Goal: Information Seeking & Learning: Check status

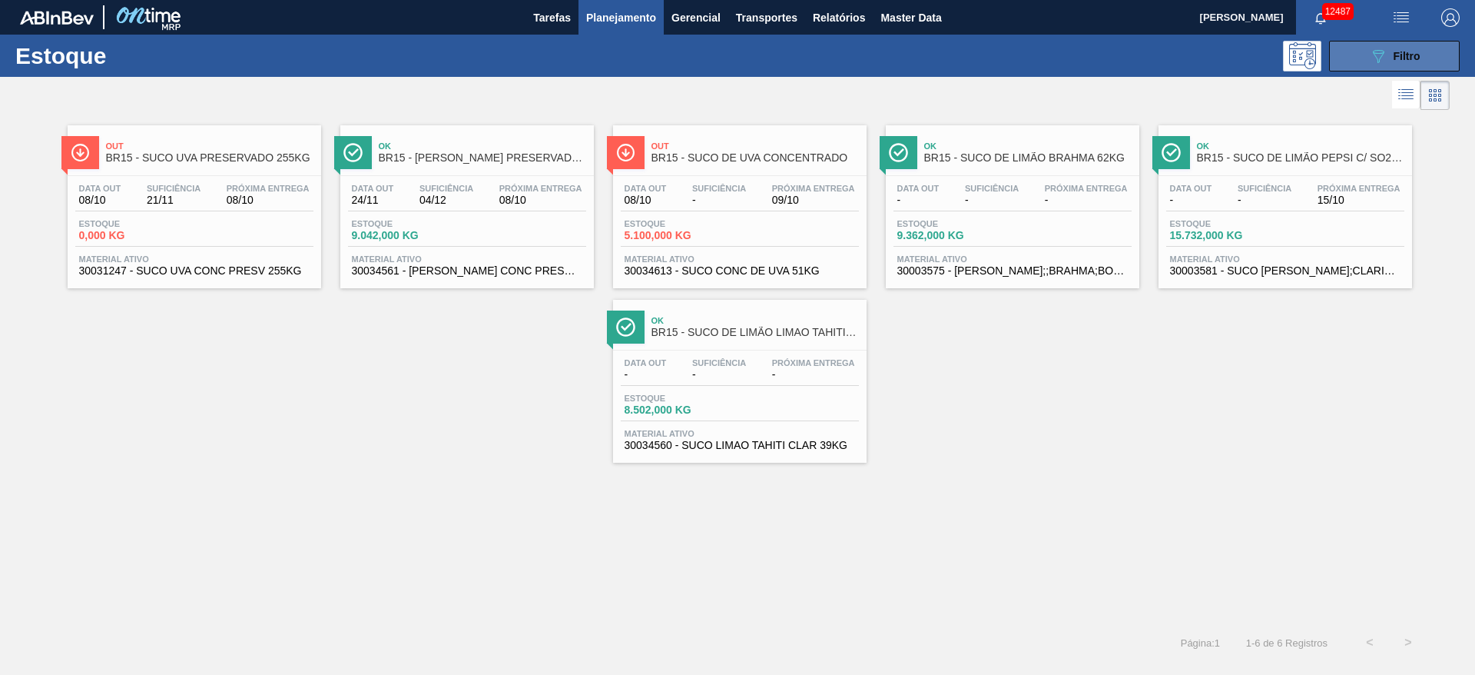
drag, startPoint x: 1376, startPoint y: 63, endPoint x: 1362, endPoint y: 69, distance: 14.4
click at [1372, 61] on icon "089F7B8B-B2A5-4AFE-B5C0-19BA573D28AC" at bounding box center [1378, 56] width 18 height 18
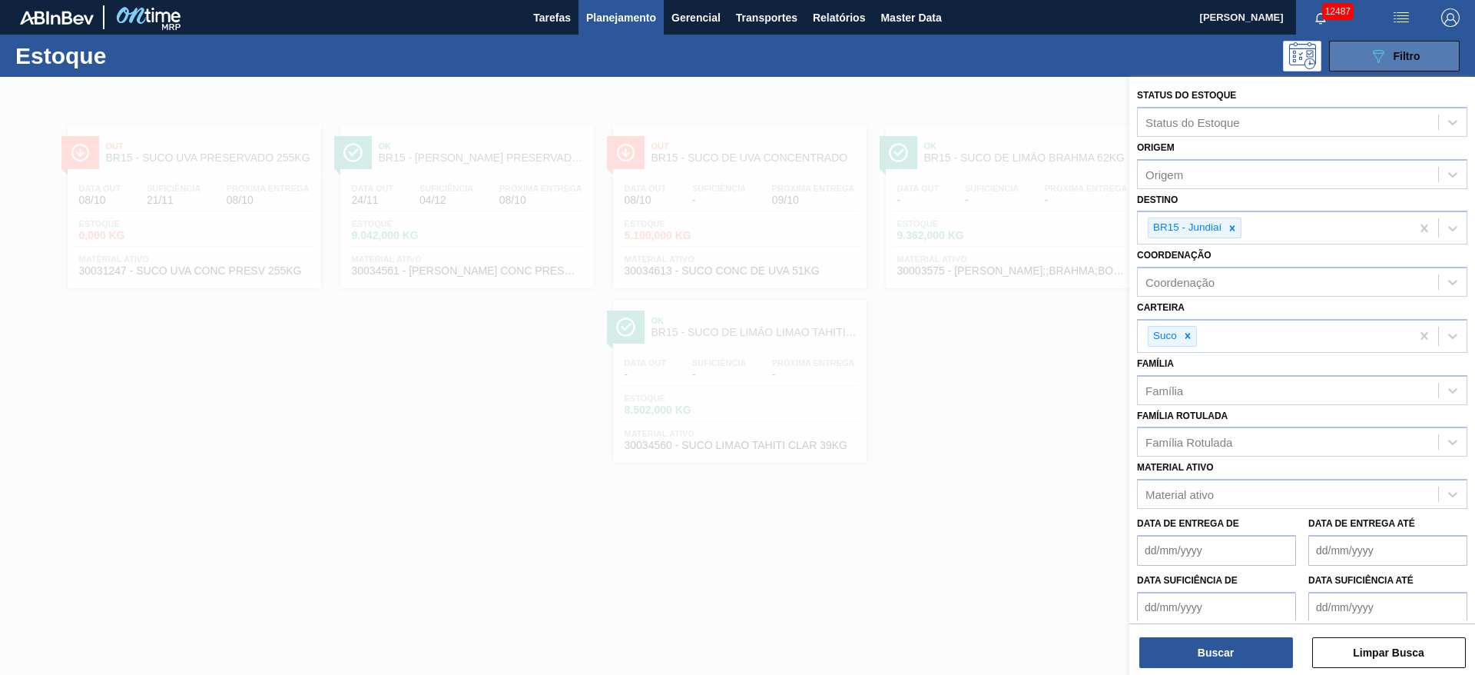
click at [1362, 51] on button "089F7B8B-B2A5-4AFE-B5C0-19BA573D28AC Filtro" at bounding box center [1394, 56] width 131 height 31
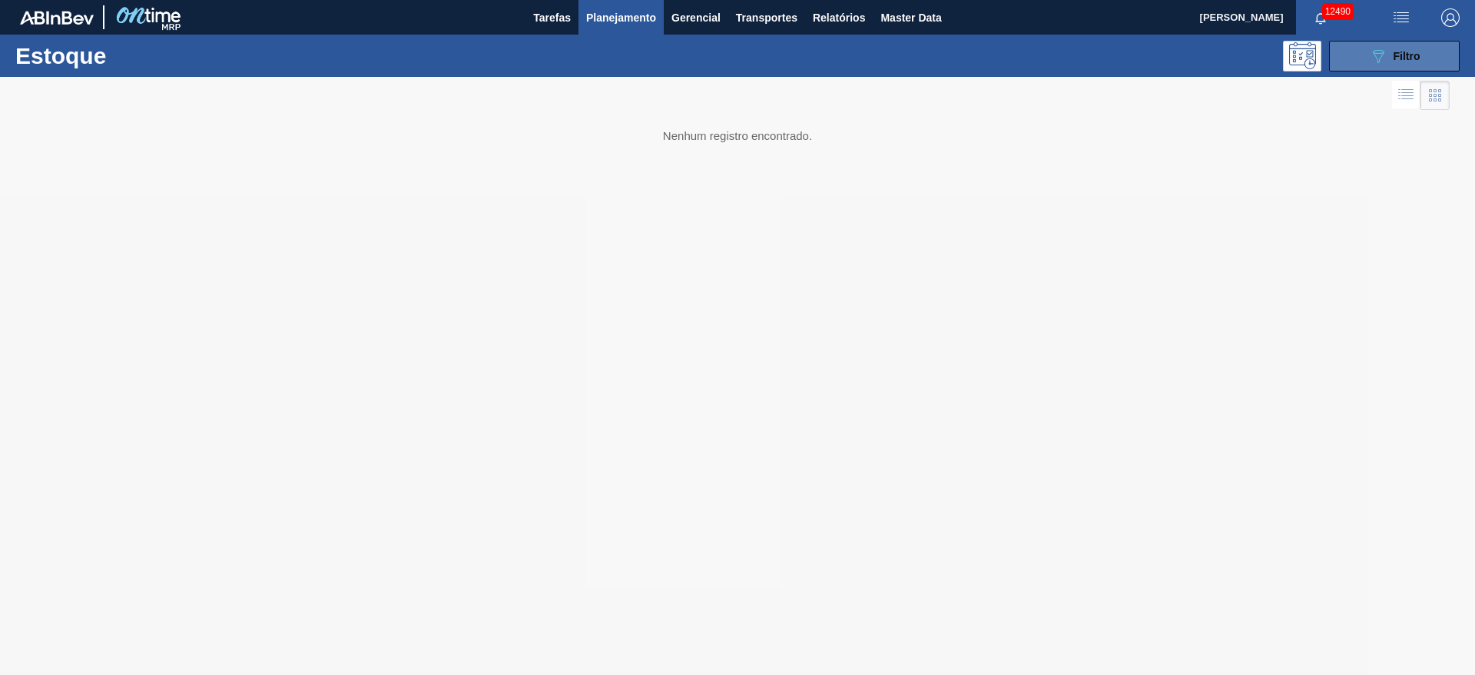
click at [1360, 60] on button "089F7B8B-B2A5-4AFE-B5C0-19BA573D28AC Filtro" at bounding box center [1394, 56] width 131 height 31
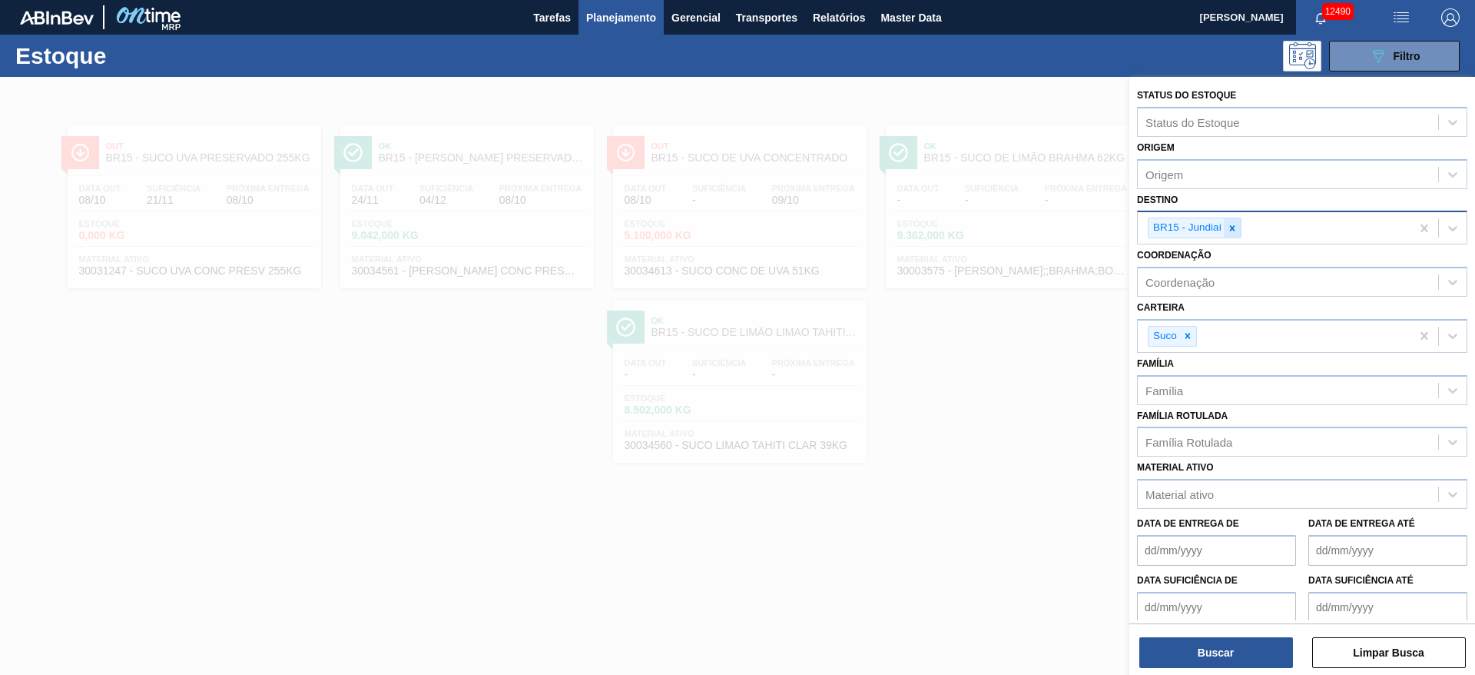
click at [1231, 224] on icon at bounding box center [1232, 228] width 11 height 11
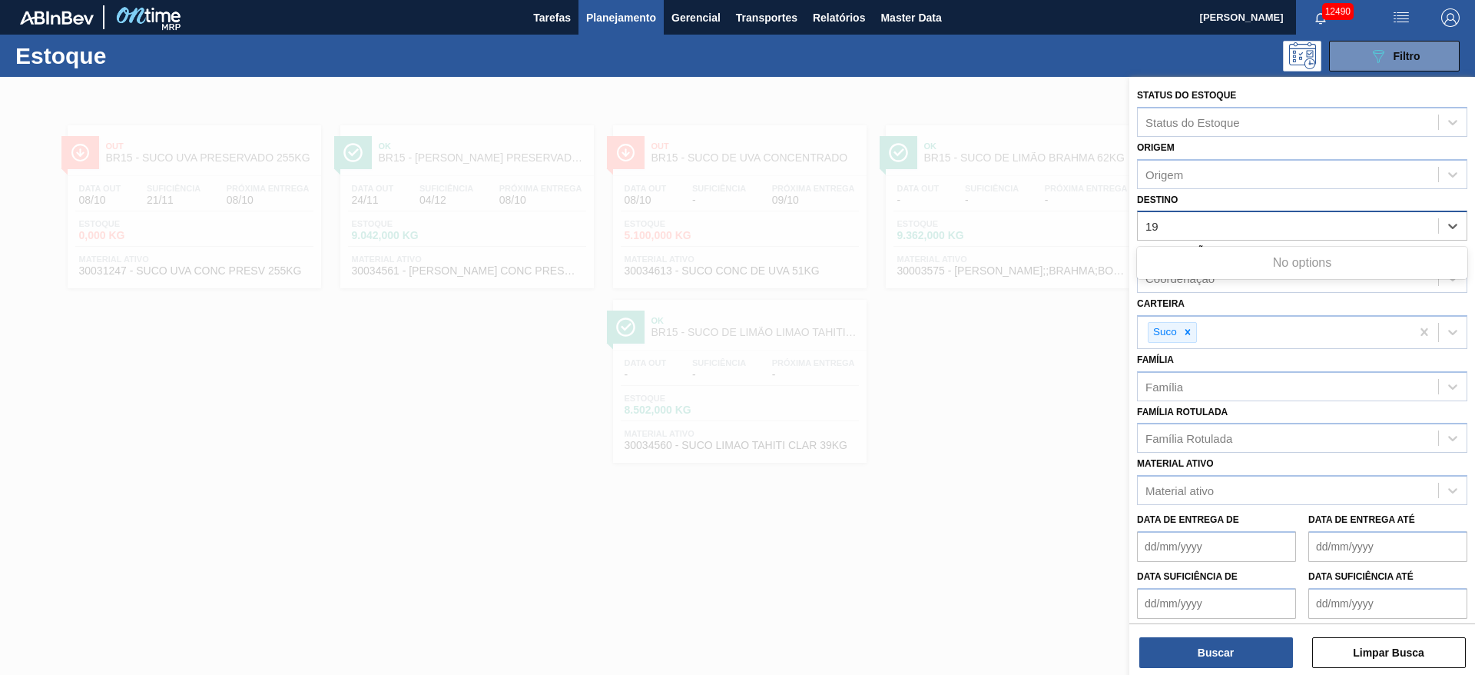
type input "19"
click at [1212, 197] on div "Destino option BR15 - Jundiaí, deselected. Use Up and Down to choose options, p…" at bounding box center [1302, 215] width 330 height 52
click at [1210, 223] on div "Destino" at bounding box center [1288, 226] width 300 height 22
click at [1229, 202] on div "Destino Destino" at bounding box center [1302, 215] width 330 height 52
click at [1258, 296] on div "Carteira Suco" at bounding box center [1302, 321] width 330 height 56
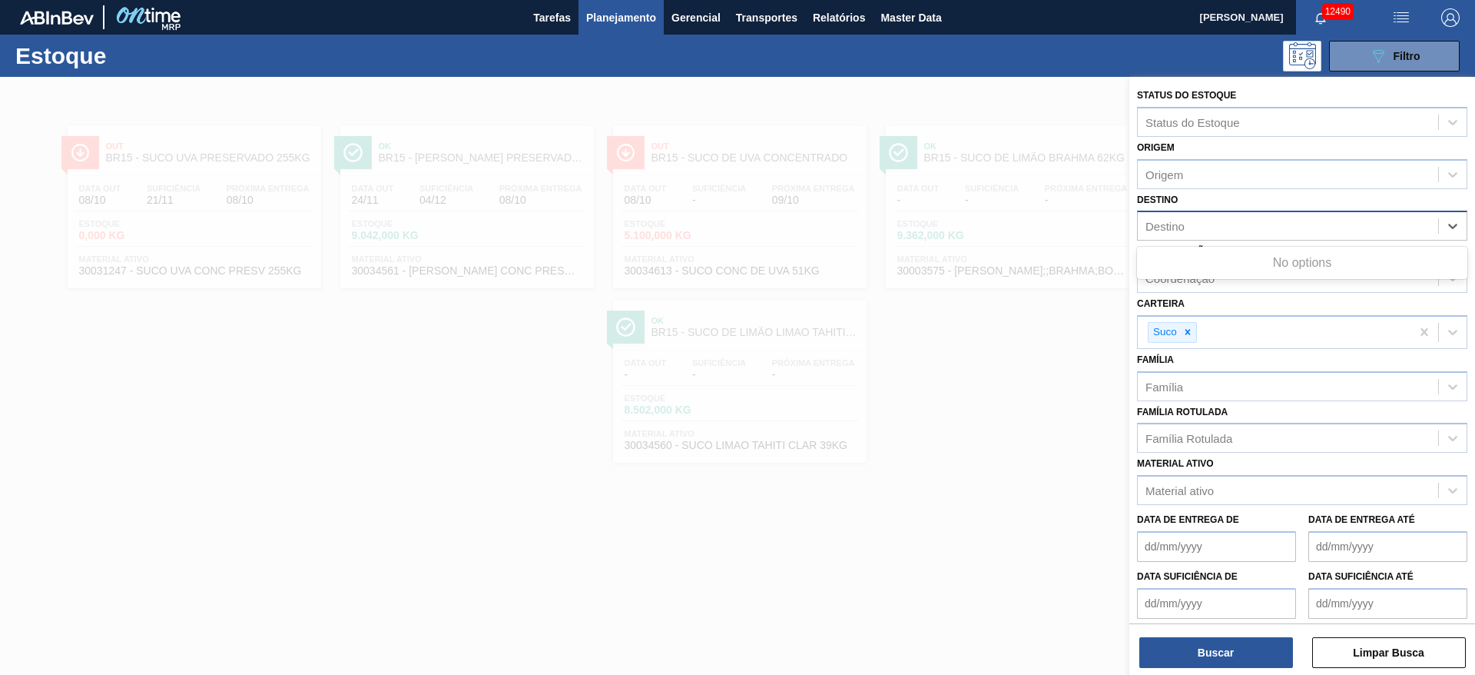
click at [1211, 224] on div "Destino" at bounding box center [1288, 226] width 300 height 22
click at [1186, 333] on icon at bounding box center [1188, 332] width 11 height 11
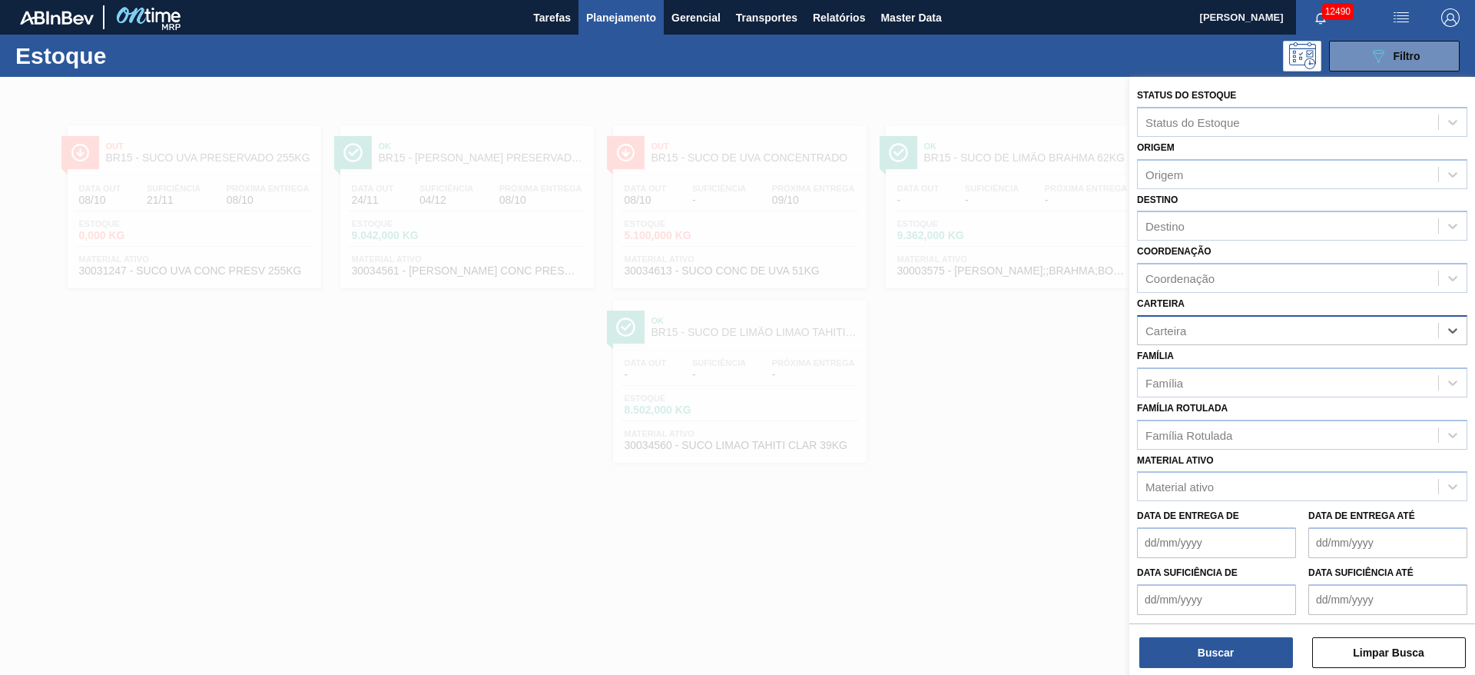
click at [1203, 330] on div "Carteira" at bounding box center [1288, 330] width 300 height 22
click at [1130, 352] on div "Status do Estoque Status do Estoque Origem Origem Destino Destino Coordenação C…" at bounding box center [1303, 378] width 346 height 602
click at [1102, 361] on div at bounding box center [737, 414] width 1475 height 675
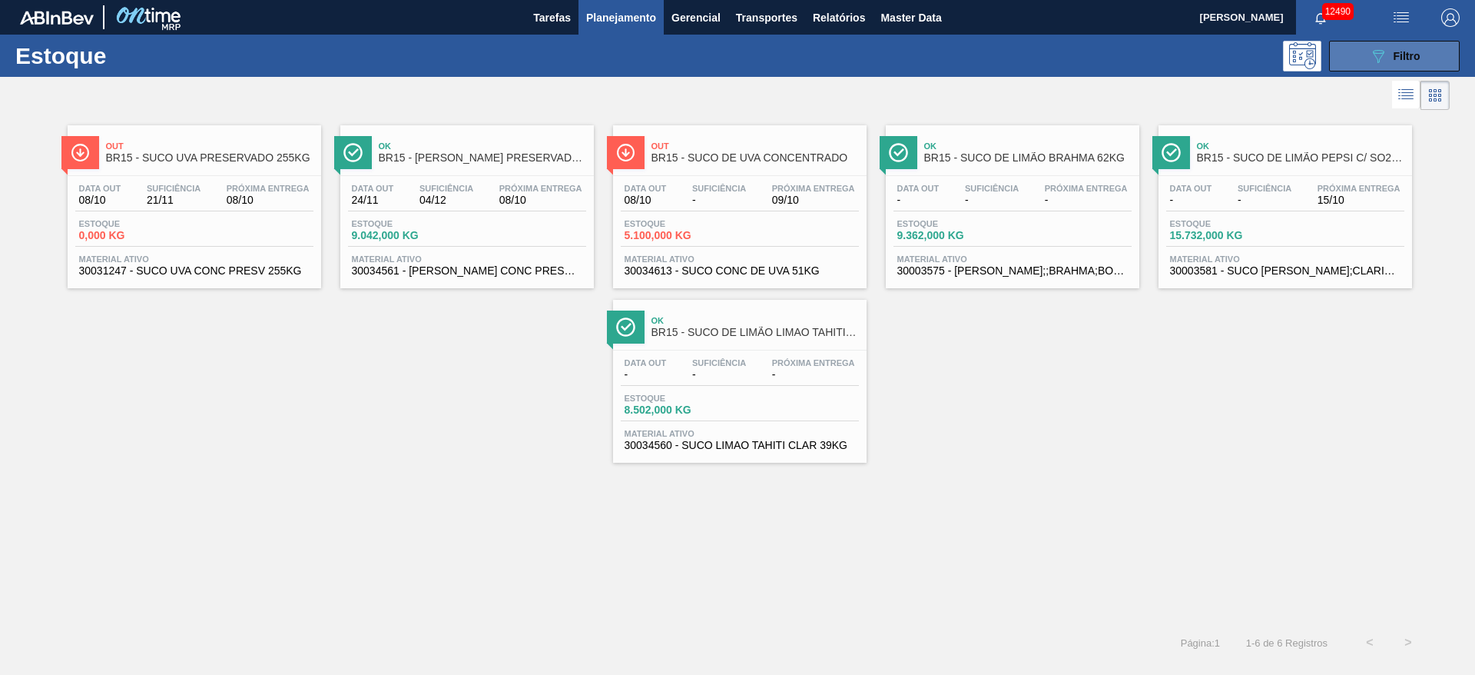
click at [1349, 60] on button "089F7B8B-B2A5-4AFE-B5C0-19BA573D28AC Filtro" at bounding box center [1394, 56] width 131 height 31
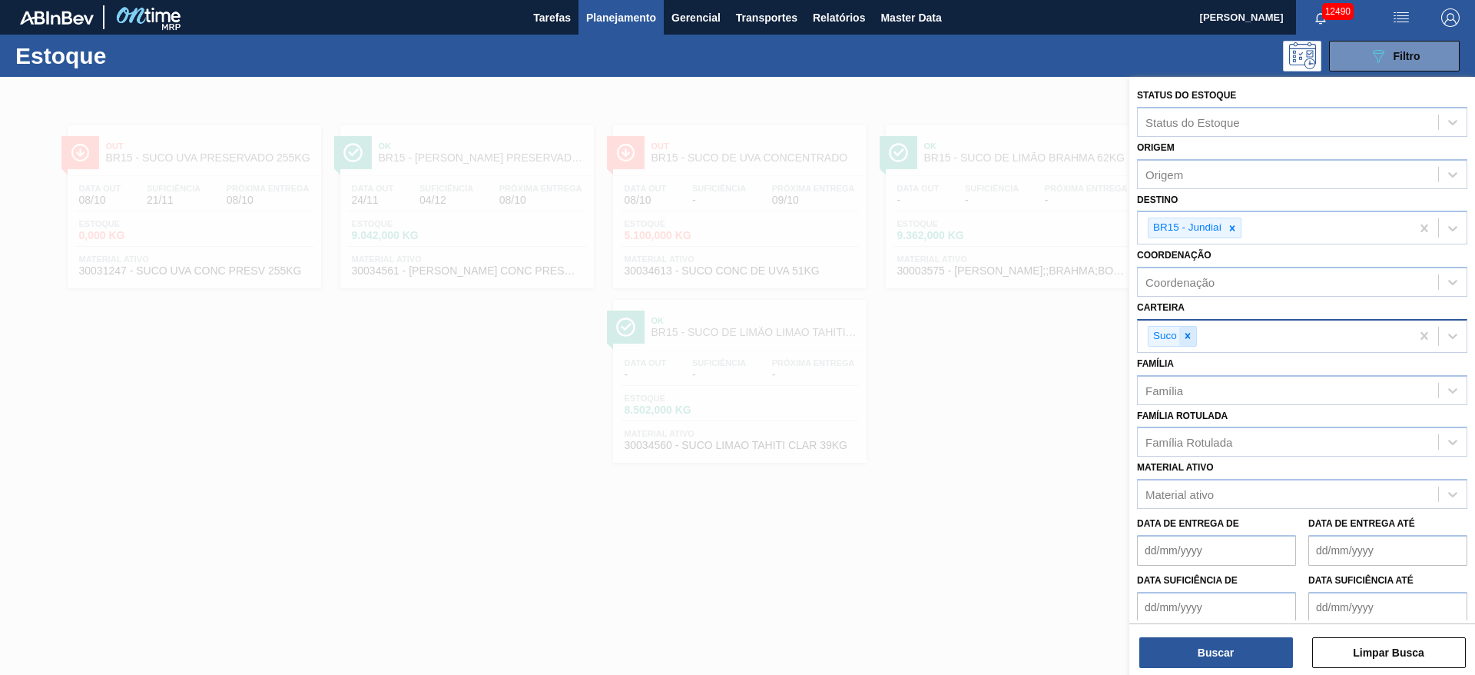
click at [1181, 339] on div at bounding box center [1188, 336] width 17 height 19
click at [1181, 339] on div "Carteira" at bounding box center [1166, 333] width 41 height 13
click at [1212, 308] on div "Carteira Carteira" at bounding box center [1302, 323] width 330 height 52
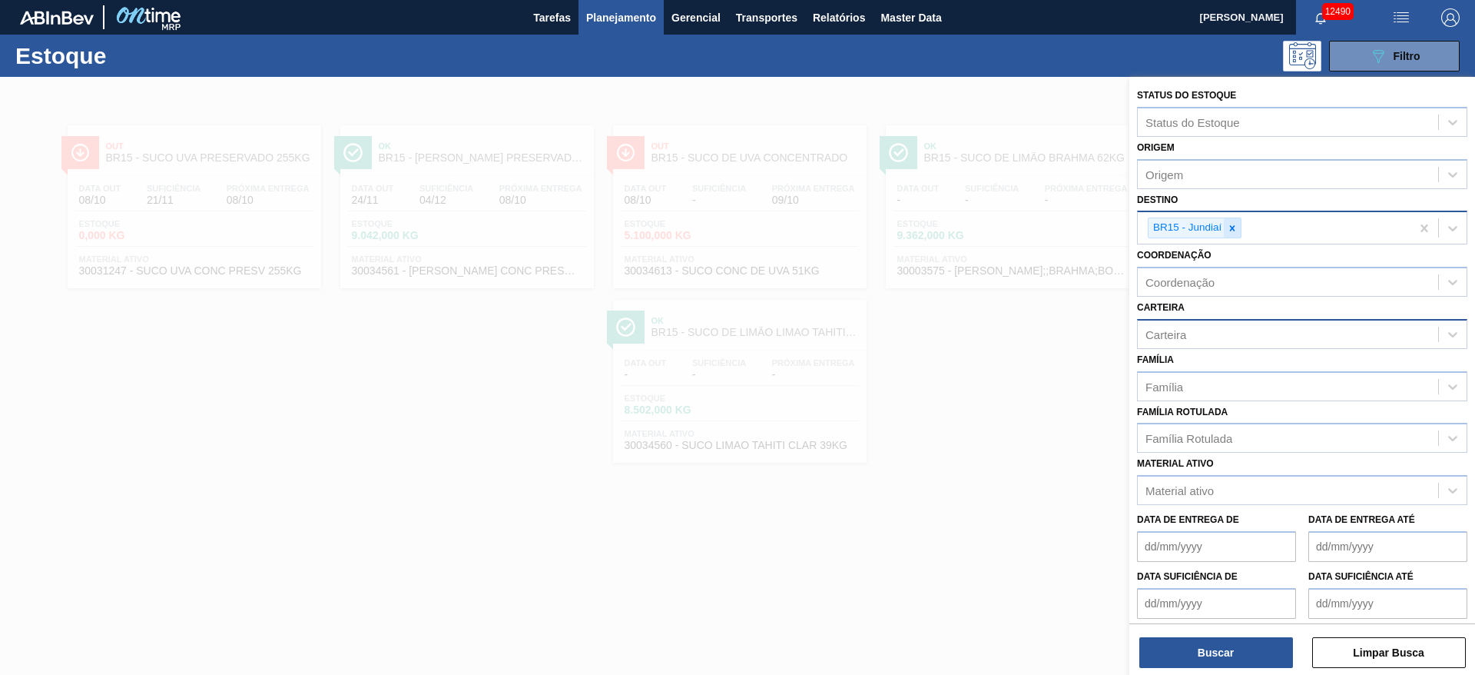
click at [1231, 233] on icon at bounding box center [1232, 228] width 11 height 11
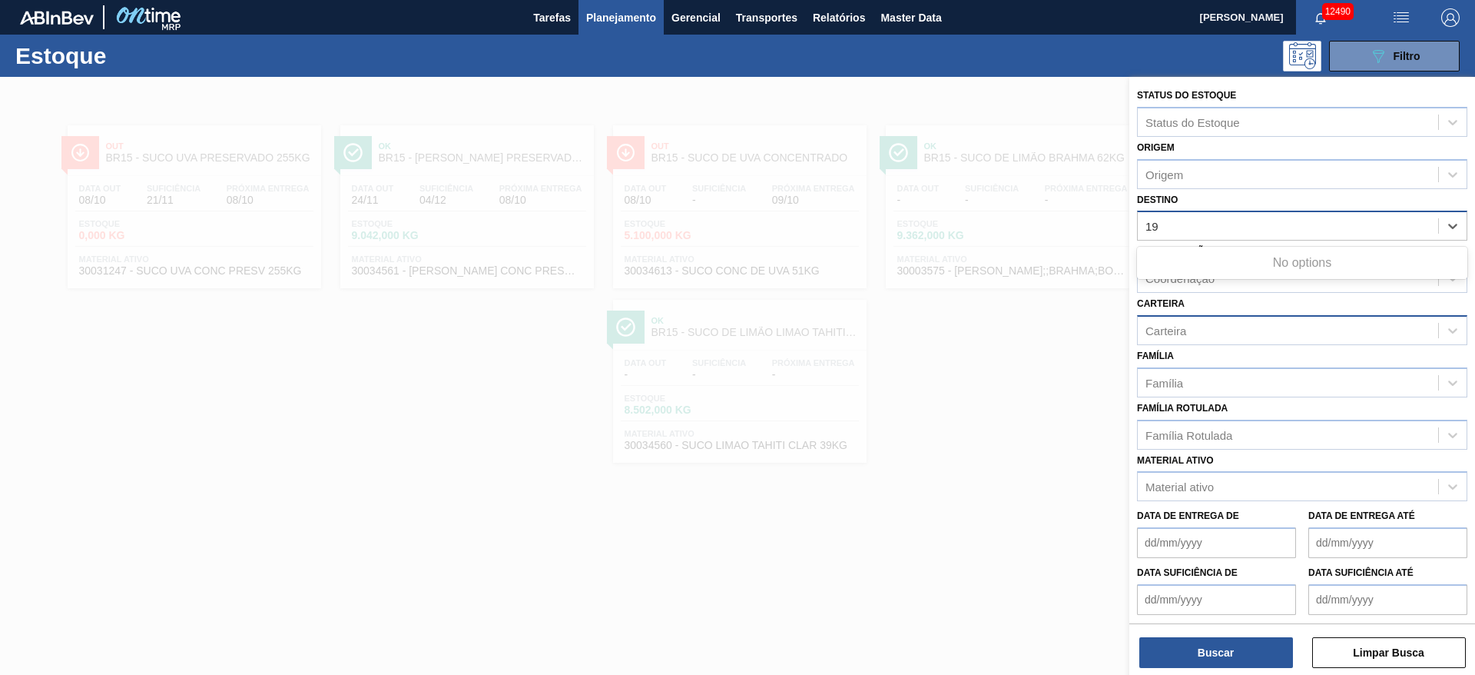
type input "19"
click at [1225, 200] on div "Destino Destino" at bounding box center [1302, 215] width 330 height 52
click at [1101, 382] on div at bounding box center [737, 414] width 1475 height 675
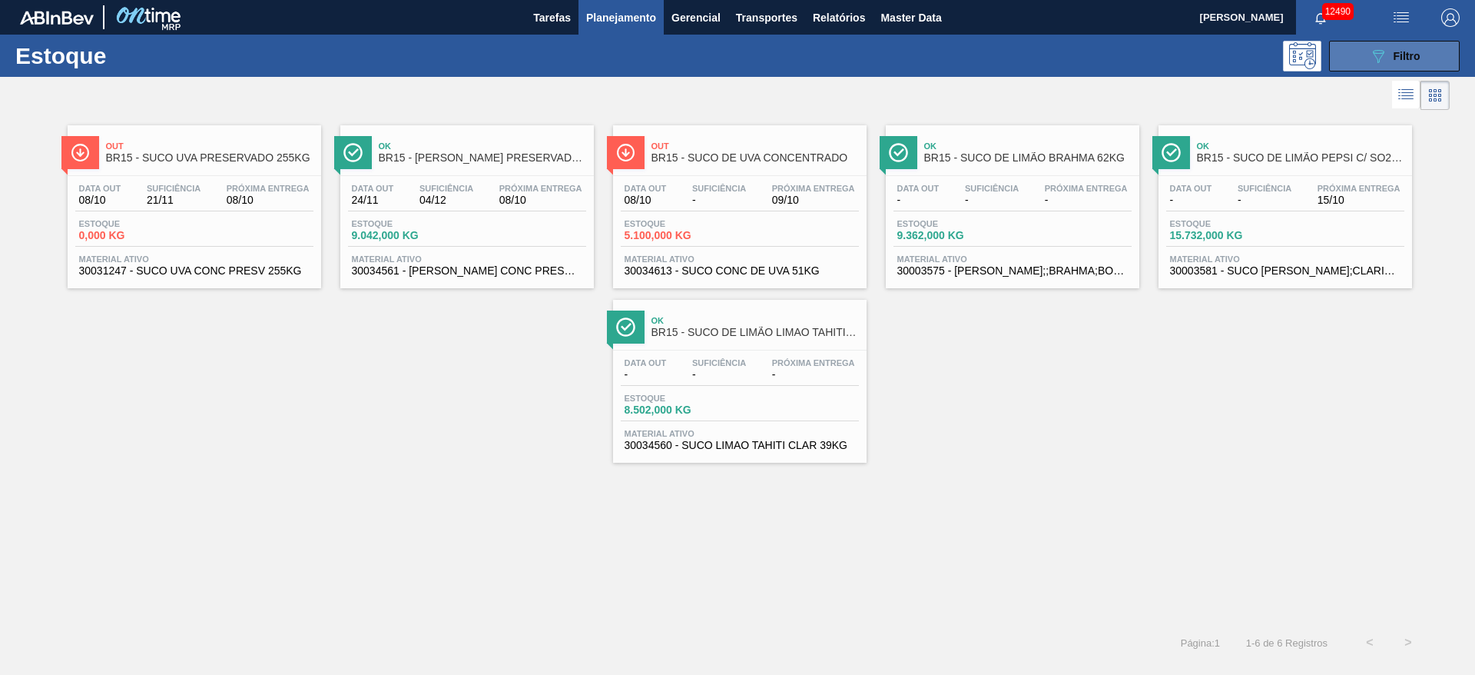
click at [1364, 51] on button "089F7B8B-B2A5-4AFE-B5C0-19BA573D28AC Filtro" at bounding box center [1394, 56] width 131 height 31
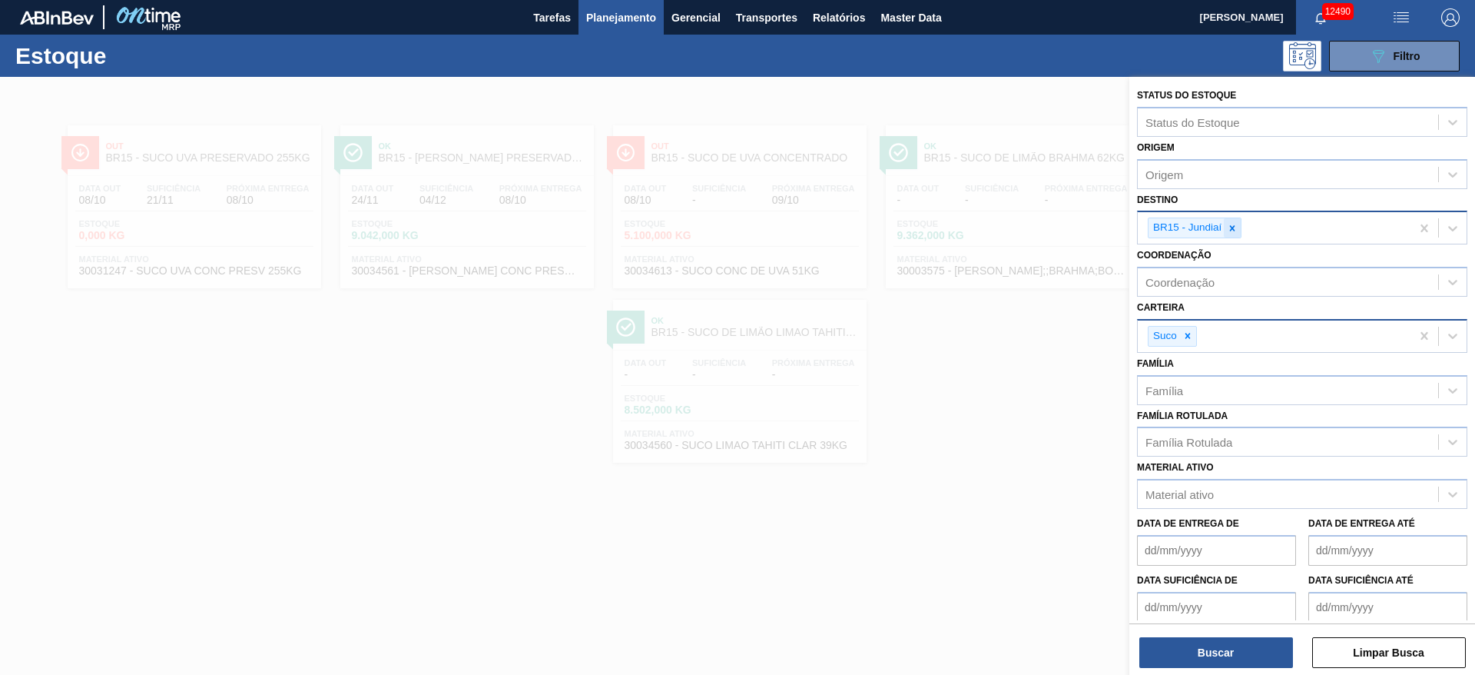
click at [1226, 227] on div at bounding box center [1232, 227] width 17 height 19
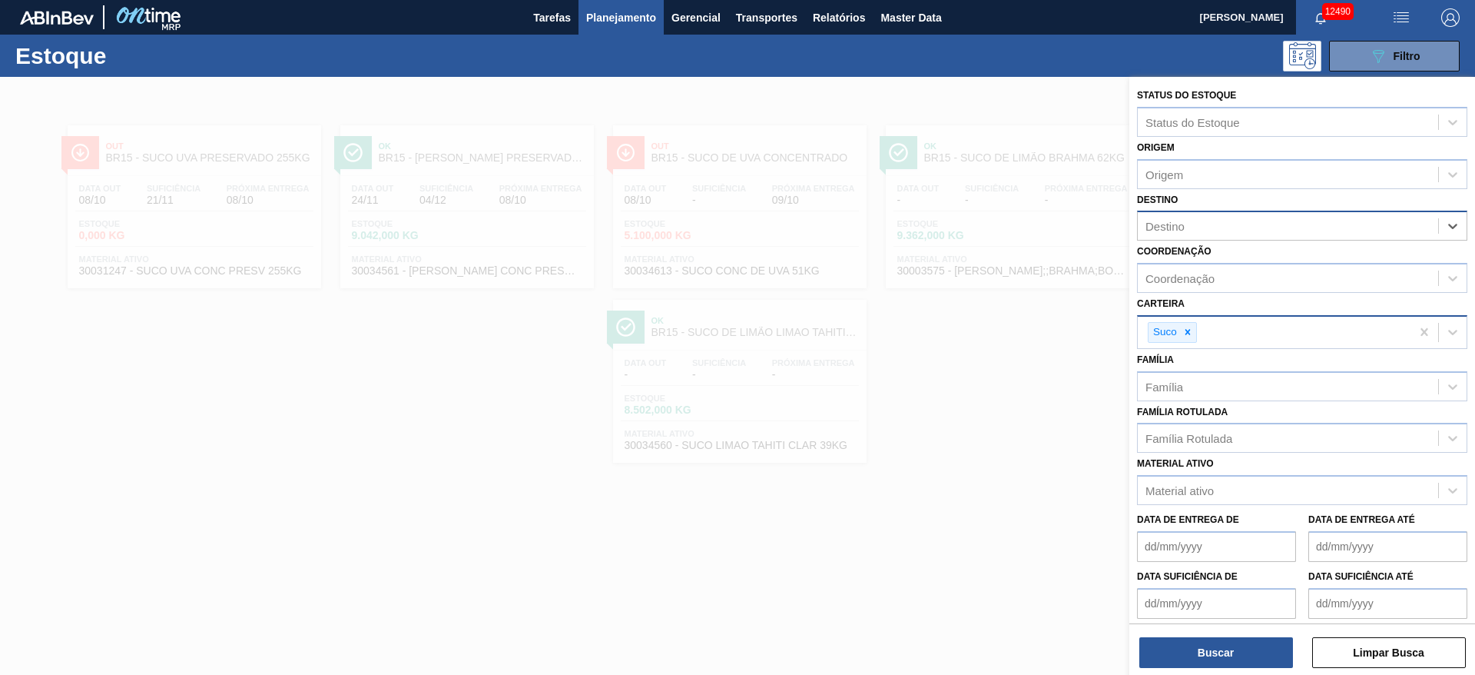
click at [1225, 227] on div "Destino" at bounding box center [1288, 226] width 300 height 22
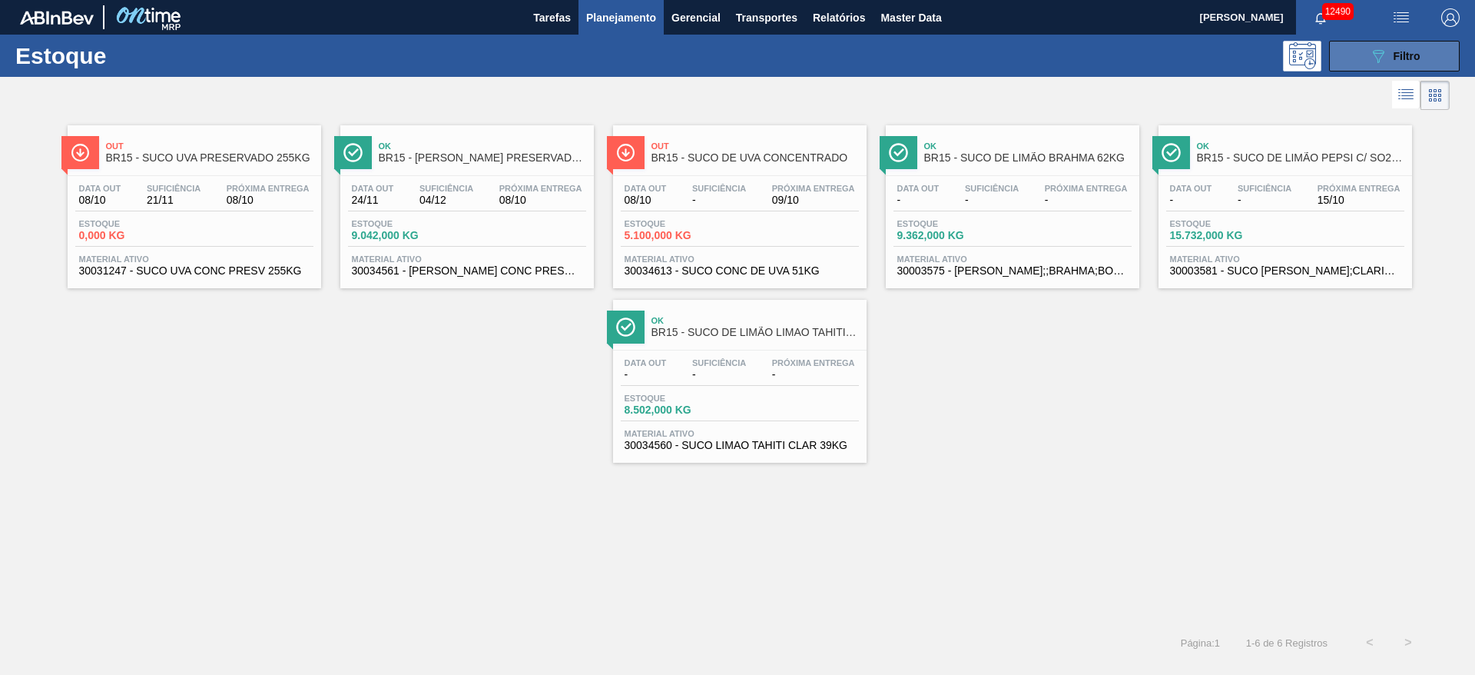
click at [1361, 59] on button "089F7B8B-B2A5-4AFE-B5C0-19BA573D28AC Filtro" at bounding box center [1394, 56] width 131 height 31
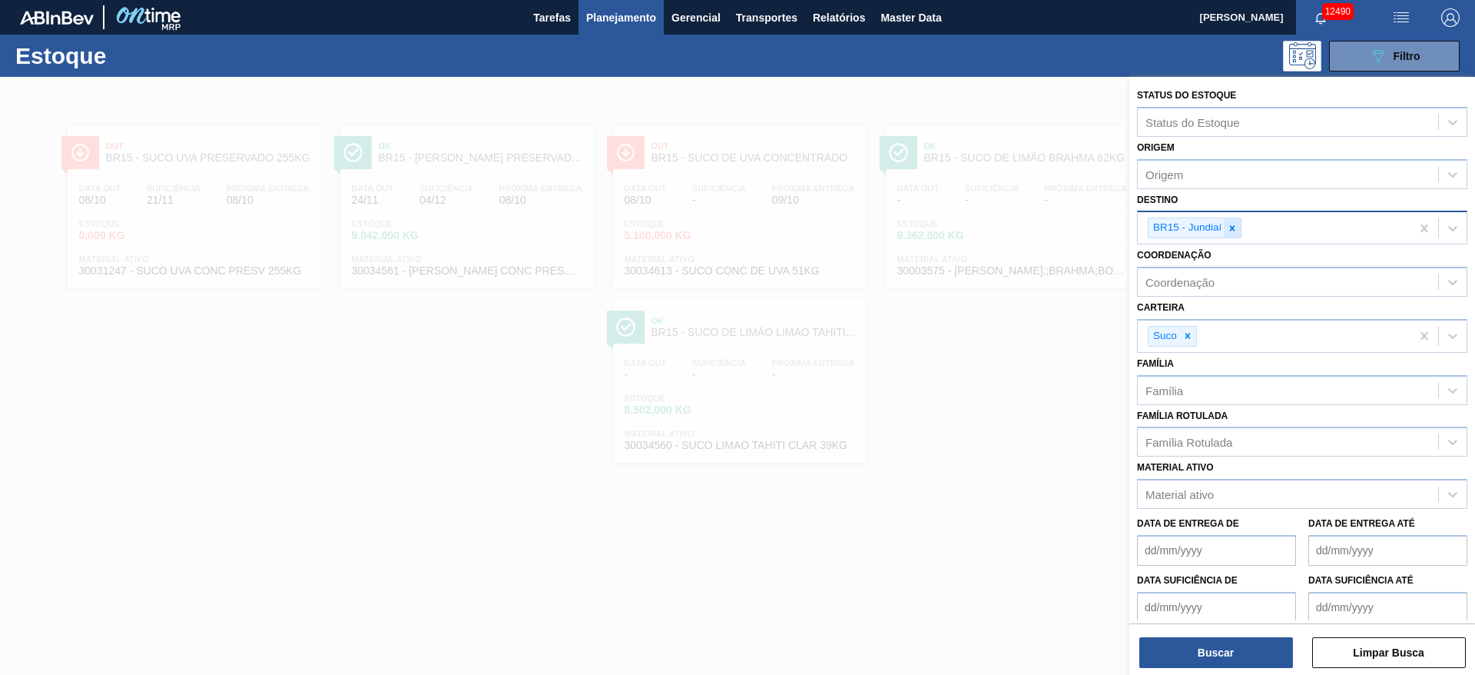
click at [1240, 221] on div at bounding box center [1232, 227] width 17 height 19
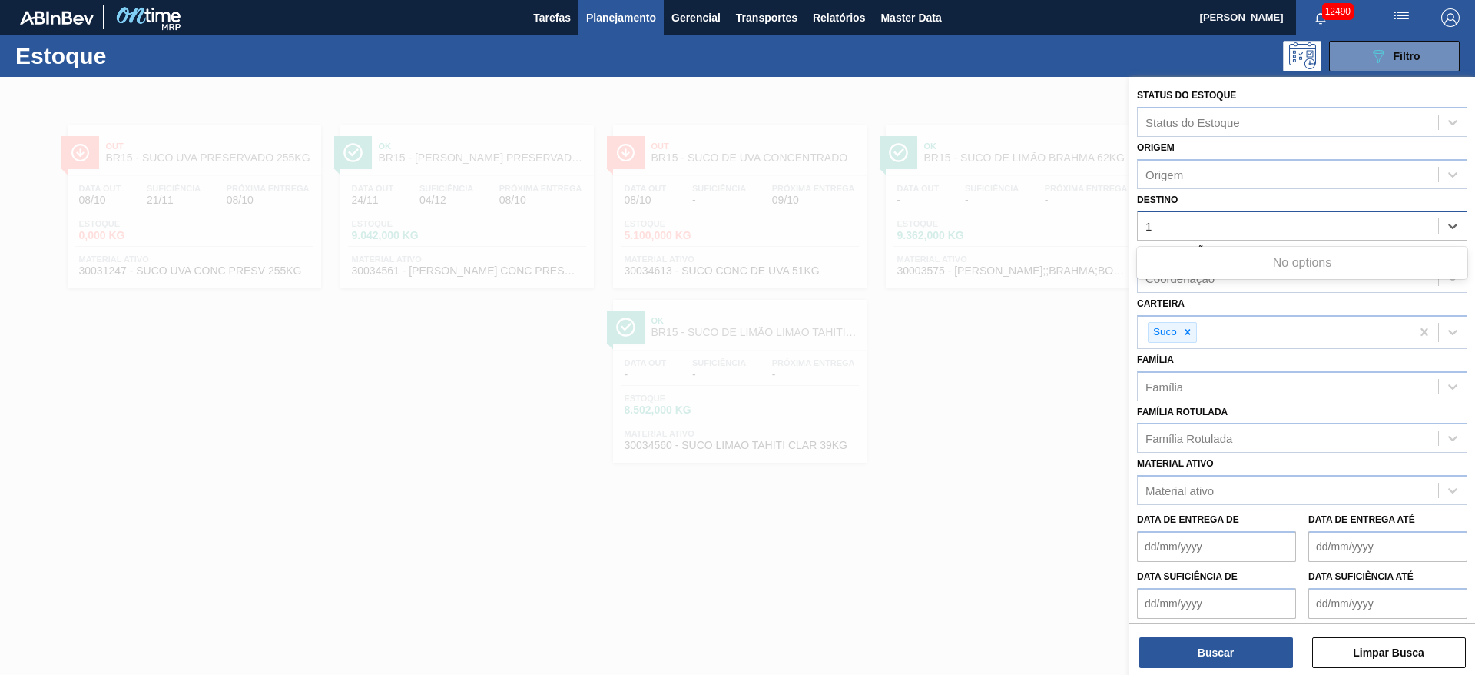
type input "19"
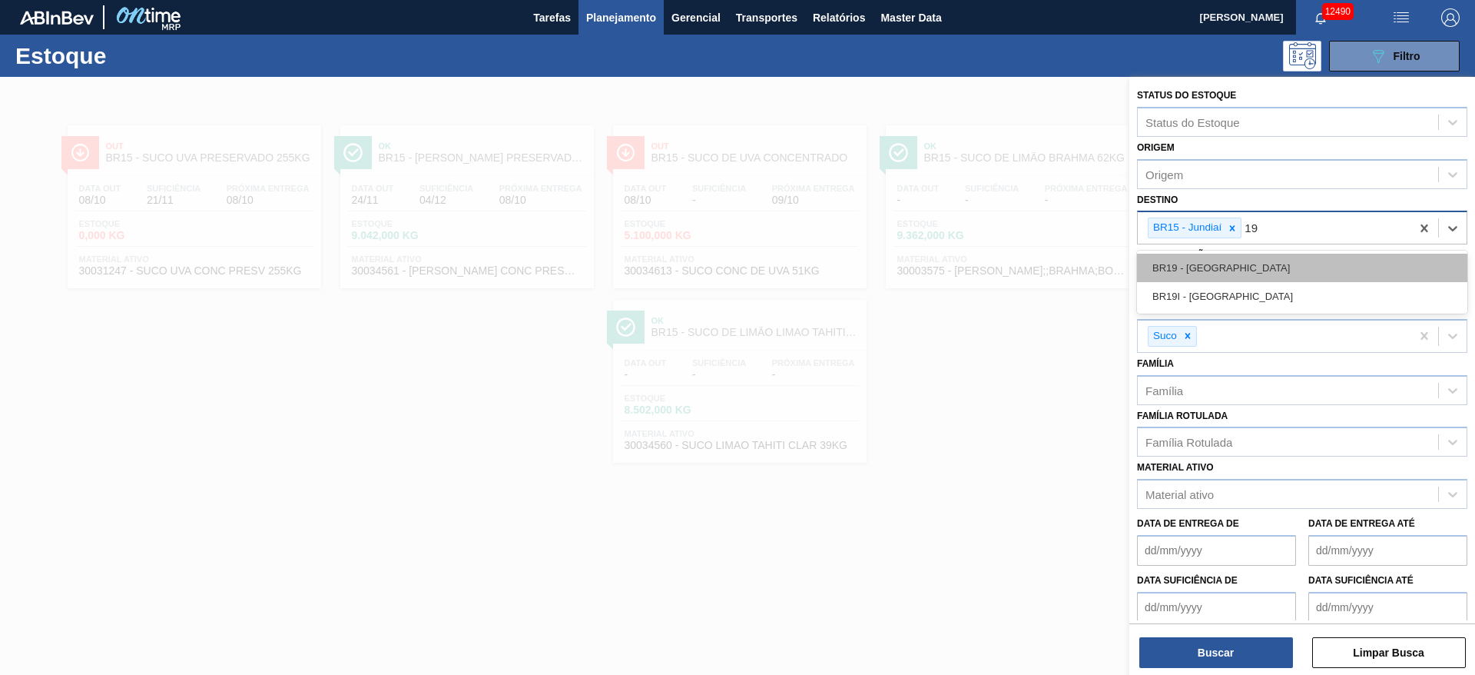
click at [1244, 266] on div "BR19 - Nova Rio" at bounding box center [1302, 268] width 330 height 28
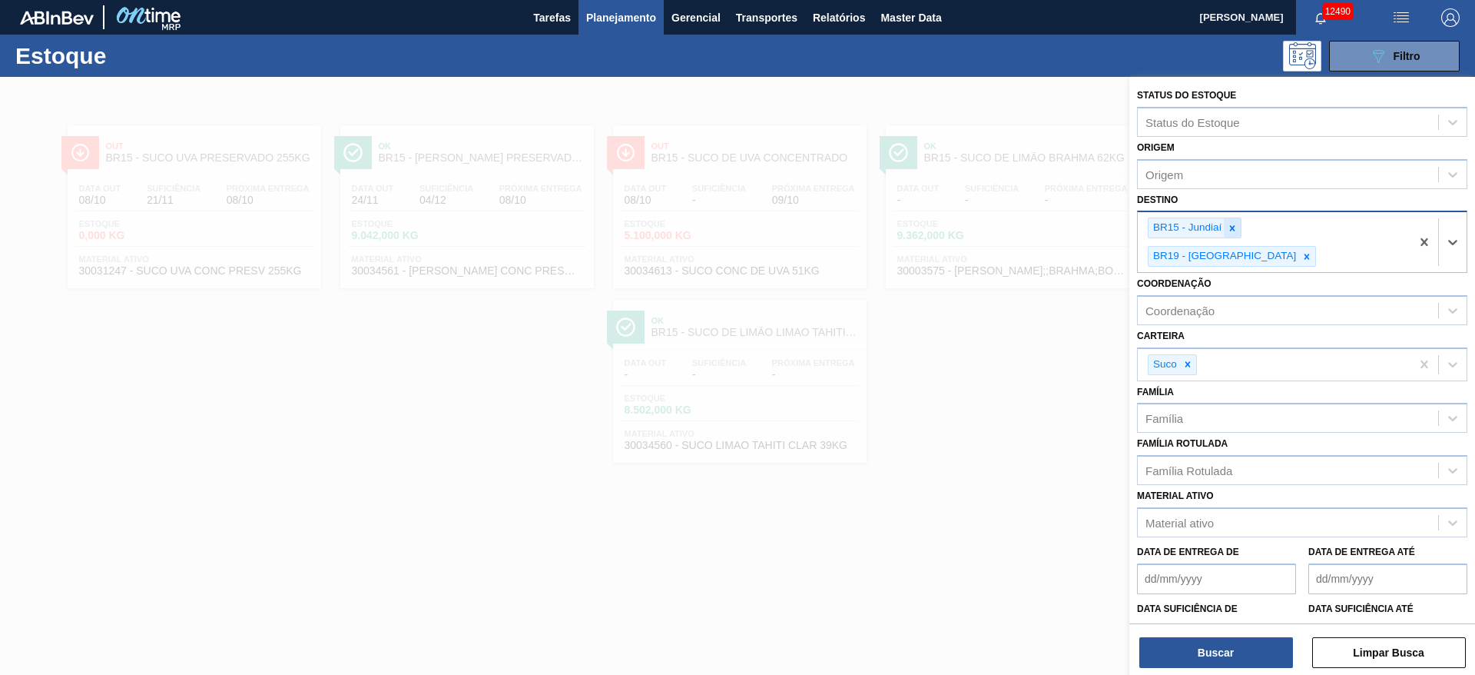
click at [1228, 221] on div at bounding box center [1232, 227] width 17 height 19
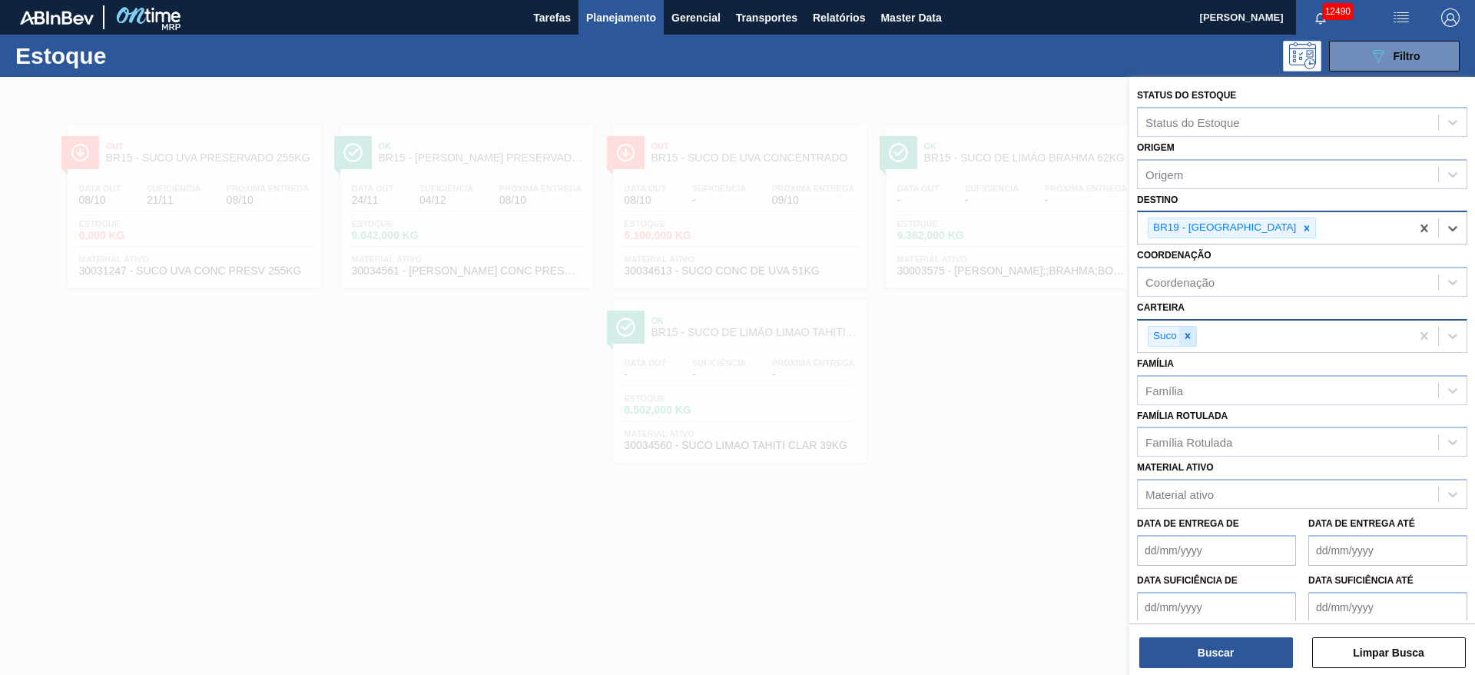
click at [1188, 332] on icon at bounding box center [1188, 335] width 11 height 11
click at [1188, 332] on div "Carteira" at bounding box center [1288, 334] width 300 height 22
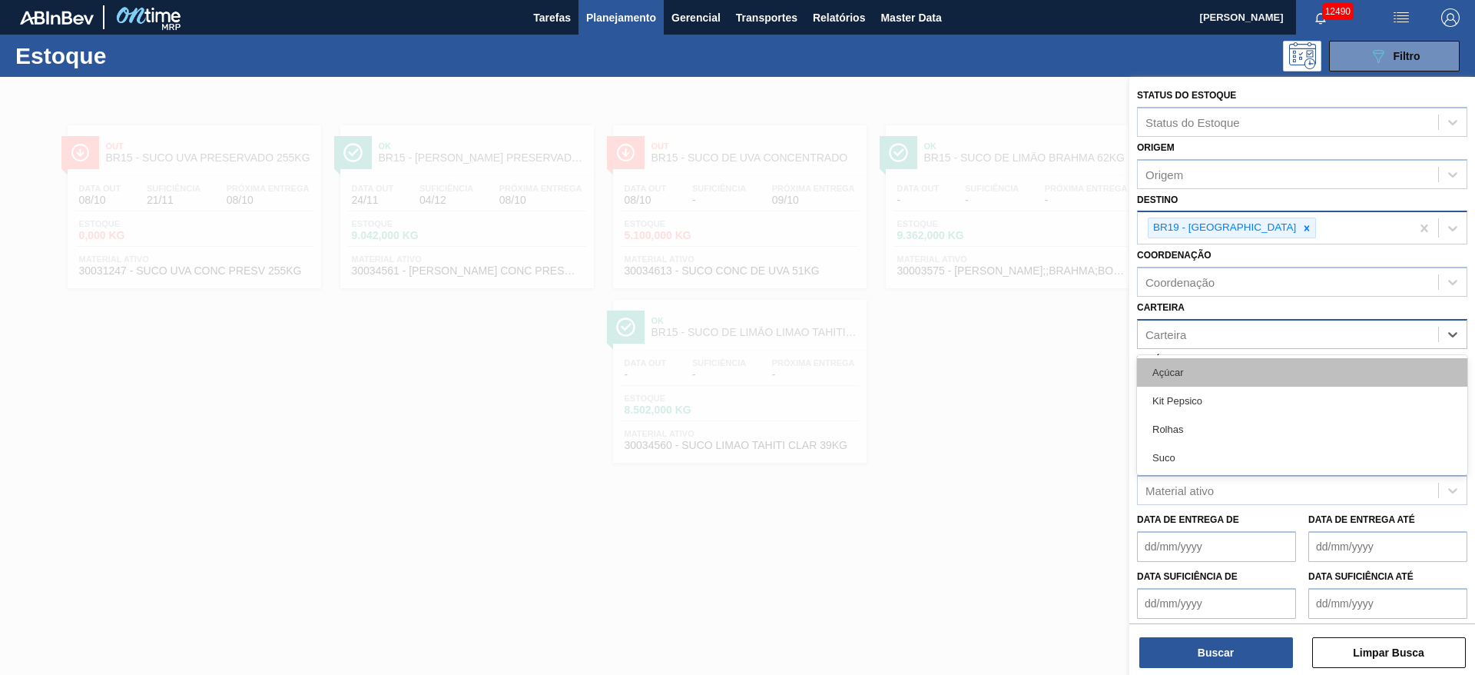
click at [1203, 378] on div "Açúcar" at bounding box center [1302, 372] width 330 height 28
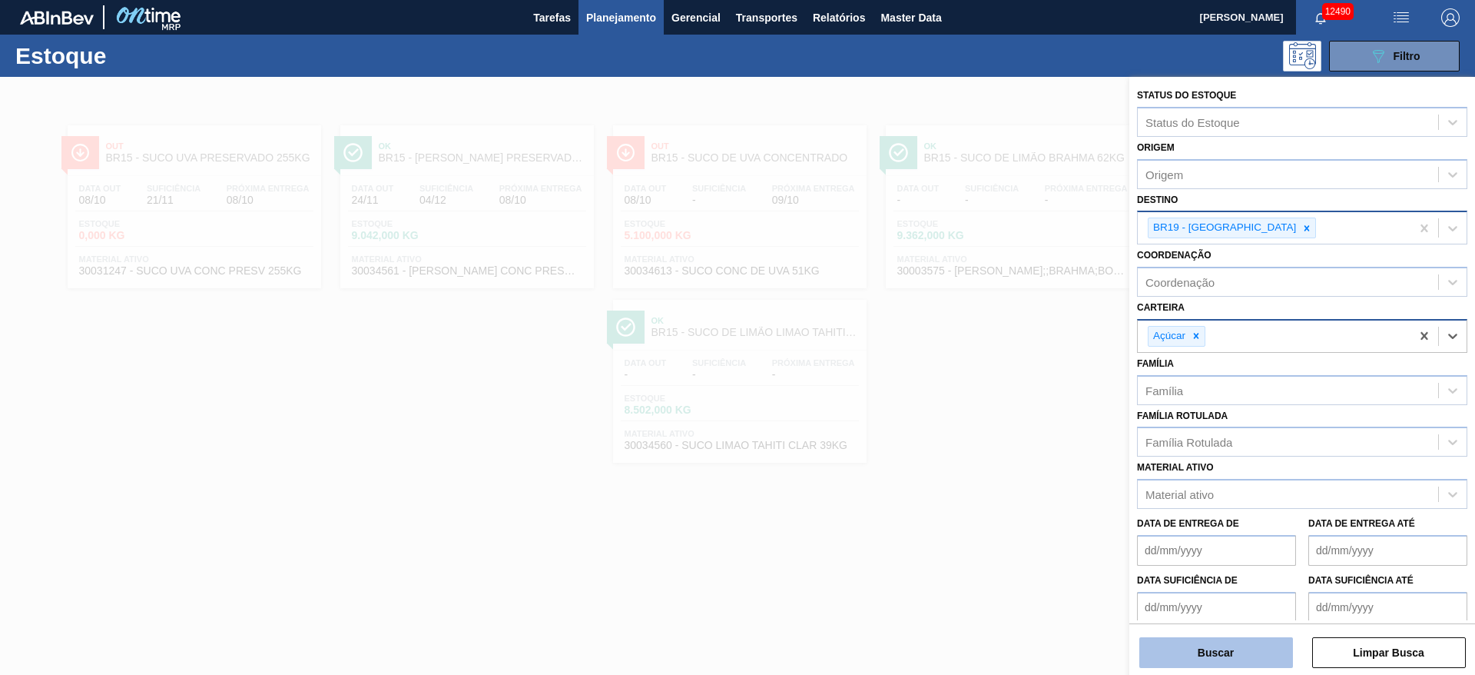
click at [1224, 652] on button "Buscar" at bounding box center [1217, 652] width 154 height 31
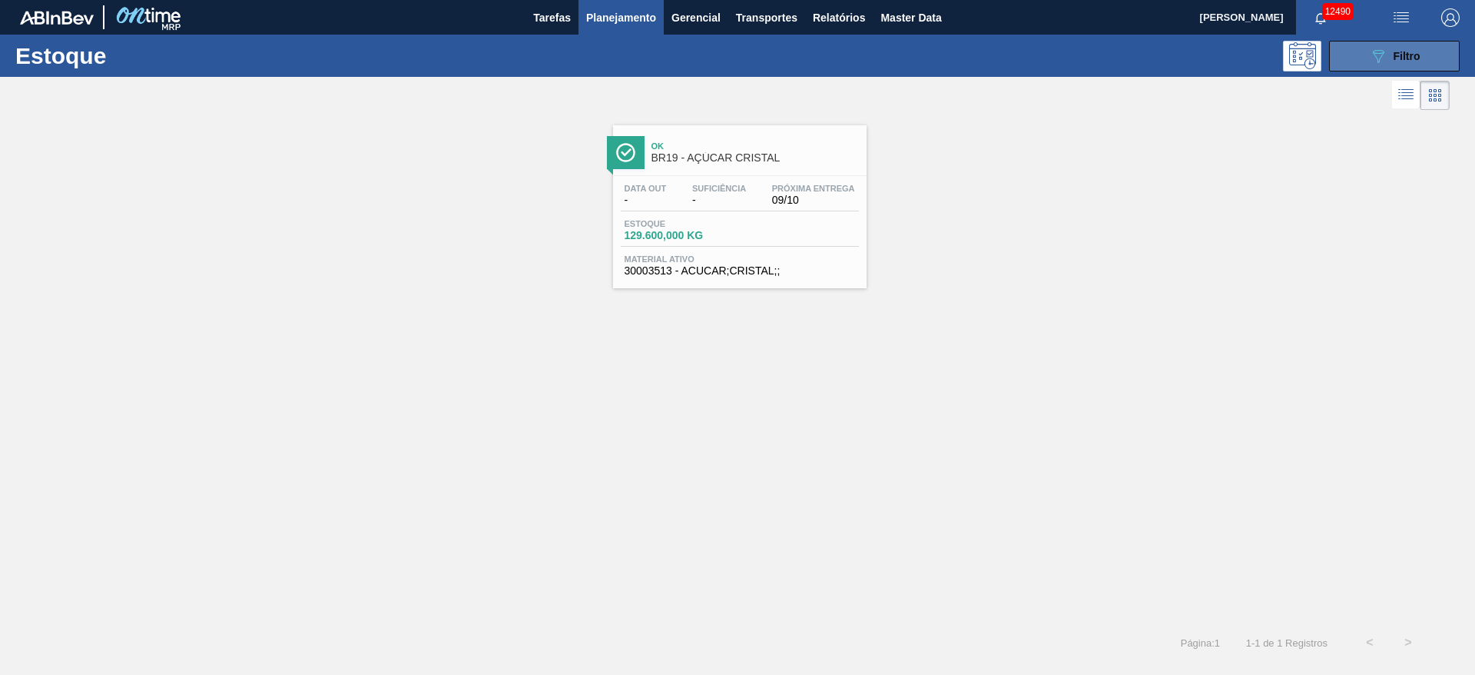
click at [1359, 53] on button "089F7B8B-B2A5-4AFE-B5C0-19BA573D28AC Filtro" at bounding box center [1394, 56] width 131 height 31
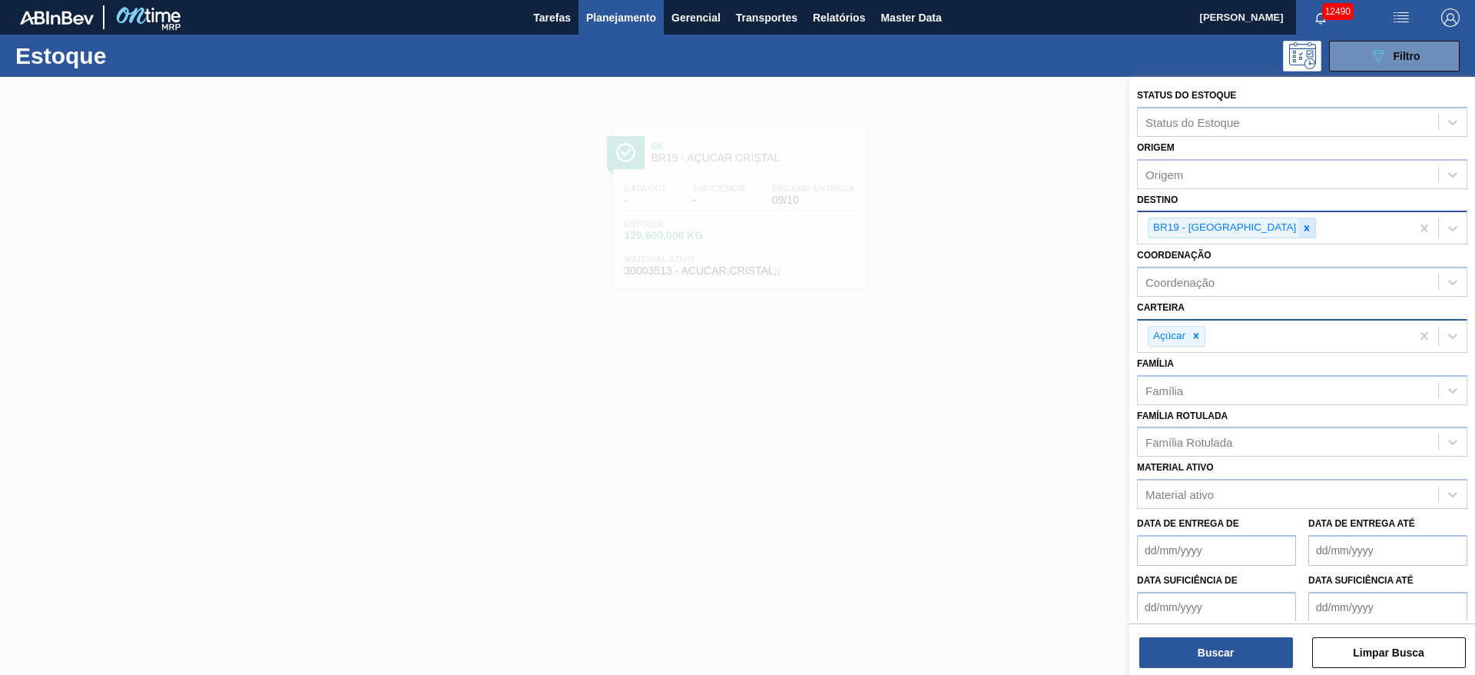
click at [1302, 231] on icon at bounding box center [1307, 228] width 11 height 11
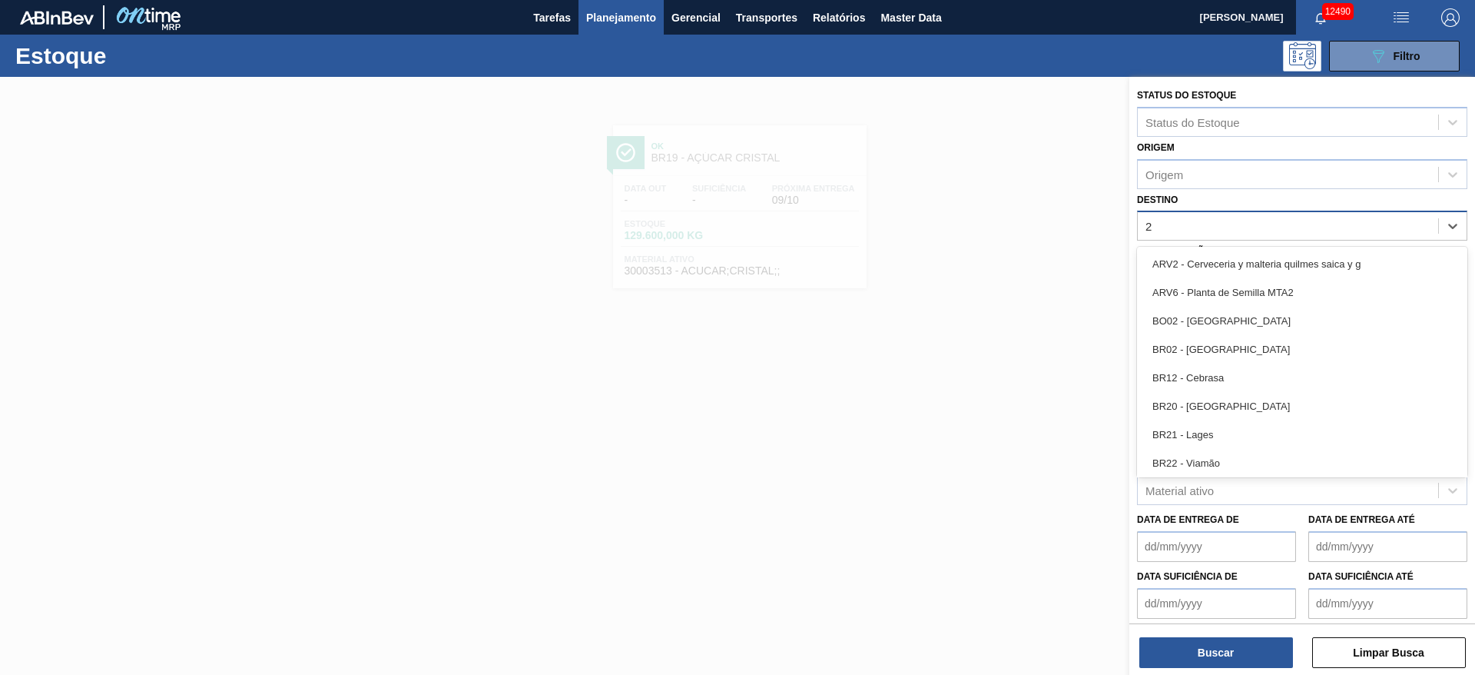
type input "27"
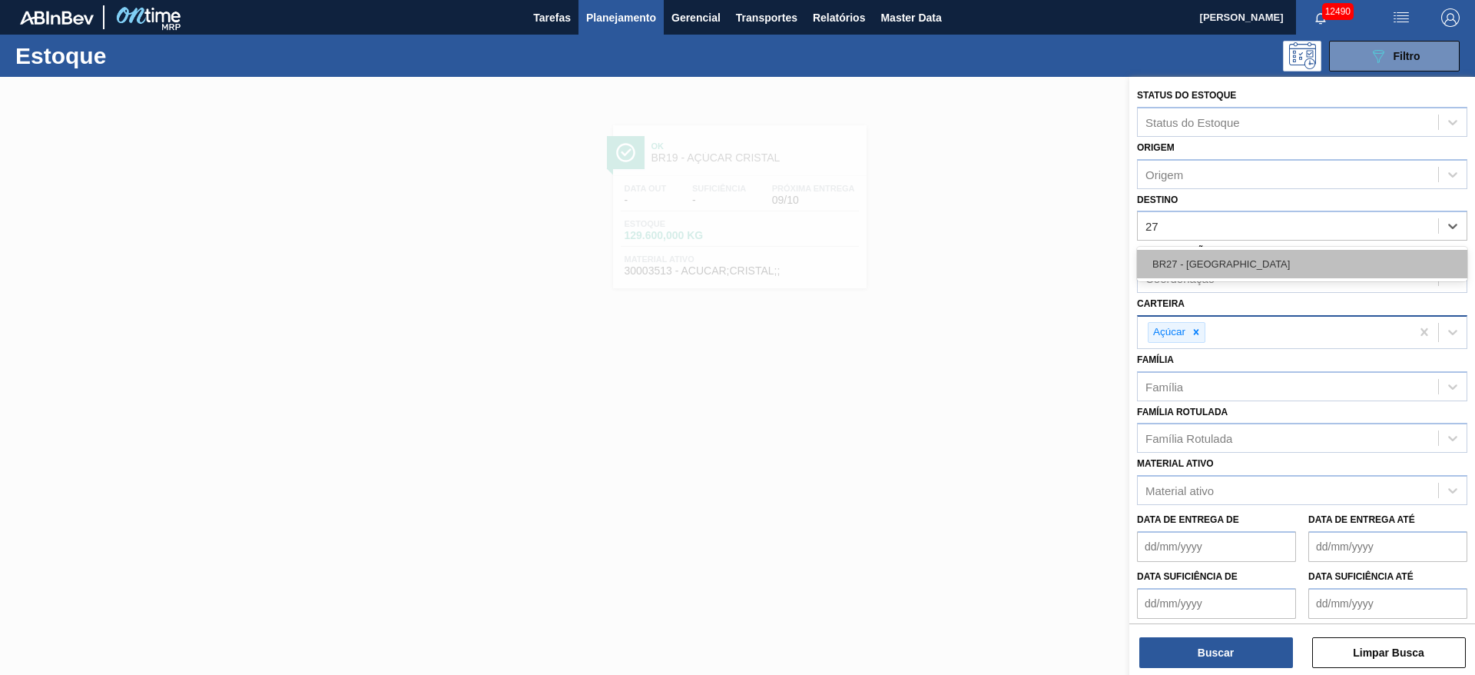
click at [1233, 251] on div "BR27 - [GEOGRAPHIC_DATA]" at bounding box center [1302, 264] width 330 height 28
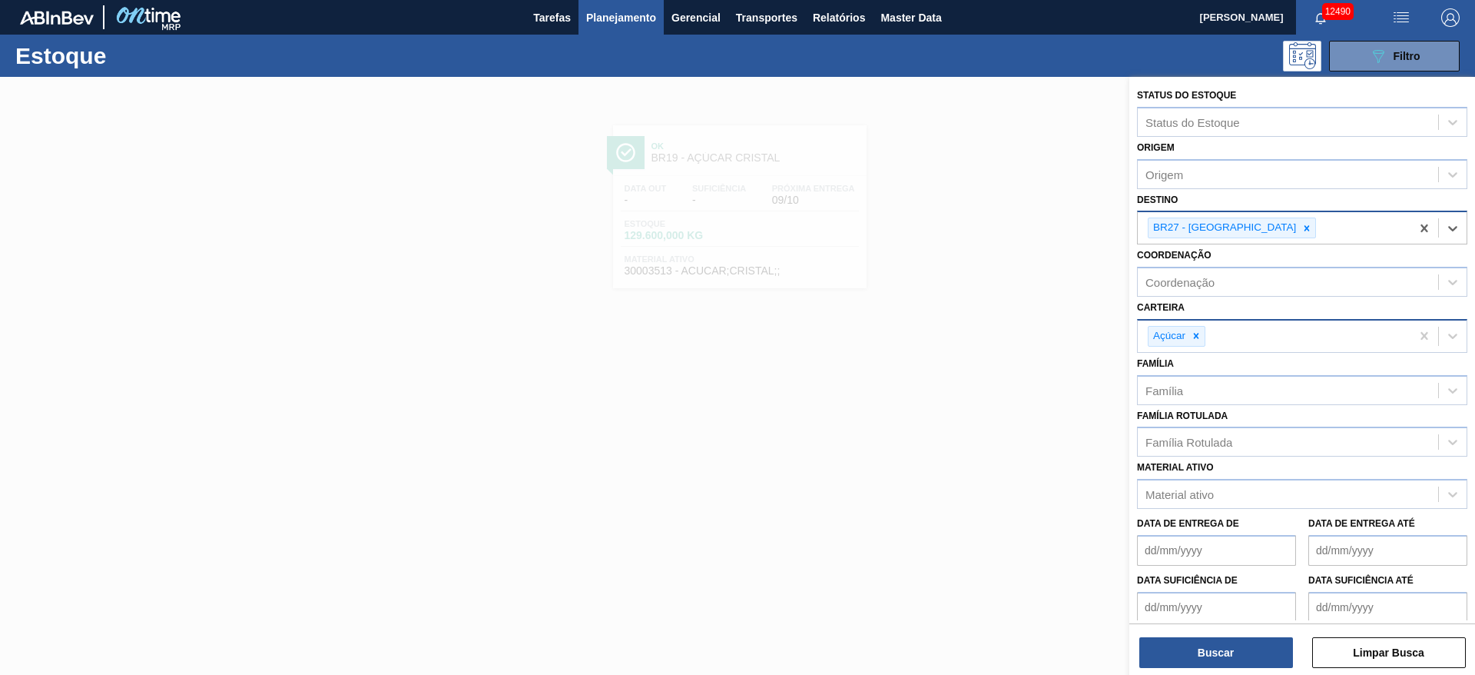
drag, startPoint x: 1256, startPoint y: 227, endPoint x: 1243, endPoint y: 225, distance: 12.4
click at [1305, 227] on icon at bounding box center [1307, 227] width 5 height 5
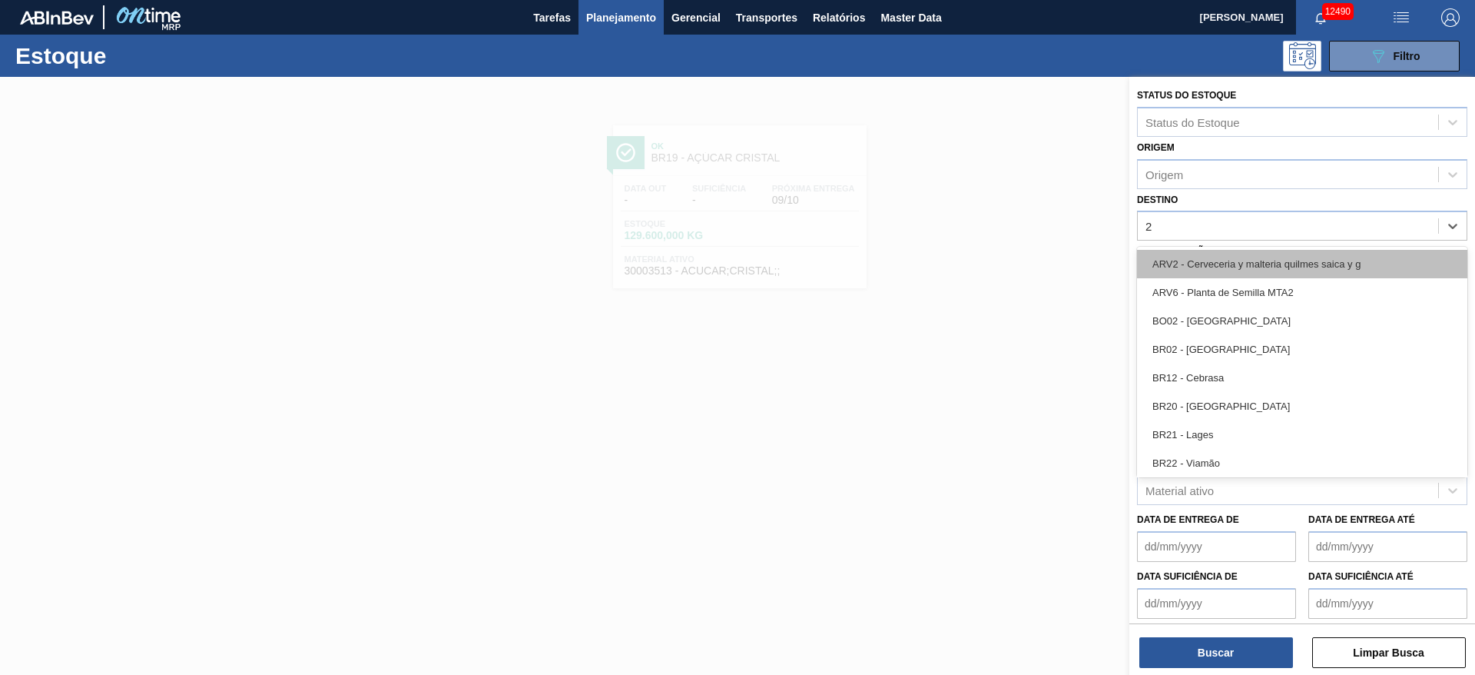
type input "28"
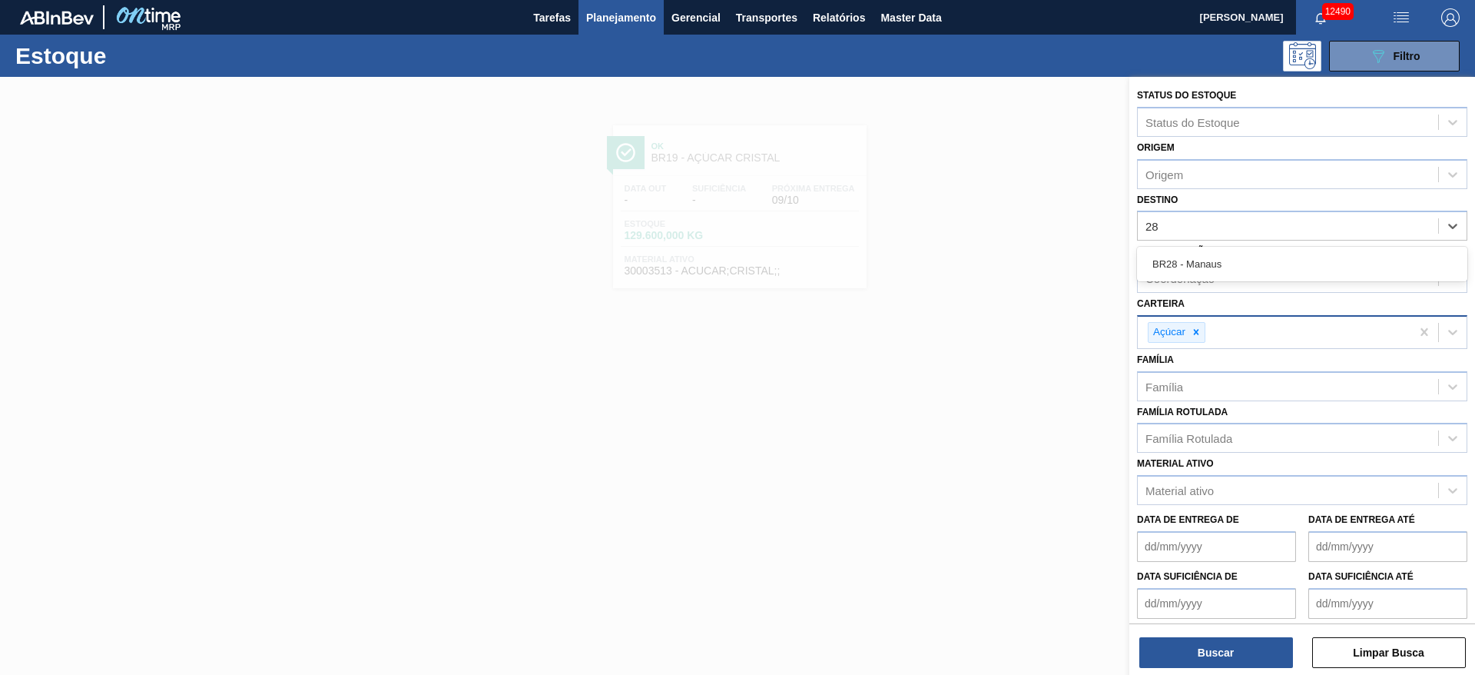
drag, startPoint x: 1238, startPoint y: 251, endPoint x: 1236, endPoint y: 290, distance: 38.5
click at [1238, 258] on div "BR28 - Manaus" at bounding box center [1302, 264] width 330 height 28
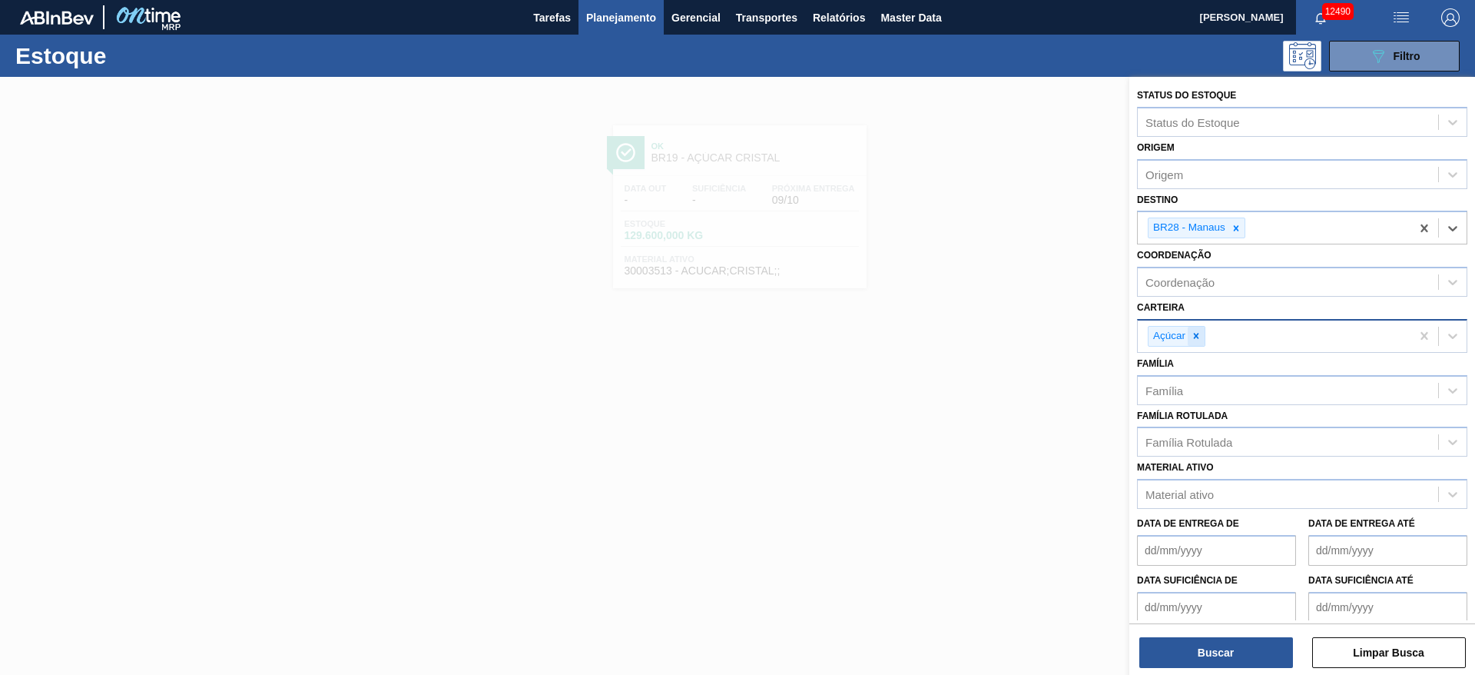
click at [1205, 332] on div at bounding box center [1196, 336] width 17 height 19
click at [1205, 332] on div "Carteira" at bounding box center [1288, 334] width 300 height 22
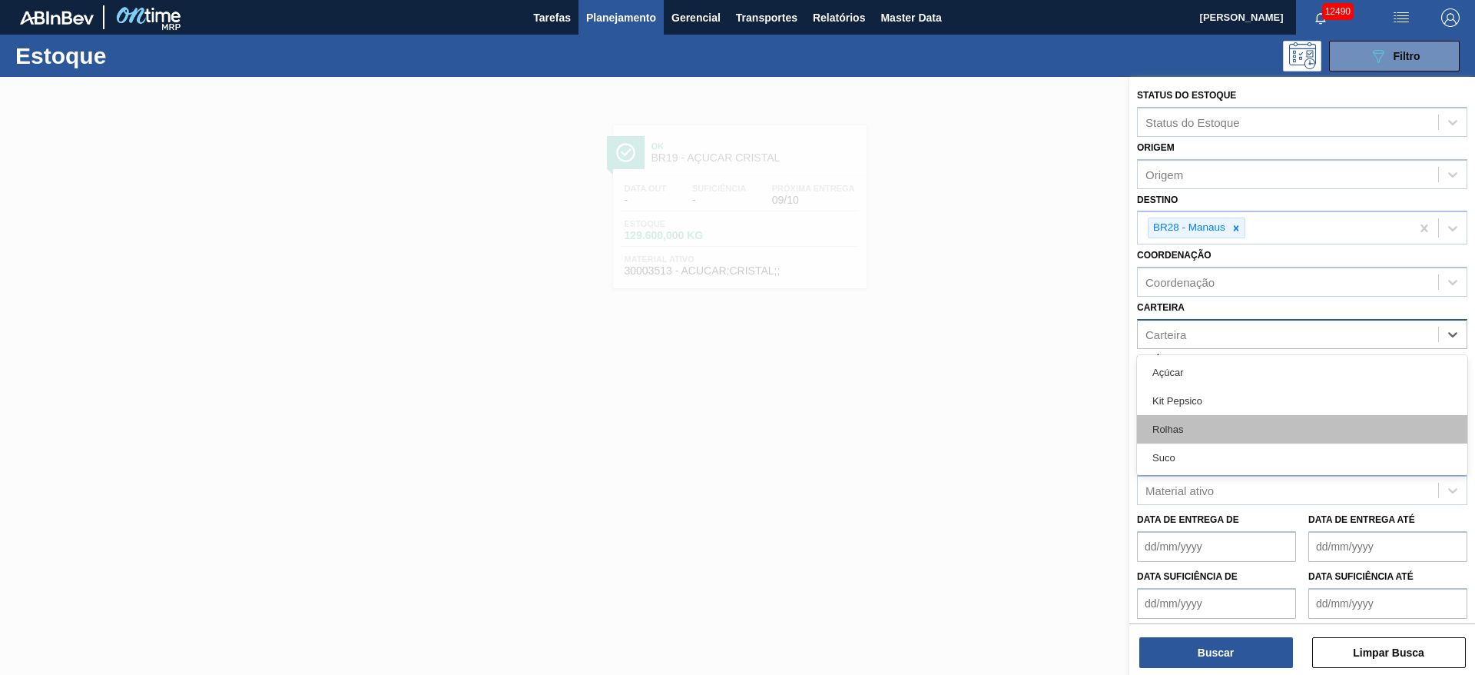
click at [1184, 438] on div "Rolhas" at bounding box center [1302, 429] width 330 height 28
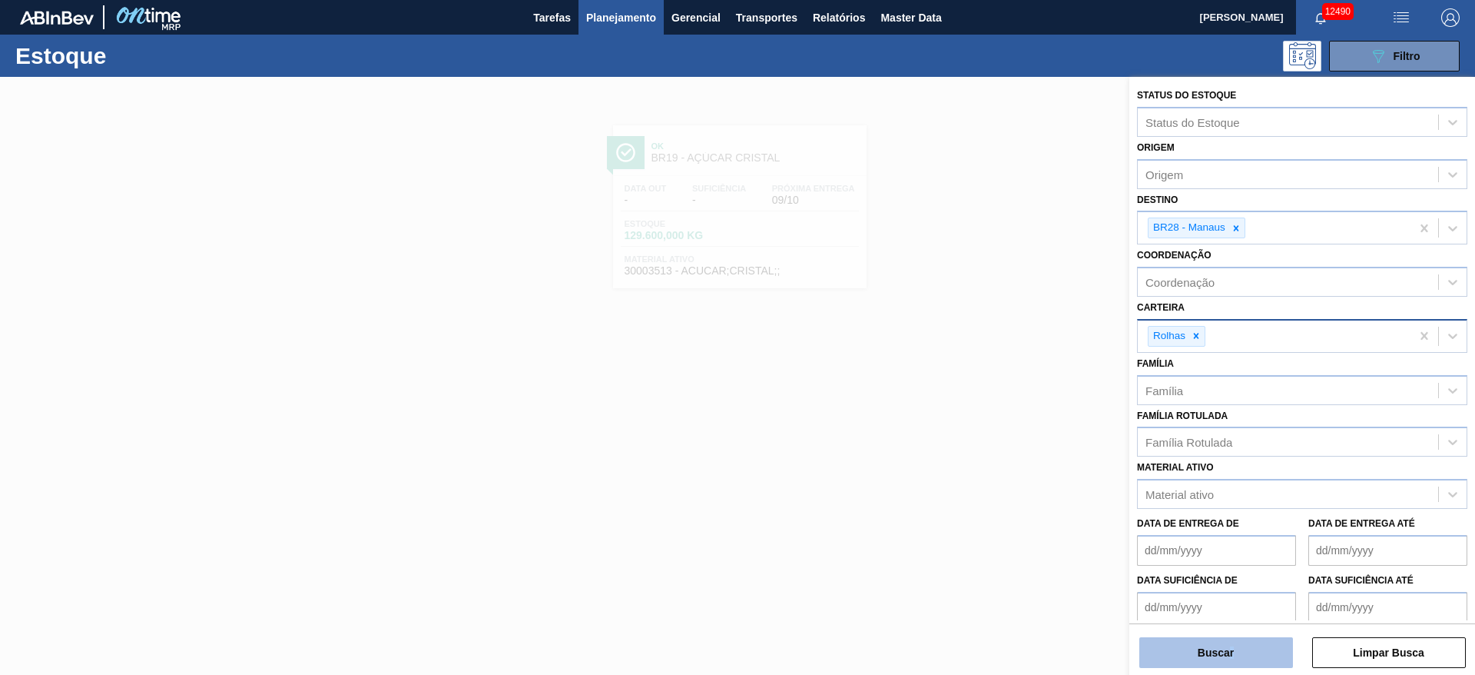
drag, startPoint x: 1232, startPoint y: 636, endPoint x: 1236, endPoint y: 642, distance: 7.9
click at [1233, 639] on div "Buscar Limpar Busca" at bounding box center [1303, 644] width 346 height 43
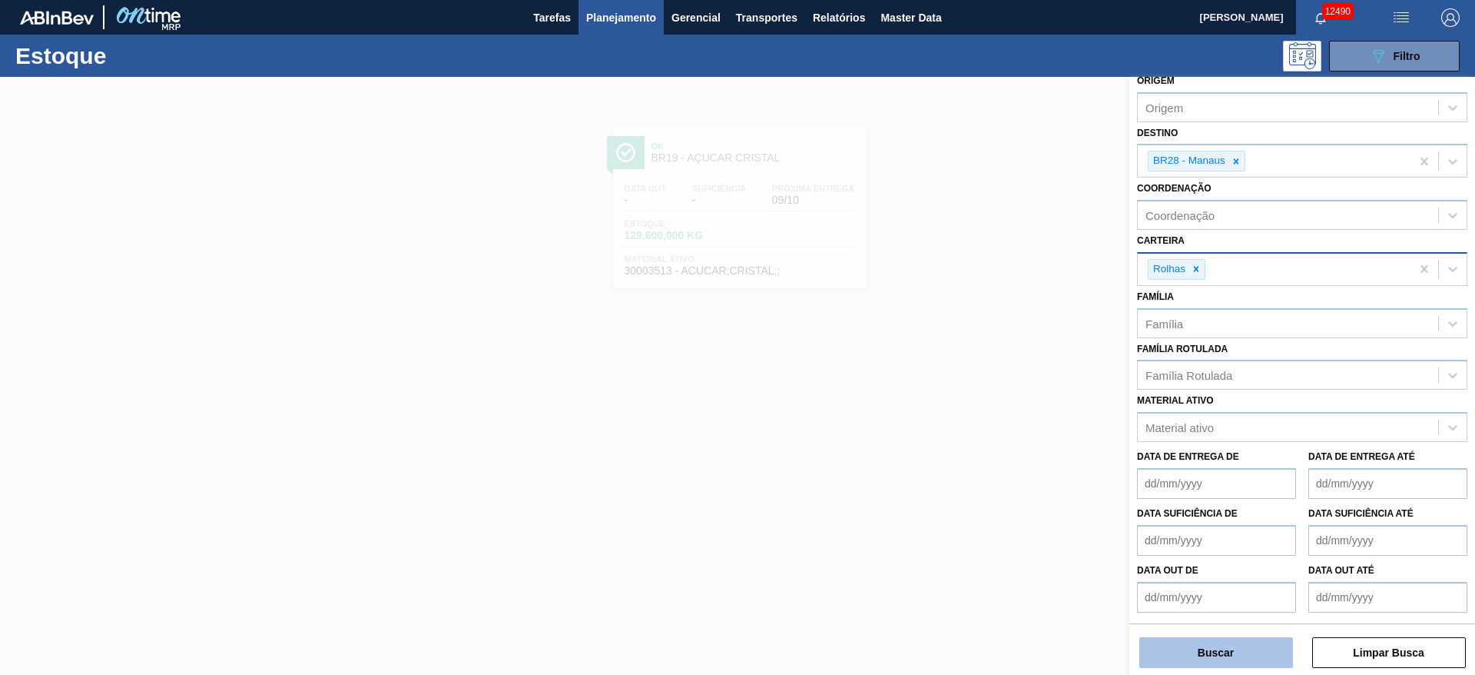
click at [1237, 644] on button "Buscar" at bounding box center [1217, 652] width 154 height 31
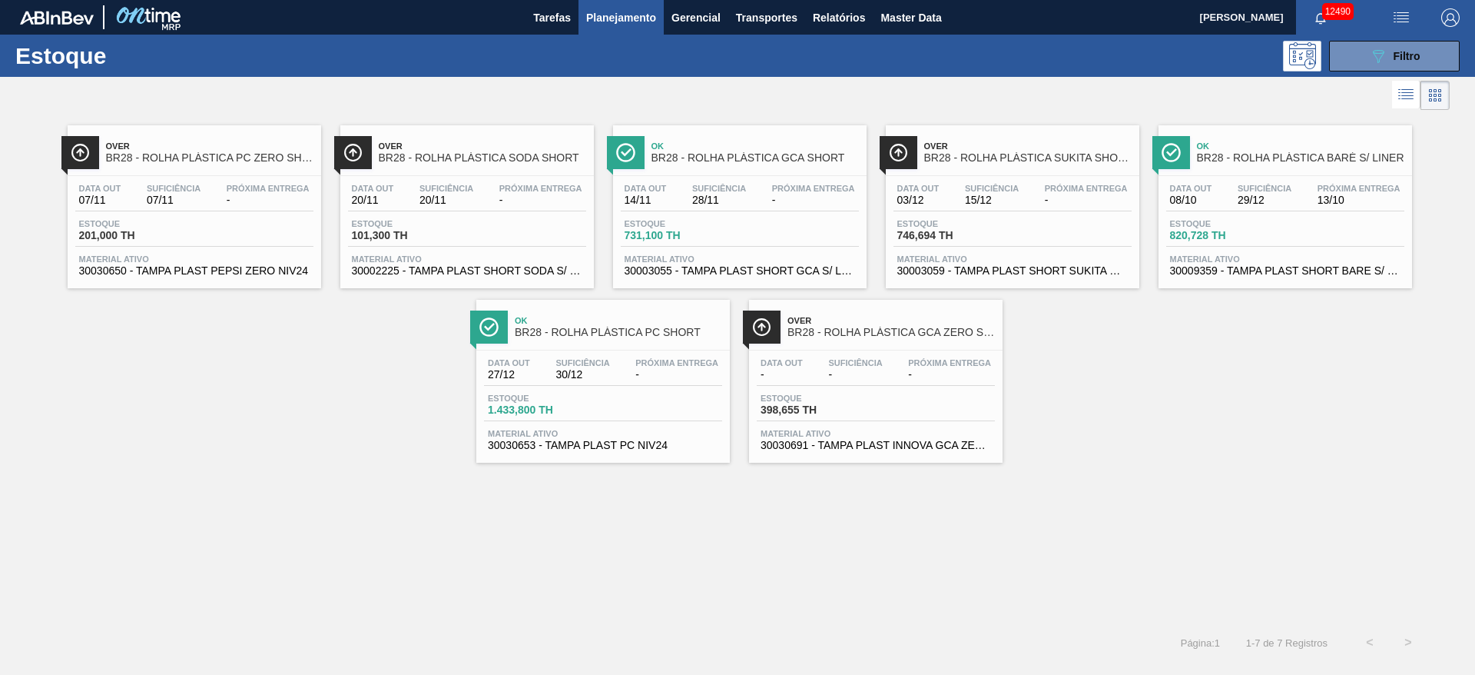
drag, startPoint x: 1412, startPoint y: 56, endPoint x: 1349, endPoint y: 106, distance: 80.4
click at [1411, 56] on span "Filtro" at bounding box center [1407, 56] width 27 height 12
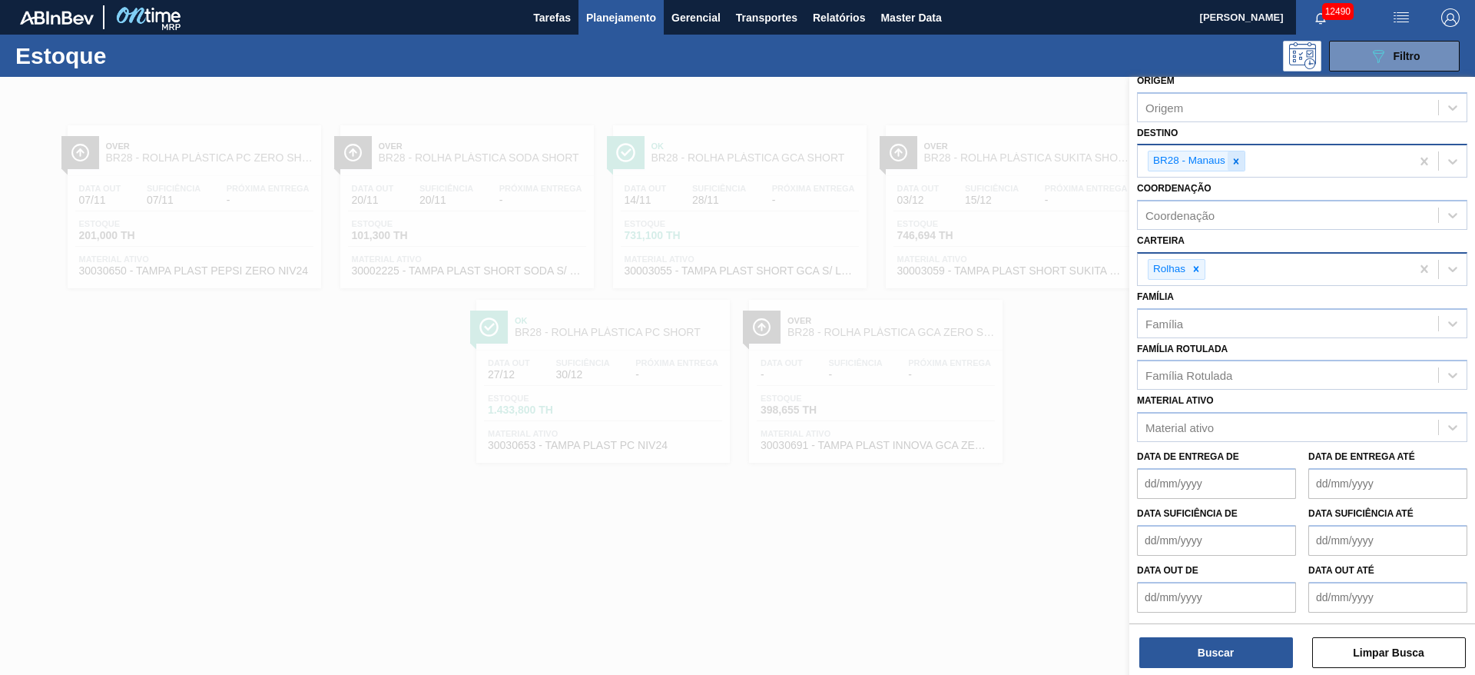
click at [1228, 160] on div at bounding box center [1236, 160] width 17 height 19
type input "7"
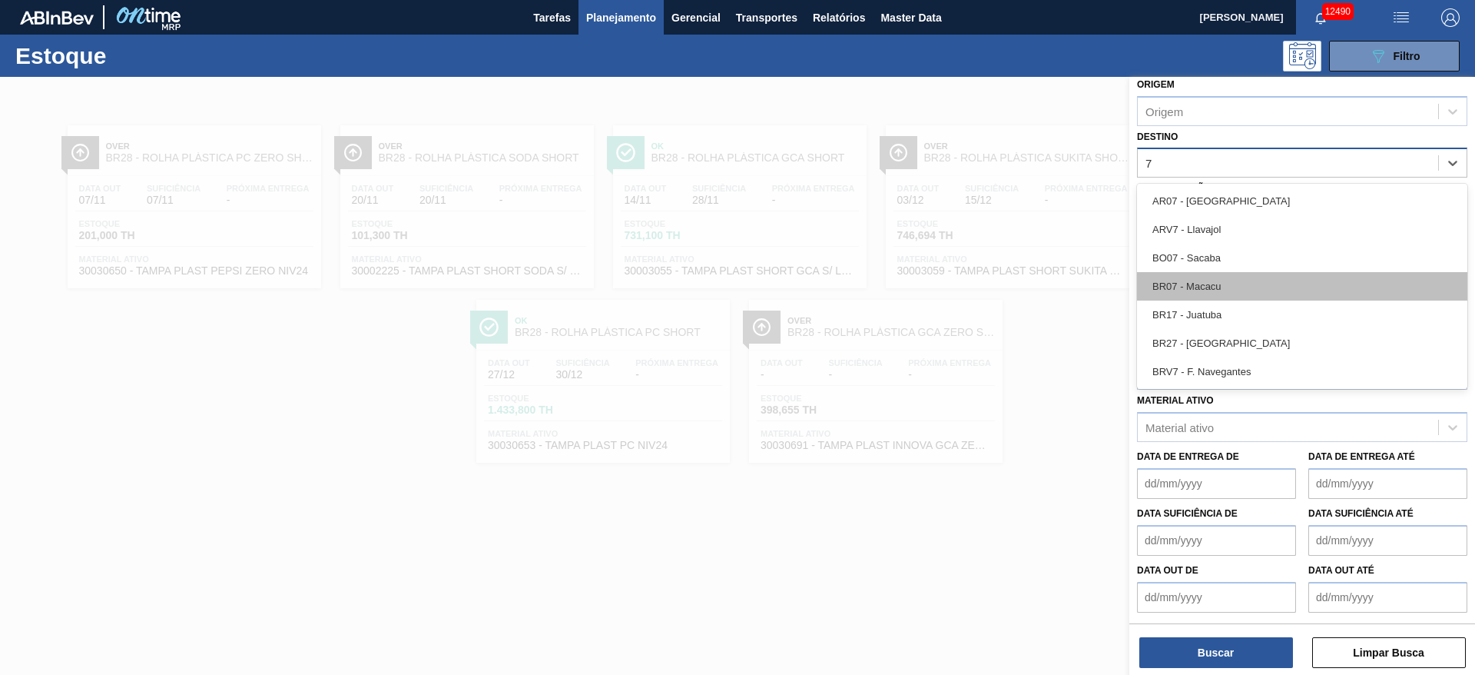
click at [1230, 273] on div "BR07 - Macacu" at bounding box center [1302, 286] width 330 height 28
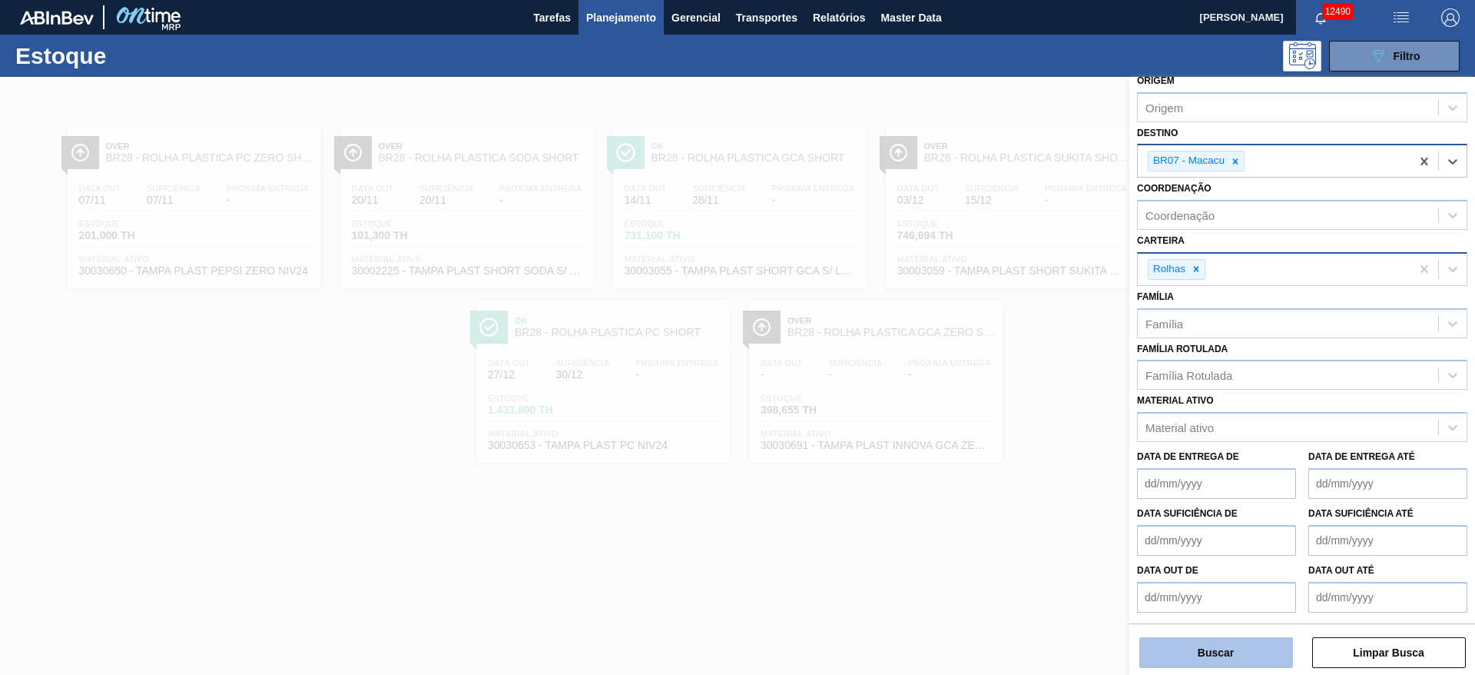
click at [1221, 644] on button "Buscar" at bounding box center [1217, 652] width 154 height 31
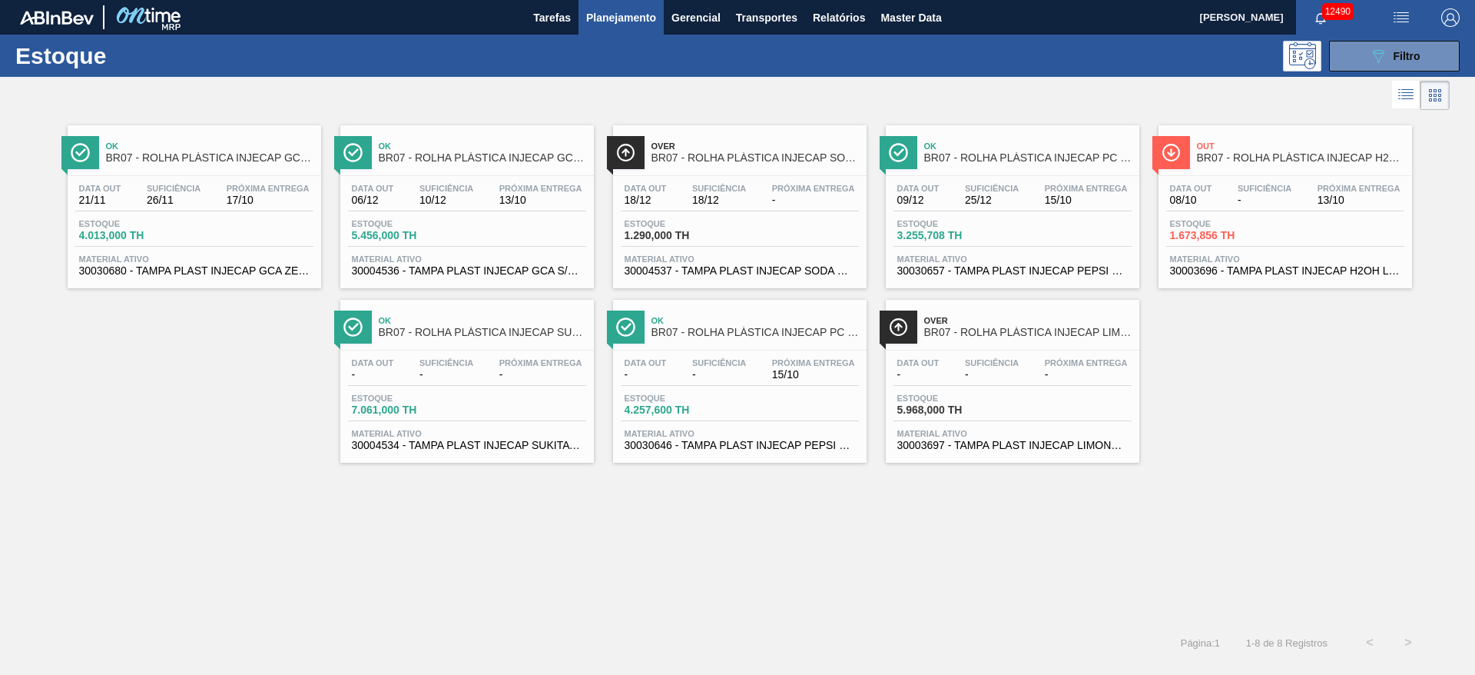
drag, startPoint x: 1359, startPoint y: 53, endPoint x: 1345, endPoint y: 99, distance: 48.1
click at [1359, 55] on button "089F7B8B-B2A5-4AFE-B5C0-19BA573D28AC Filtro" at bounding box center [1394, 56] width 131 height 31
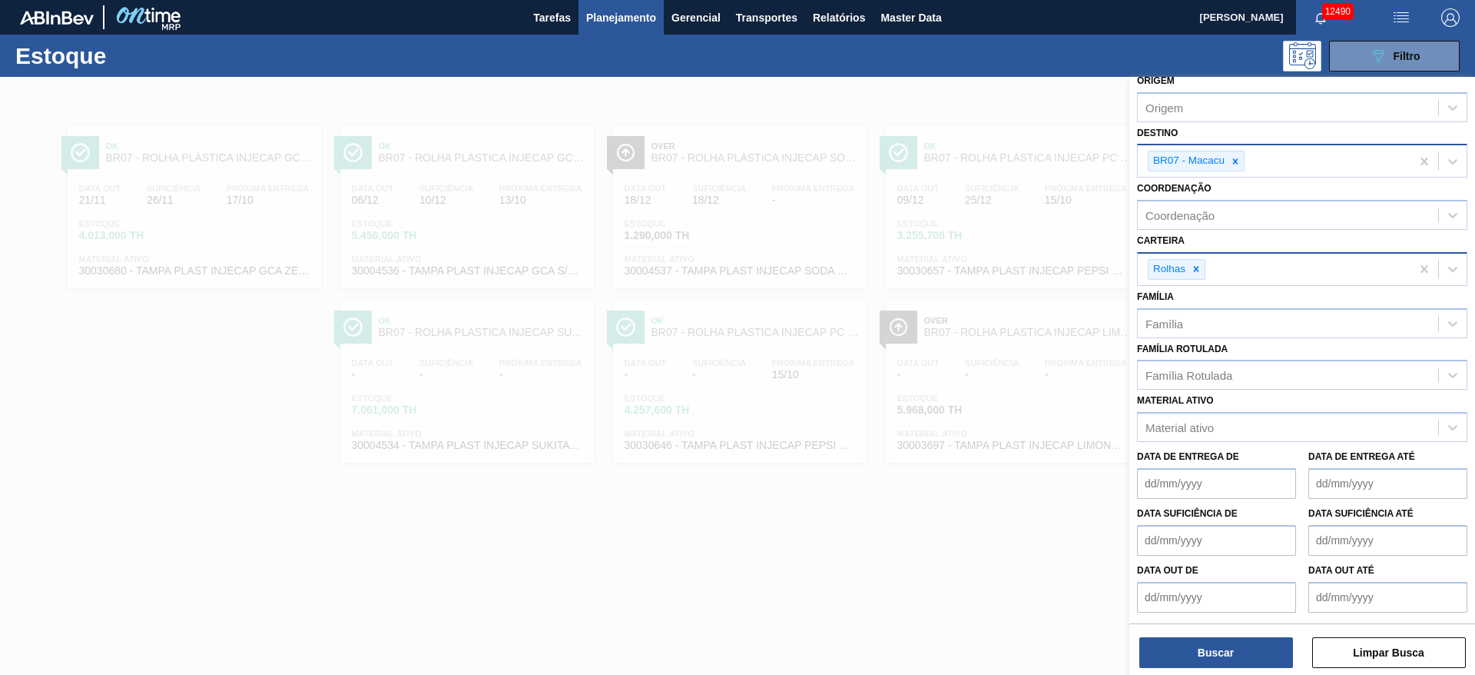
click at [1237, 162] on div at bounding box center [1235, 160] width 17 height 19
click at [1237, 162] on div "Destino" at bounding box center [1288, 163] width 300 height 22
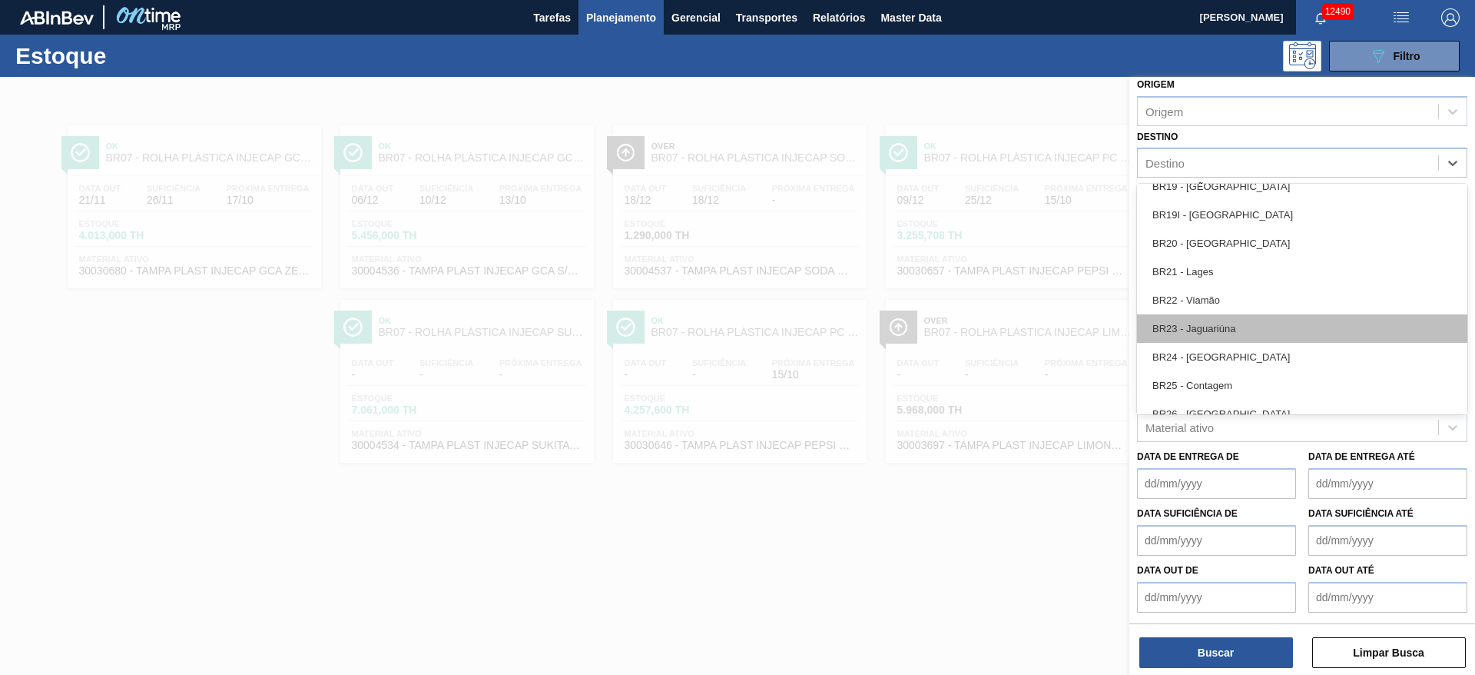
scroll to position [1268, 0]
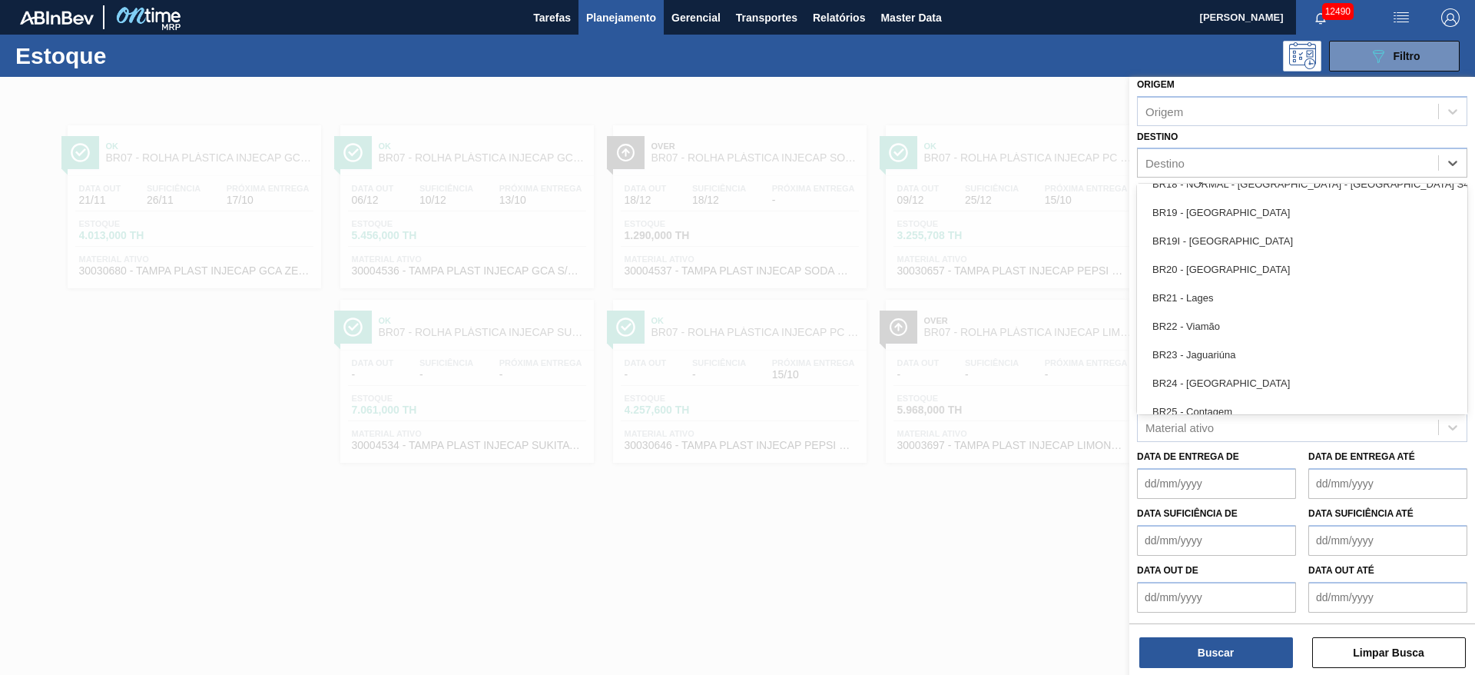
click at [1230, 211] on div "BR19 - Nova Rio" at bounding box center [1302, 212] width 330 height 28
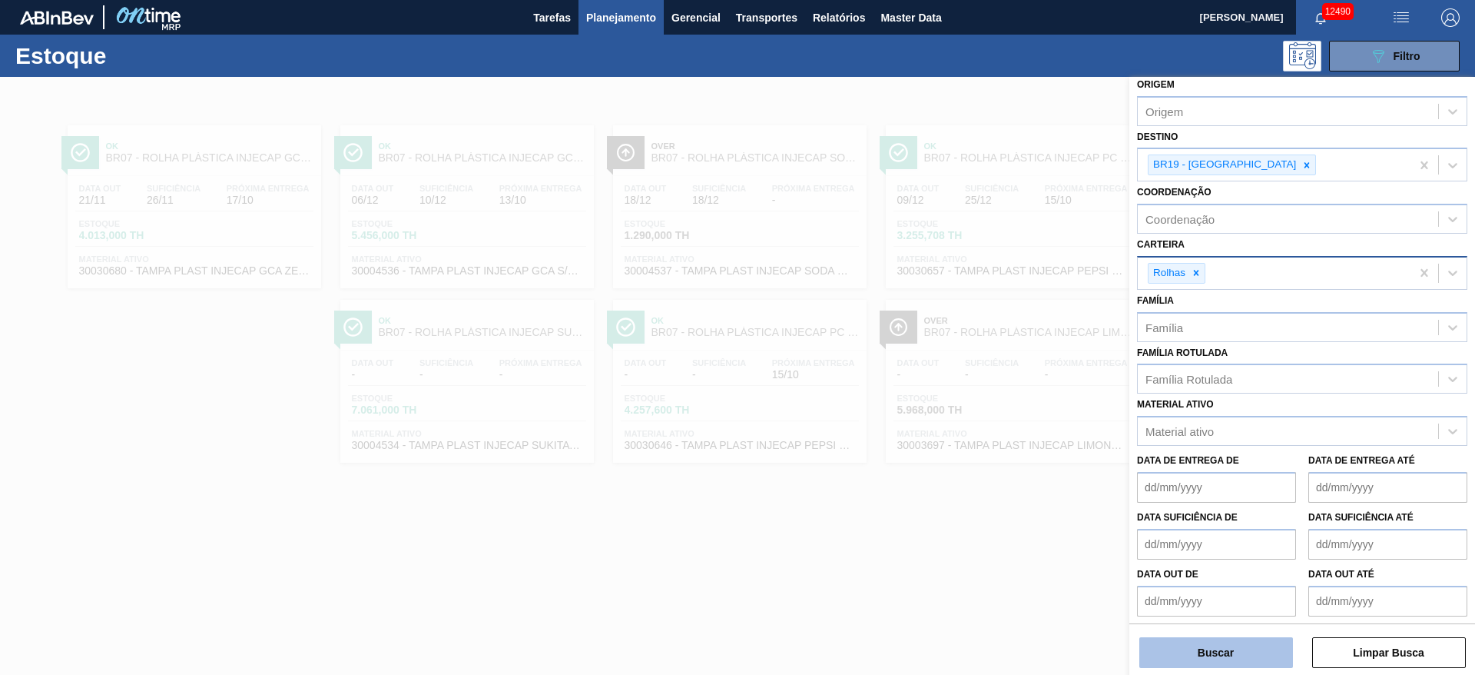
click at [1213, 644] on button "Buscar" at bounding box center [1217, 652] width 154 height 31
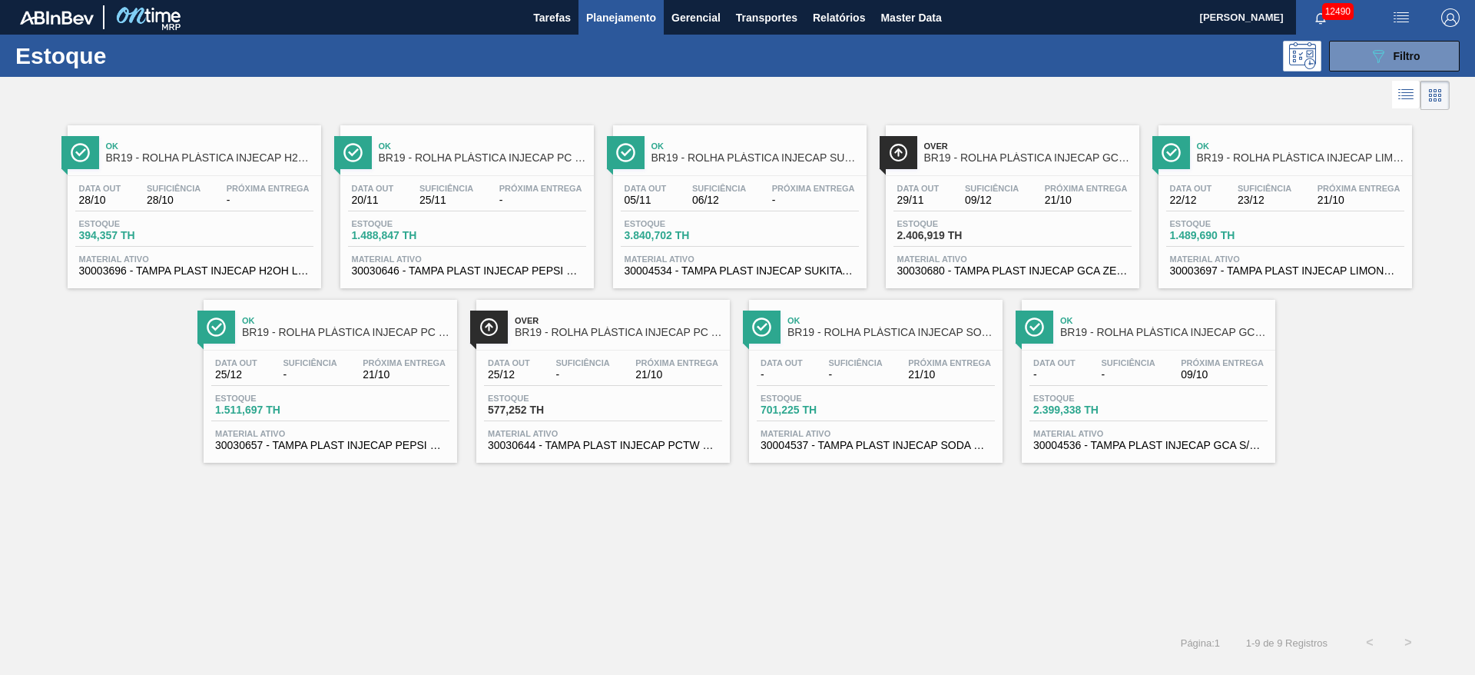
drag, startPoint x: 1028, startPoint y: 181, endPoint x: 1017, endPoint y: 121, distance: 61.7
click at [1017, 121] on link "Over BR19 - ROLHA PLÁSTICA INJECAP GCA ZERO SHORT Data out 29/11 Suficiência 09…" at bounding box center [1011, 201] width 273 height 174
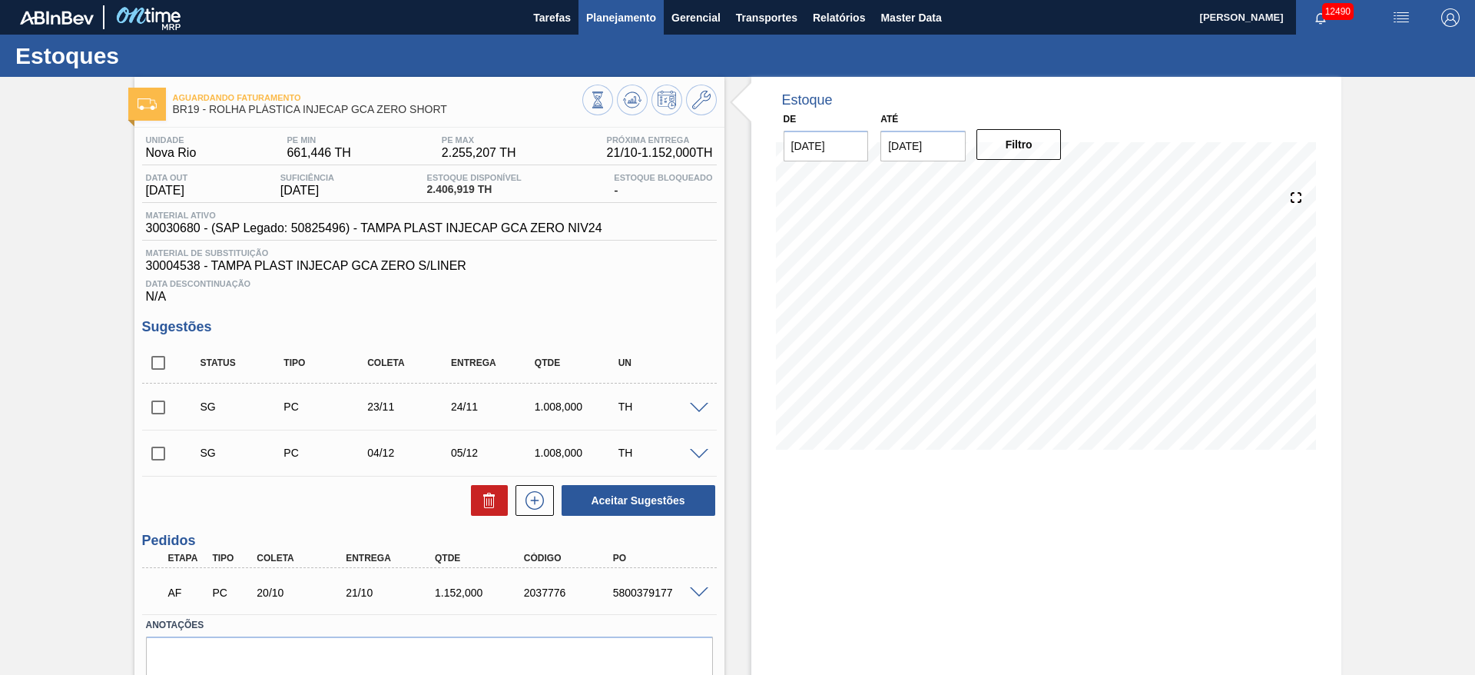
click at [606, 5] on button "Planejamento" at bounding box center [621, 17] width 85 height 35
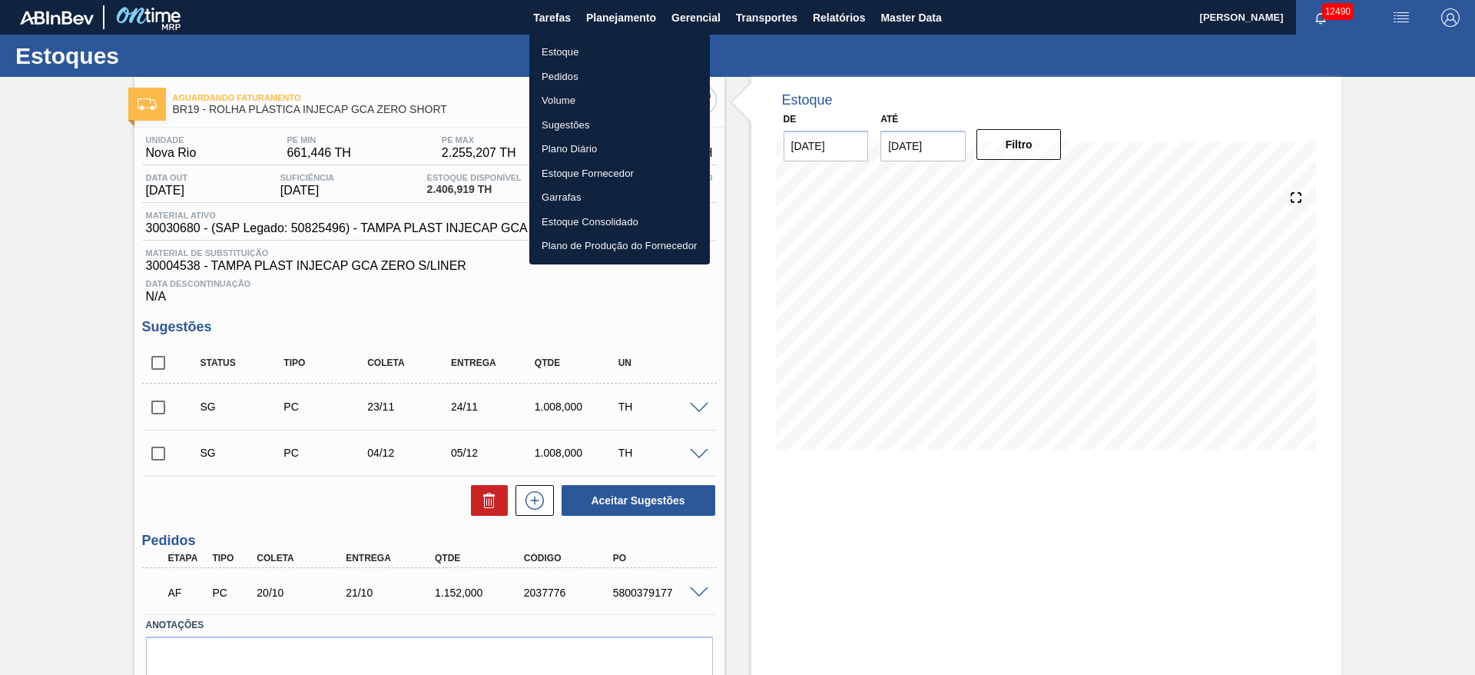
click at [623, 45] on li "Estoque" at bounding box center [619, 52] width 181 height 25
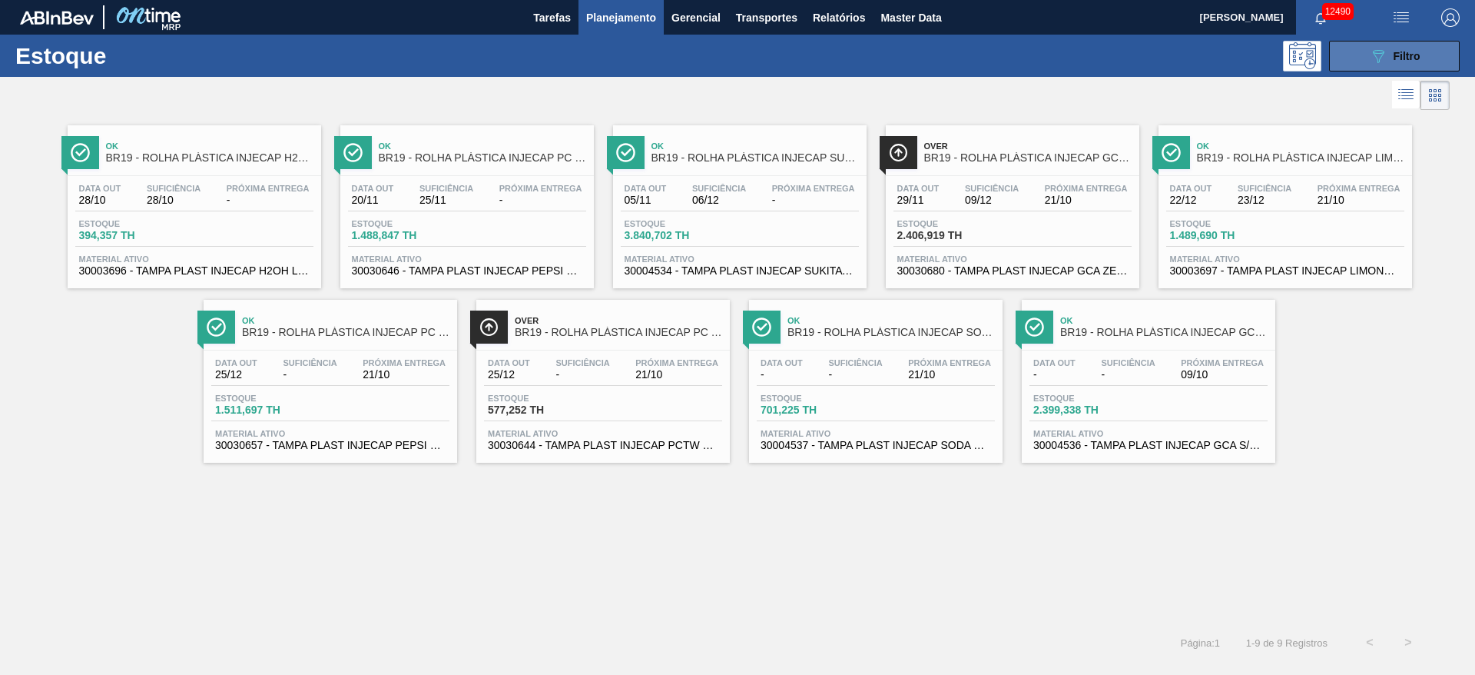
click at [1364, 53] on button "089F7B8B-B2A5-4AFE-B5C0-19BA573D28AC Filtro" at bounding box center [1394, 56] width 131 height 31
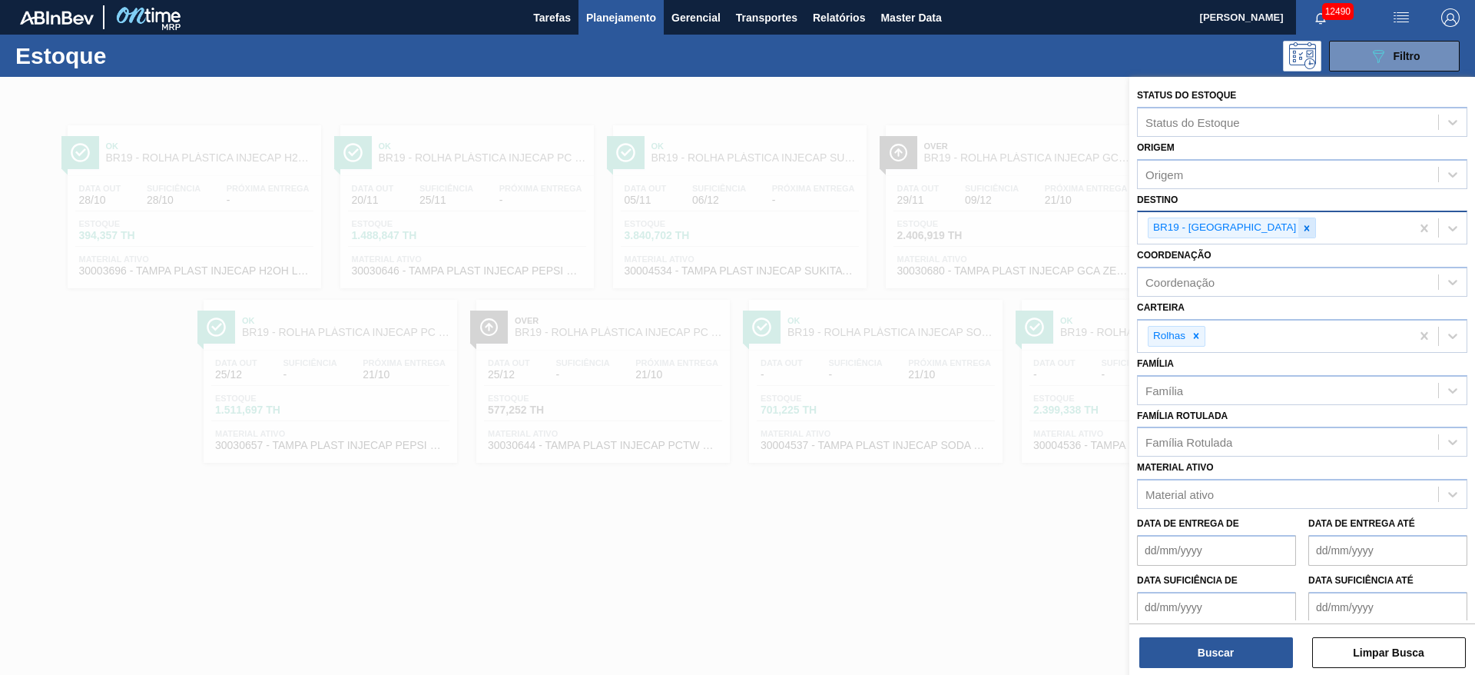
click at [1302, 227] on icon at bounding box center [1307, 228] width 11 height 11
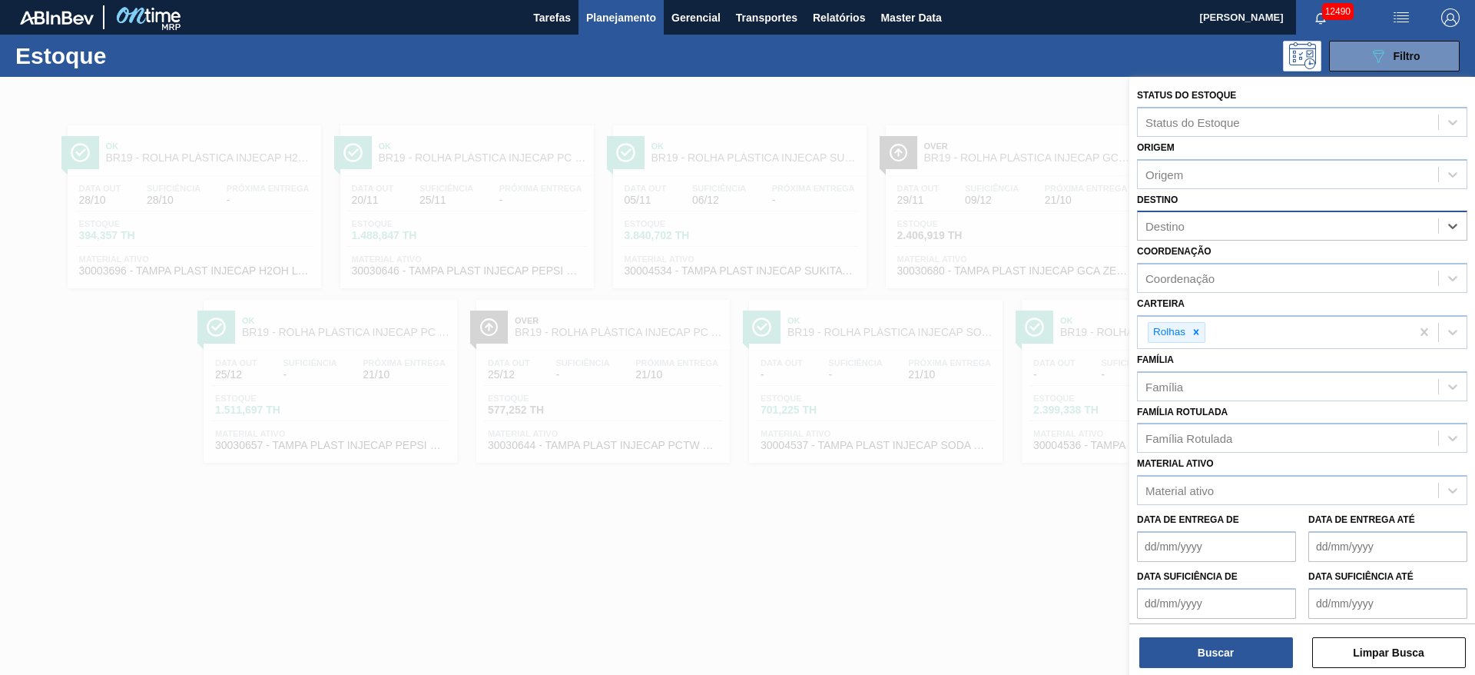
click at [1238, 227] on div "Destino" at bounding box center [1288, 226] width 300 height 22
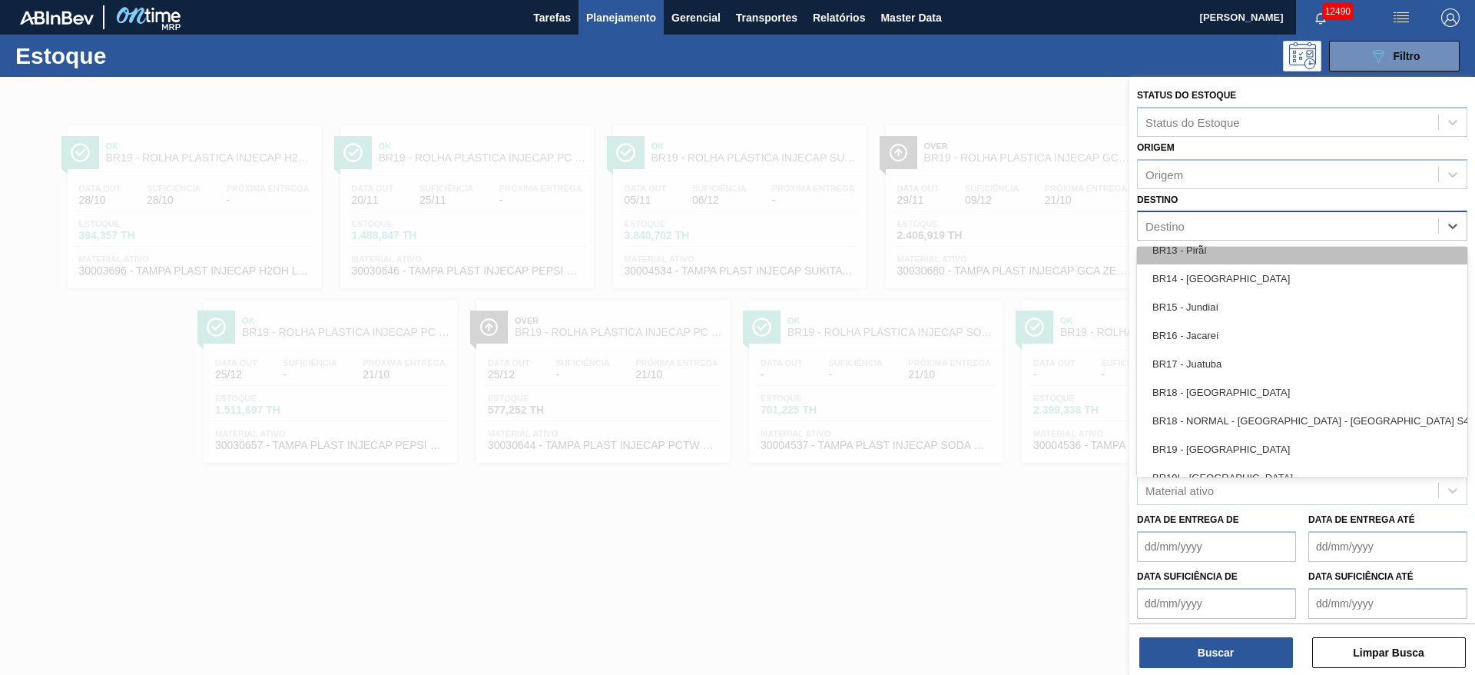
scroll to position [1153, 0]
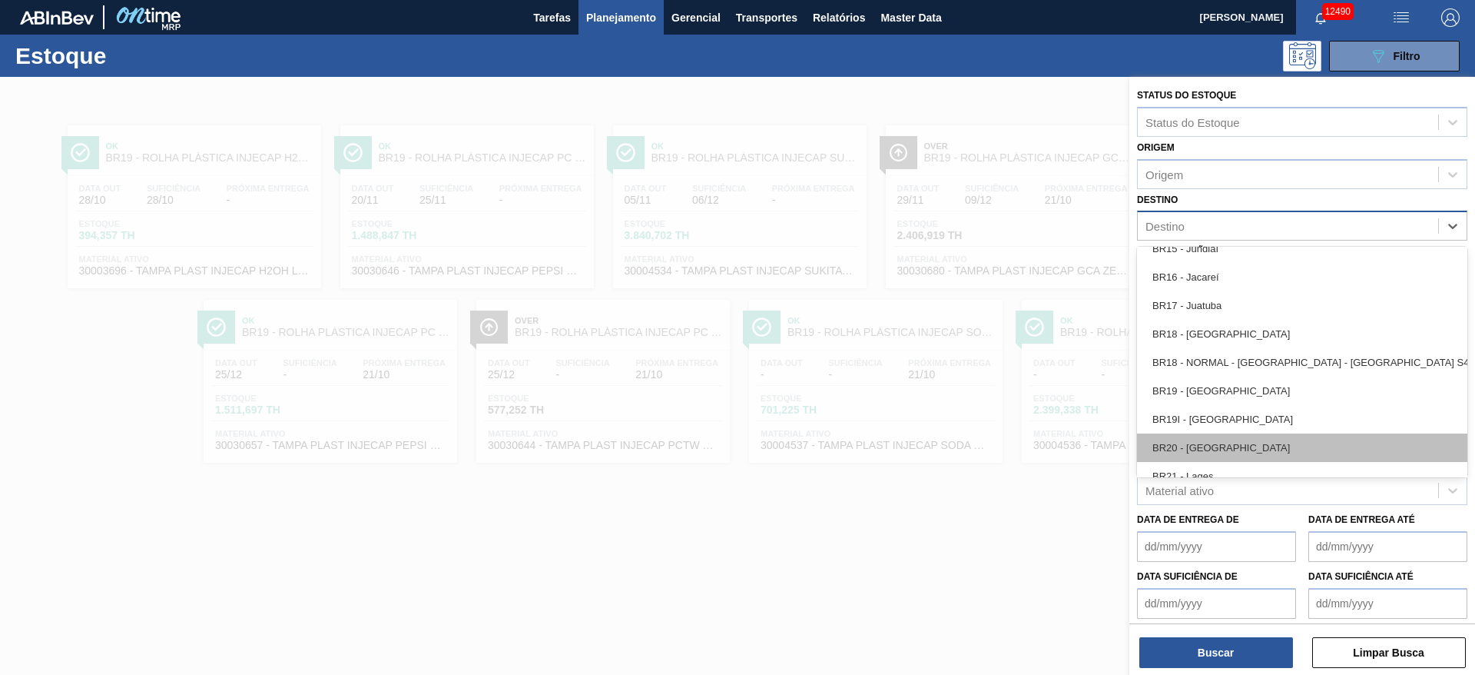
click at [1246, 453] on div "BR20 - Sapucaia" at bounding box center [1302, 447] width 330 height 28
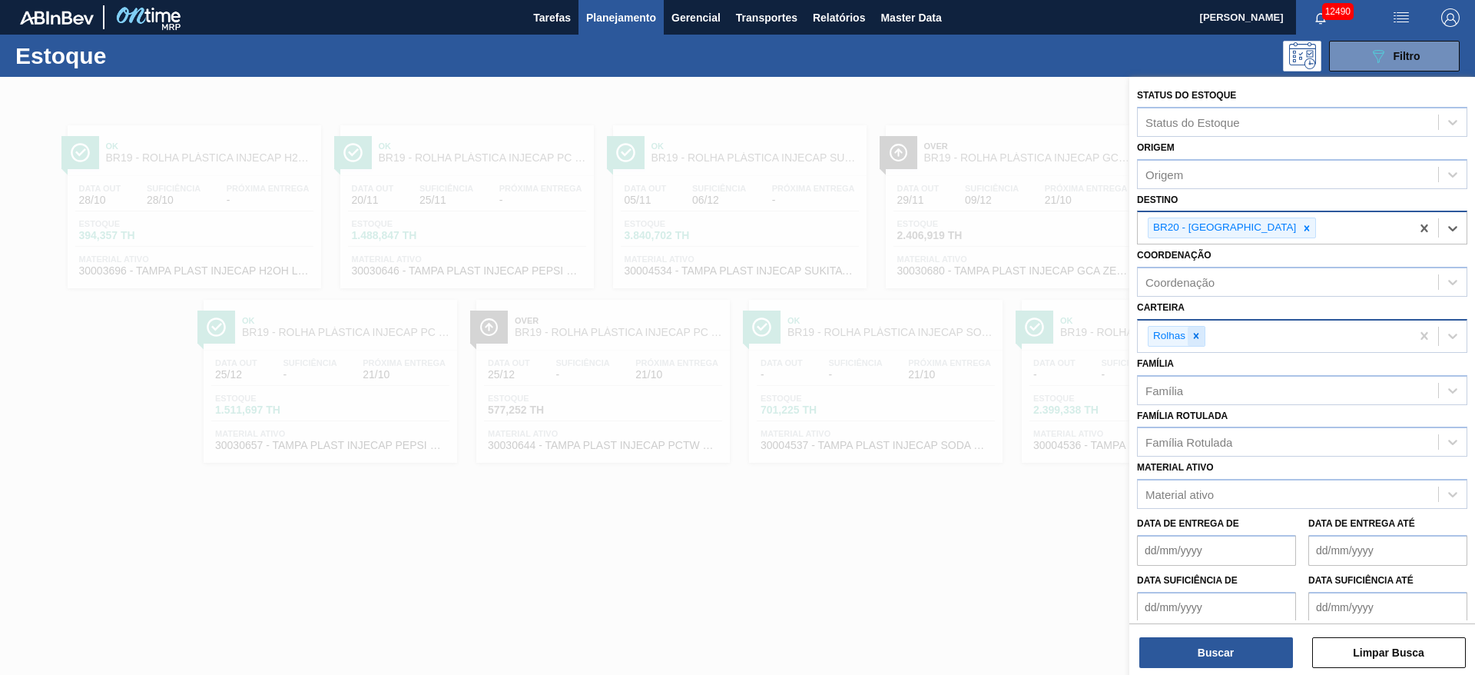
click at [1194, 334] on icon at bounding box center [1196, 336] width 5 height 5
click at [1194, 334] on div "Rolhas" at bounding box center [1274, 336] width 273 height 32
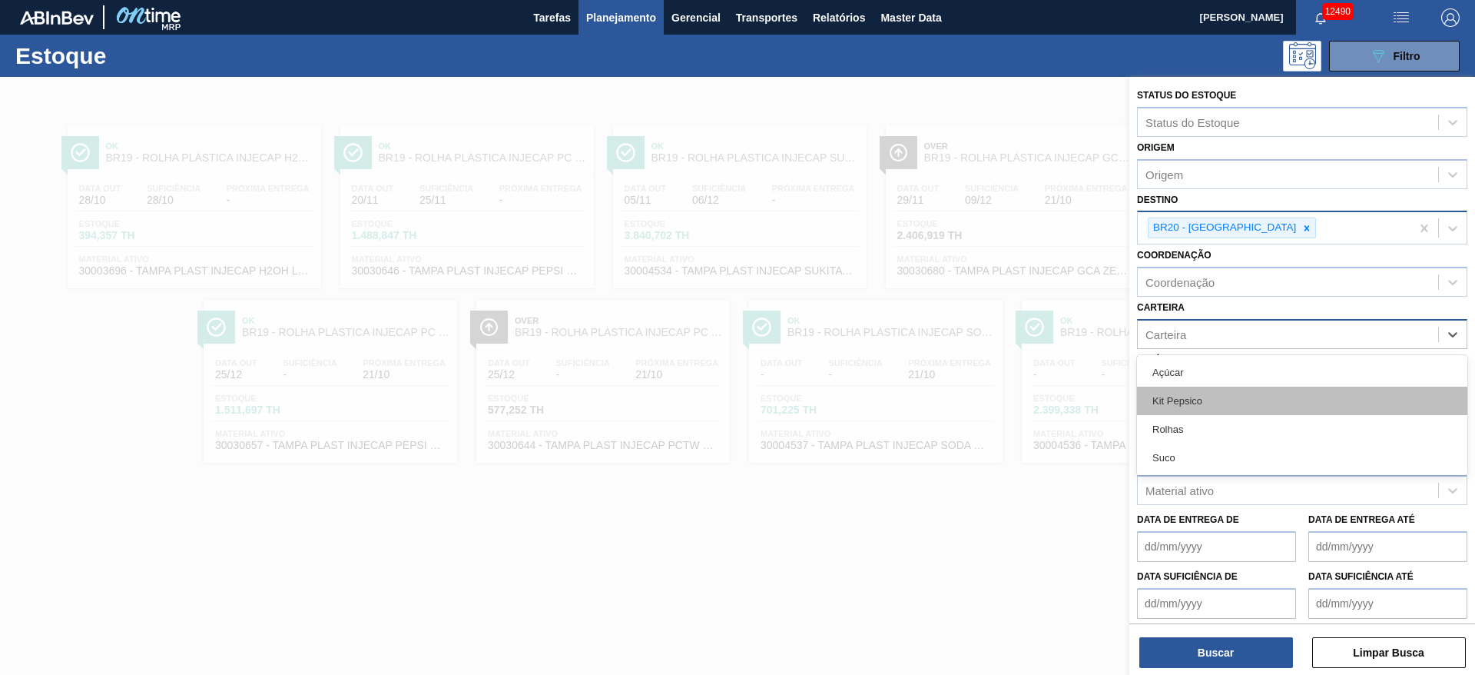
click at [1203, 397] on div "Kit Pepsico" at bounding box center [1302, 401] width 330 height 28
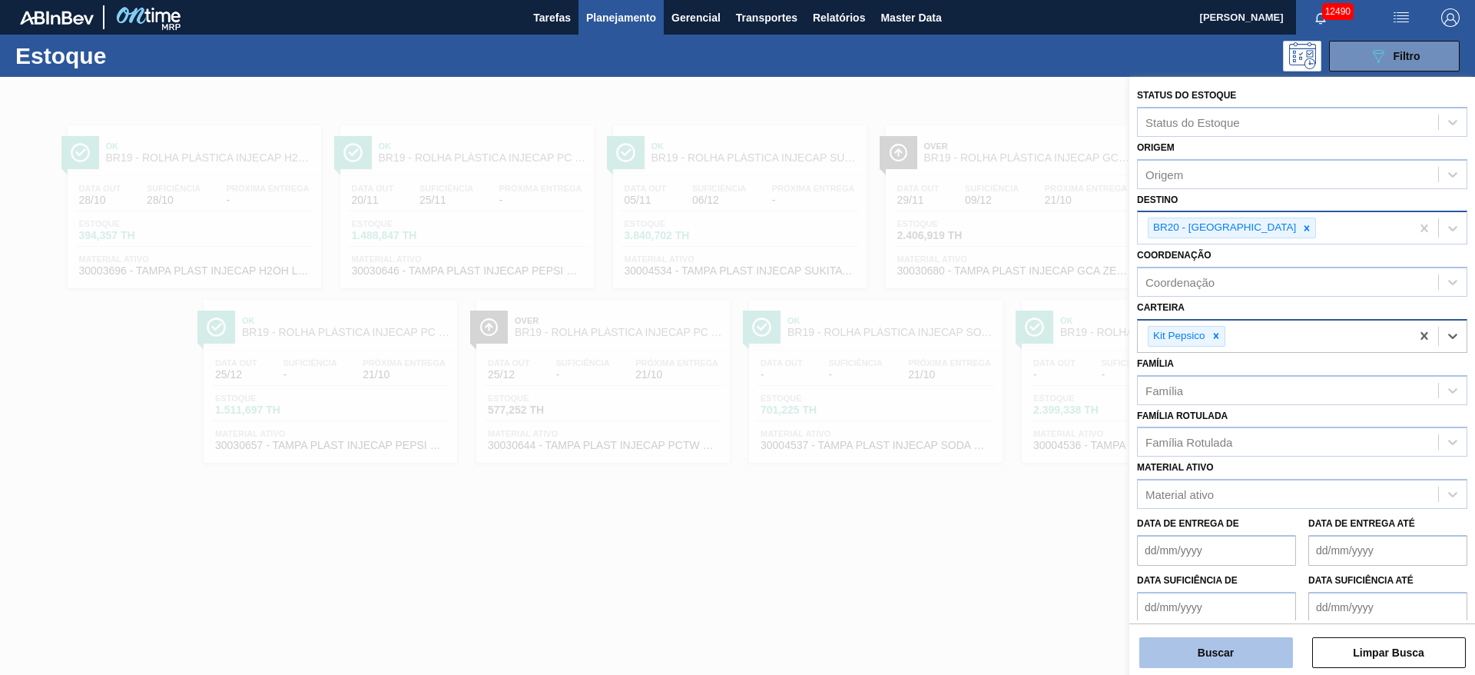
click at [1241, 645] on button "Buscar" at bounding box center [1217, 652] width 154 height 31
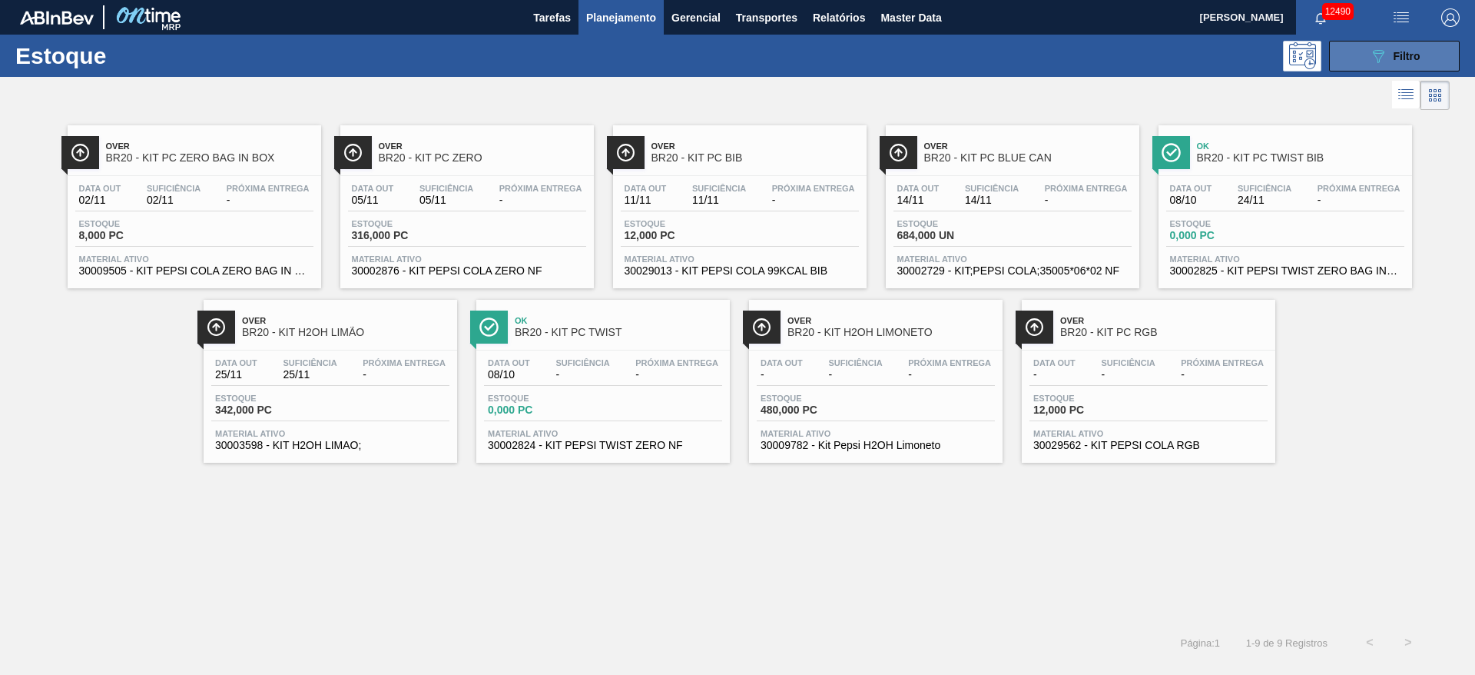
click at [1384, 68] on button "089F7B8B-B2A5-4AFE-B5C0-19BA573D28AC Filtro" at bounding box center [1394, 56] width 131 height 31
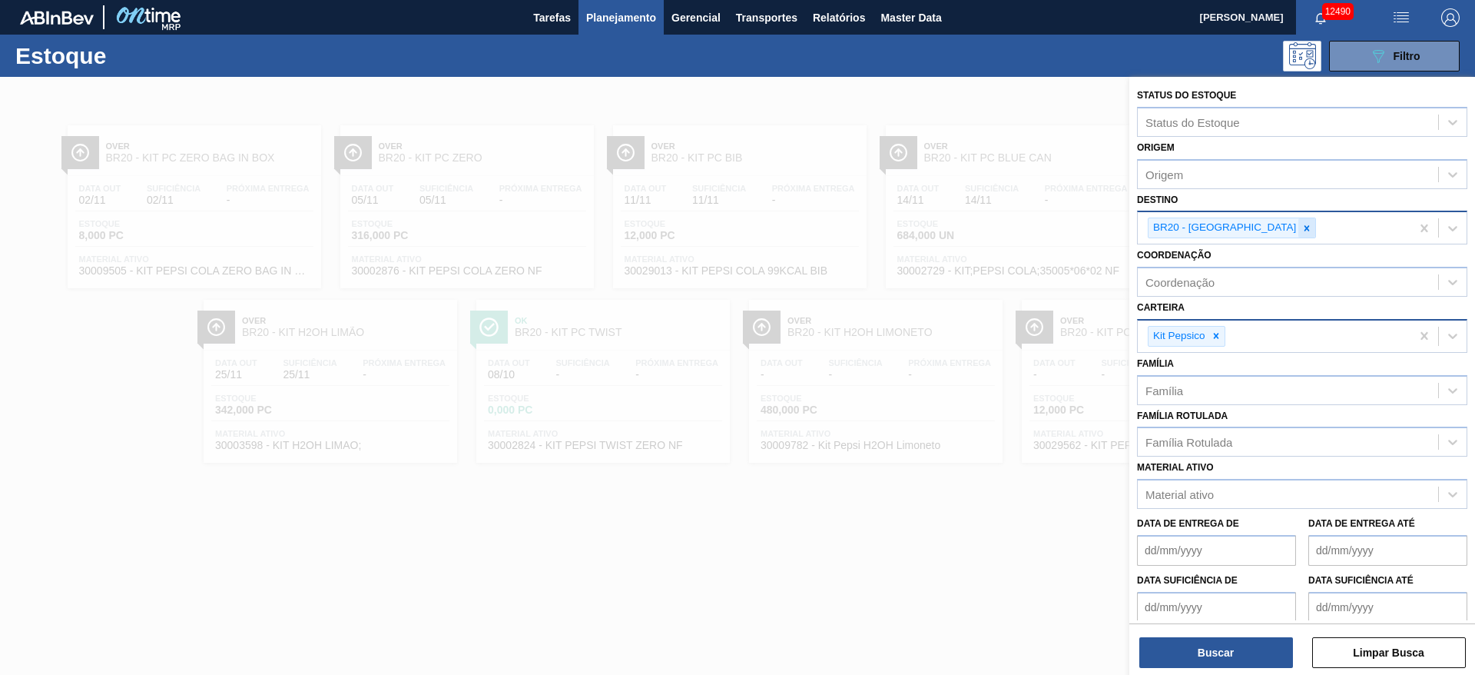
click at [1299, 221] on div at bounding box center [1307, 227] width 17 height 19
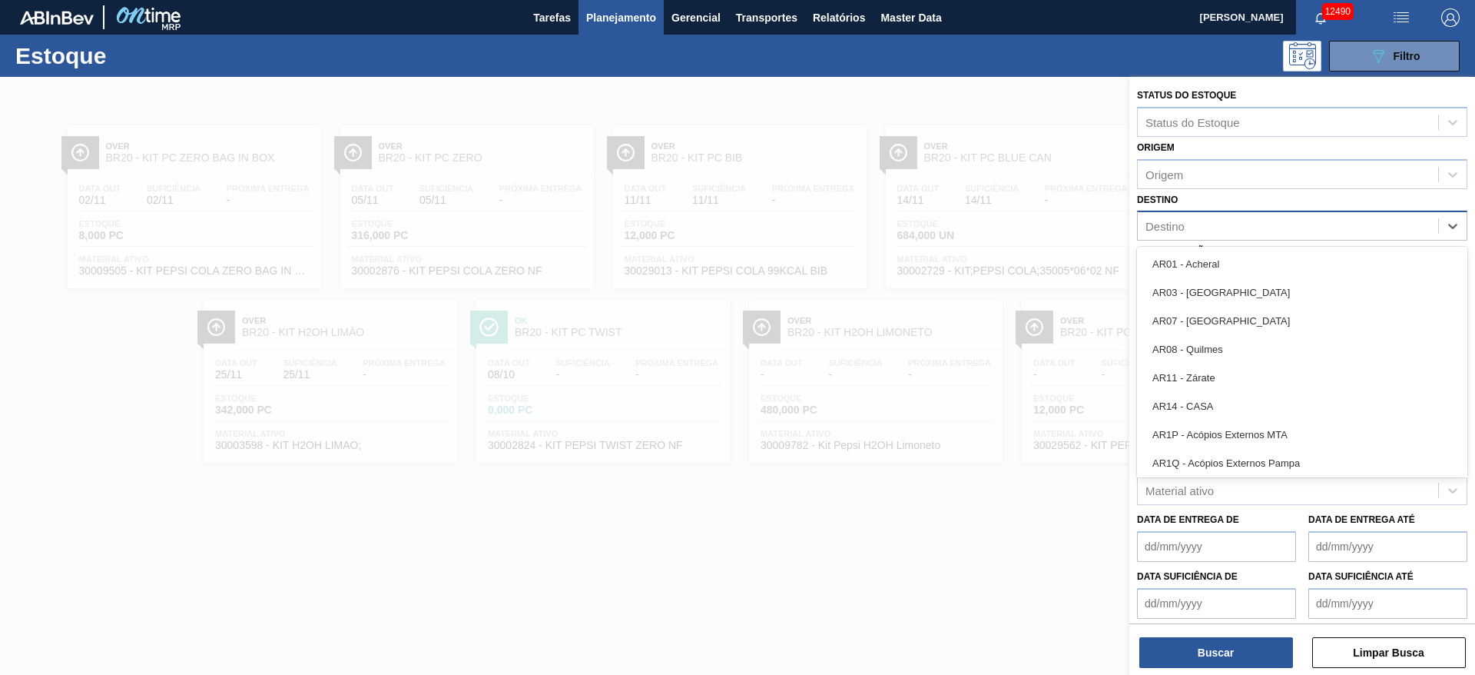
click at [1242, 221] on div "Destino" at bounding box center [1288, 226] width 300 height 22
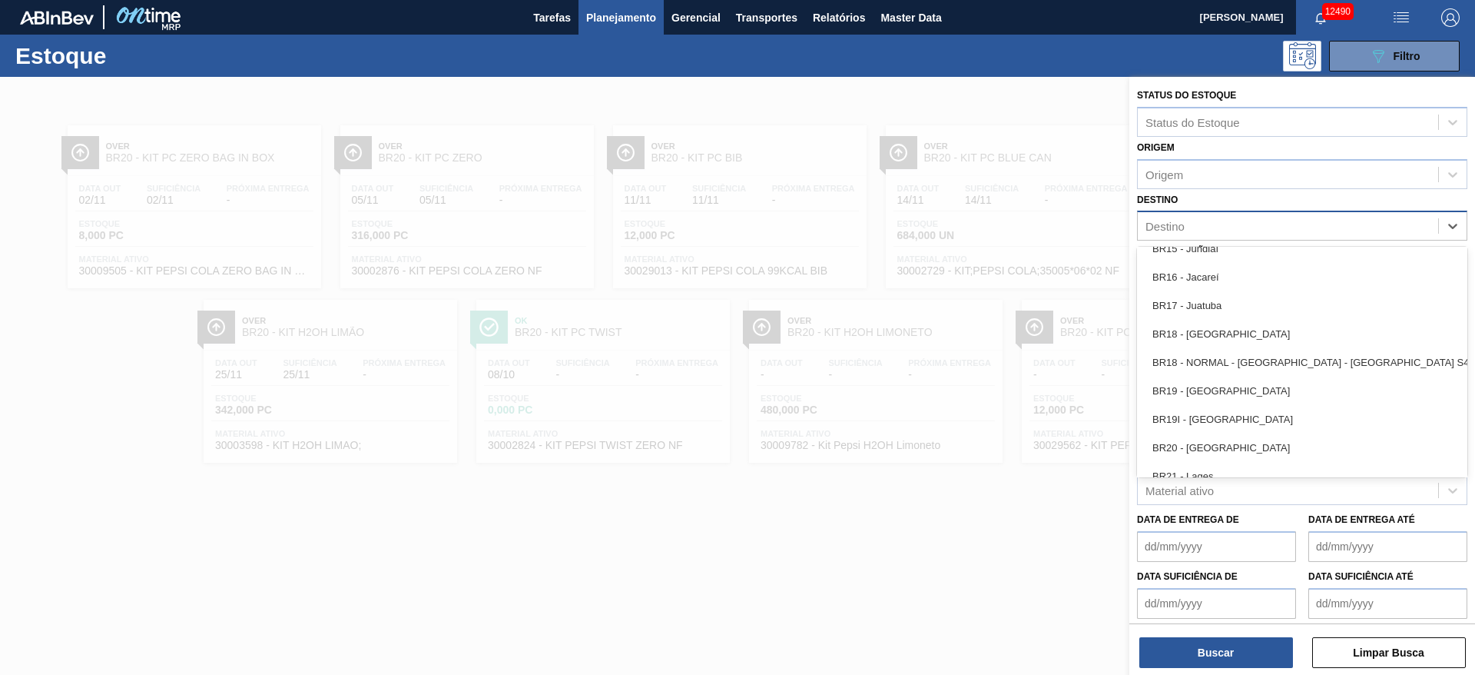
click at [1225, 333] on div "BR18 - Pernambuco" at bounding box center [1302, 334] width 330 height 28
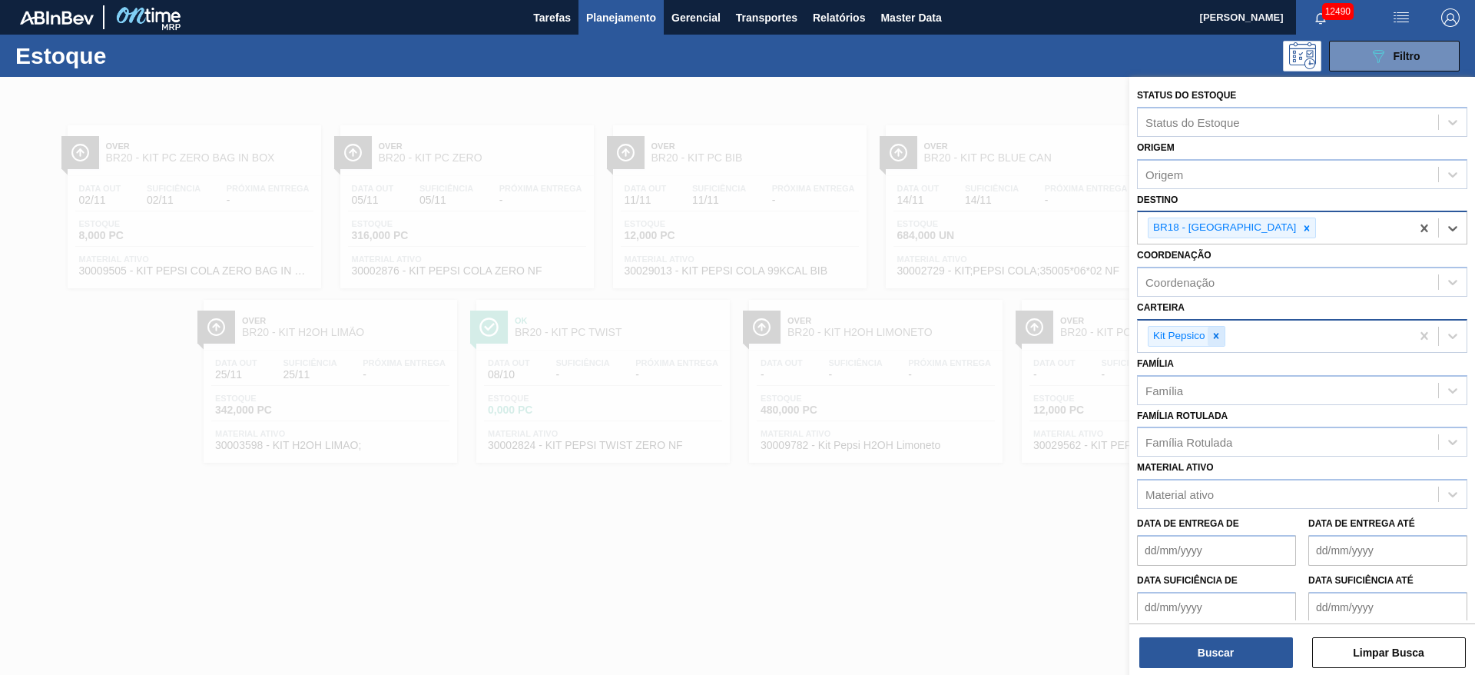
click at [1218, 335] on icon at bounding box center [1216, 335] width 11 height 11
click at [1218, 335] on div "Carteira" at bounding box center [1288, 334] width 300 height 22
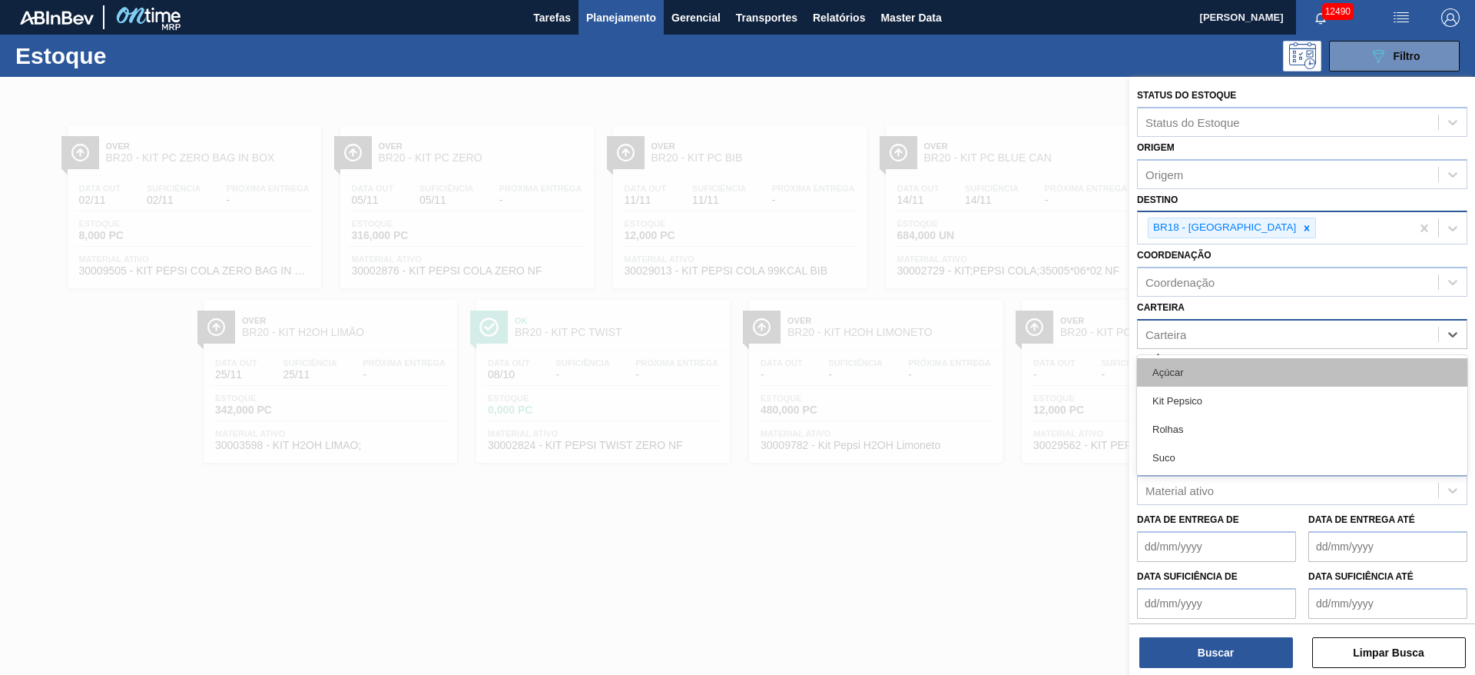
click at [1216, 369] on div "Açúcar" at bounding box center [1302, 372] width 330 height 28
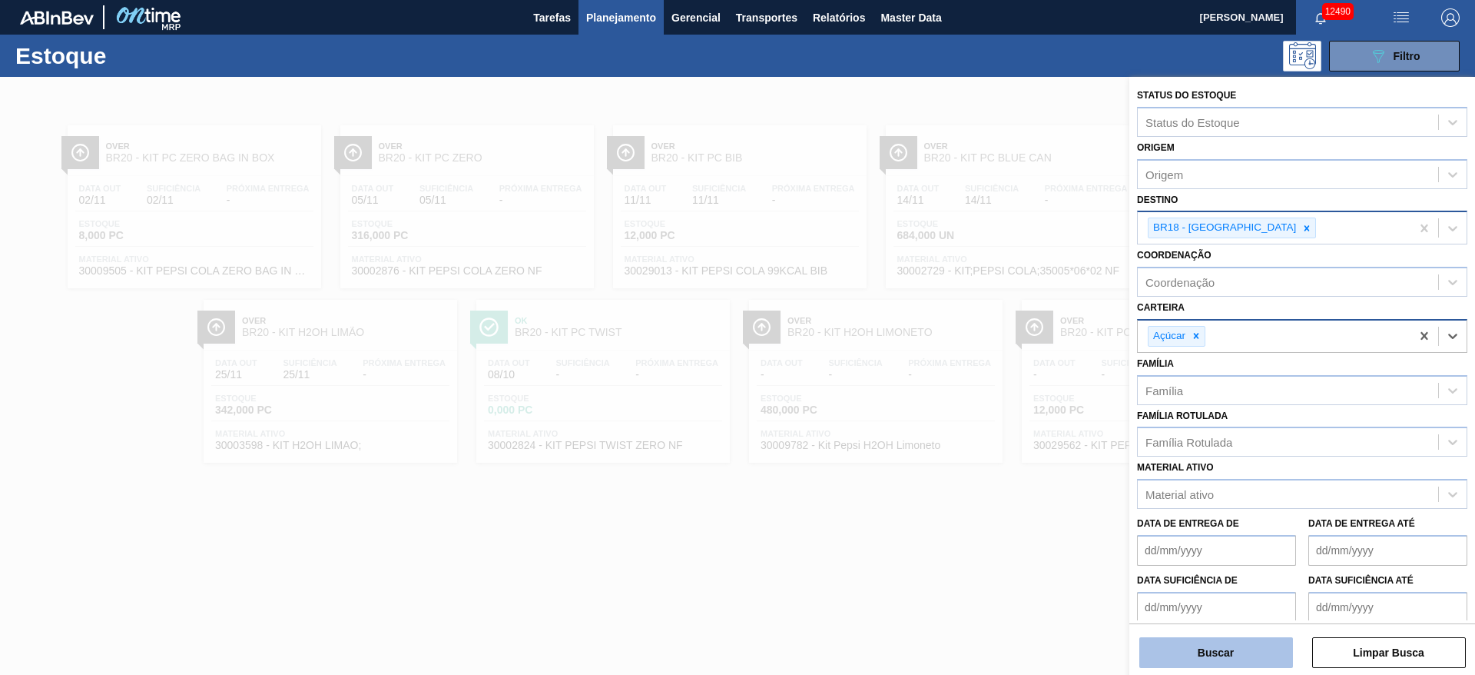
click at [1208, 649] on button "Buscar" at bounding box center [1217, 652] width 154 height 31
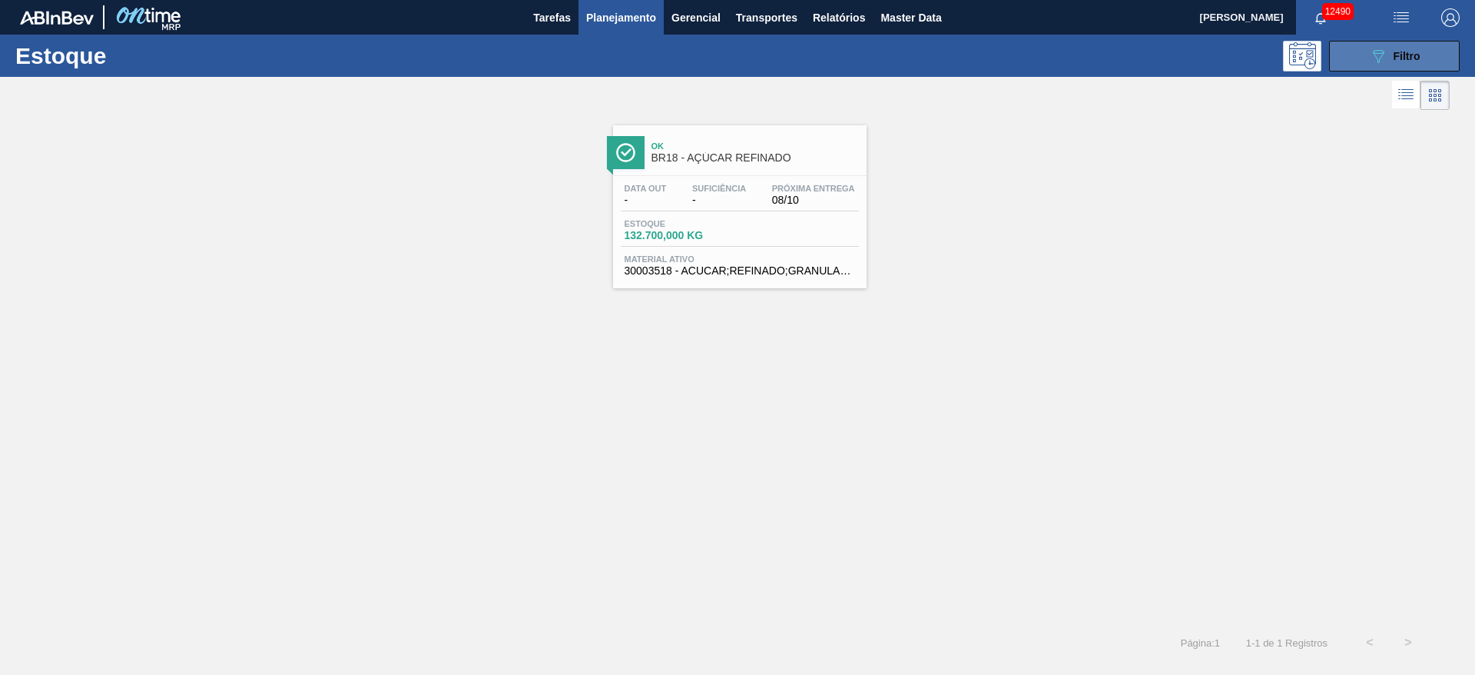
click at [1392, 51] on div "089F7B8B-B2A5-4AFE-B5C0-19BA573D28AC Filtro" at bounding box center [1394, 56] width 51 height 18
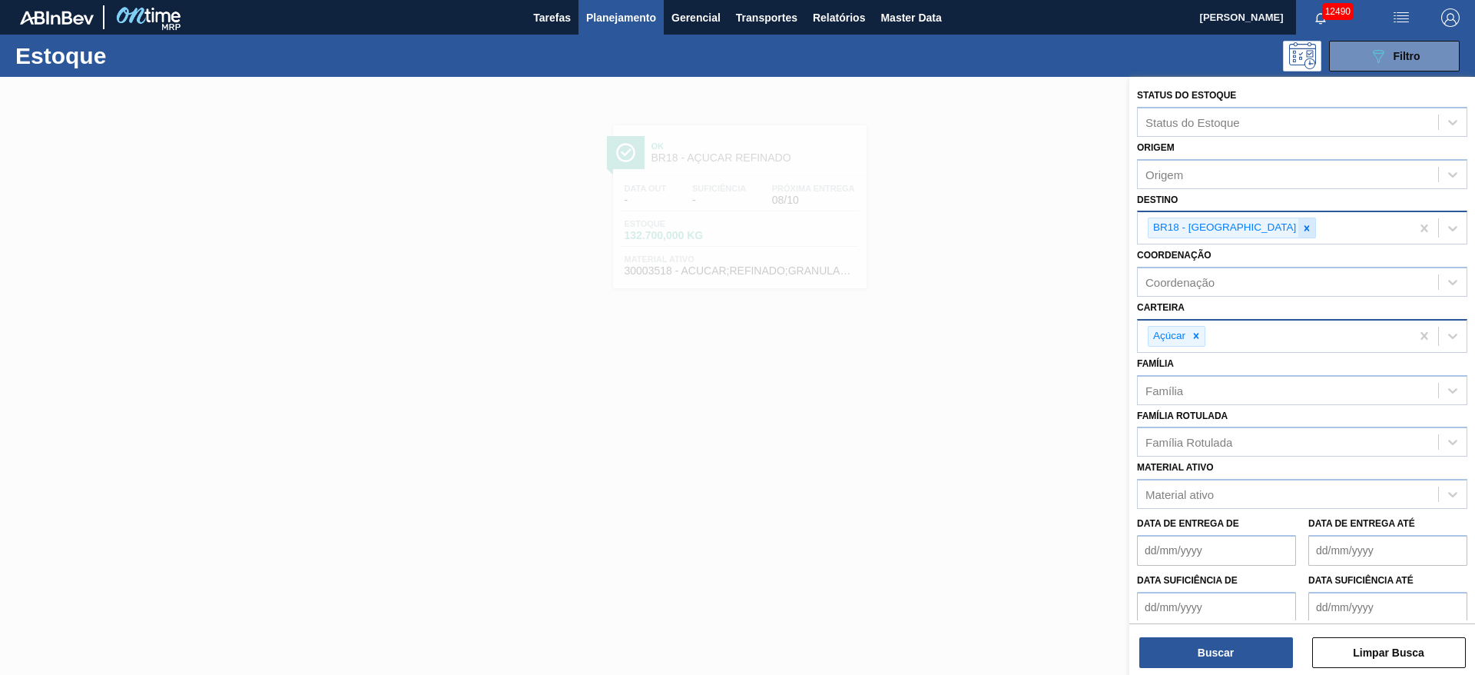
click at [1305, 228] on icon at bounding box center [1307, 227] width 5 height 5
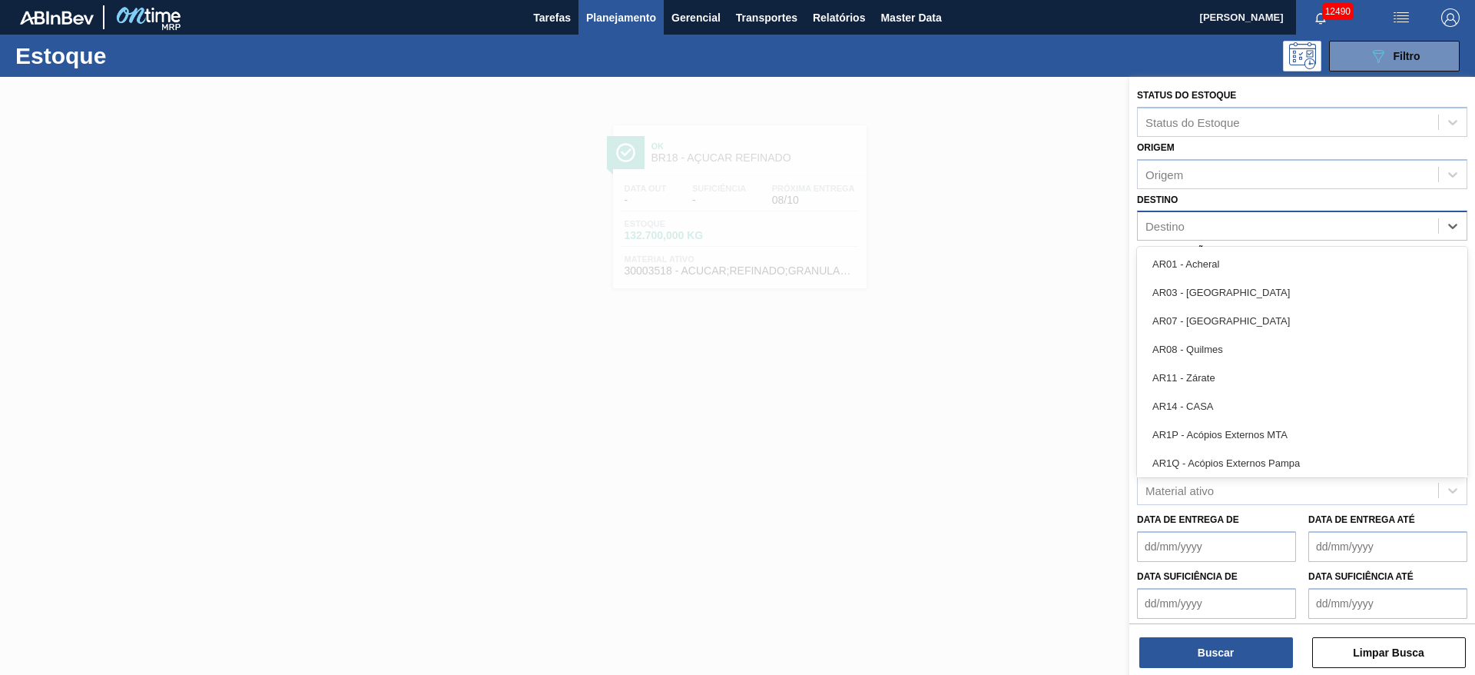
click at [1257, 228] on div "Destino" at bounding box center [1288, 226] width 300 height 22
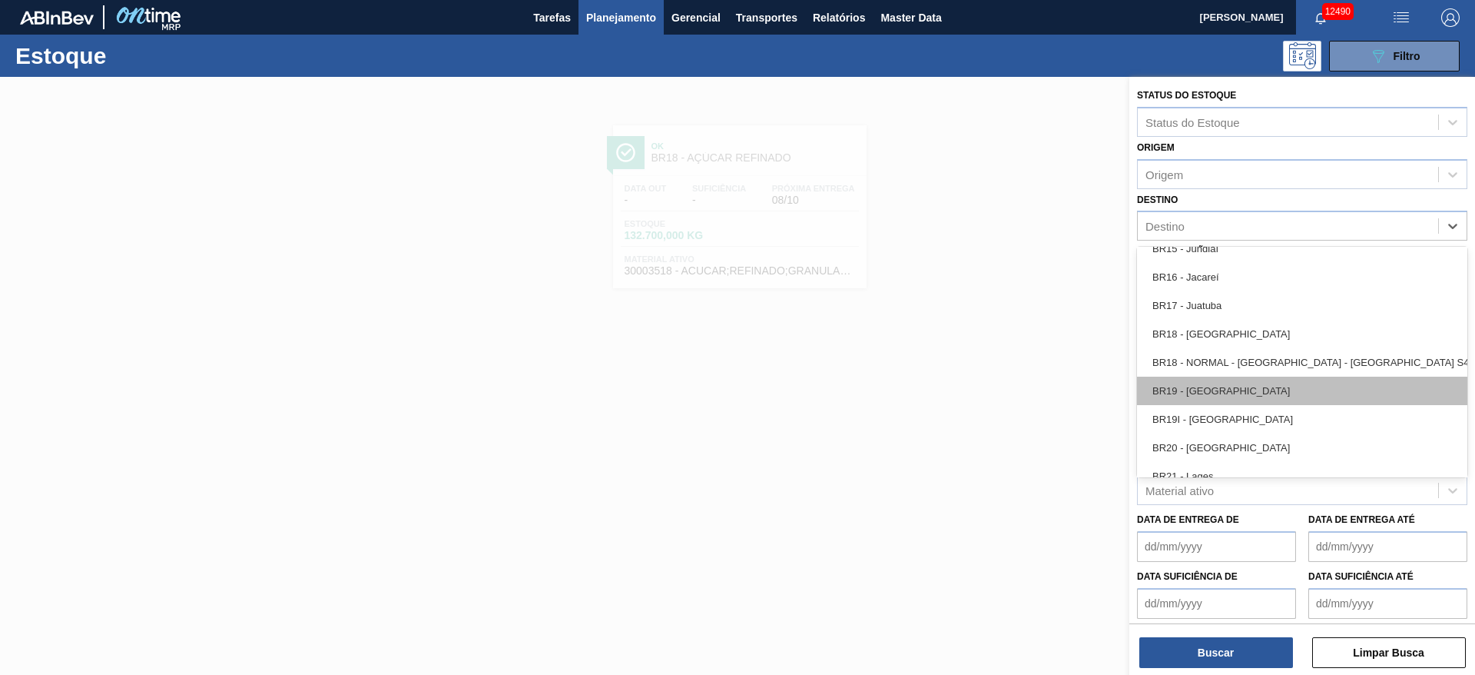
click at [1231, 397] on div "BR19 - Nova Rio" at bounding box center [1302, 391] width 330 height 28
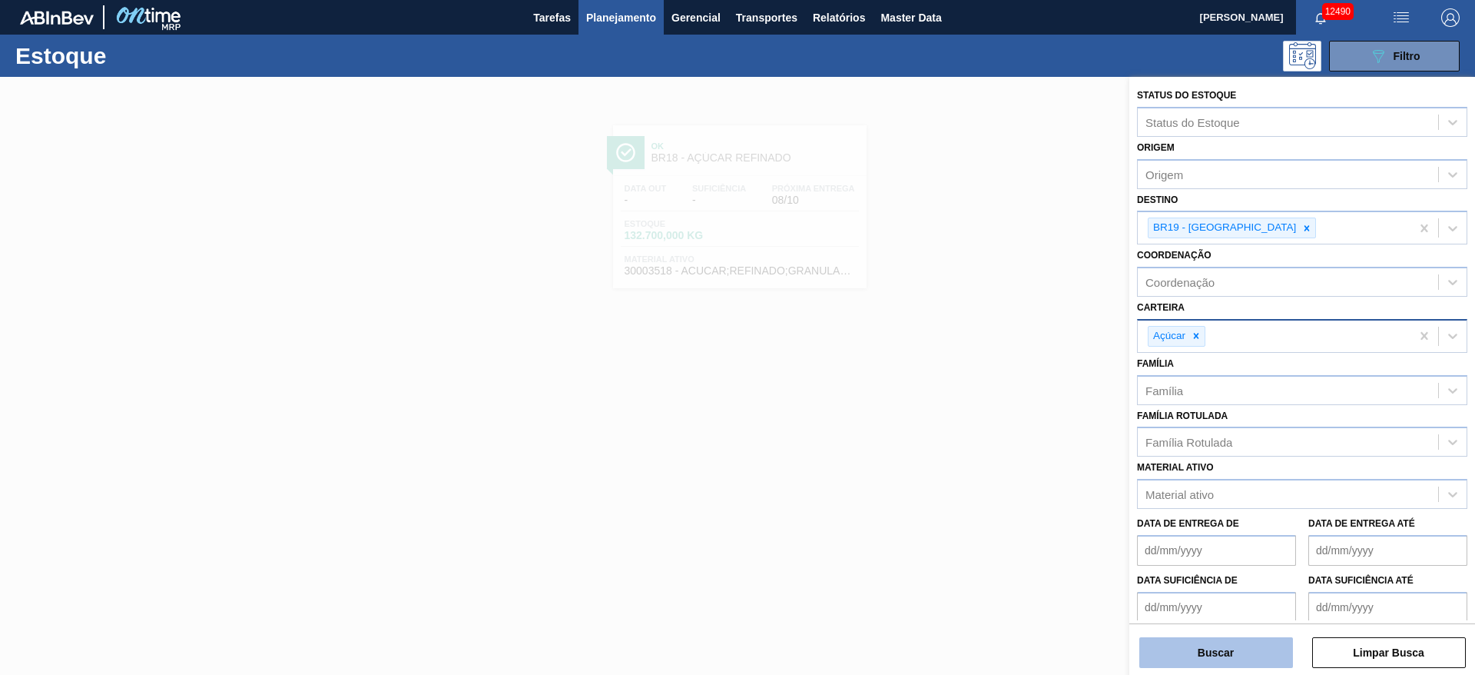
click at [1230, 656] on button "Buscar" at bounding box center [1217, 652] width 154 height 31
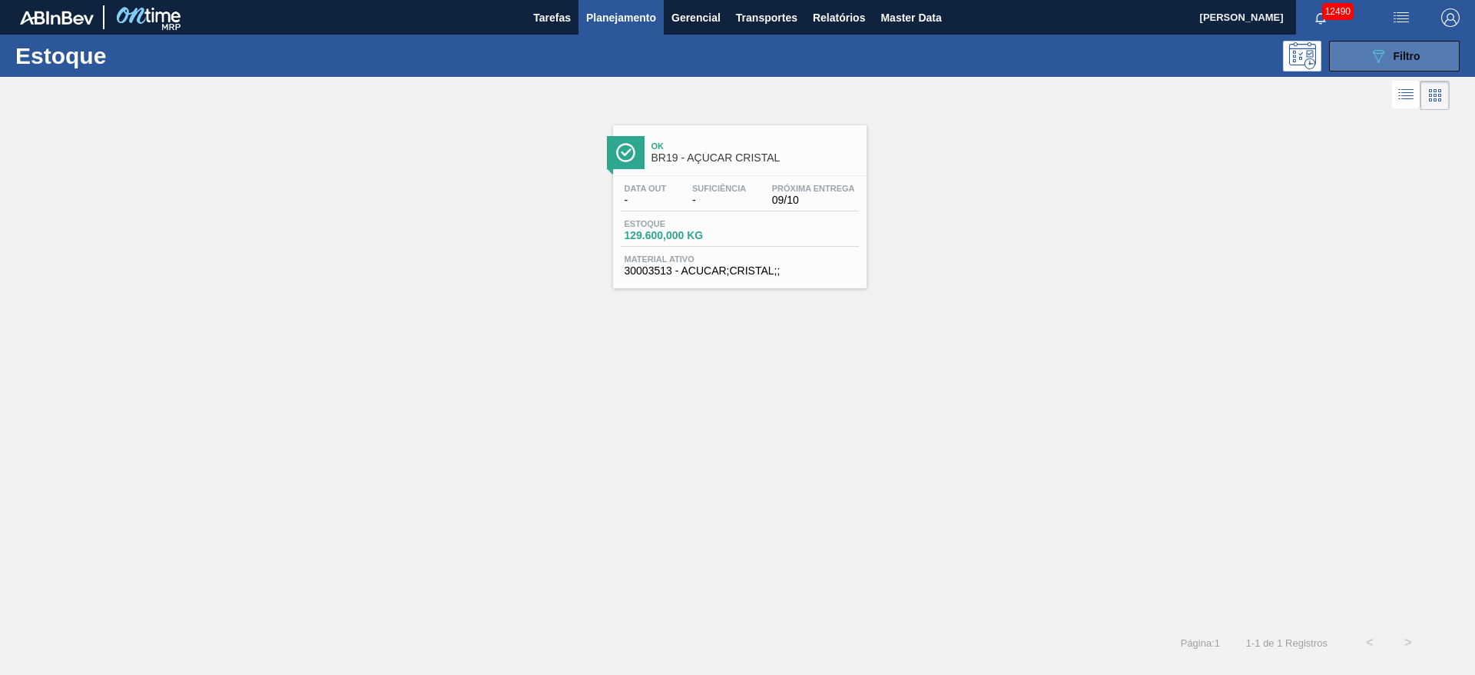
click at [1336, 50] on button "089F7B8B-B2A5-4AFE-B5C0-19BA573D28AC Filtro" at bounding box center [1394, 56] width 131 height 31
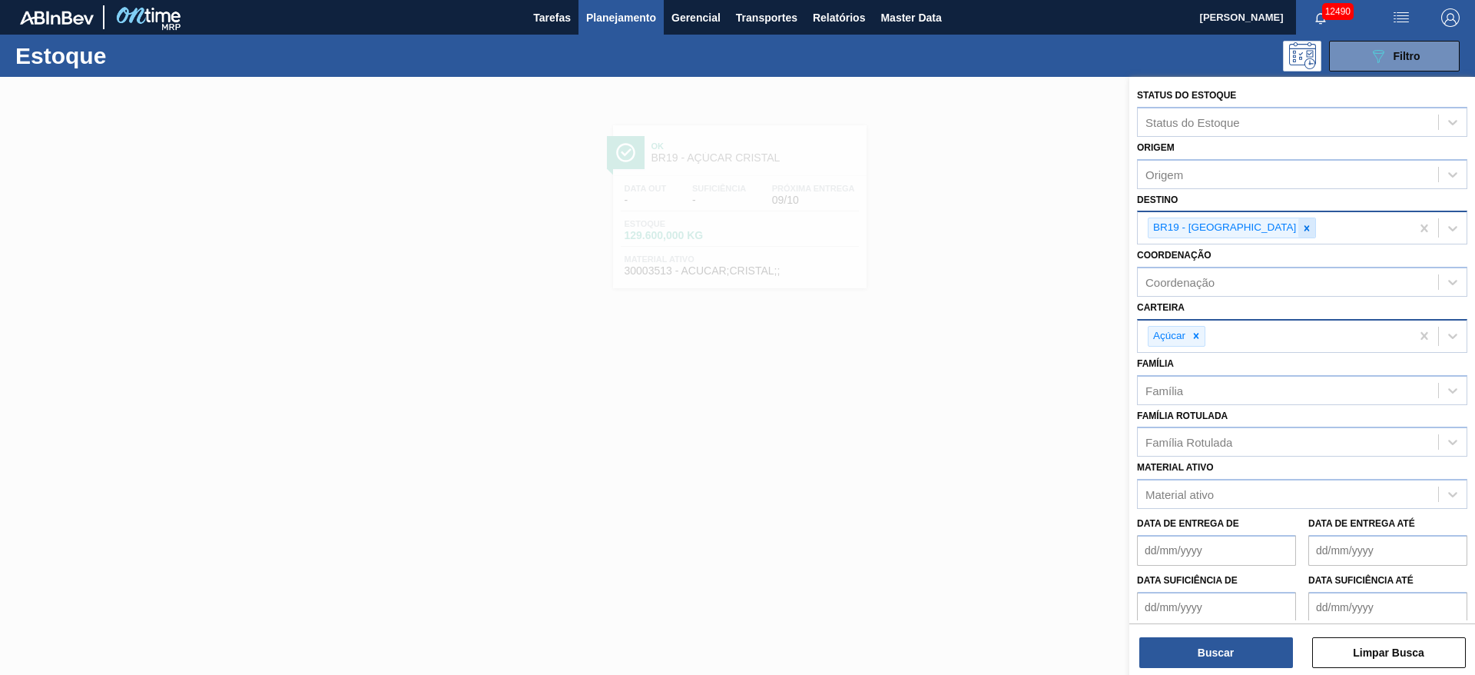
click at [1302, 227] on icon at bounding box center [1307, 228] width 11 height 11
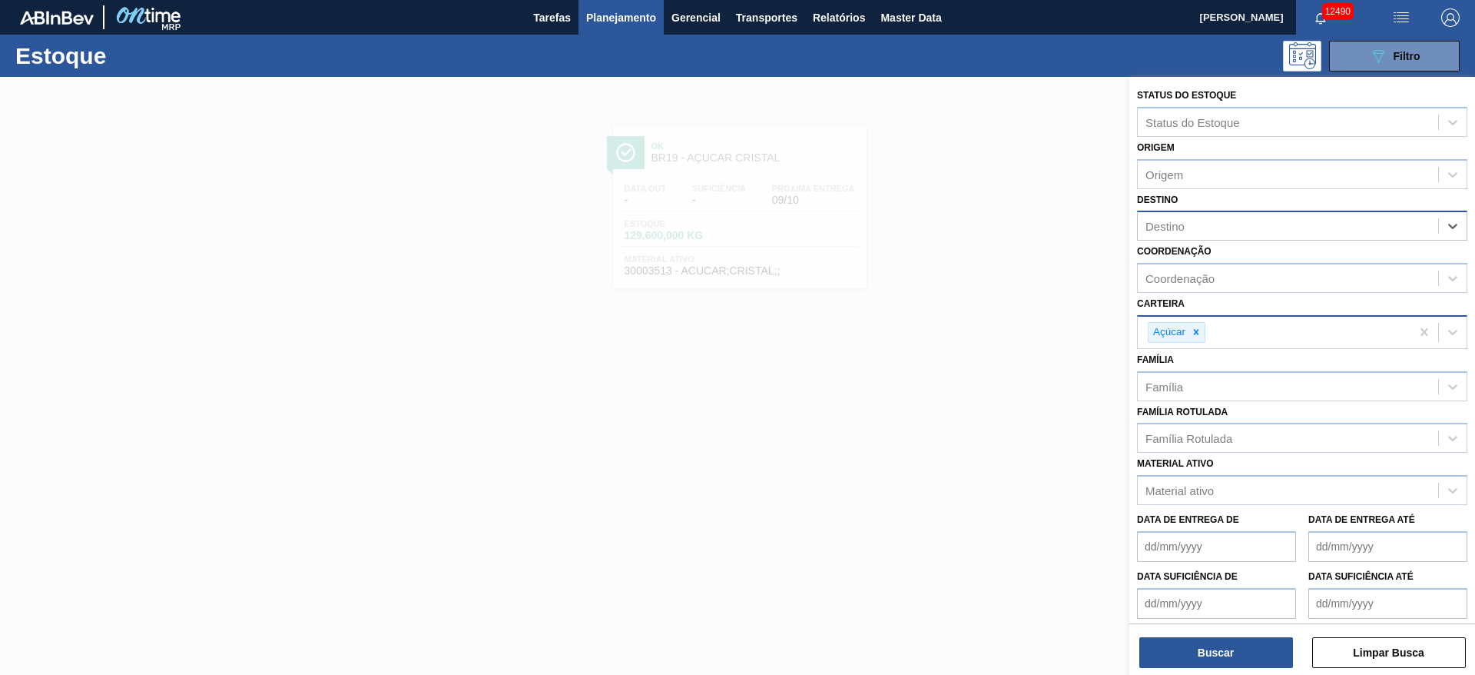
drag, startPoint x: 1241, startPoint y: 227, endPoint x: 1237, endPoint y: 239, distance: 12.2
click at [1239, 227] on div "Destino" at bounding box center [1288, 226] width 300 height 22
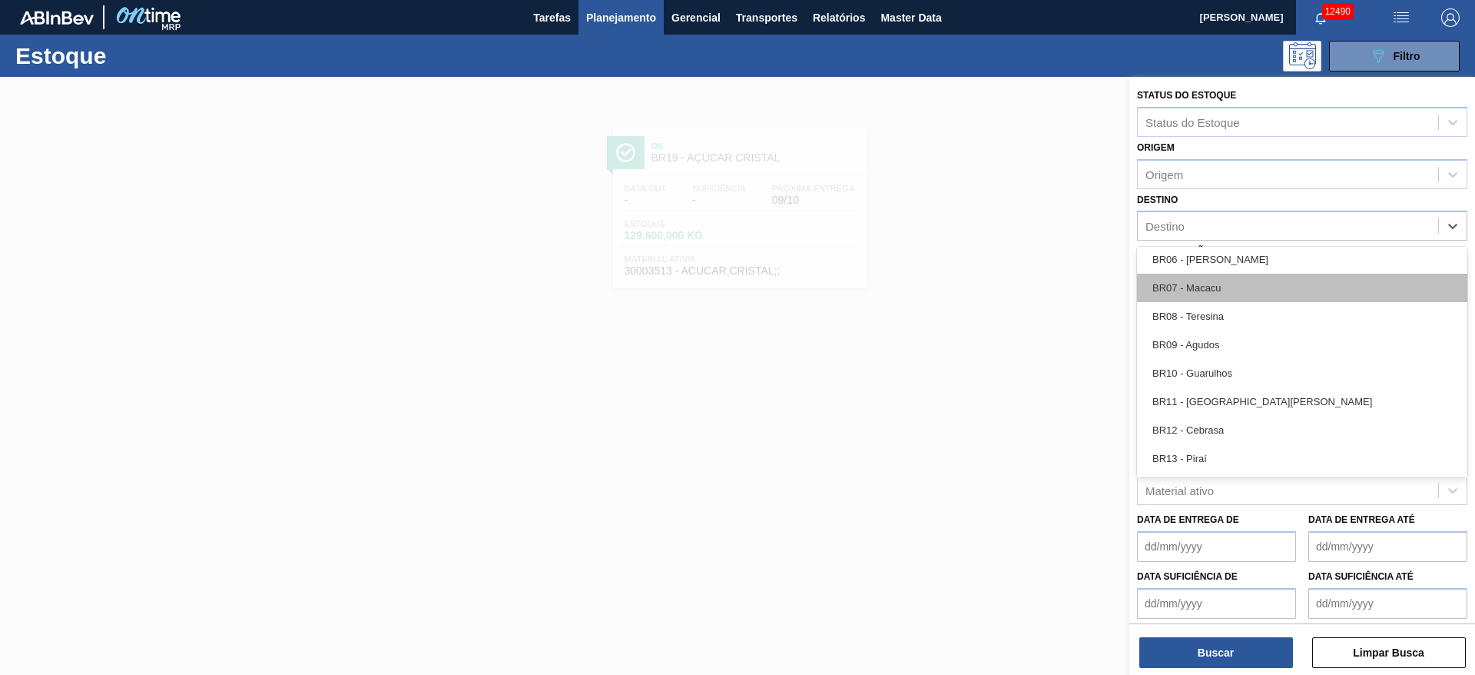
scroll to position [922, 0]
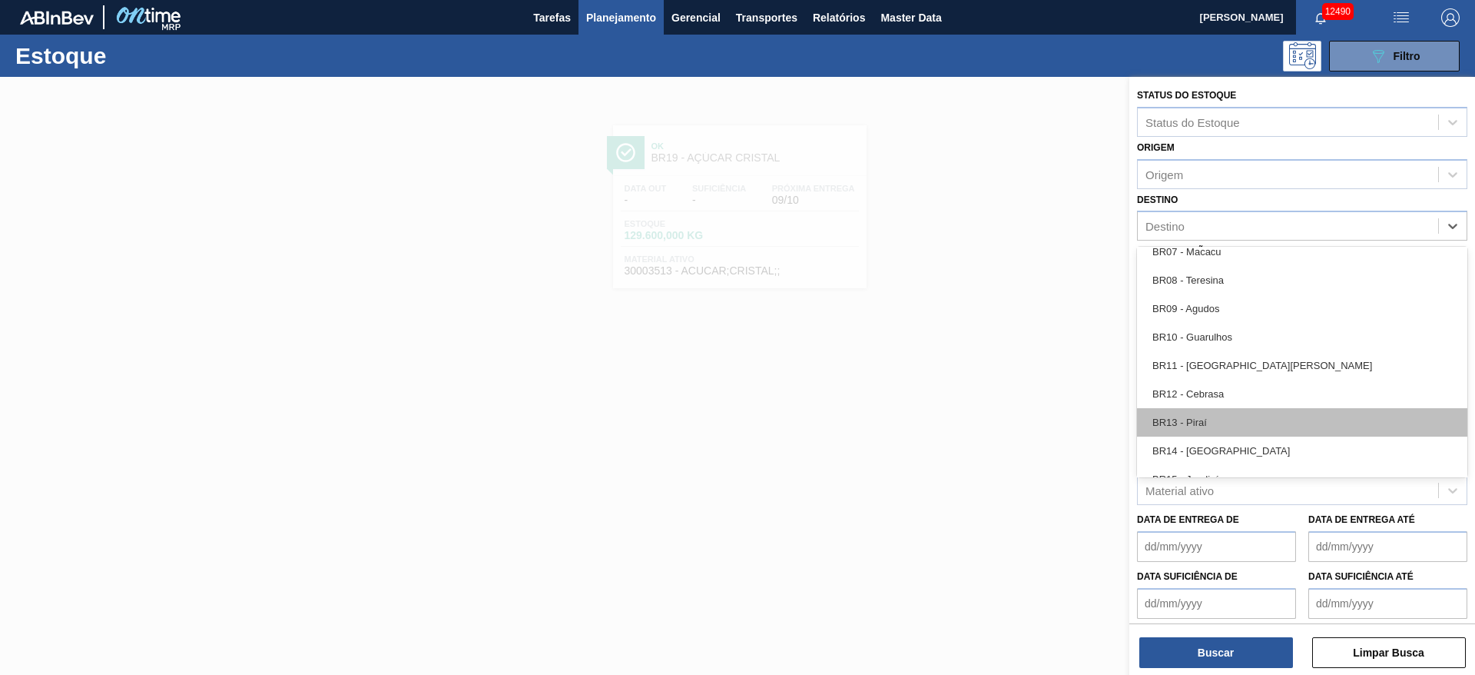
click at [1216, 422] on div "BR13 - Piraí" at bounding box center [1302, 422] width 330 height 28
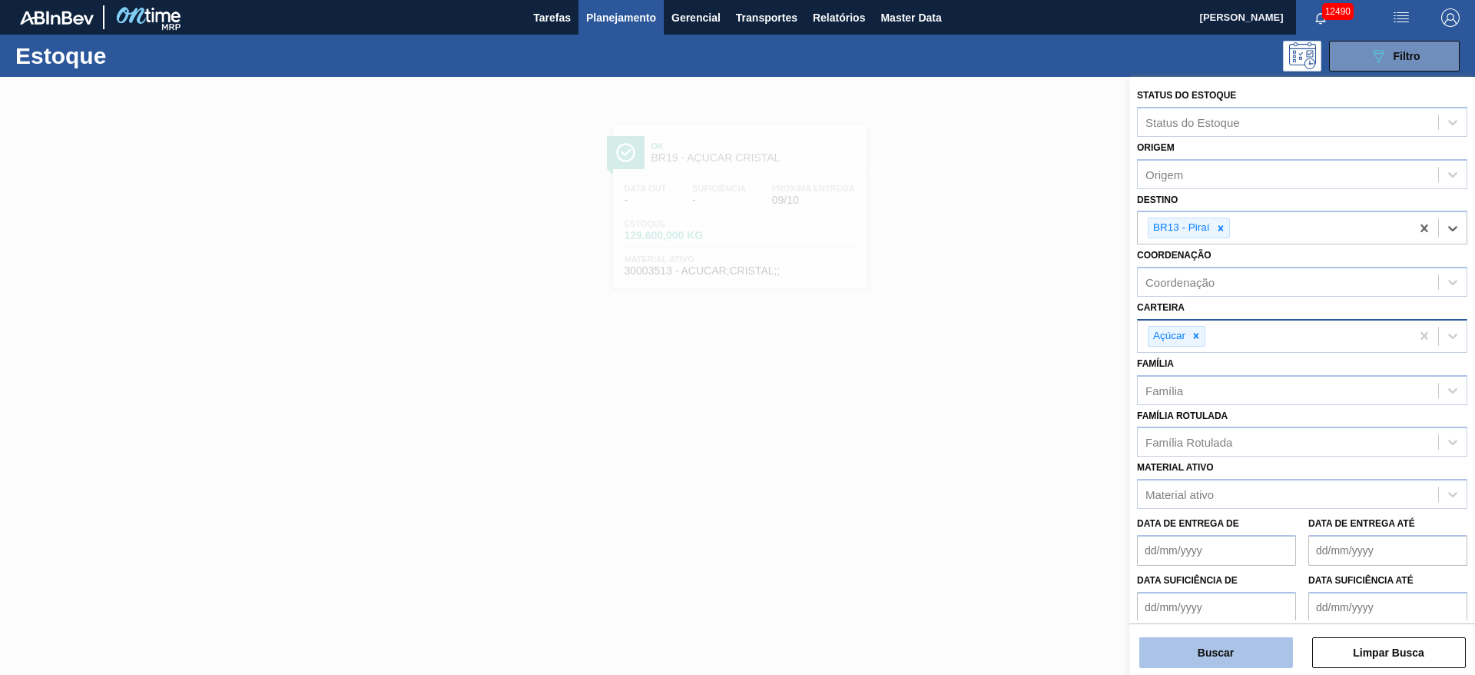
click at [1213, 643] on button "Buscar" at bounding box center [1217, 652] width 154 height 31
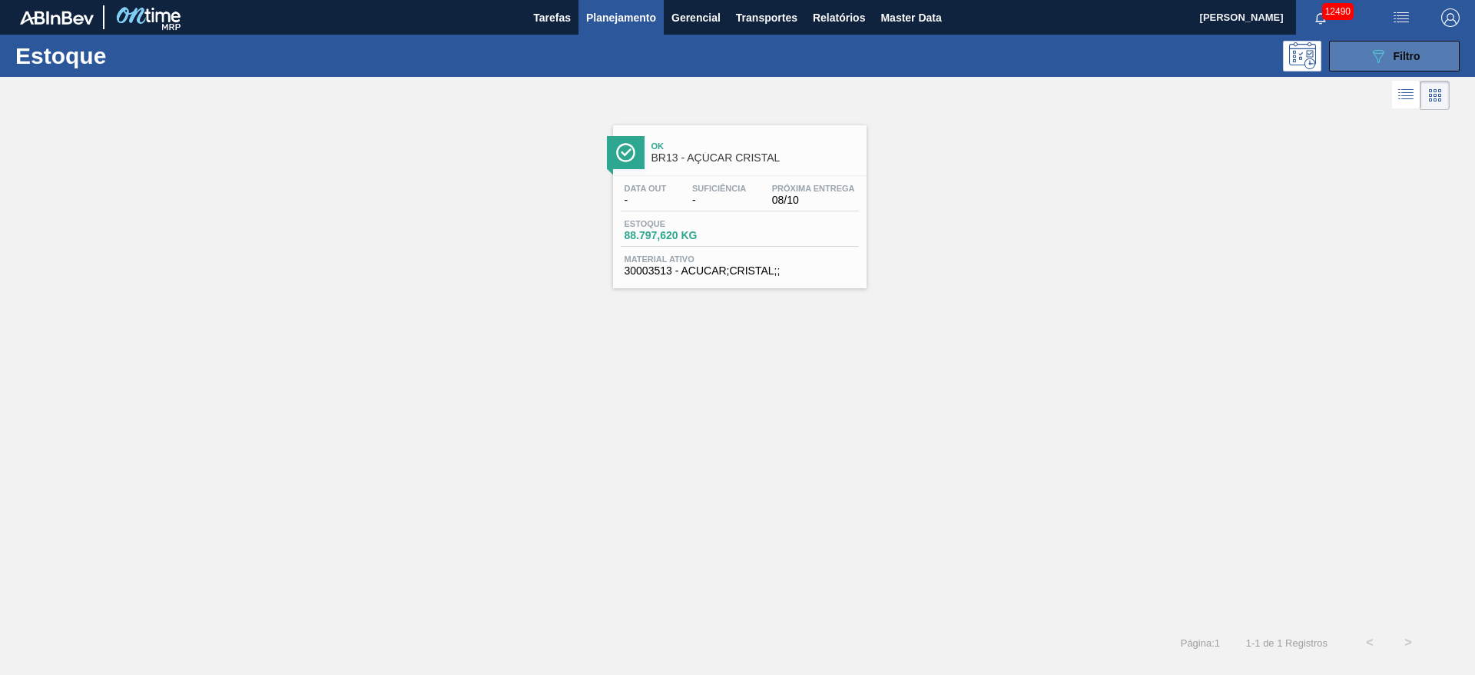
drag, startPoint x: 1379, startPoint y: 43, endPoint x: 1380, endPoint y: 51, distance: 7.7
click at [1380, 45] on button "089F7B8B-B2A5-4AFE-B5C0-19BA573D28AC Filtro" at bounding box center [1394, 56] width 131 height 31
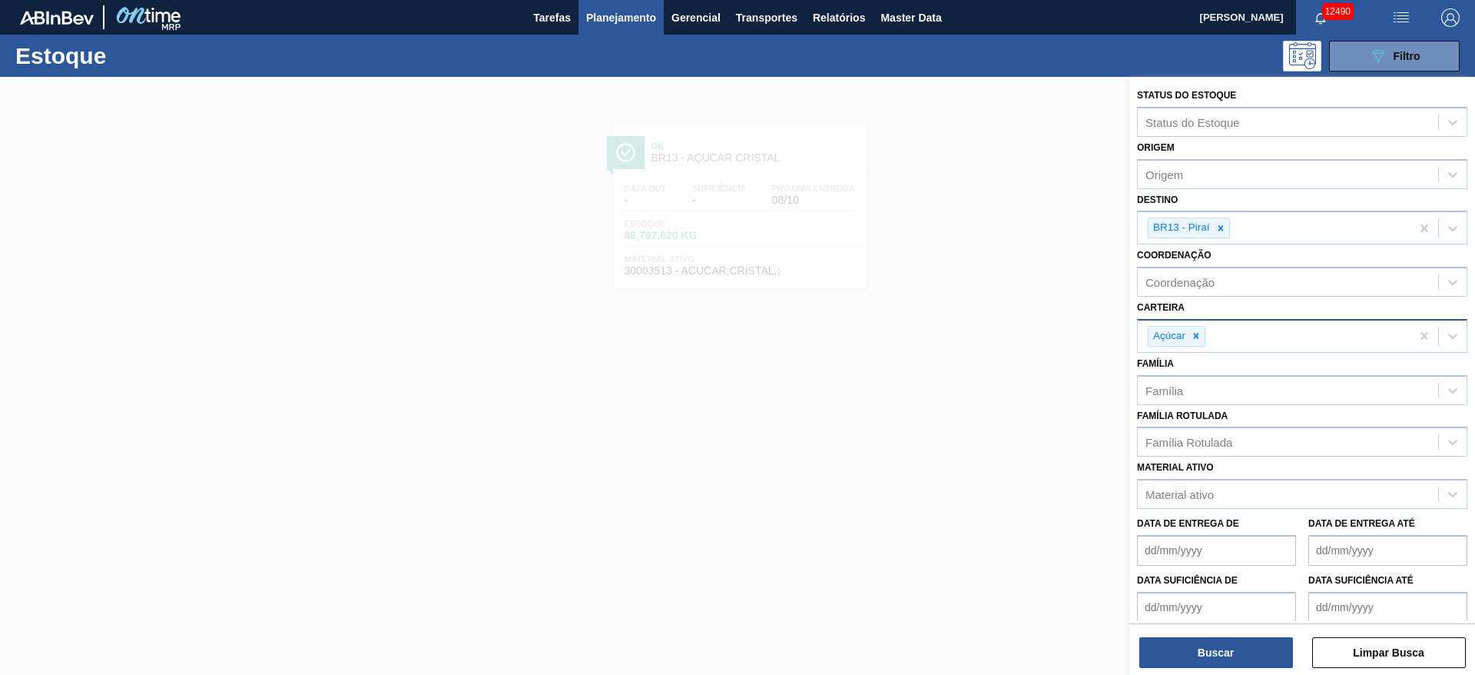
click at [1223, 228] on icon at bounding box center [1221, 228] width 11 height 11
click at [1223, 228] on div "BR13 - Piraí" at bounding box center [1274, 228] width 273 height 32
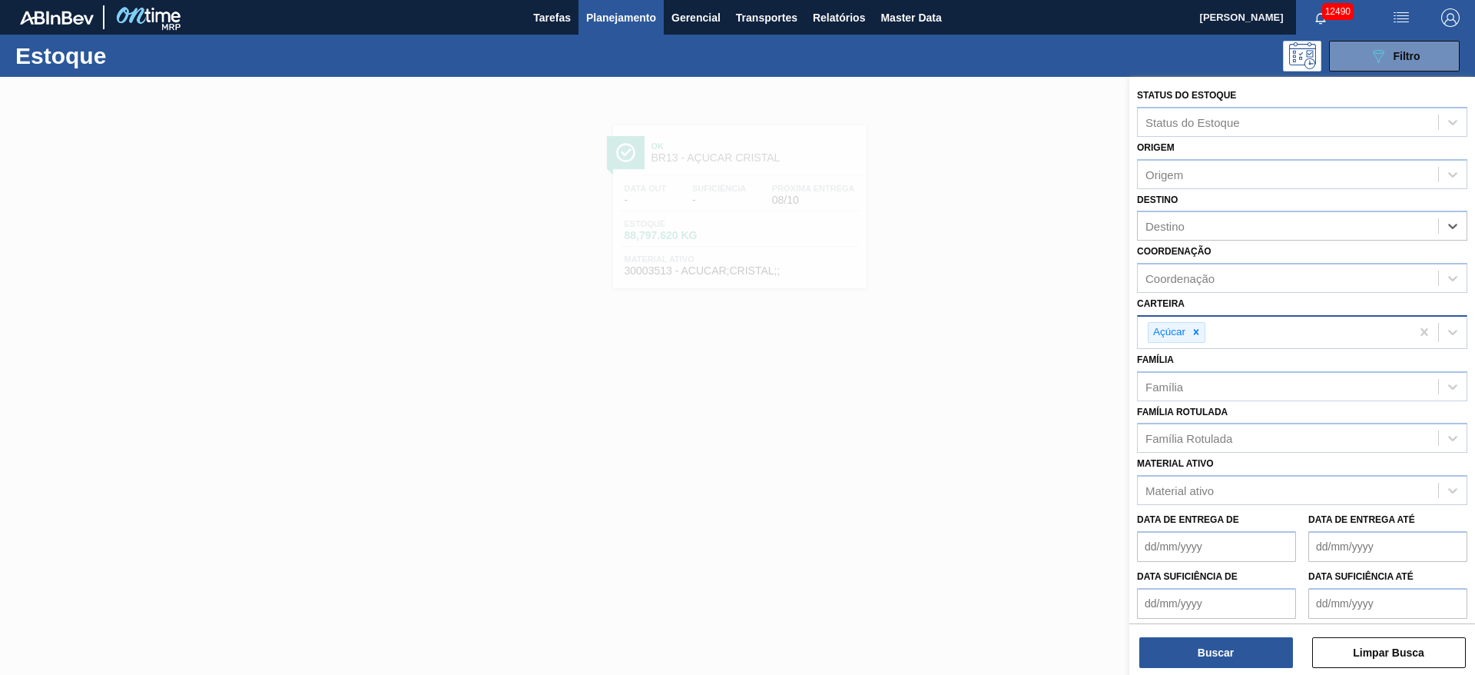
scroll to position [63, 0]
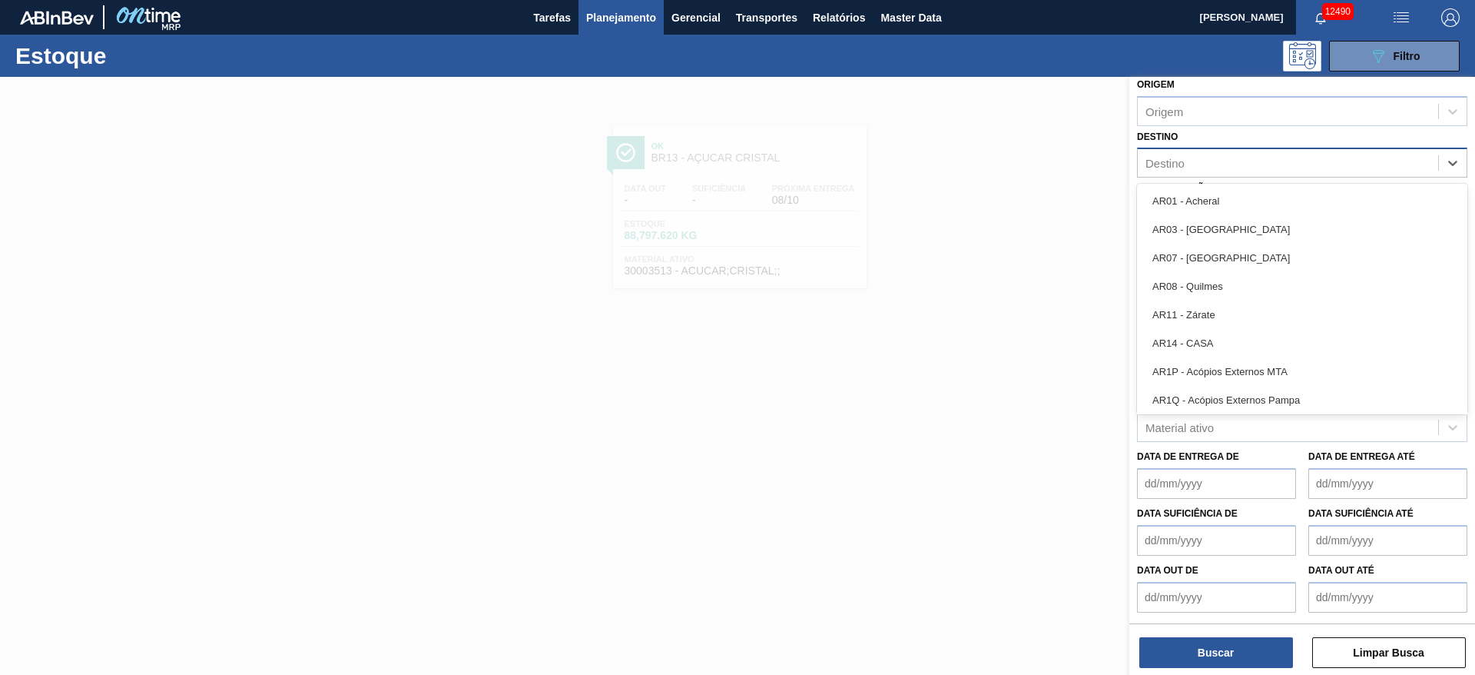
click at [1217, 168] on div "Destino" at bounding box center [1288, 163] width 300 height 22
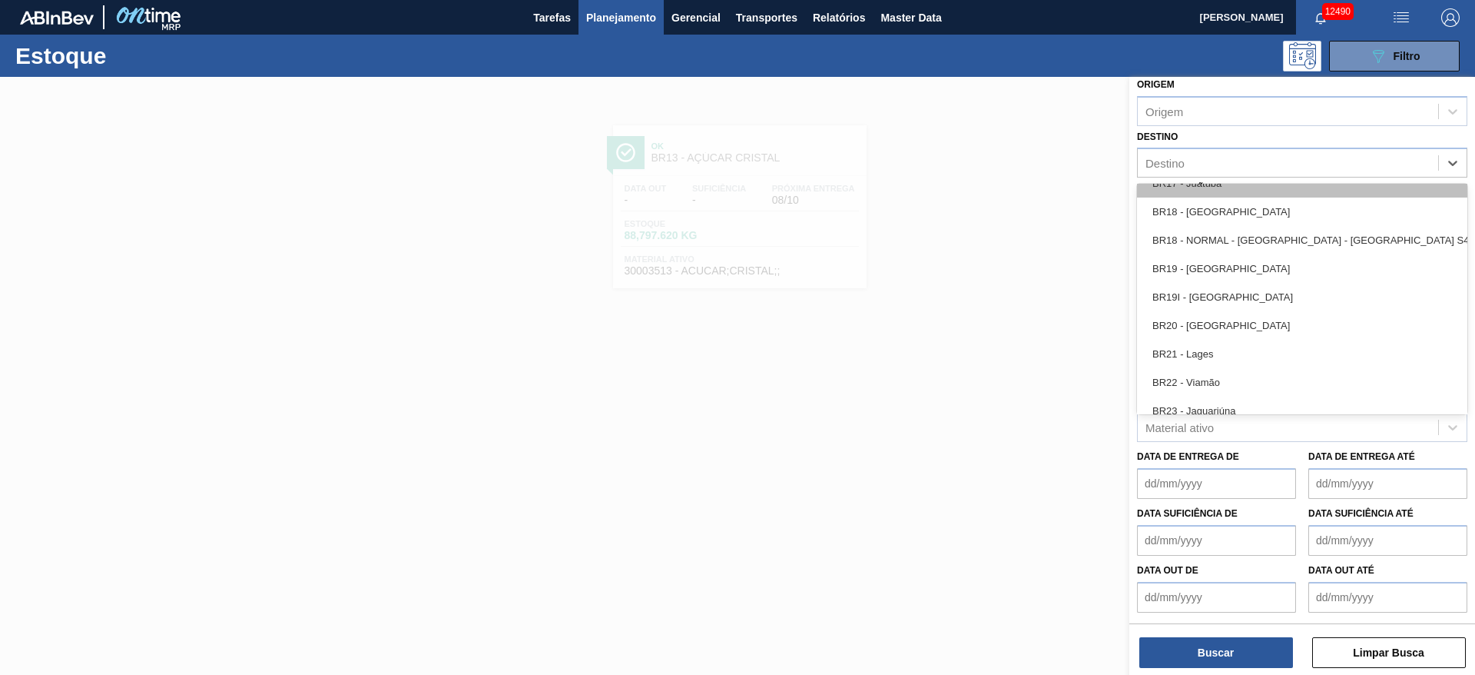
scroll to position [1153, 0]
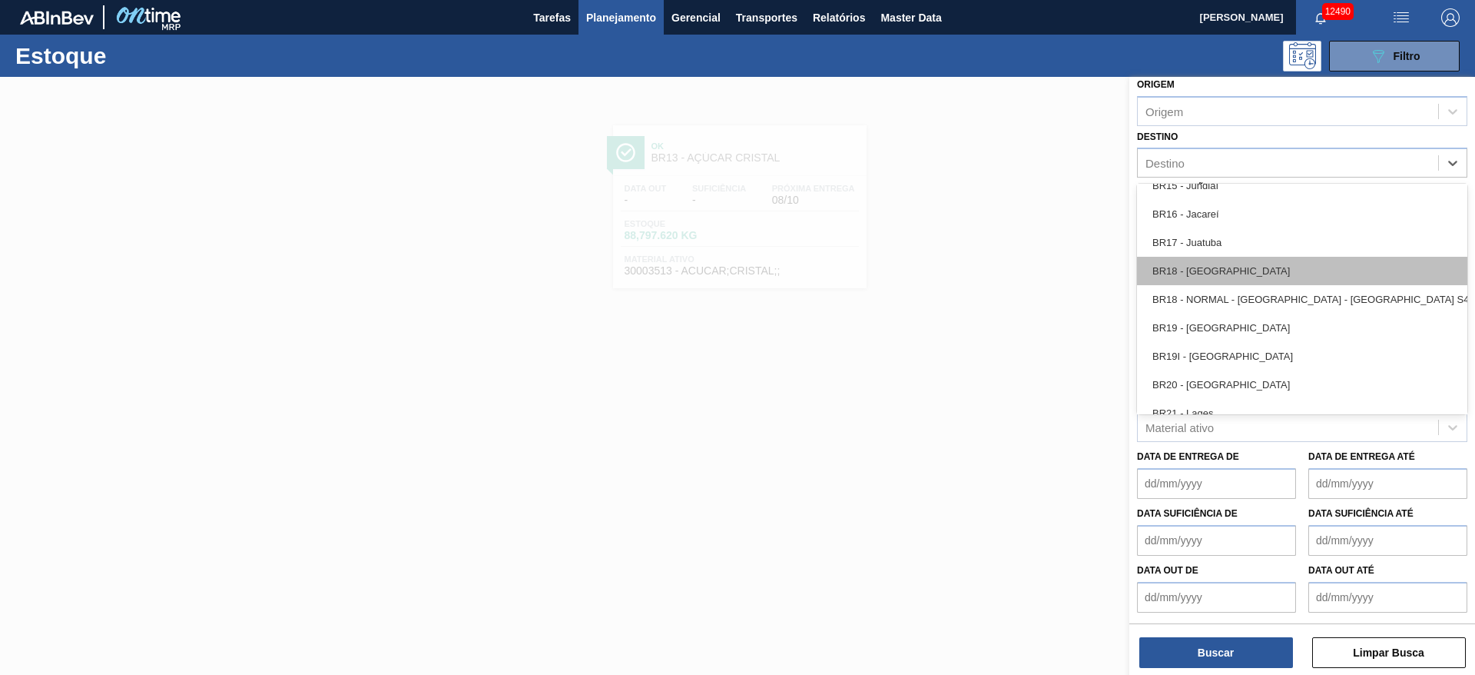
click at [1214, 270] on div "BR18 - Pernambuco" at bounding box center [1302, 271] width 330 height 28
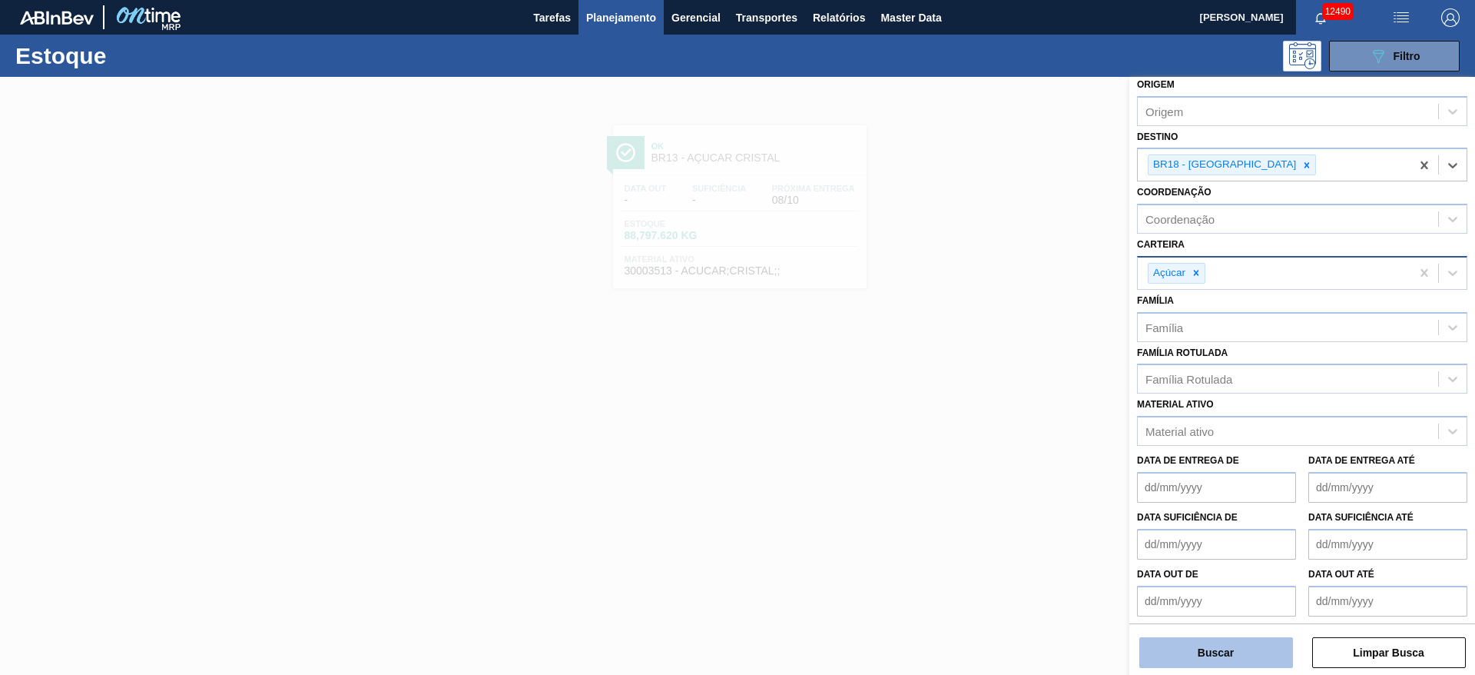
click at [1225, 649] on button "Buscar" at bounding box center [1217, 652] width 154 height 31
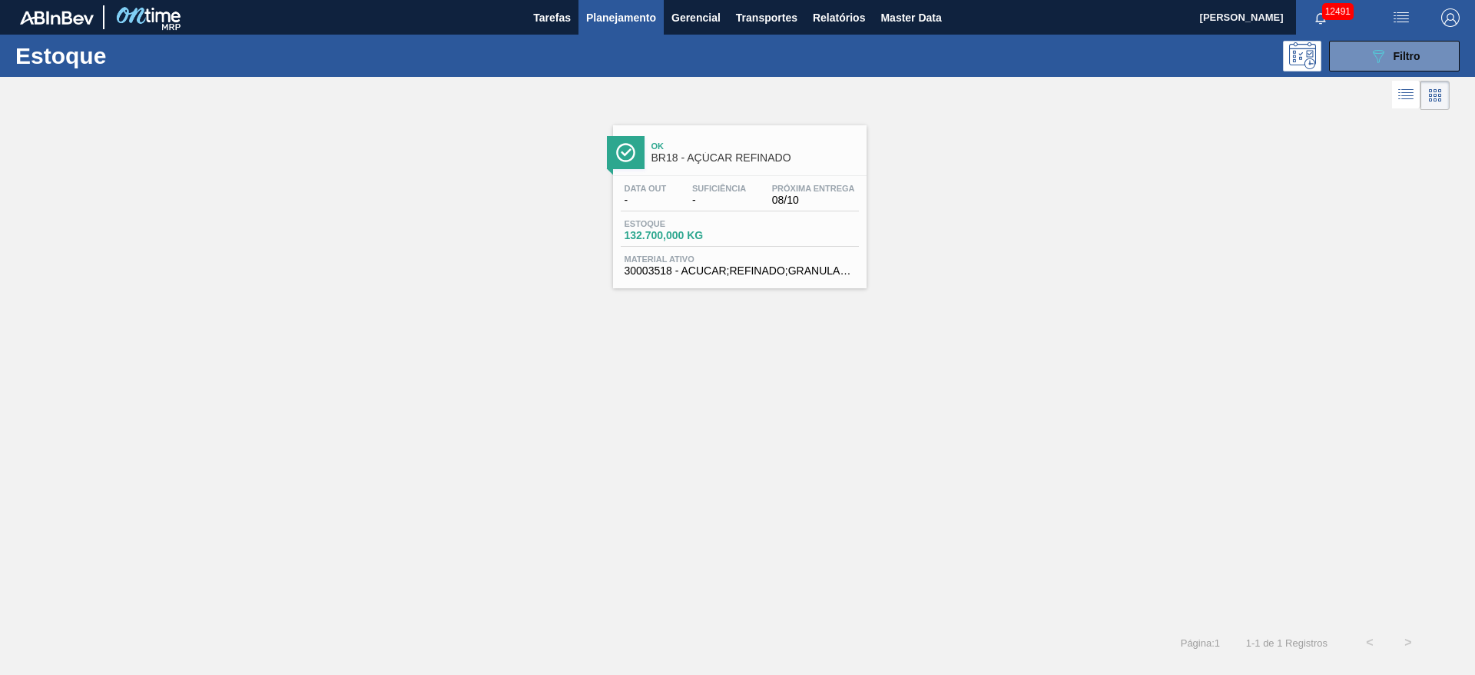
drag, startPoint x: 1368, startPoint y: 49, endPoint x: 1362, endPoint y: 78, distance: 29.8
click at [1369, 51] on button "089F7B8B-B2A5-4AFE-B5C0-19BA573D28AC Filtro" at bounding box center [1394, 56] width 131 height 31
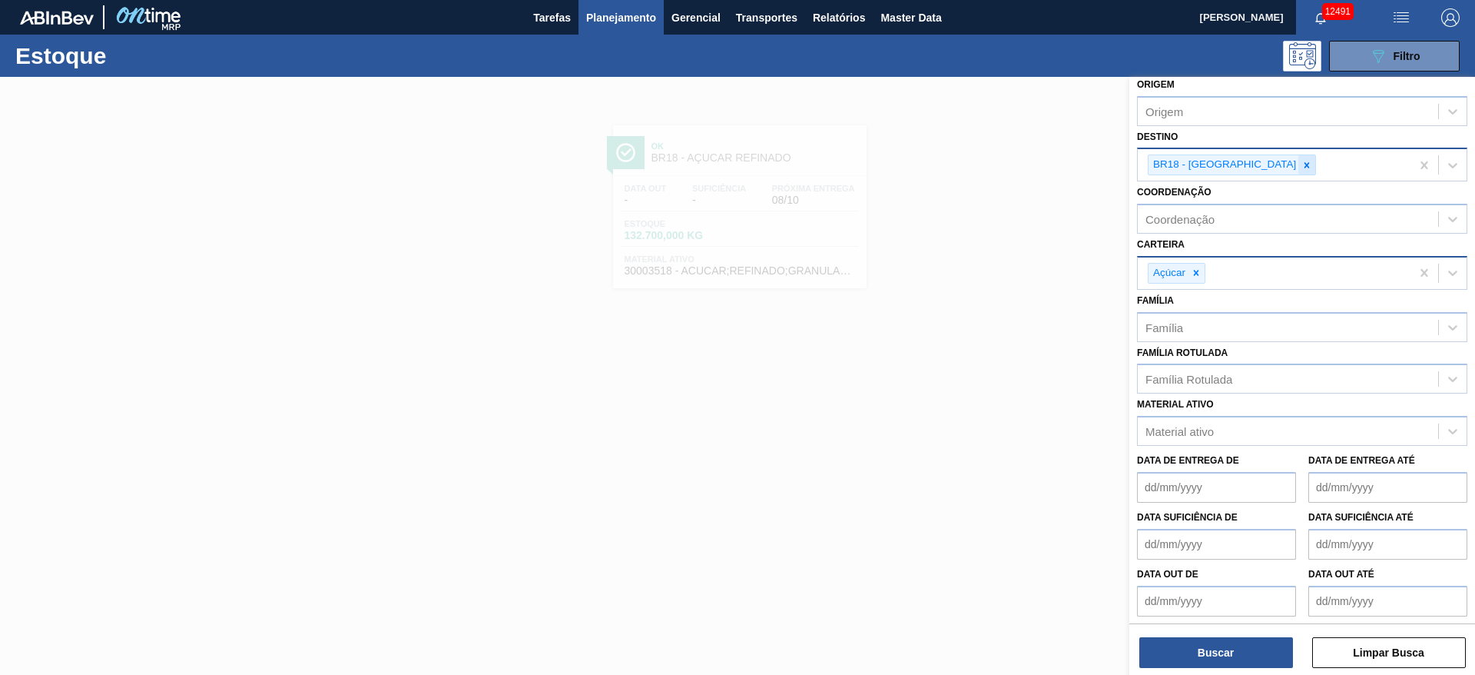
click at [1299, 158] on div at bounding box center [1307, 164] width 17 height 19
click at [1260, 158] on div "BR18 - Pernambuco" at bounding box center [1274, 165] width 273 height 32
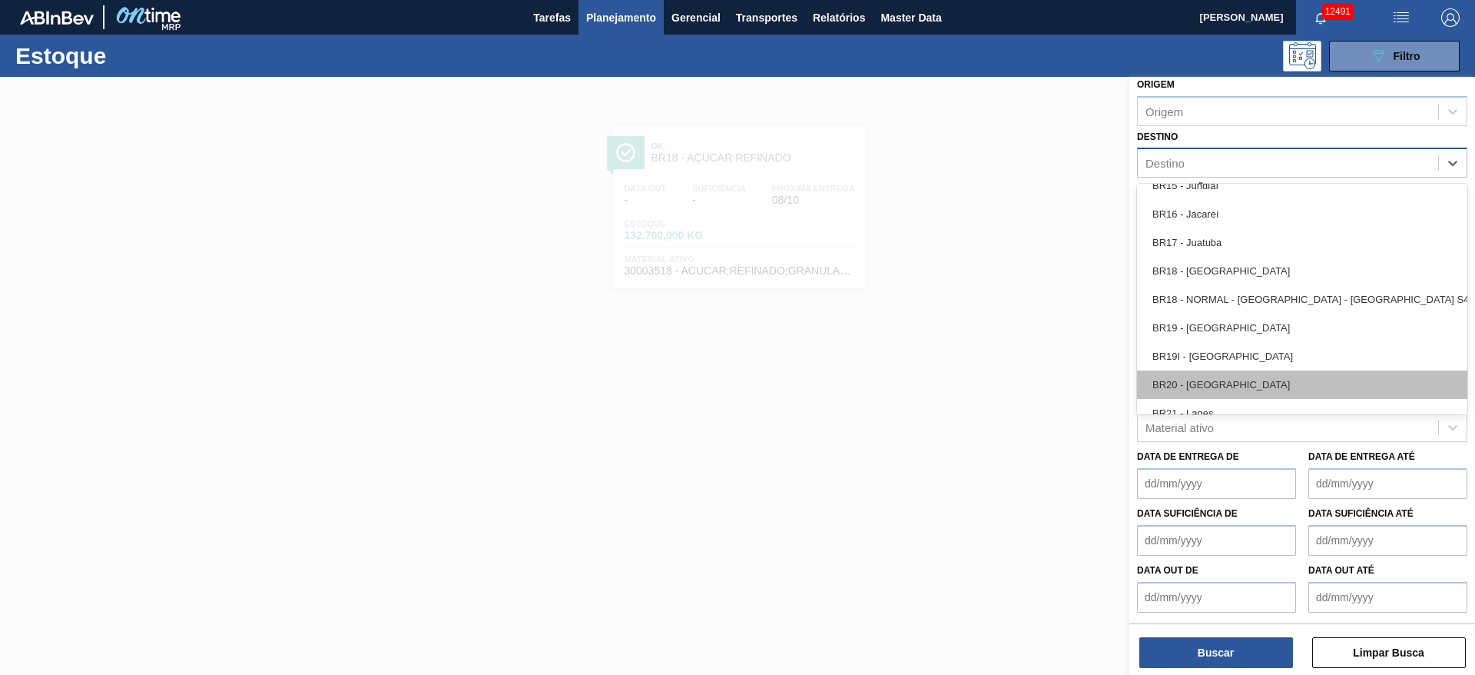
click at [1216, 384] on div "BR20 - Sapucaia" at bounding box center [1302, 384] width 330 height 28
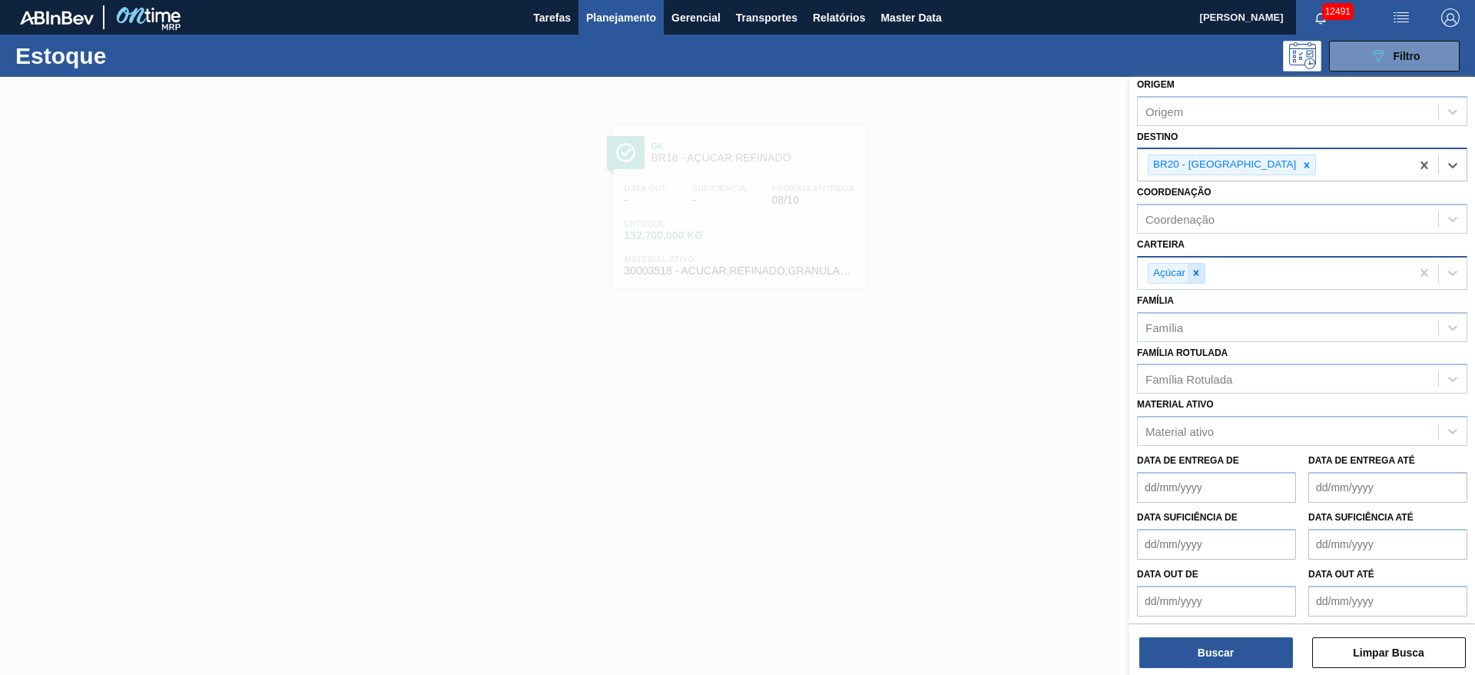
click at [1195, 277] on icon at bounding box center [1196, 272] width 11 height 11
click at [1195, 277] on div "Carteira" at bounding box center [1288, 271] width 300 height 22
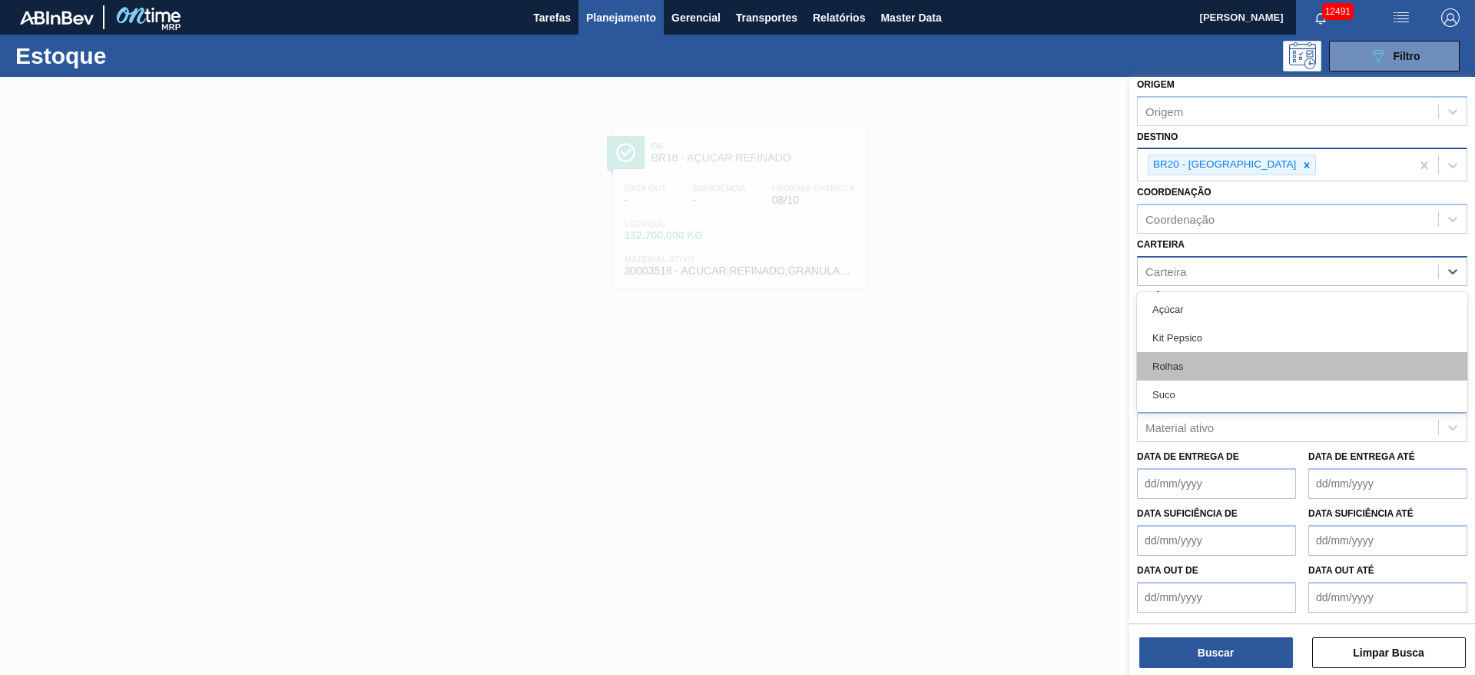
click at [1190, 352] on div "Rolhas" at bounding box center [1302, 366] width 330 height 28
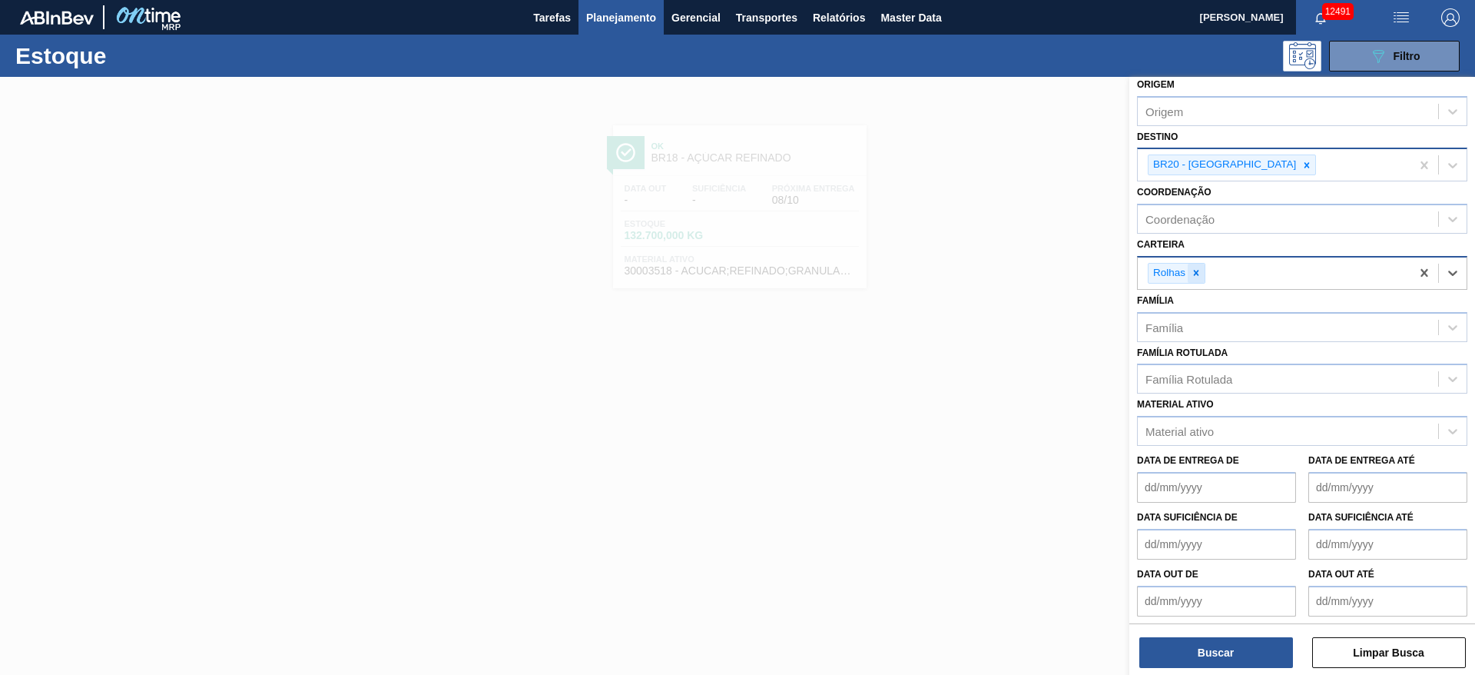
click at [1200, 264] on div at bounding box center [1196, 273] width 17 height 19
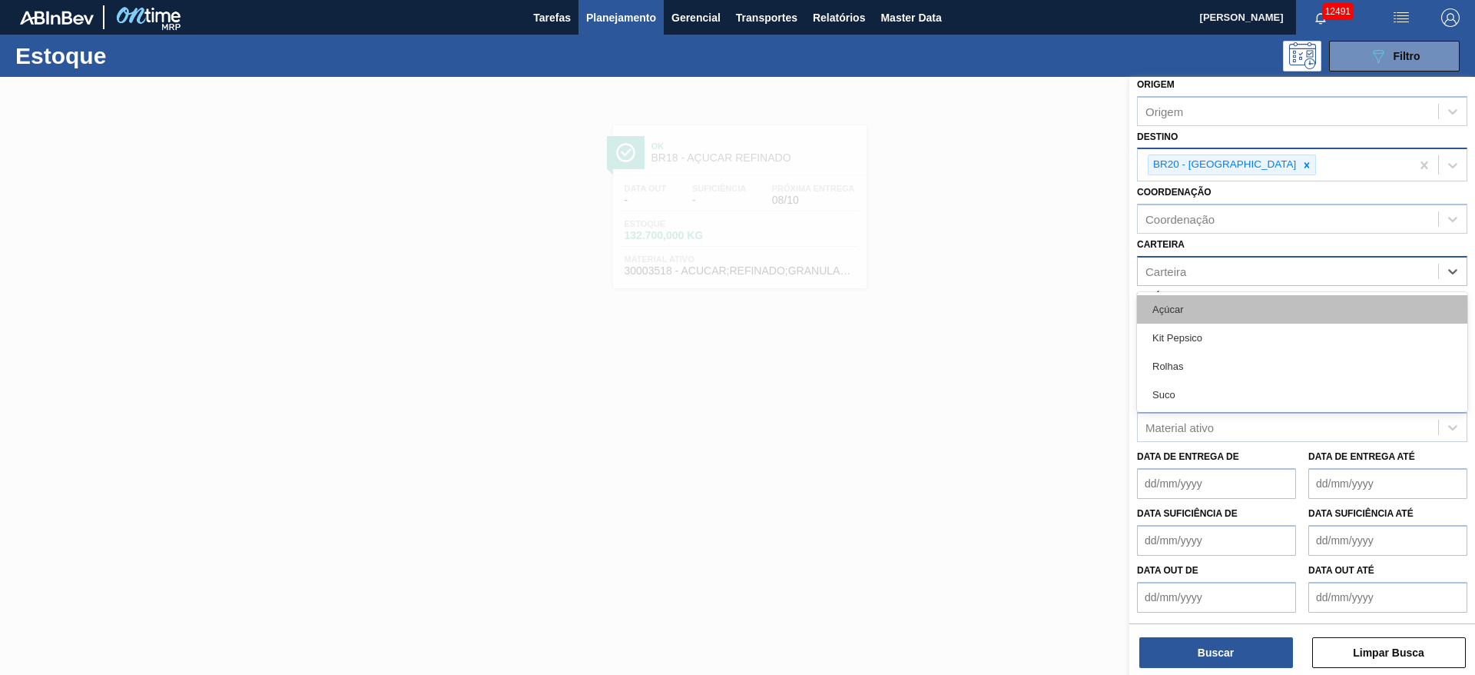
drag, startPoint x: 1200, startPoint y: 264, endPoint x: 1200, endPoint y: 318, distance: 53.8
click at [1201, 264] on div "Carteira" at bounding box center [1288, 271] width 300 height 22
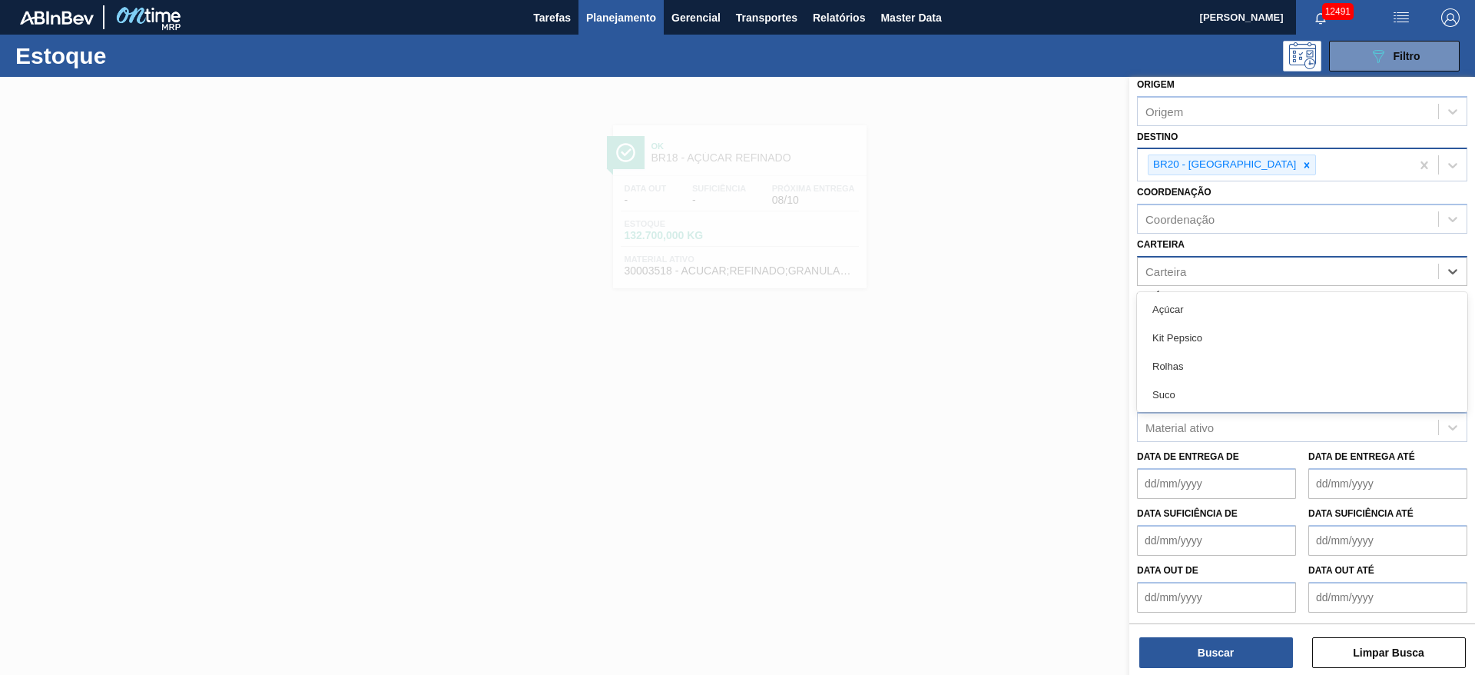
click at [1196, 330] on div "Kit Pepsico" at bounding box center [1302, 338] width 330 height 28
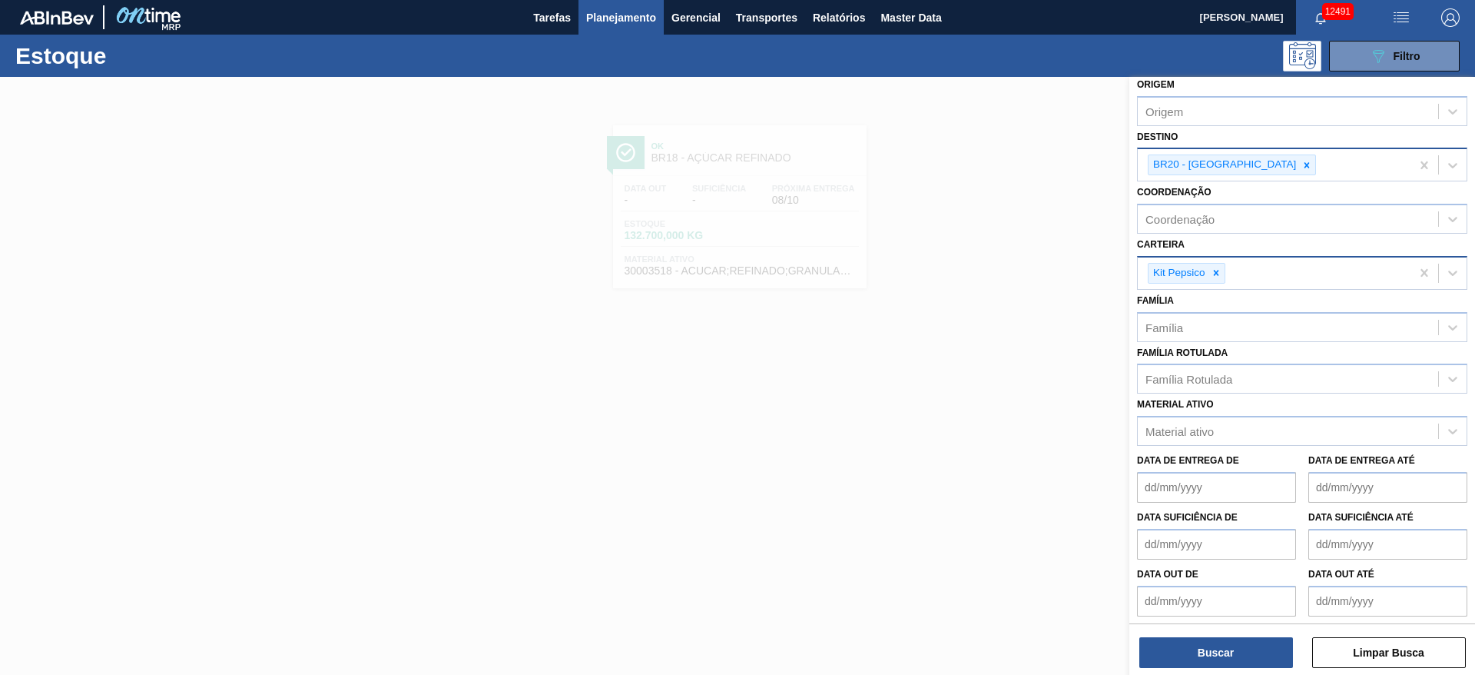
drag, startPoint x: 1226, startPoint y: 637, endPoint x: 1075, endPoint y: 272, distance: 395.2
click at [1225, 636] on div "Buscar Limpar Busca" at bounding box center [1303, 644] width 346 height 43
click at [1146, 646] on button "Buscar" at bounding box center [1217, 652] width 154 height 31
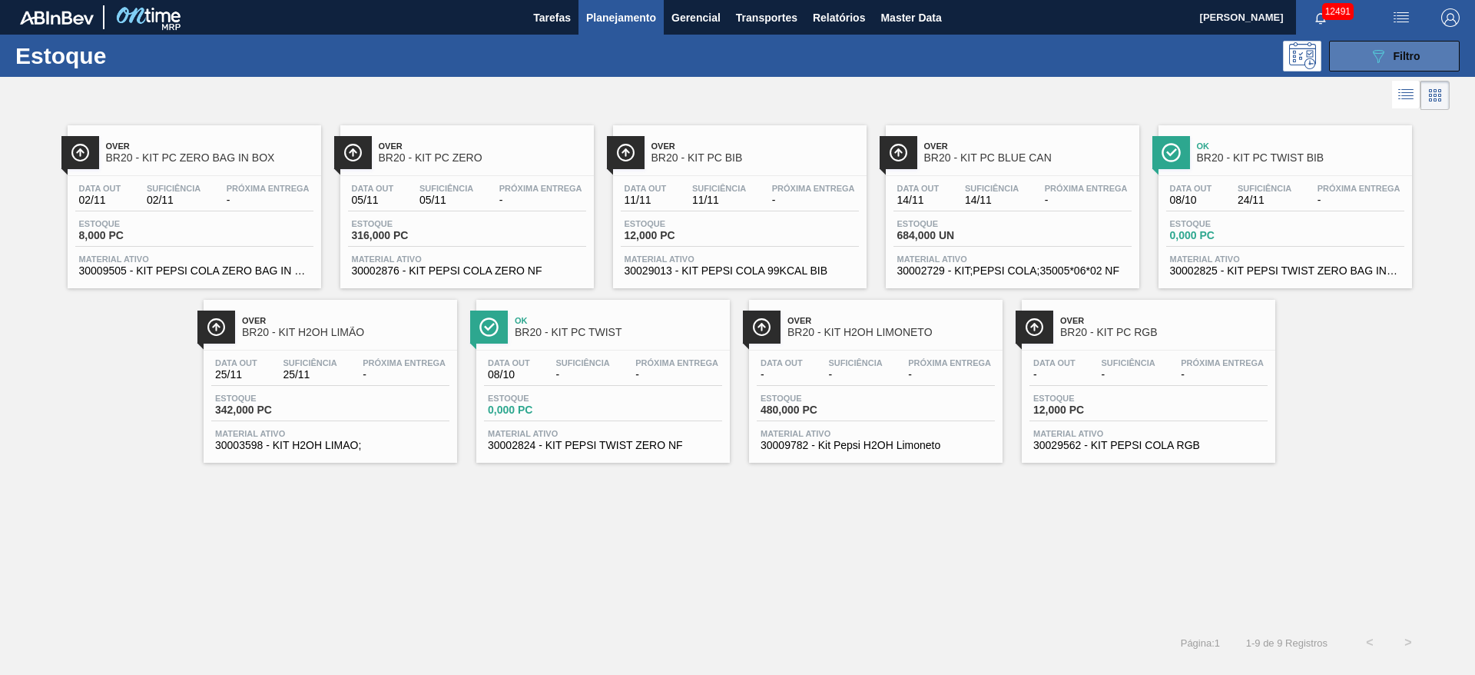
click at [1394, 55] on span "Filtro" at bounding box center [1407, 56] width 27 height 12
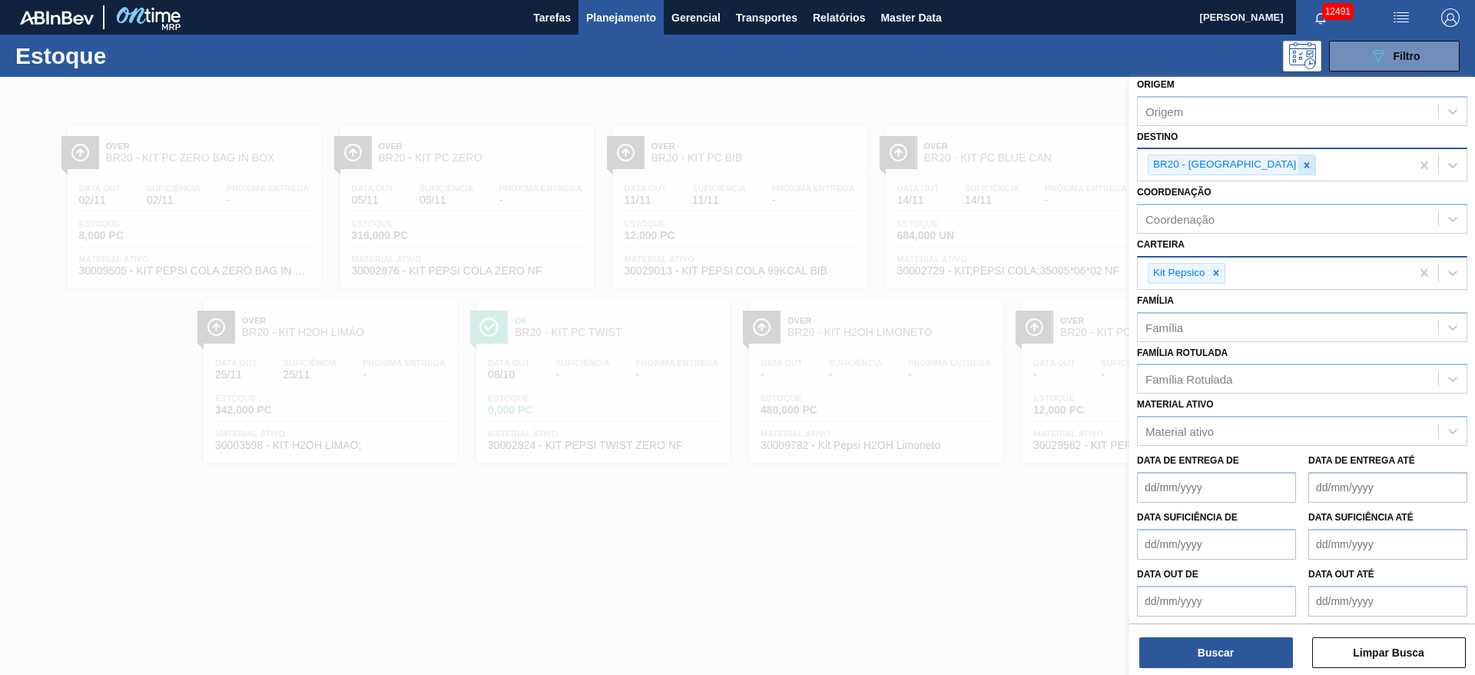
click at [1299, 164] on div at bounding box center [1307, 164] width 17 height 19
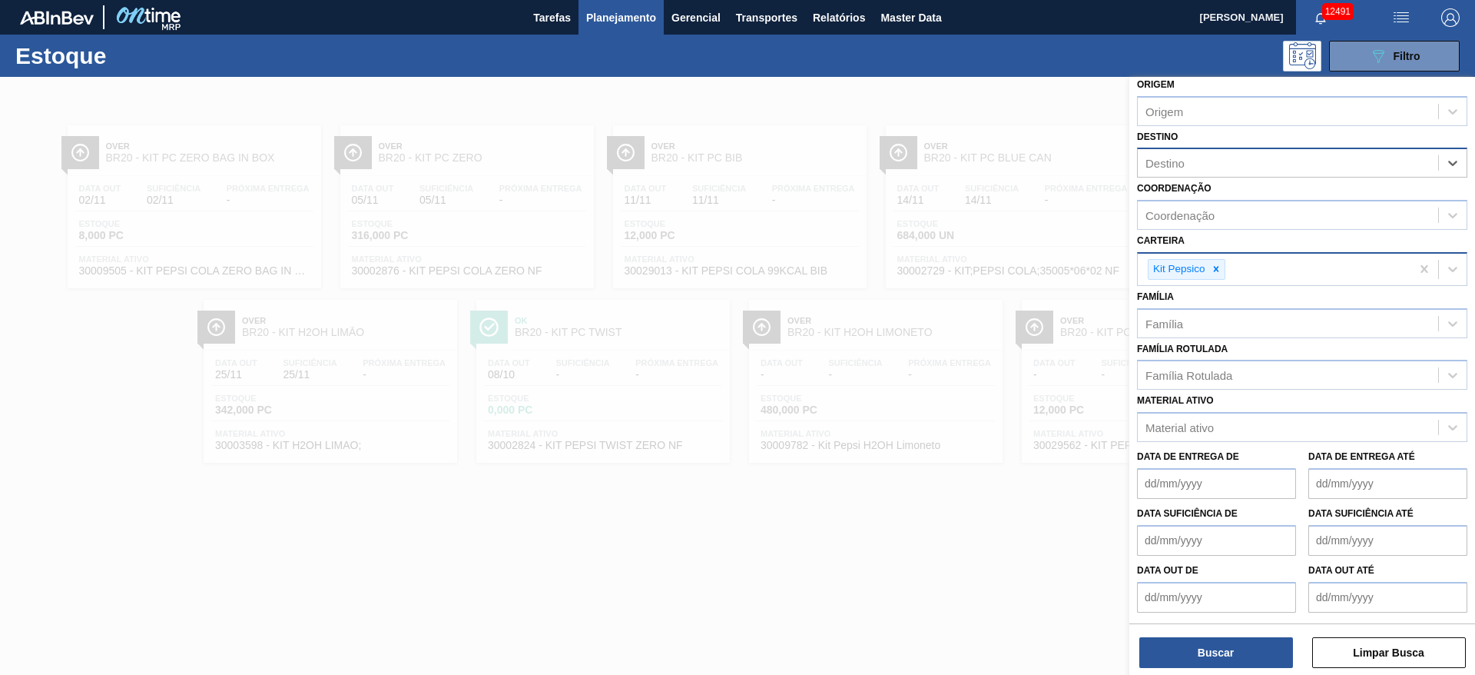
click at [1236, 164] on div "Destino" at bounding box center [1288, 163] width 300 height 22
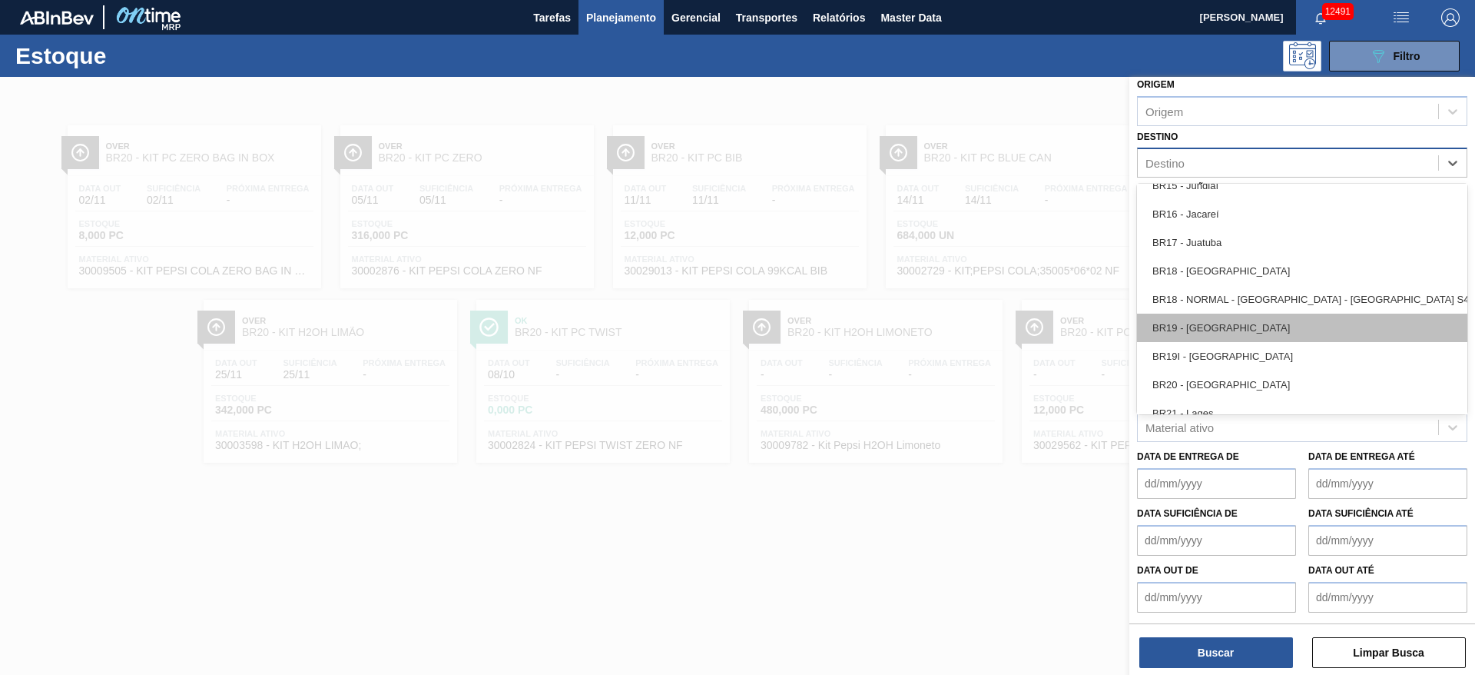
click at [1217, 335] on div "BR19 - [GEOGRAPHIC_DATA]" at bounding box center [1302, 328] width 330 height 28
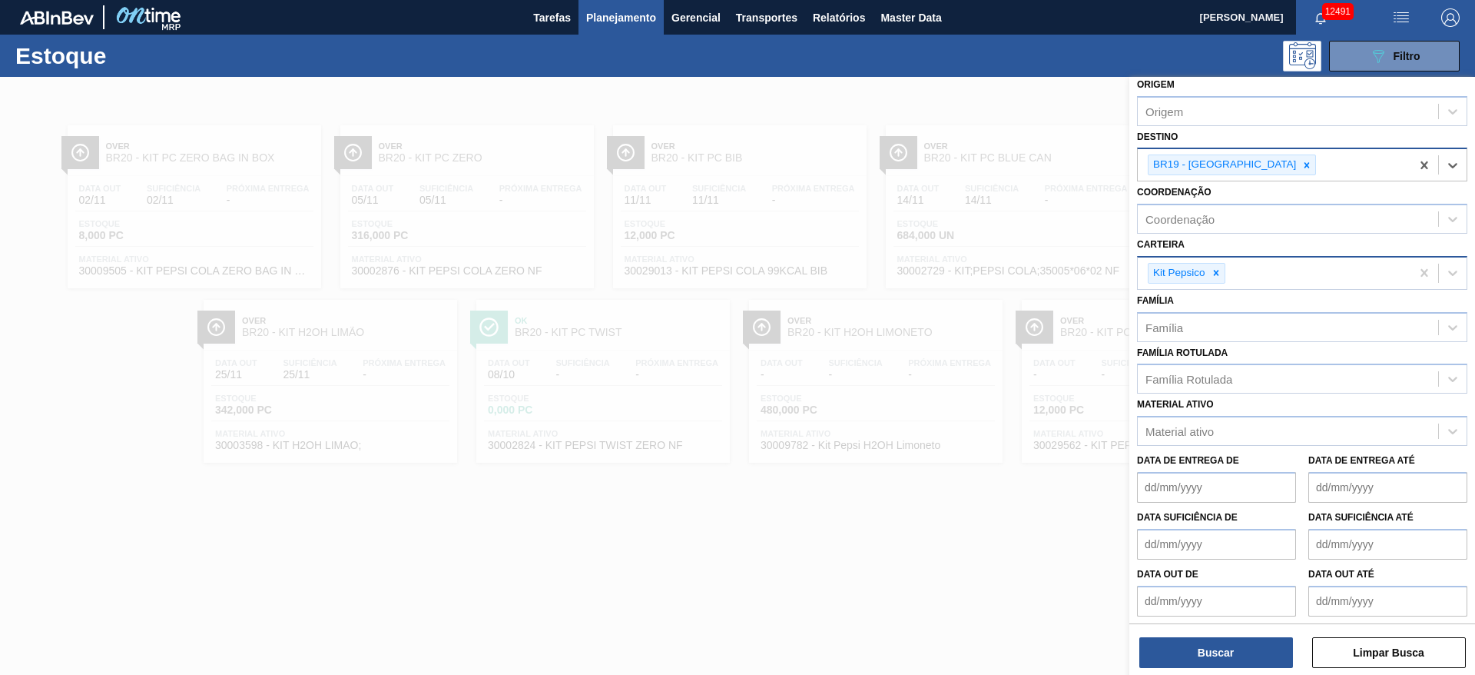
click at [1223, 260] on div "Kit Pepsico" at bounding box center [1274, 273] width 273 height 32
click at [1218, 267] on icon at bounding box center [1216, 272] width 11 height 11
click at [1218, 267] on div "Carteira" at bounding box center [1288, 271] width 300 height 22
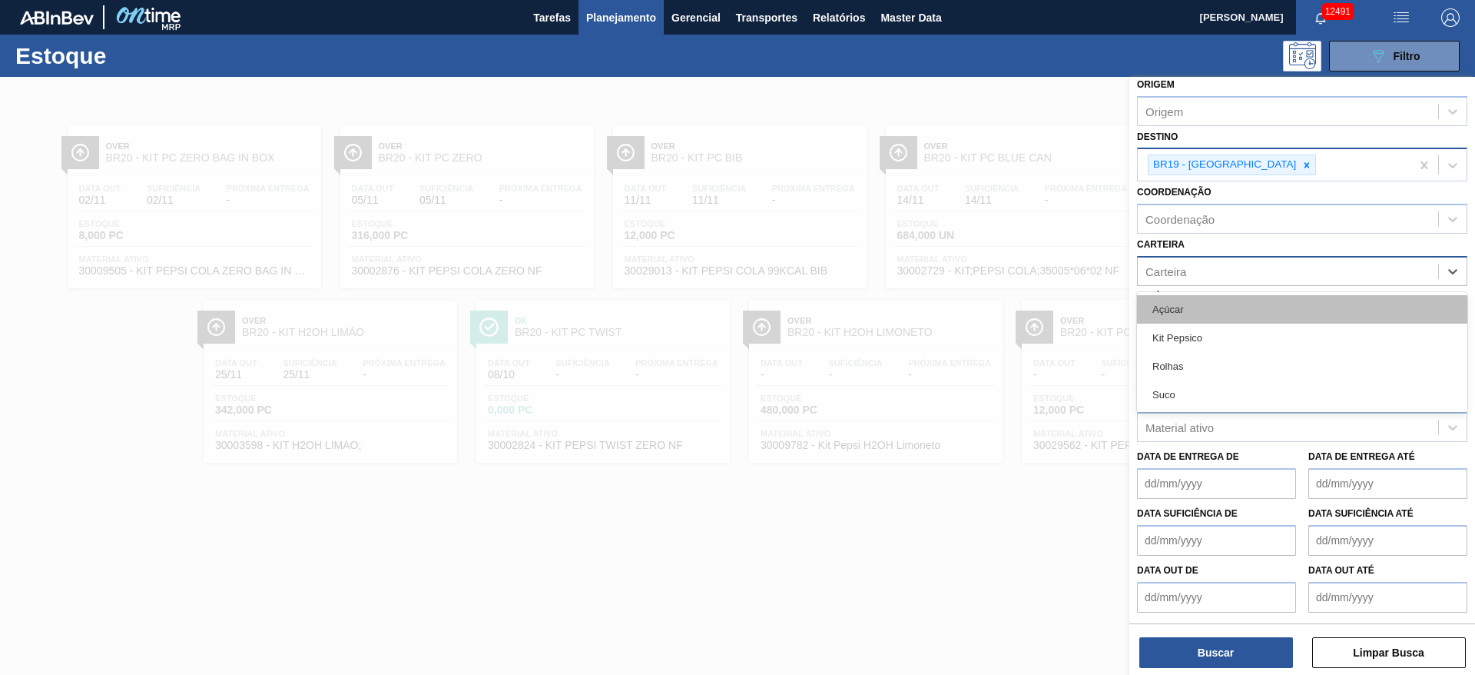
click at [1206, 315] on div "Açúcar" at bounding box center [1302, 309] width 330 height 28
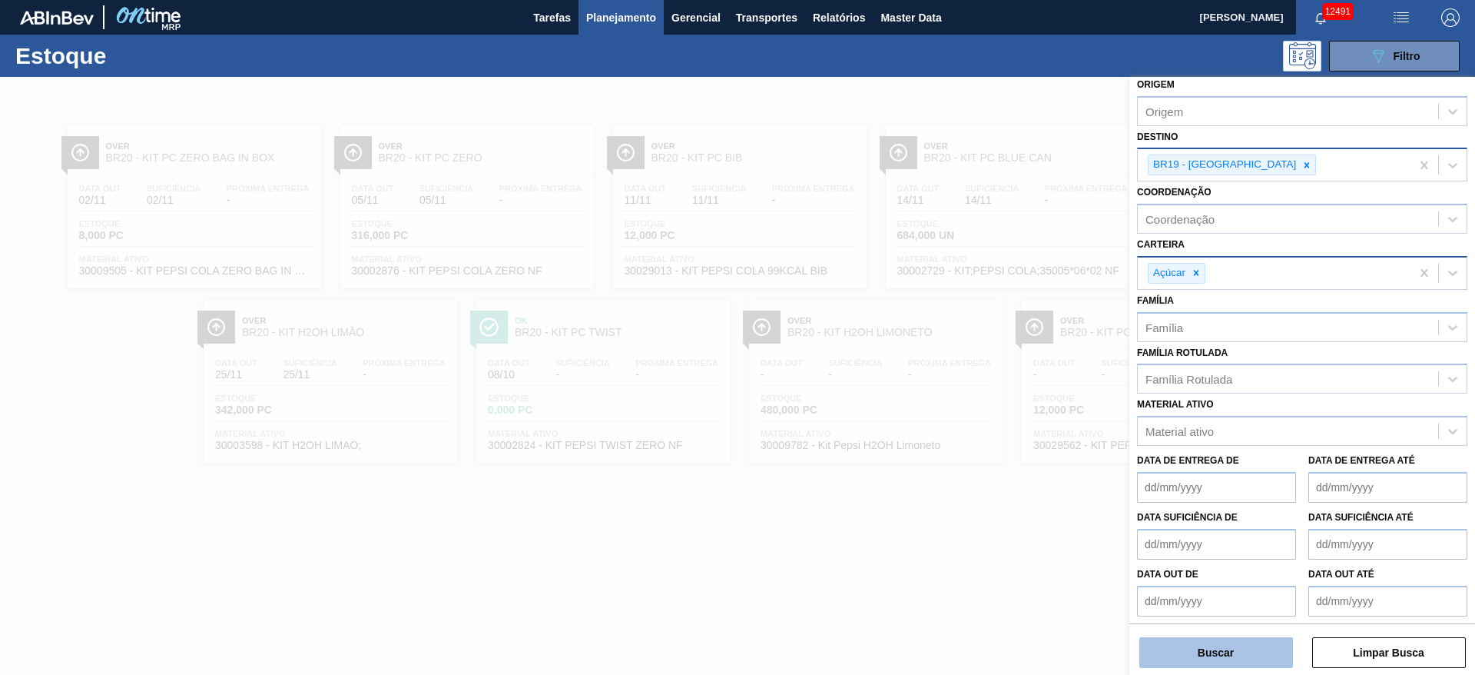
click at [1195, 645] on button "Buscar" at bounding box center [1217, 652] width 154 height 31
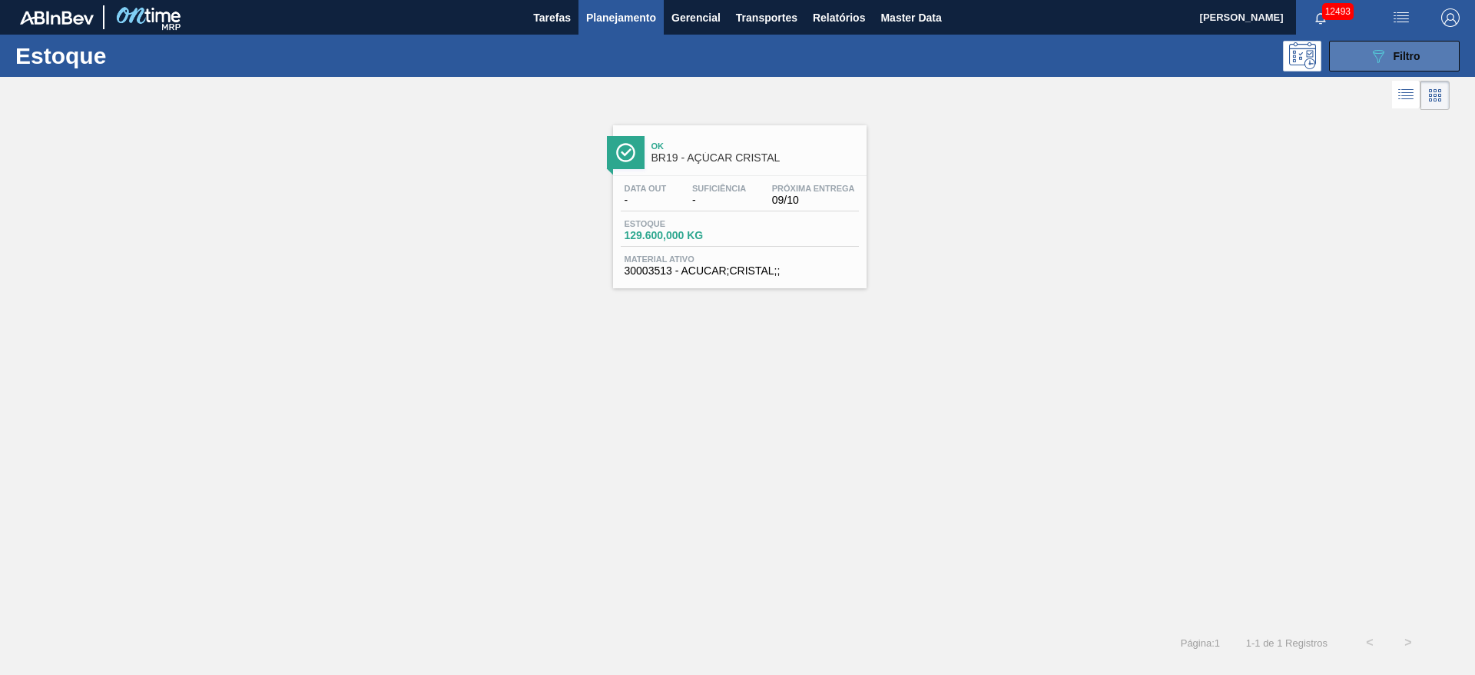
click at [1349, 66] on button "089F7B8B-B2A5-4AFE-B5C0-19BA573D28AC Filtro" at bounding box center [1394, 56] width 131 height 31
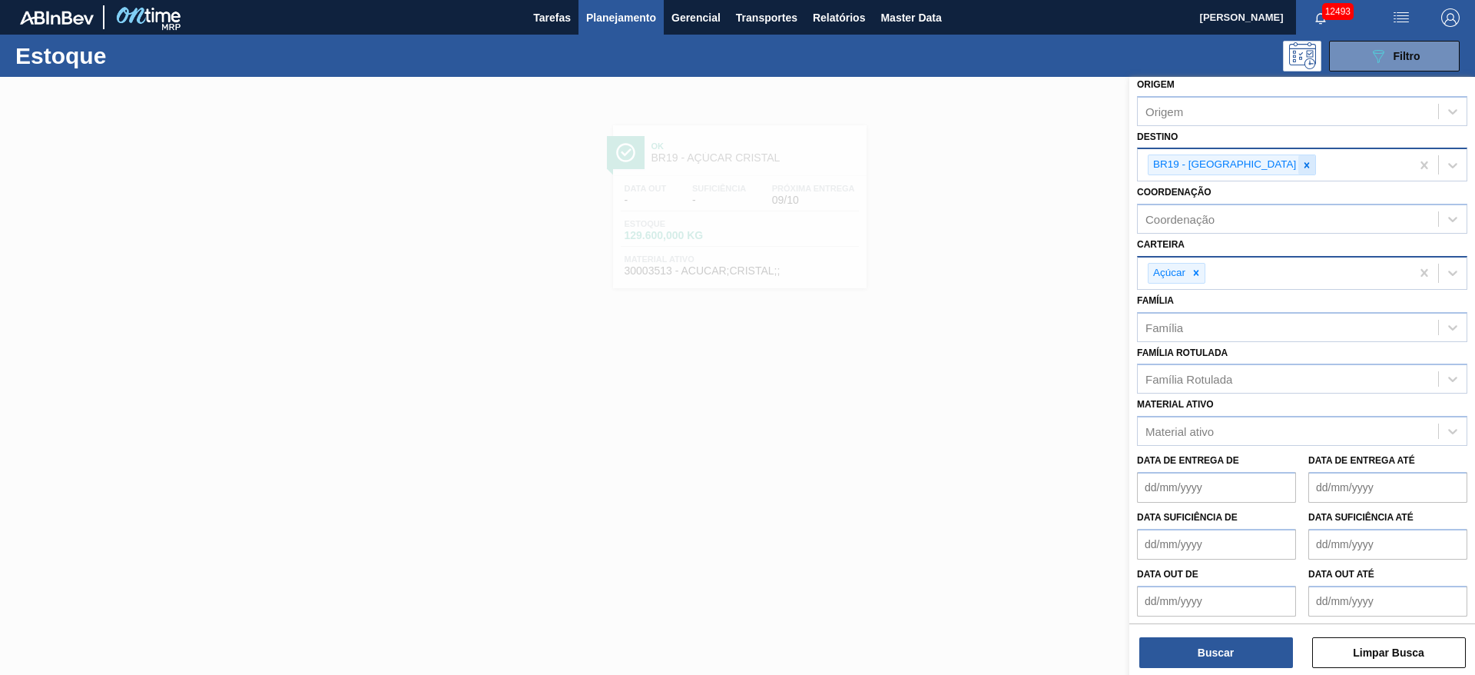
click at [1299, 168] on div at bounding box center [1307, 164] width 17 height 19
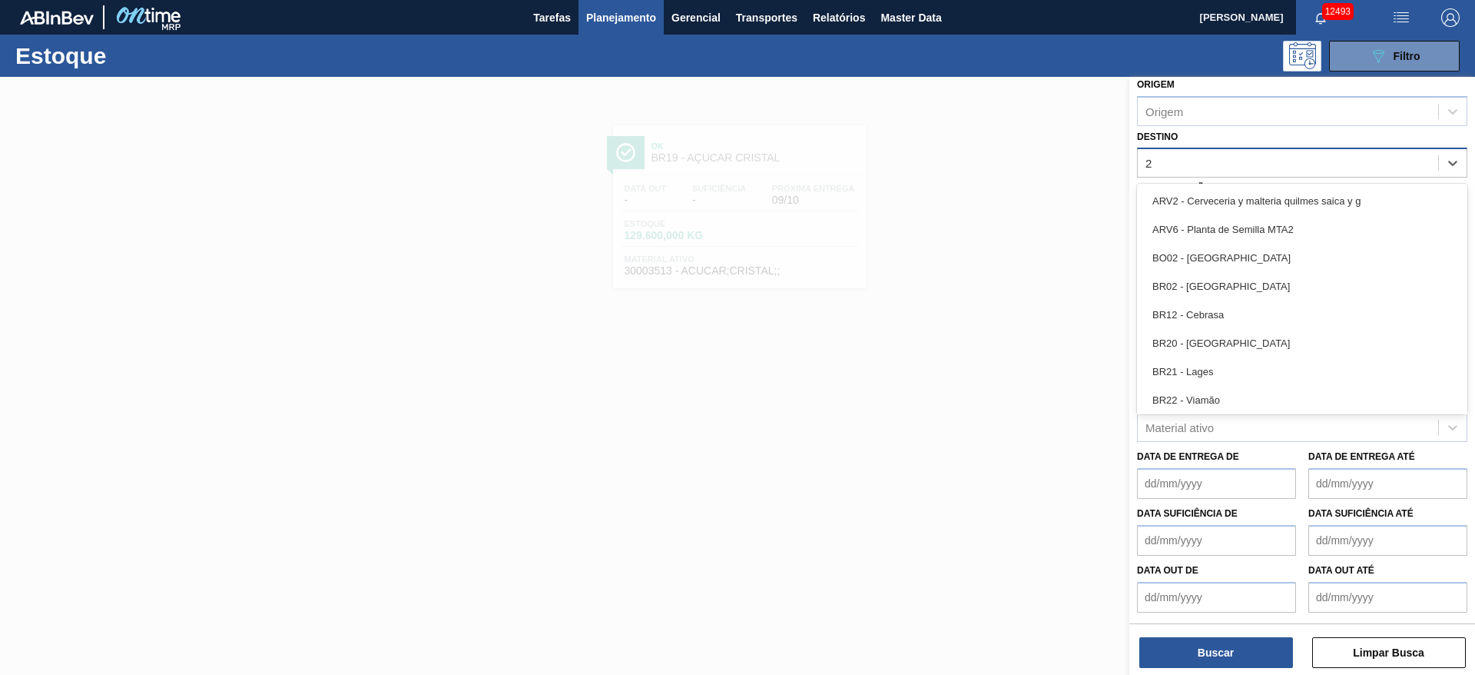
type input "22"
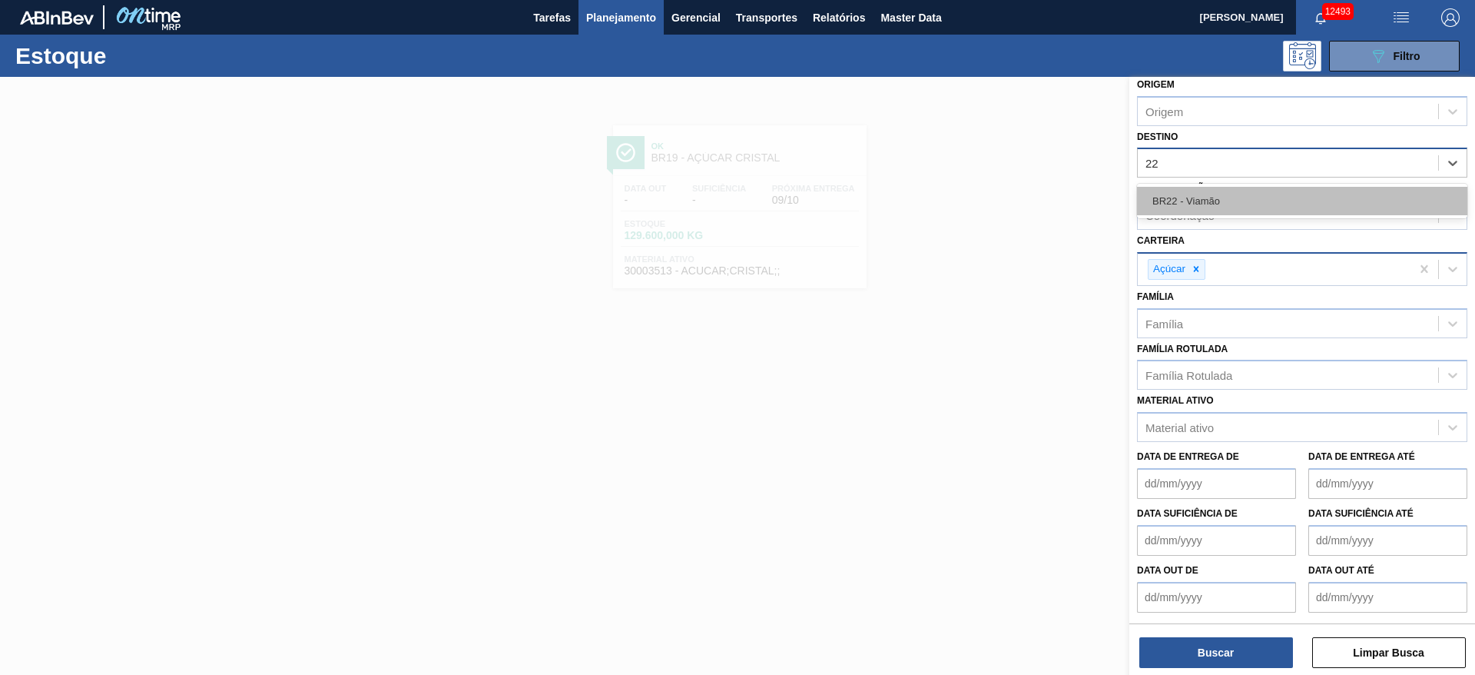
click at [1210, 193] on div "BR22 - Viamão" at bounding box center [1302, 201] width 330 height 28
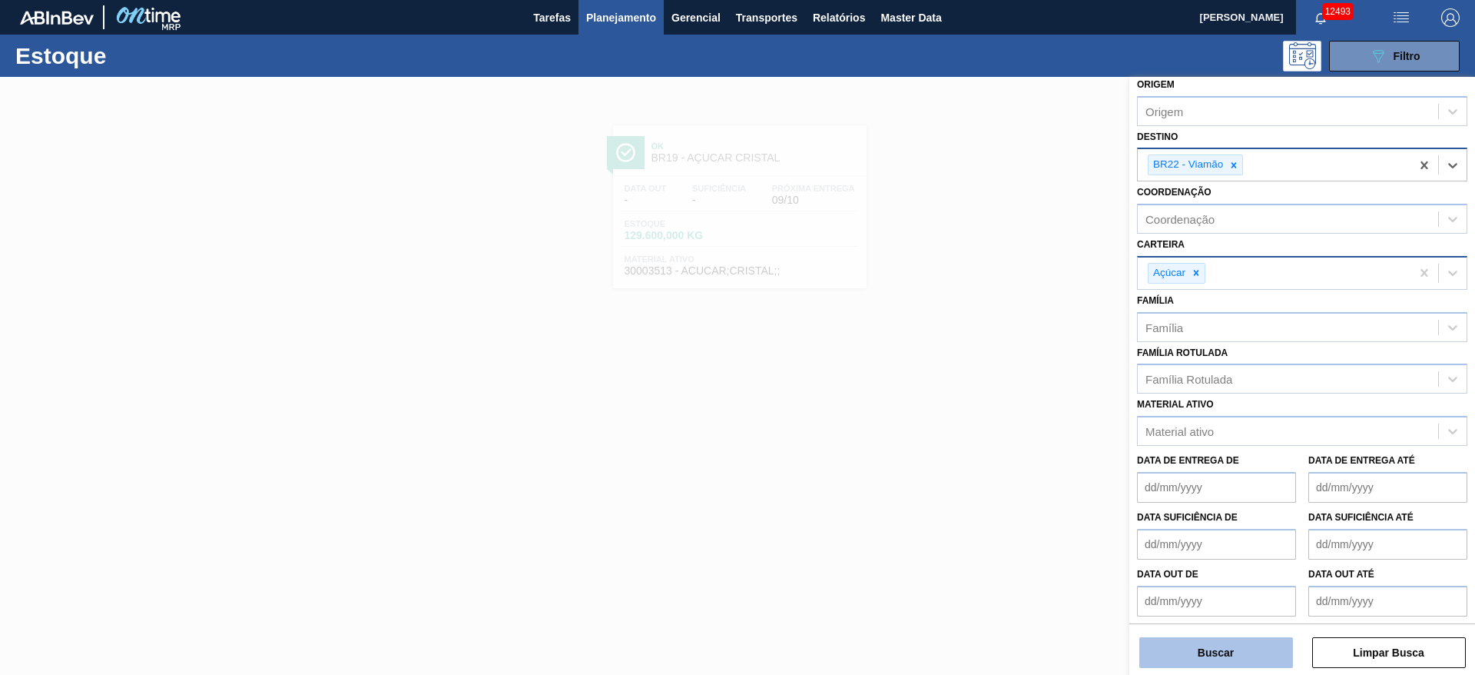
click at [1215, 644] on button "Buscar" at bounding box center [1217, 652] width 154 height 31
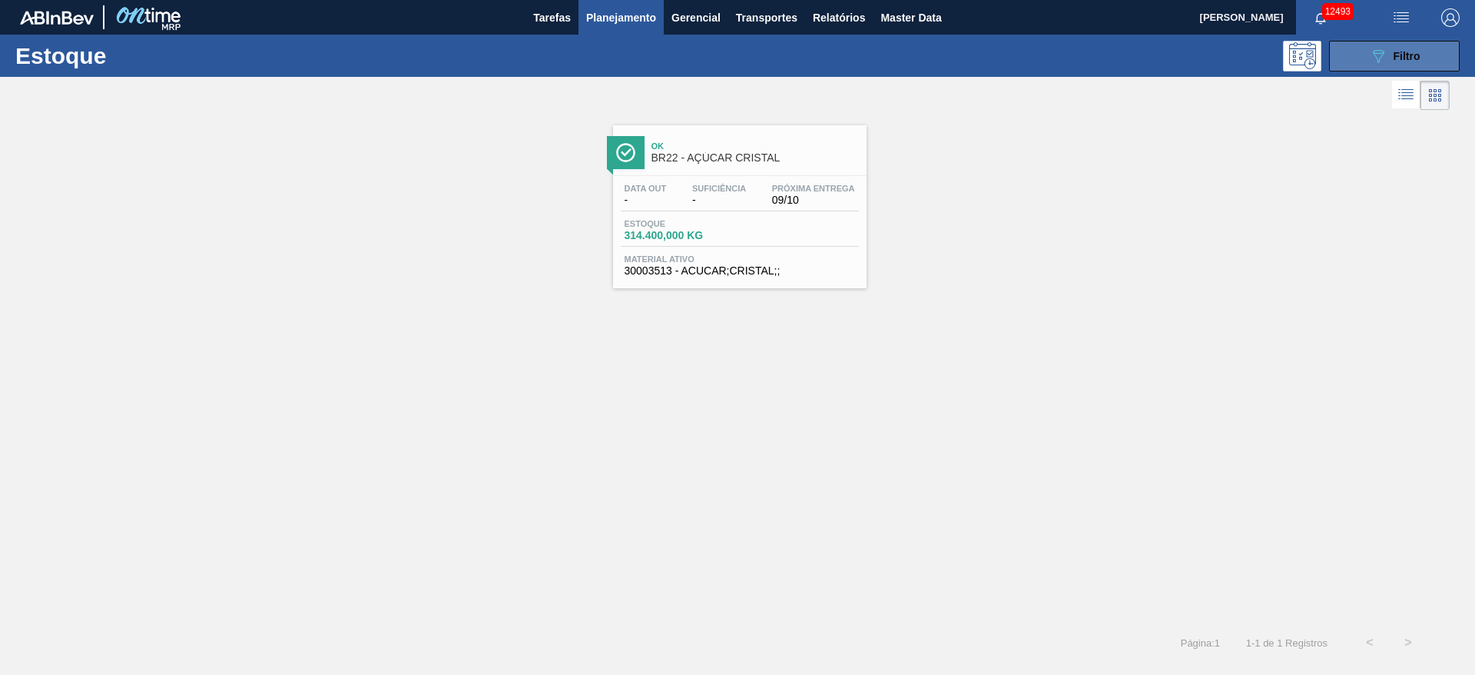
click at [1379, 47] on icon "089F7B8B-B2A5-4AFE-B5C0-19BA573D28AC" at bounding box center [1378, 56] width 18 height 18
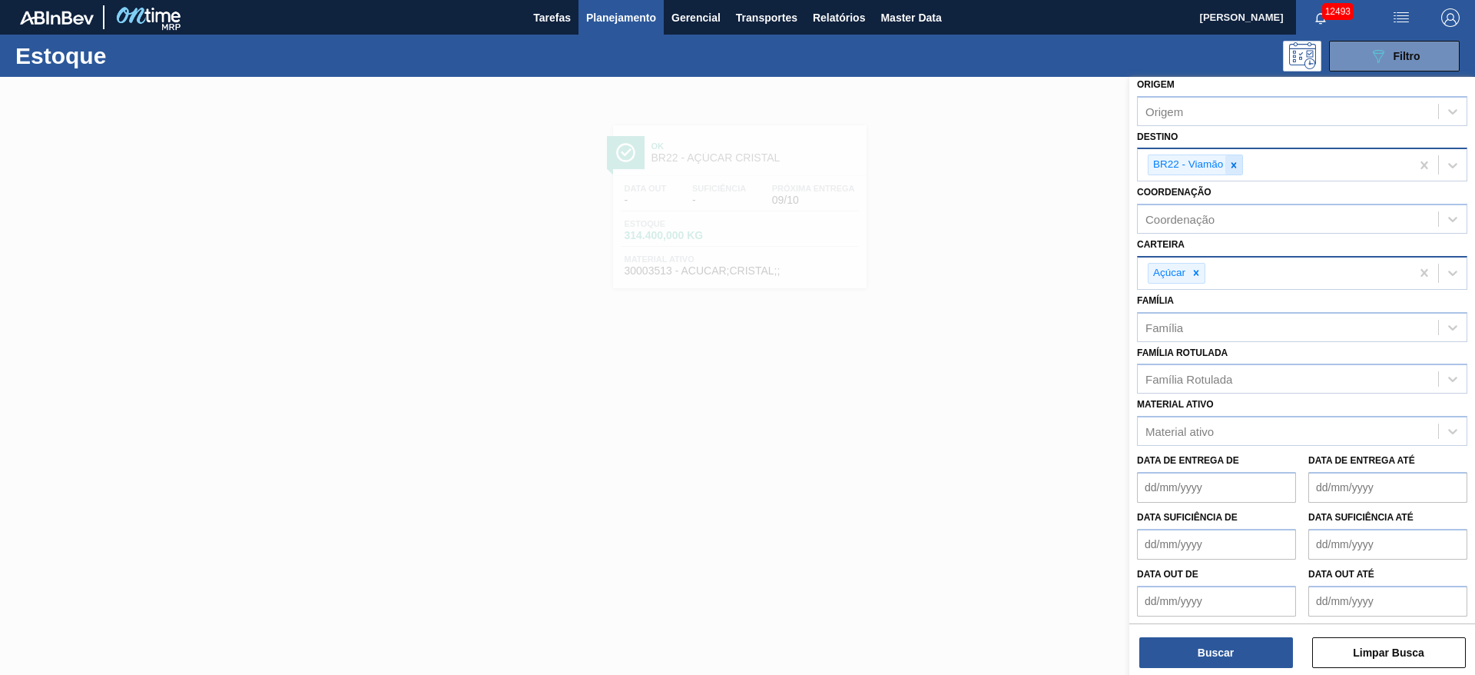
click at [1235, 157] on div at bounding box center [1234, 164] width 17 height 19
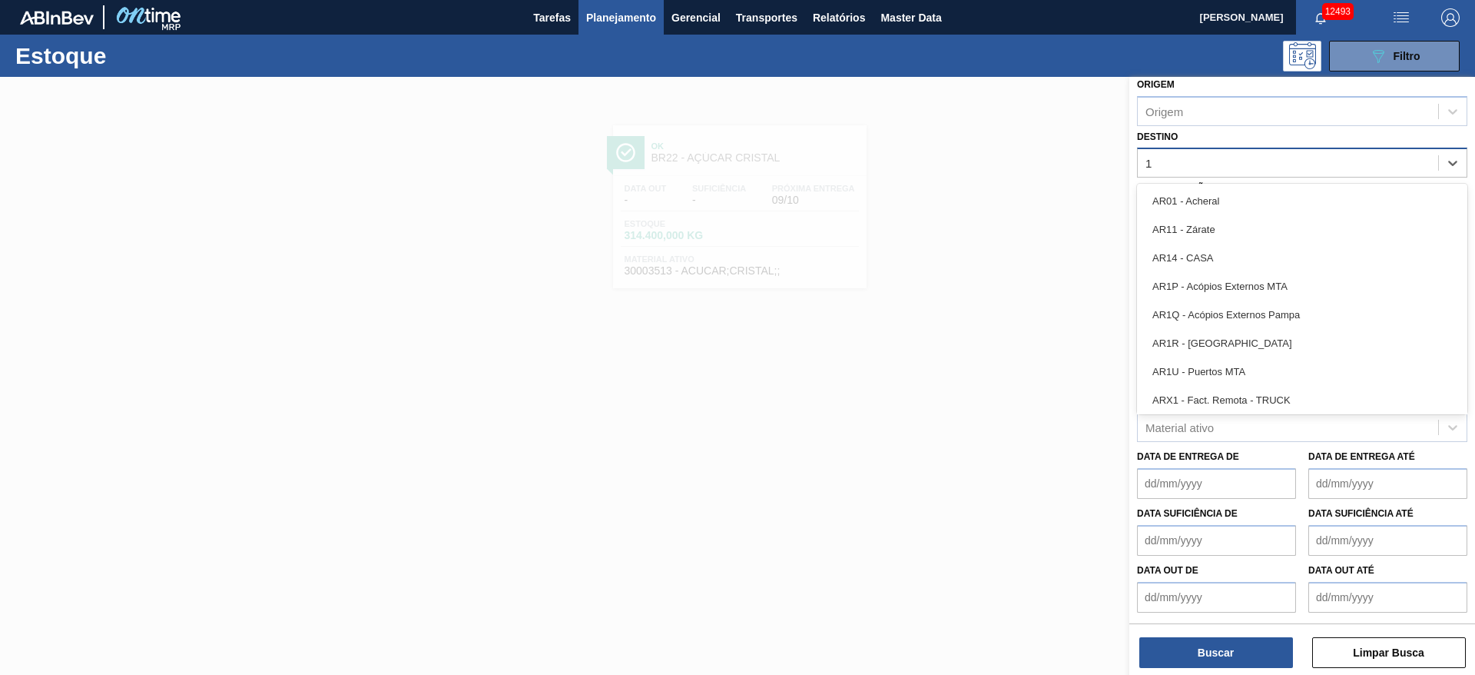
type input "12"
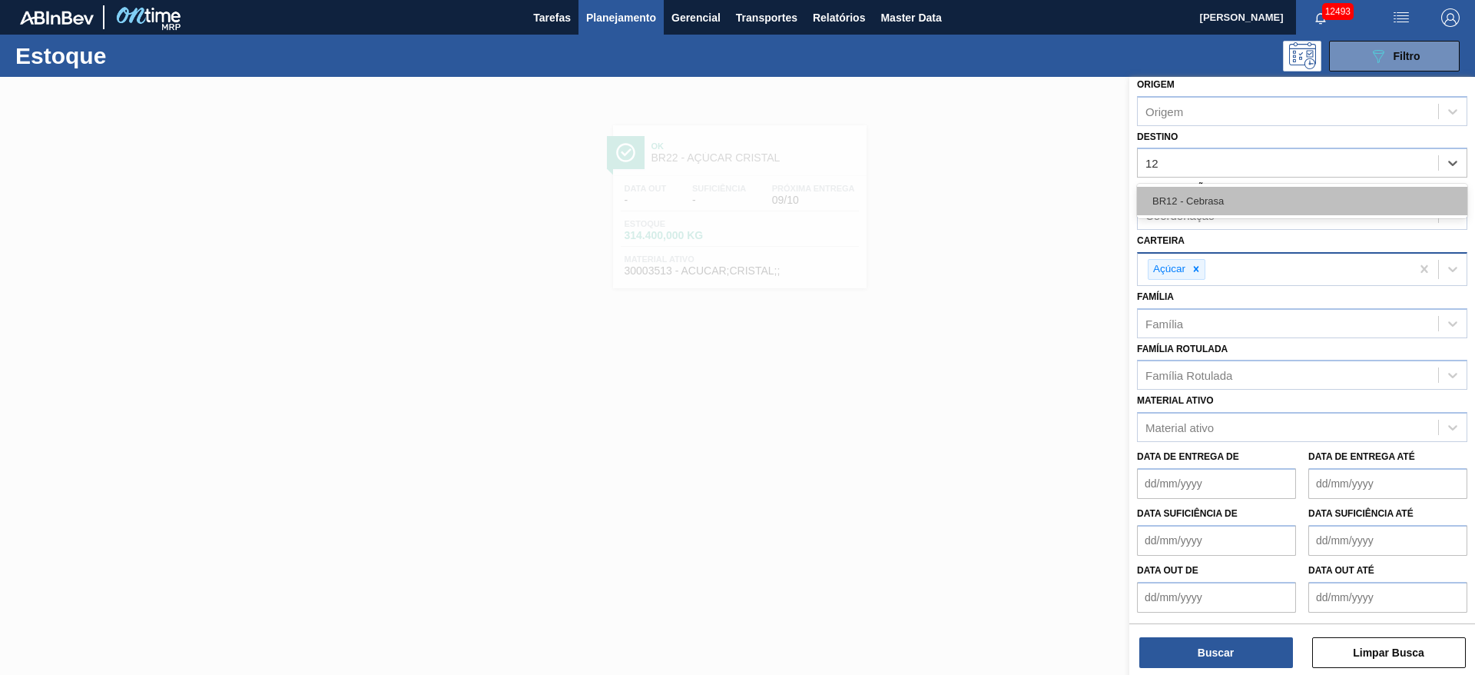
click at [1226, 204] on div "BR12 - Cebrasa" at bounding box center [1302, 201] width 330 height 28
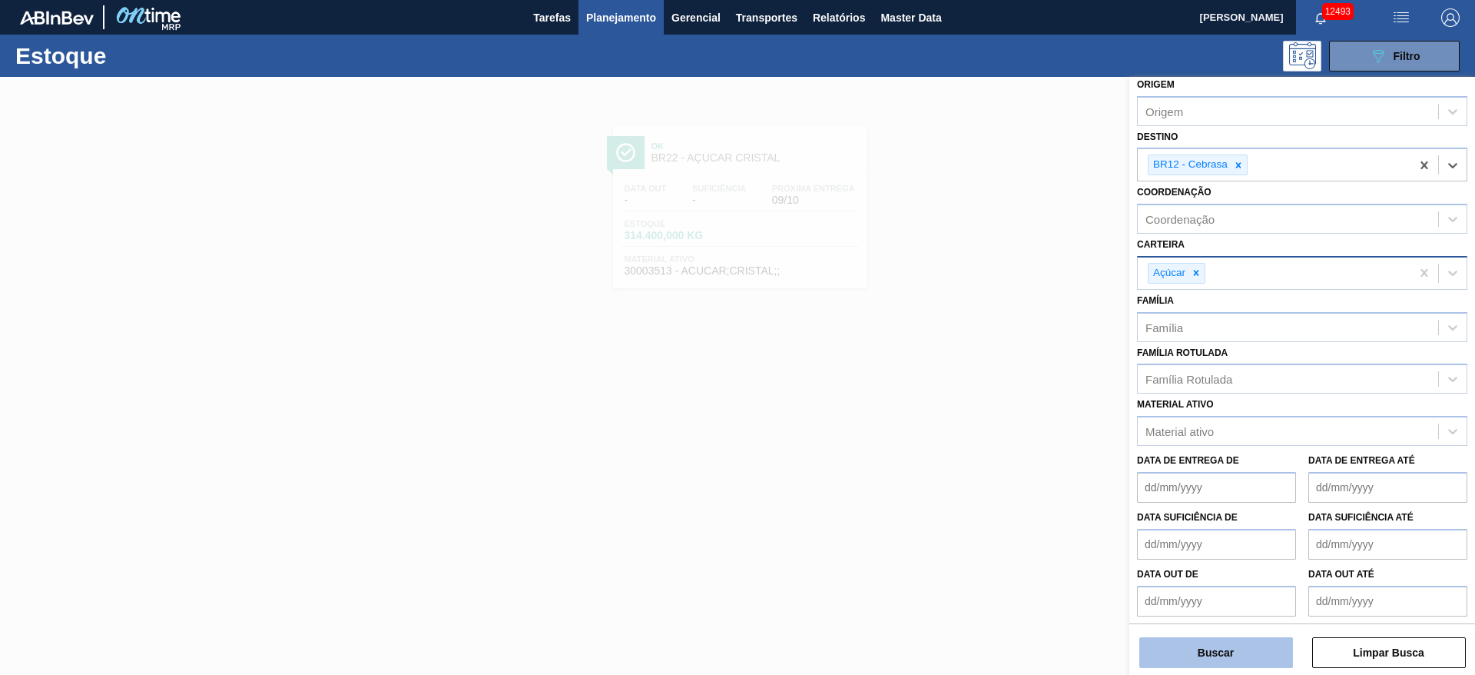
click at [1210, 660] on button "Buscar" at bounding box center [1217, 652] width 154 height 31
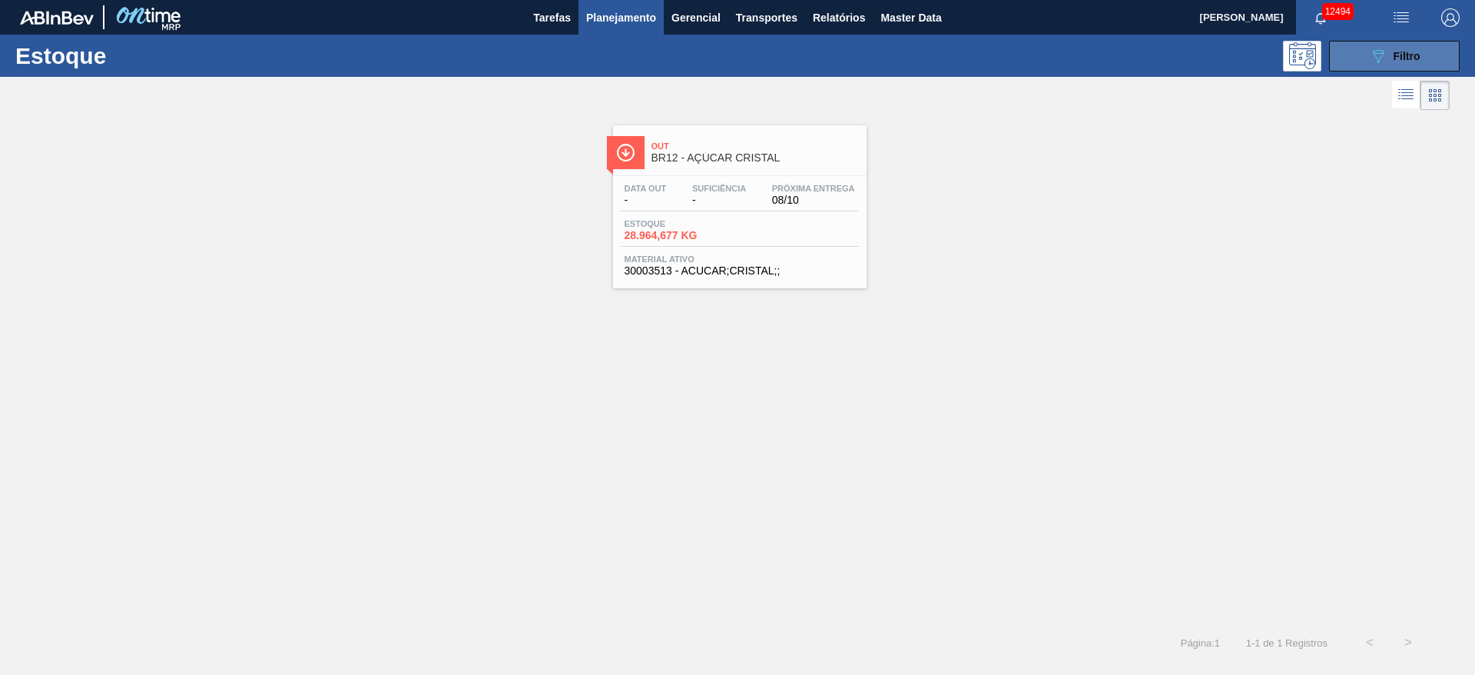
click at [1367, 57] on button "089F7B8B-B2A5-4AFE-B5C0-19BA573D28AC Filtro" at bounding box center [1394, 56] width 131 height 31
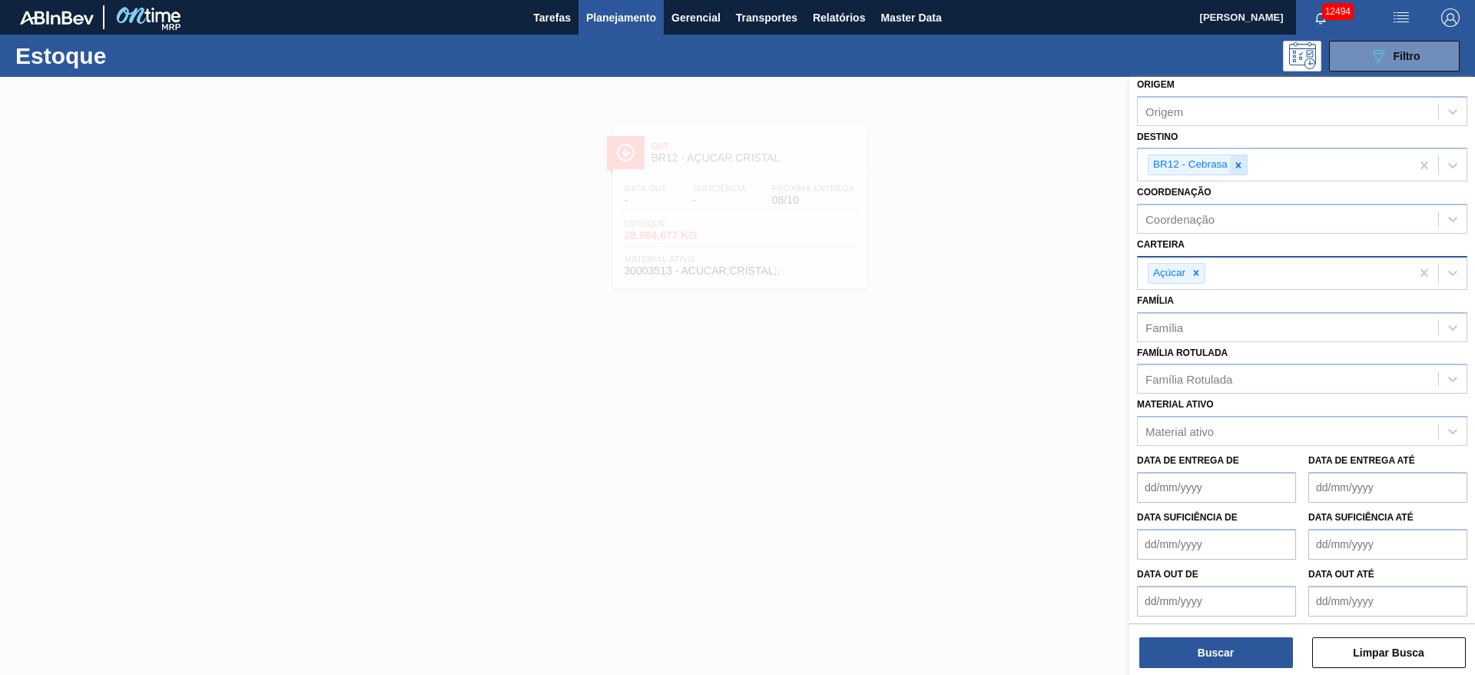
click at [1245, 163] on div at bounding box center [1238, 164] width 17 height 19
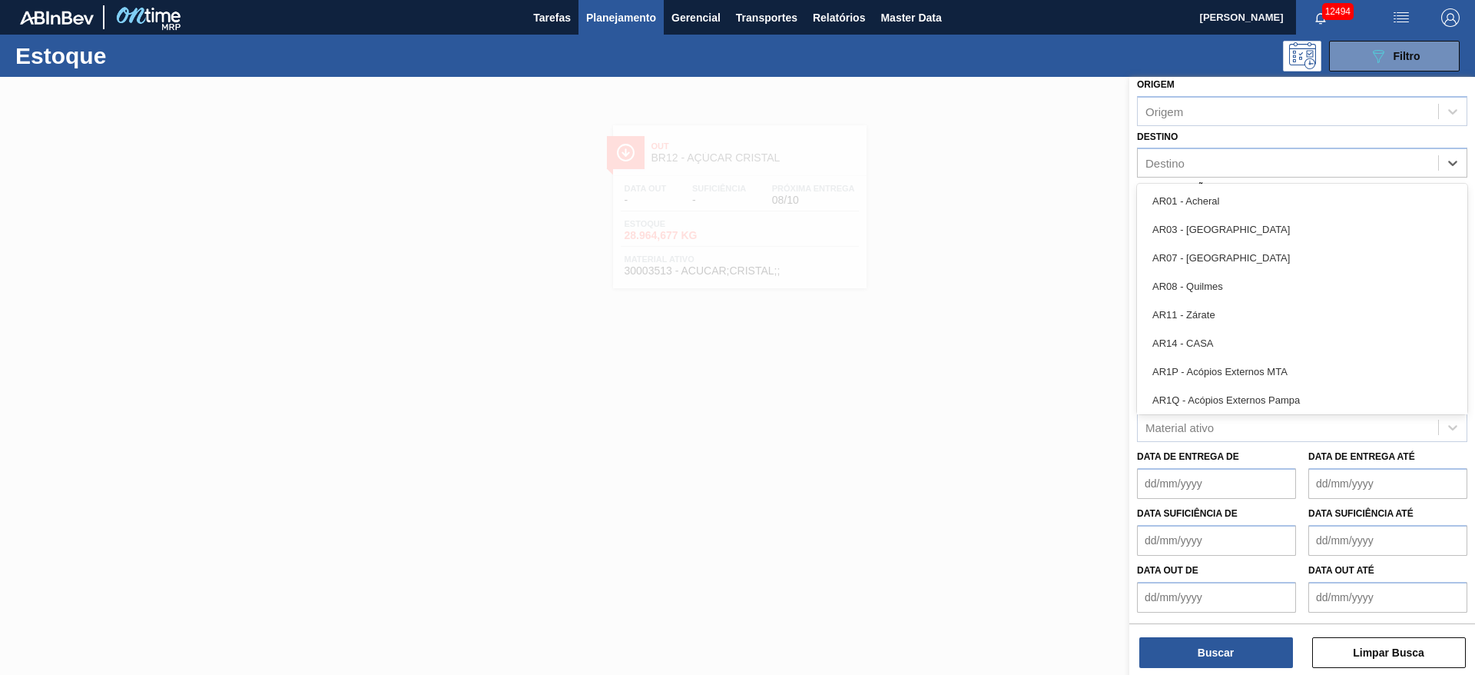
drag, startPoint x: 1245, startPoint y: 163, endPoint x: 1233, endPoint y: 178, distance: 19.7
click at [1246, 163] on div "Destino" at bounding box center [1288, 163] width 300 height 22
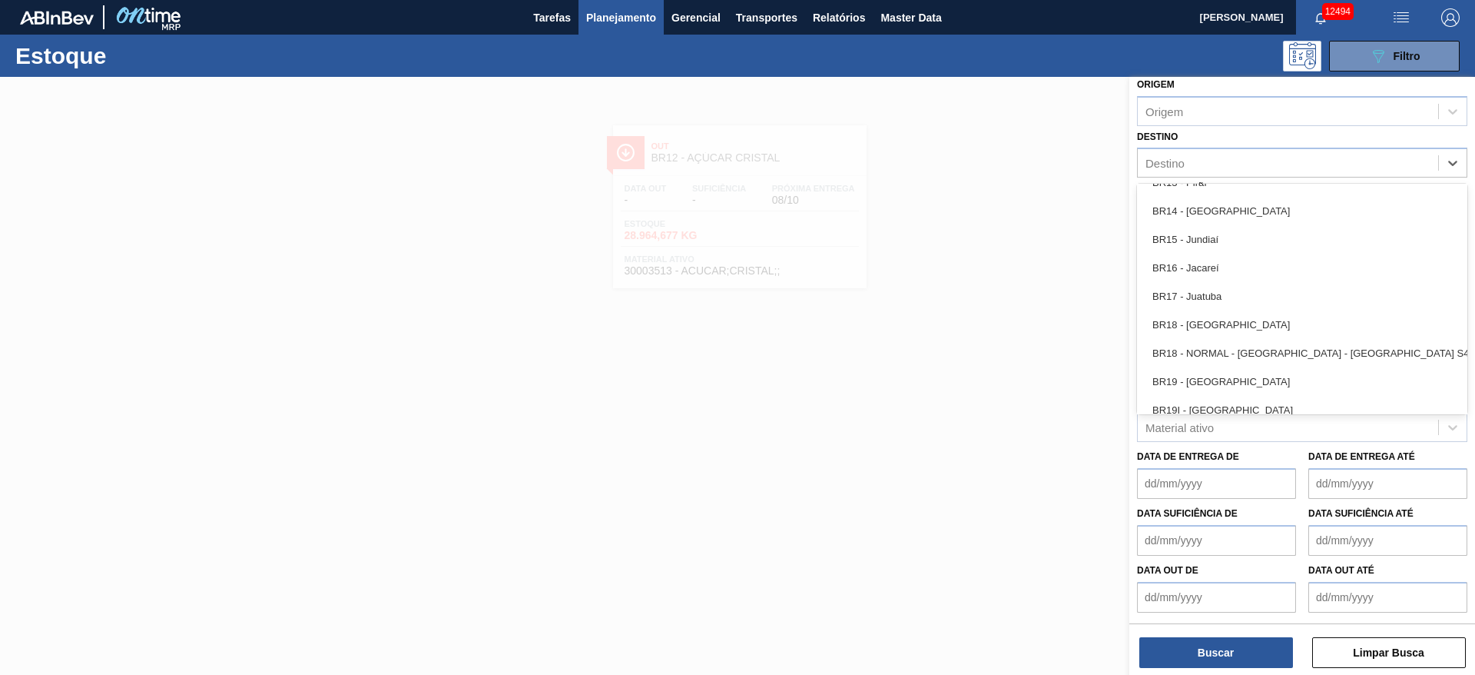
scroll to position [1268, 0]
click at [1216, 356] on div "BR23 - Jaguariúna" at bounding box center [1302, 354] width 330 height 28
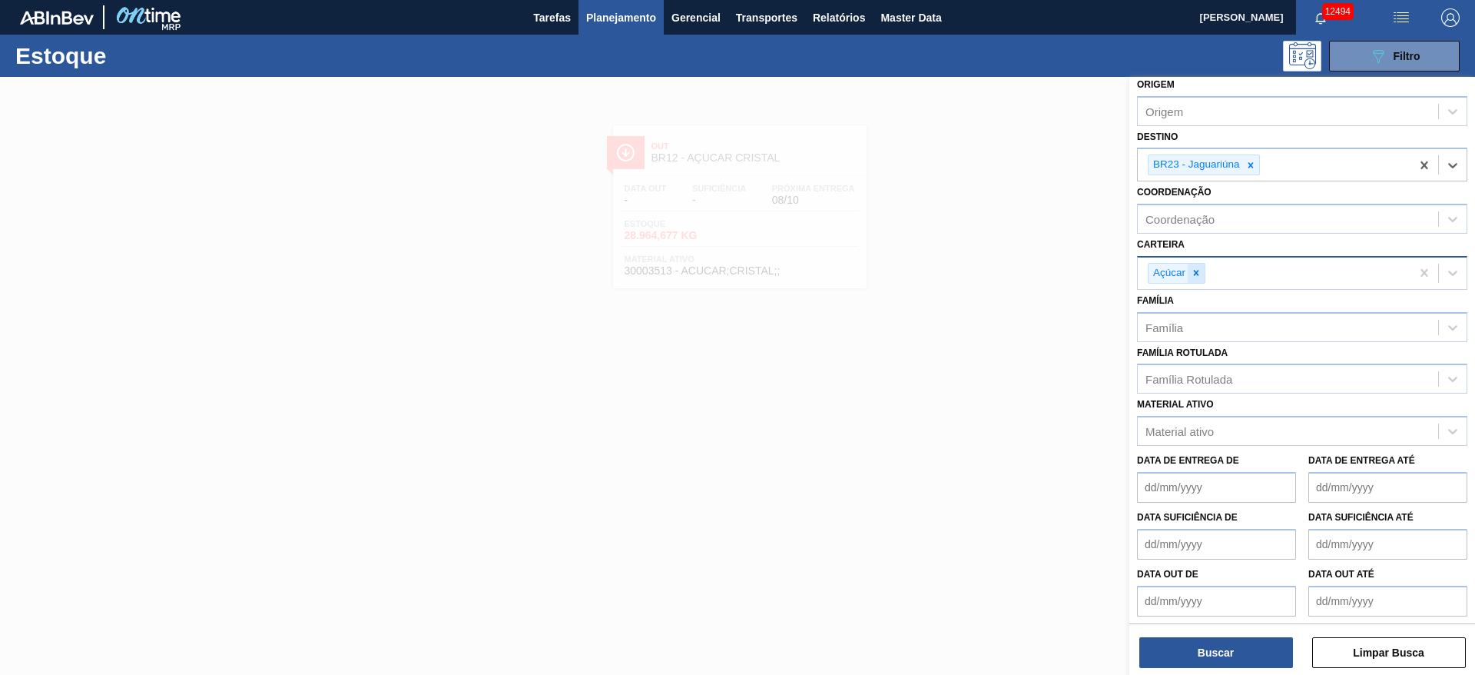
click at [1203, 271] on div at bounding box center [1196, 273] width 17 height 19
click at [1203, 271] on div "Carteira" at bounding box center [1288, 271] width 300 height 22
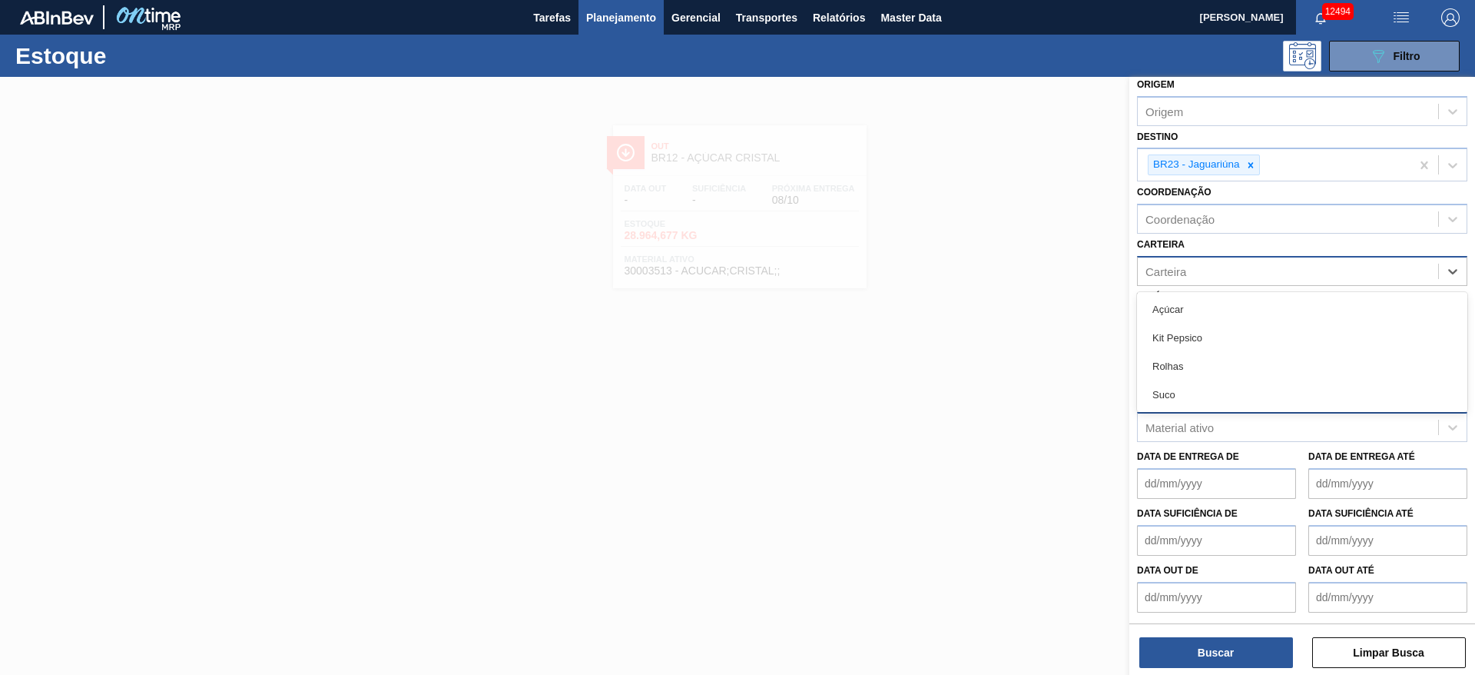
drag, startPoint x: 1212, startPoint y: 388, endPoint x: 1199, endPoint y: 416, distance: 30.6
click at [1210, 392] on div "Suco" at bounding box center [1302, 394] width 330 height 28
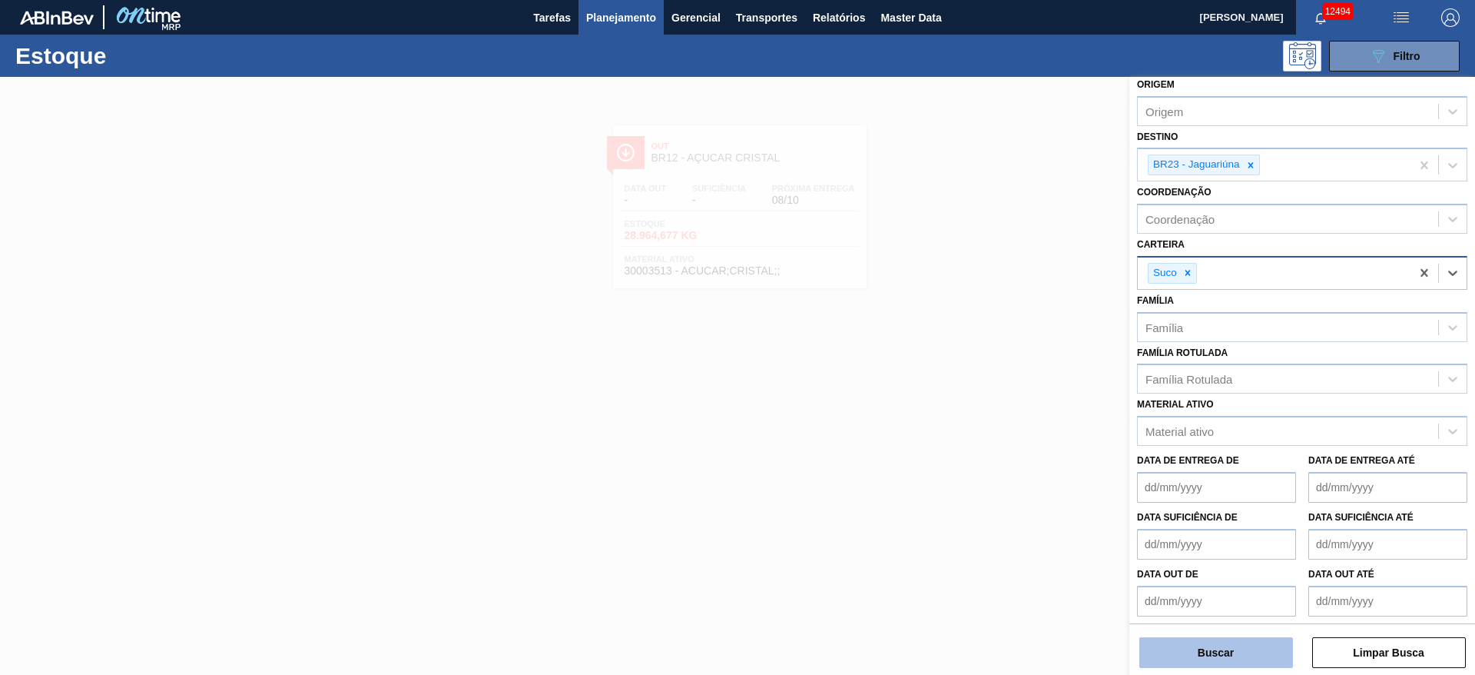
click at [1189, 649] on button "Buscar" at bounding box center [1217, 652] width 154 height 31
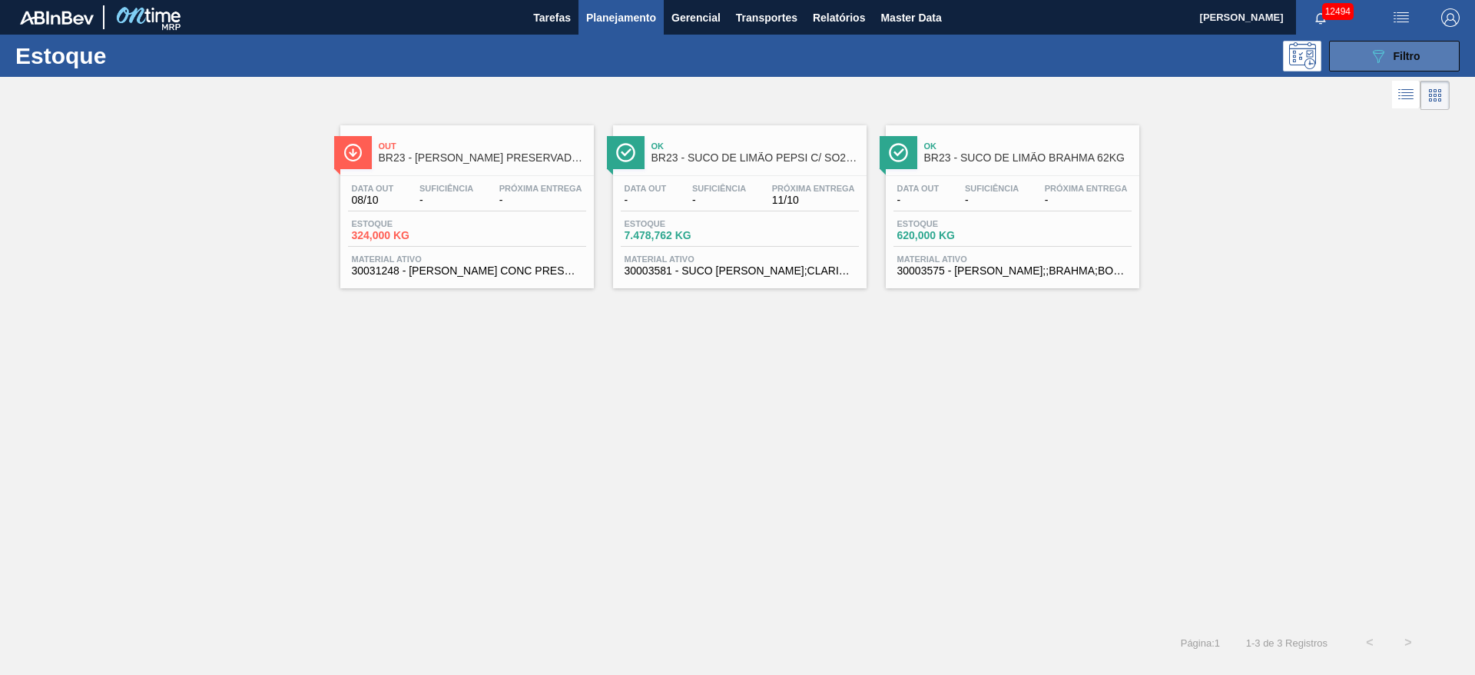
click at [1372, 48] on icon "089F7B8B-B2A5-4AFE-B5C0-19BA573D28AC" at bounding box center [1378, 56] width 18 height 18
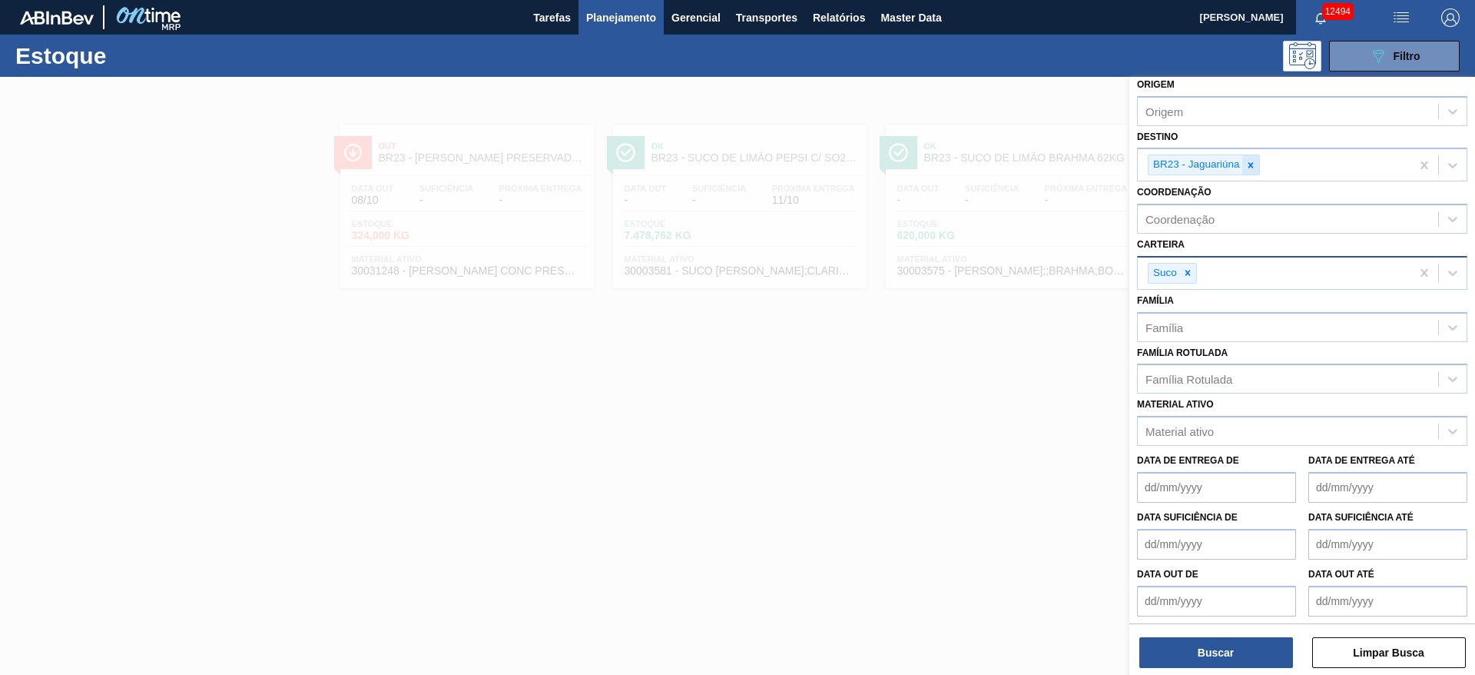
click at [1246, 168] on icon at bounding box center [1251, 165] width 11 height 11
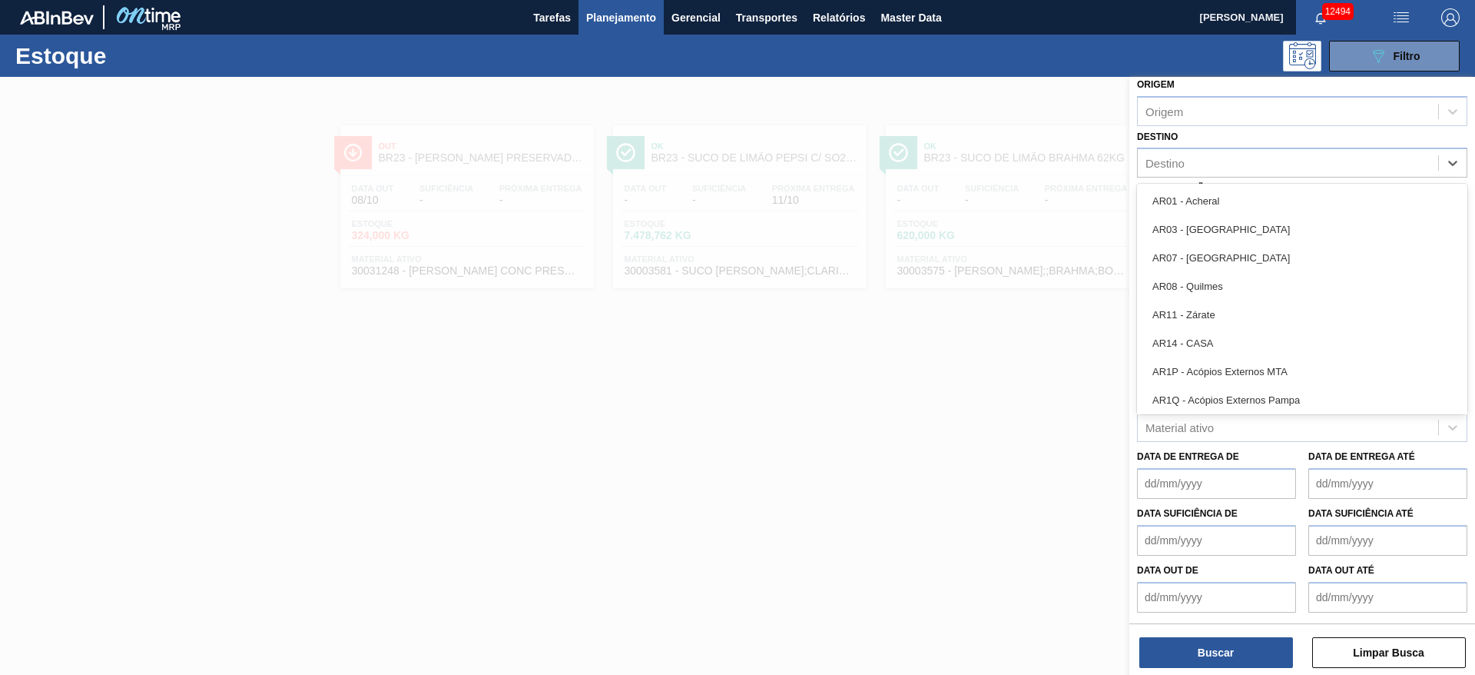
click at [1246, 168] on div "Destino" at bounding box center [1288, 163] width 300 height 22
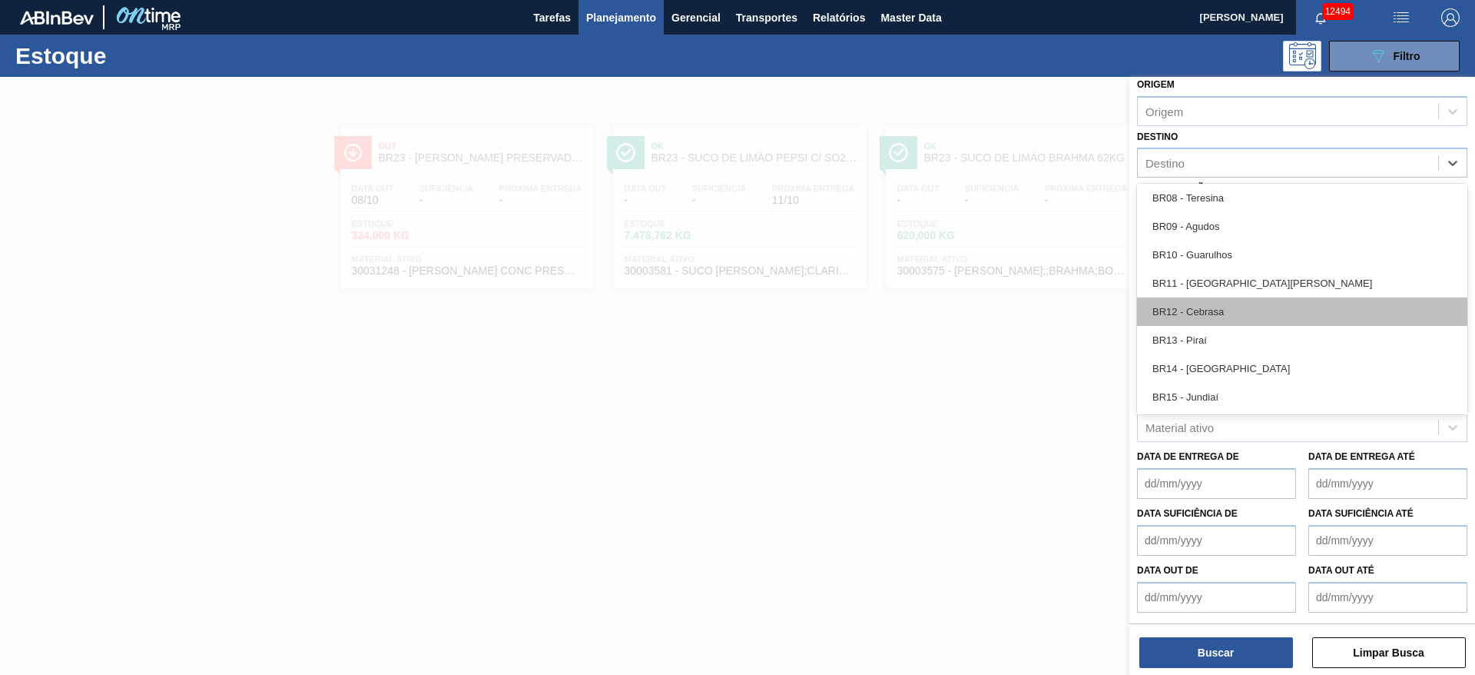
scroll to position [1037, 0]
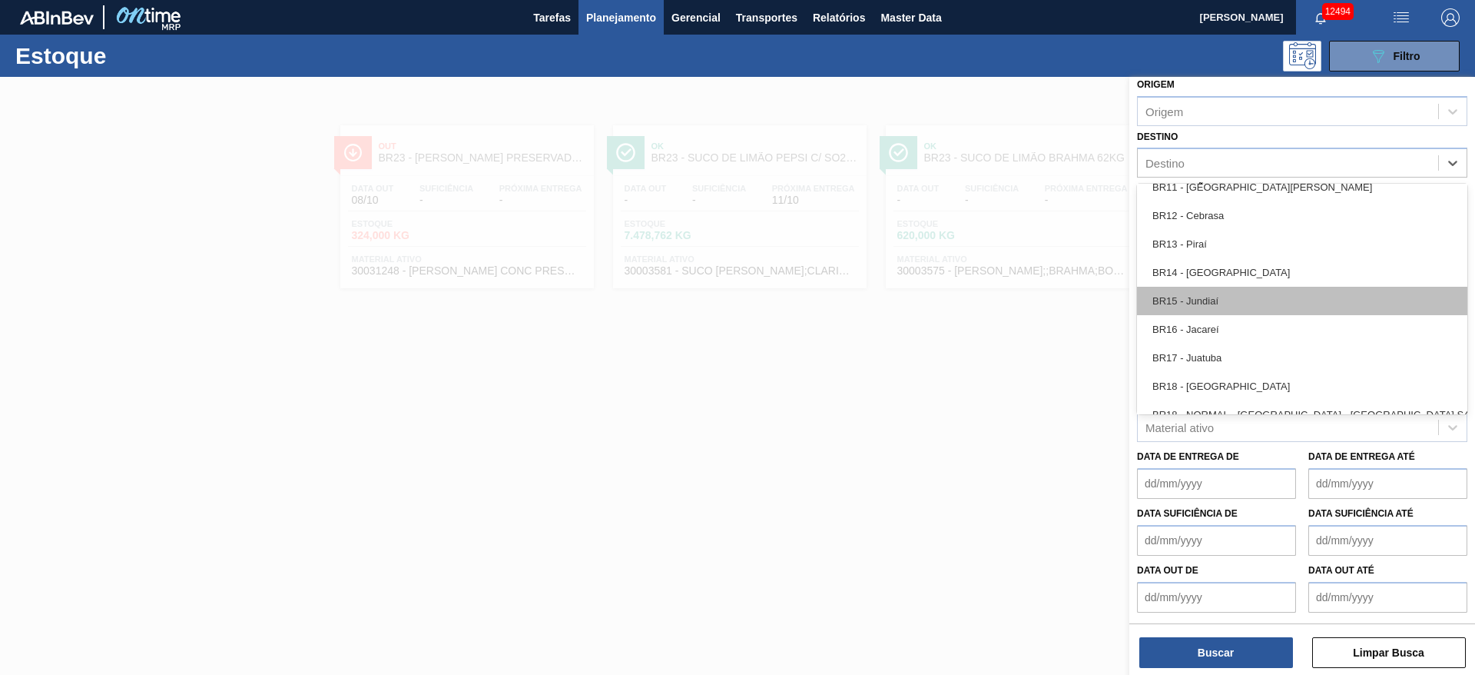
click at [1218, 291] on div "BR15 - Jundiaí" at bounding box center [1302, 301] width 330 height 28
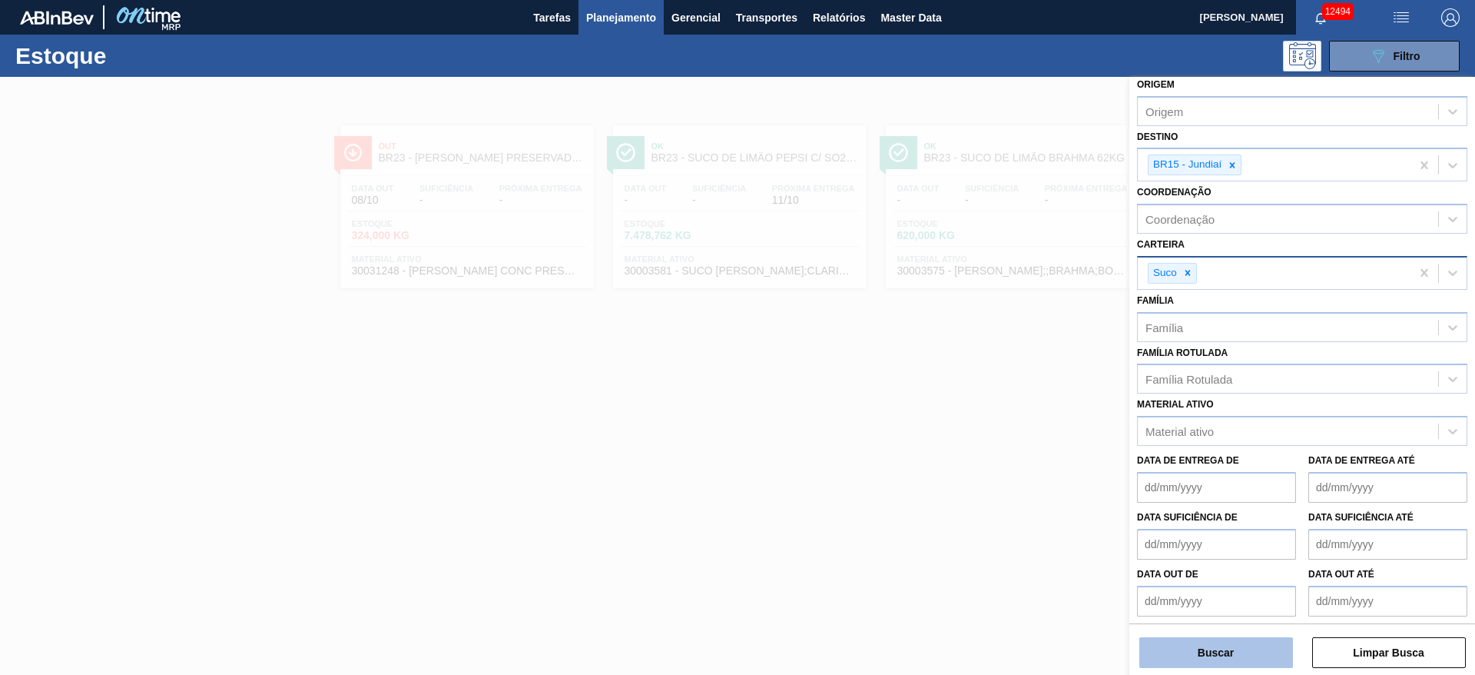
click at [1218, 646] on button "Buscar" at bounding box center [1217, 652] width 154 height 31
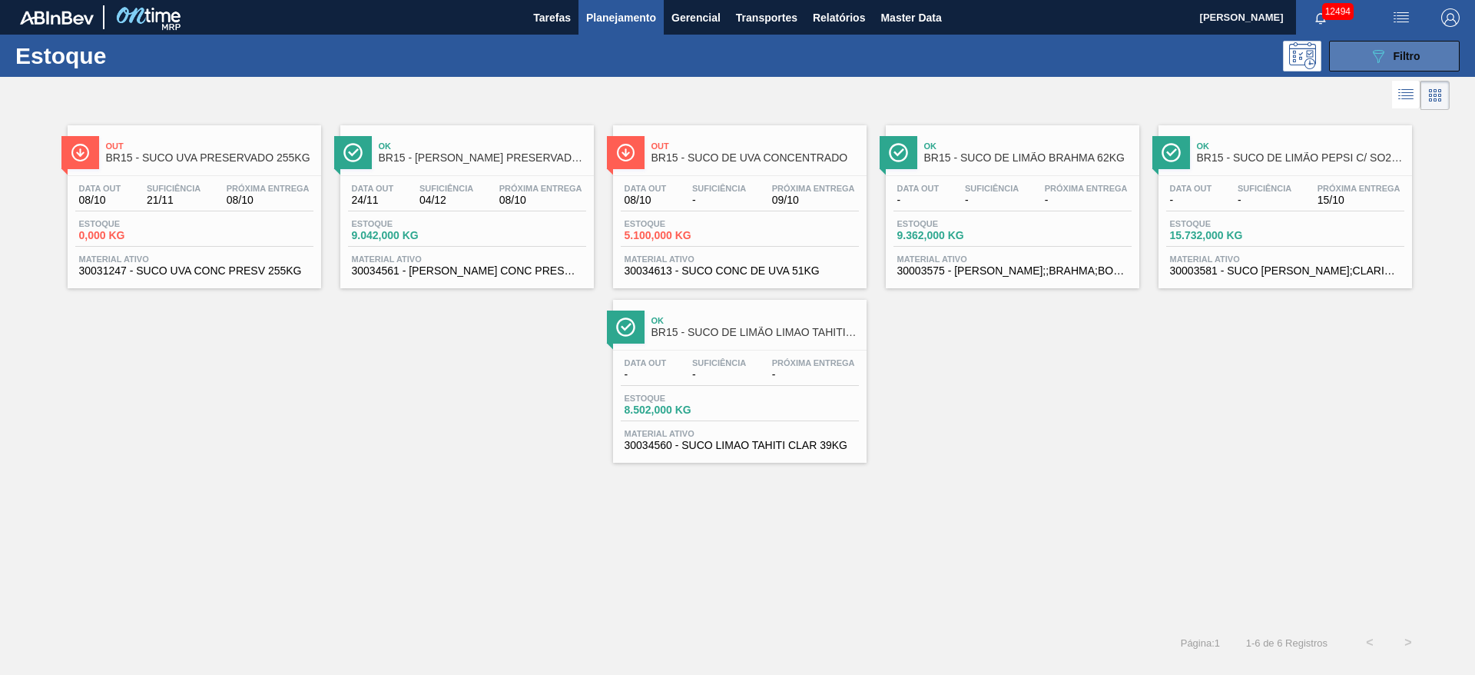
click at [1380, 67] on button "089F7B8B-B2A5-4AFE-B5C0-19BA573D28AC Filtro" at bounding box center [1394, 56] width 131 height 31
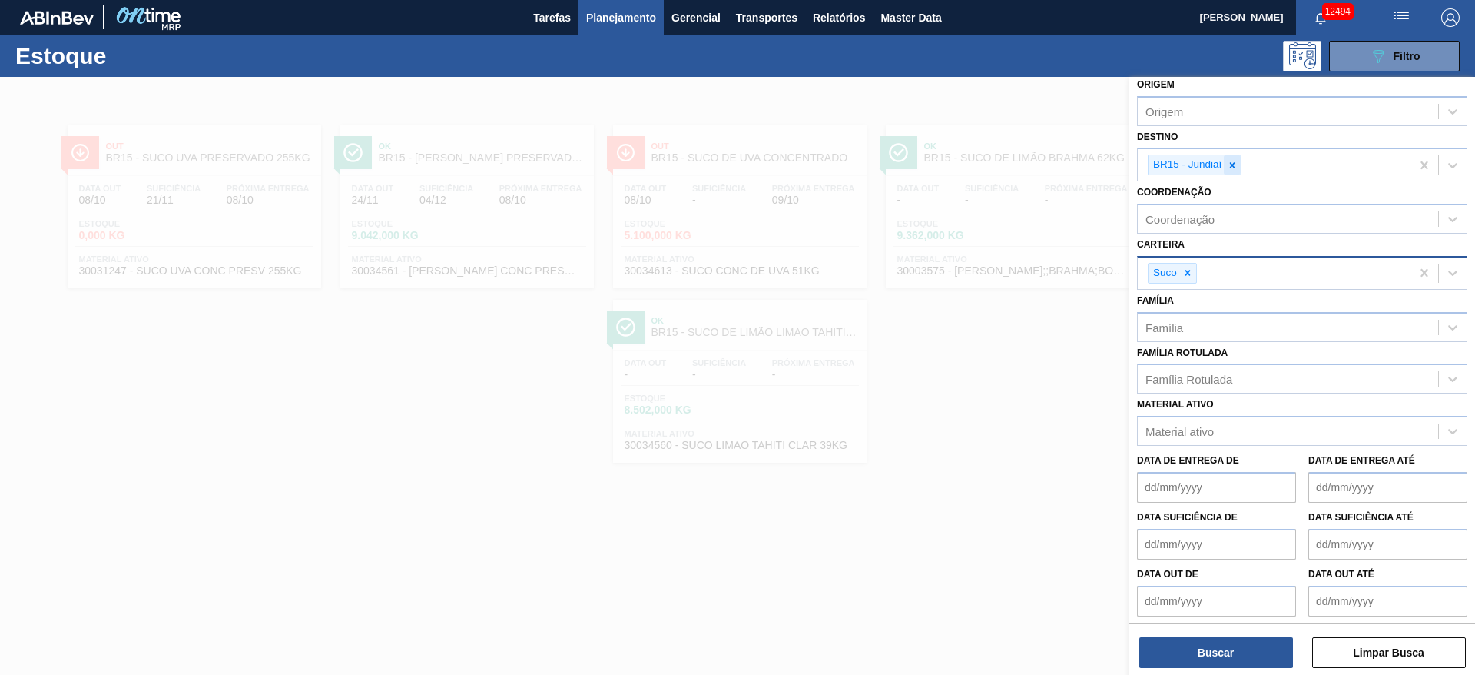
click at [1232, 170] on icon at bounding box center [1232, 165] width 11 height 11
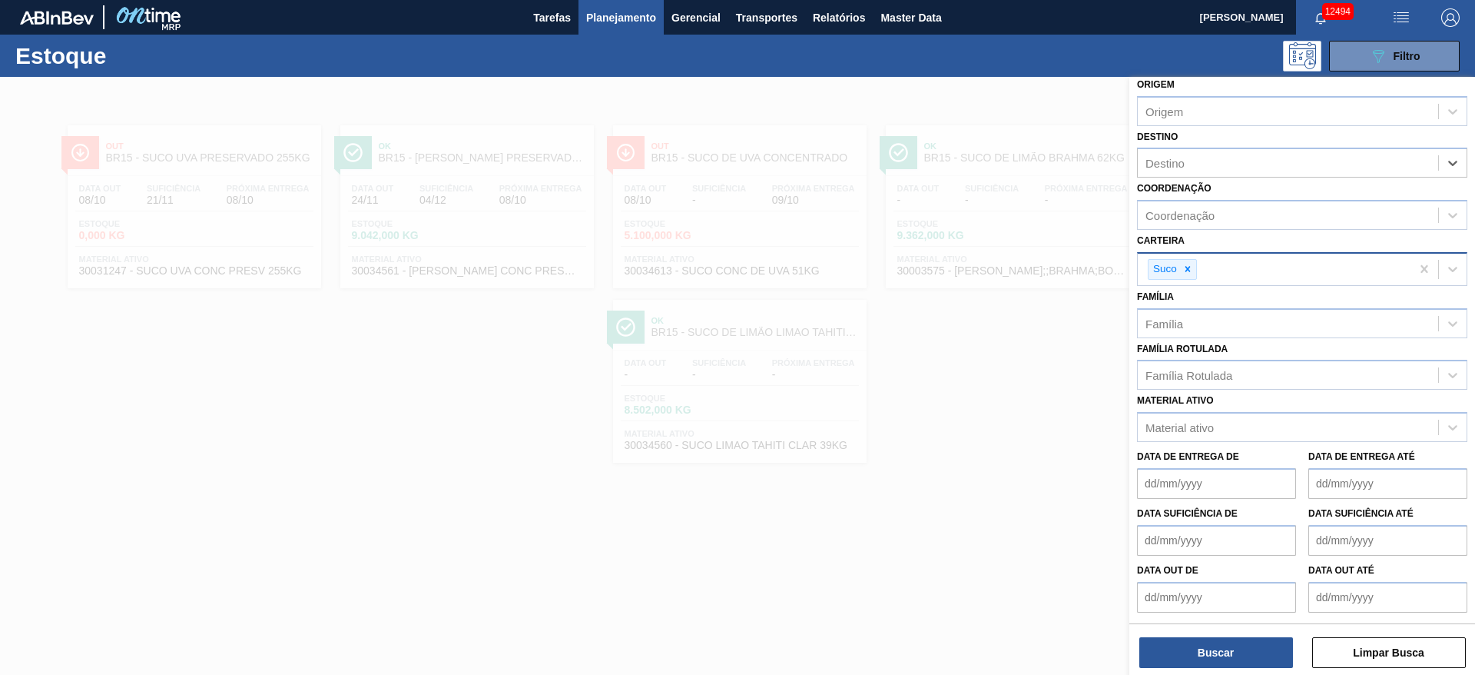
type input "8"
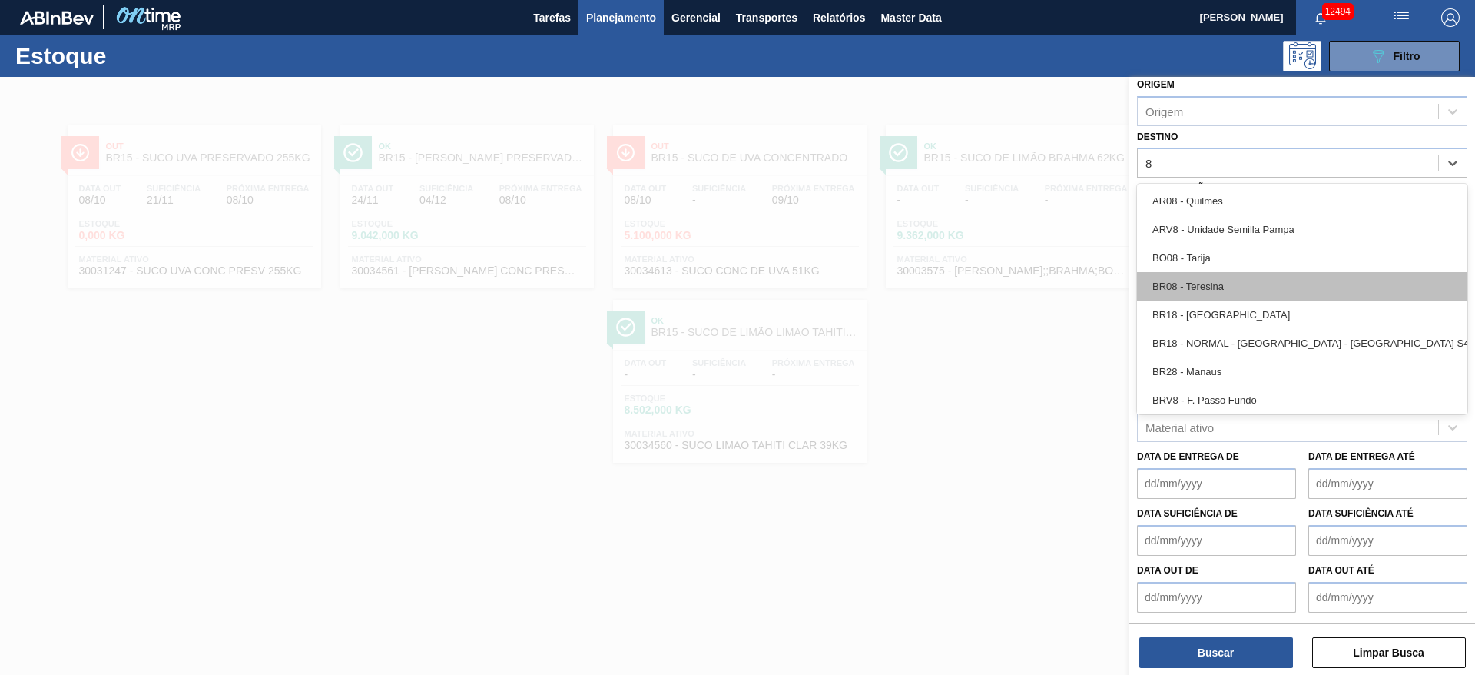
click at [1216, 285] on div "BR08 - Teresina" at bounding box center [1302, 286] width 330 height 28
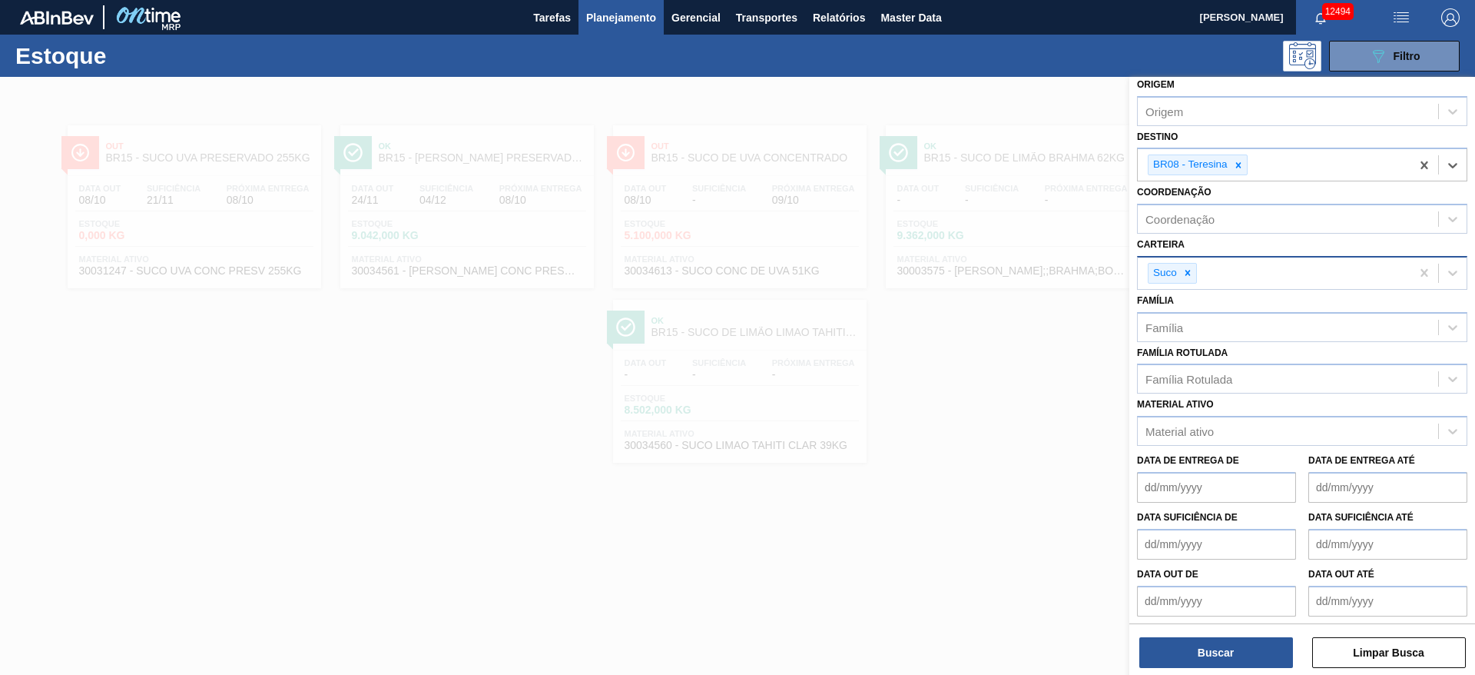
type input "5"
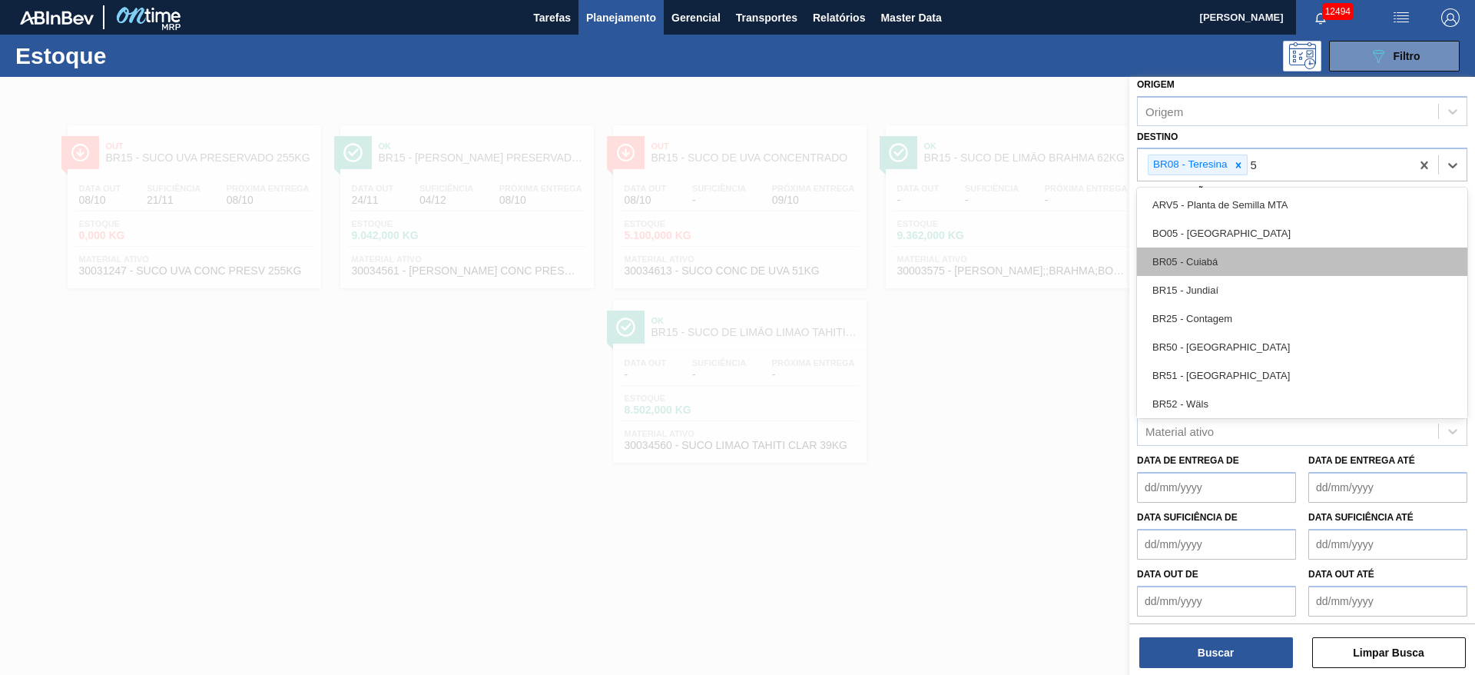
click at [1215, 258] on div "BR05 - Cuiabá" at bounding box center [1302, 261] width 330 height 28
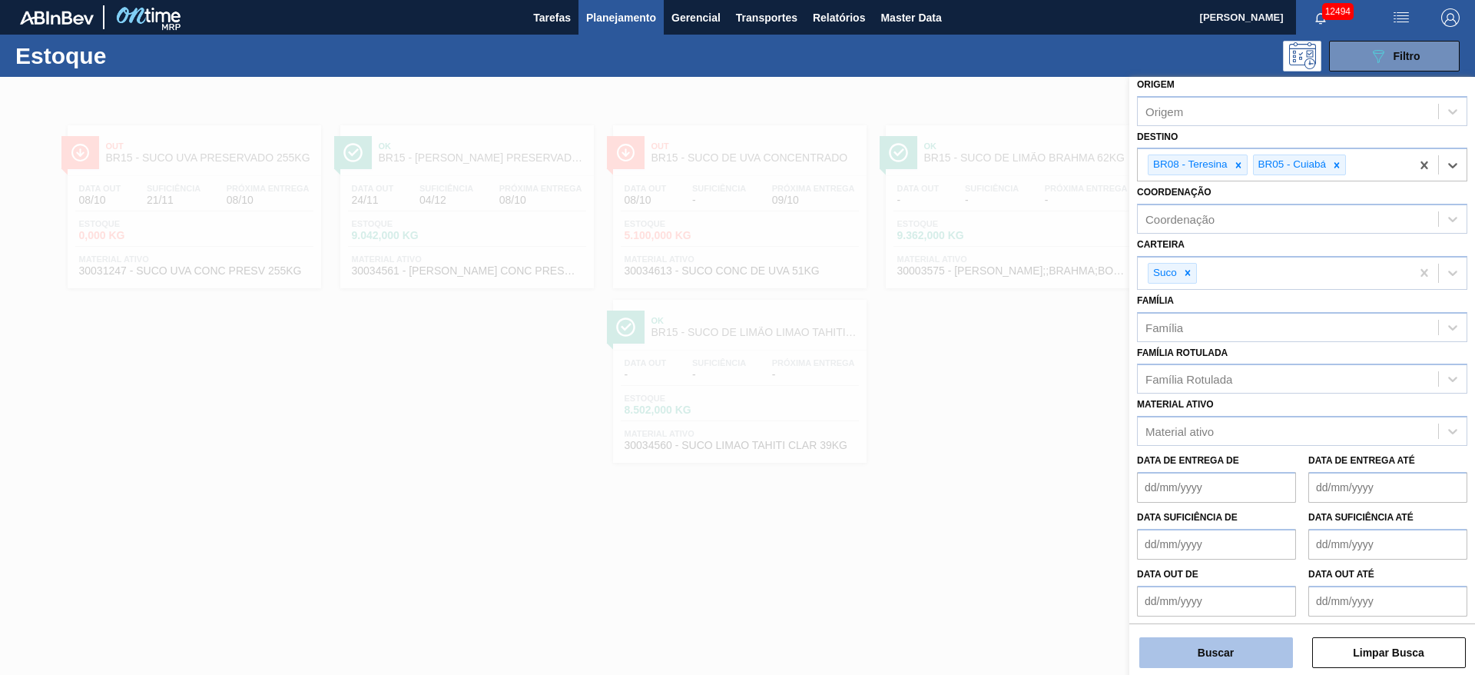
click at [1222, 645] on button "Buscar" at bounding box center [1217, 652] width 154 height 31
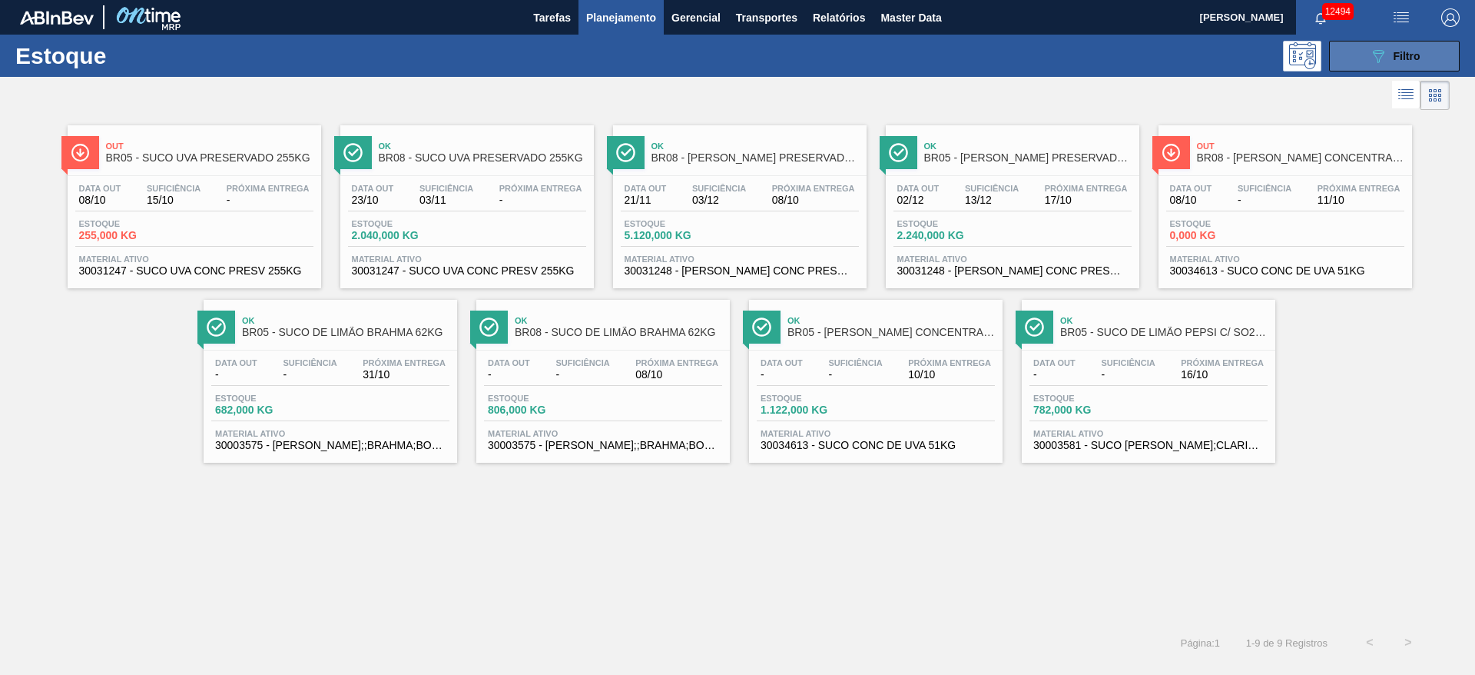
click at [1367, 61] on button "089F7B8B-B2A5-4AFE-B5C0-19BA573D28AC Filtro" at bounding box center [1394, 56] width 131 height 31
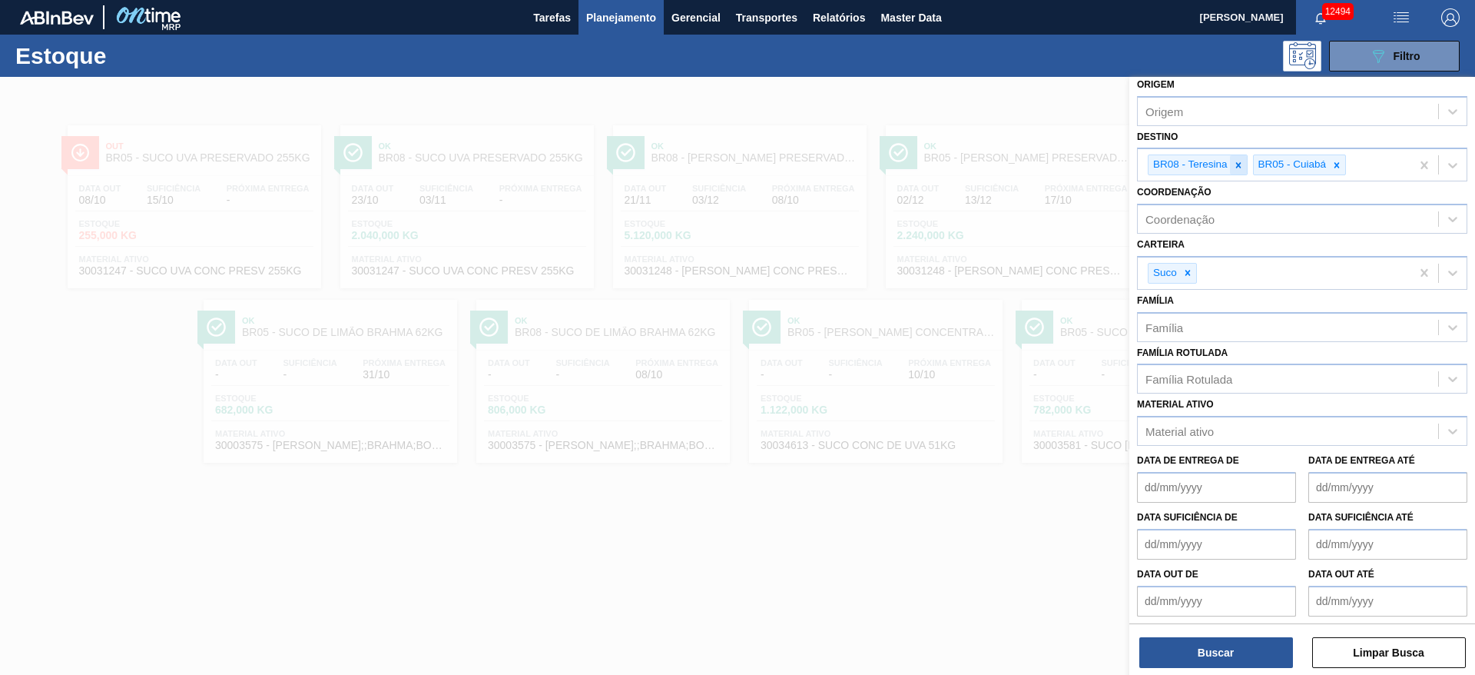
click at [1234, 161] on icon at bounding box center [1238, 165] width 11 height 11
click at [1234, 161] on icon at bounding box center [1232, 165] width 11 height 11
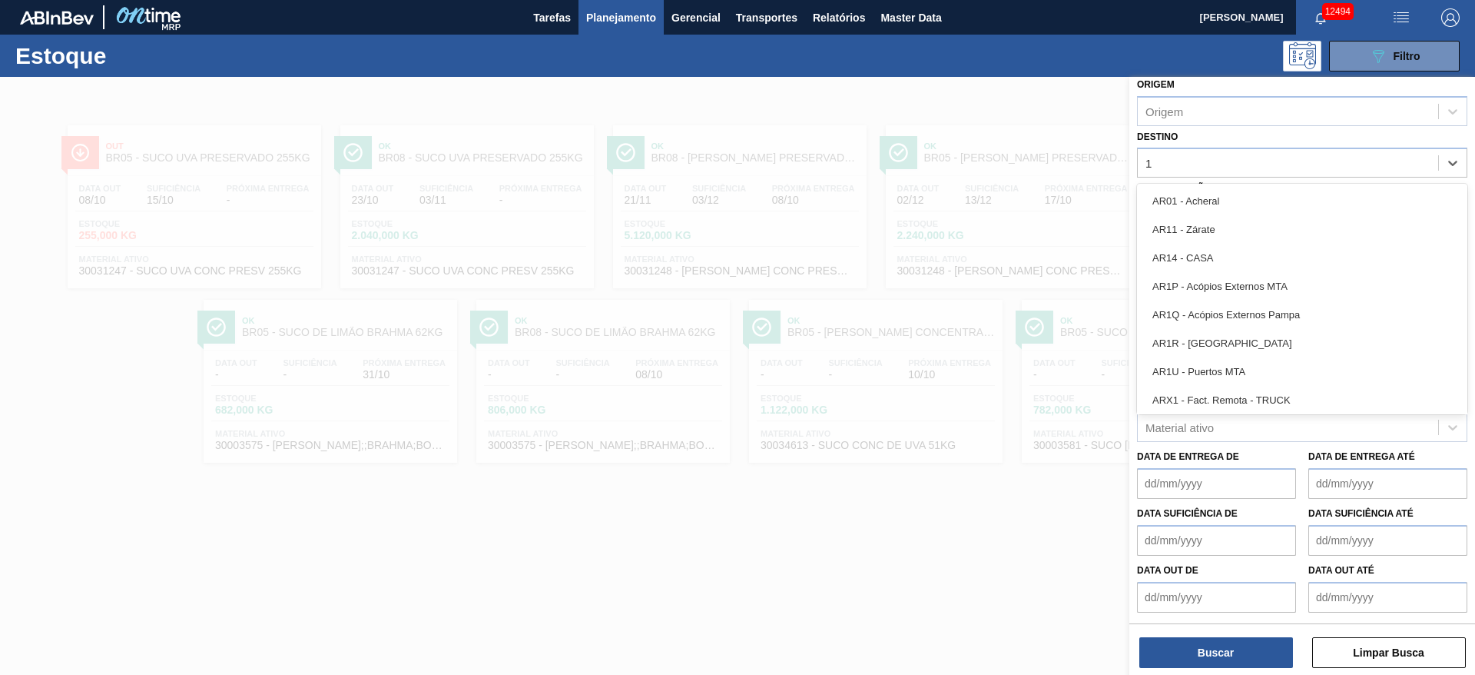
type input "19"
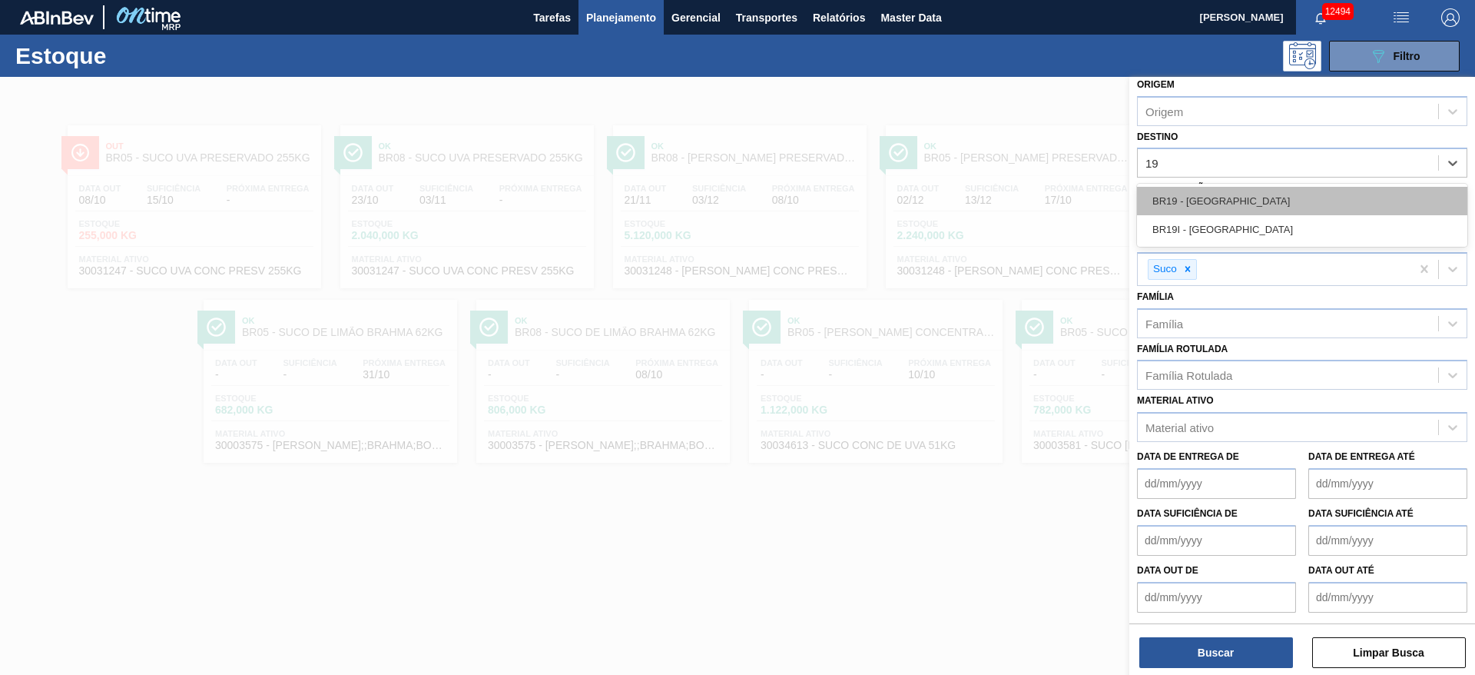
click at [1197, 194] on div "BR19 - Nova Rio" at bounding box center [1302, 201] width 330 height 28
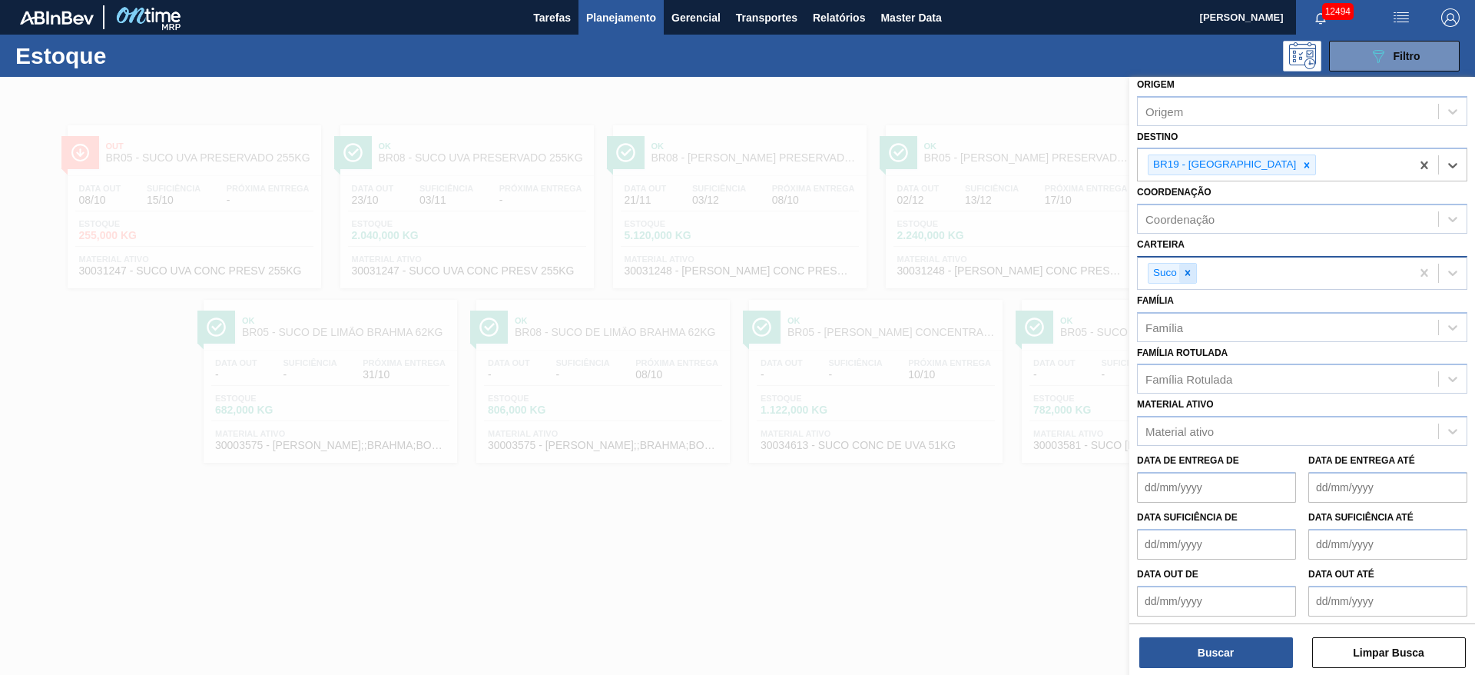
click at [1189, 277] on icon at bounding box center [1188, 272] width 11 height 11
click at [1189, 277] on div "Carteira" at bounding box center [1288, 271] width 300 height 22
drag, startPoint x: 1186, startPoint y: 313, endPoint x: 1185, endPoint y: 478, distance: 165.2
click at [1186, 316] on div "Açúcar" at bounding box center [1302, 309] width 330 height 28
click at [1227, 659] on button "Buscar" at bounding box center [1217, 652] width 154 height 31
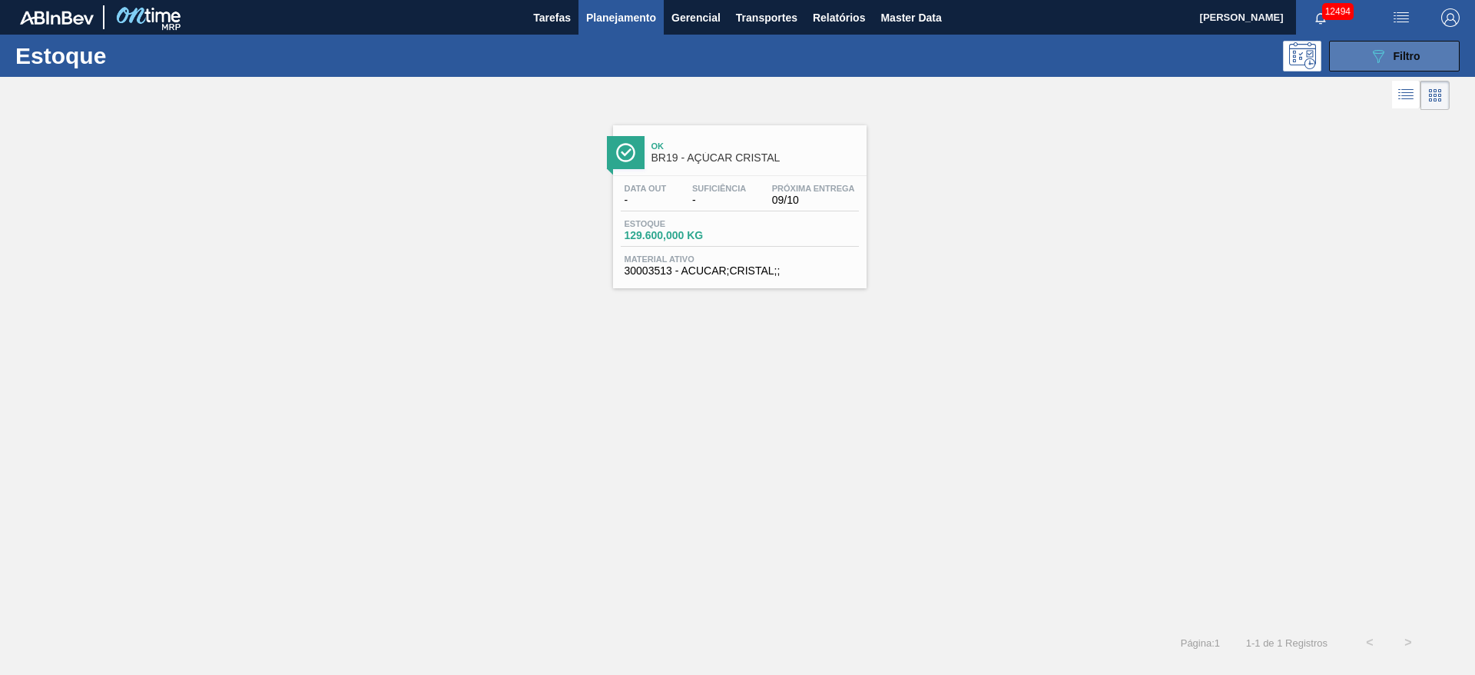
click at [1369, 61] on icon "089F7B8B-B2A5-4AFE-B5C0-19BA573D28AC" at bounding box center [1378, 56] width 18 height 18
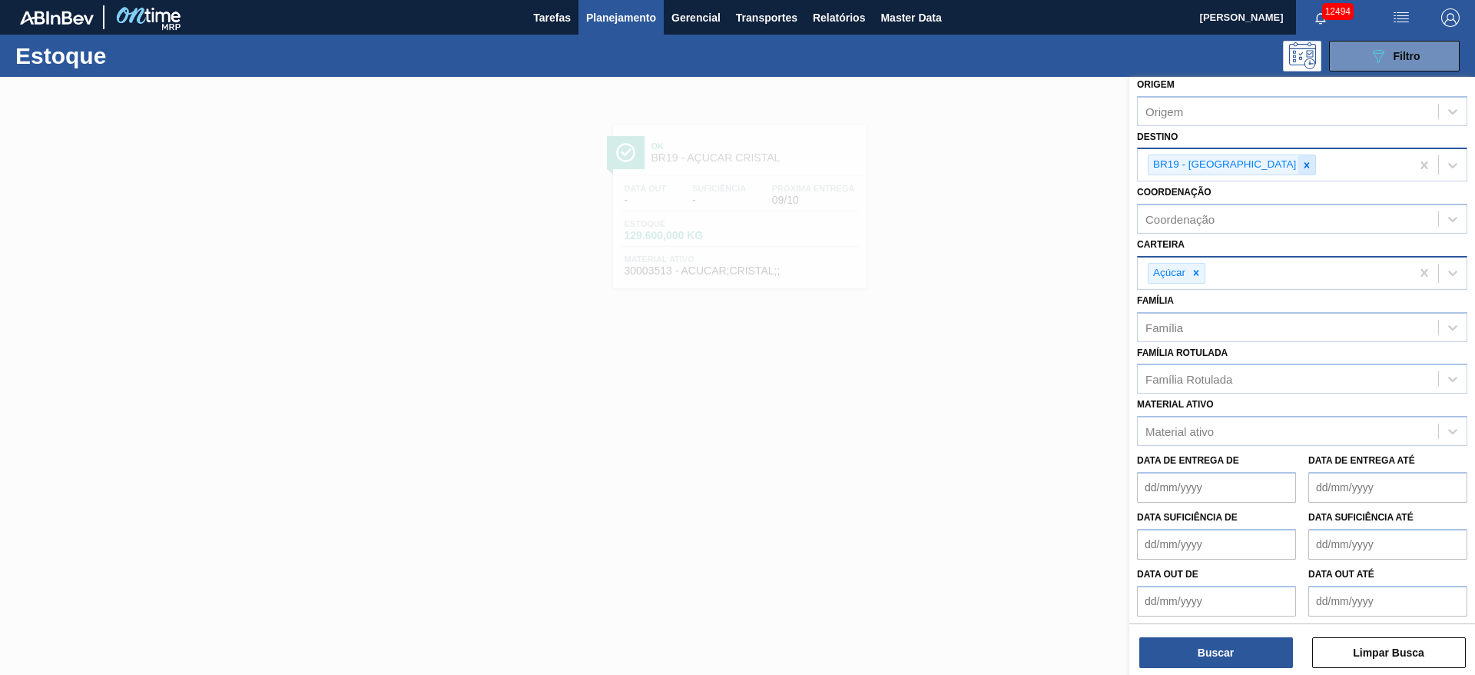
click at [1302, 162] on icon at bounding box center [1307, 165] width 11 height 11
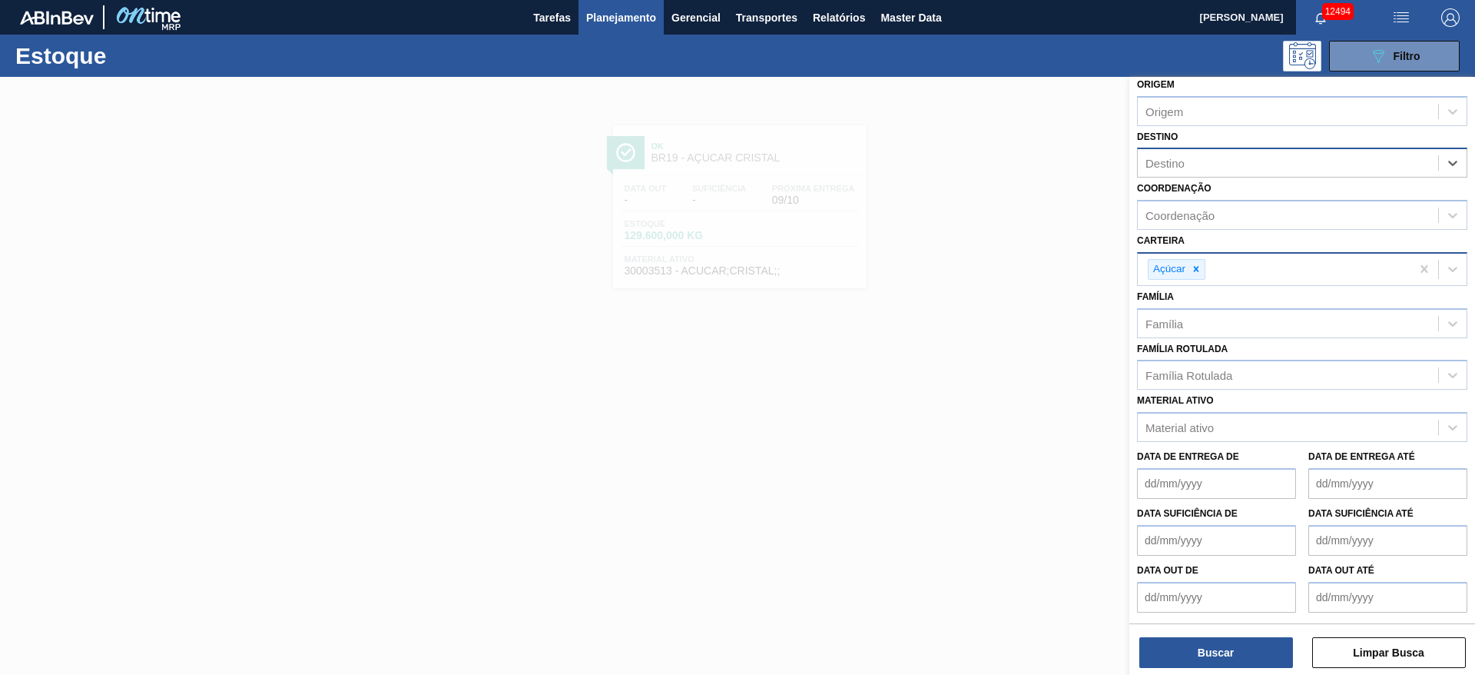
type input "15"
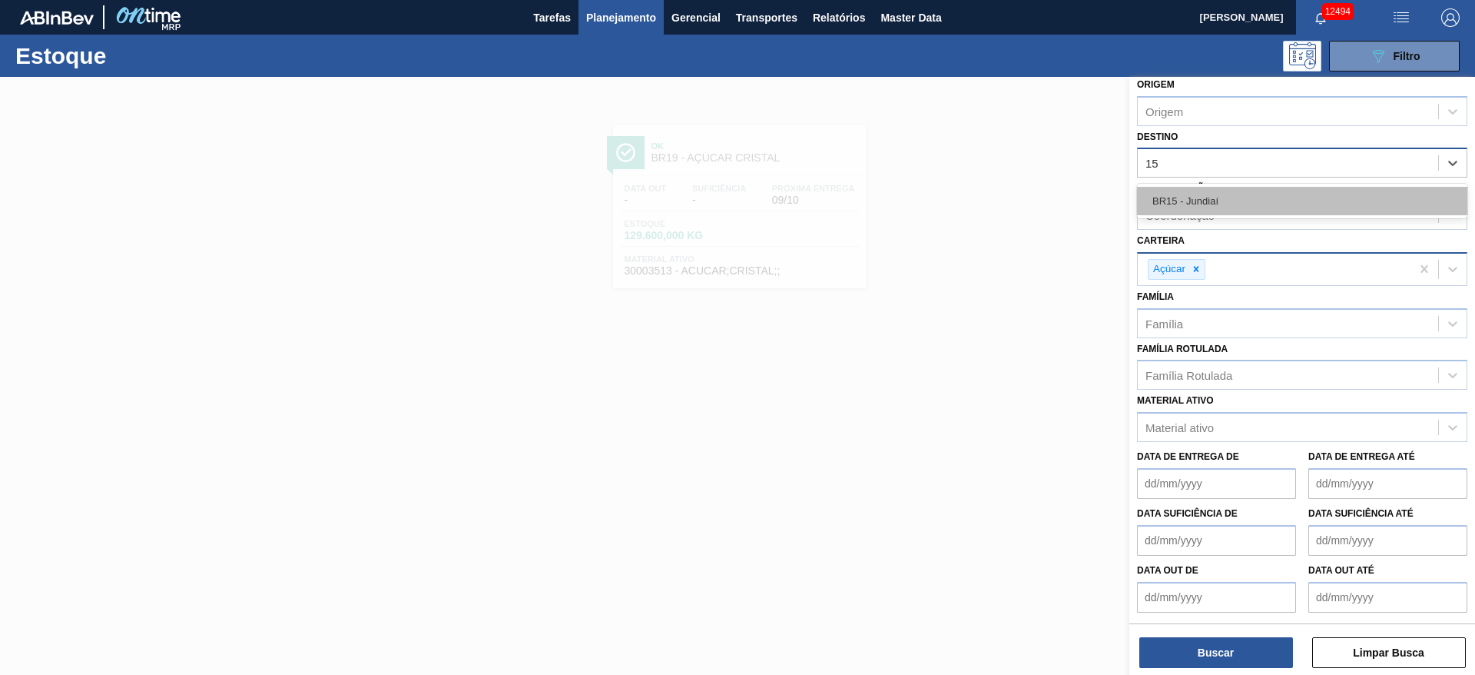
click at [1206, 207] on div "BR15 - Jundiaí" at bounding box center [1302, 201] width 330 height 28
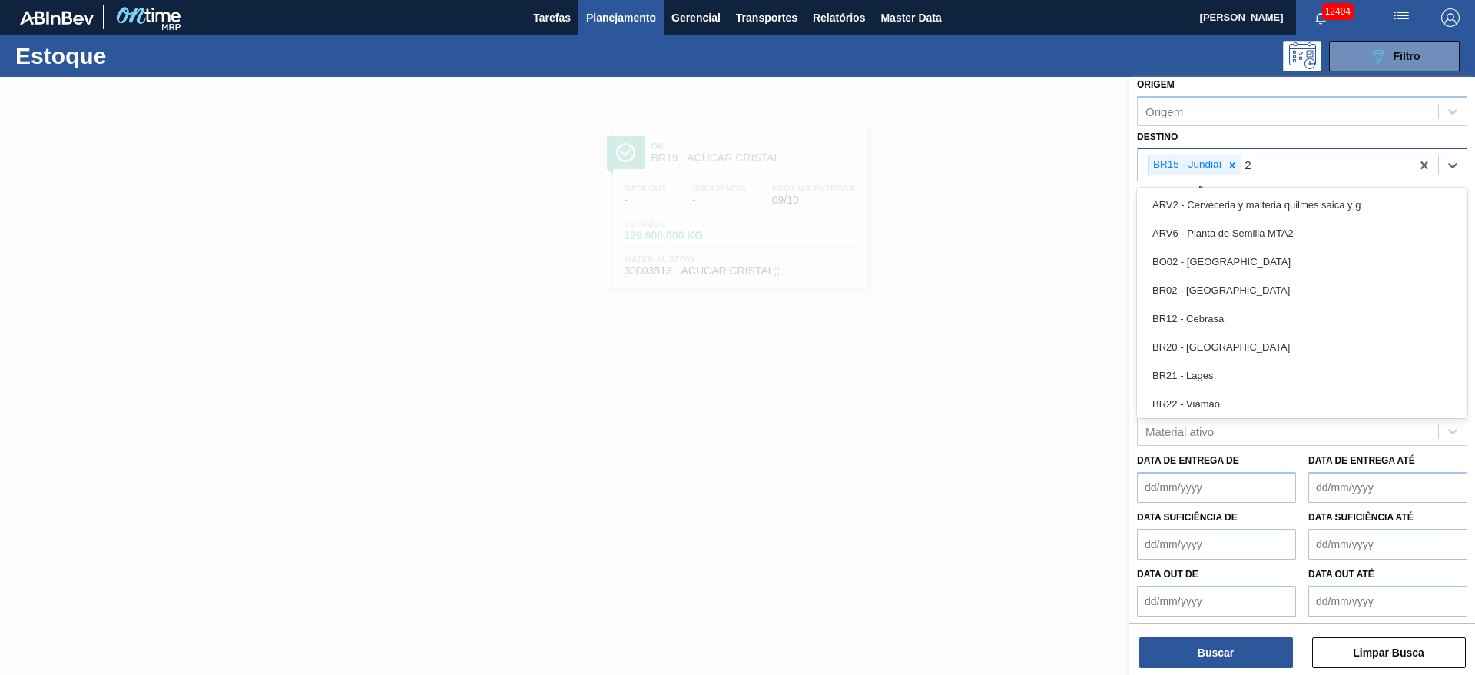
type input "27"
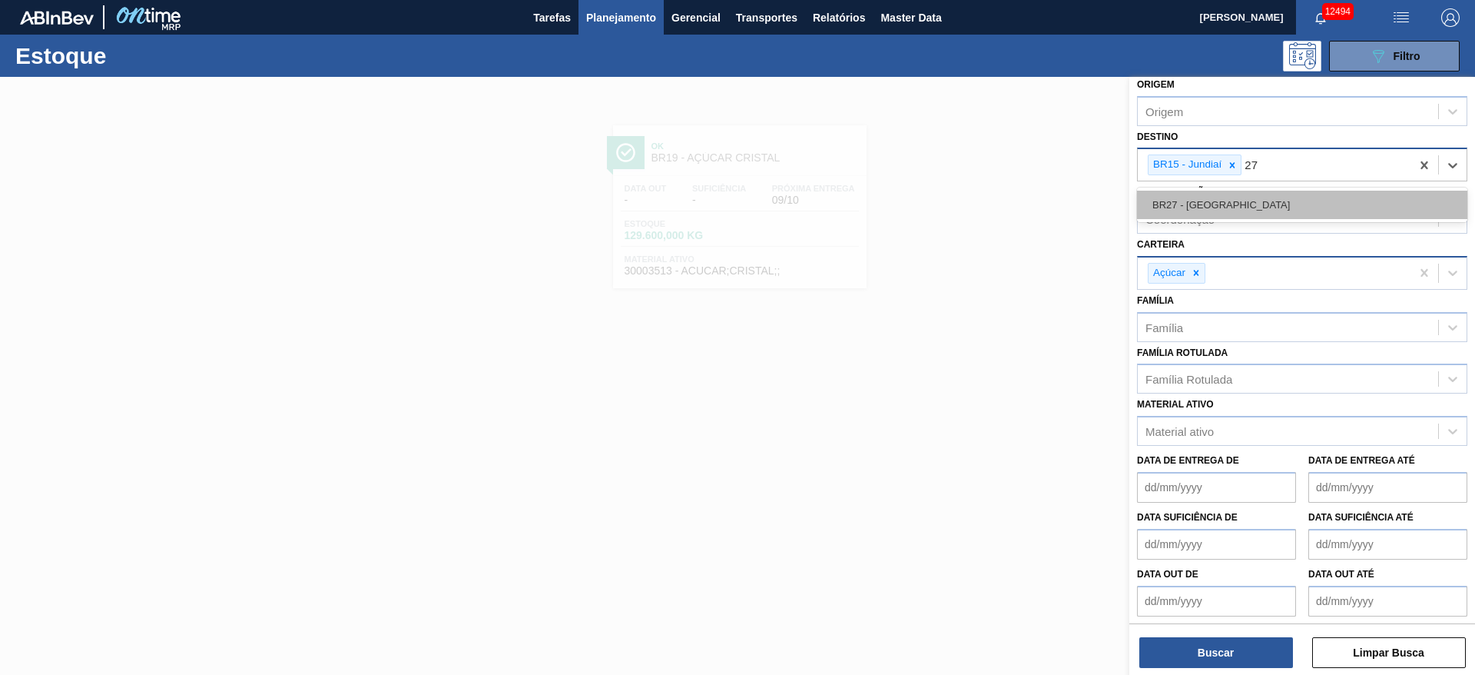
click at [1188, 207] on div "BR27 - Nova Minas" at bounding box center [1302, 205] width 330 height 28
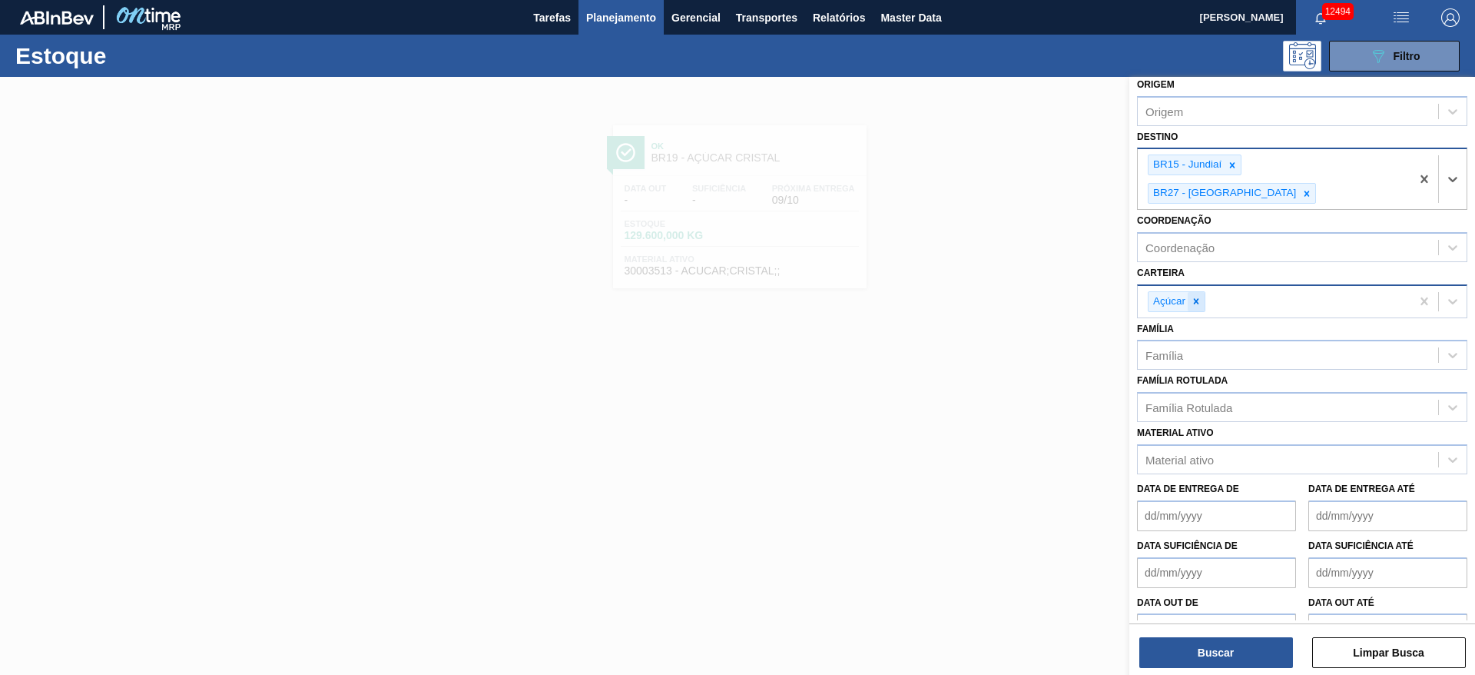
click at [1198, 296] on icon at bounding box center [1196, 301] width 11 height 11
click at [1198, 288] on div "Carteira" at bounding box center [1288, 299] width 300 height 22
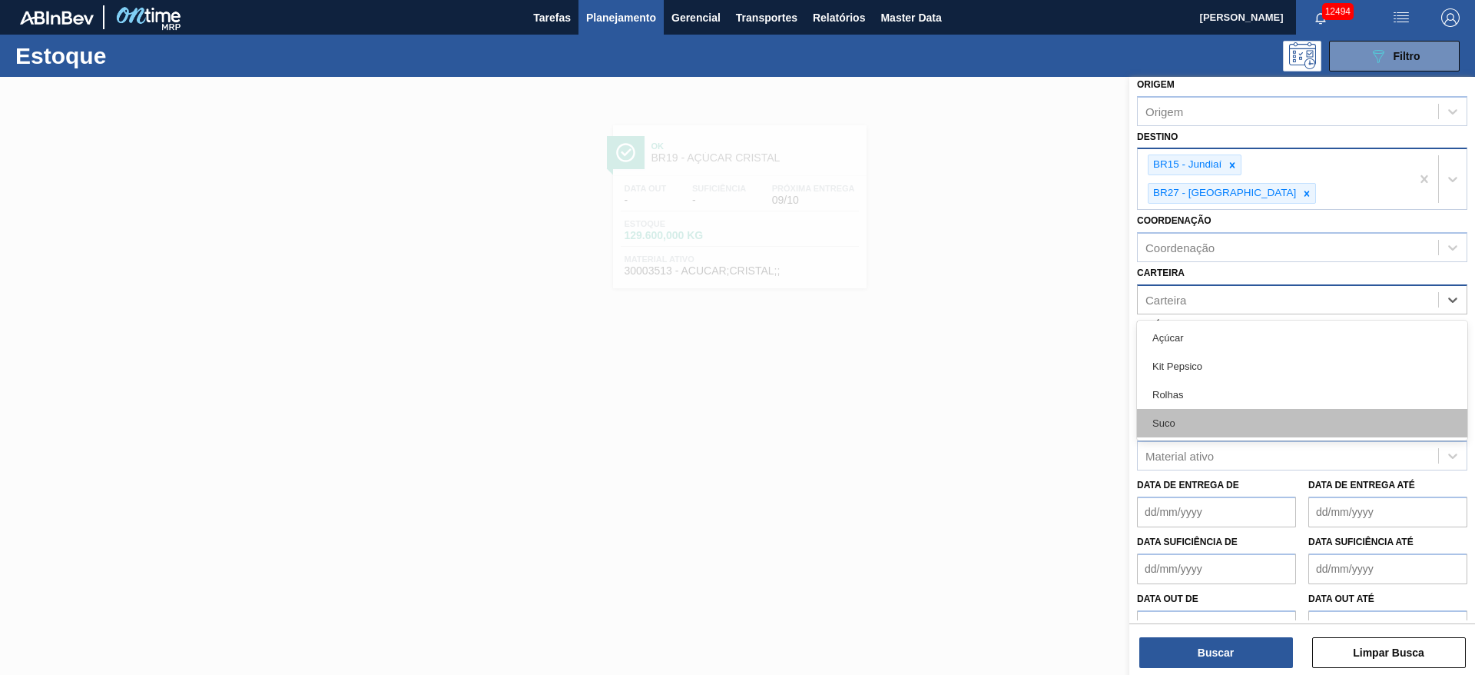
click at [1180, 409] on div "Suco" at bounding box center [1302, 423] width 330 height 28
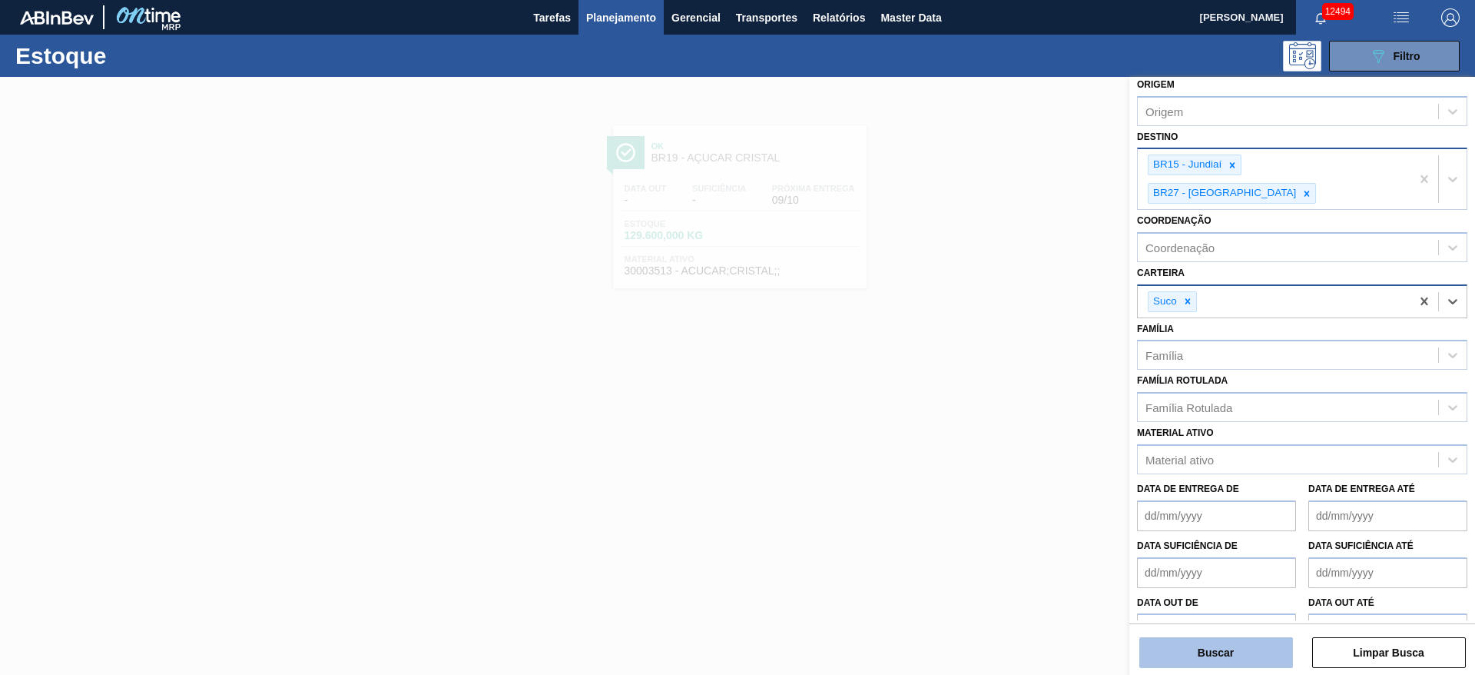
click at [1209, 659] on button "Buscar" at bounding box center [1217, 652] width 154 height 31
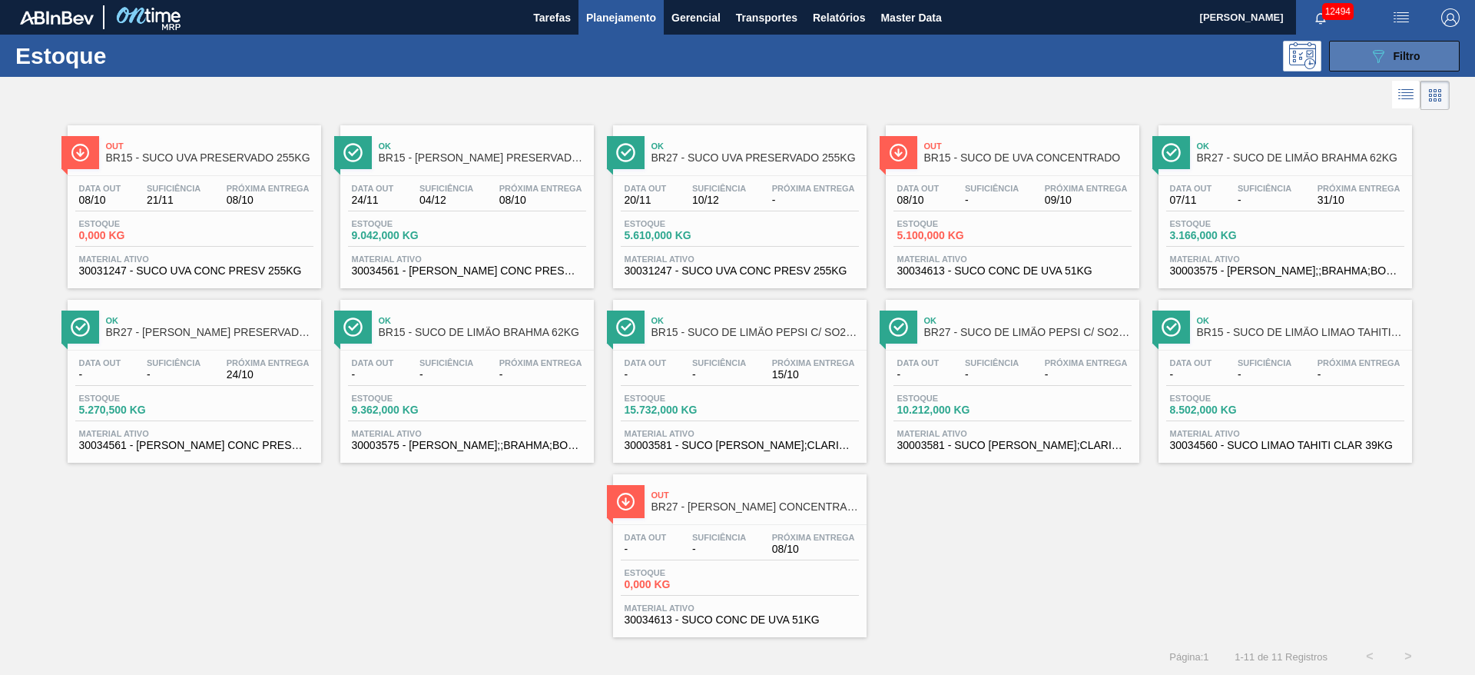
click at [1395, 50] on span "Filtro" at bounding box center [1407, 56] width 27 height 12
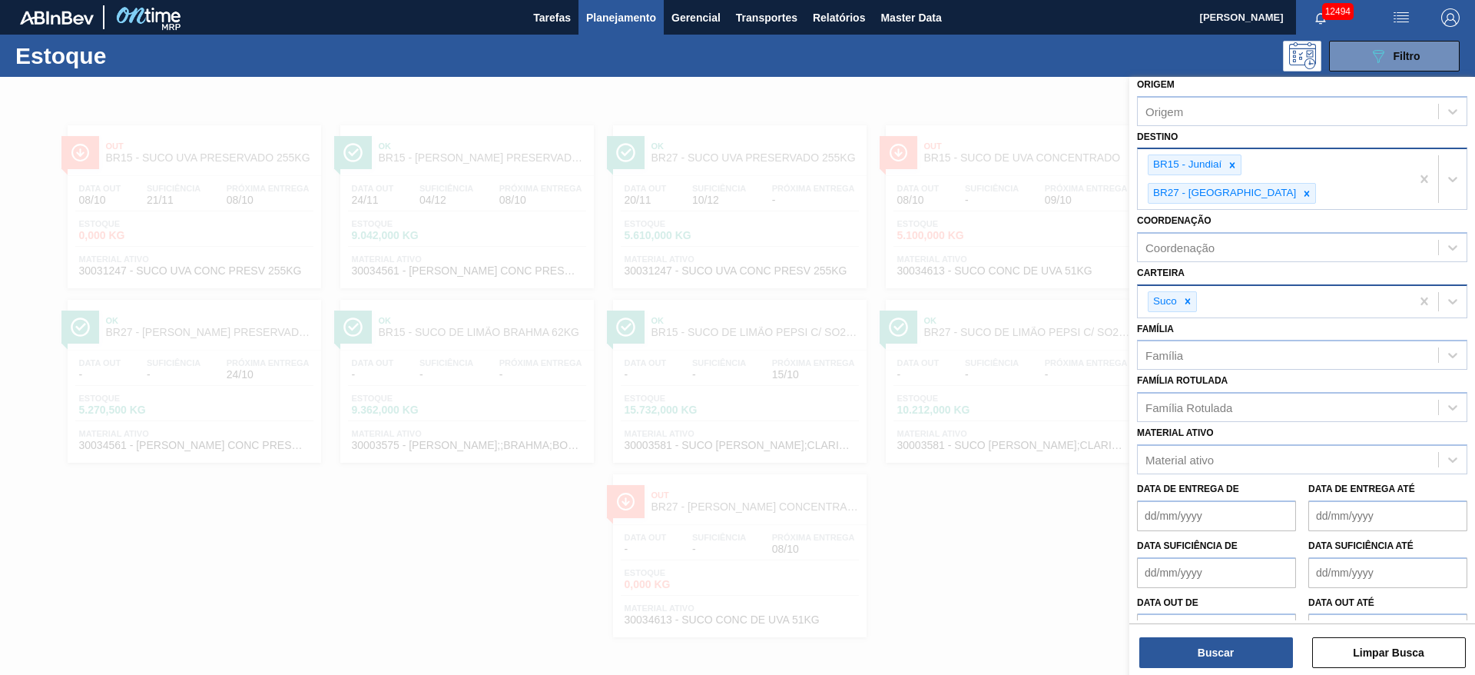
click at [1299, 184] on div "BR27 - Nova Minas" at bounding box center [1224, 193] width 150 height 19
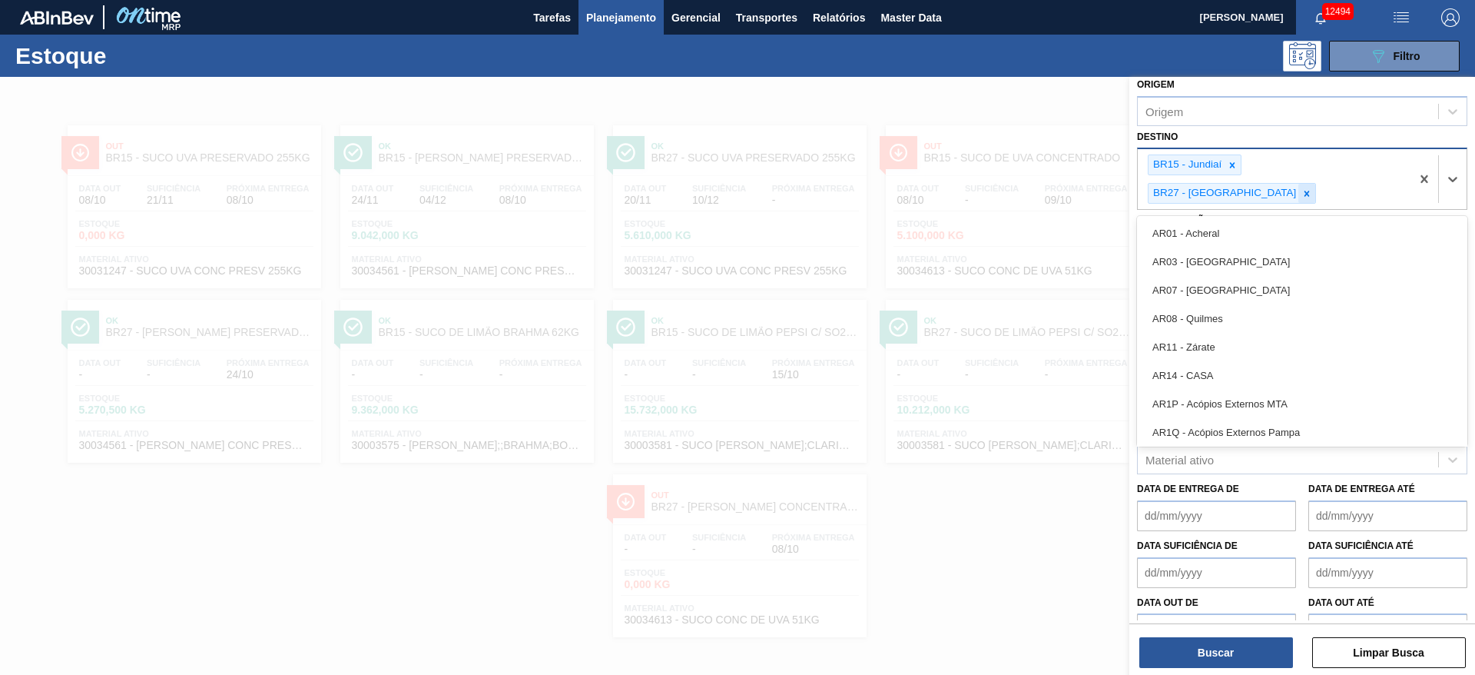
click at [1316, 184] on div at bounding box center [1307, 193] width 17 height 19
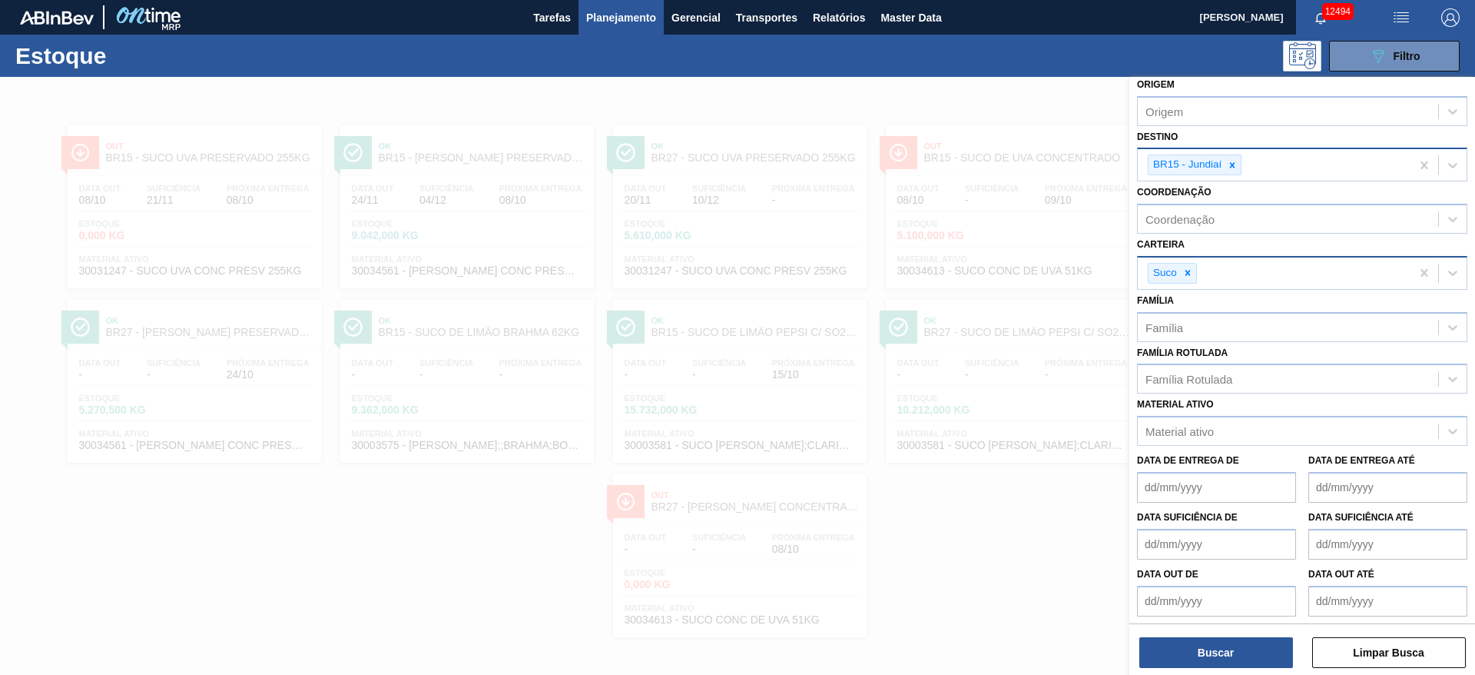
click at [1306, 138] on div "Destino BR15 - Jundiaí" at bounding box center [1302, 154] width 330 height 56
click at [1196, 645] on button "Buscar" at bounding box center [1217, 652] width 154 height 31
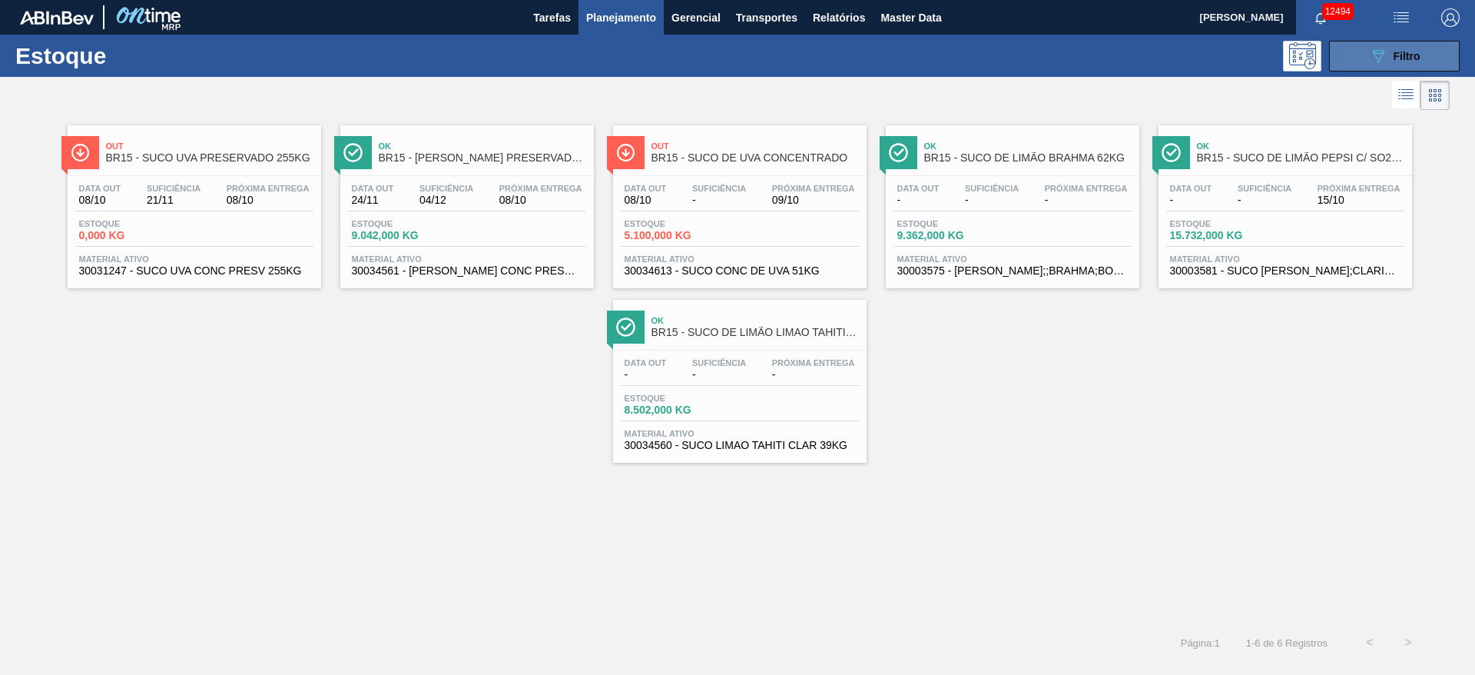
click at [1402, 45] on button "089F7B8B-B2A5-4AFE-B5C0-19BA573D28AC Filtro" at bounding box center [1394, 56] width 131 height 31
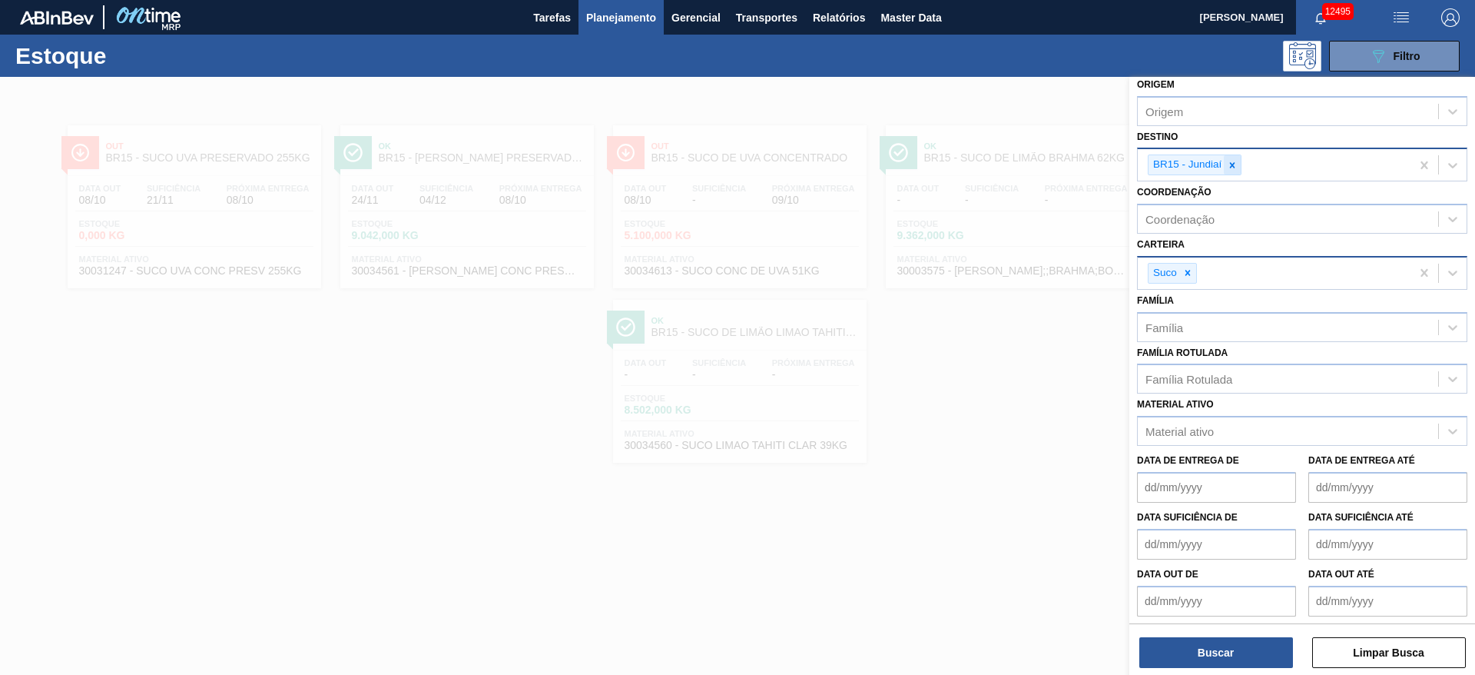
click at [1233, 161] on icon at bounding box center [1232, 165] width 11 height 11
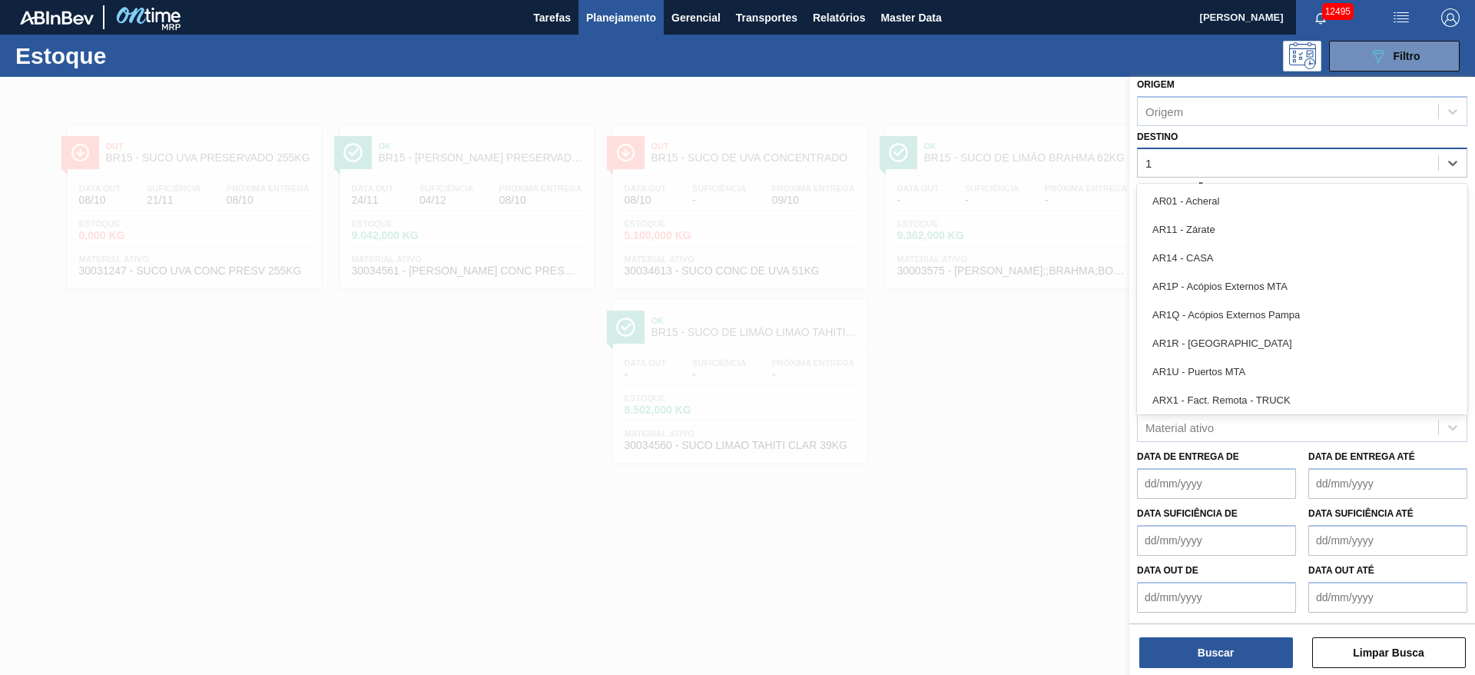
type input "18"
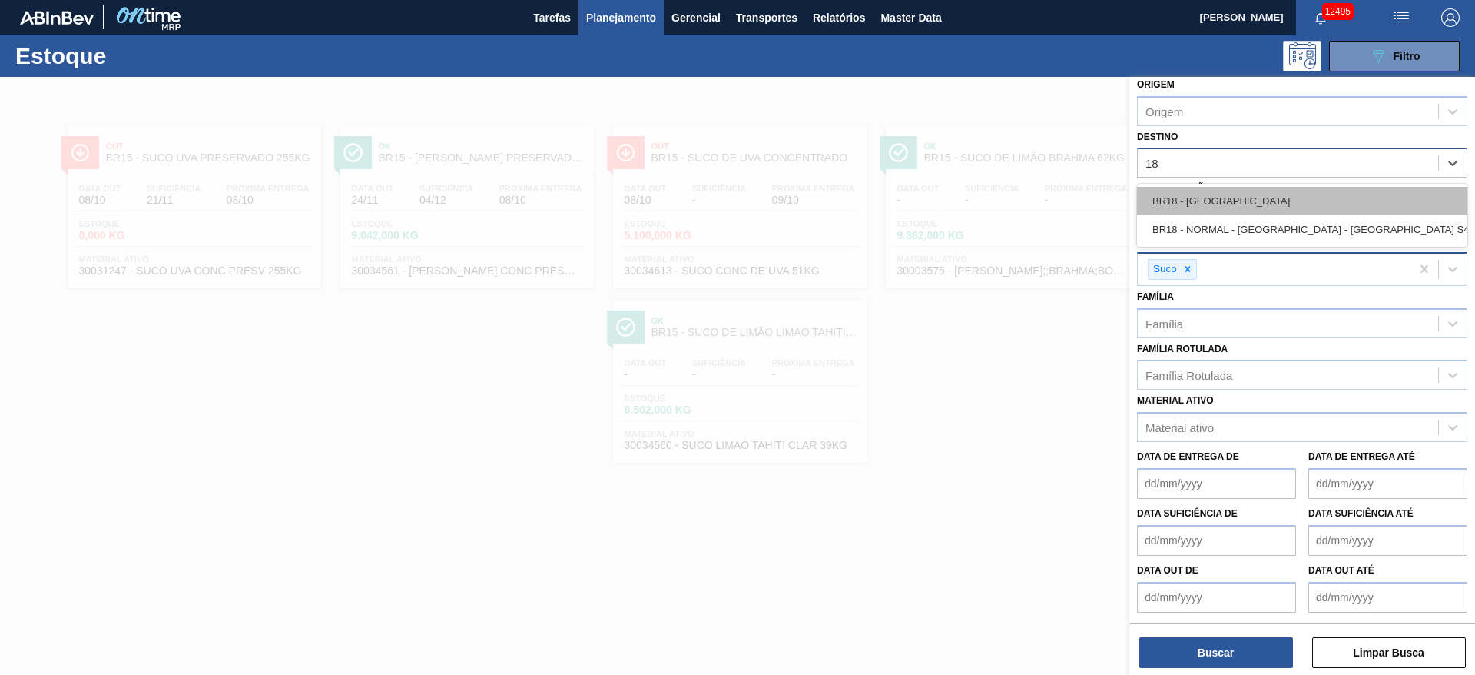
click at [1210, 204] on div "BR18 - Pernambuco" at bounding box center [1302, 201] width 330 height 28
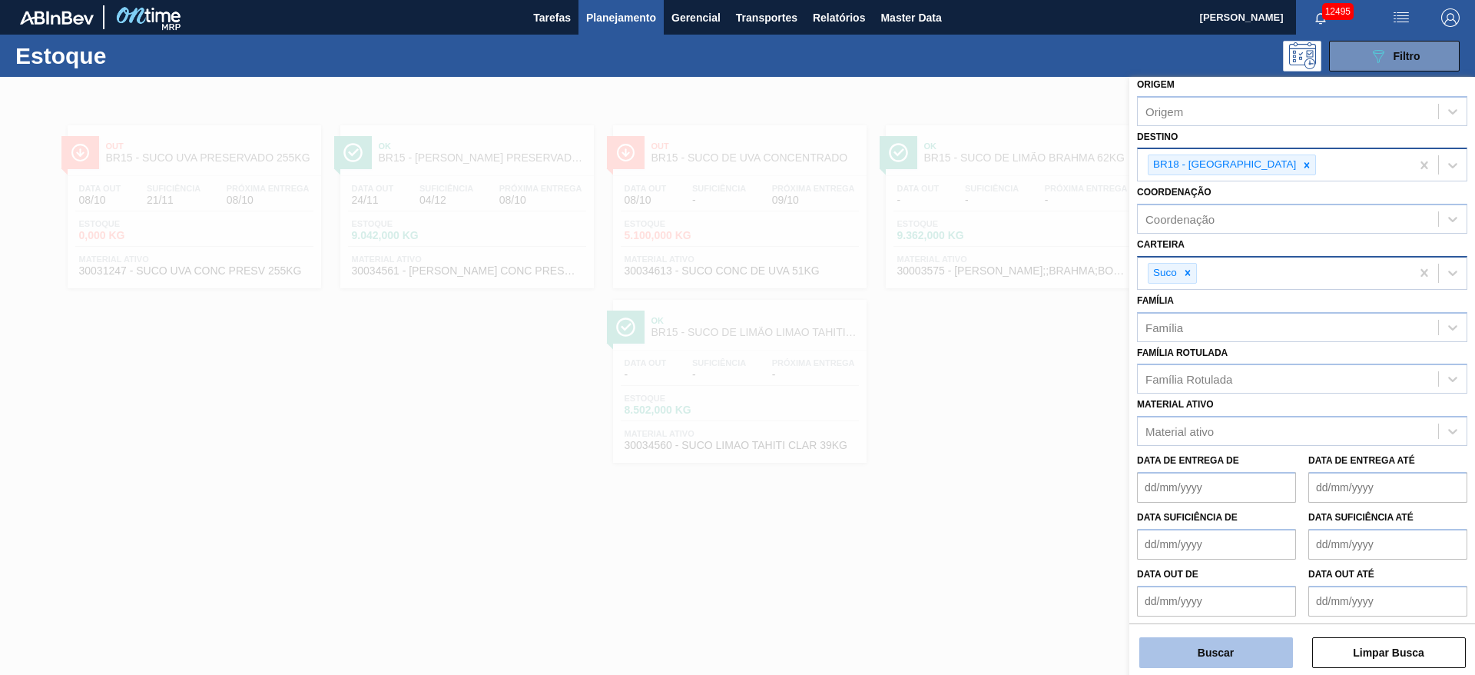
click at [1219, 651] on button "Buscar" at bounding box center [1217, 652] width 154 height 31
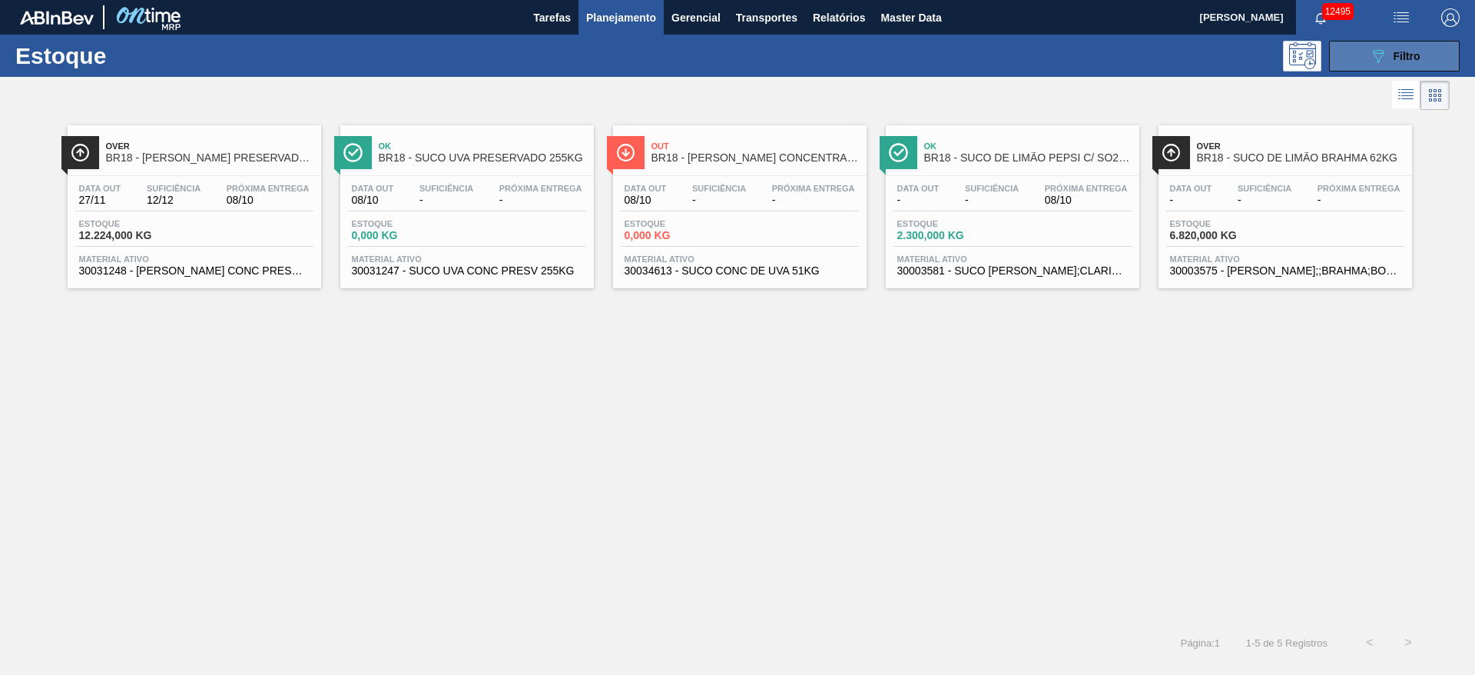
drag, startPoint x: 1410, startPoint y: 47, endPoint x: 1381, endPoint y: 60, distance: 32.0
click at [1410, 47] on div "089F7B8B-B2A5-4AFE-B5C0-19BA573D28AC Filtro" at bounding box center [1394, 56] width 51 height 18
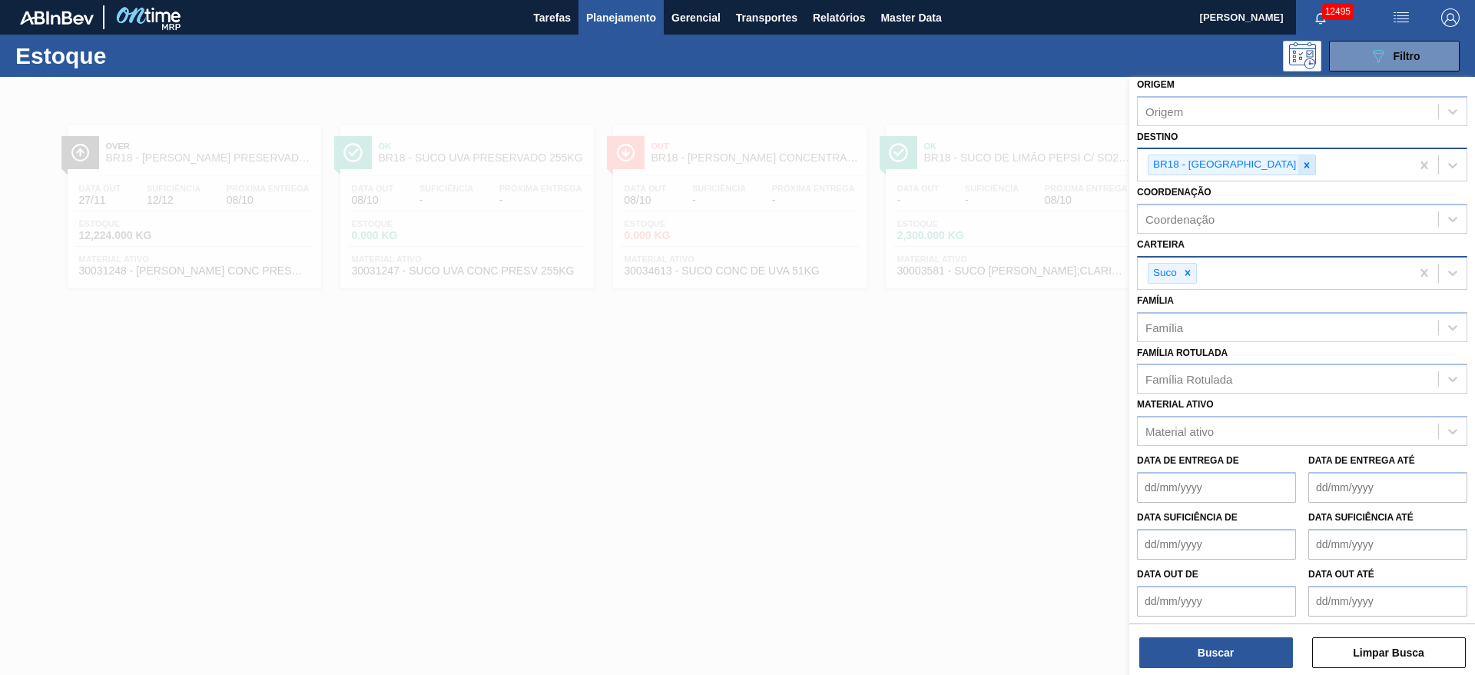
click at [1302, 164] on icon at bounding box center [1307, 165] width 11 height 11
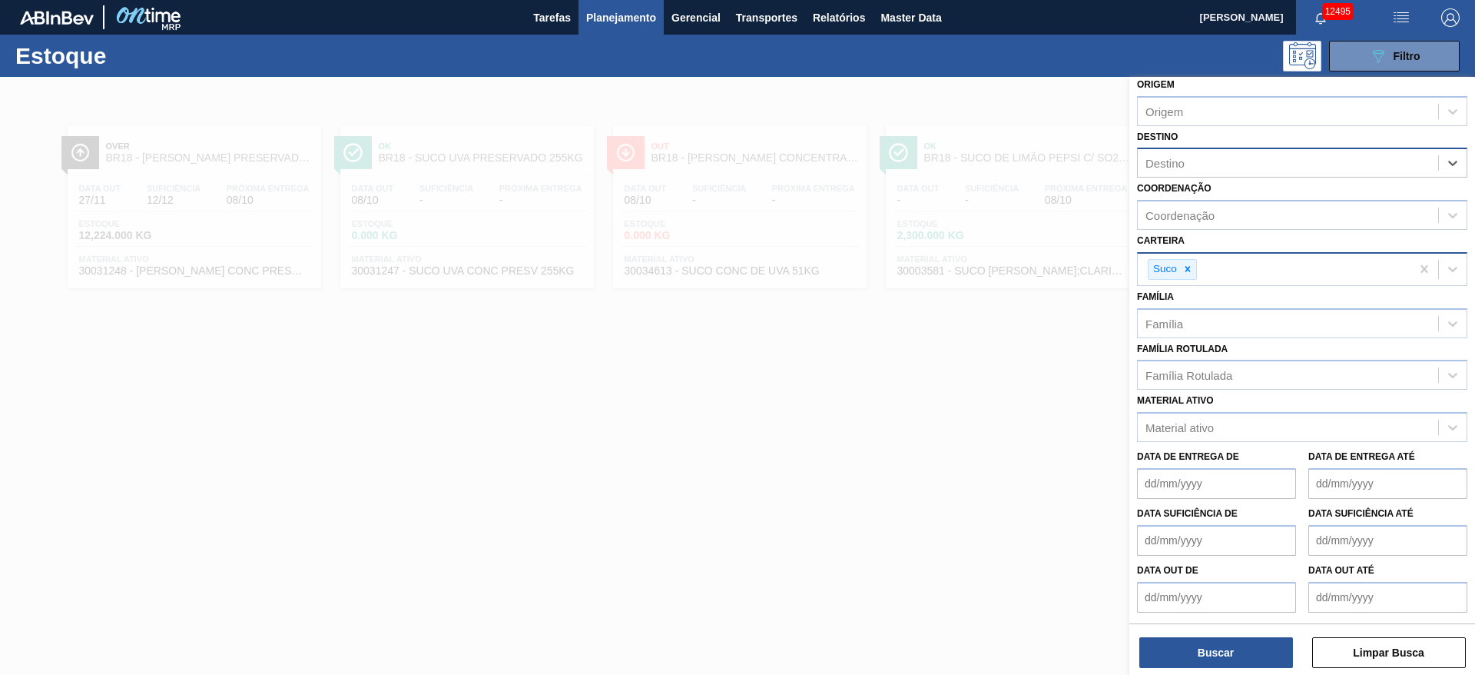
type input "3"
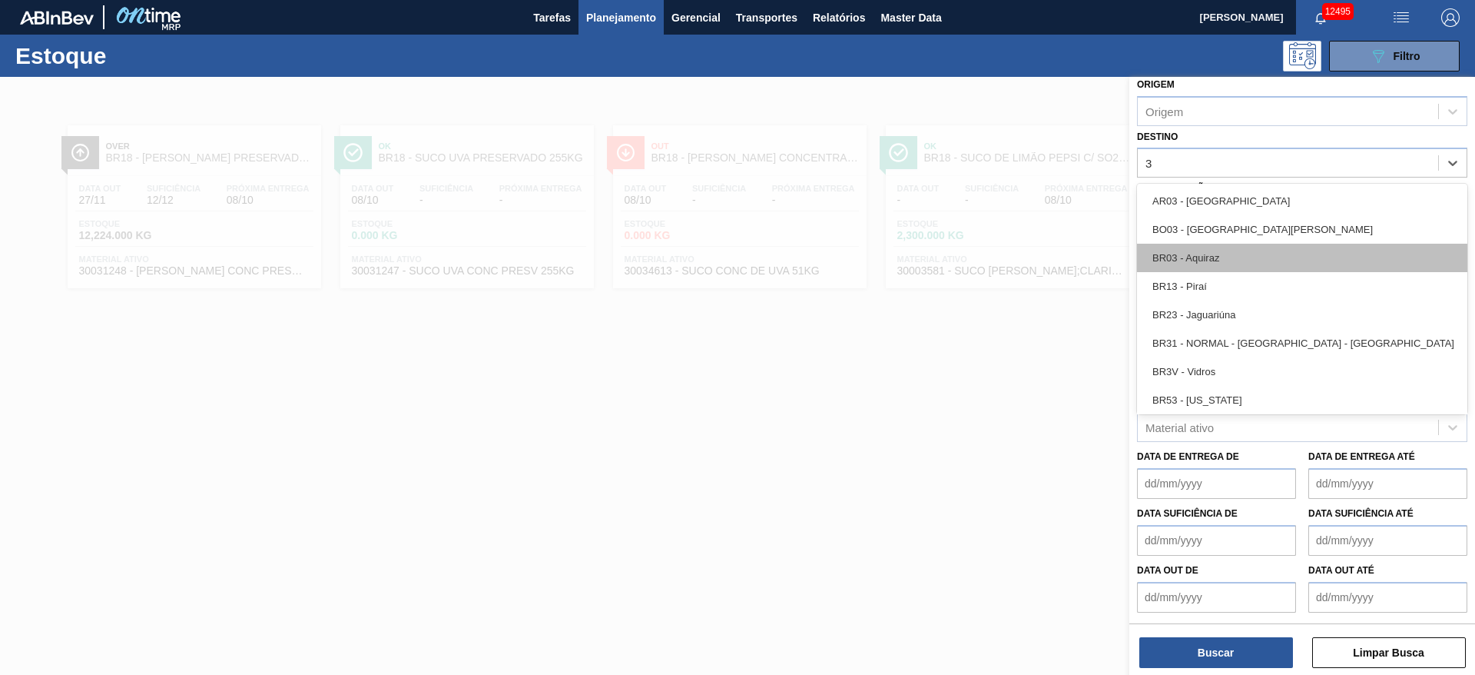
click at [1203, 269] on div "BR03 - Aquiraz" at bounding box center [1302, 258] width 330 height 28
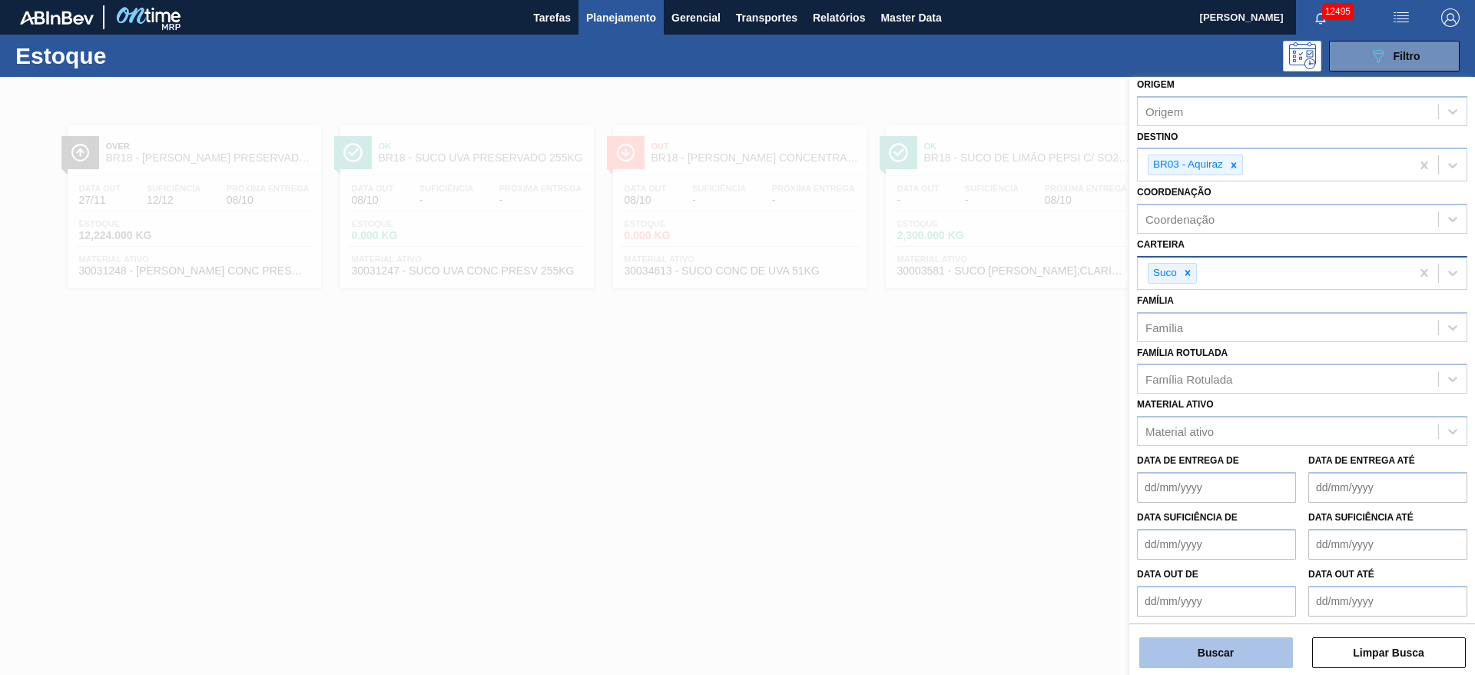
click at [1200, 655] on button "Buscar" at bounding box center [1217, 652] width 154 height 31
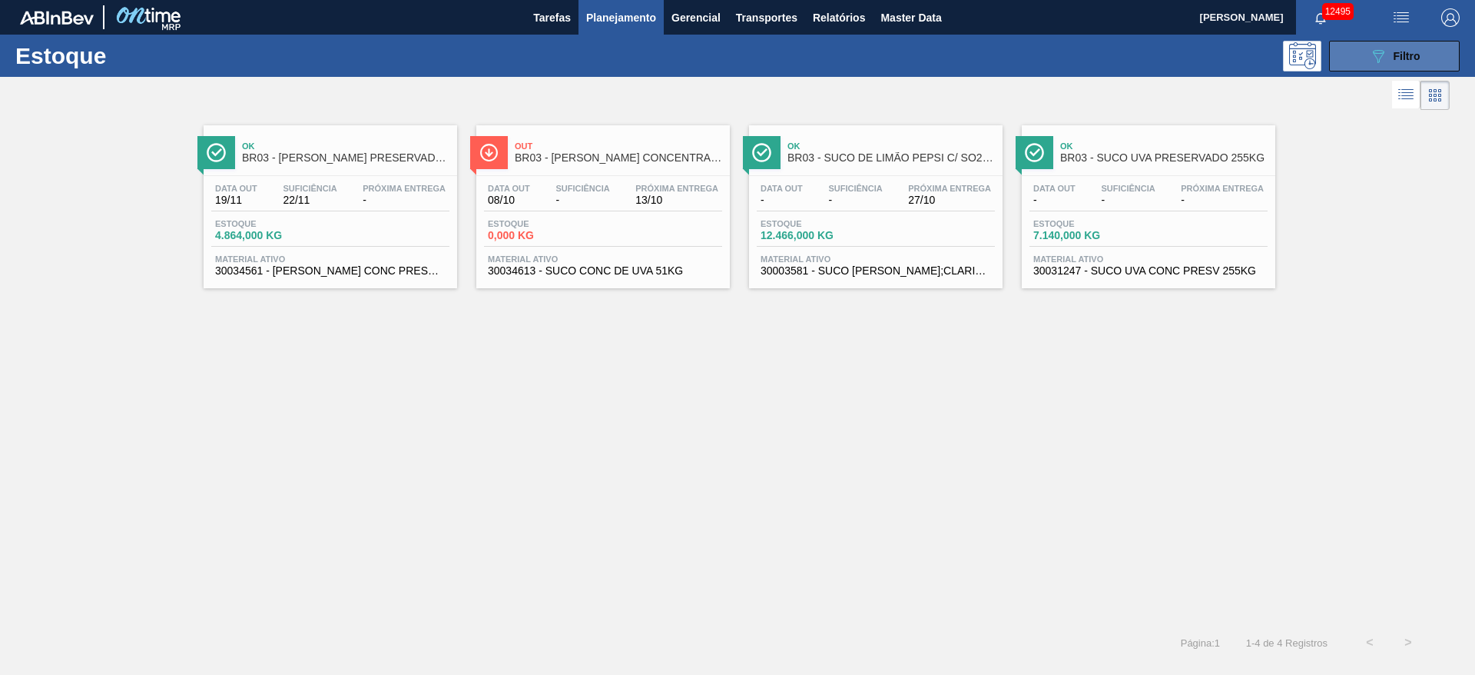
click at [1369, 61] on icon "089F7B8B-B2A5-4AFE-B5C0-19BA573D28AC" at bounding box center [1378, 56] width 18 height 18
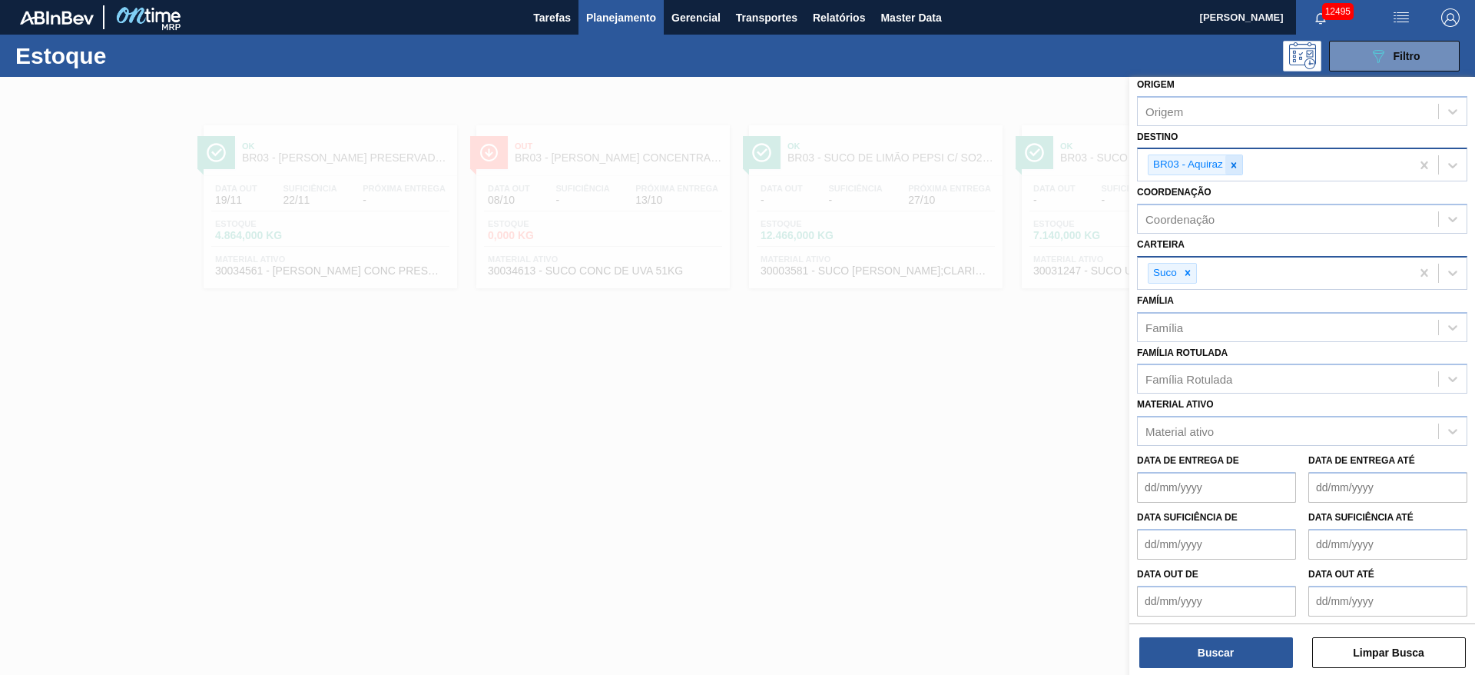
click at [1242, 165] on div at bounding box center [1234, 164] width 17 height 19
click at [1242, 165] on div "BR03 - Aquiraz" at bounding box center [1274, 165] width 273 height 32
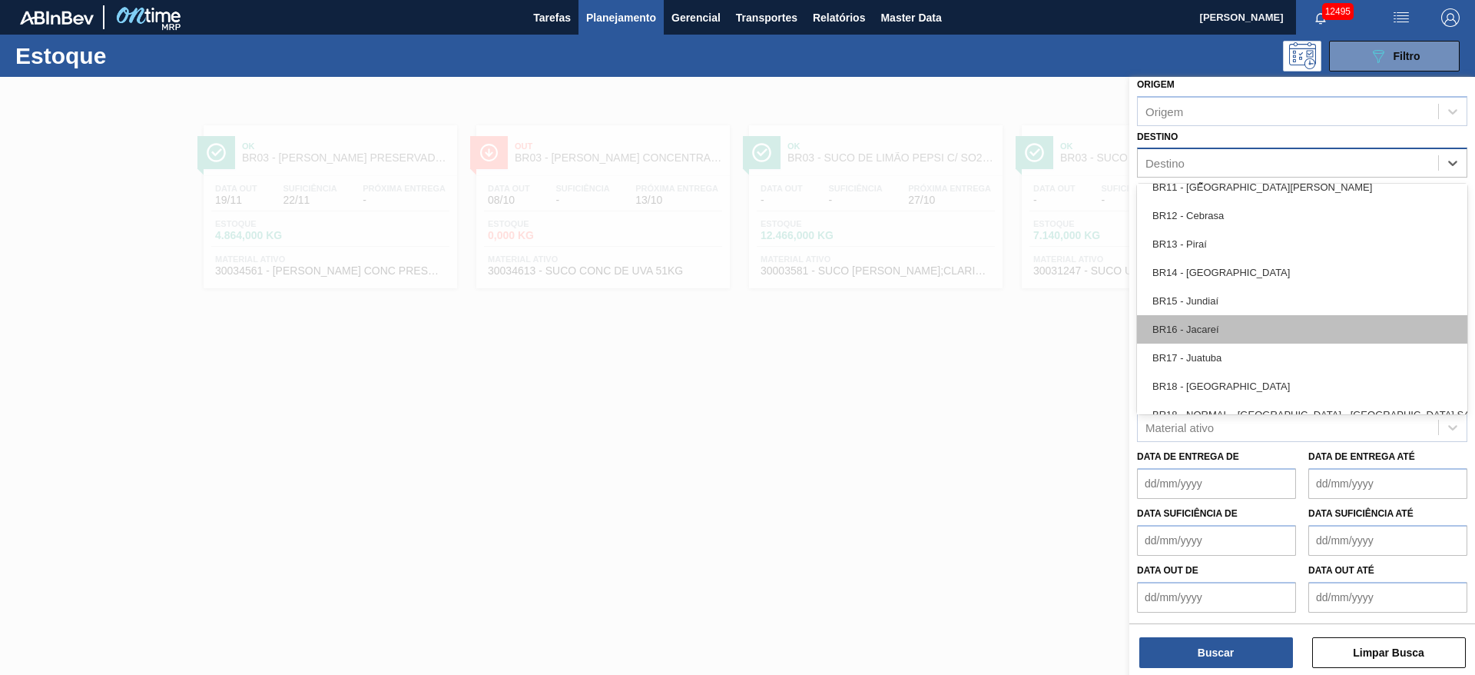
scroll to position [1153, 0]
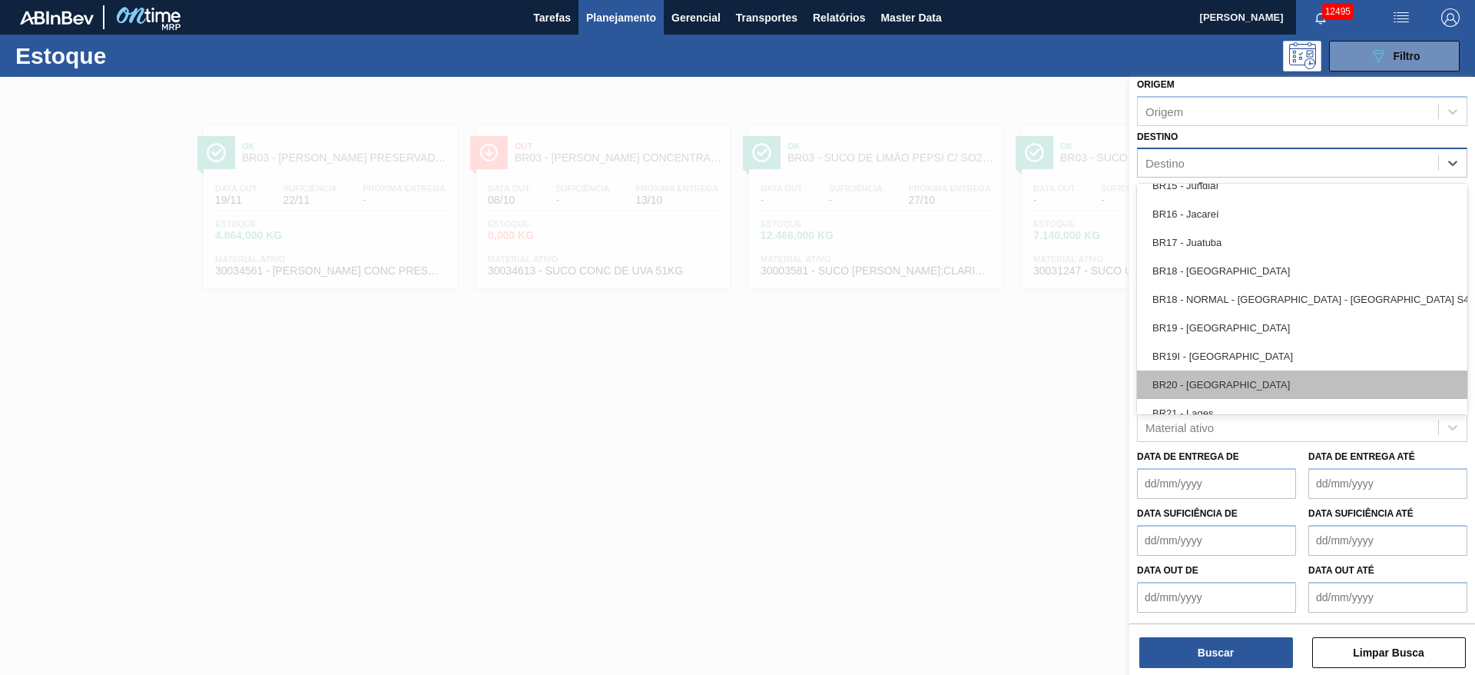
click at [1232, 380] on div "BR20 - Sapucaia" at bounding box center [1302, 384] width 330 height 28
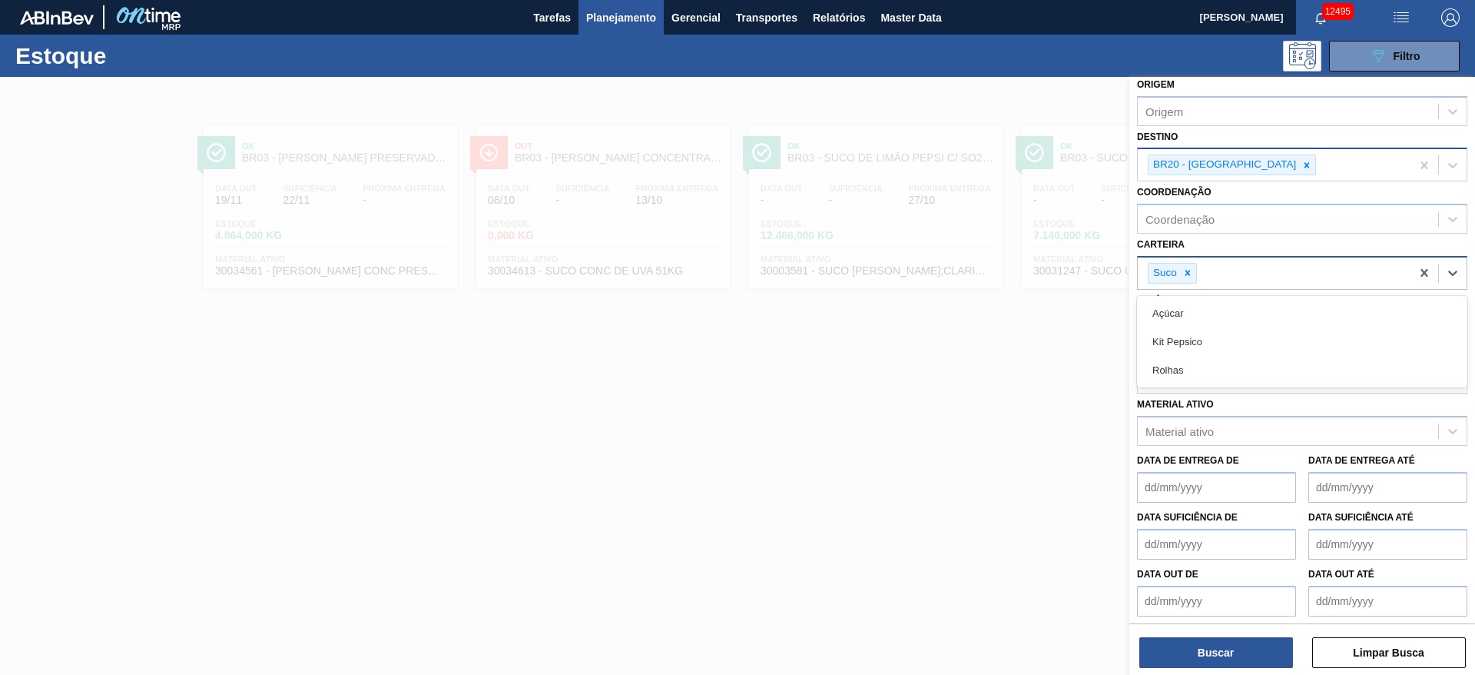
click at [1187, 260] on div "Suco" at bounding box center [1274, 273] width 273 height 32
click at [1183, 279] on div at bounding box center [1188, 273] width 17 height 19
click at [1183, 279] on div "Carteira" at bounding box center [1288, 271] width 300 height 22
click at [1183, 282] on div "Carteira" at bounding box center [1302, 271] width 330 height 30
drag, startPoint x: 1188, startPoint y: 343, endPoint x: 1190, endPoint y: 413, distance: 69.2
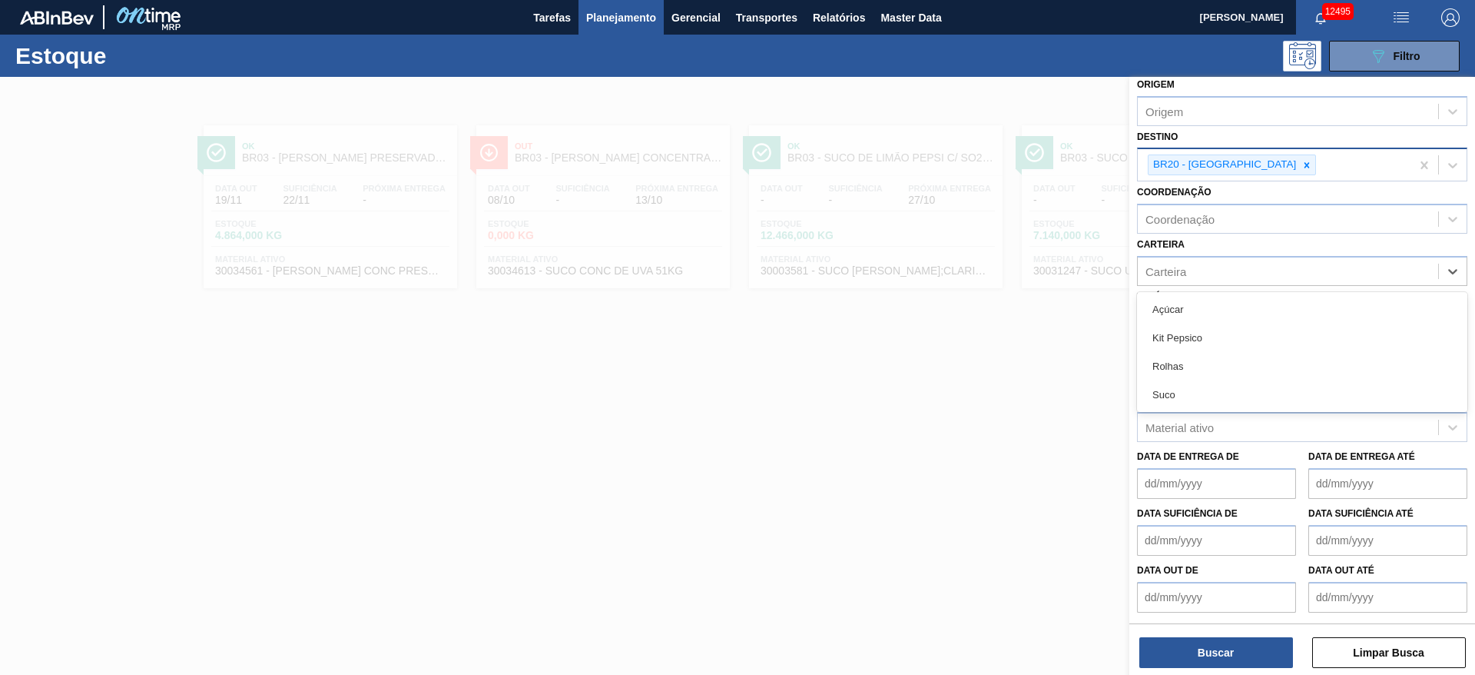
click at [1190, 344] on div "Kit Pepsico" at bounding box center [1302, 338] width 330 height 28
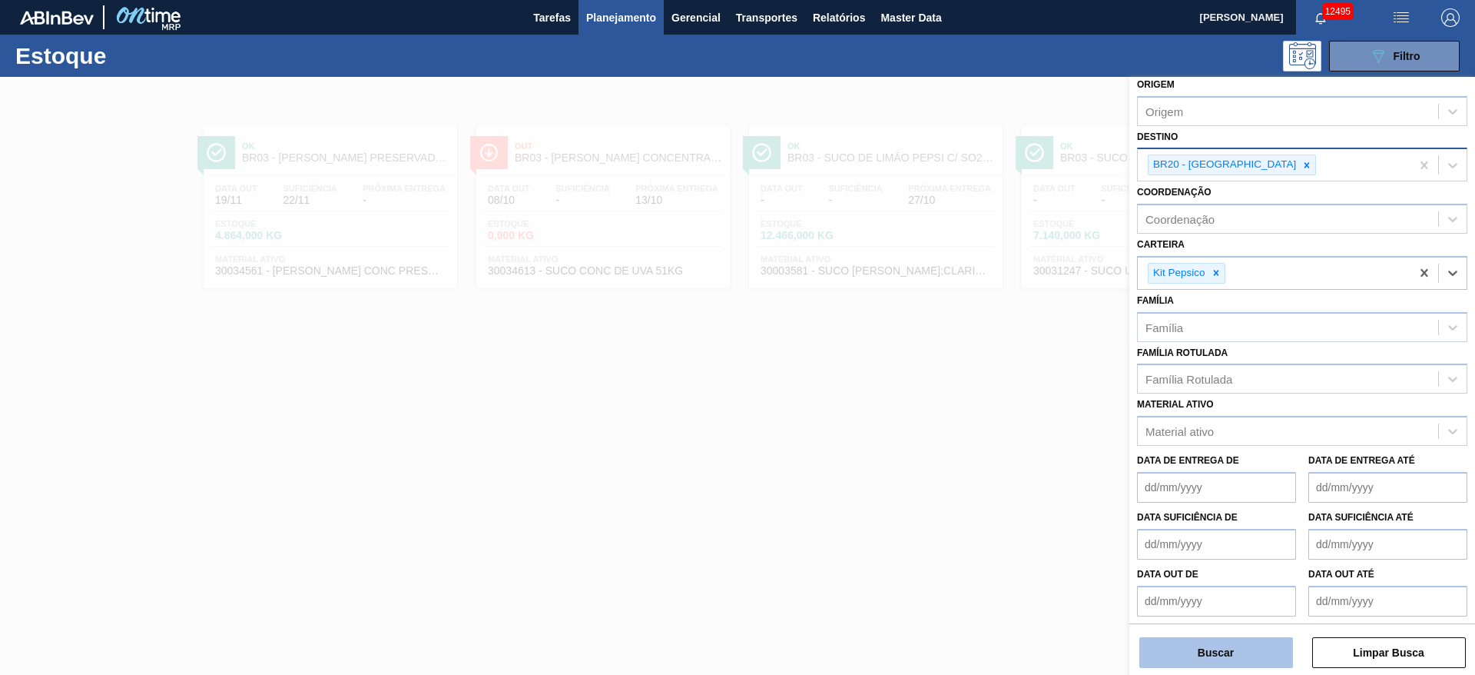
click at [1212, 642] on button "Buscar" at bounding box center [1217, 652] width 154 height 31
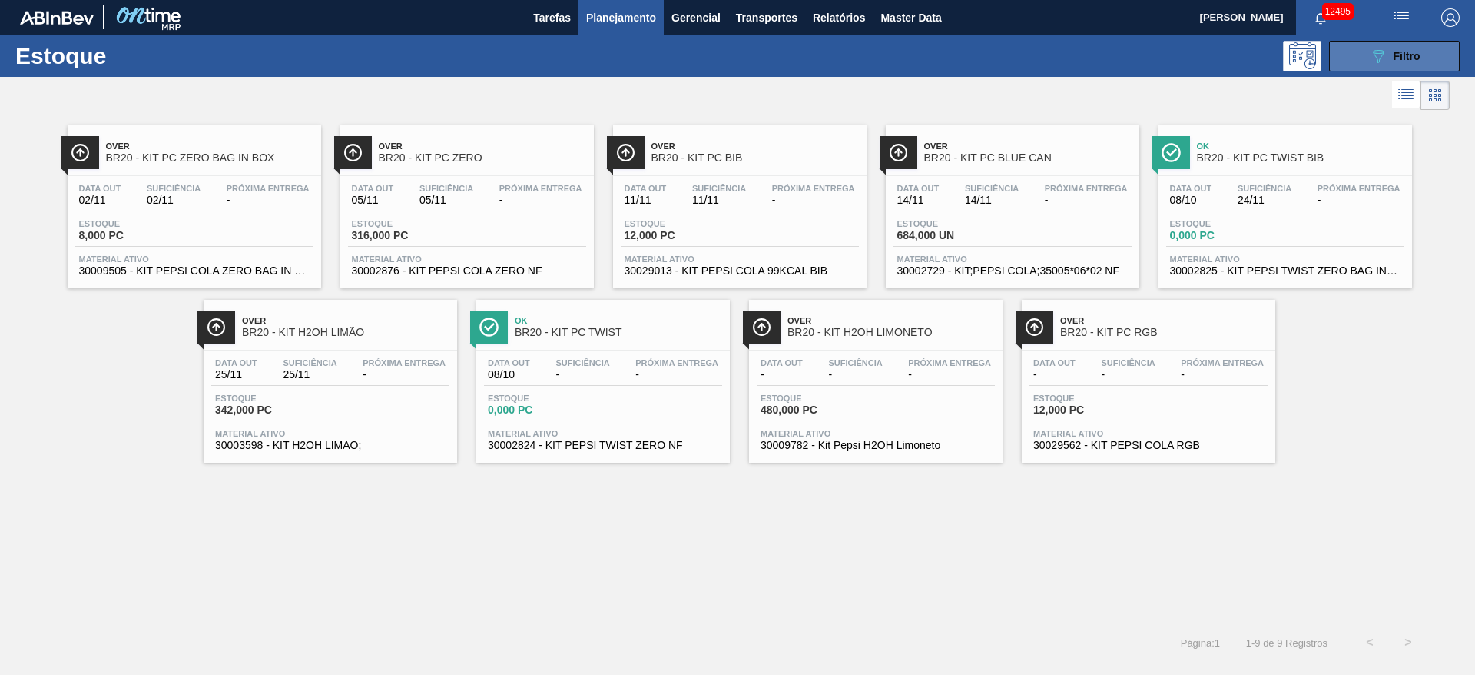
drag, startPoint x: 1392, startPoint y: 71, endPoint x: 1393, endPoint y: 61, distance: 10.1
click at [1393, 70] on div "Estoque 089F7B8B-B2A5-4AFE-B5C0-19BA573D28AC Filtro" at bounding box center [737, 56] width 1475 height 42
click at [1389, 53] on div "089F7B8B-B2A5-4AFE-B5C0-19BA573D28AC Filtro" at bounding box center [1394, 56] width 51 height 18
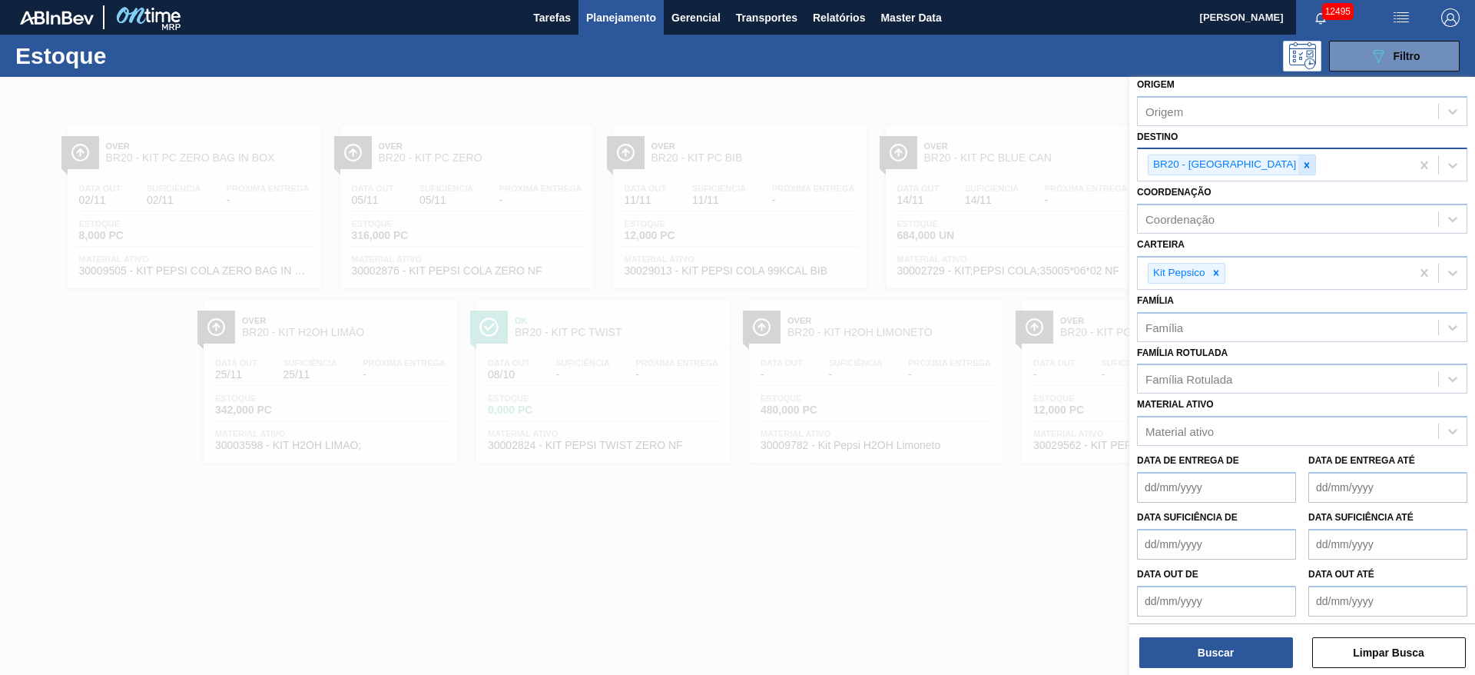
click at [1302, 166] on icon at bounding box center [1307, 165] width 11 height 11
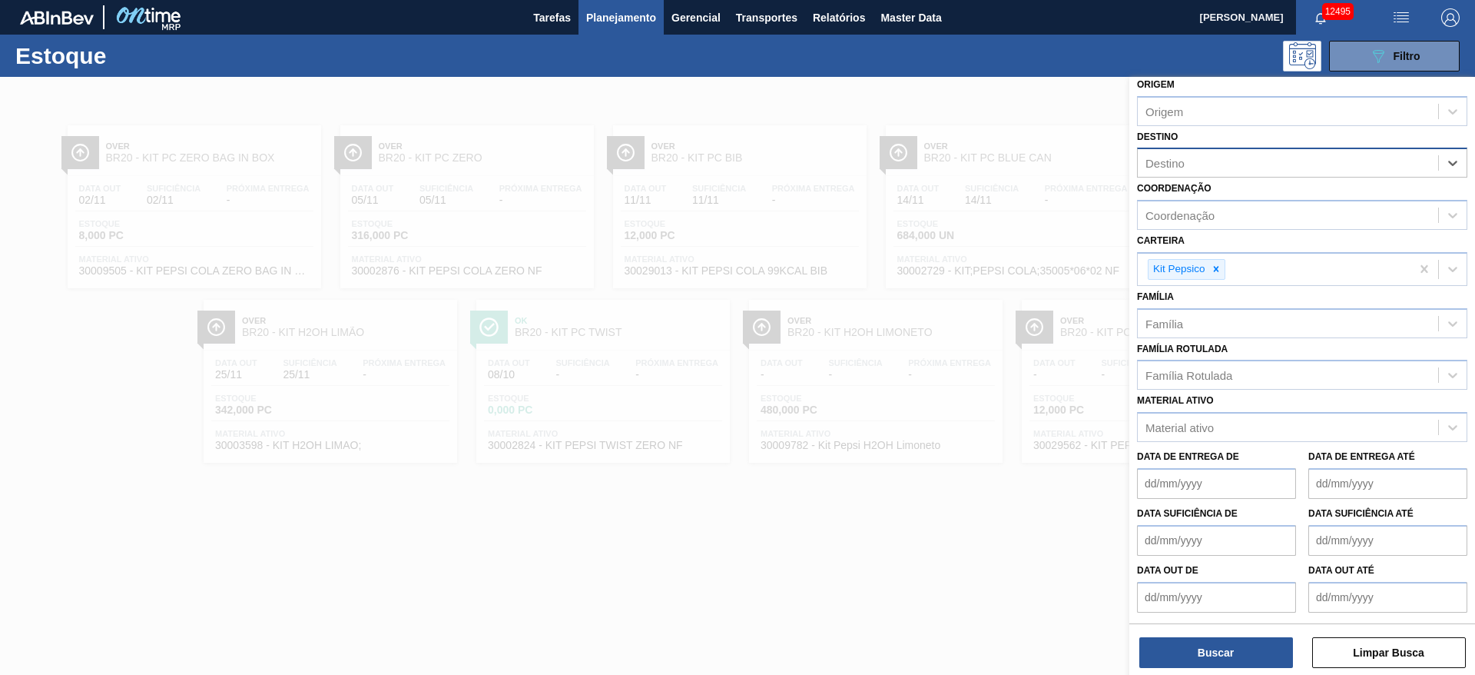
click at [1248, 166] on div "Destino" at bounding box center [1288, 163] width 300 height 22
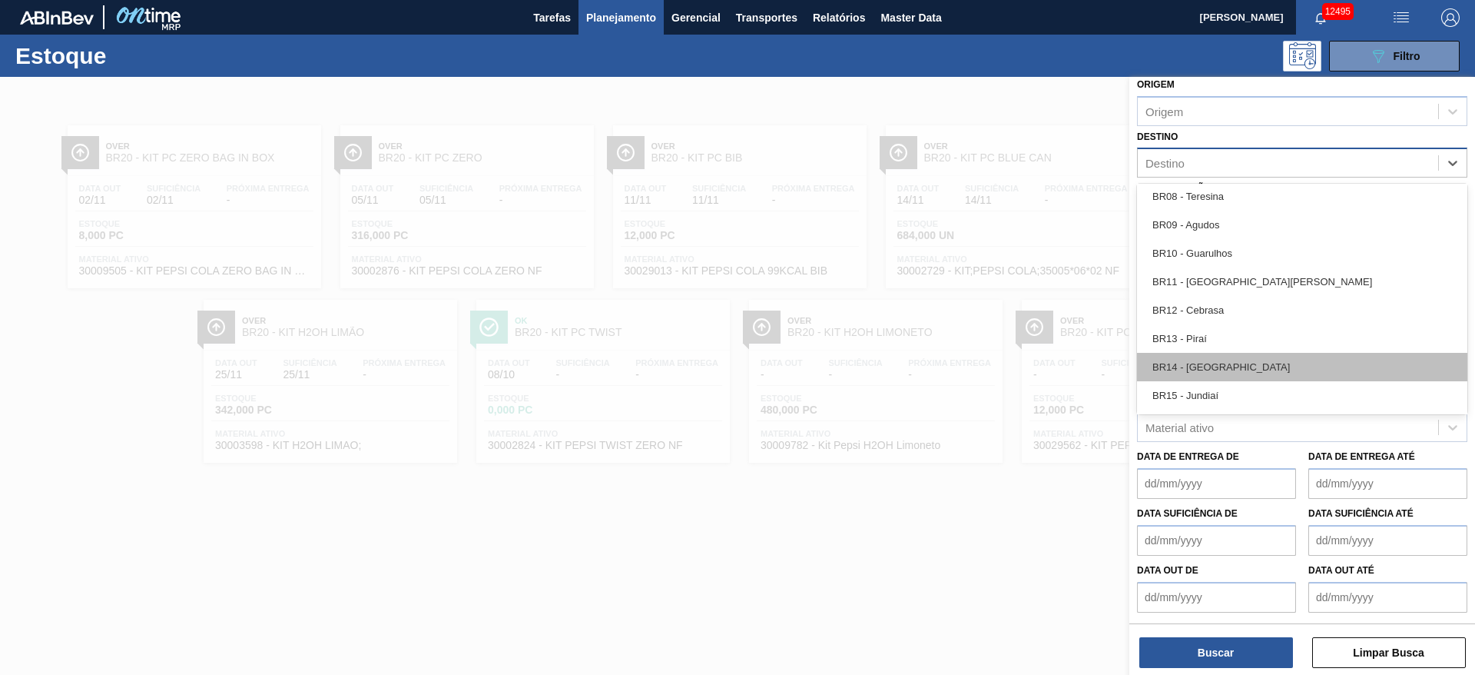
scroll to position [1037, 0]
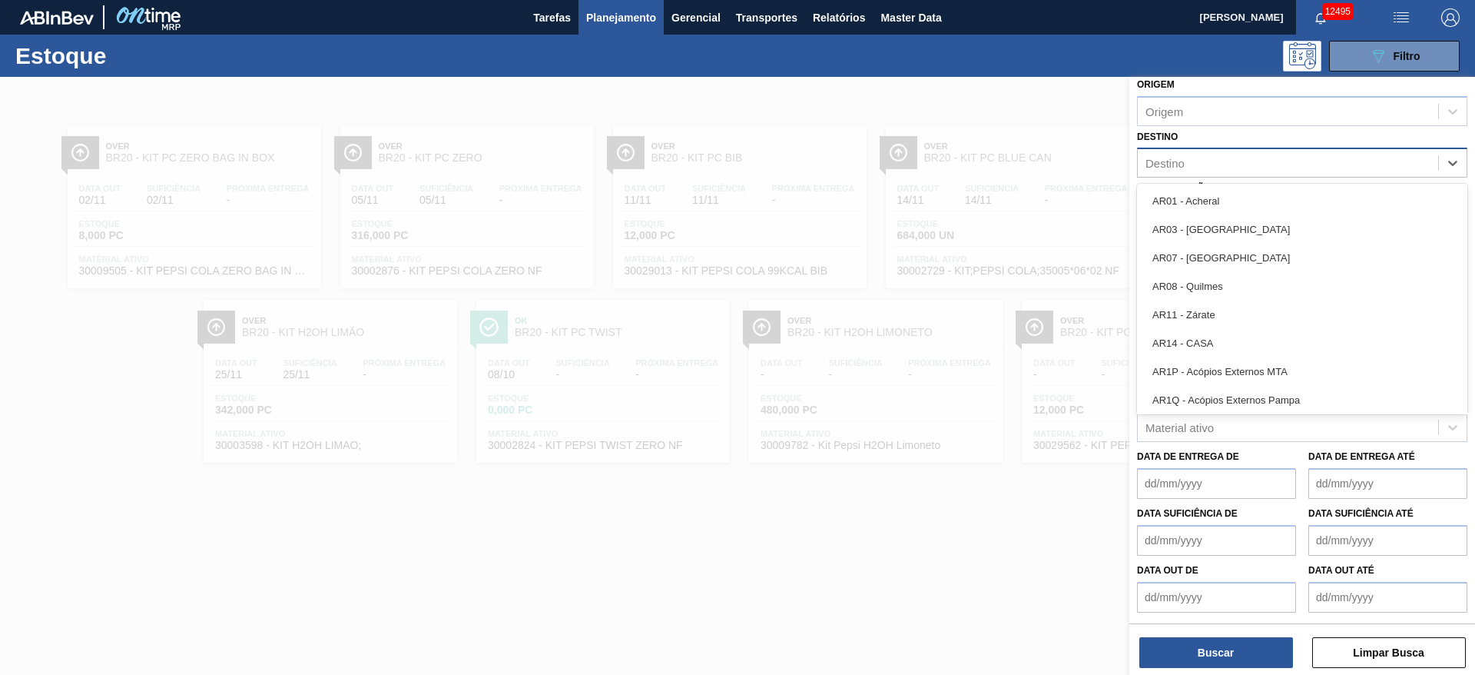
click at [1196, 154] on div "Destino" at bounding box center [1288, 163] width 300 height 22
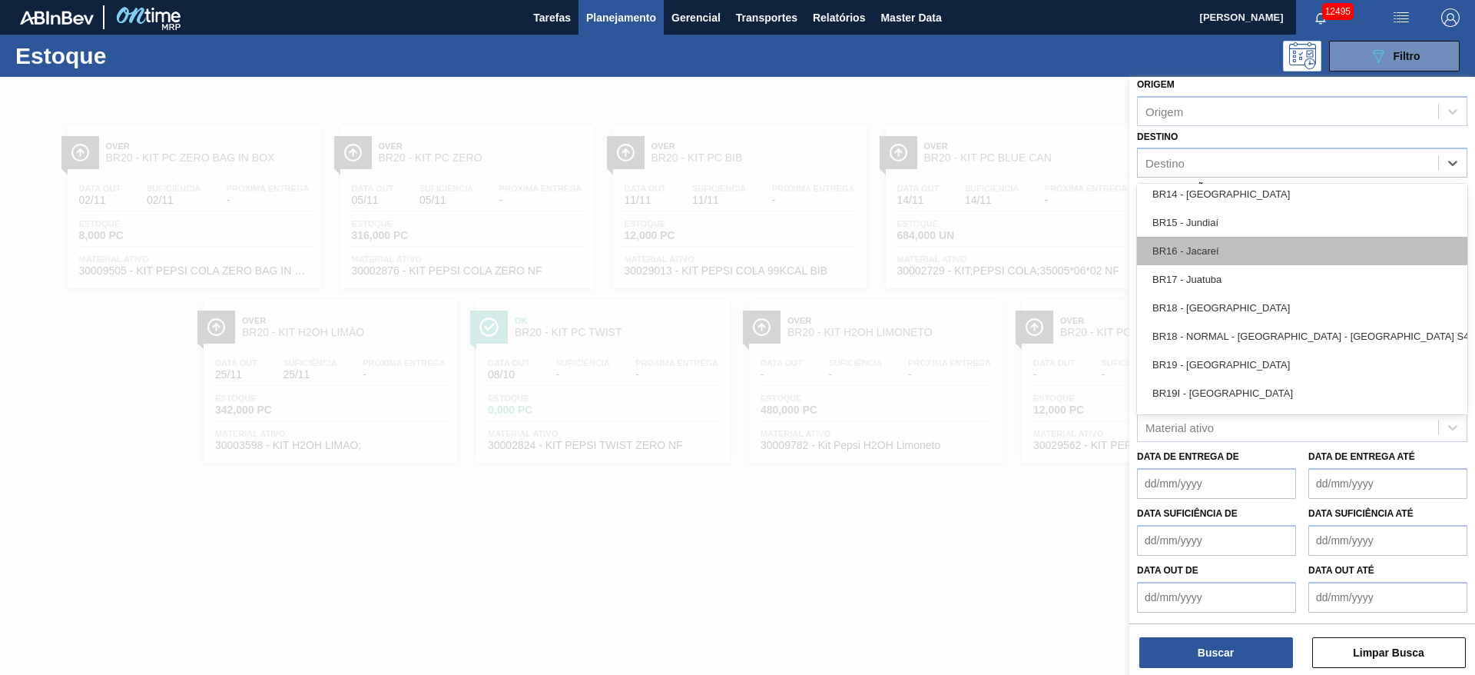
scroll to position [1153, 0]
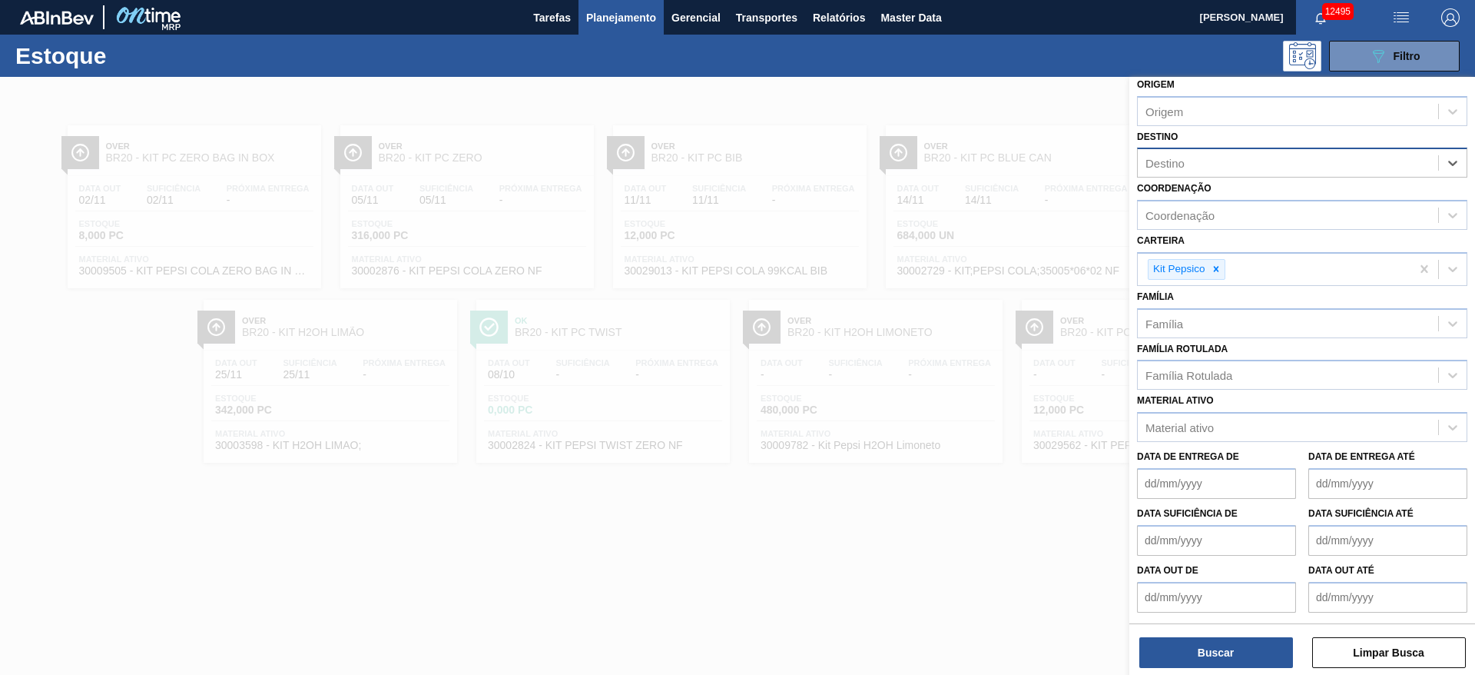
click at [1184, 176] on div "Destino" at bounding box center [1302, 163] width 330 height 30
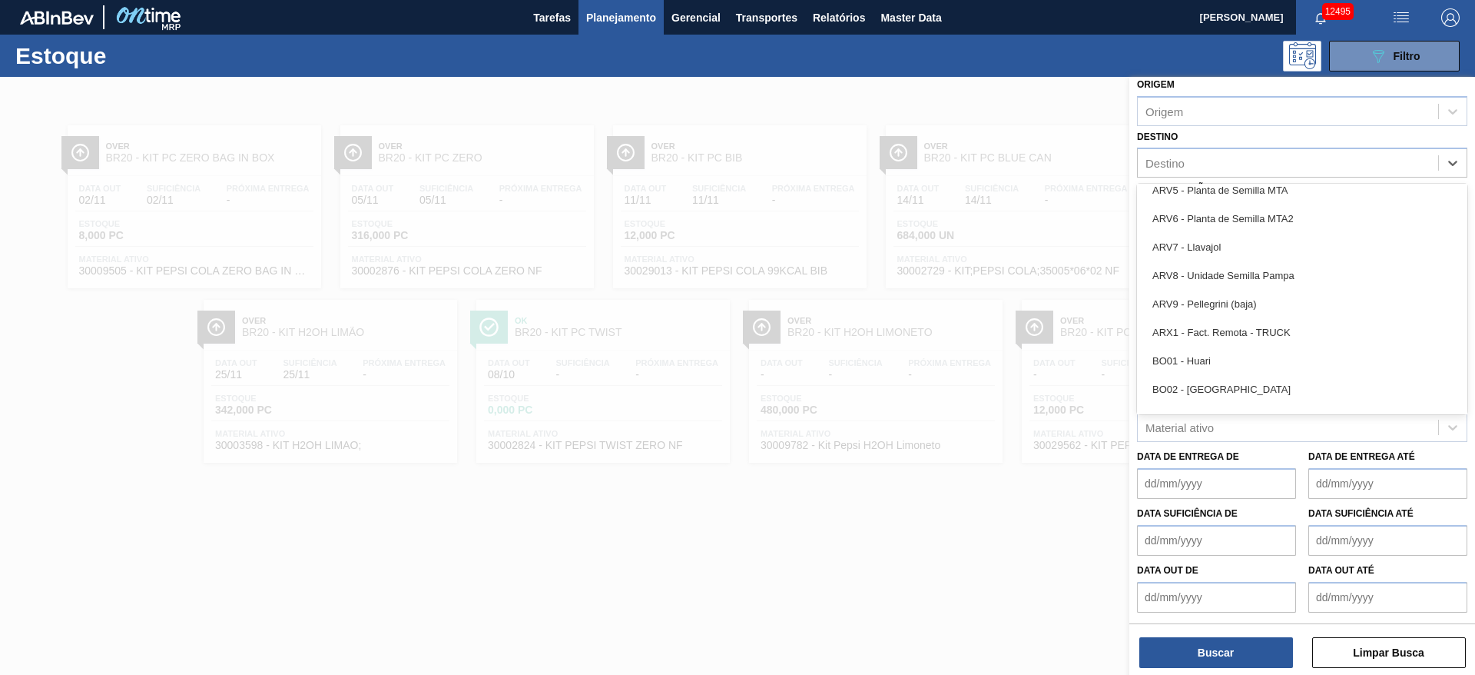
scroll to position [807, 0]
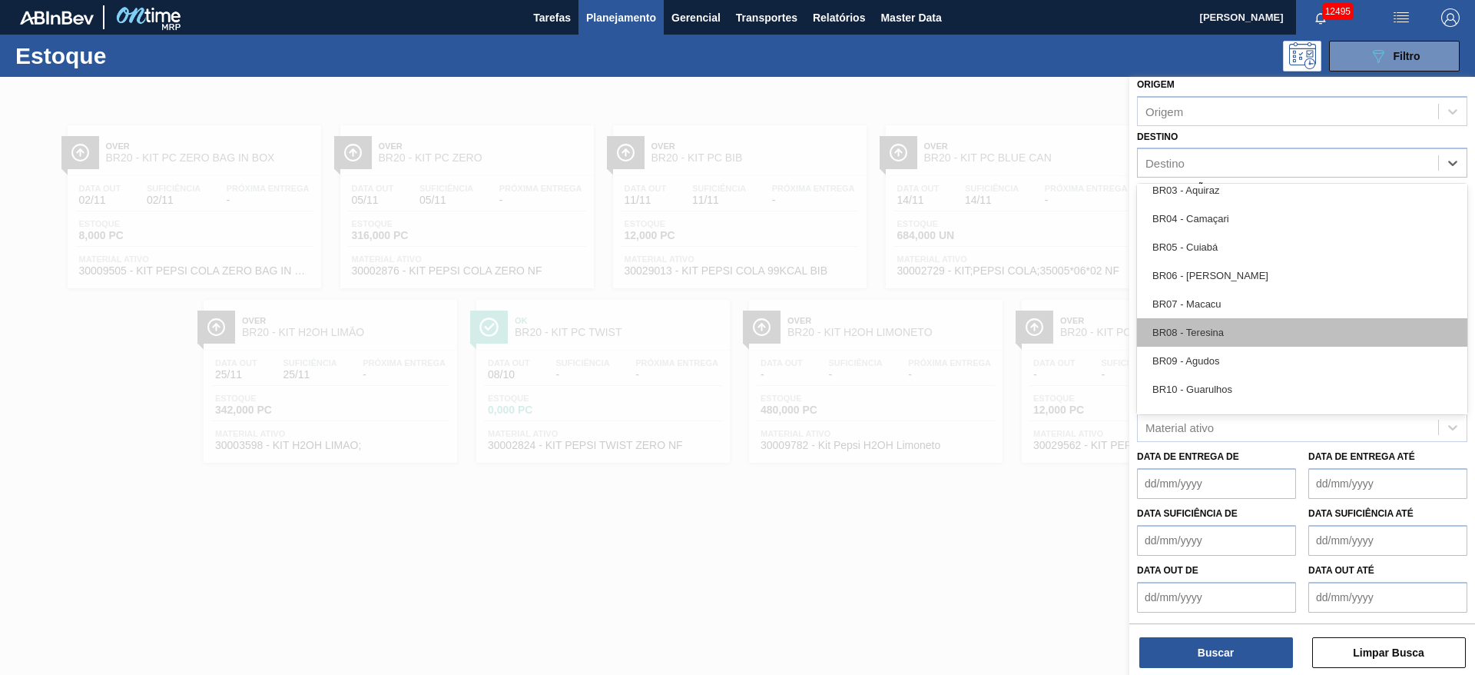
click at [1245, 330] on div "BR08 - Teresina" at bounding box center [1302, 332] width 330 height 28
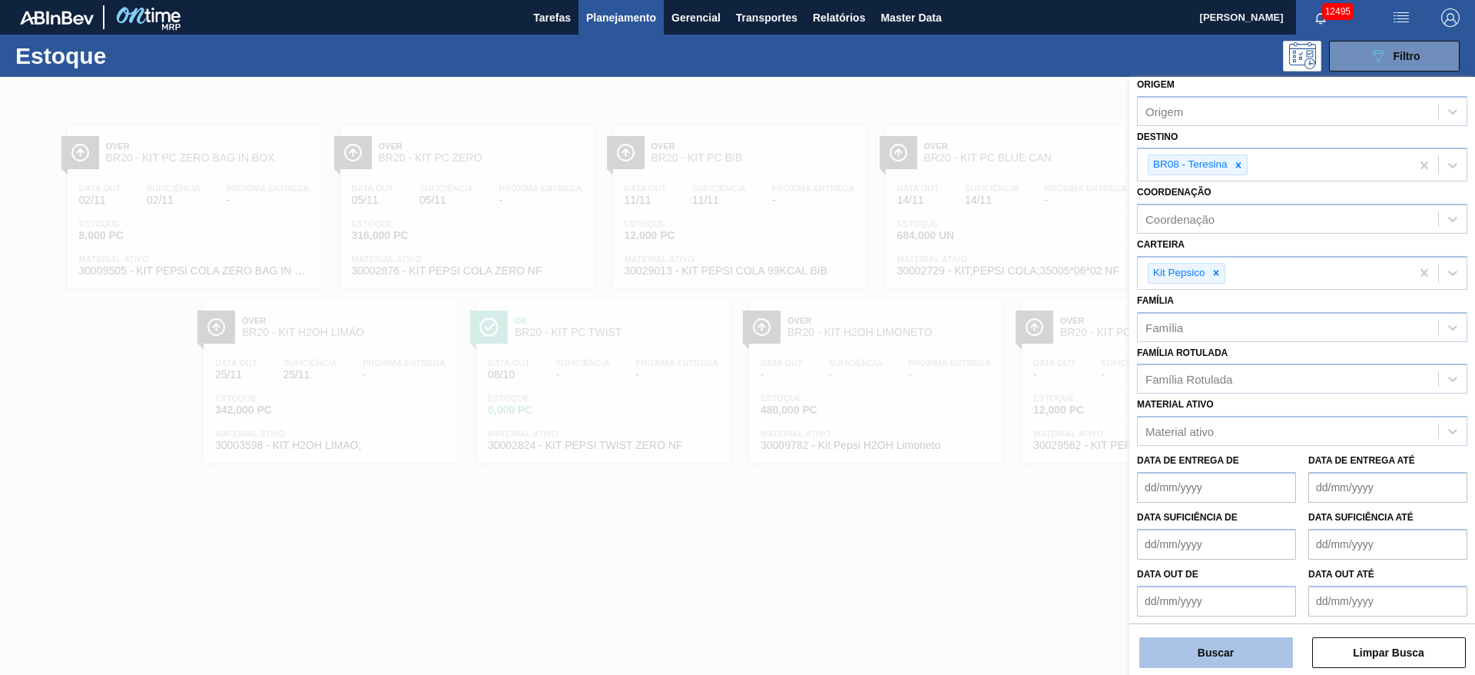
click at [1172, 656] on button "Buscar" at bounding box center [1217, 652] width 154 height 31
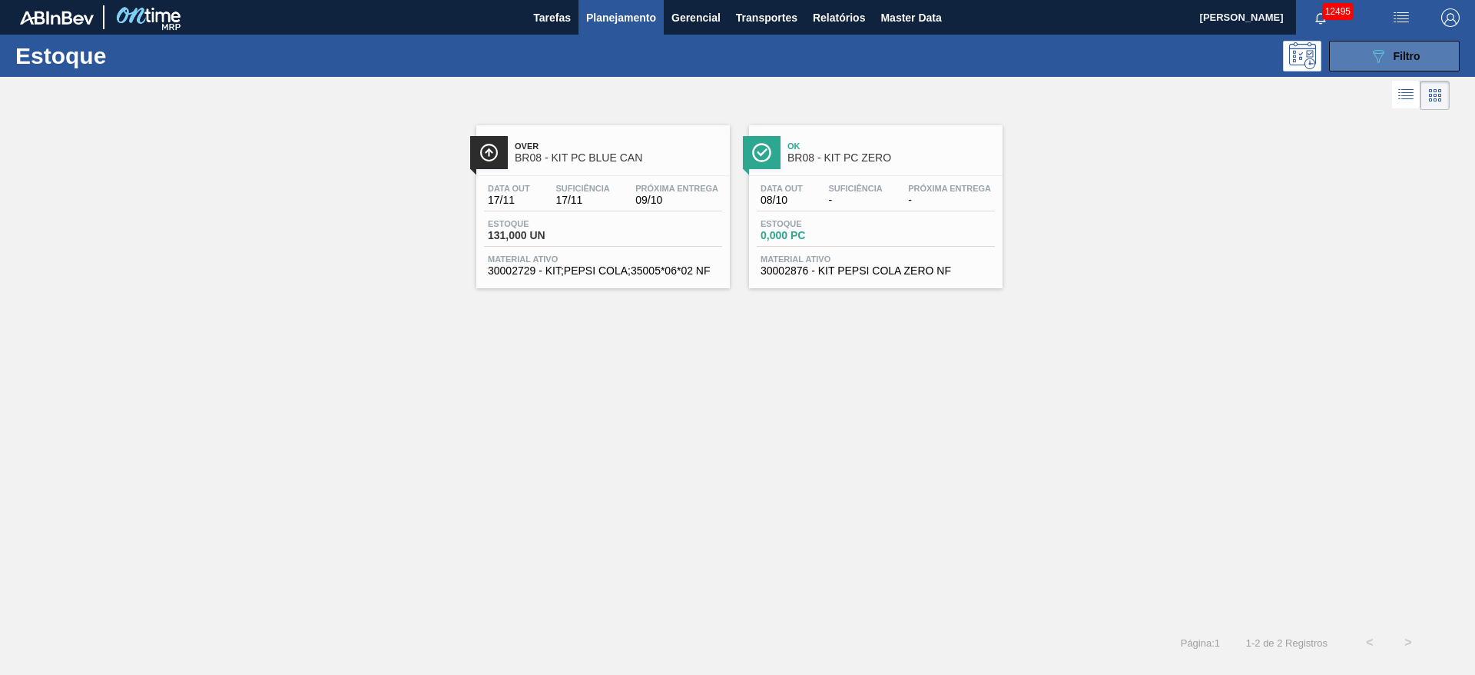
click at [1352, 56] on button "089F7B8B-B2A5-4AFE-B5C0-19BA573D28AC Filtro" at bounding box center [1394, 56] width 131 height 31
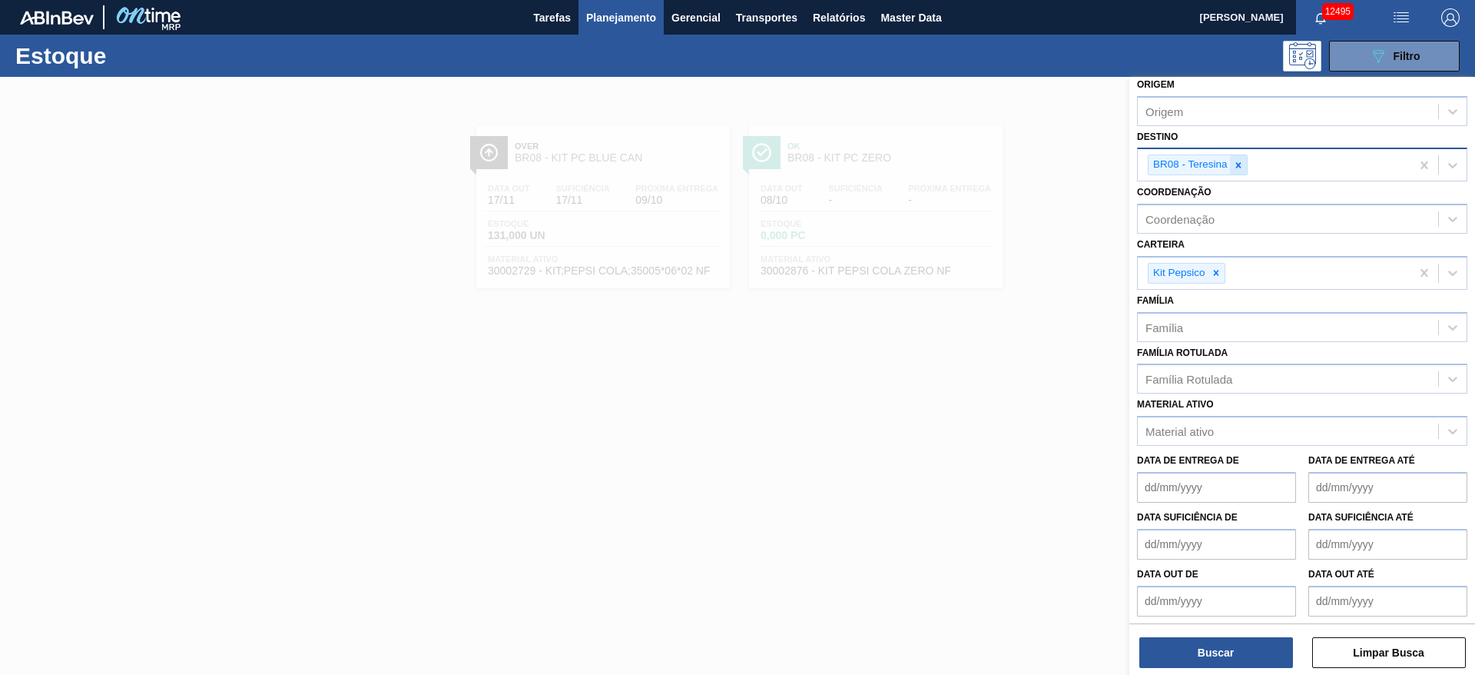
click at [1244, 161] on div at bounding box center [1238, 164] width 17 height 19
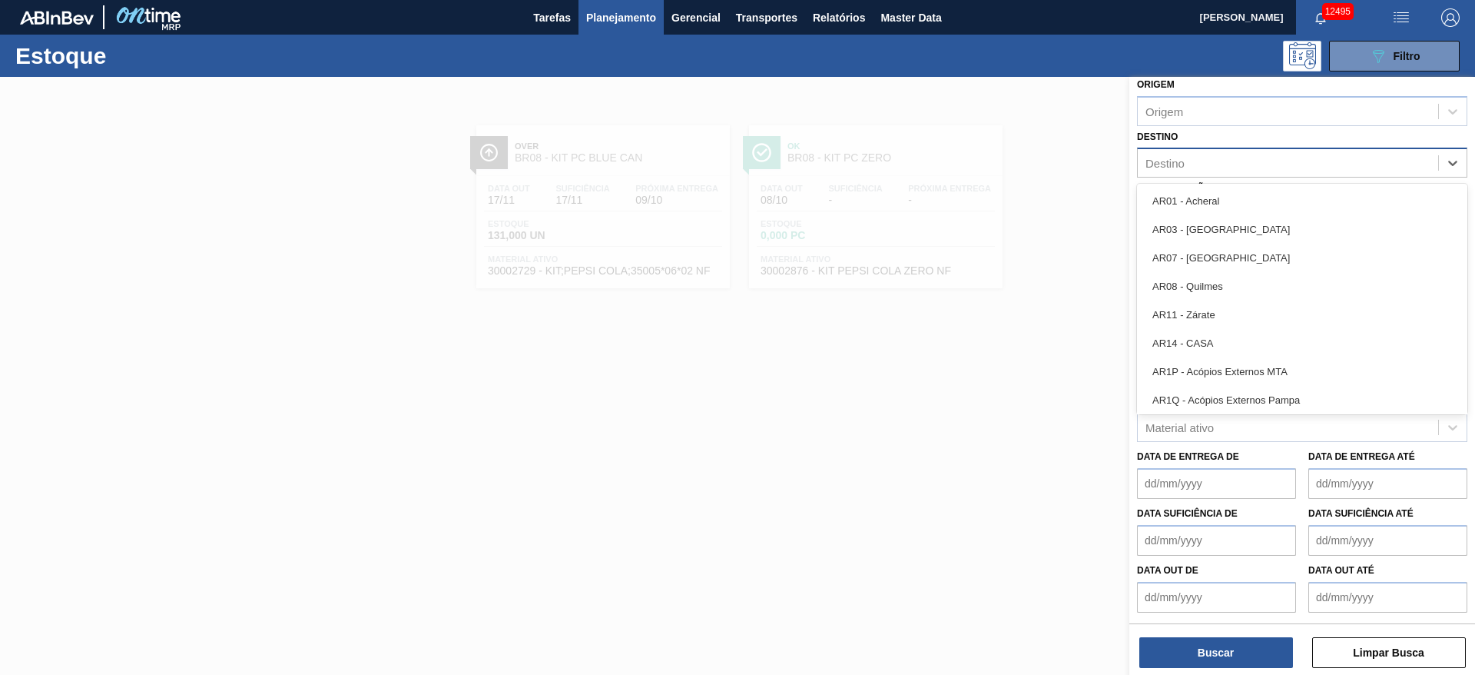
click at [1244, 161] on div "Destino" at bounding box center [1288, 163] width 300 height 22
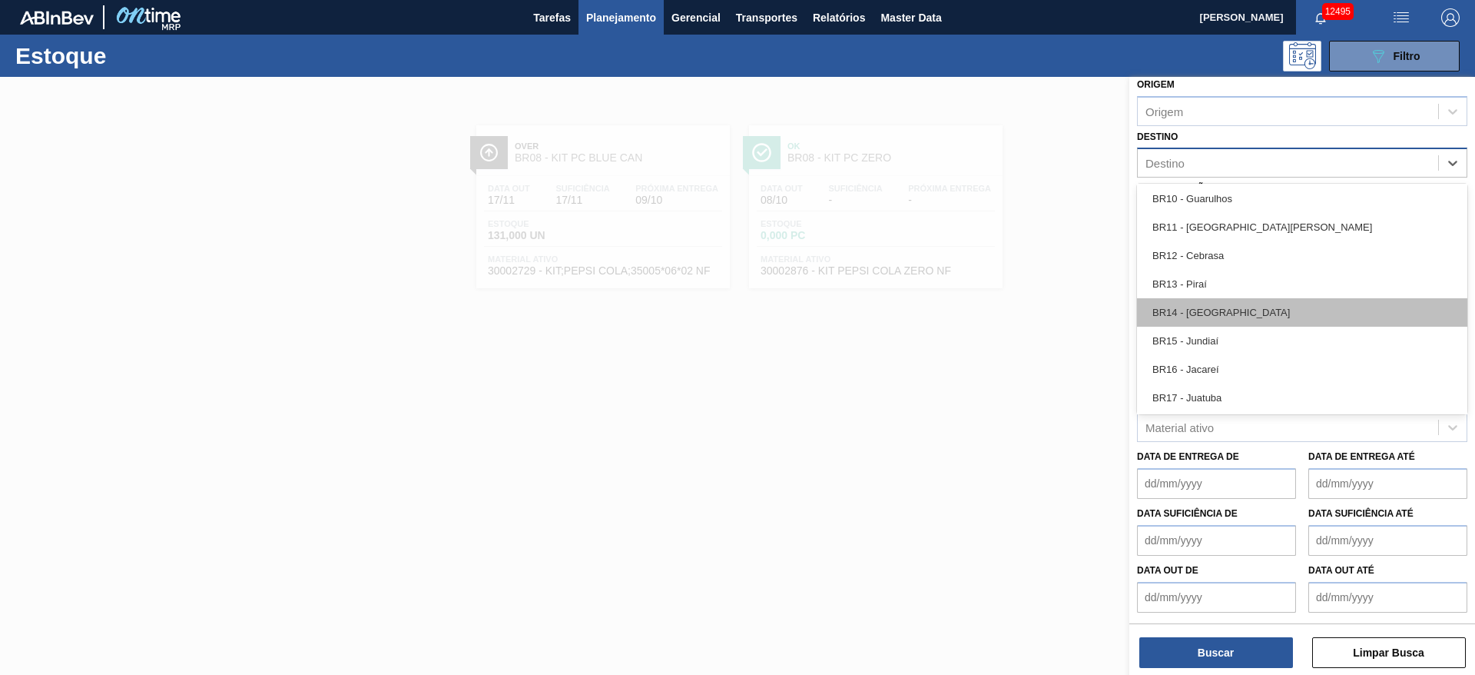
scroll to position [1037, 0]
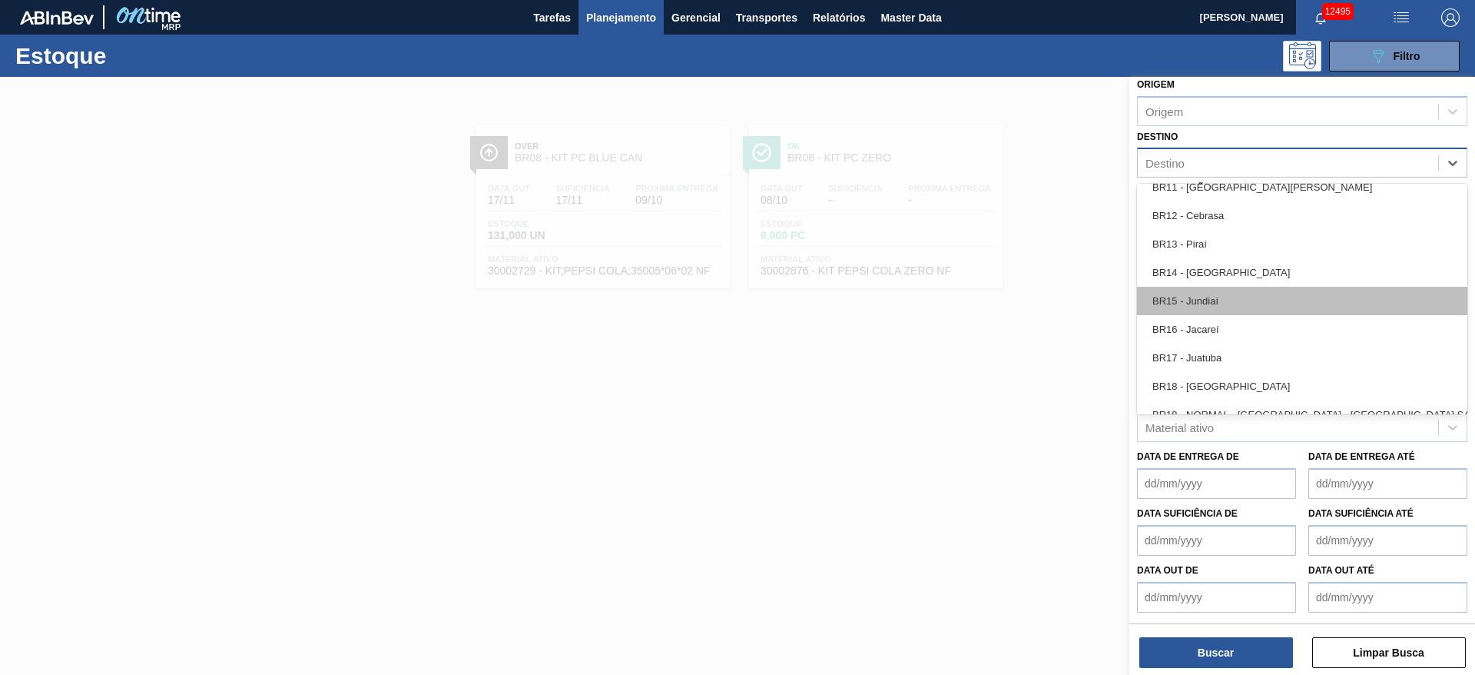
click at [1225, 302] on div "BR15 - Jundiaí" at bounding box center [1302, 301] width 330 height 28
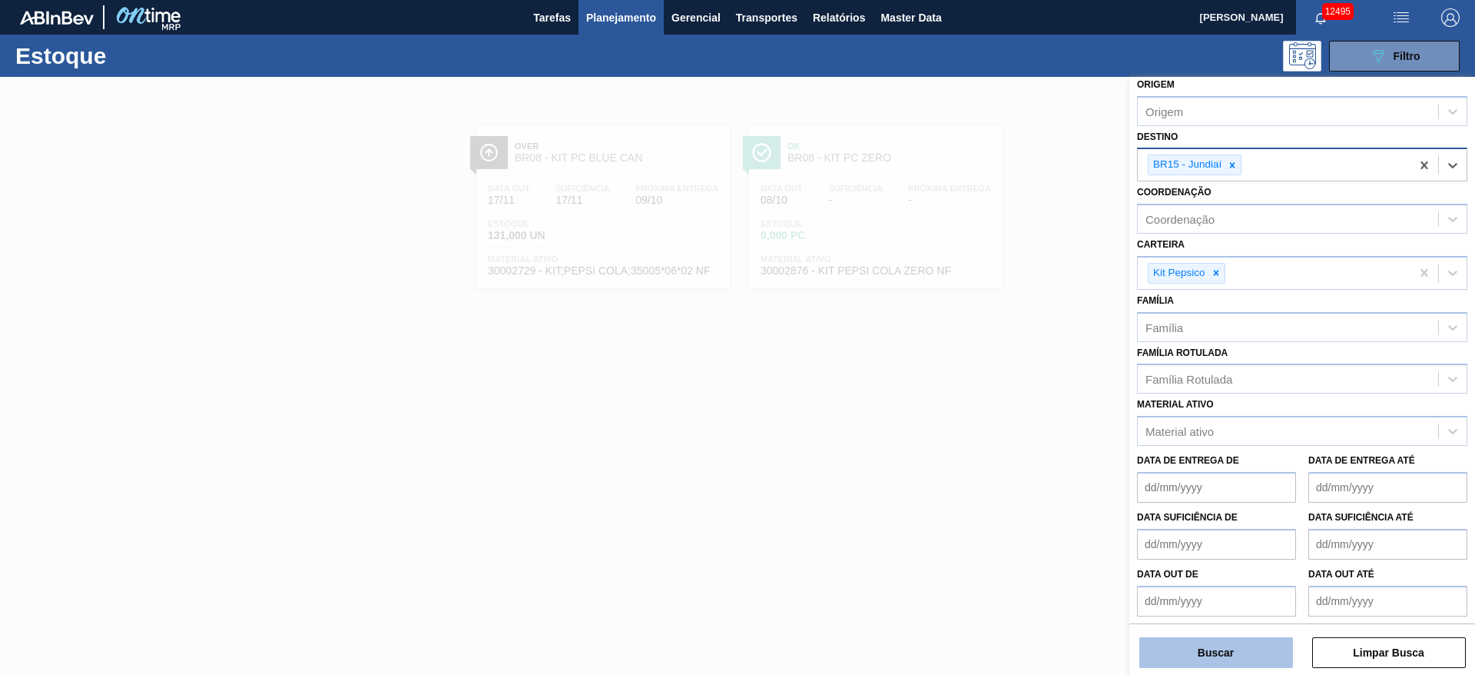
click at [1244, 652] on button "Buscar" at bounding box center [1217, 652] width 154 height 31
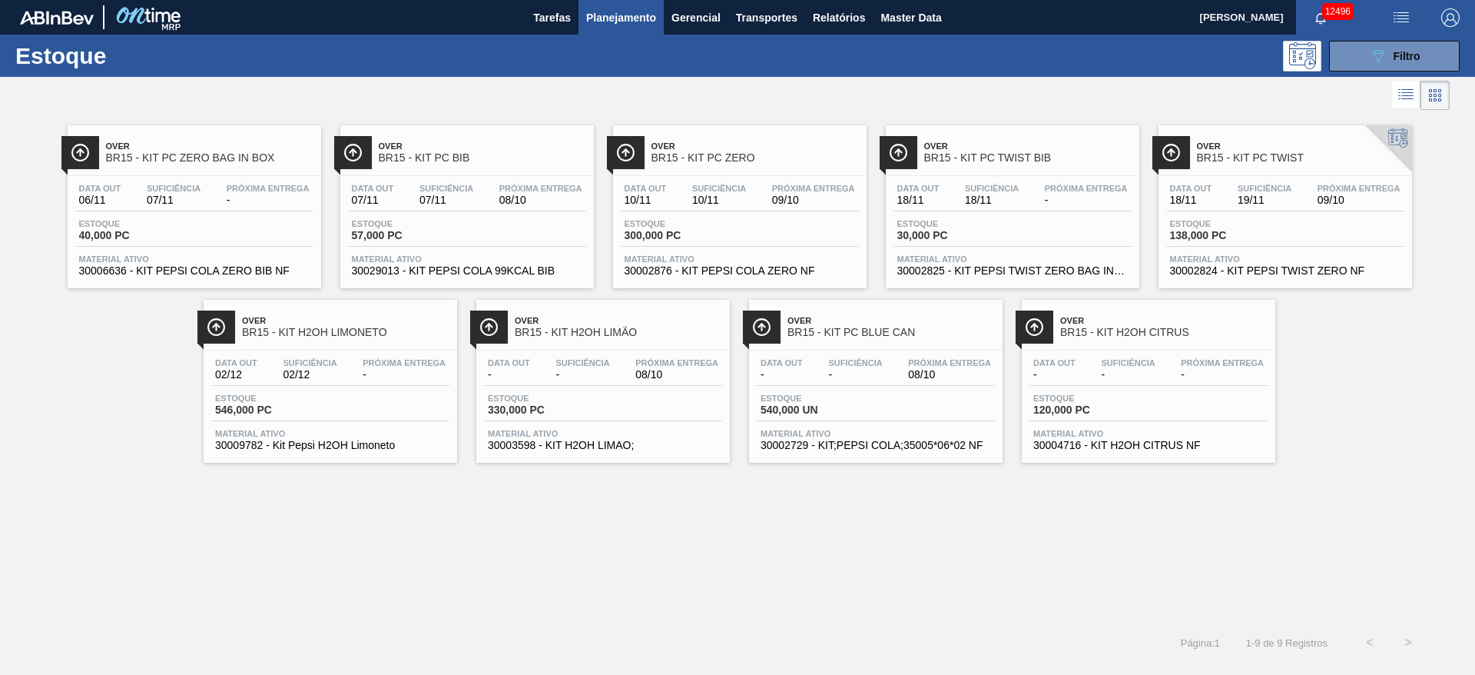
click at [632, 5] on button "Planejamento" at bounding box center [621, 17] width 85 height 35
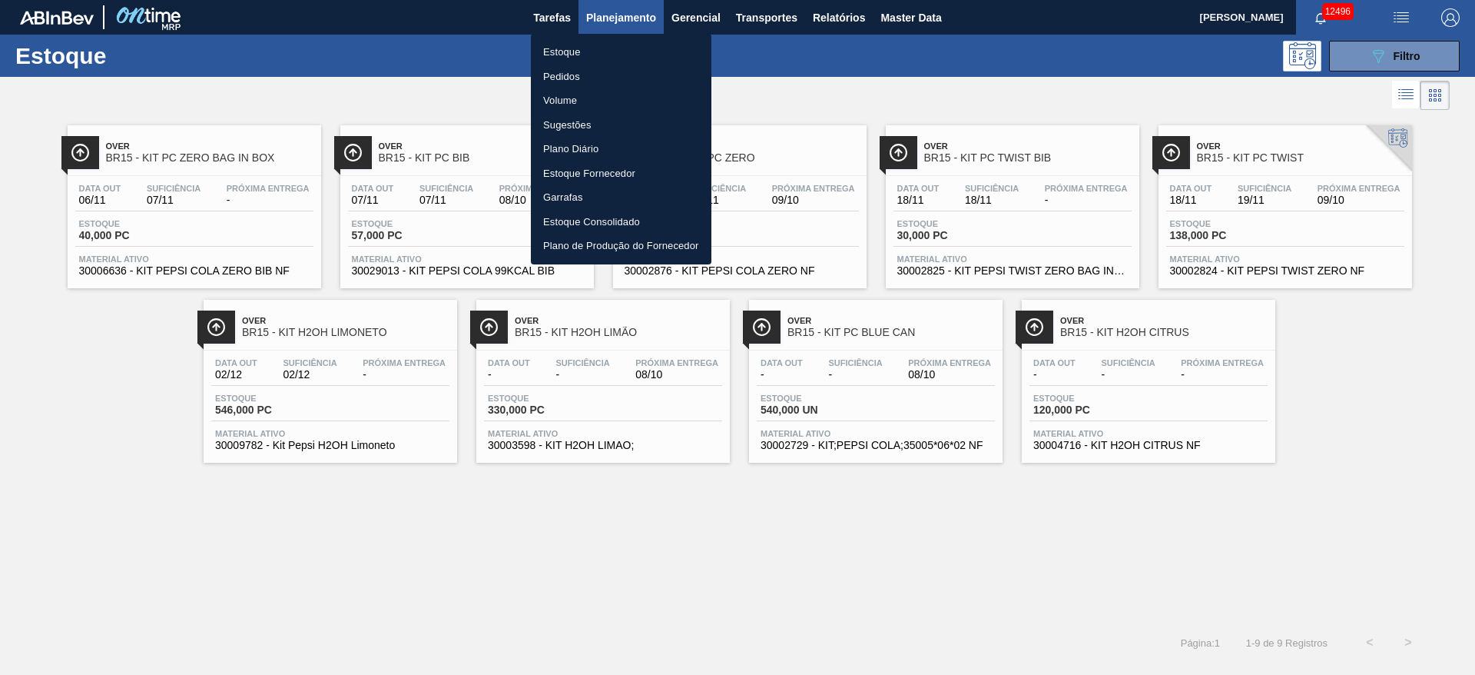
click at [443, 73] on div at bounding box center [737, 337] width 1475 height 675
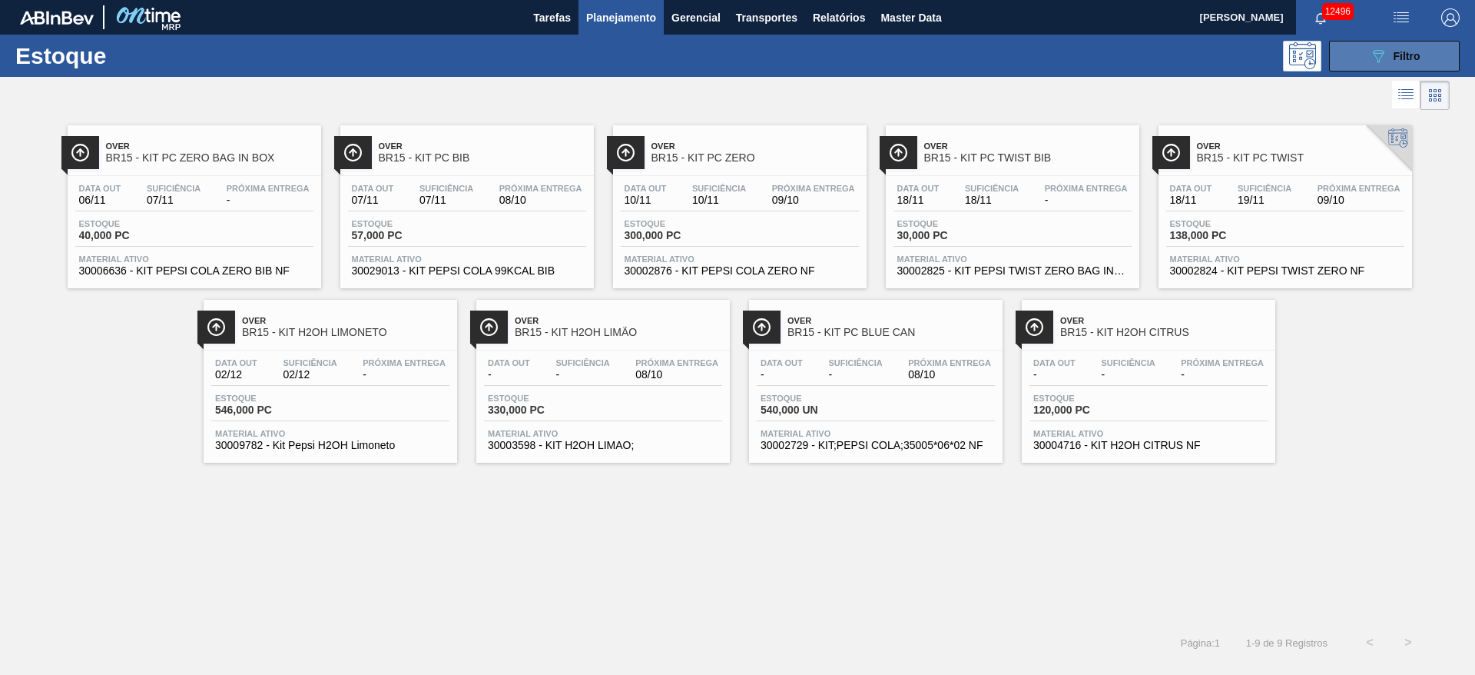
click at [1367, 56] on button "089F7B8B-B2A5-4AFE-B5C0-19BA573D28AC Filtro" at bounding box center [1394, 56] width 131 height 31
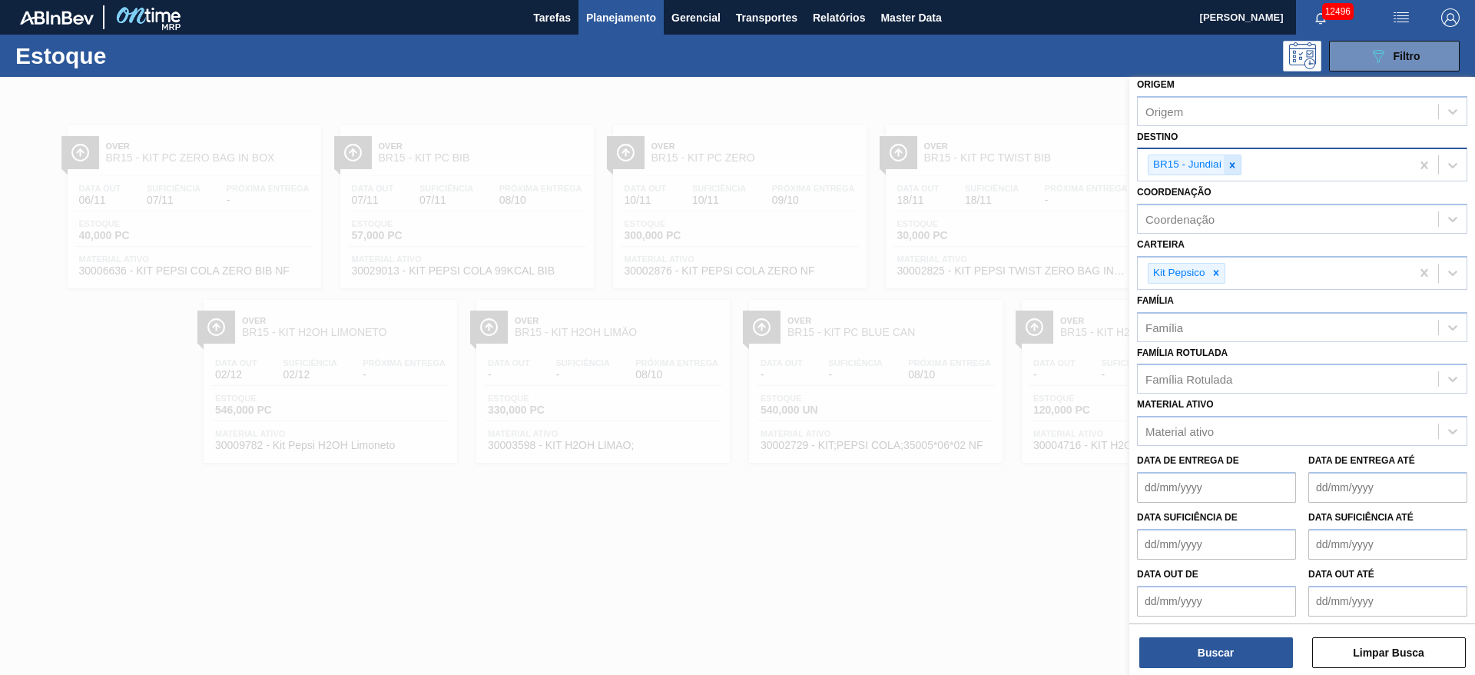
click at [1232, 164] on icon at bounding box center [1232, 164] width 5 height 5
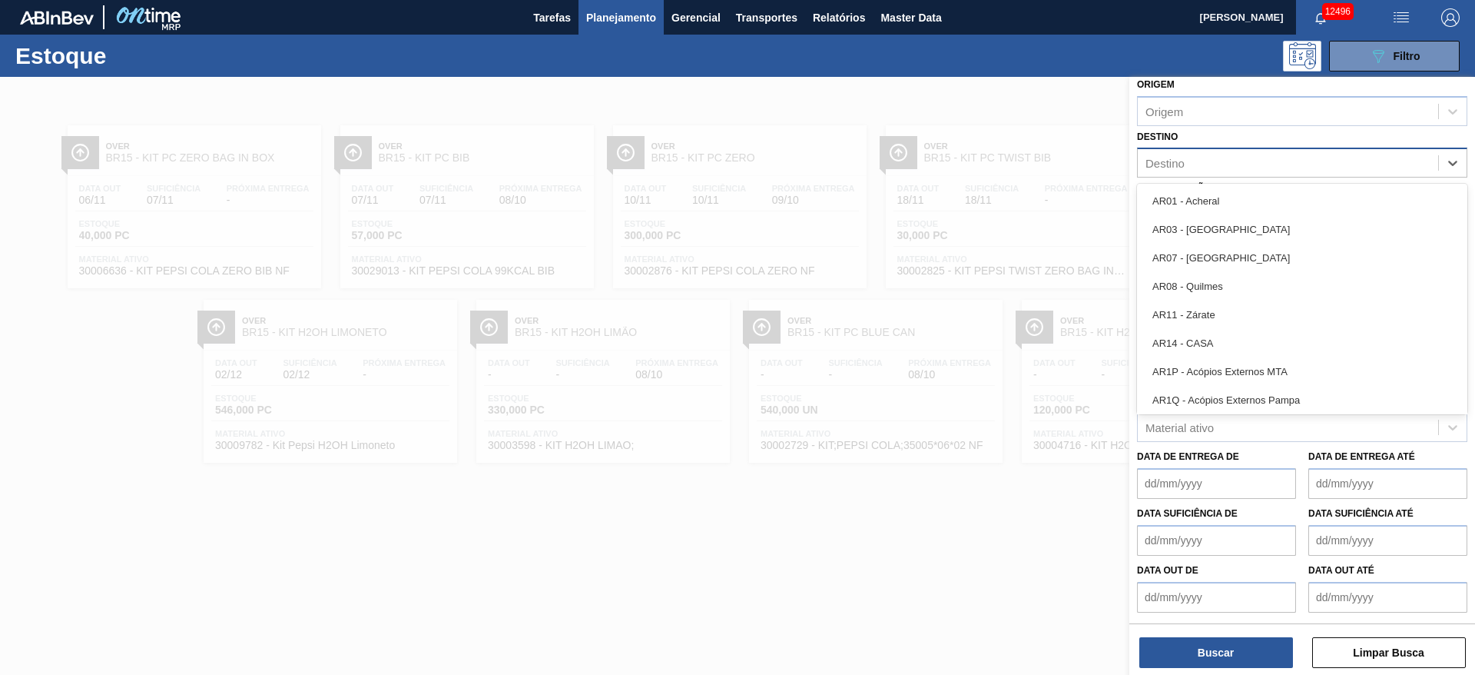
click at [1232, 164] on div "Destino" at bounding box center [1288, 163] width 300 height 22
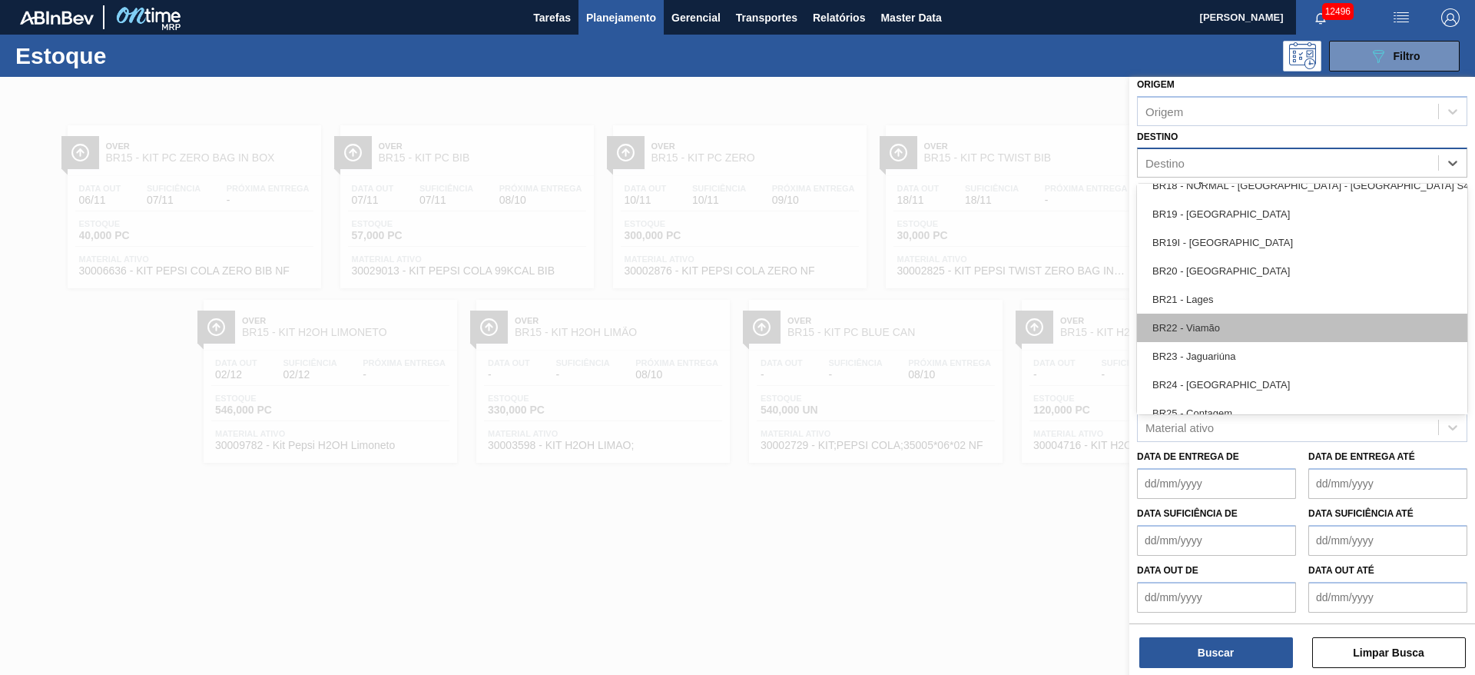
scroll to position [1268, 0]
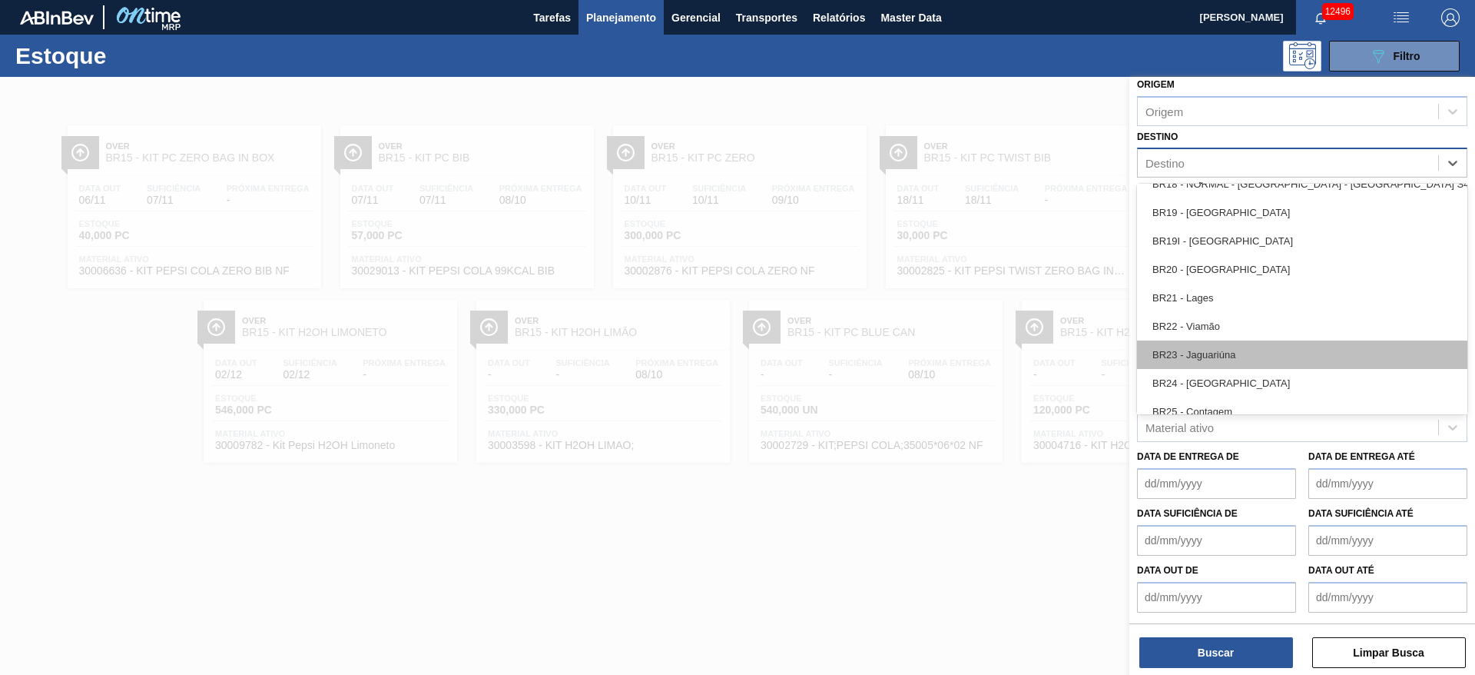
click at [1228, 358] on div "BR23 - Jaguariúna" at bounding box center [1302, 354] width 330 height 28
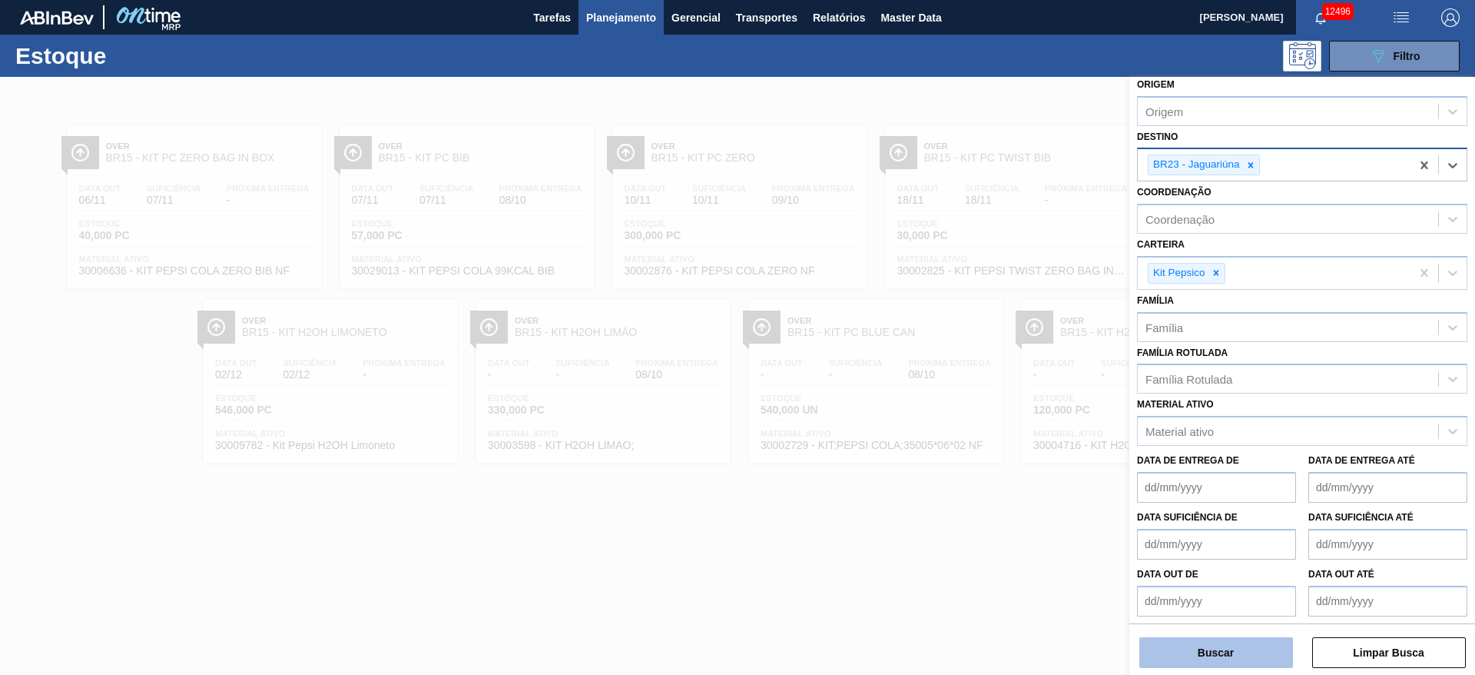
click at [1211, 648] on button "Buscar" at bounding box center [1217, 652] width 154 height 31
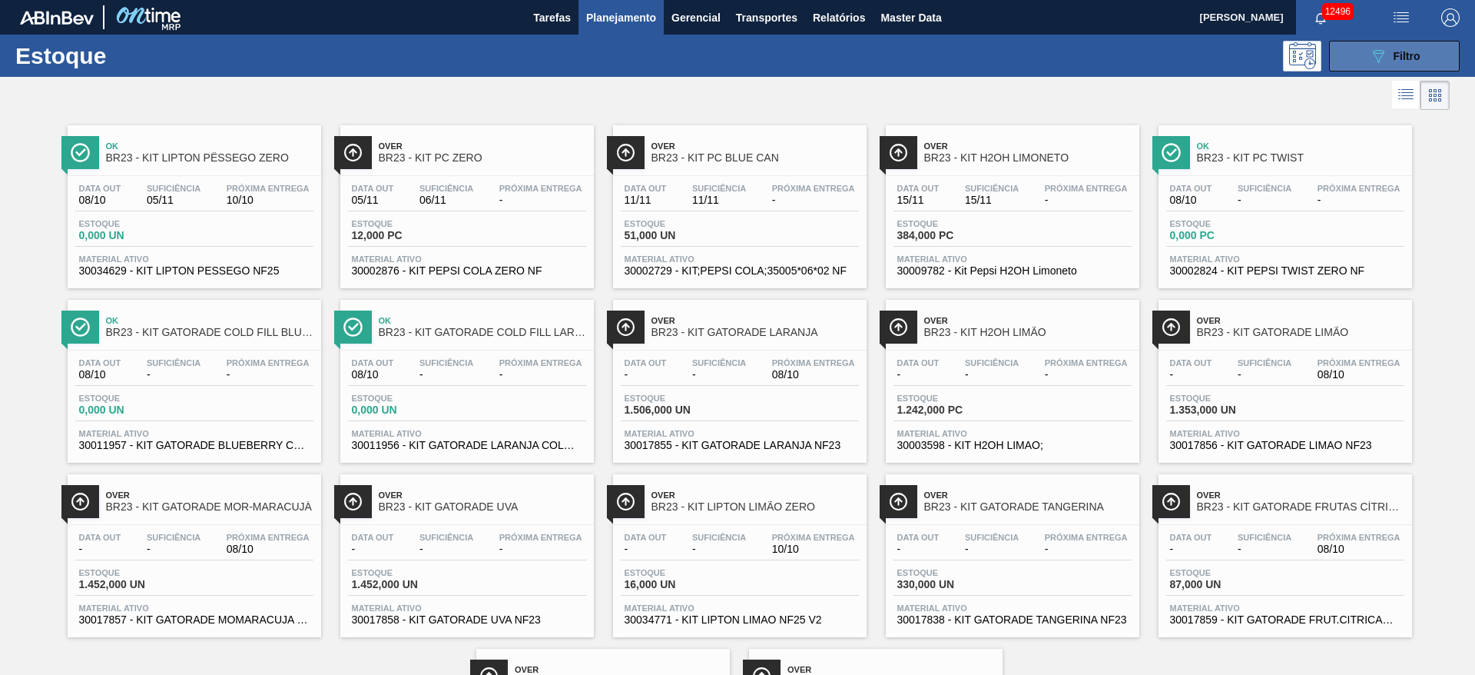
click at [1391, 48] on div "089F7B8B-B2A5-4AFE-B5C0-19BA573D28AC Filtro" at bounding box center [1394, 56] width 51 height 18
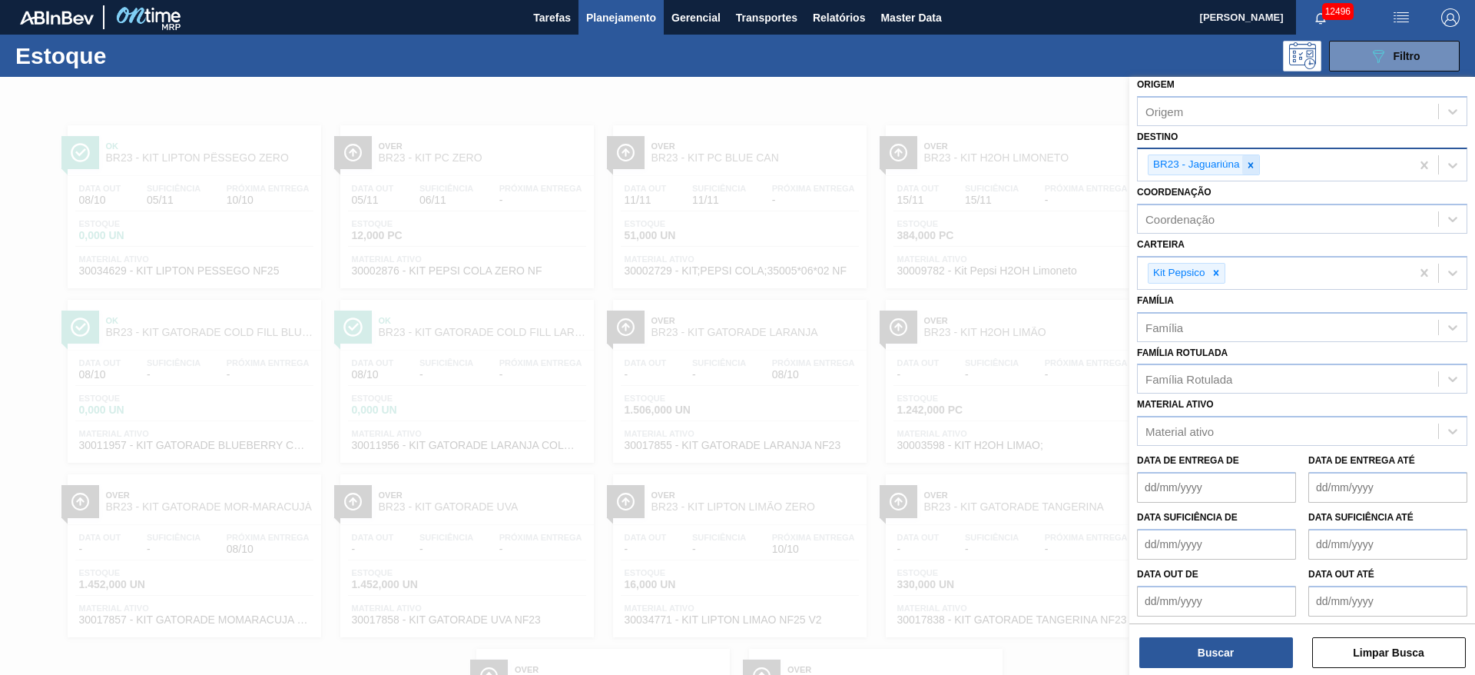
click at [1243, 167] on div at bounding box center [1251, 164] width 17 height 19
click at [1243, 167] on div "Destino" at bounding box center [1288, 163] width 300 height 22
click at [916, 100] on div at bounding box center [737, 414] width 1475 height 675
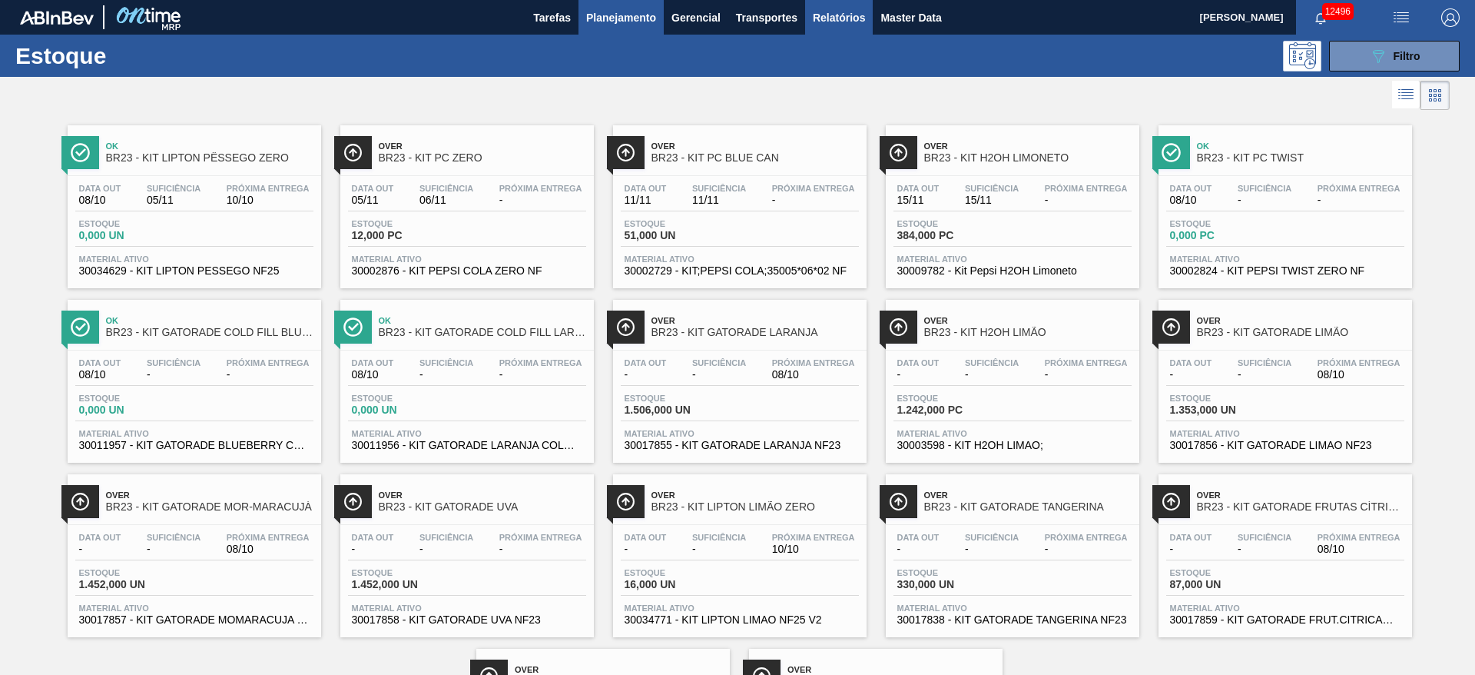
click at [842, 19] on span "Relatórios" at bounding box center [839, 17] width 52 height 18
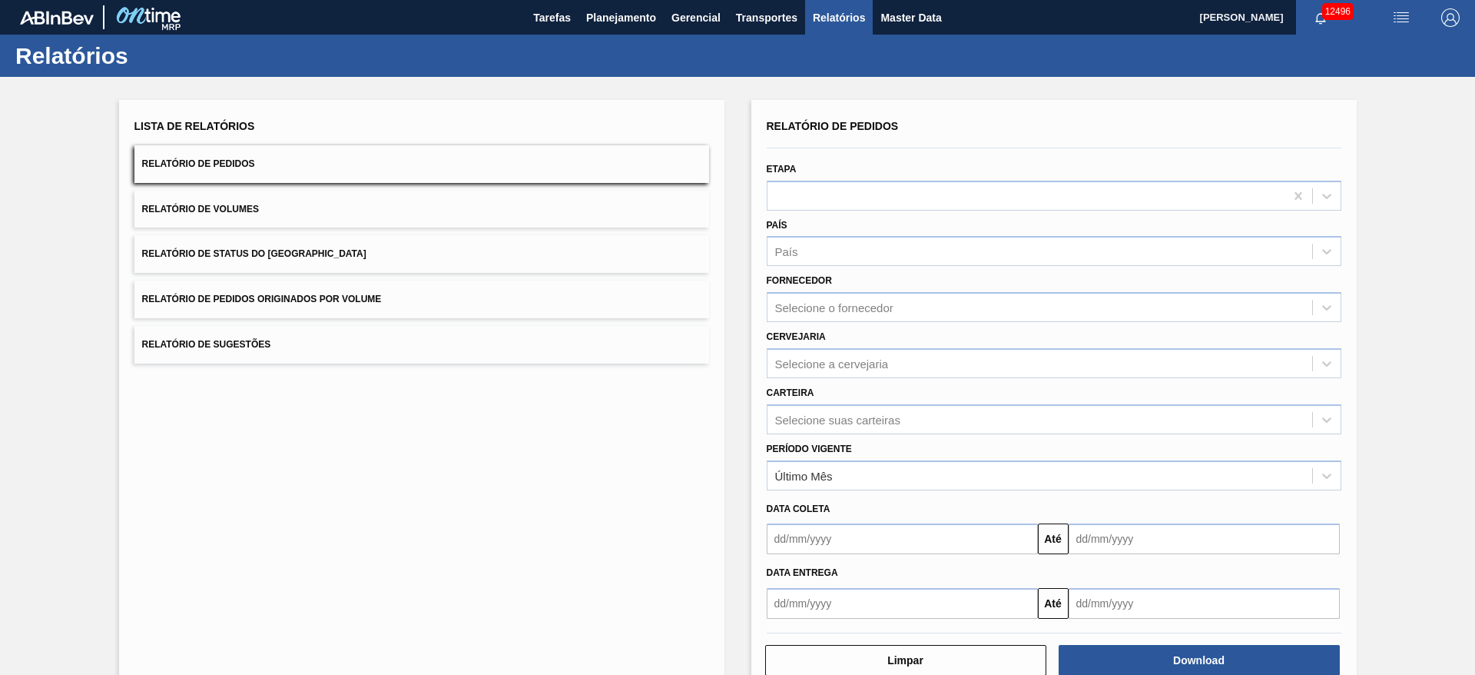
click at [388, 255] on button "Relatório de Status do Estoque" at bounding box center [421, 254] width 575 height 38
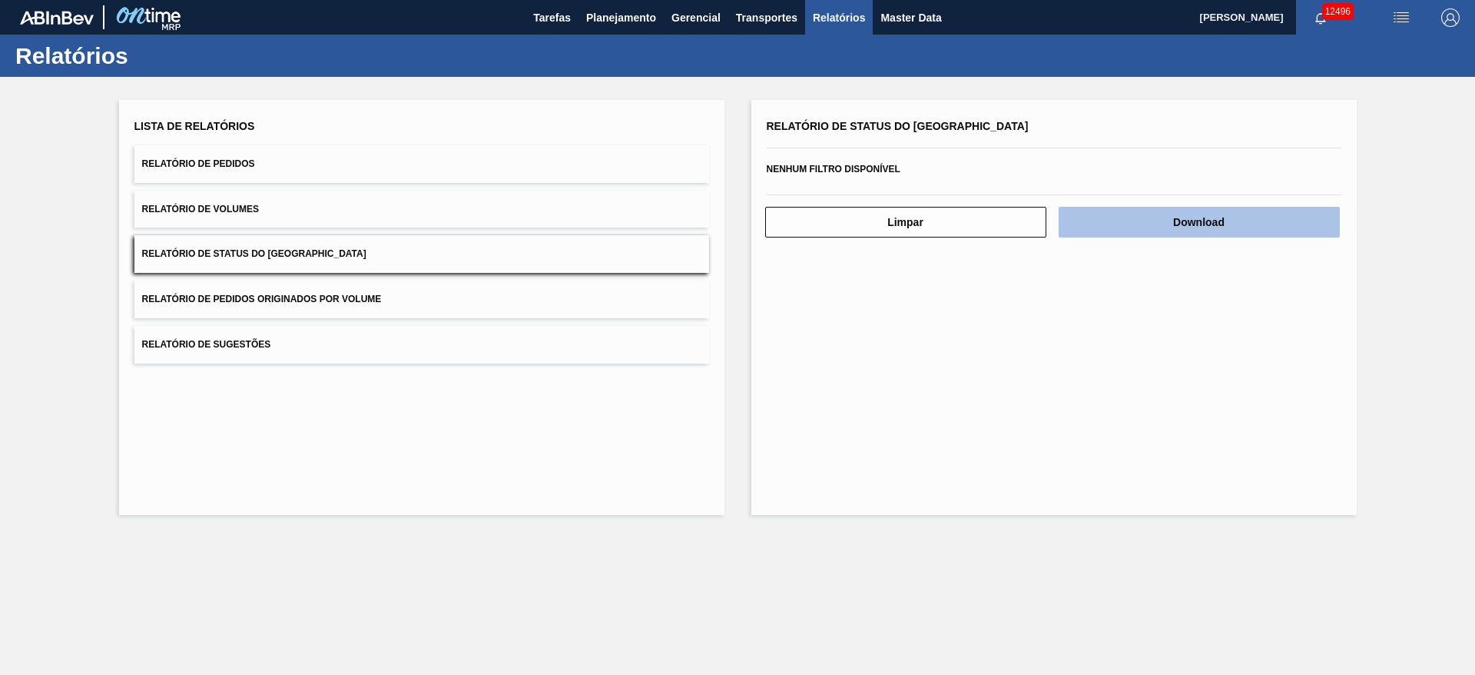
click at [1114, 225] on button "Download" at bounding box center [1199, 222] width 281 height 31
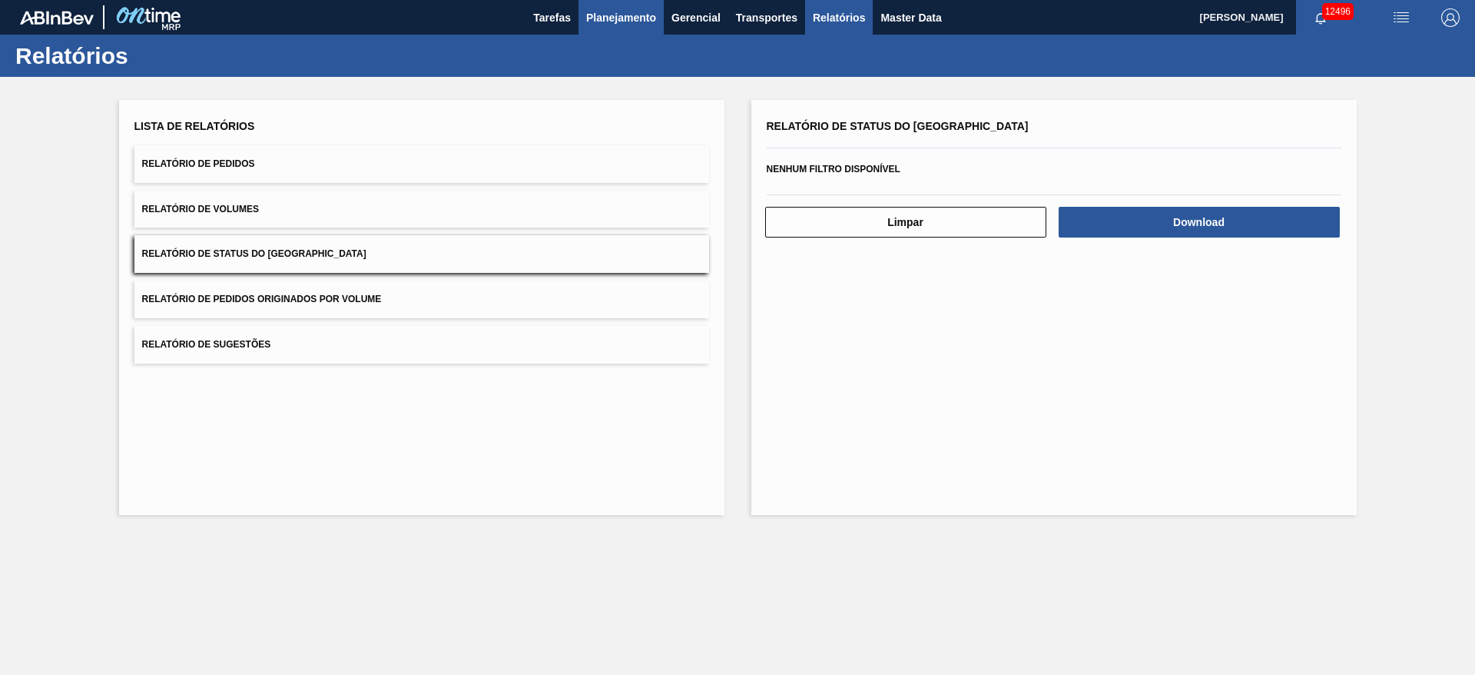
click at [619, 24] on span "Planejamento" at bounding box center [621, 17] width 70 height 18
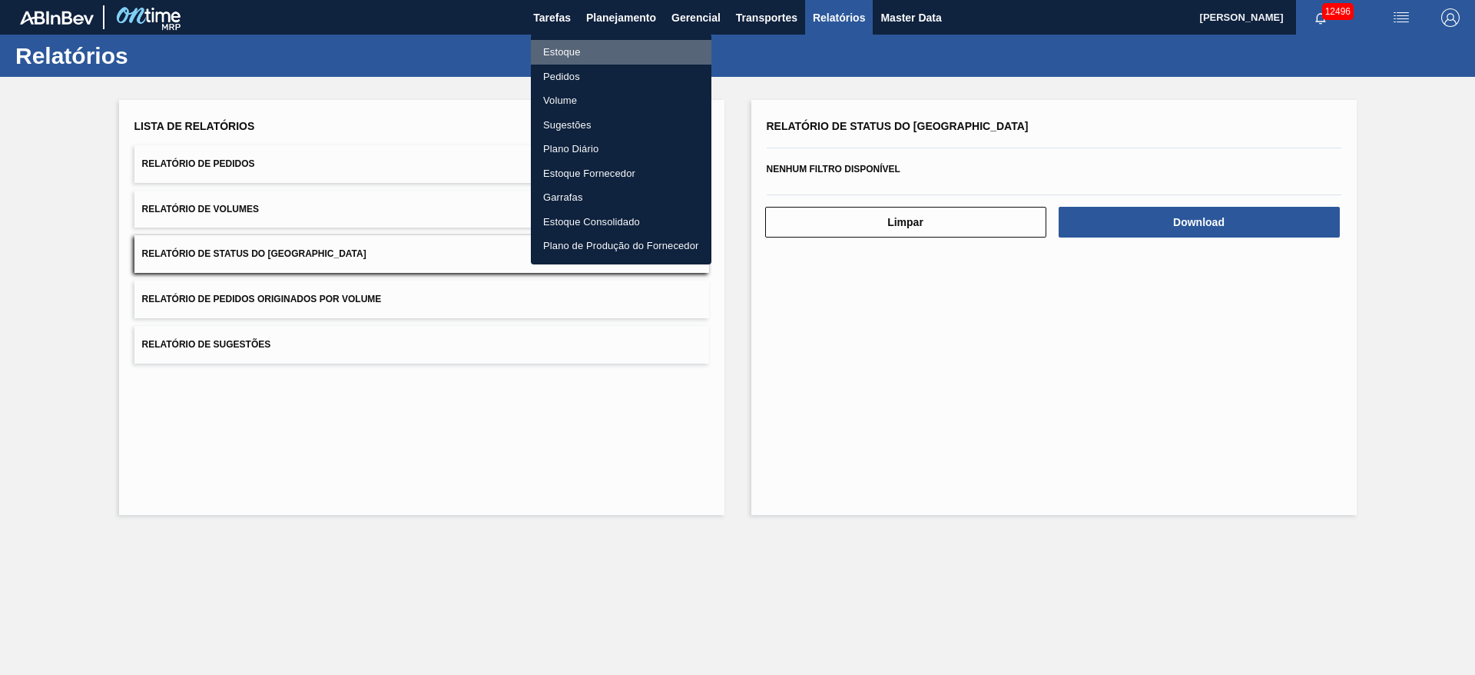
click at [610, 41] on li "Estoque" at bounding box center [621, 52] width 181 height 25
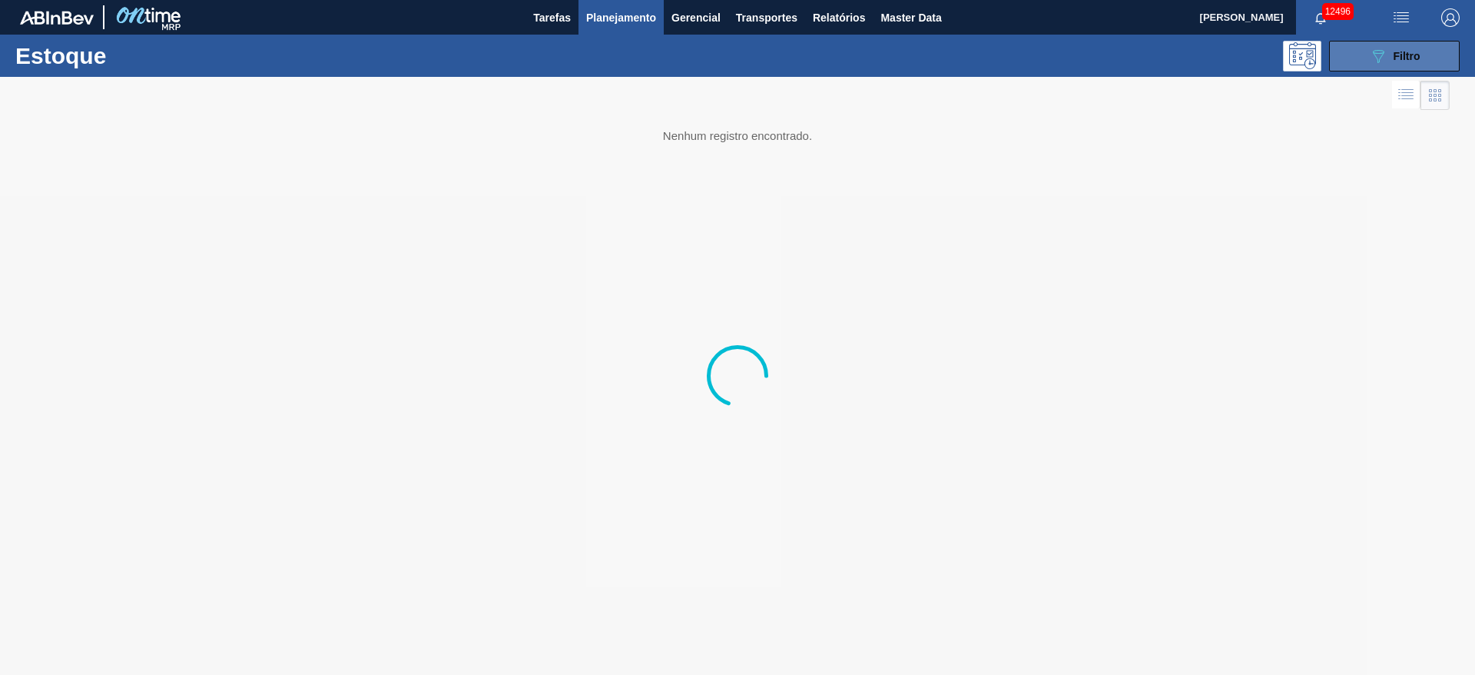
click at [1388, 48] on div "089F7B8B-B2A5-4AFE-B5C0-19BA573D28AC Filtro" at bounding box center [1394, 56] width 51 height 18
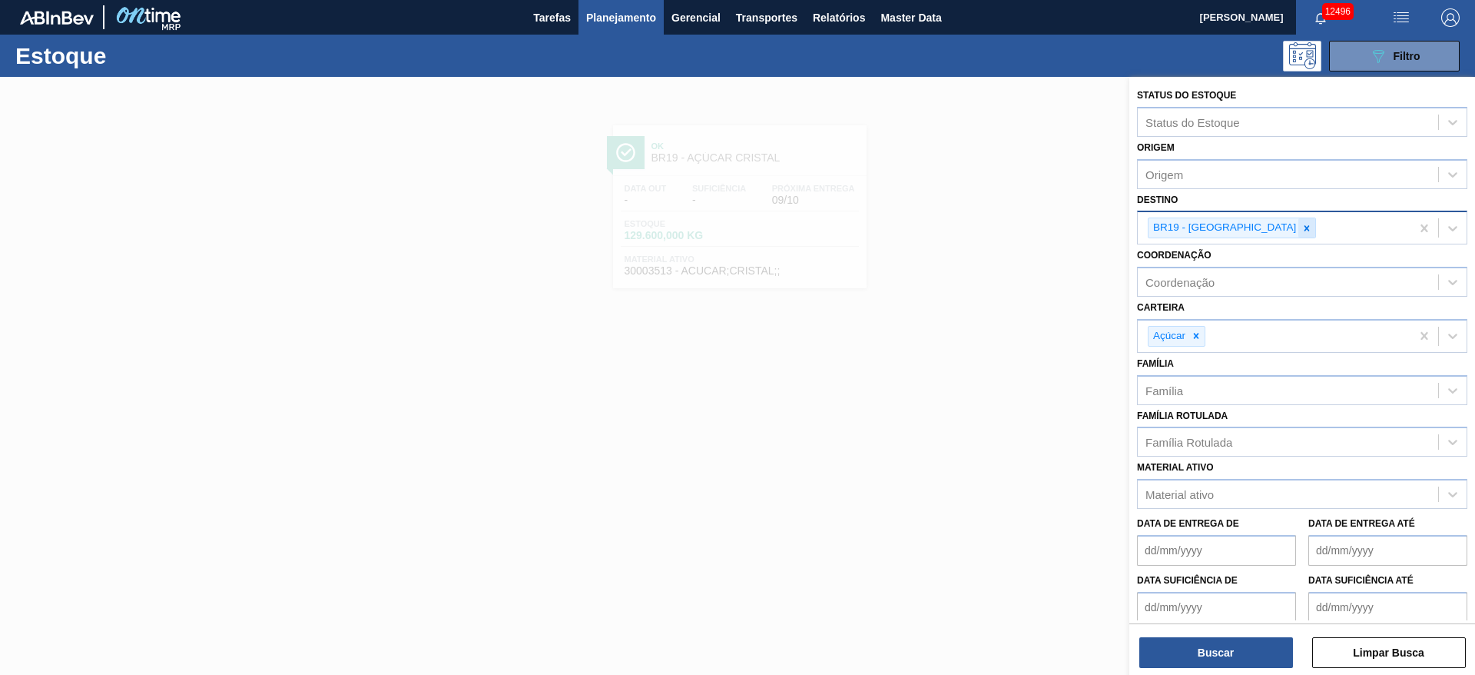
click at [1299, 231] on div at bounding box center [1307, 227] width 17 height 19
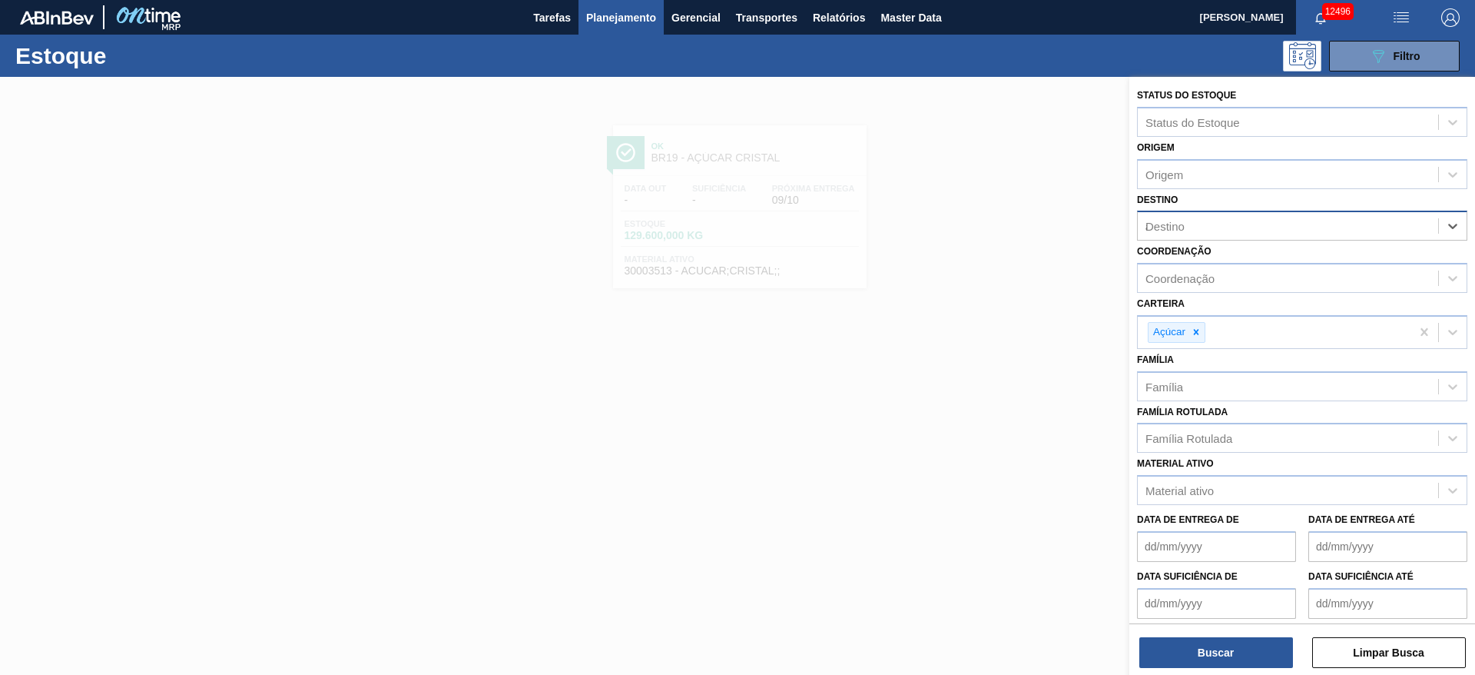
type input "ag"
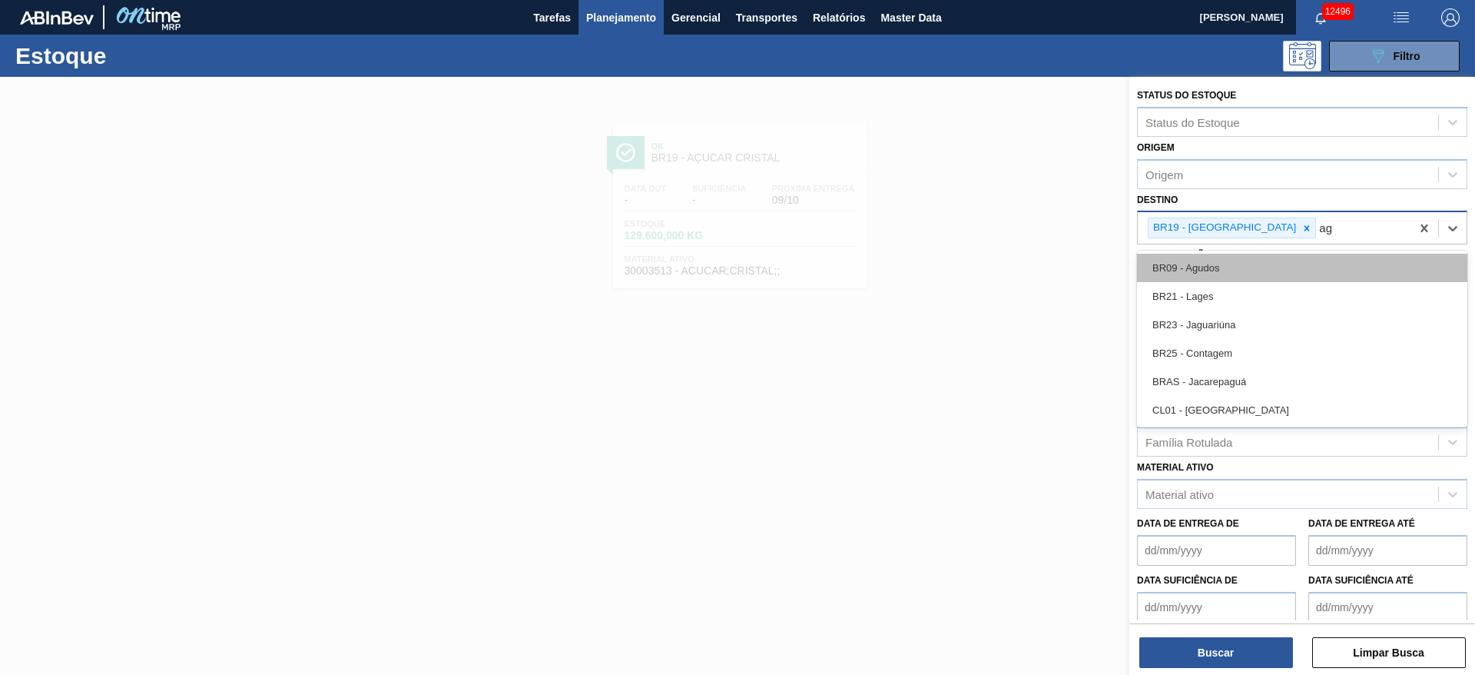
click at [1220, 263] on div "BR09 - Agudos" at bounding box center [1302, 268] width 330 height 28
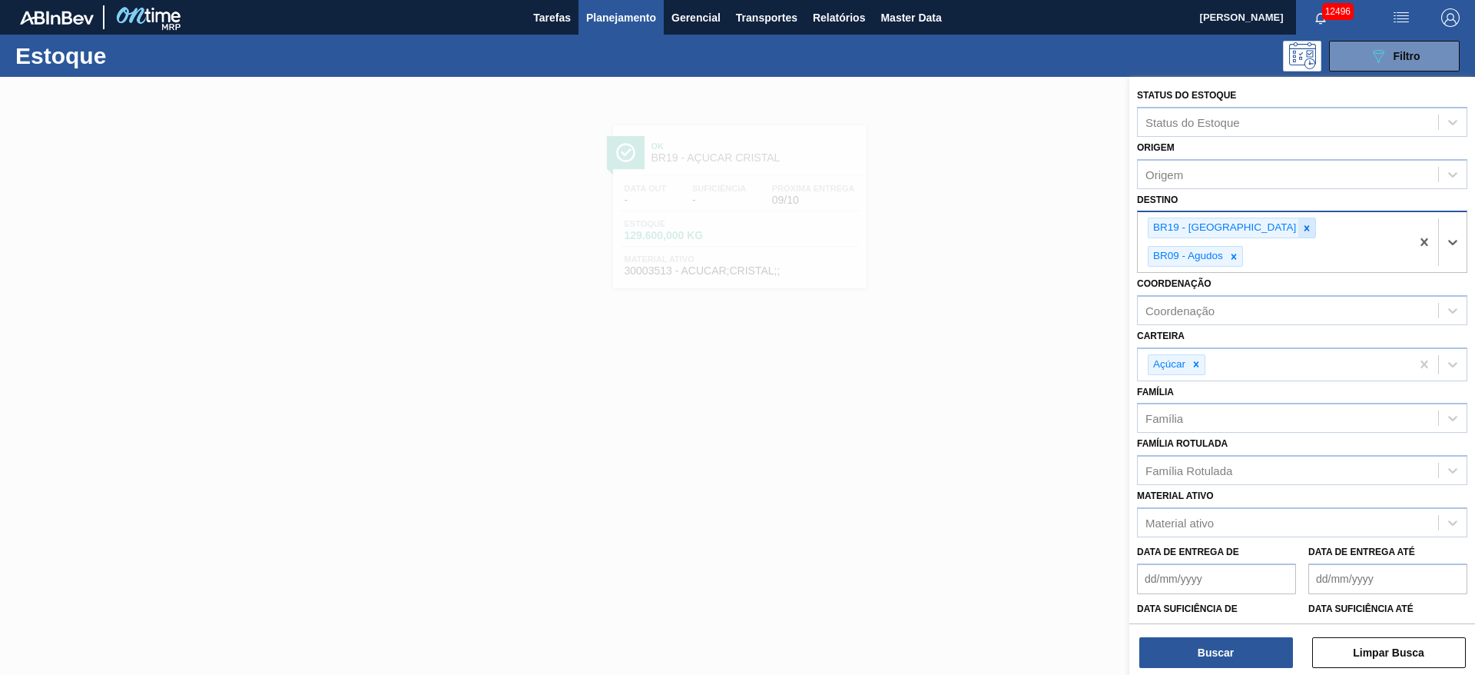
click at [1302, 231] on icon at bounding box center [1307, 228] width 11 height 11
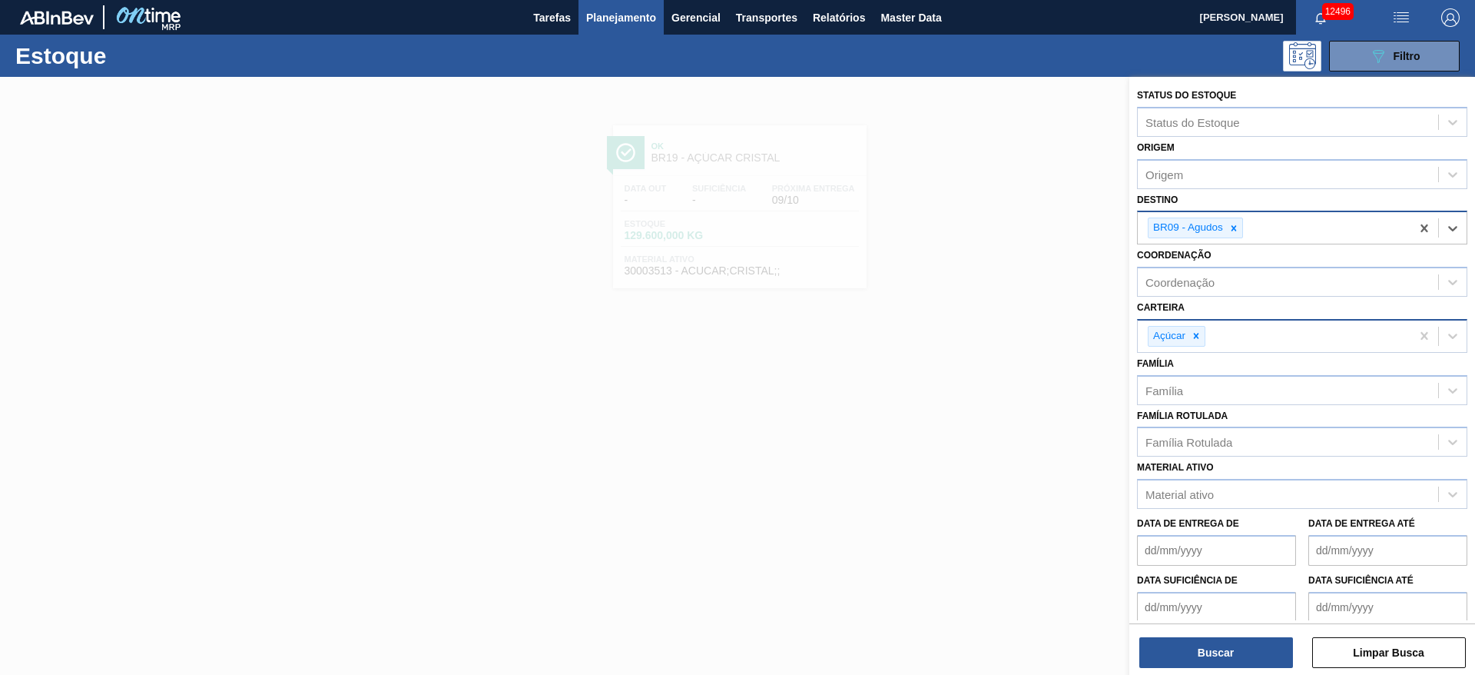
click at [1188, 331] on div at bounding box center [1196, 336] width 17 height 19
click at [1190, 330] on div "Carteira" at bounding box center [1288, 334] width 300 height 22
click at [1447, 18] on img "button" at bounding box center [1451, 17] width 18 height 18
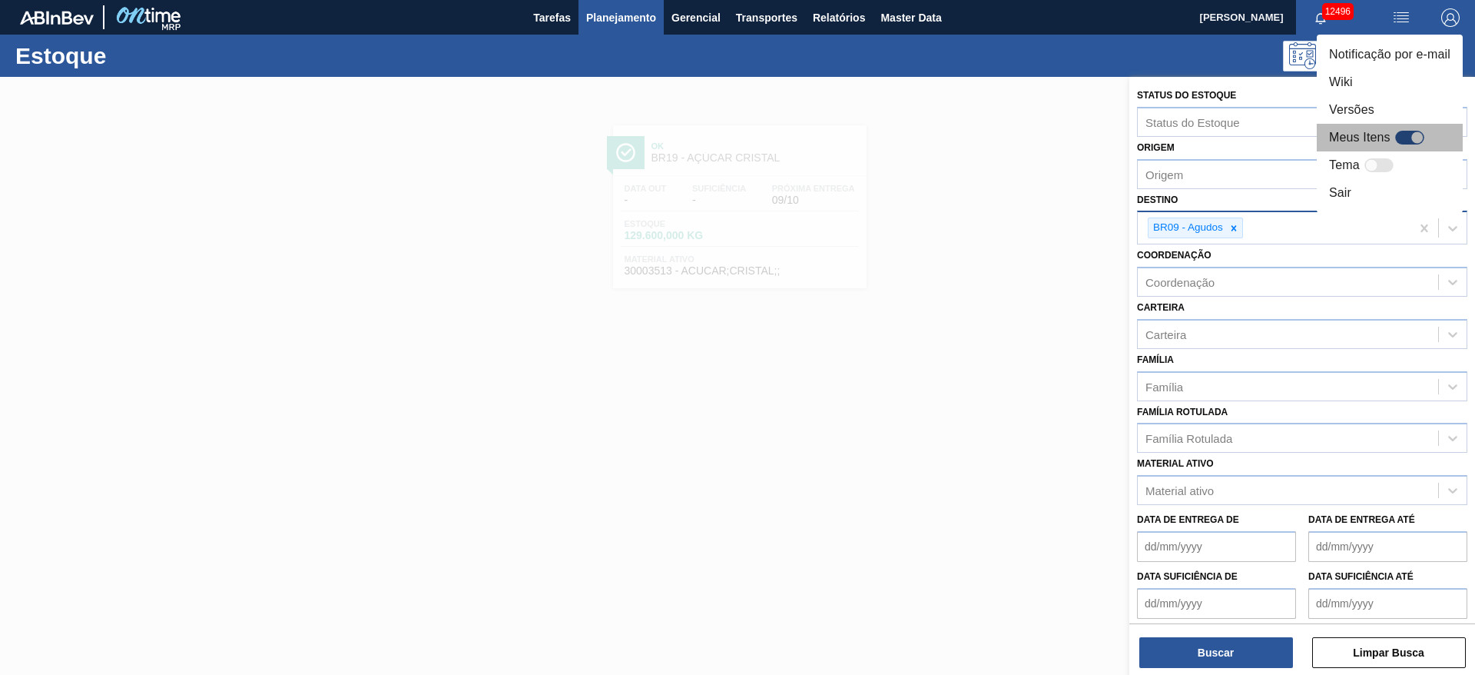
click at [1407, 135] on div at bounding box center [1410, 138] width 29 height 14
checkbox input "true"
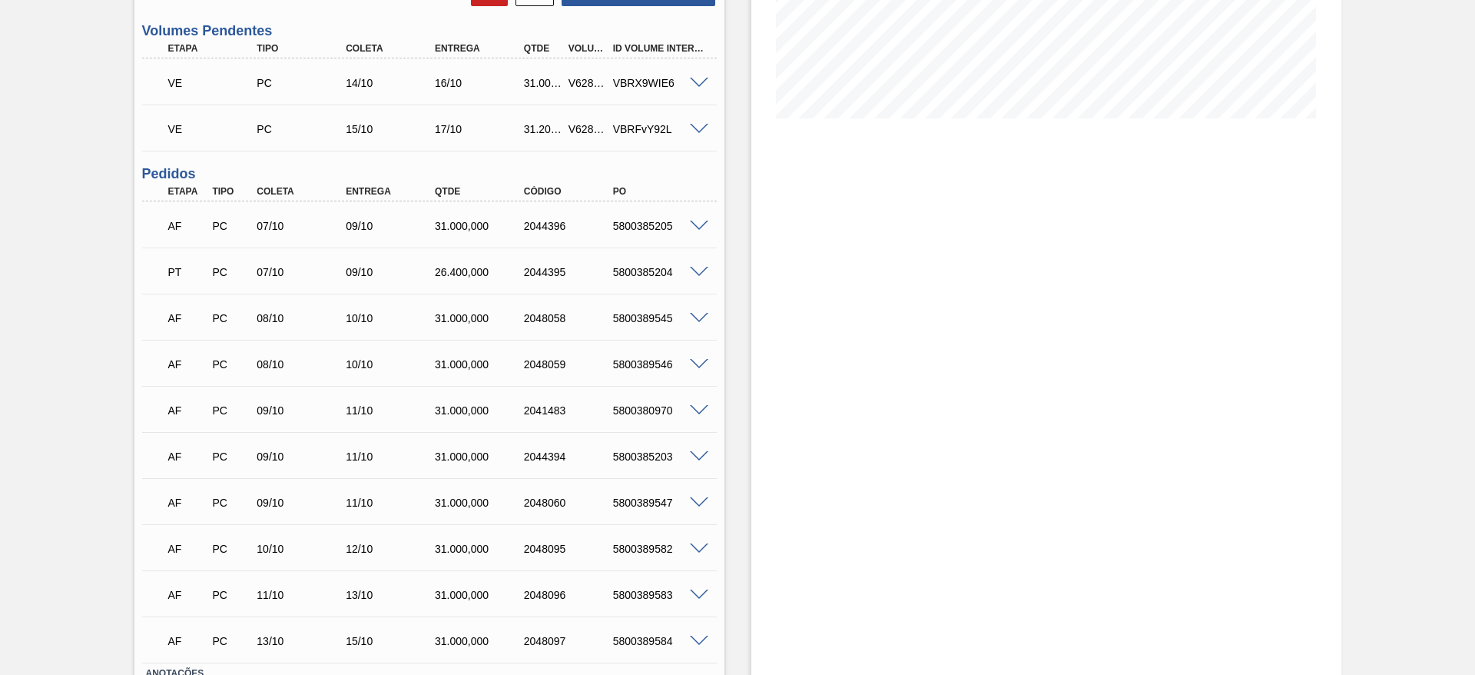
scroll to position [346, 0]
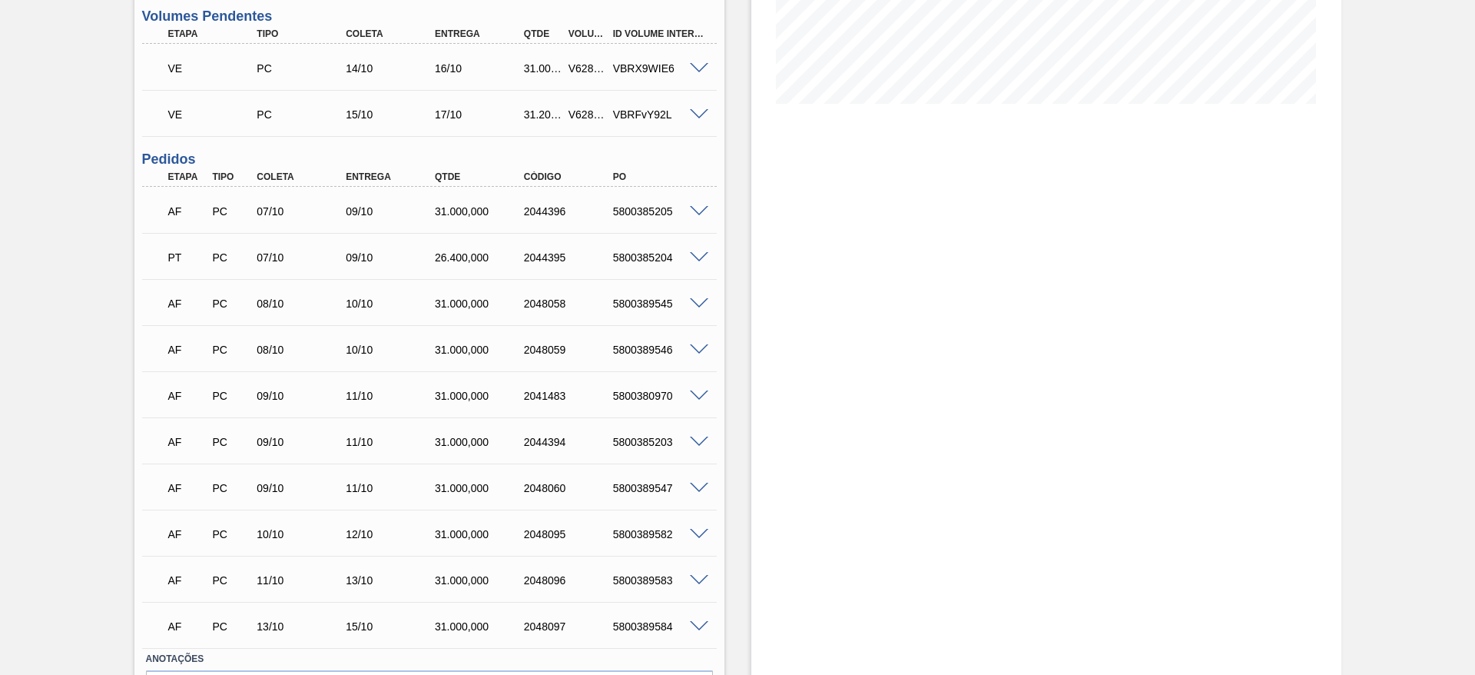
click at [700, 348] on span at bounding box center [699, 350] width 18 height 12
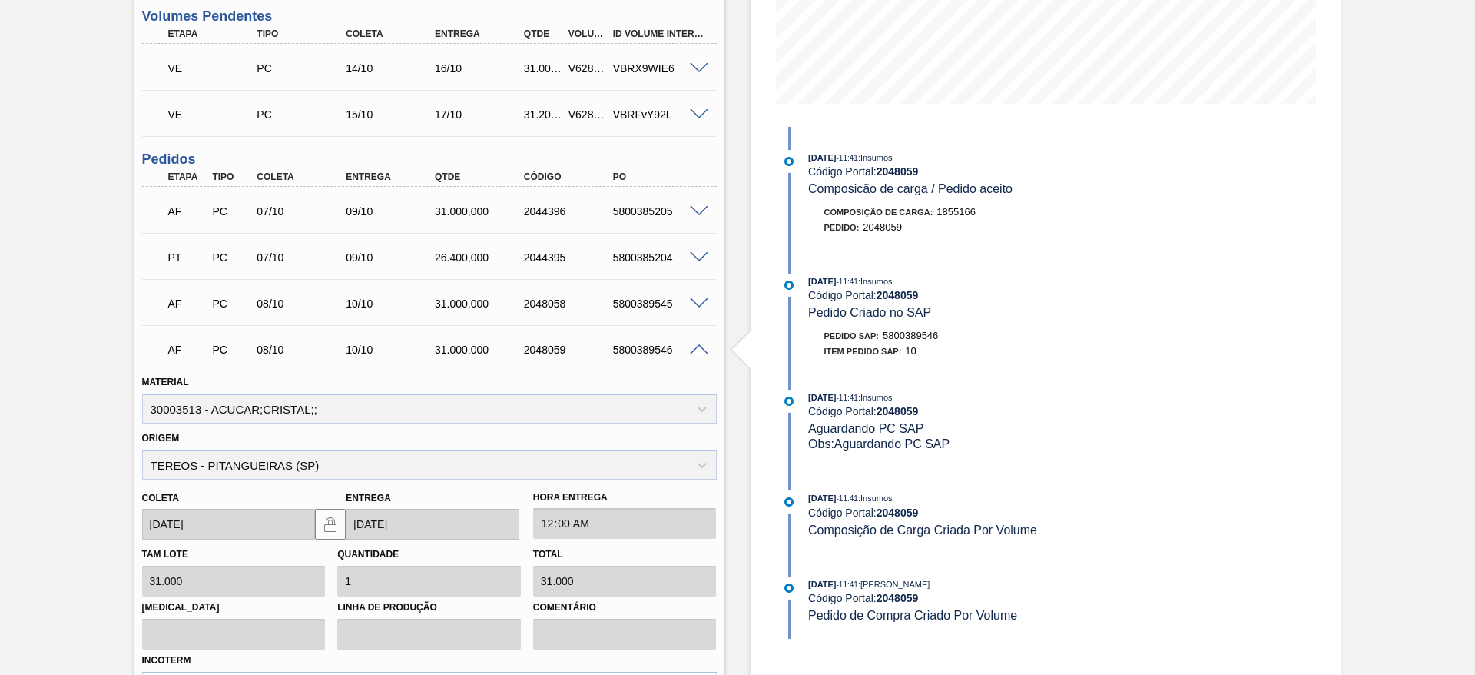
click at [694, 304] on div "AF PC 08/10 10/10 31.000,000 2048058 5800389545" at bounding box center [429, 302] width 575 height 38
click at [694, 302] on span at bounding box center [699, 304] width 18 height 12
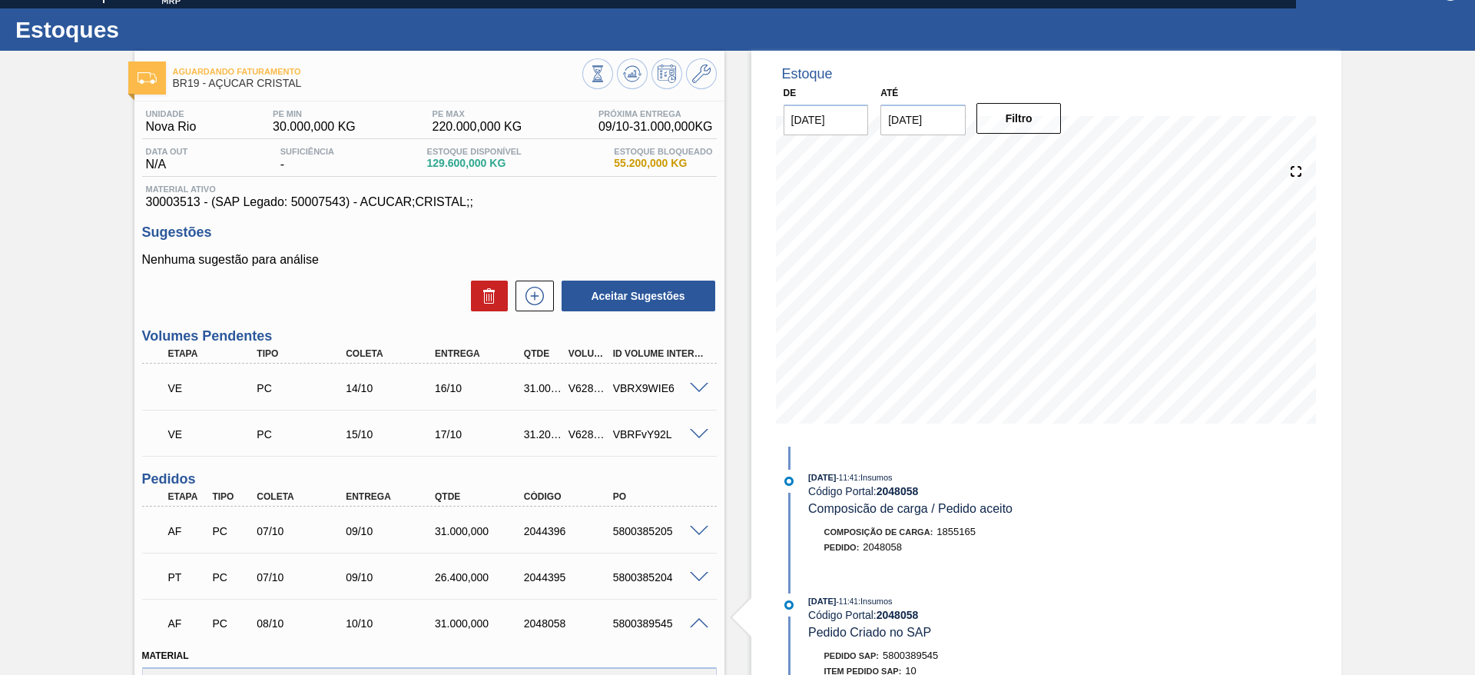
scroll to position [0, 0]
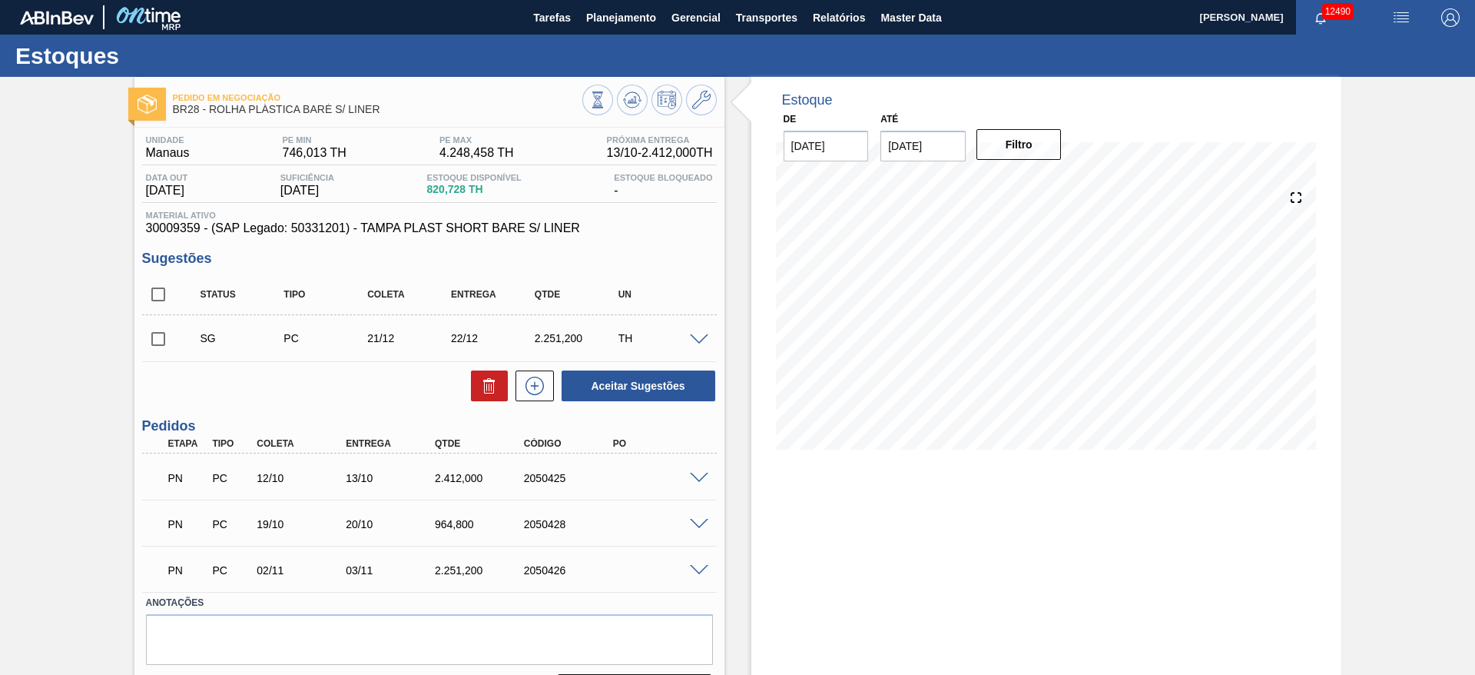
click at [695, 473] on span at bounding box center [699, 479] width 18 height 12
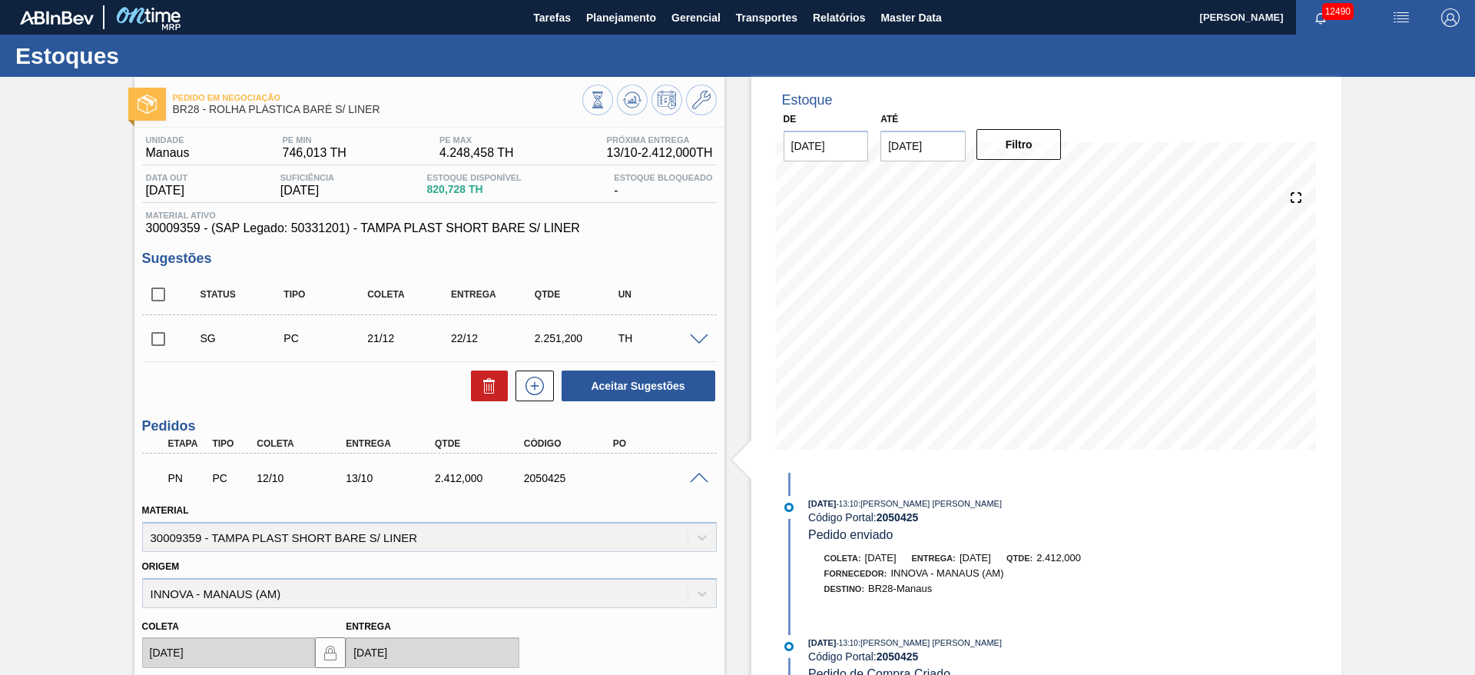
click at [761, 319] on div "Estoque De [DATE] Até [DATE] Filtro" at bounding box center [1047, 275] width 590 height 396
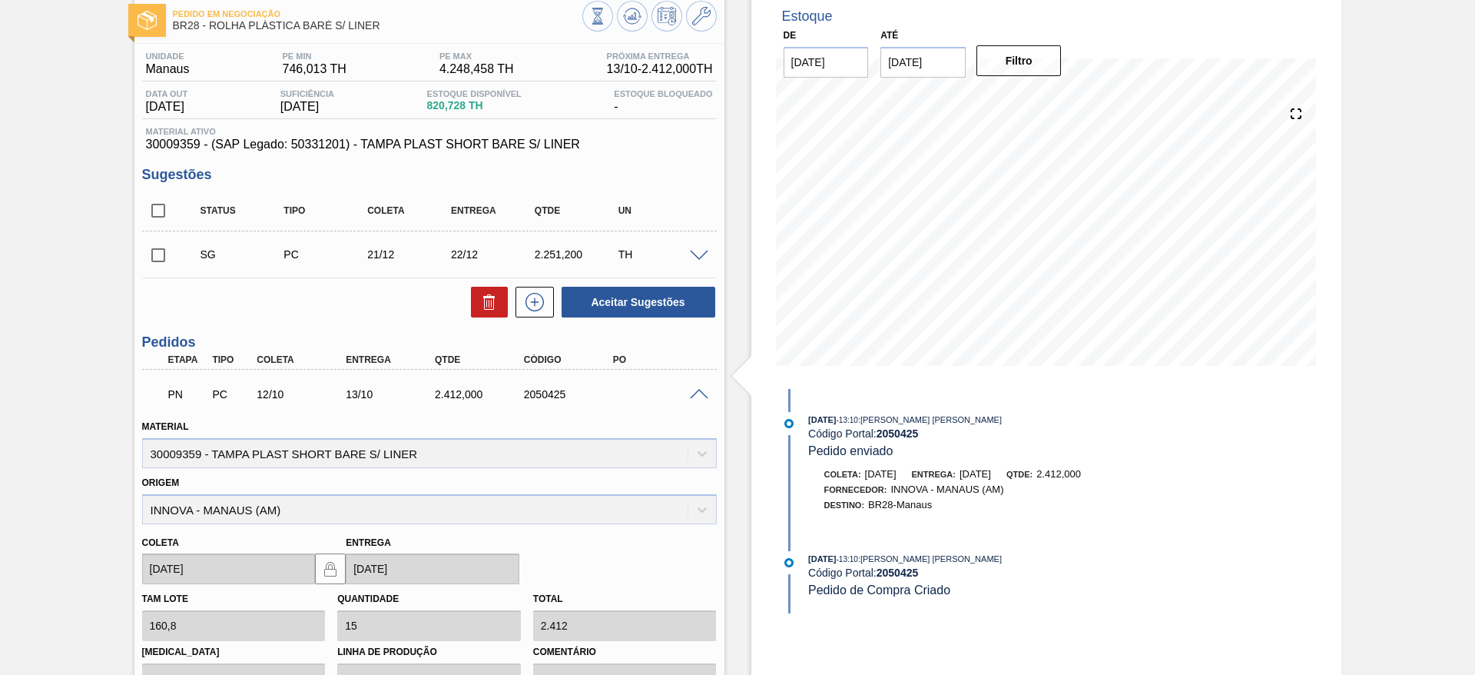
scroll to position [70, 0]
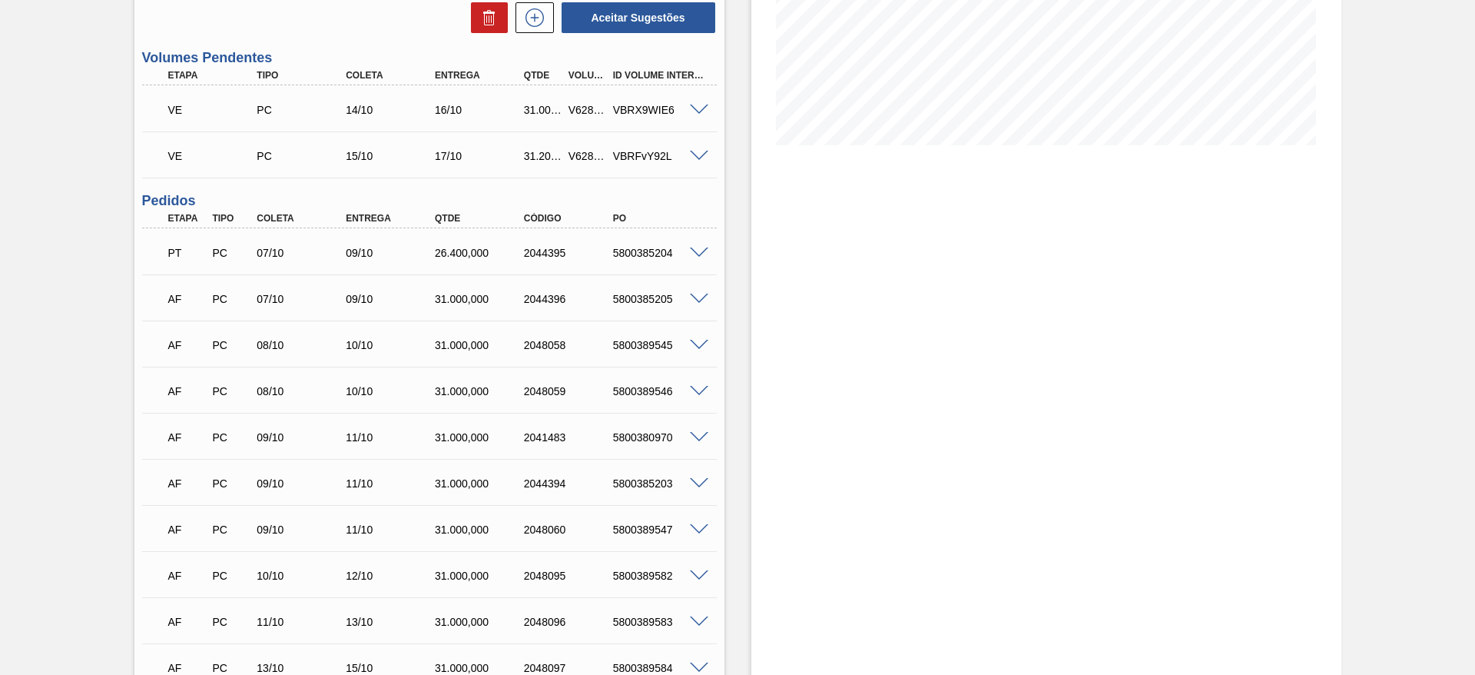
scroll to position [346, 0]
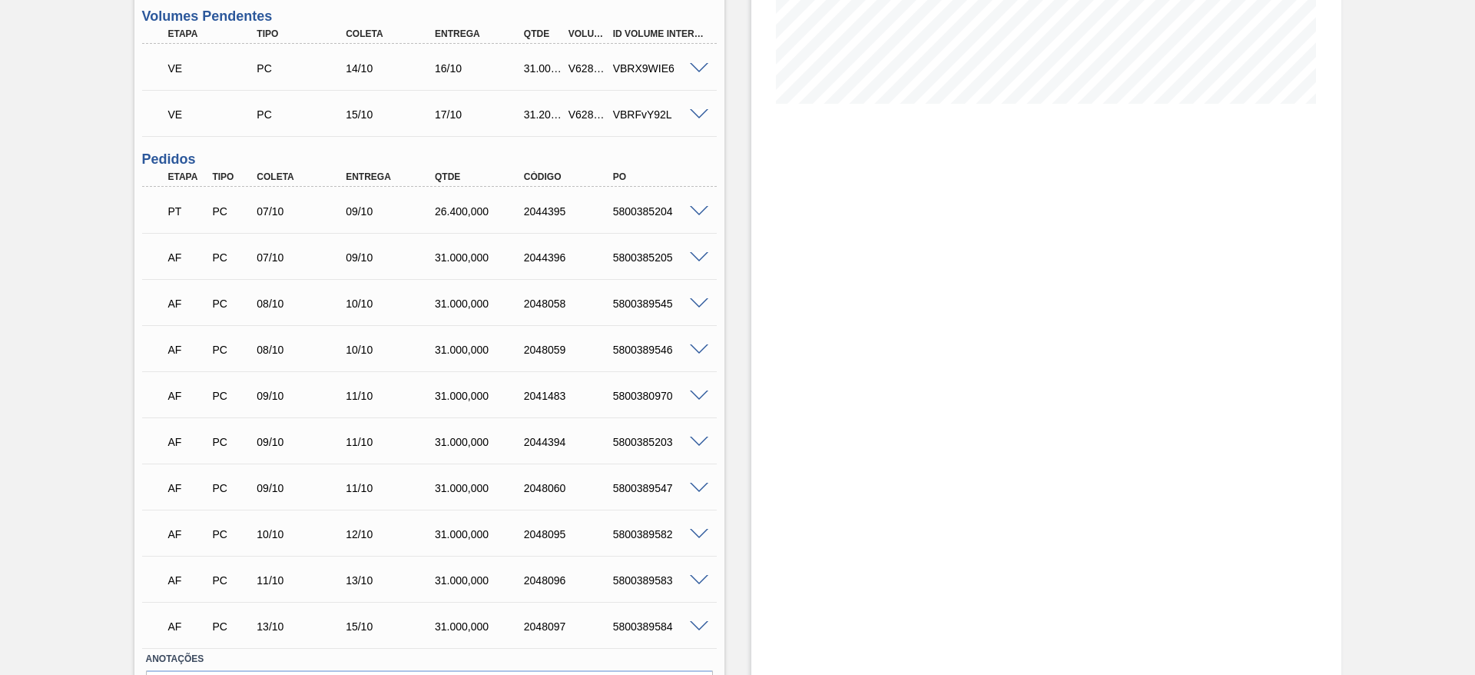
click at [693, 65] on span at bounding box center [699, 69] width 18 height 12
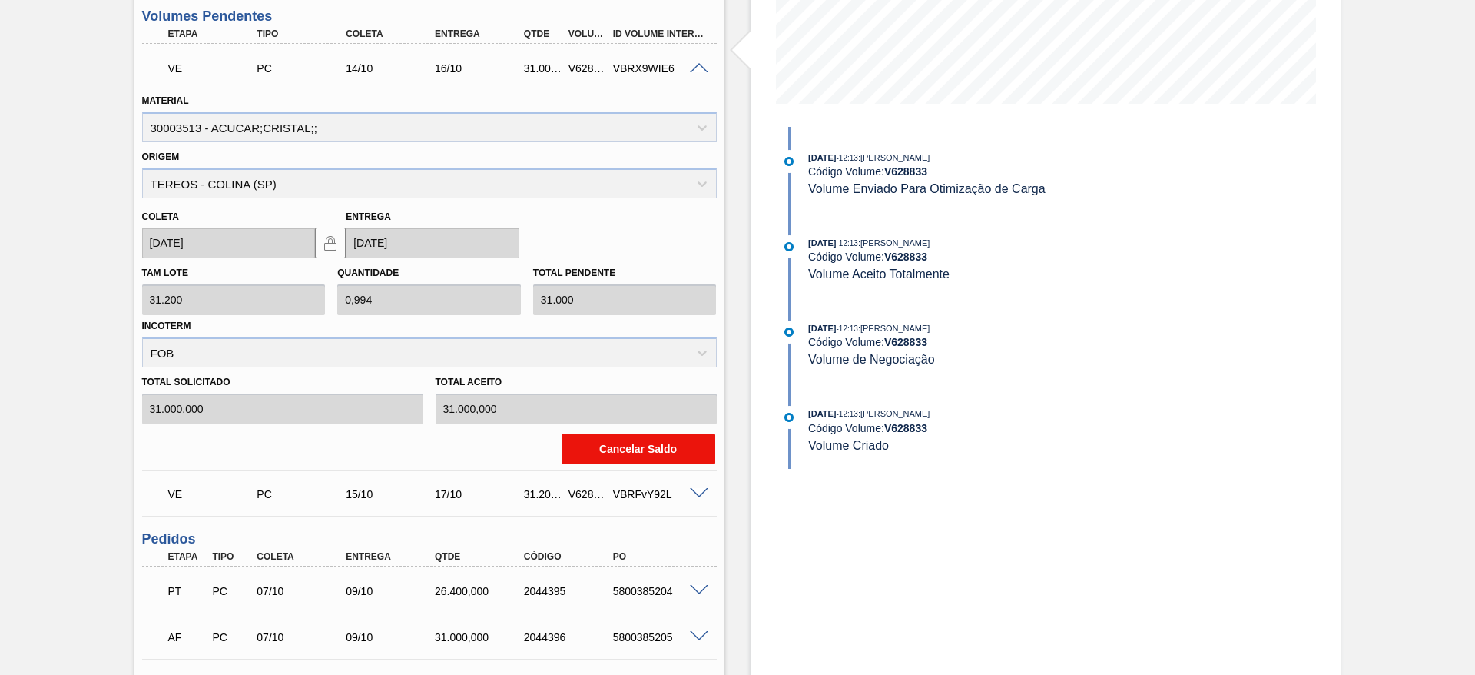
click at [636, 453] on button "Cancelar Saldo" at bounding box center [639, 448] width 154 height 31
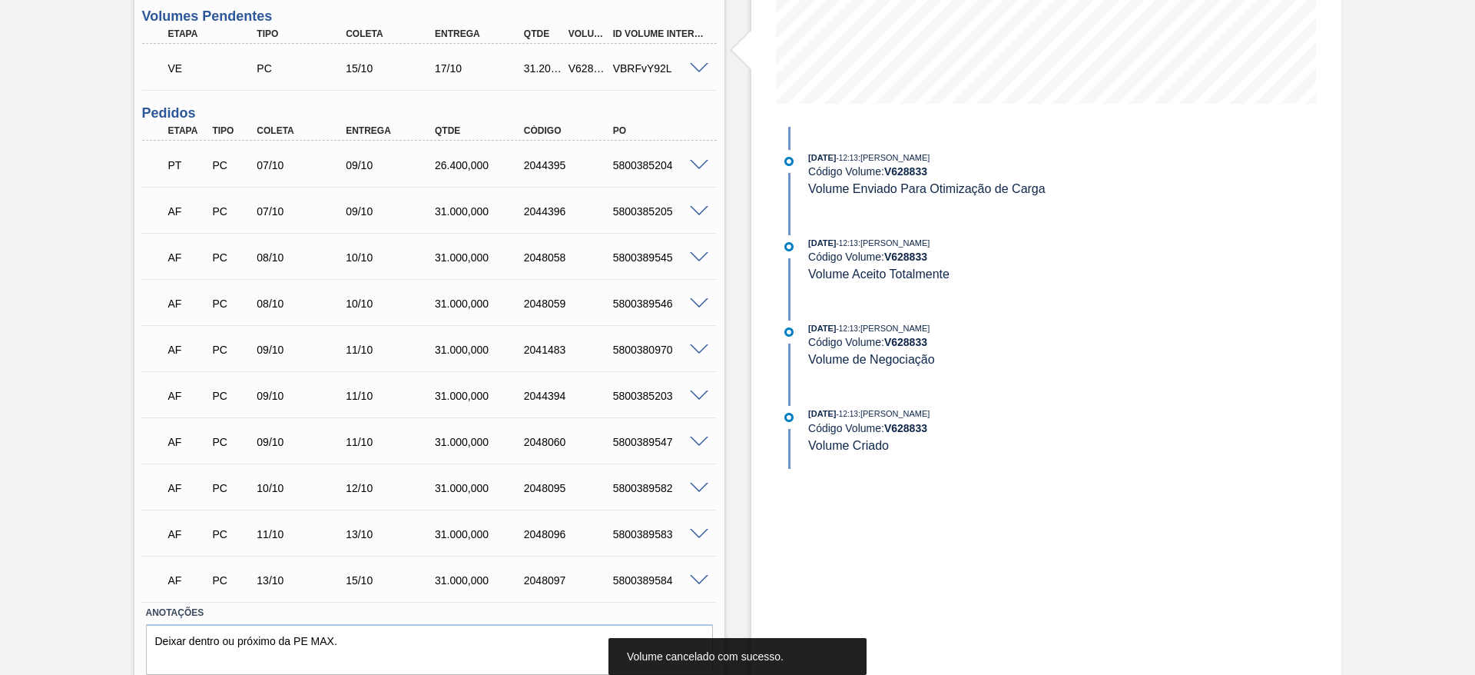
click at [696, 69] on span at bounding box center [699, 69] width 18 height 12
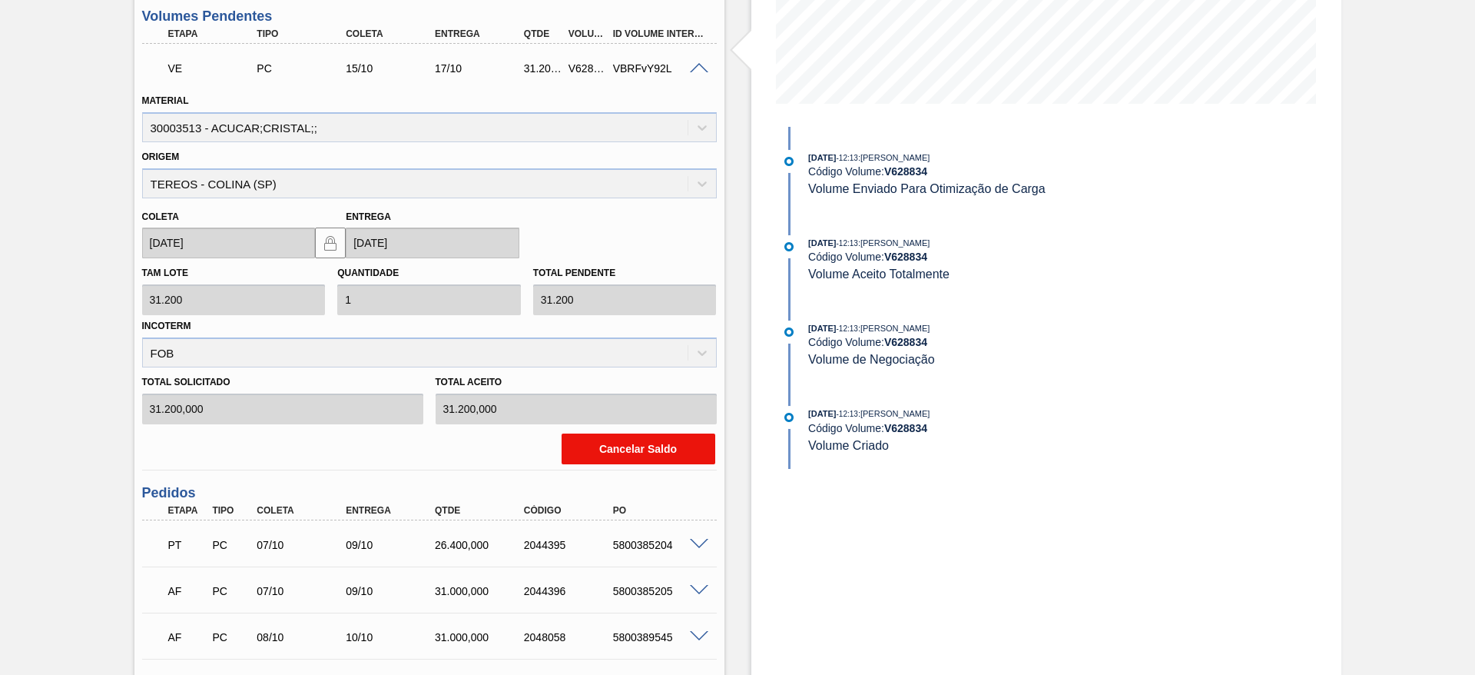
click at [653, 451] on button "Cancelar Saldo" at bounding box center [639, 448] width 154 height 31
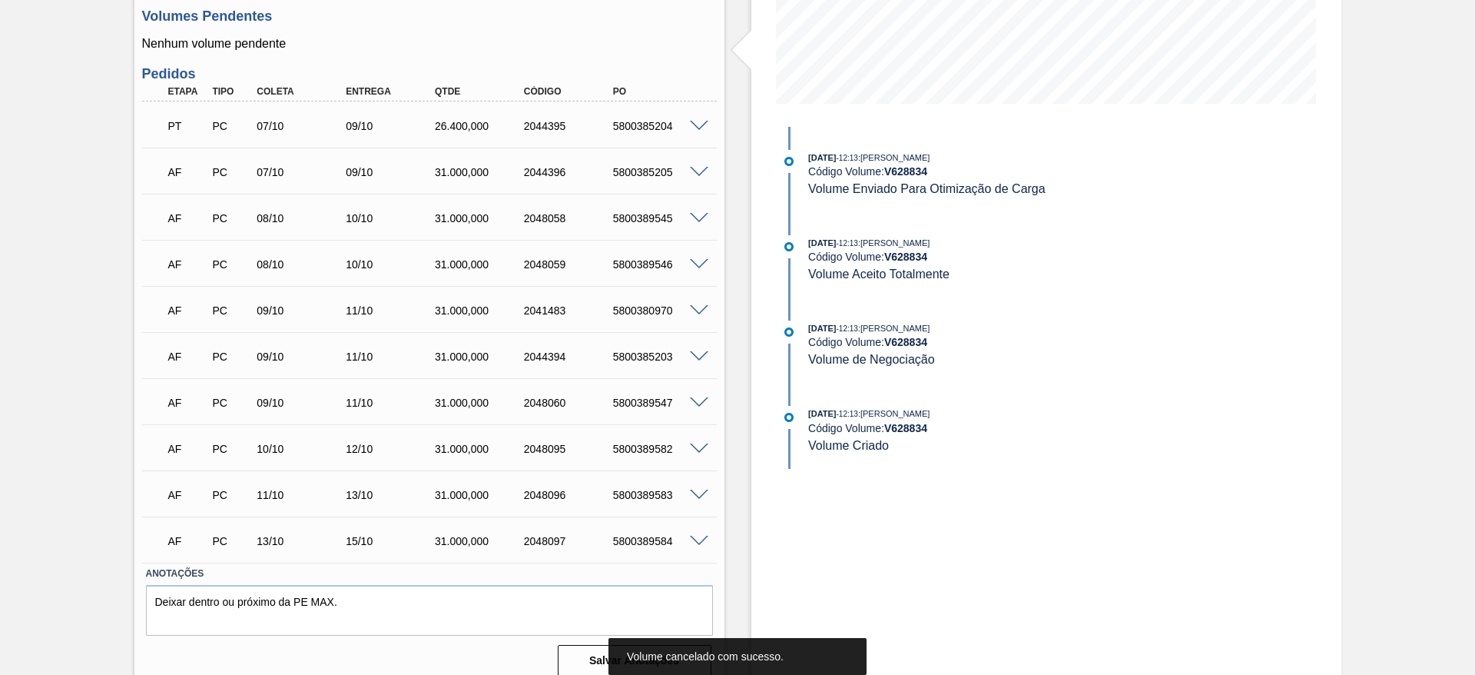
scroll to position [0, 0]
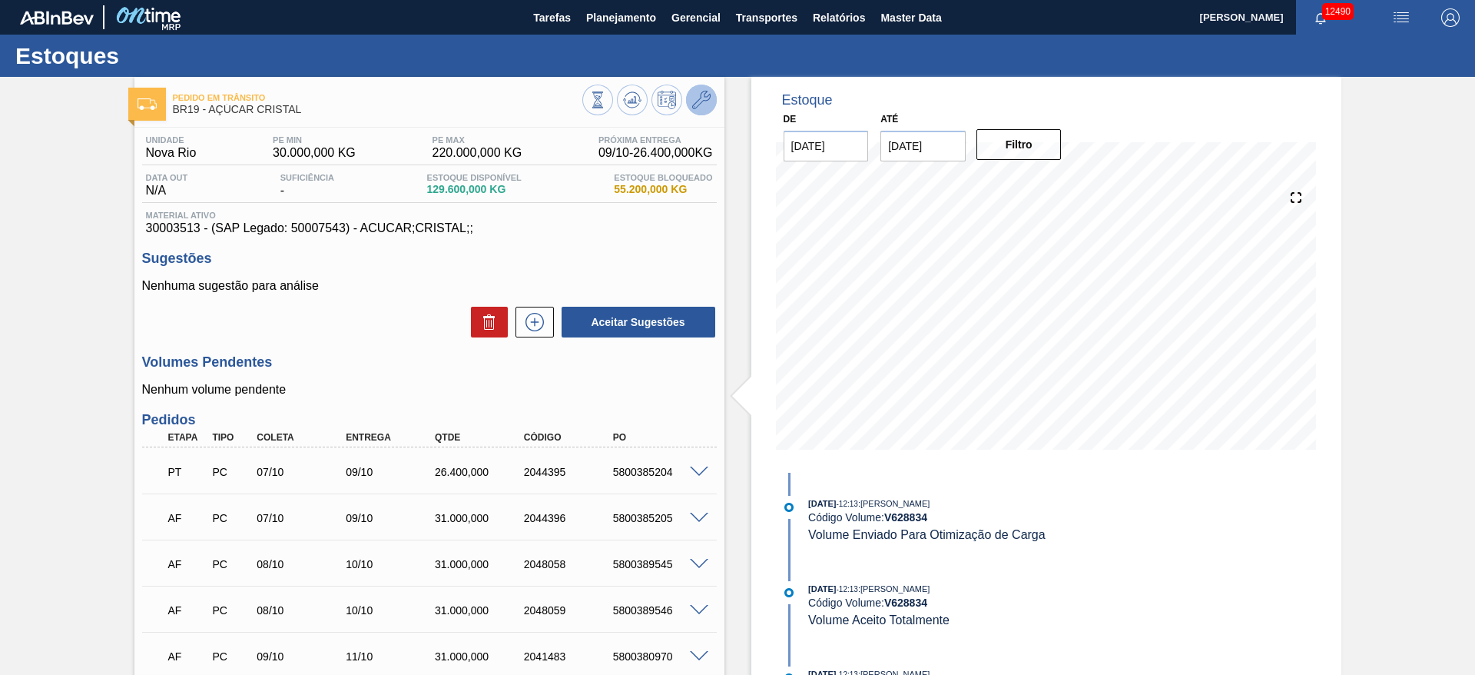
click at [707, 85] on button at bounding box center [701, 100] width 31 height 31
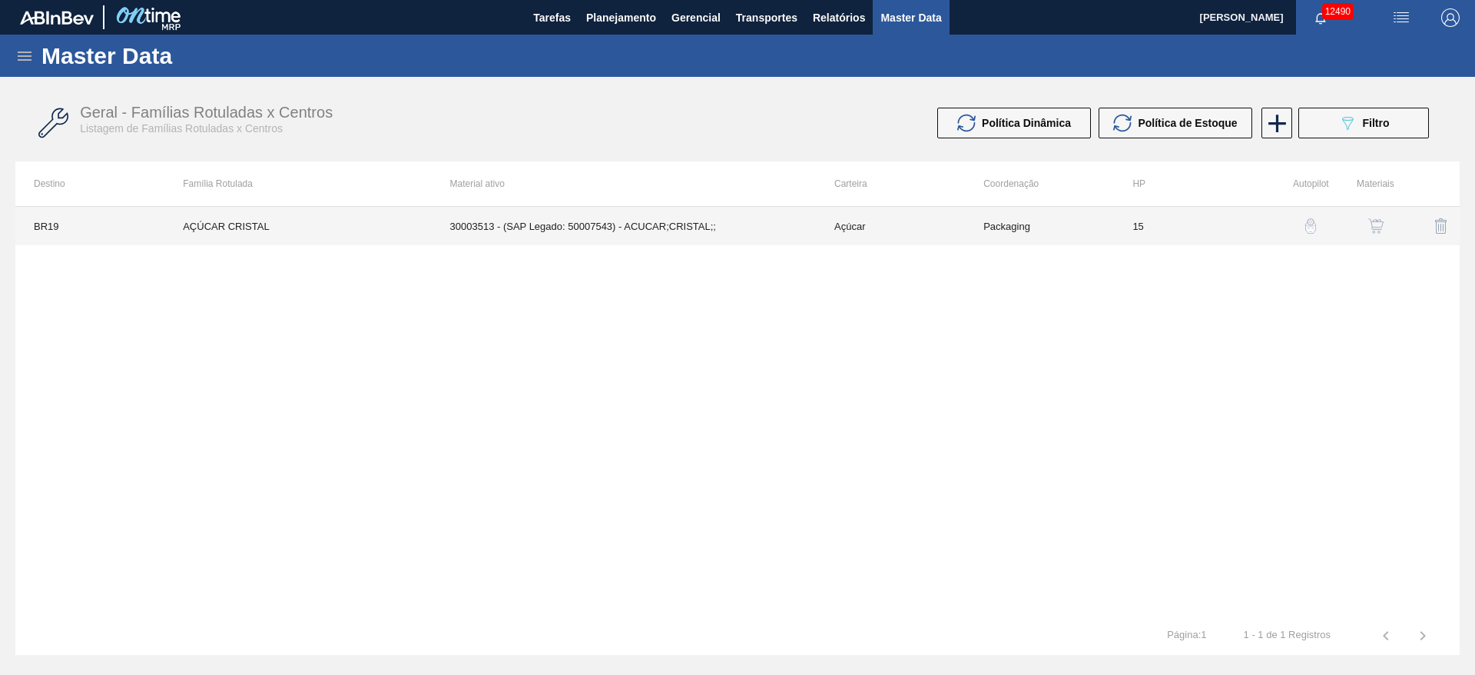
click at [722, 216] on td "30003513 - (SAP Legado: 50007543) - ACUCAR;CRISTAL;;" at bounding box center [624, 226] width 384 height 38
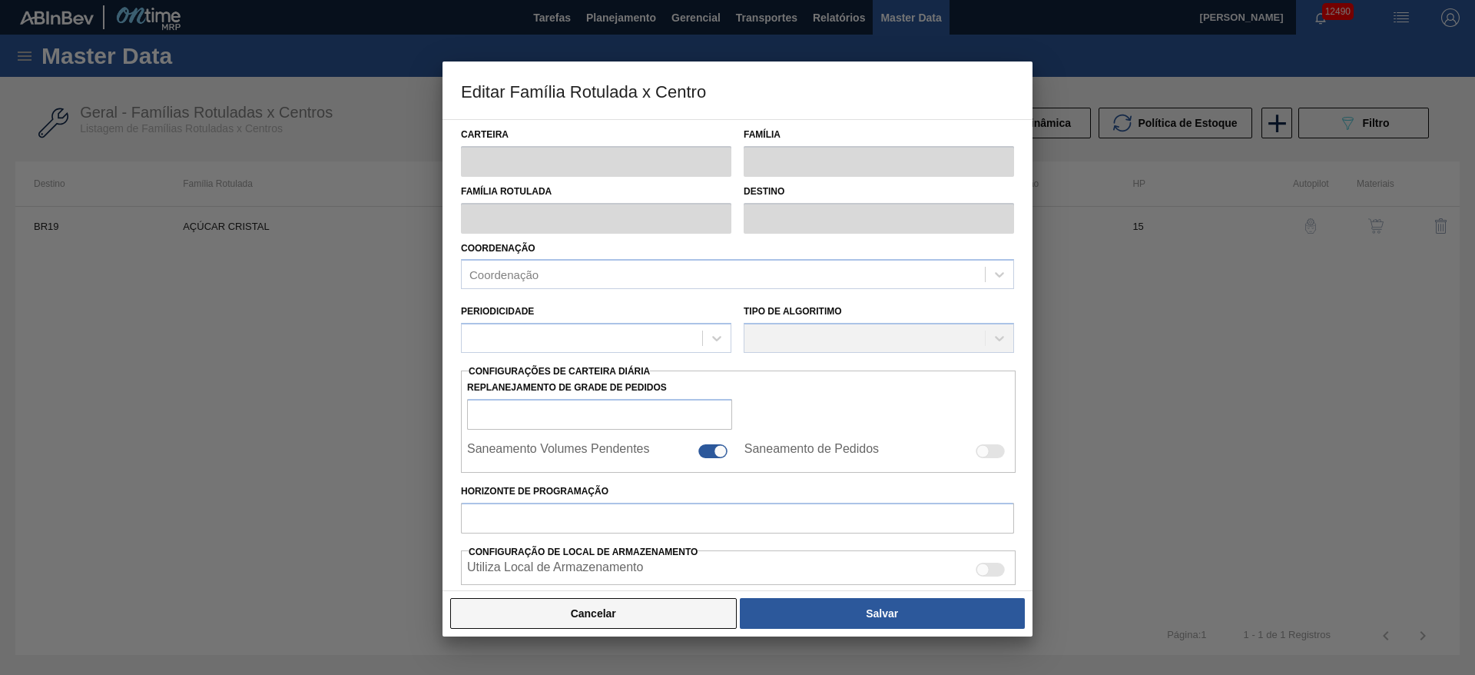
click at [653, 615] on button "Cancelar" at bounding box center [593, 613] width 287 height 31
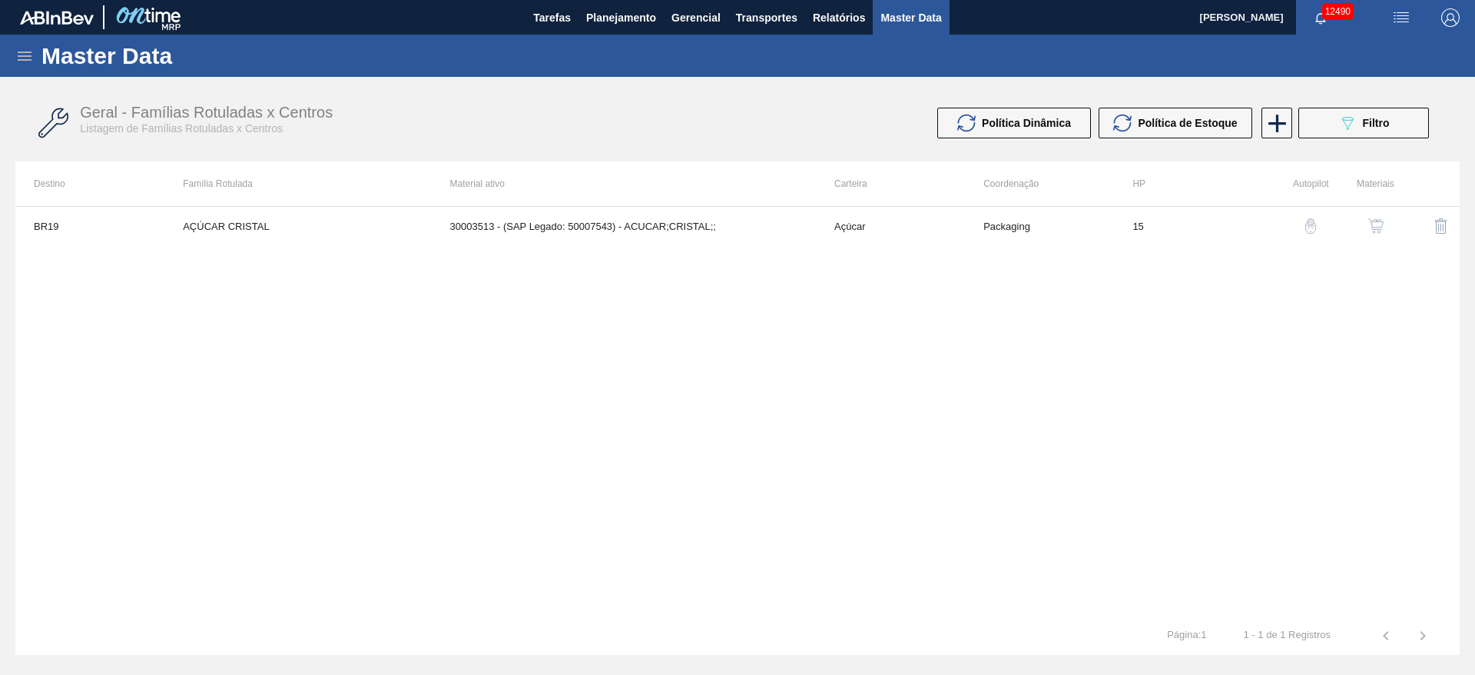
click at [1402, 233] on div at bounding box center [1431, 225] width 58 height 37
click at [1388, 227] on button "button" at bounding box center [1376, 225] width 37 height 37
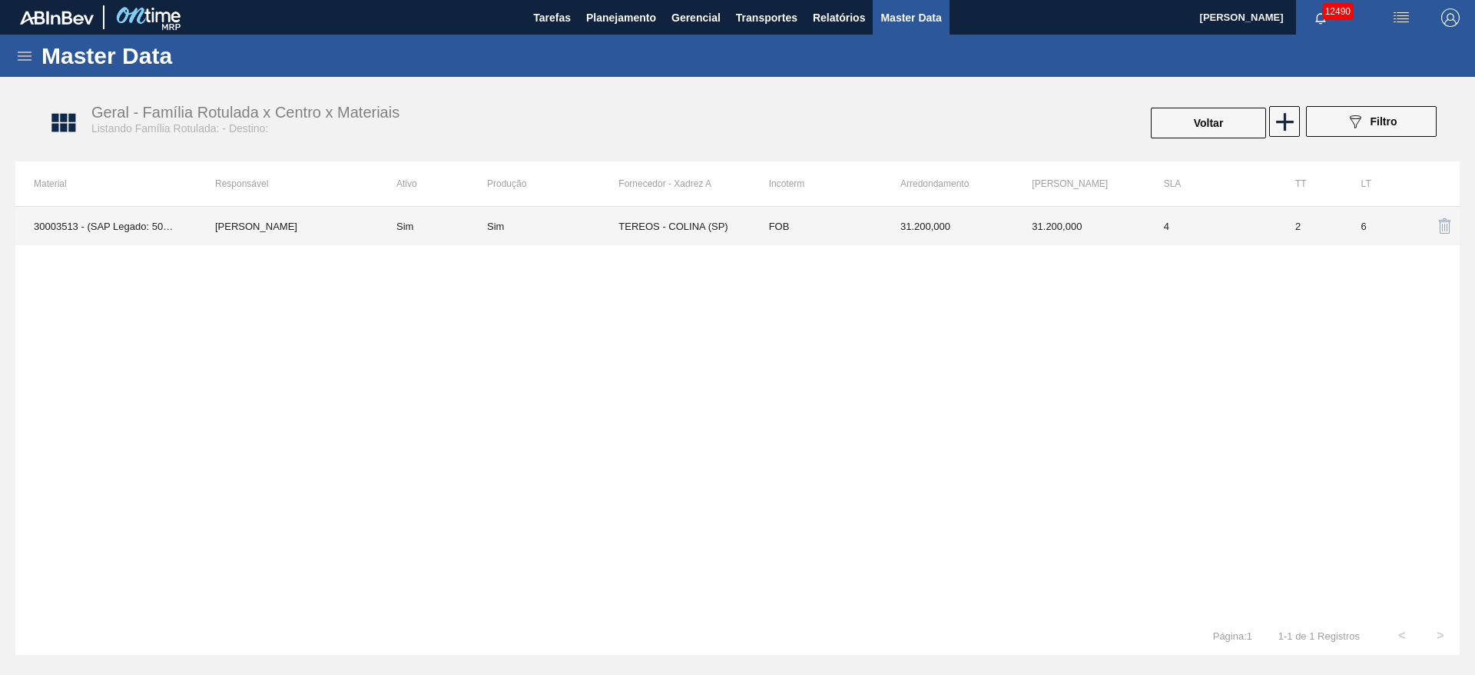
click at [851, 237] on td "FOB" at bounding box center [816, 226] width 131 height 38
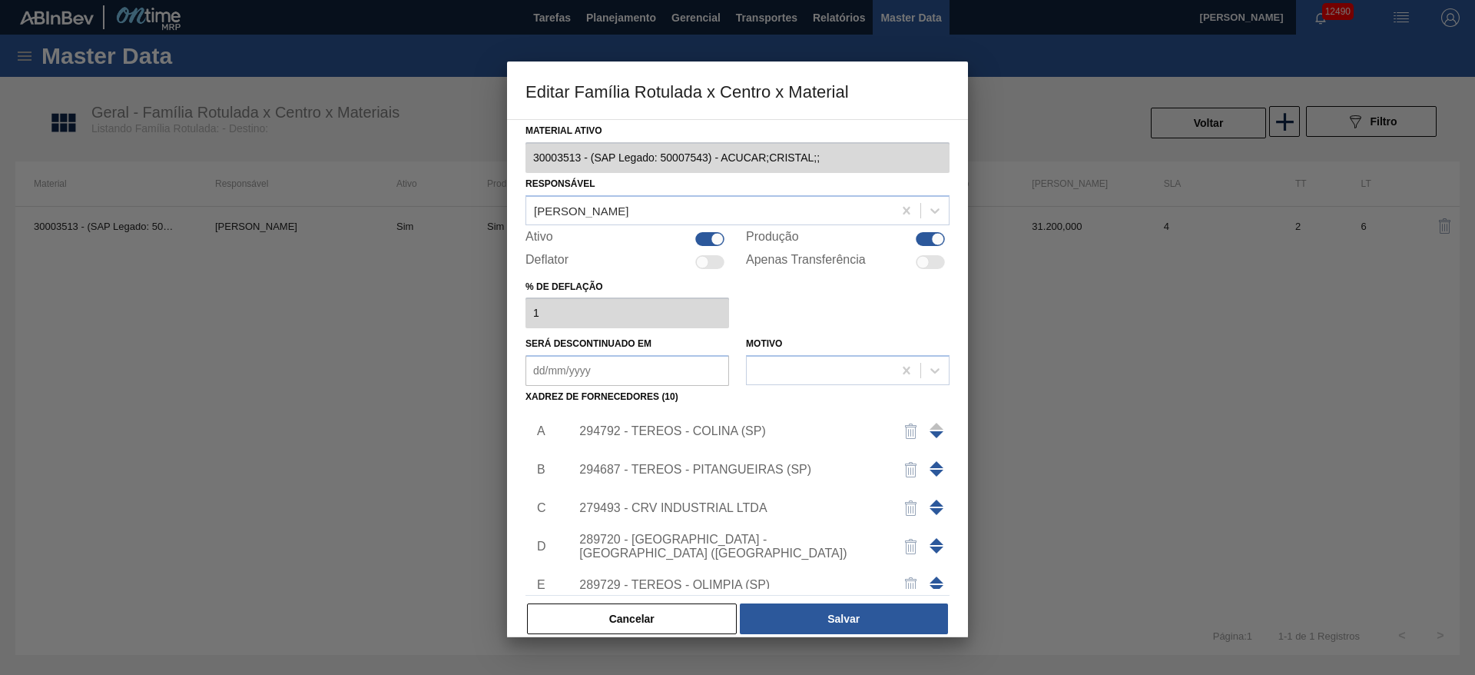
click at [931, 463] on span at bounding box center [937, 464] width 14 height 7
click at [857, 623] on button "Salvar" at bounding box center [844, 618] width 208 height 31
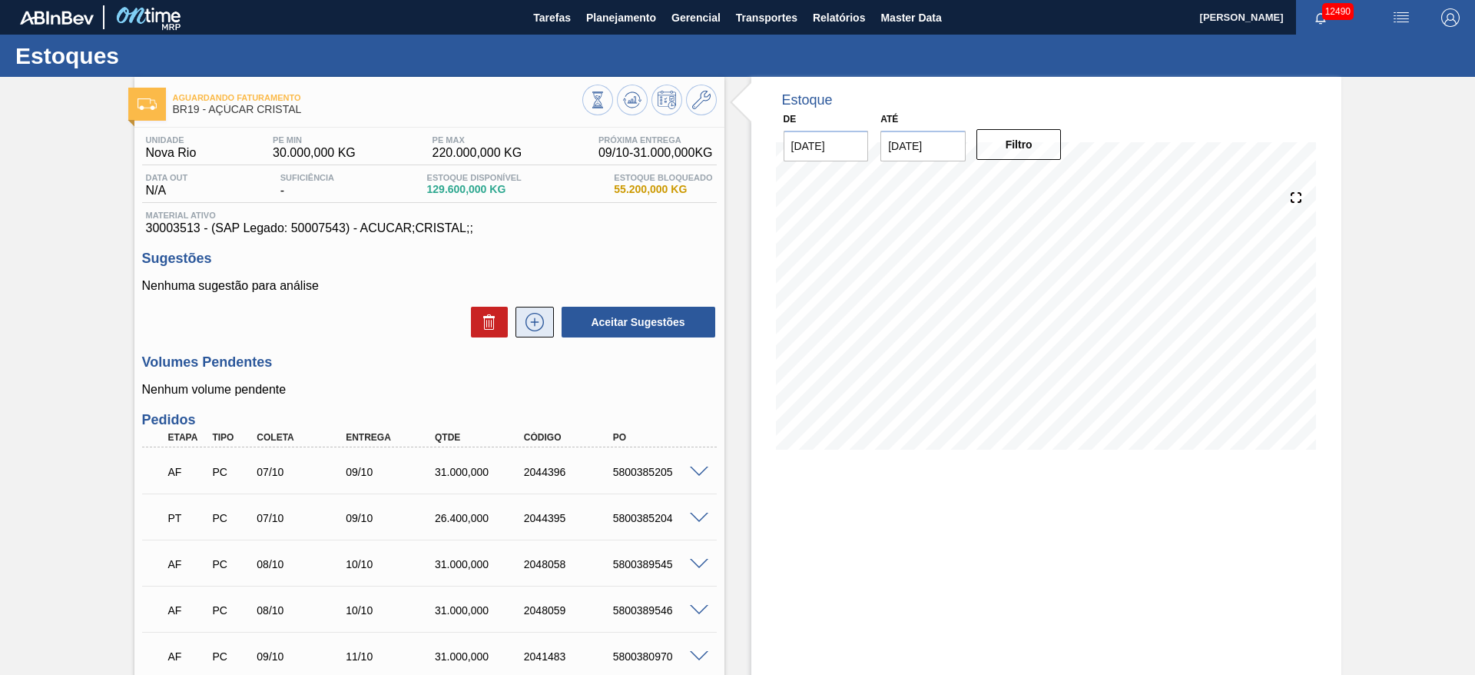
click at [531, 326] on icon at bounding box center [535, 322] width 25 height 18
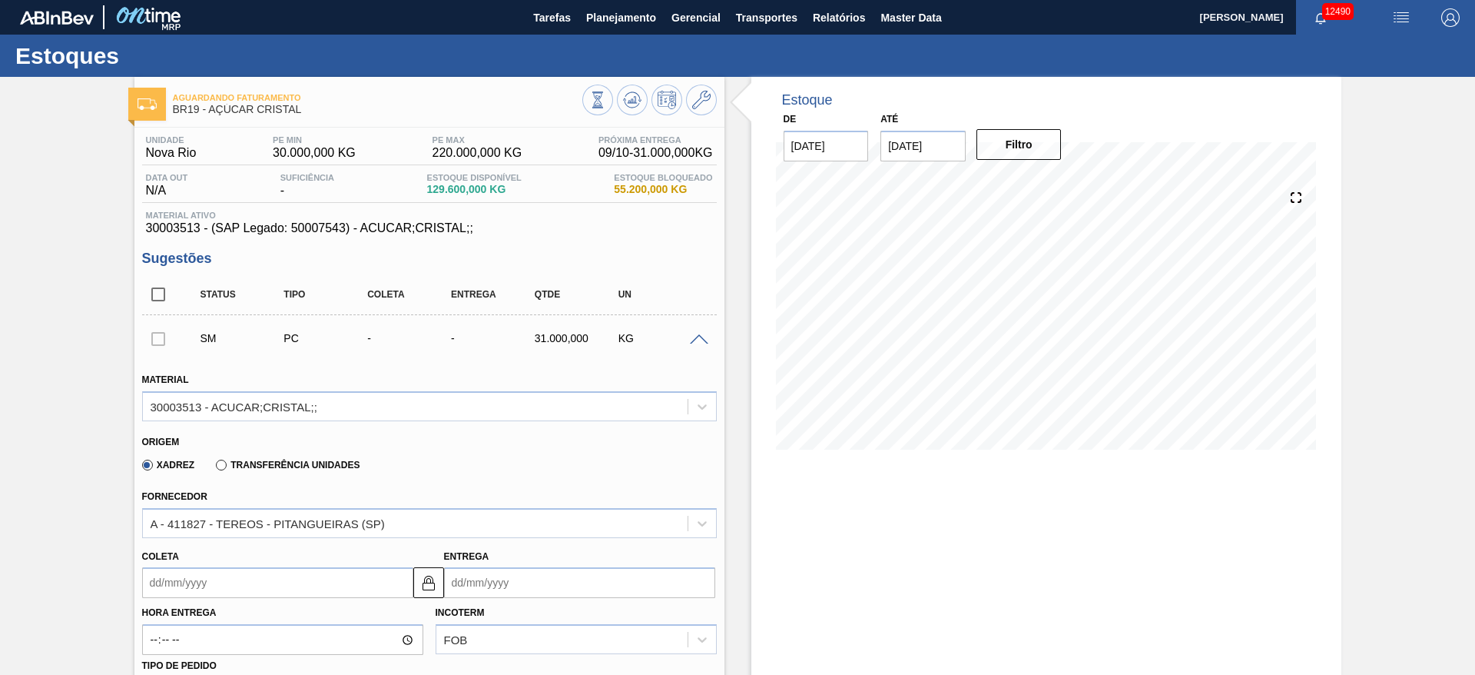
click at [182, 583] on input "Coleta" at bounding box center [277, 582] width 271 height 31
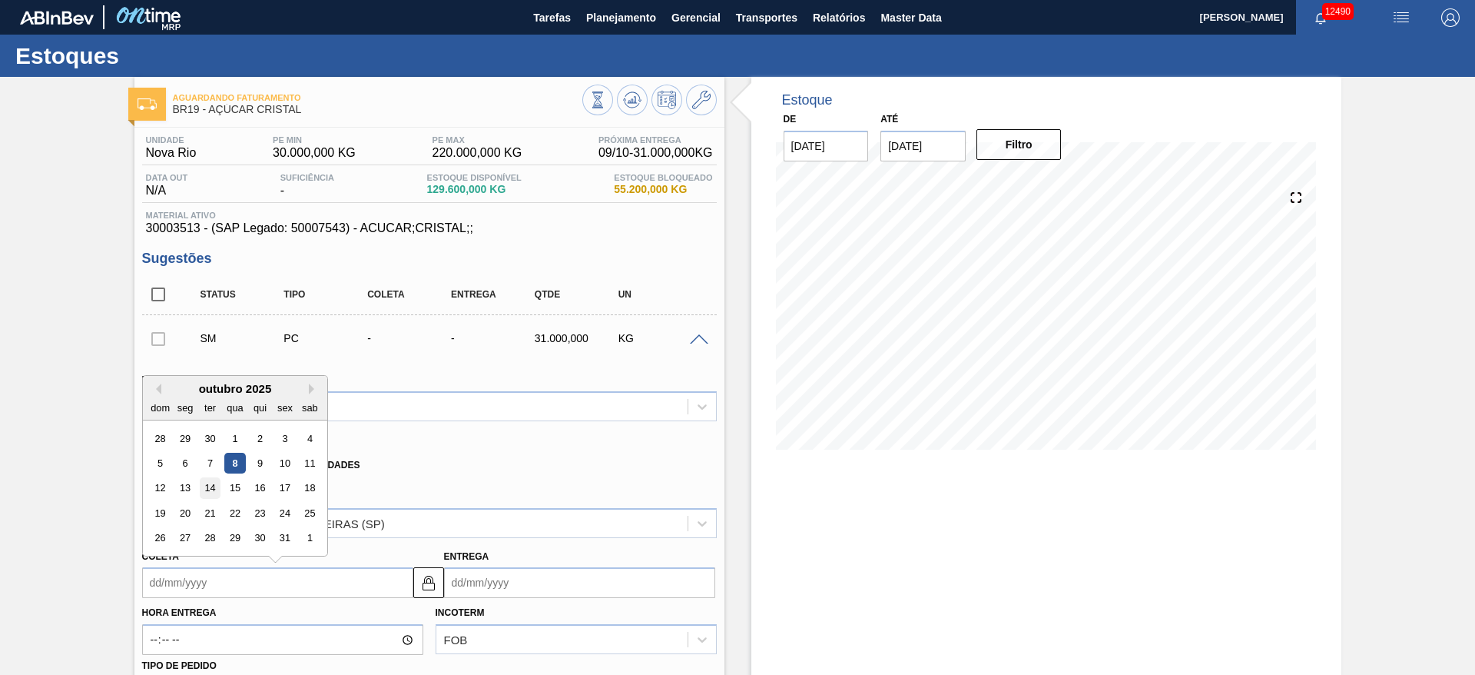
click at [208, 485] on div "14" at bounding box center [209, 488] width 21 height 21
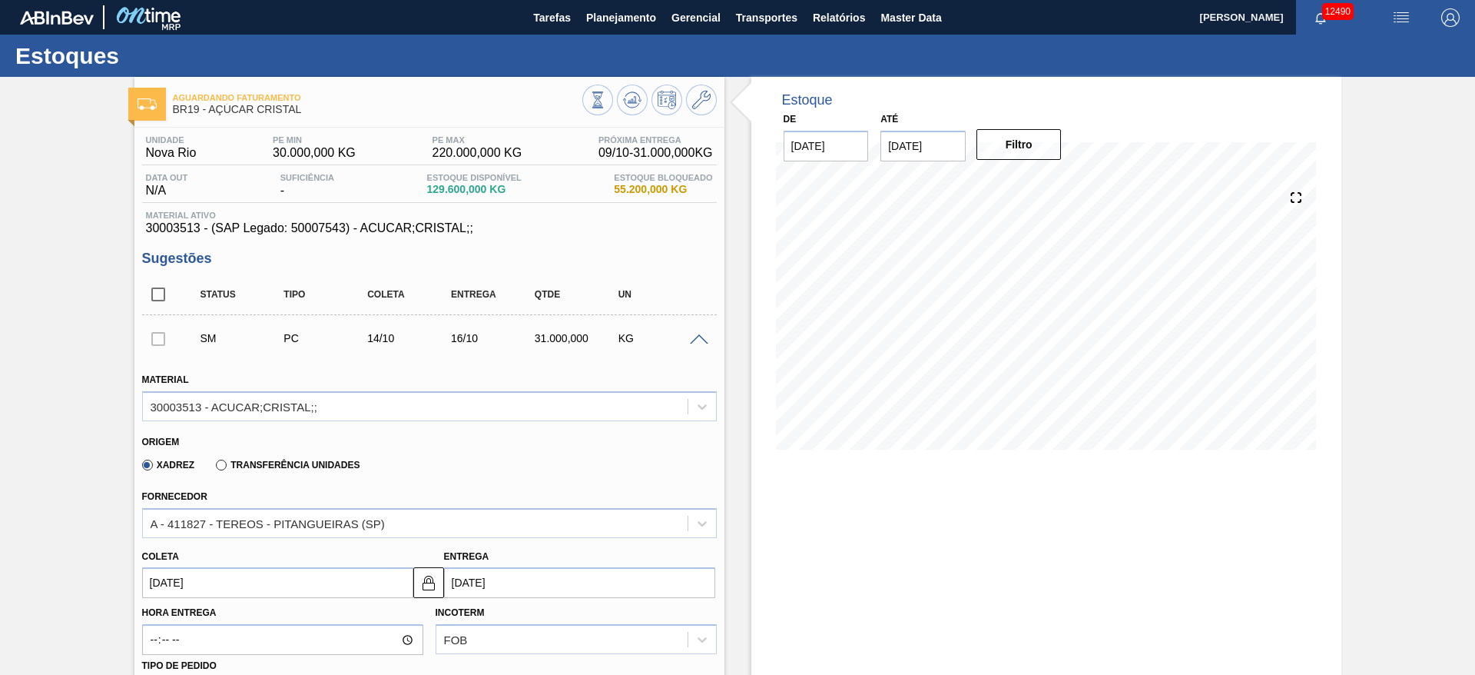
type input "[DATE]"
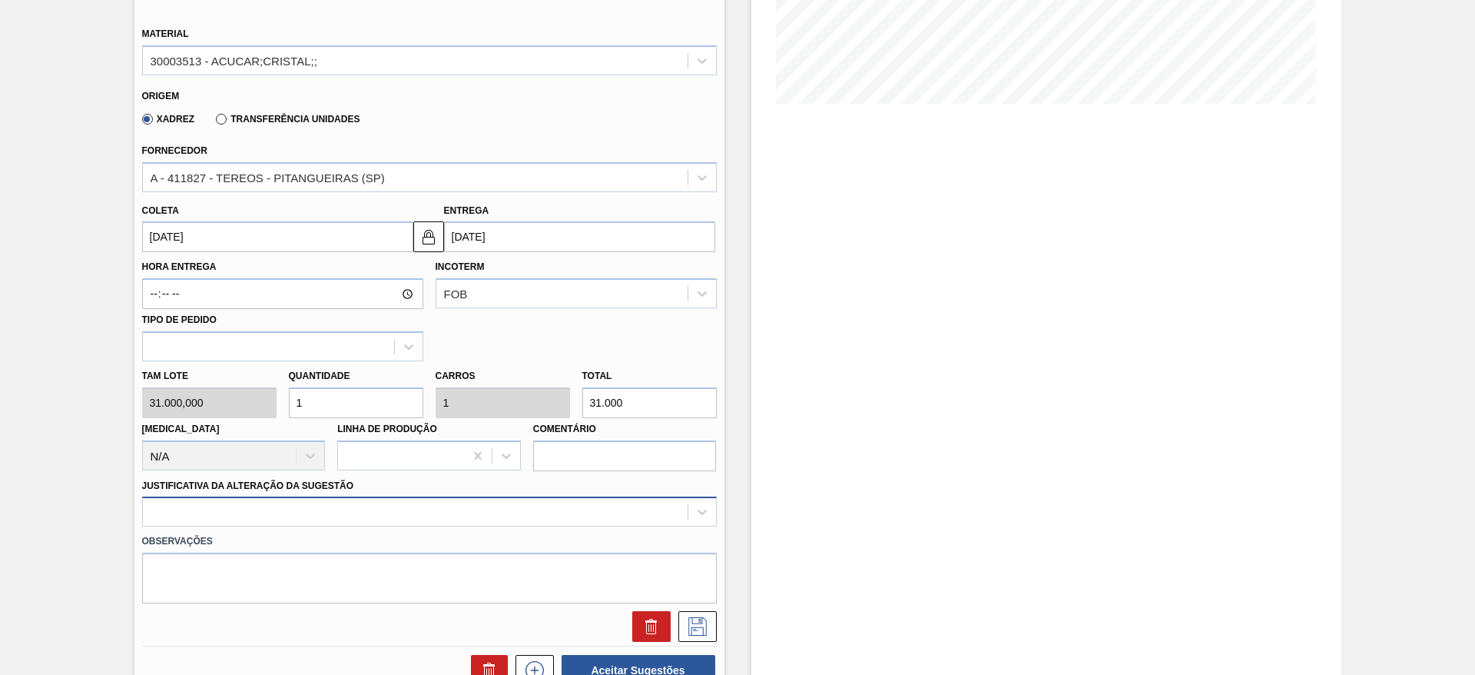
click at [499, 514] on div at bounding box center [429, 511] width 575 height 30
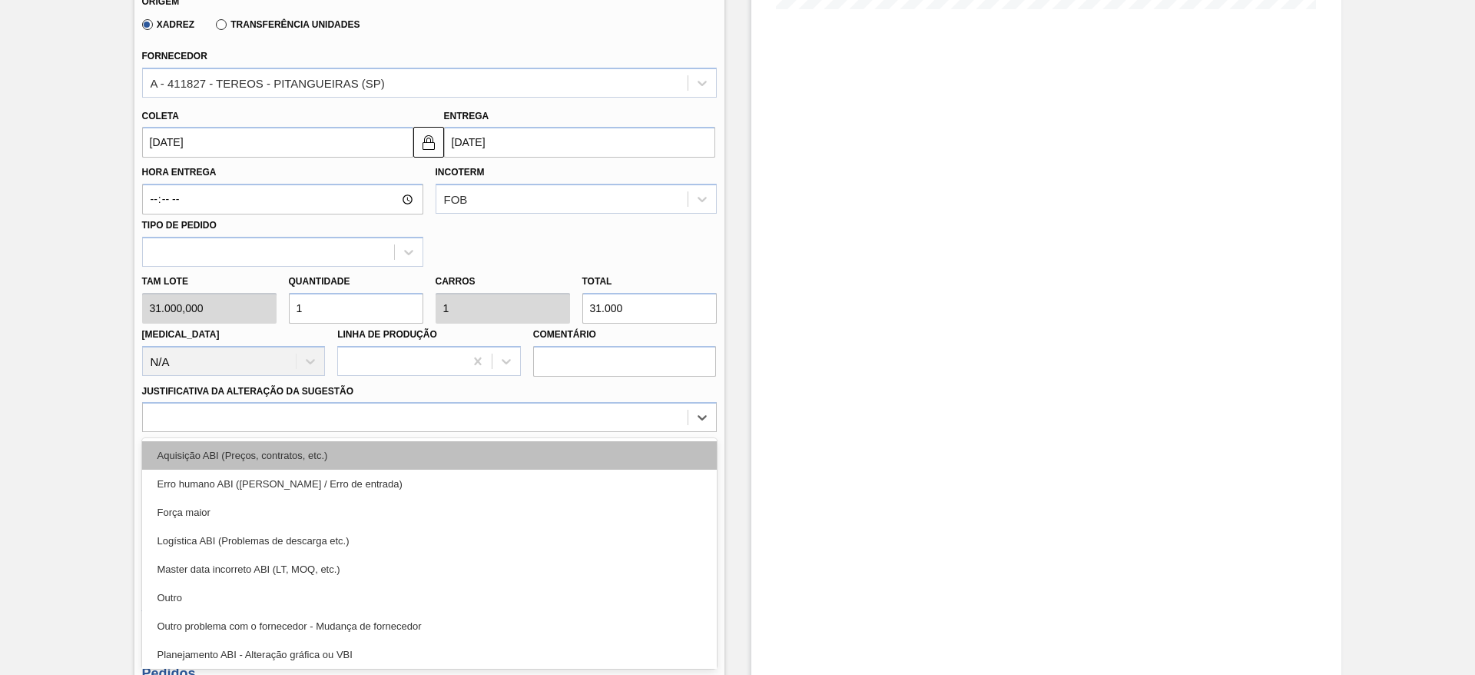
click at [503, 453] on div "Aquisição ABI (Preços, contratos, etc.)" at bounding box center [429, 455] width 575 height 28
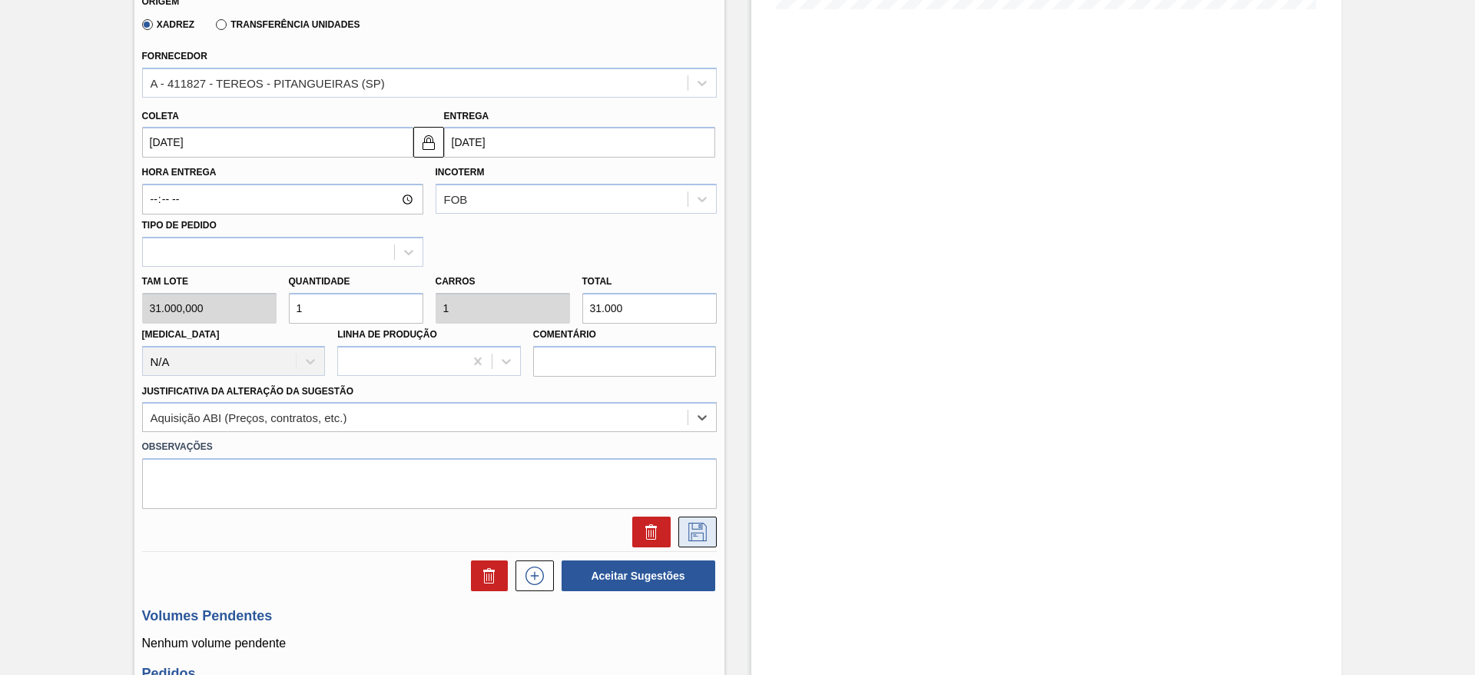
click at [695, 521] on button at bounding box center [698, 531] width 38 height 31
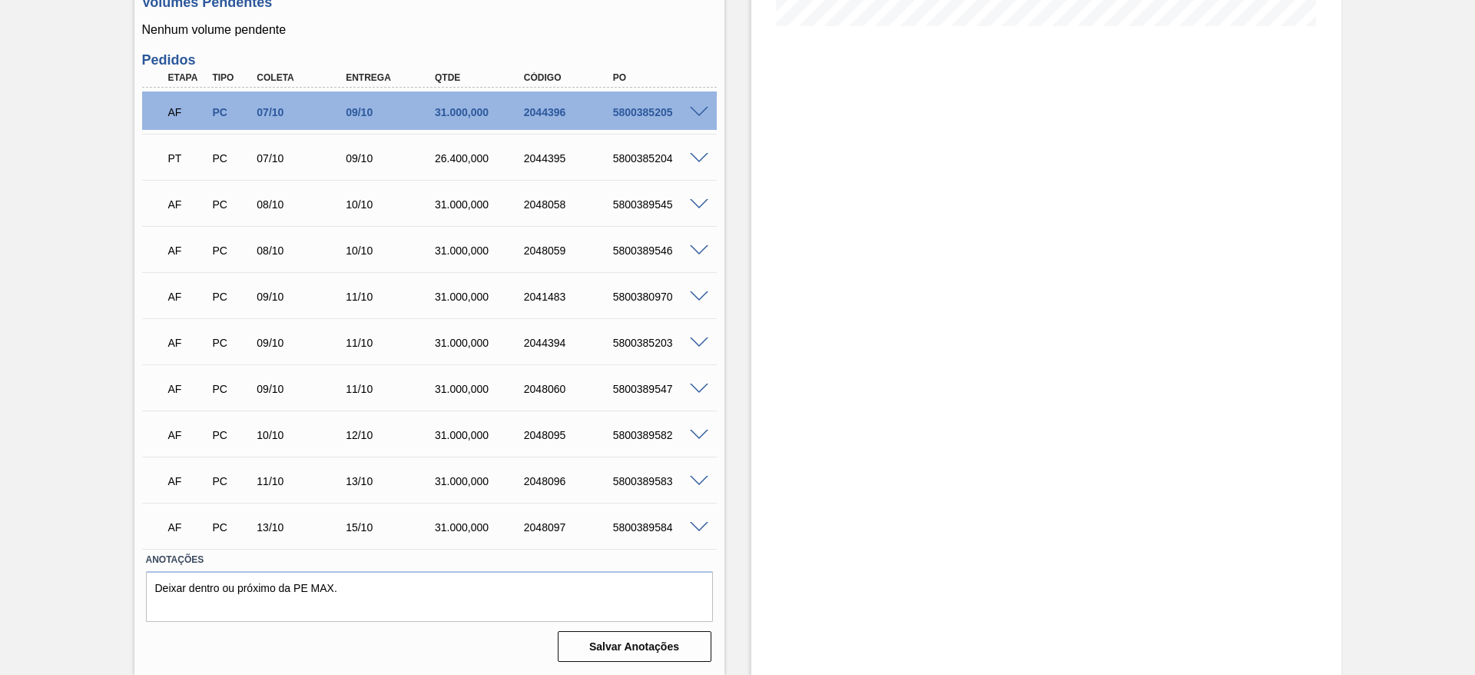
scroll to position [78, 0]
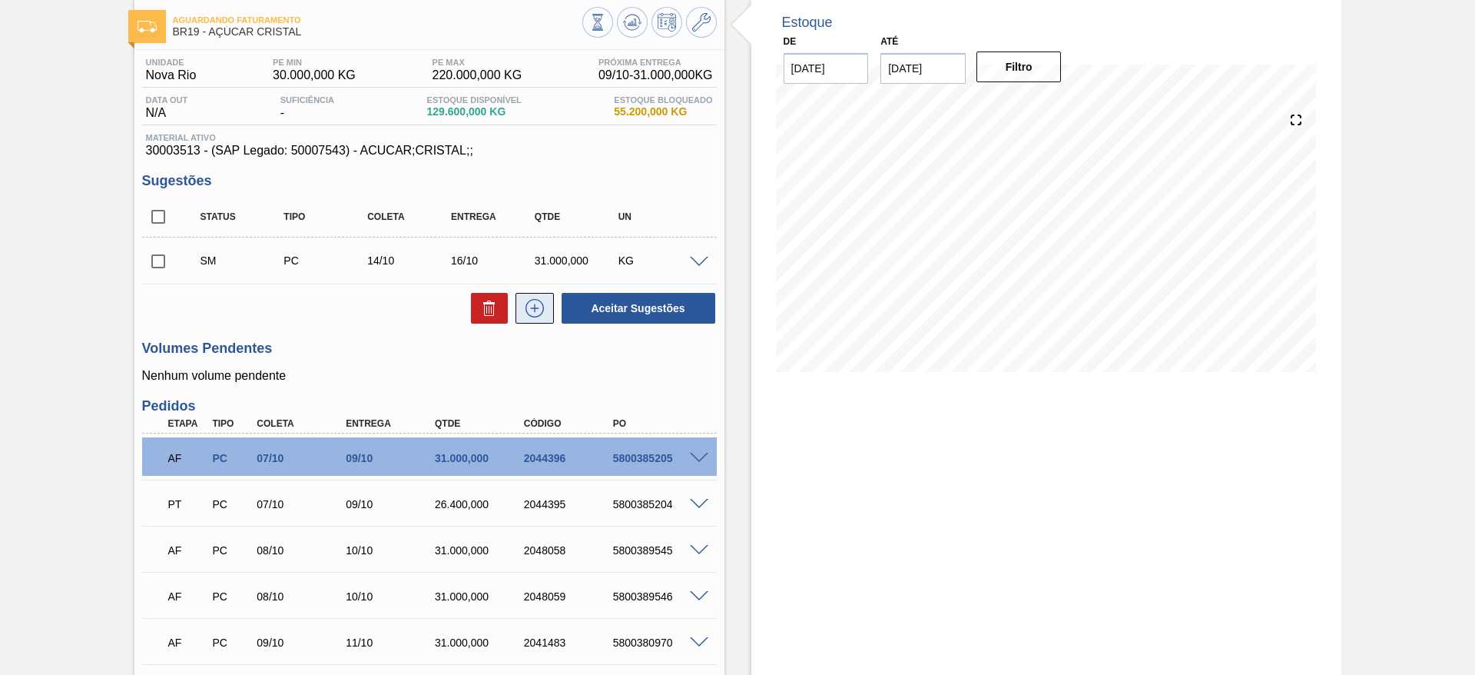
click at [531, 308] on icon at bounding box center [534, 307] width 8 height 1
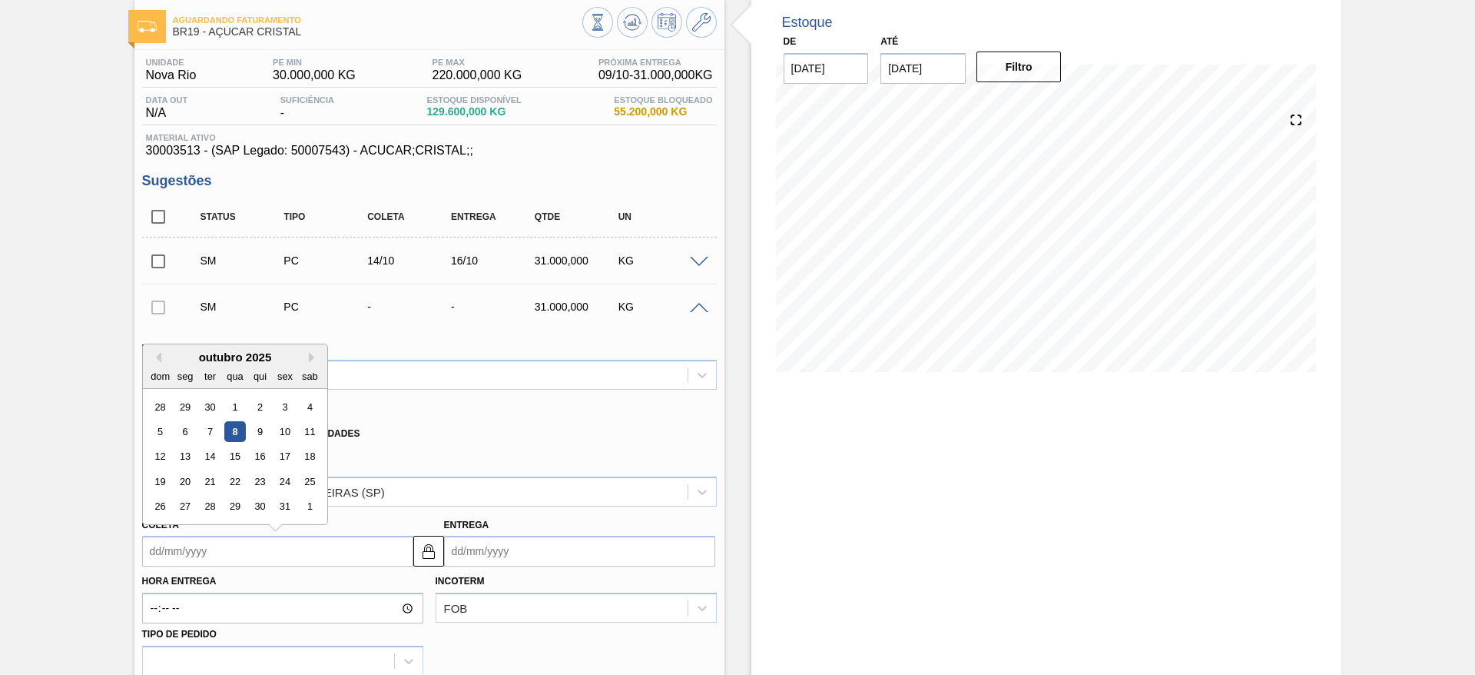
click at [184, 546] on input "Coleta" at bounding box center [277, 551] width 271 height 31
click at [247, 453] on div "12 13 14 15 16 17 18" at bounding box center [235, 456] width 174 height 25
click at [234, 452] on div "15" at bounding box center [234, 456] width 21 height 21
type input "[DATE]"
type input "17/10/2025"
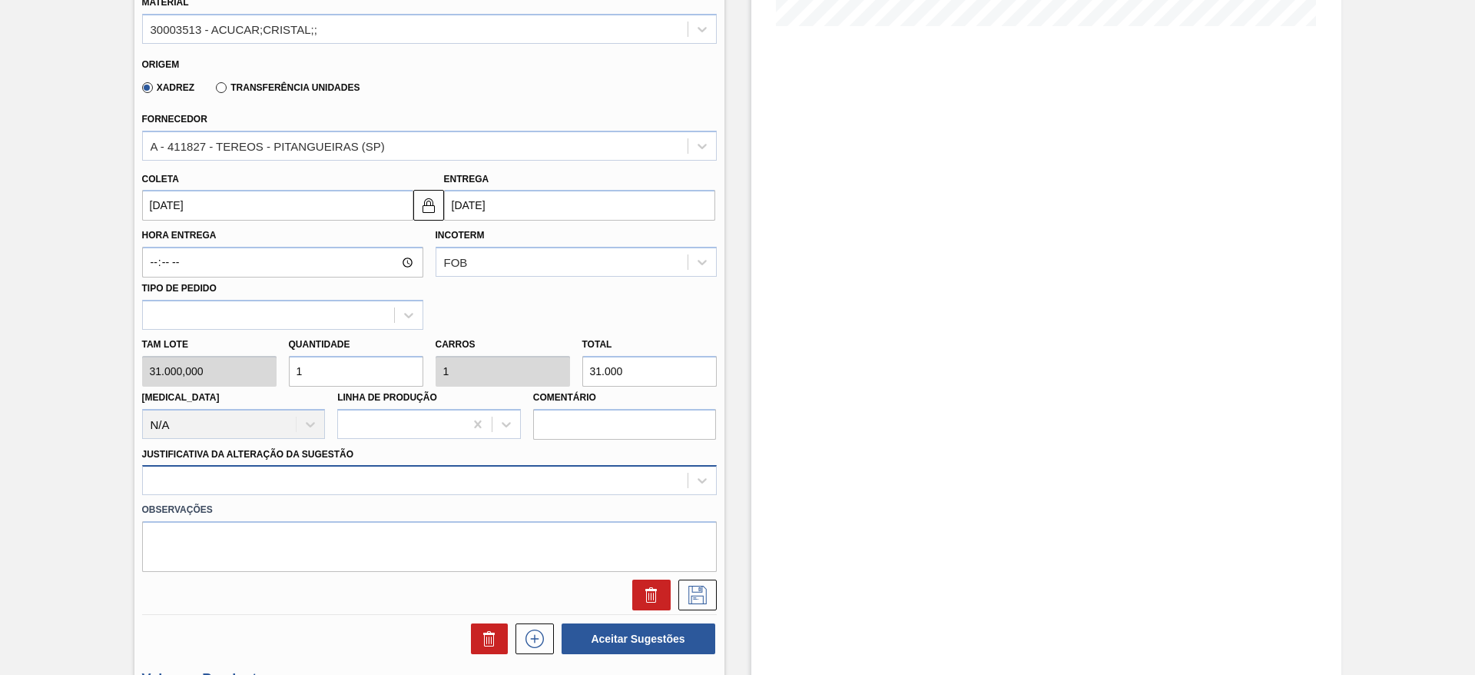
click at [510, 491] on div at bounding box center [429, 480] width 575 height 30
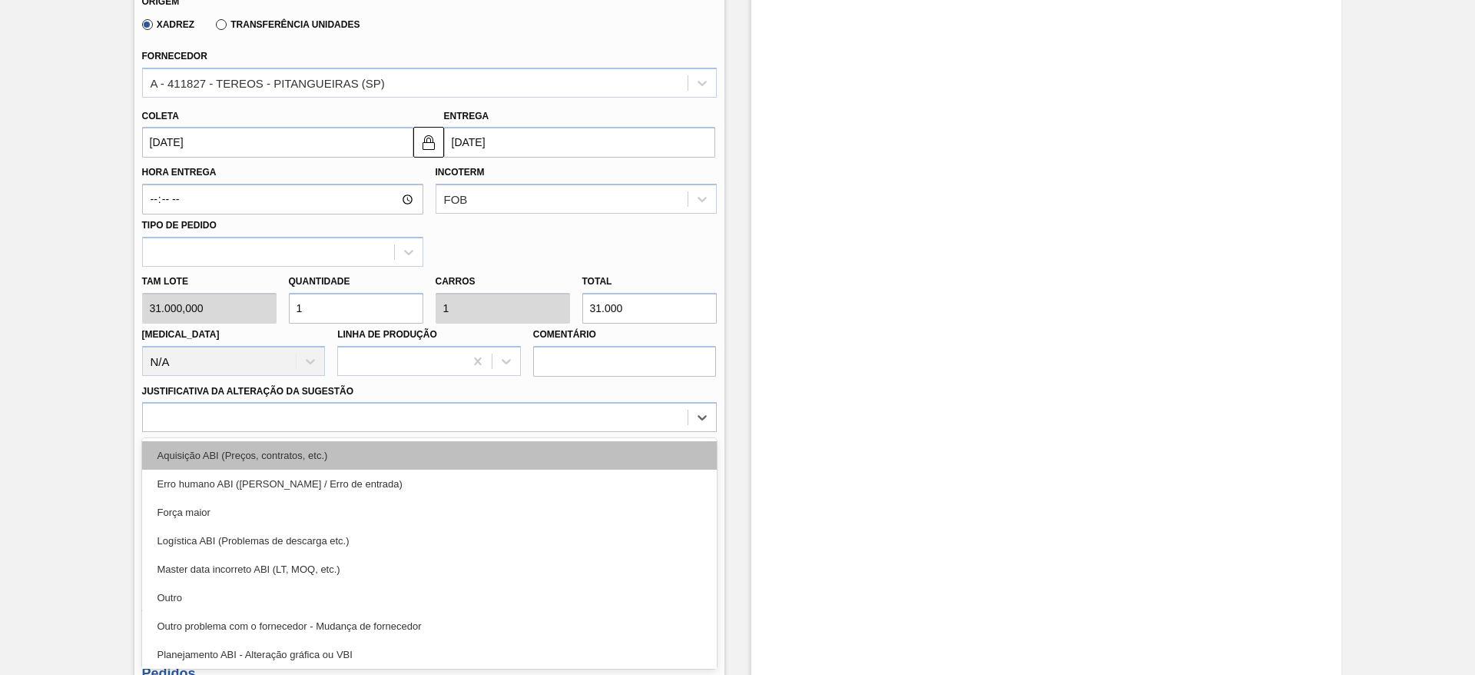
click at [513, 441] on div "Aquisição ABI (Preços, contratos, etc.)" at bounding box center [429, 455] width 575 height 28
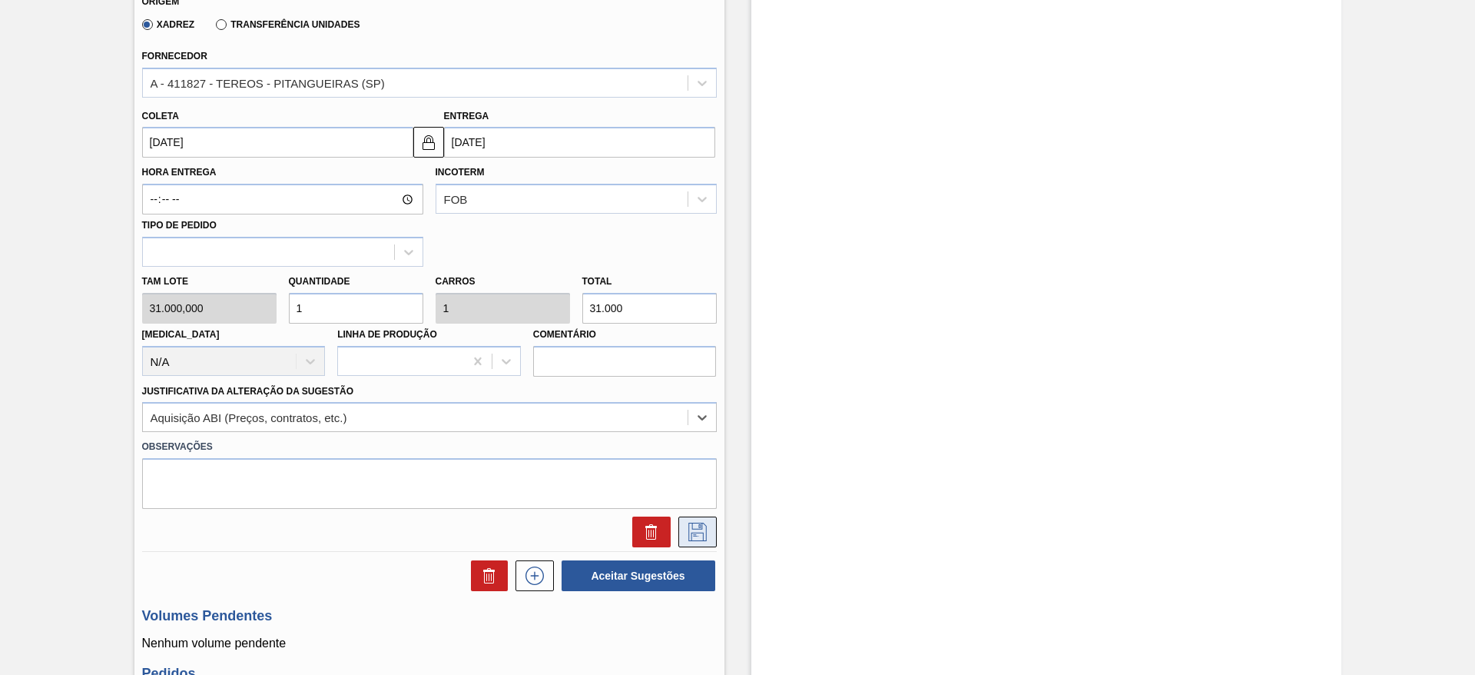
click at [712, 533] on button at bounding box center [698, 531] width 38 height 31
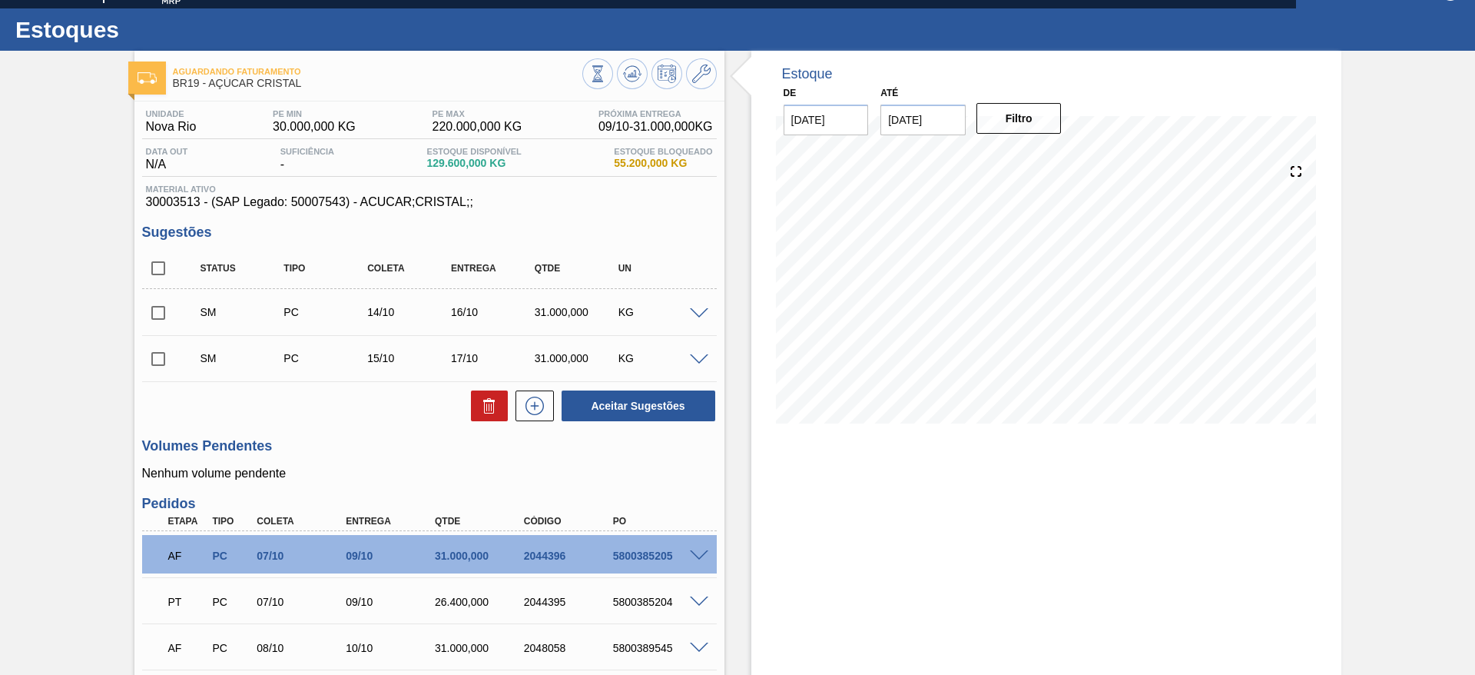
scroll to position [8, 0]
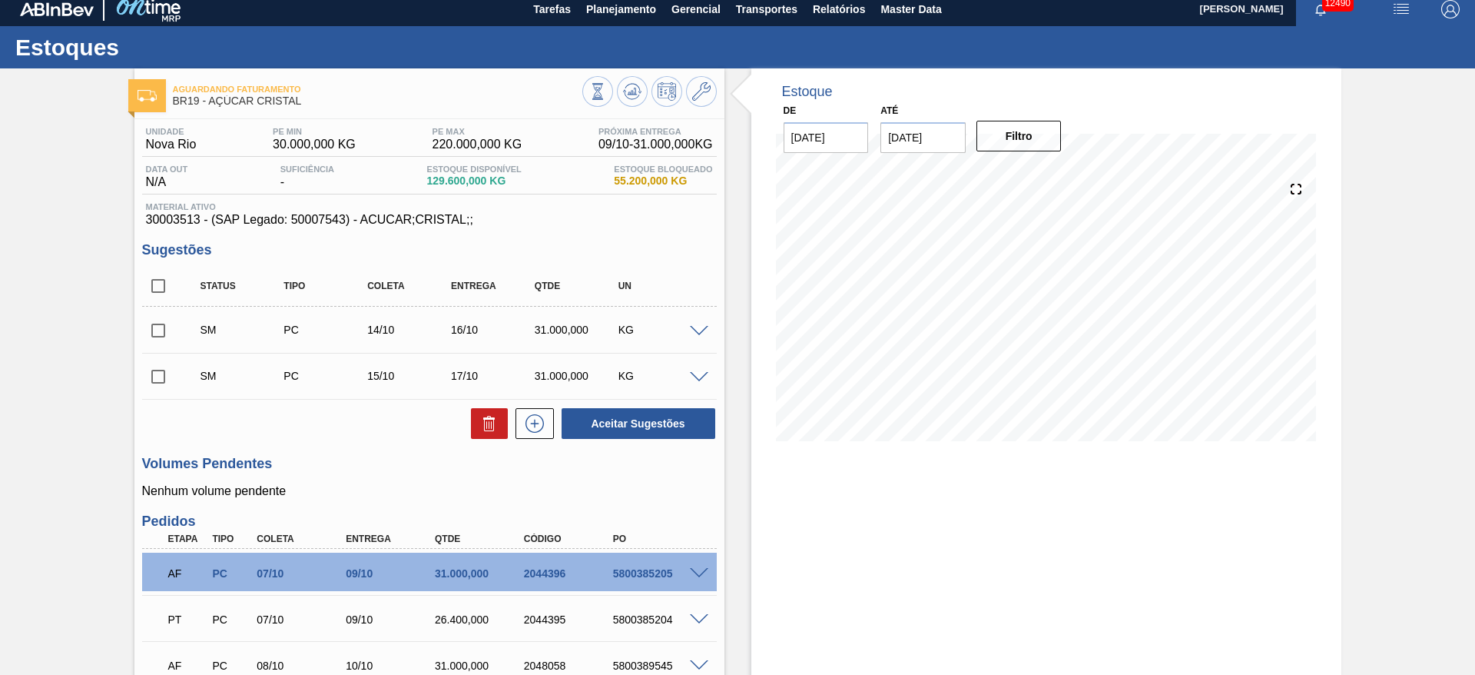
click at [162, 284] on input "checkbox" at bounding box center [158, 286] width 32 height 32
checkbox input "true"
click at [655, 426] on button "Aceitar Sugestões" at bounding box center [639, 423] width 154 height 31
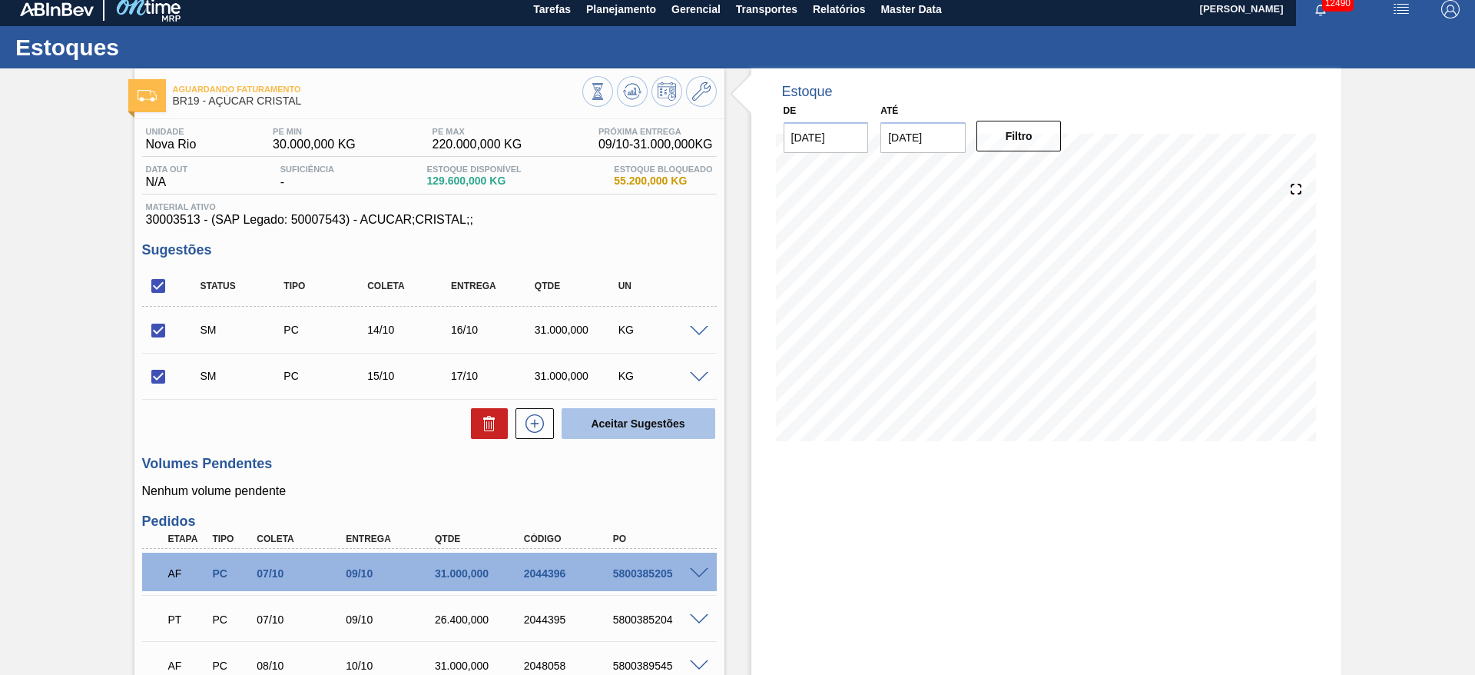
checkbox input "false"
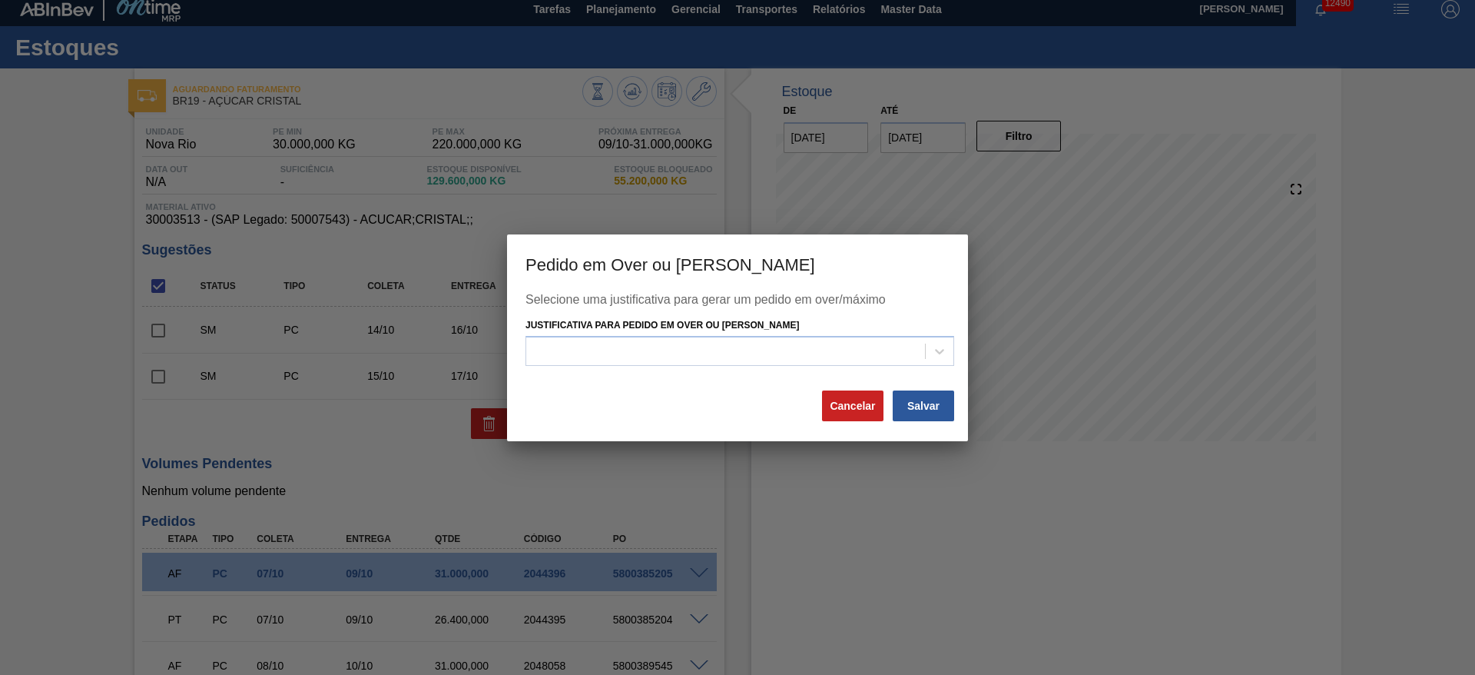
click at [723, 367] on div "Selecione uma justificativa para gerar um pedido em over/máximo Justificativa p…" at bounding box center [738, 341] width 424 height 96
click at [727, 360] on div at bounding box center [725, 351] width 399 height 22
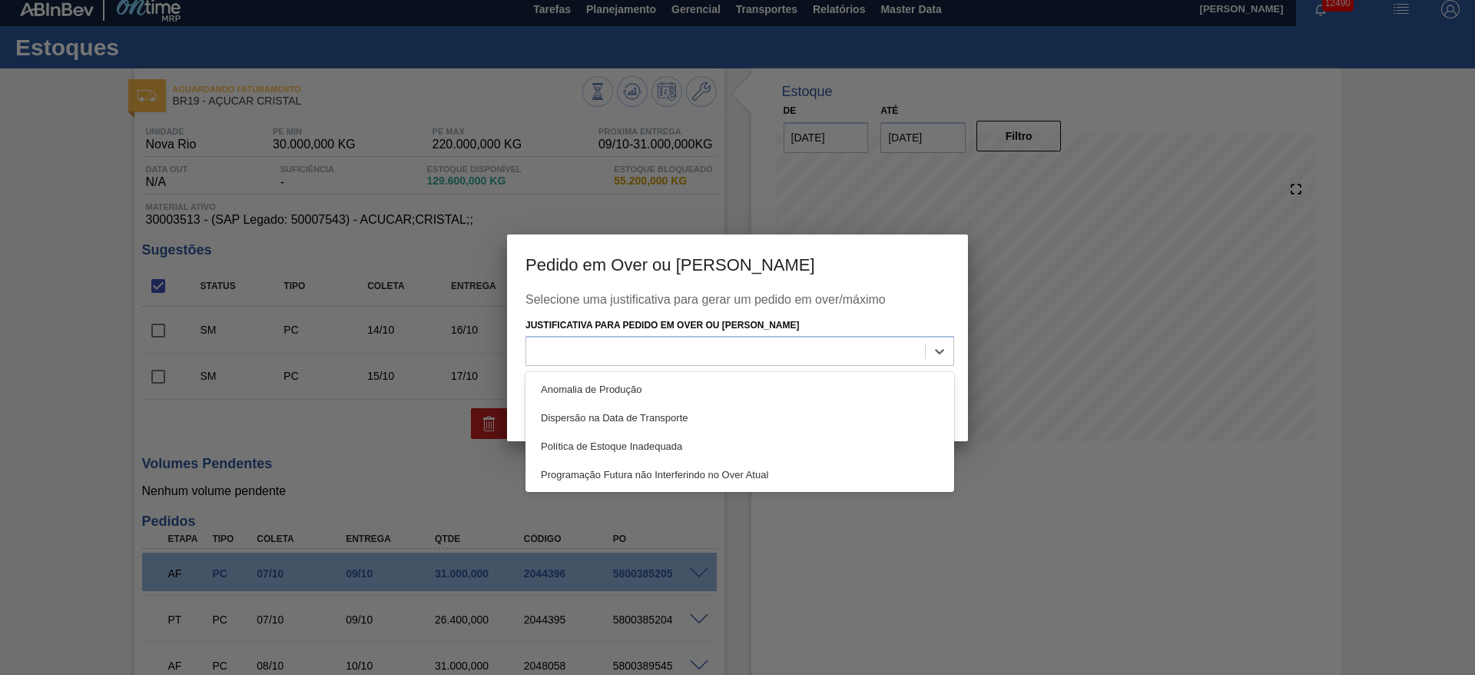
click at [738, 387] on div "Anomalia de Produção" at bounding box center [740, 389] width 429 height 28
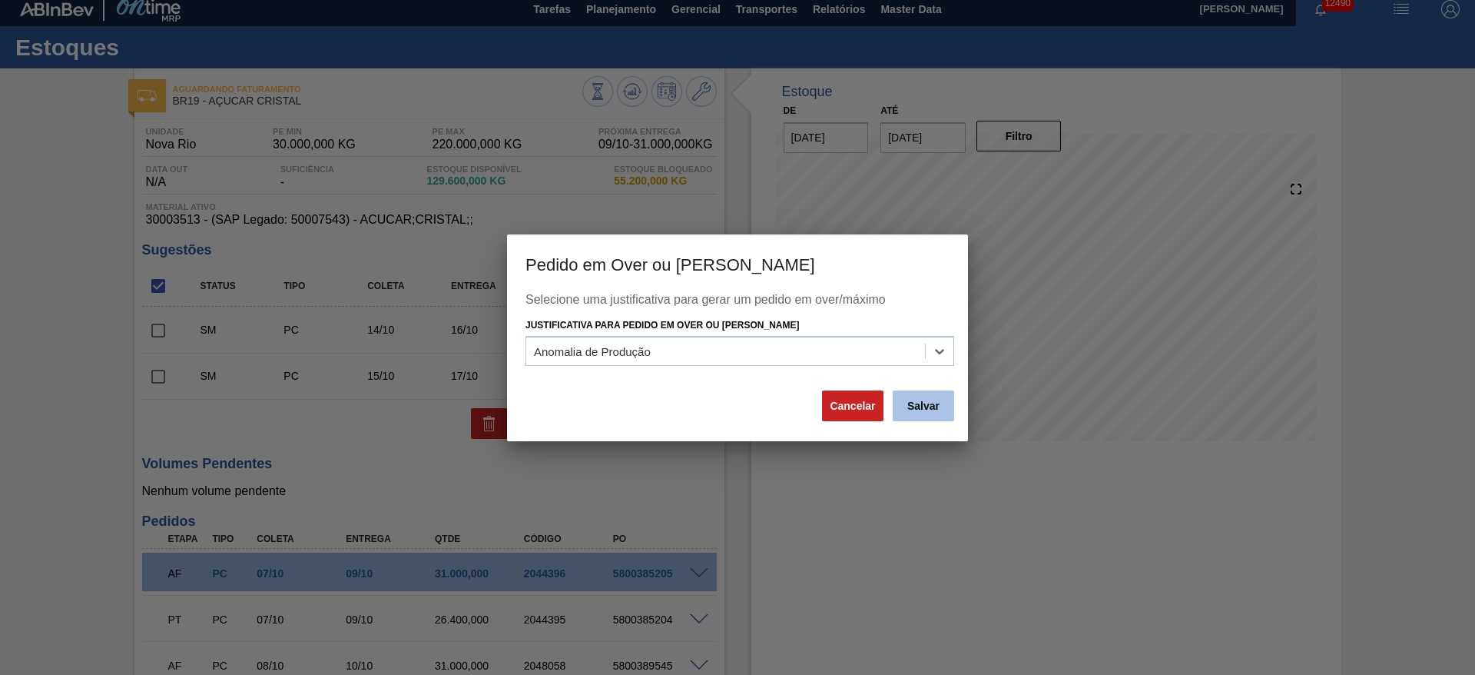
click at [928, 418] on button "Salvar" at bounding box center [923, 405] width 61 height 31
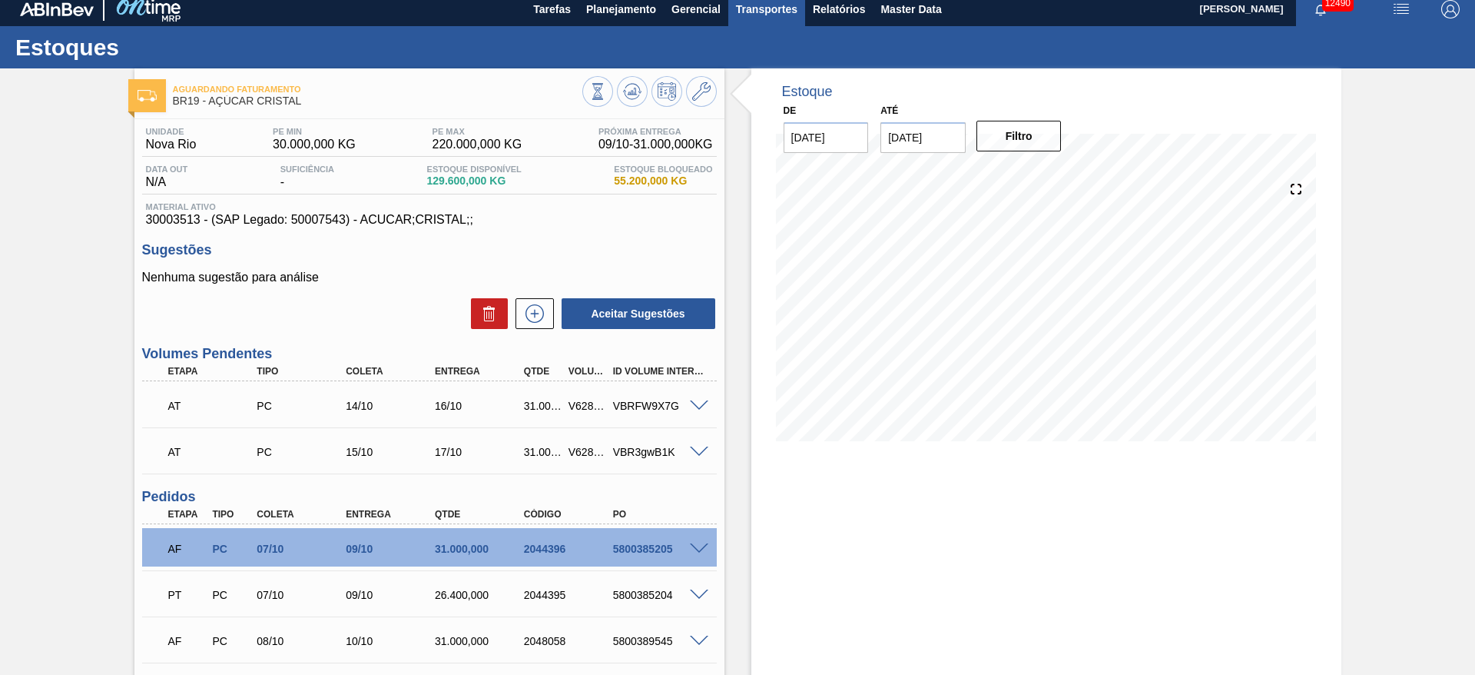
click at [771, 24] on button "Transportes" at bounding box center [766, 9] width 77 height 35
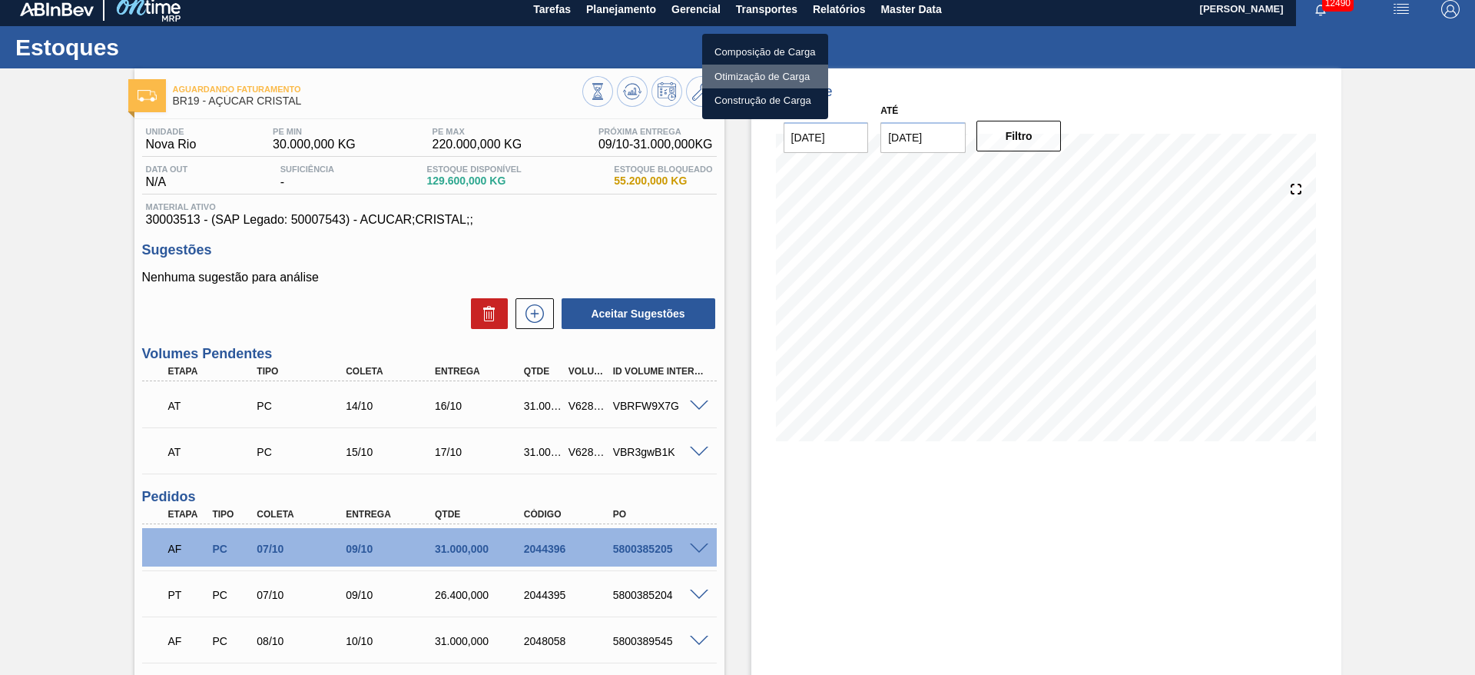
click at [751, 78] on li "Otimização de Carga" at bounding box center [765, 77] width 126 height 25
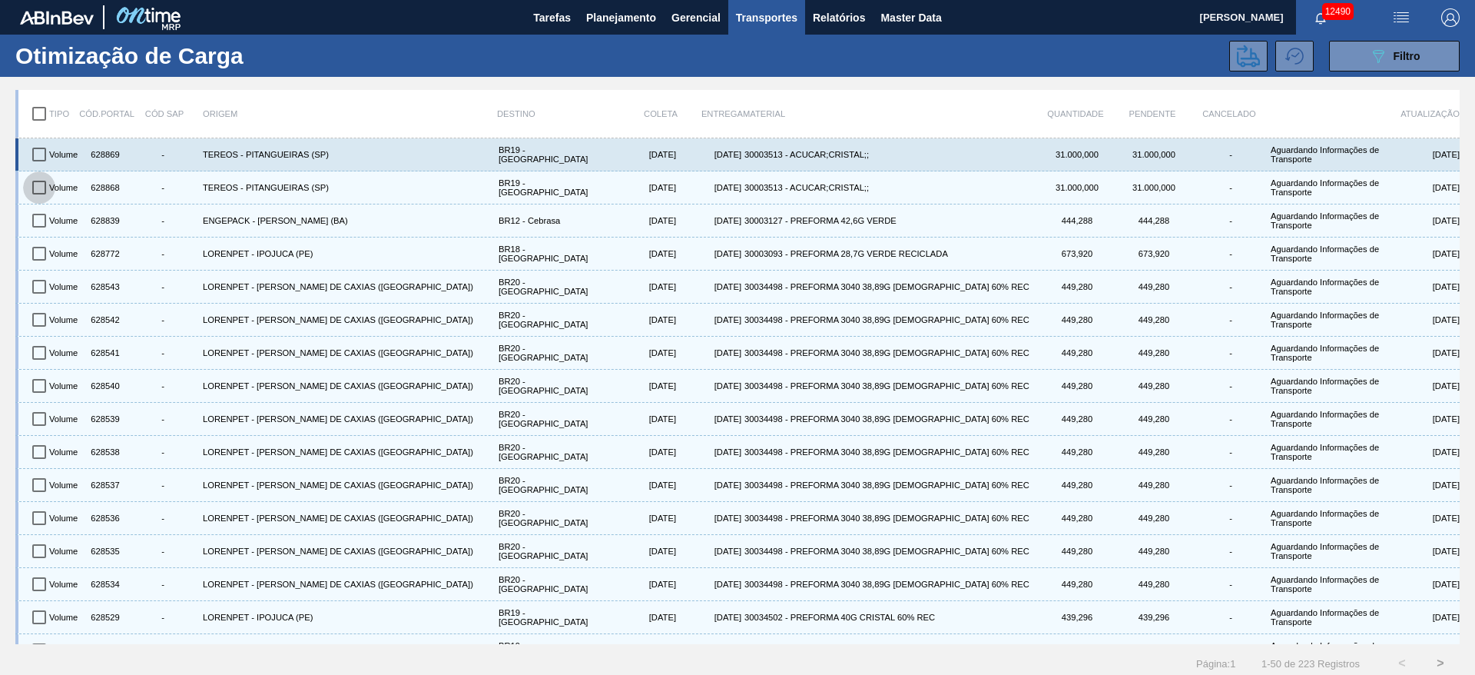
drag, startPoint x: 45, startPoint y: 188, endPoint x: 43, endPoint y: 168, distance: 20.0
click at [45, 188] on input "checkbox" at bounding box center [39, 187] width 32 height 32
checkbox input "true"
click at [41, 158] on input "checkbox" at bounding box center [39, 154] width 32 height 32
checkbox input "true"
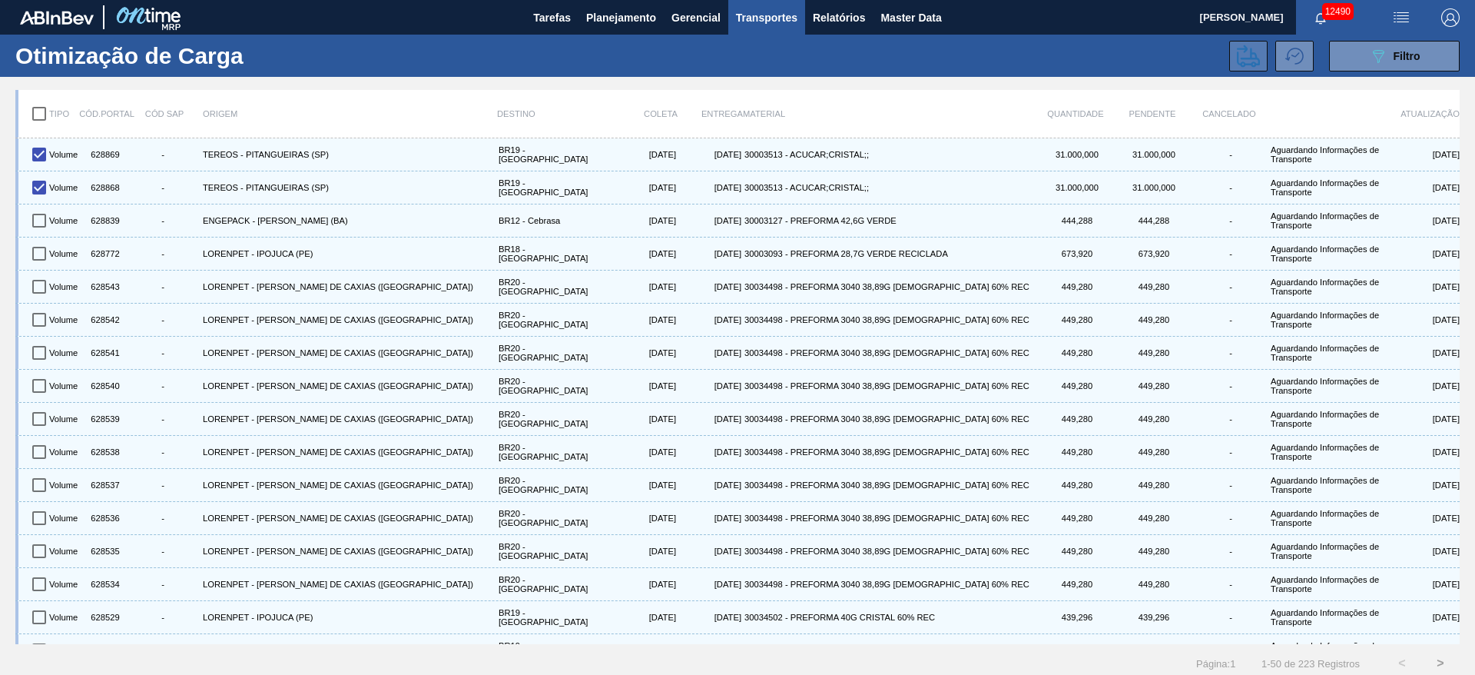
click at [1239, 51] on icon at bounding box center [1248, 56] width 23 height 23
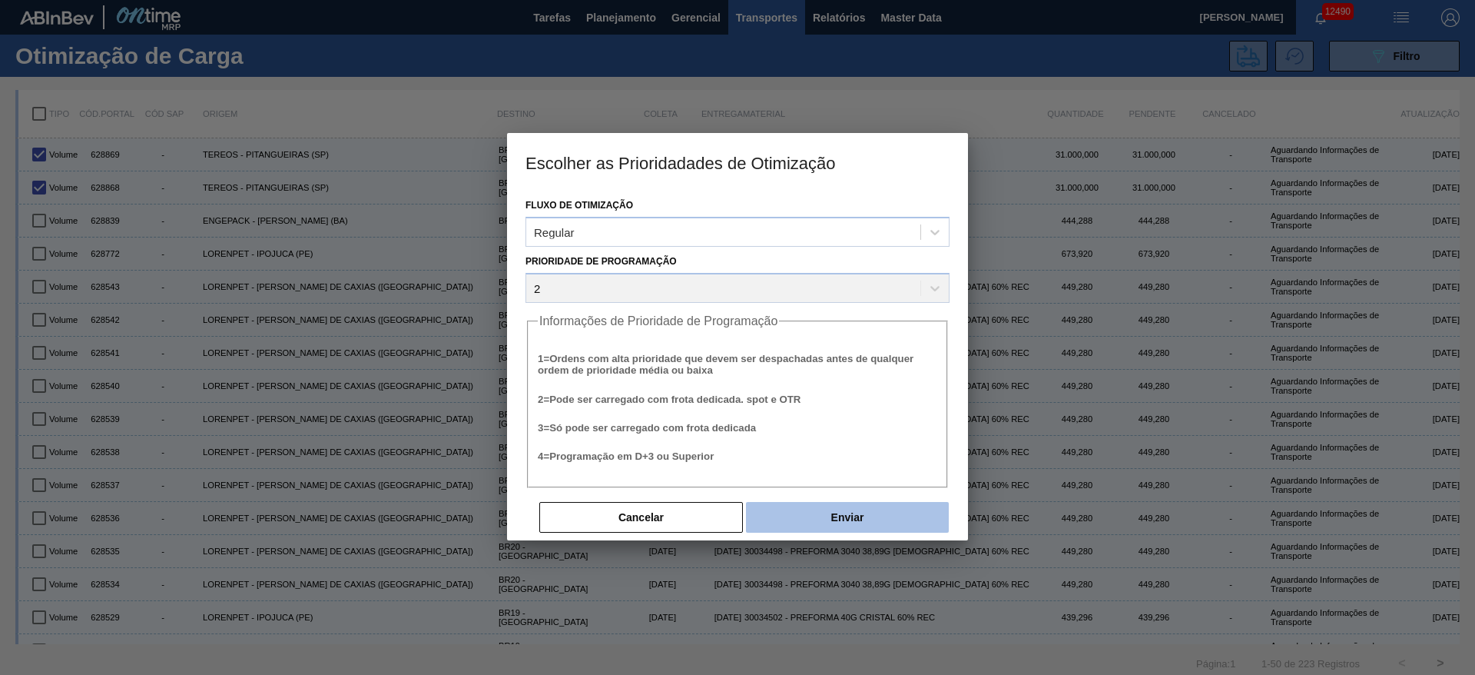
click at [828, 502] on button "Enviar" at bounding box center [847, 517] width 203 height 31
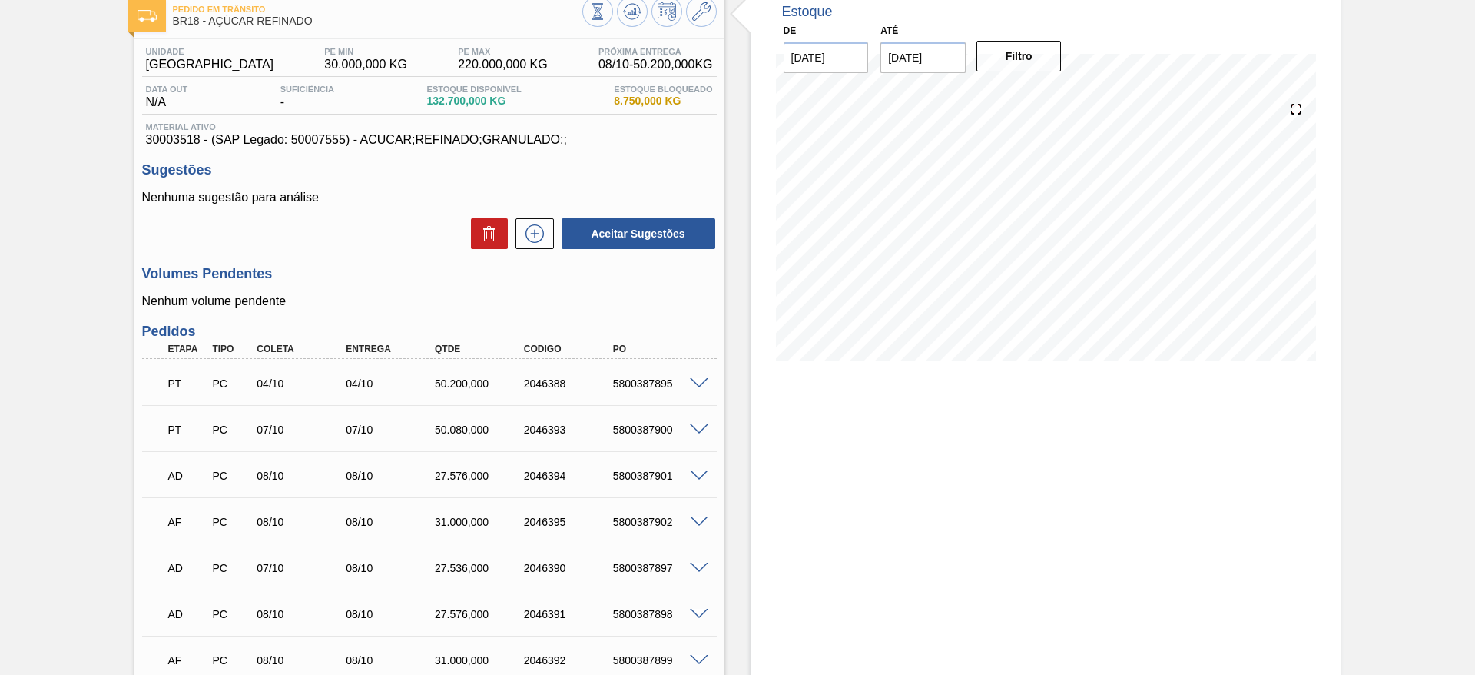
scroll to position [231, 0]
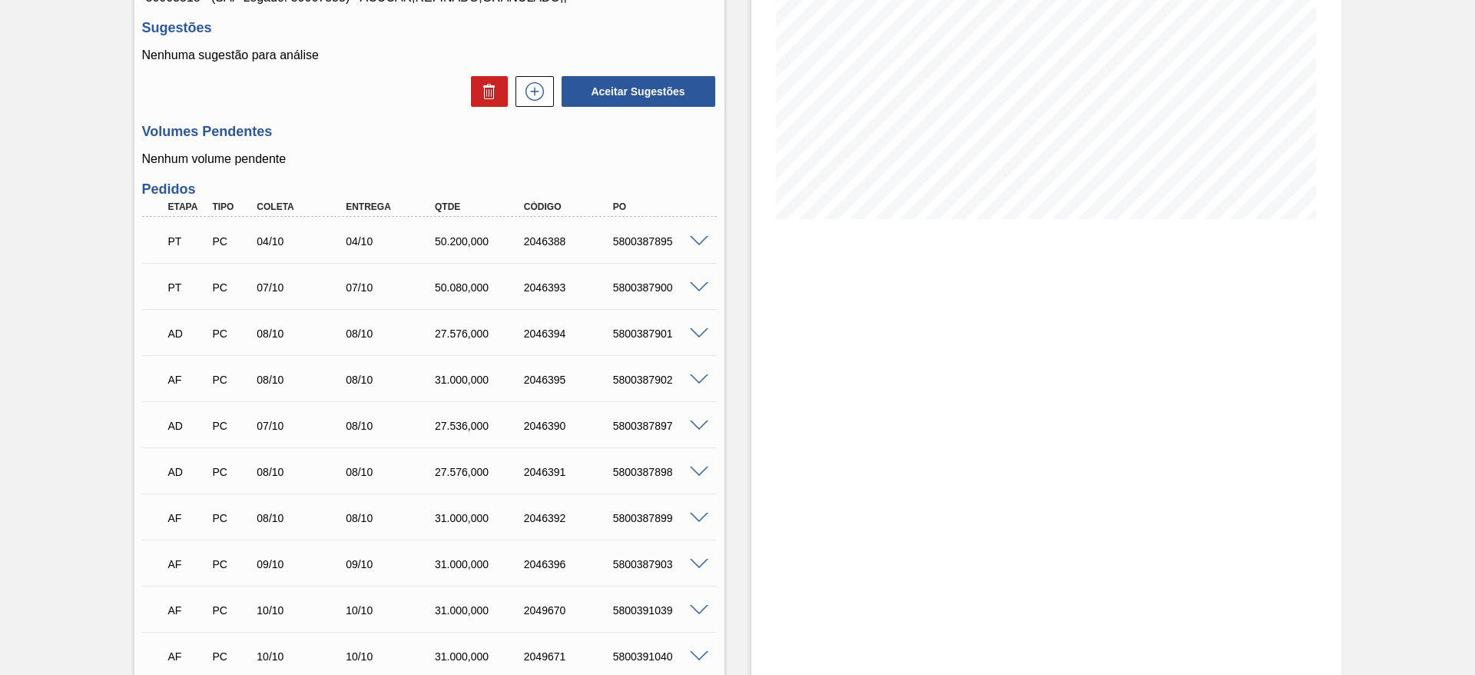
click at [700, 516] on span at bounding box center [699, 519] width 18 height 12
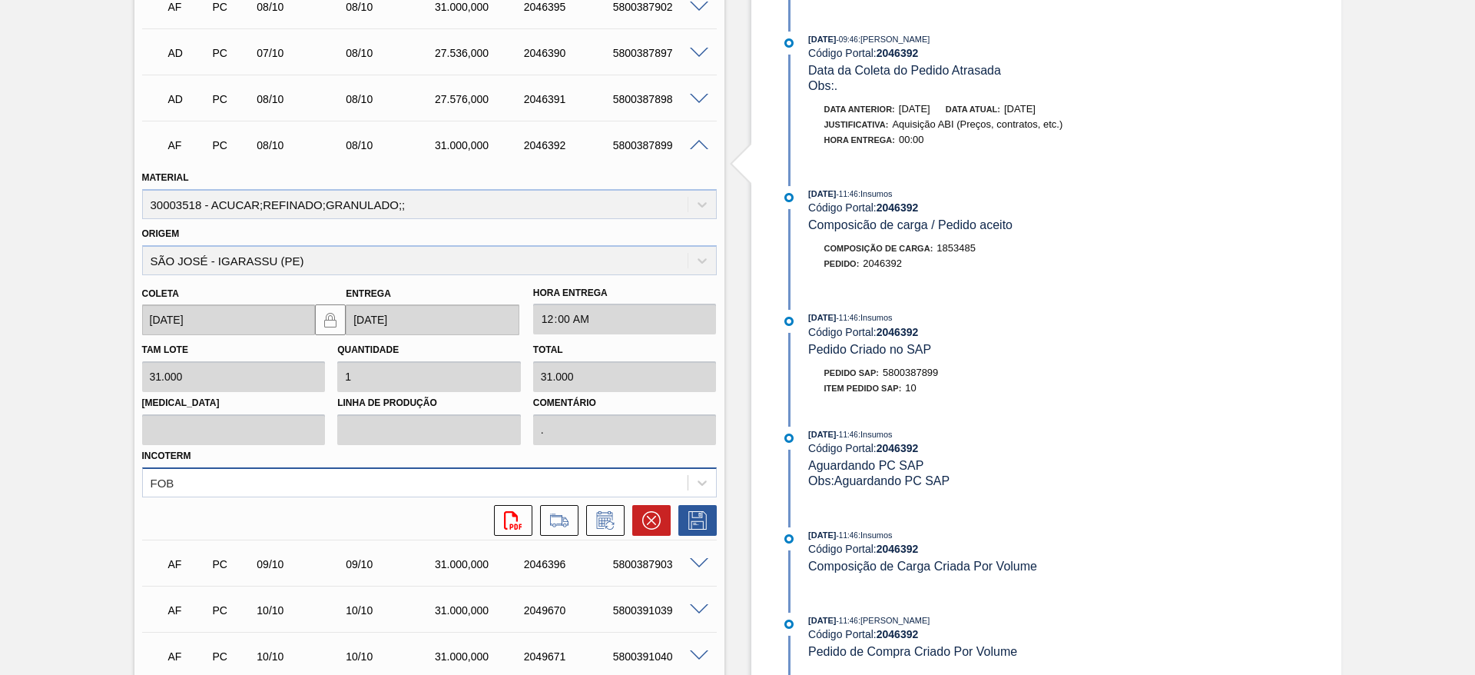
scroll to position [629, 0]
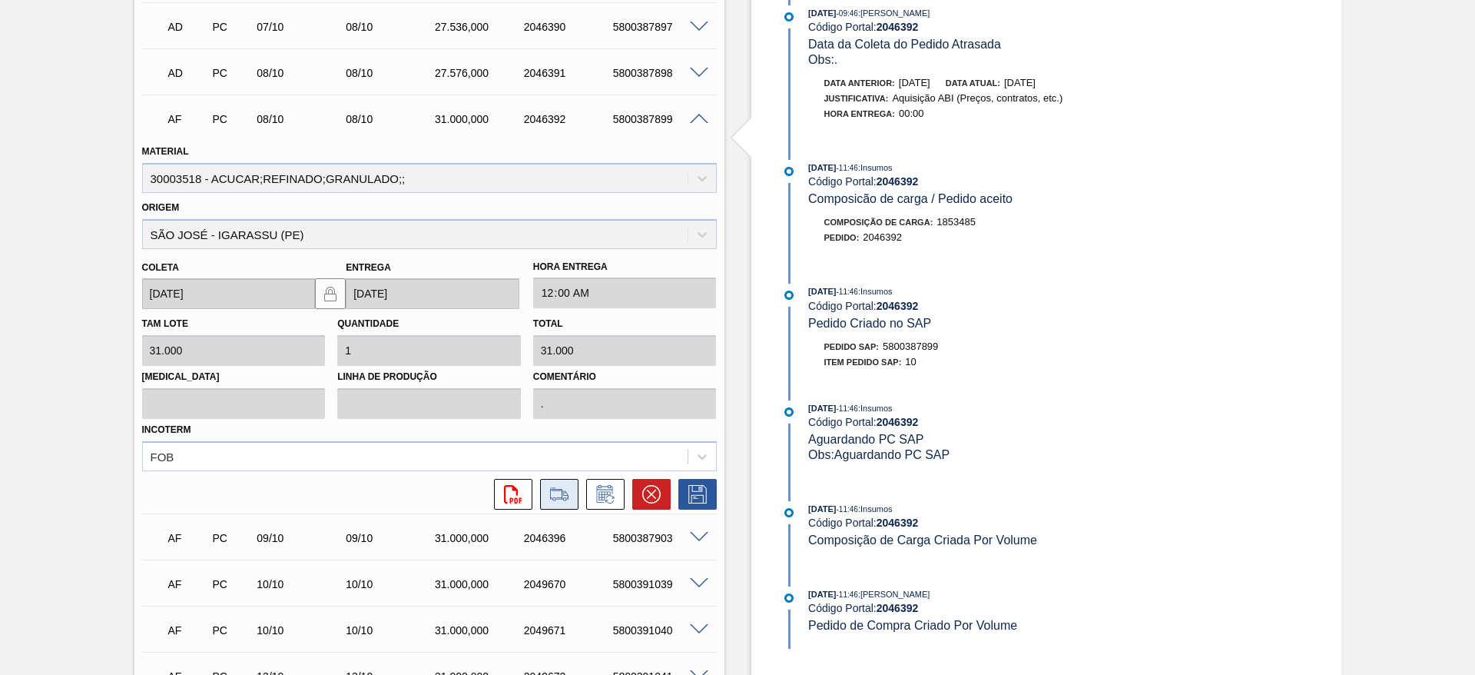
click at [550, 496] on icon at bounding box center [559, 494] width 25 height 18
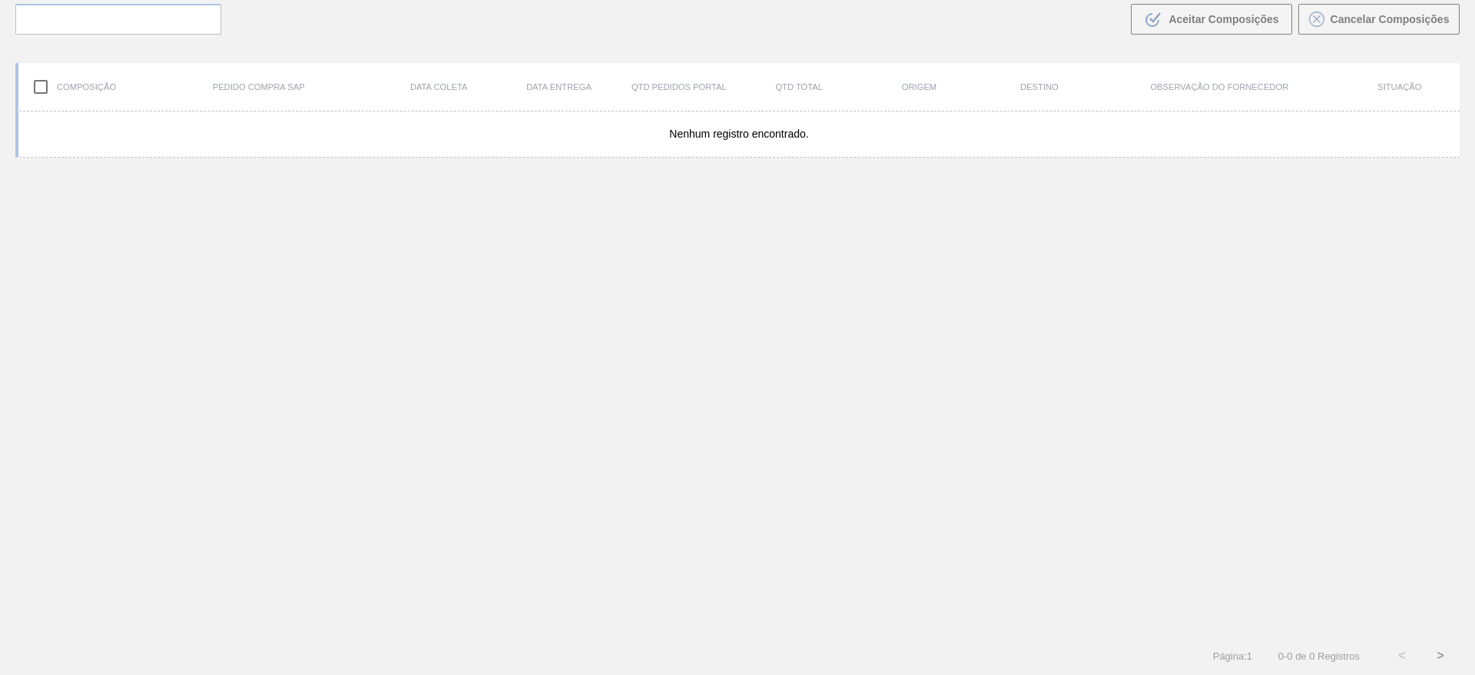
scroll to position [111, 0]
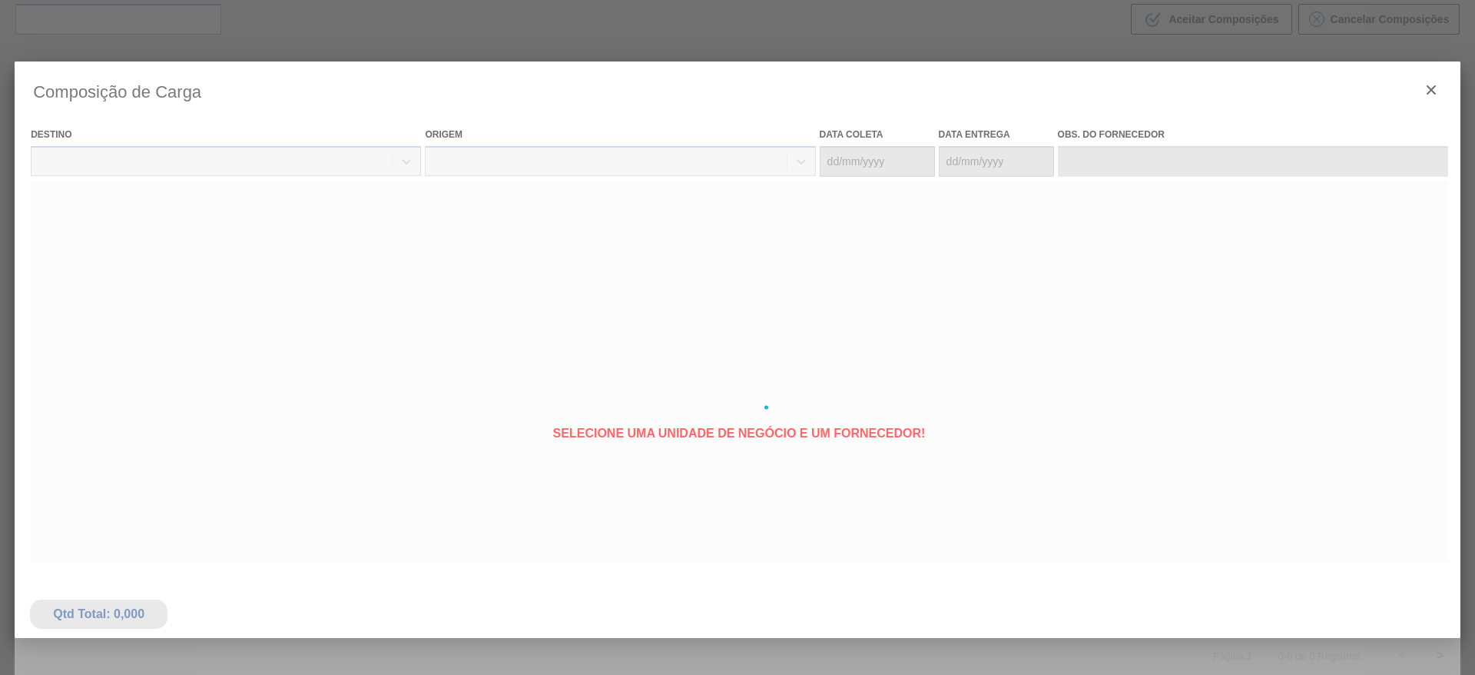
type coleta "[DATE]"
type Entrega "[DATE]"
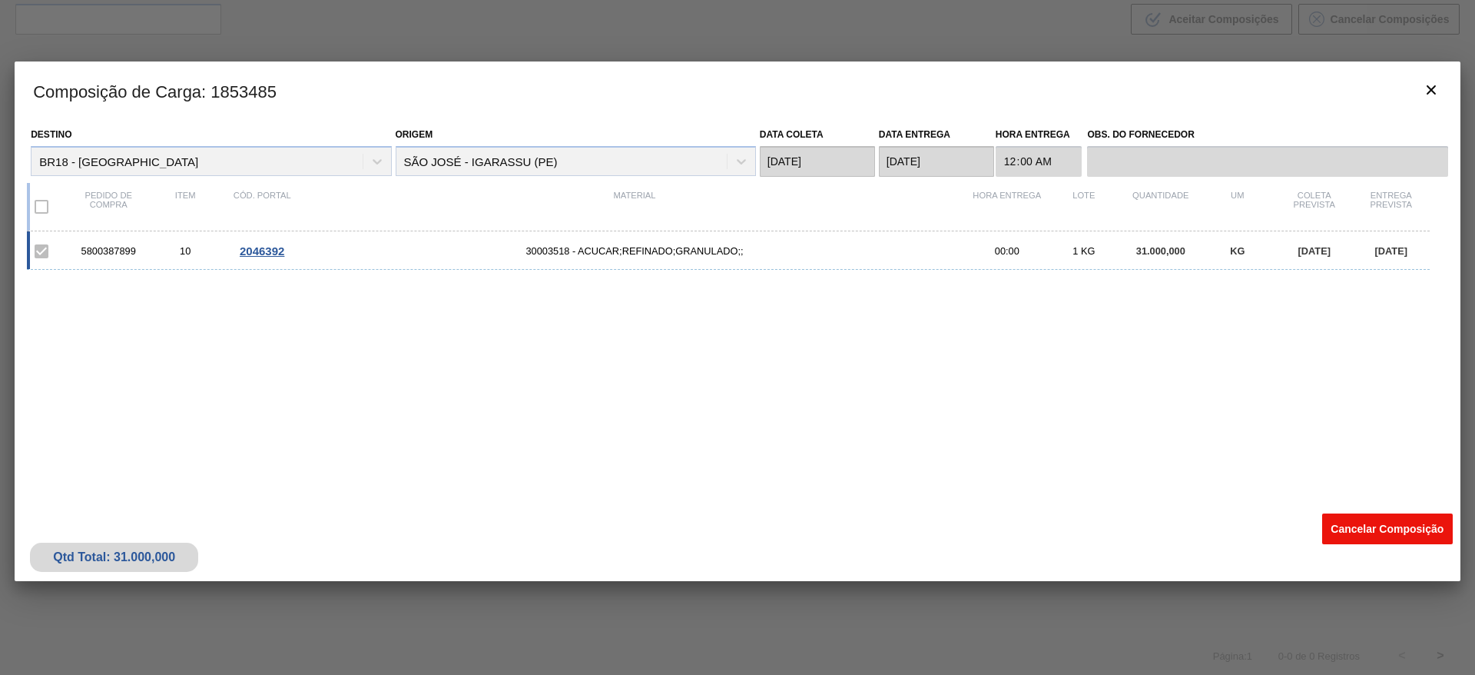
click at [1368, 521] on button "Cancelar Composição" at bounding box center [1388, 528] width 131 height 31
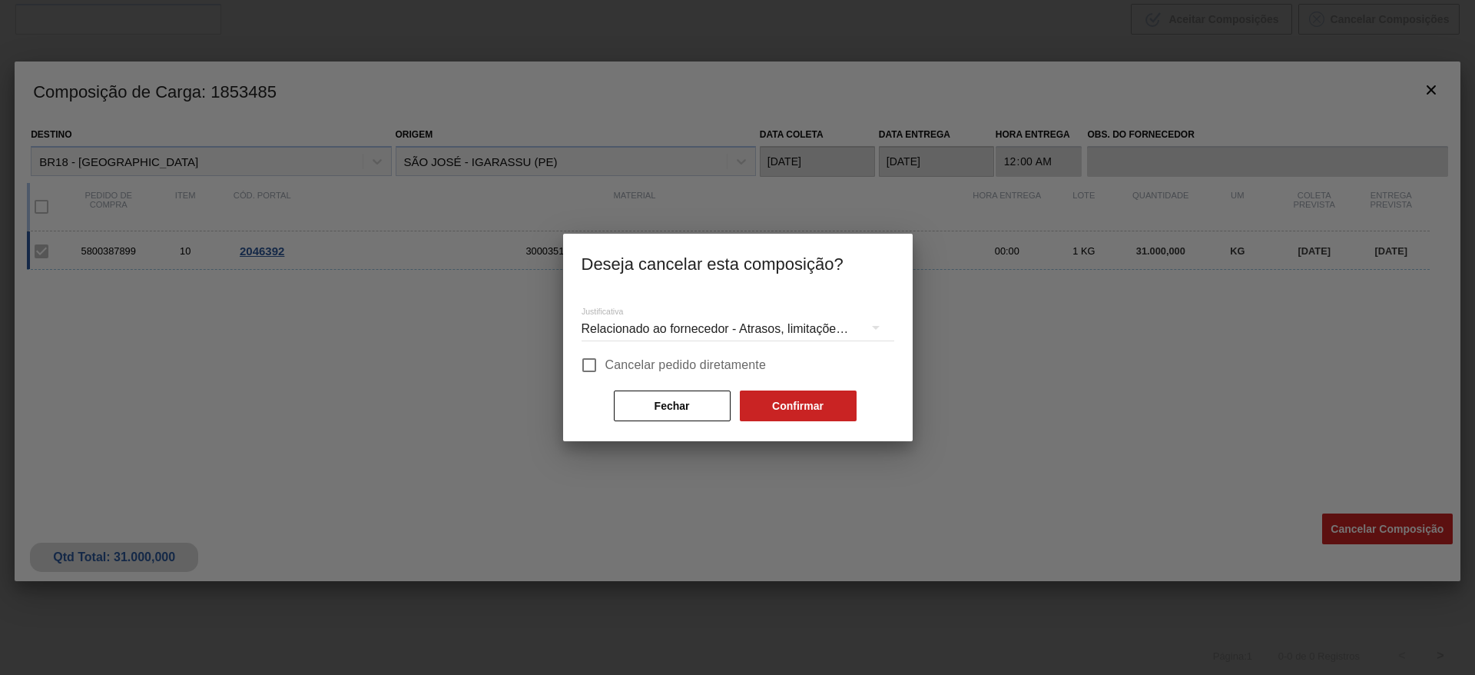
click at [714, 350] on div "Justificativa Relacionado ao fornecedor - Atrasos, limitações de capacidade, et…" at bounding box center [738, 357] width 313 height 131
click at [721, 360] on span "Cancelar pedido diretamente" at bounding box center [686, 365] width 161 height 18
click at [606, 360] on input "Cancelar pedido diretamente" at bounding box center [589, 365] width 32 height 32
checkbox input "true"
click at [804, 410] on button "Confirmar" at bounding box center [798, 405] width 117 height 31
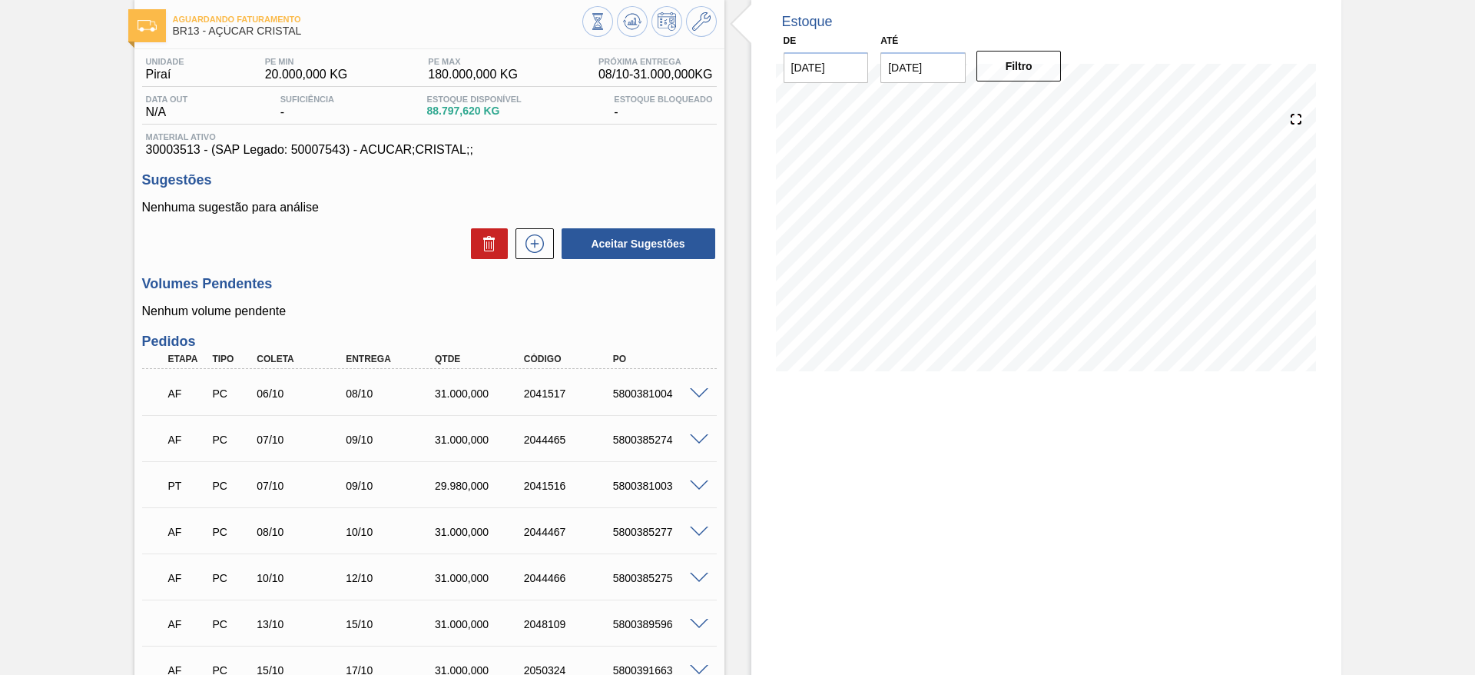
scroll to position [115, 0]
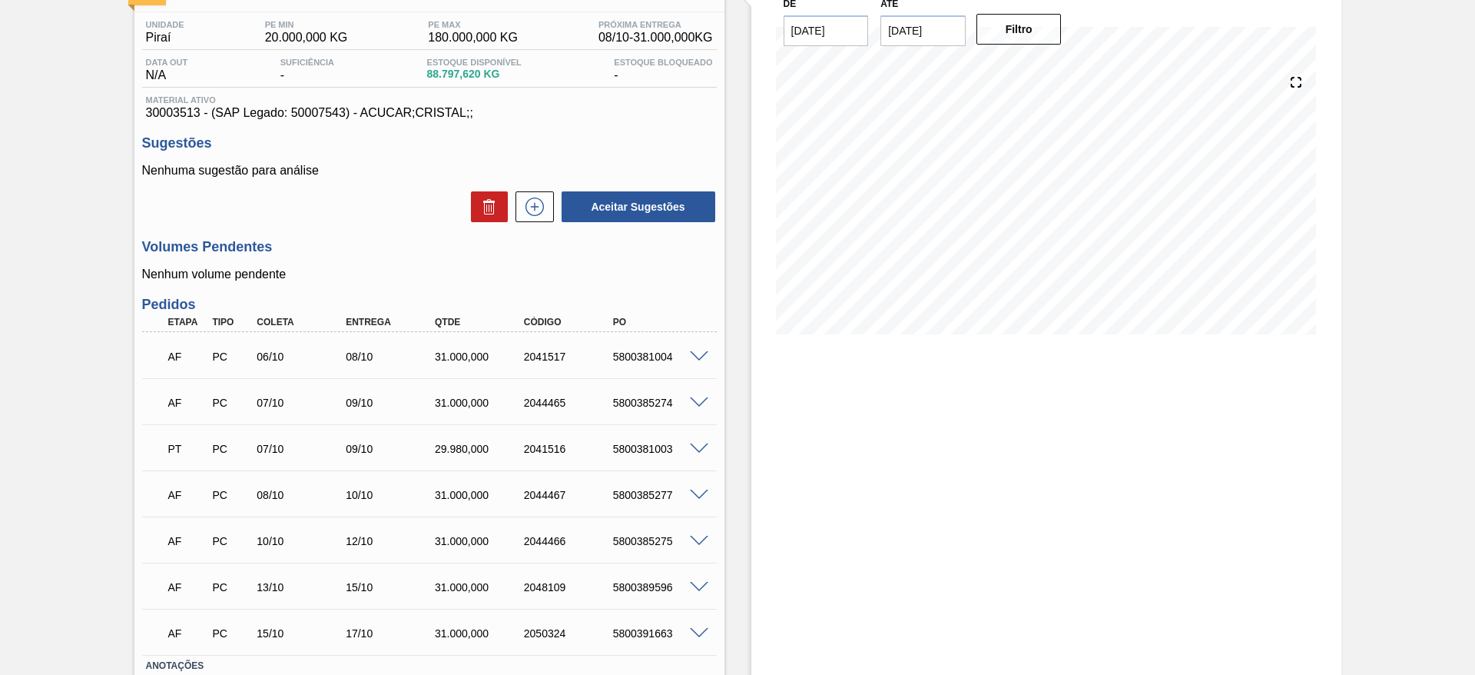
click at [700, 491] on span at bounding box center [699, 496] width 18 height 12
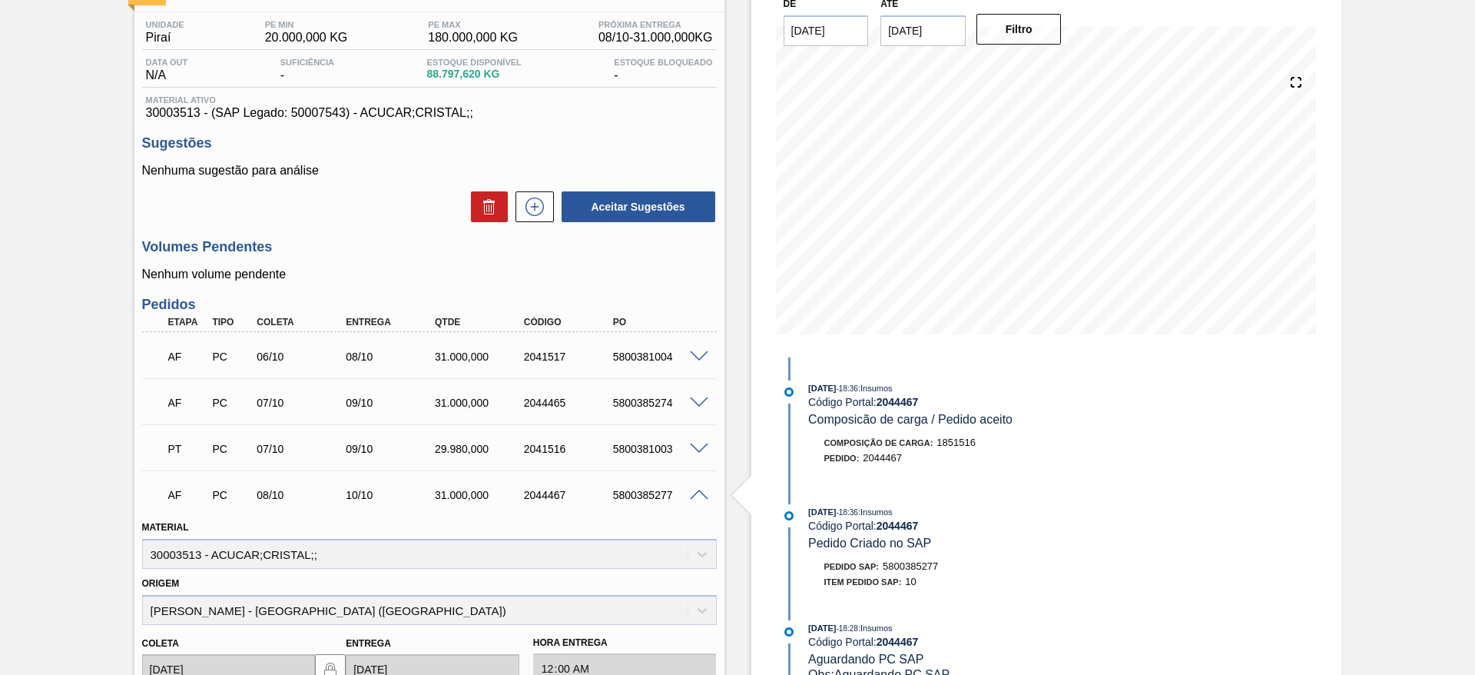
scroll to position [346, 0]
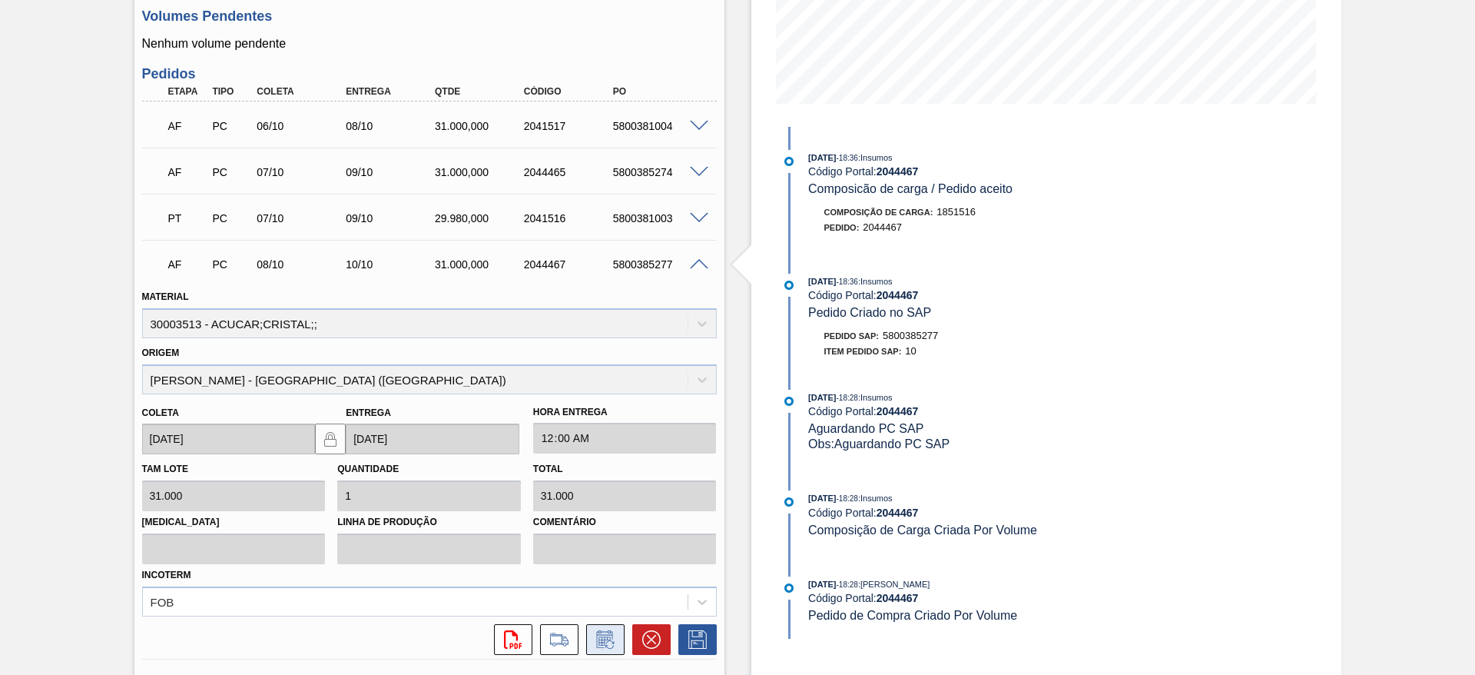
click at [613, 634] on icon at bounding box center [605, 639] width 25 height 18
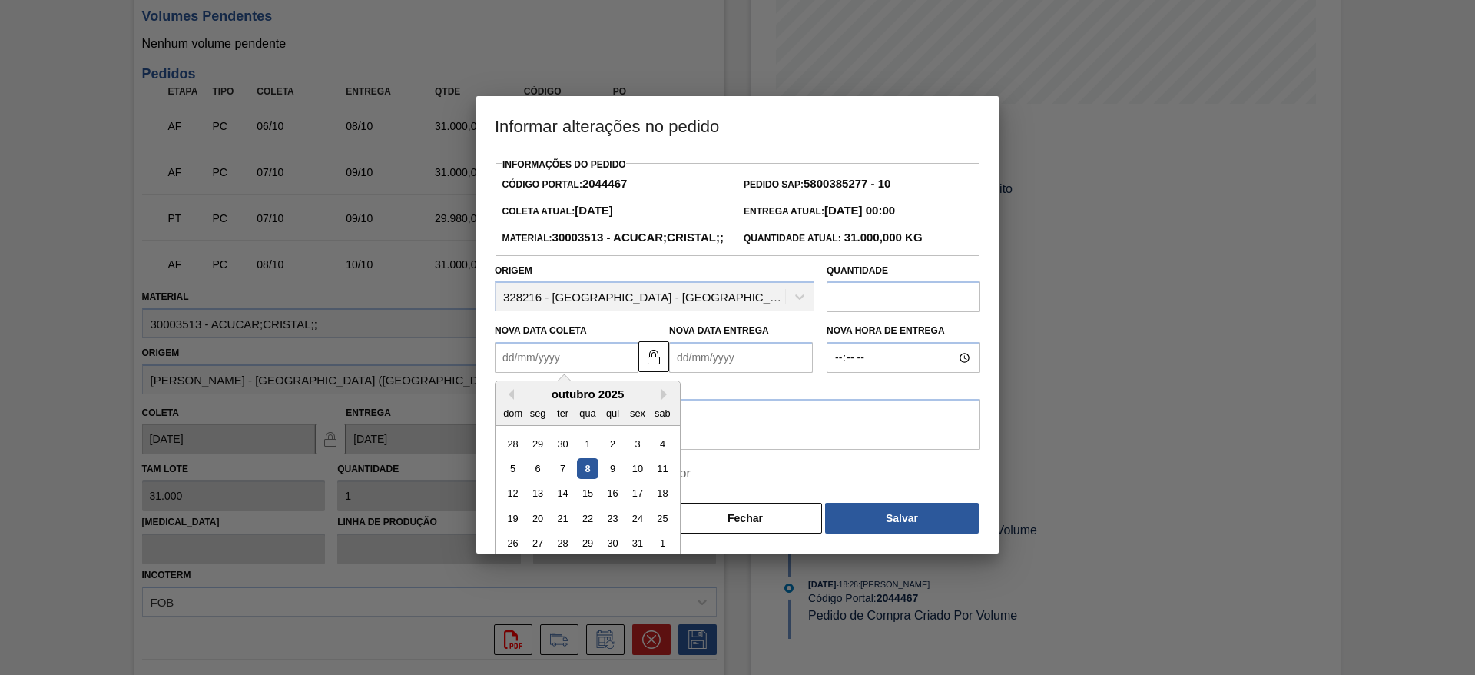
click at [540, 370] on Coleta2044467 "Nova Data Coleta" at bounding box center [567, 357] width 144 height 31
click at [613, 479] on div "9" at bounding box center [612, 468] width 21 height 21
type Coleta2044467 "[DATE]"
type Entrega2044467 "[DATE]"
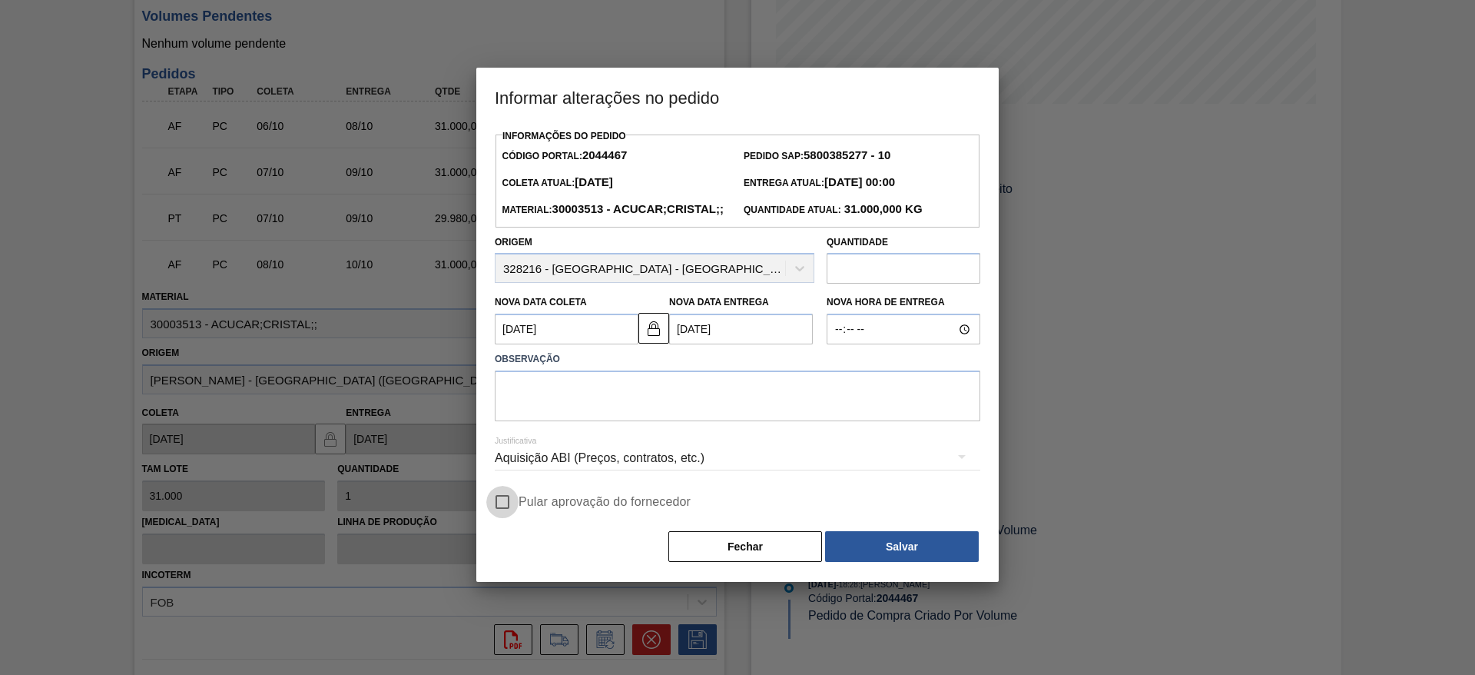
click at [498, 518] on input "Pular aprovação do fornecedor" at bounding box center [502, 502] width 32 height 32
checkbox input "true"
click at [539, 421] on textarea at bounding box center [738, 395] width 486 height 51
type textarea "."
click at [866, 559] on button "Salvar" at bounding box center [902, 546] width 154 height 31
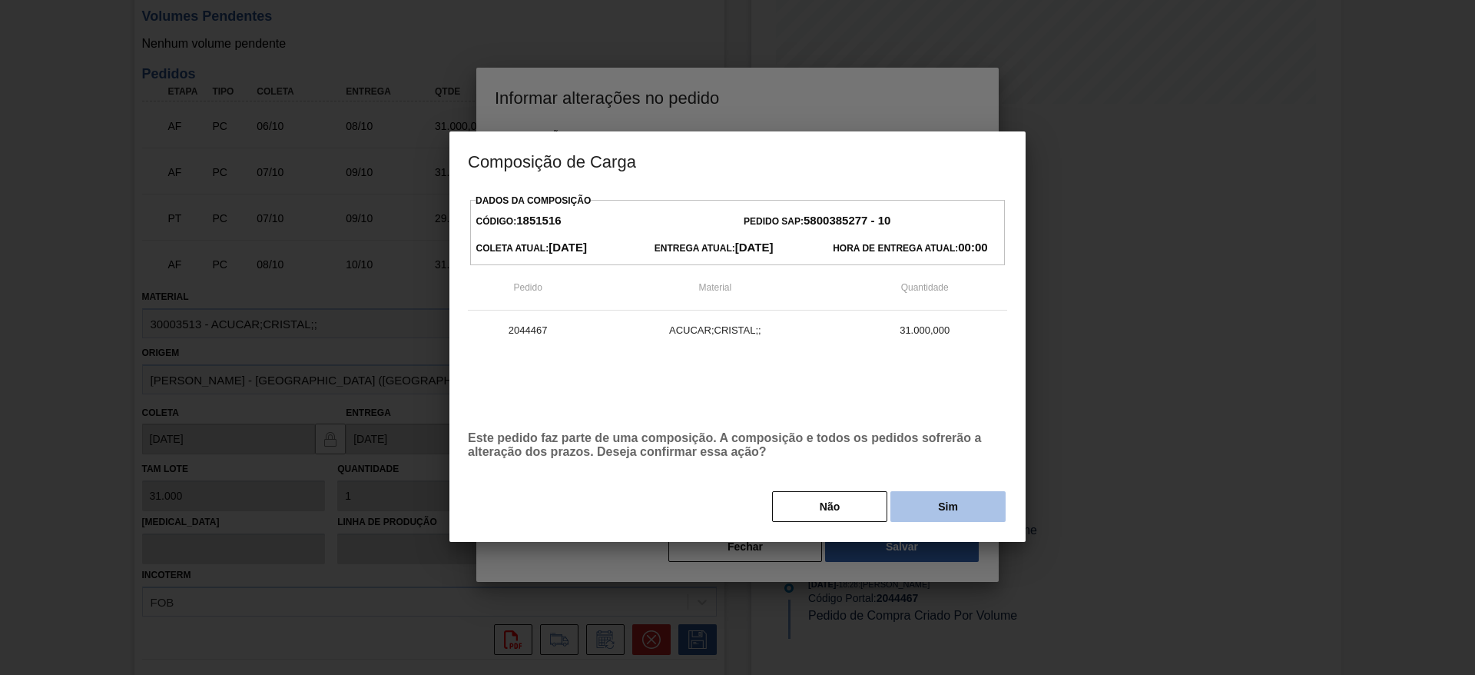
click at [908, 516] on button "Sim" at bounding box center [948, 506] width 115 height 31
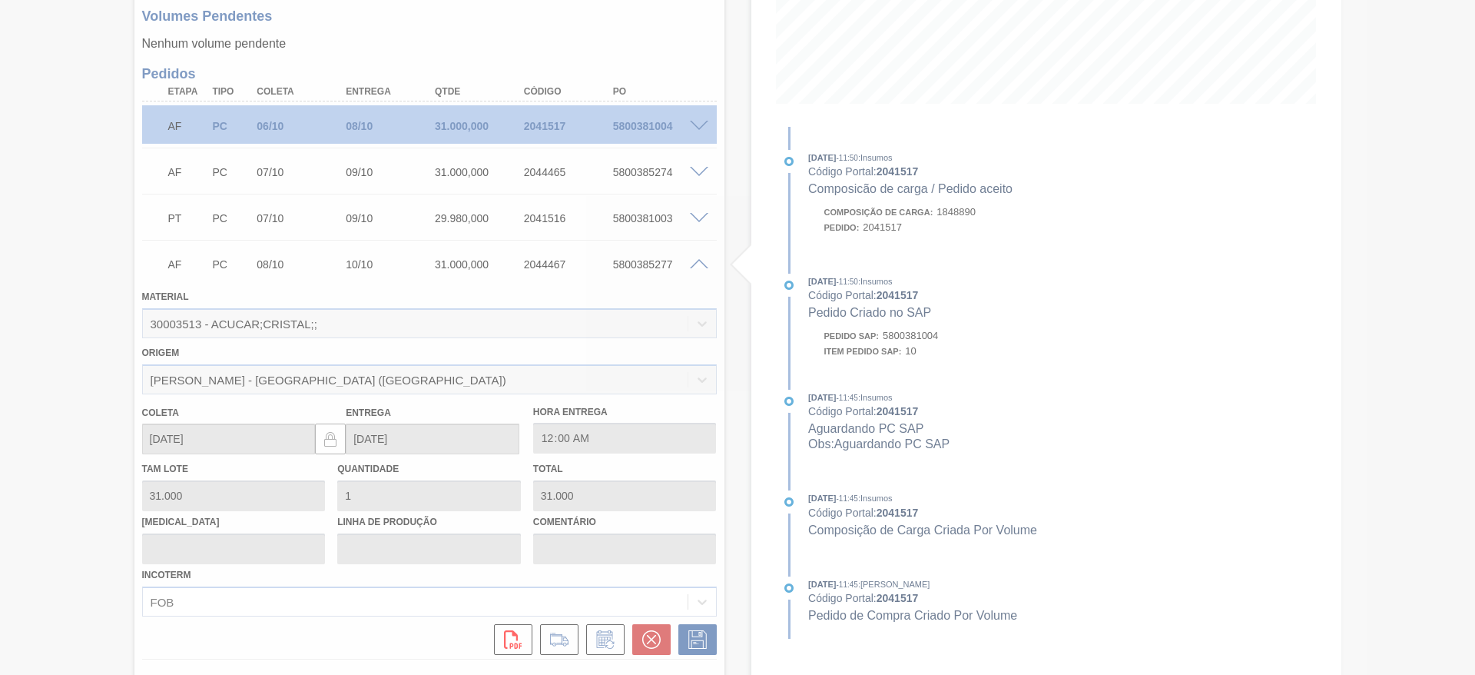
type input "."
type input "[DATE]"
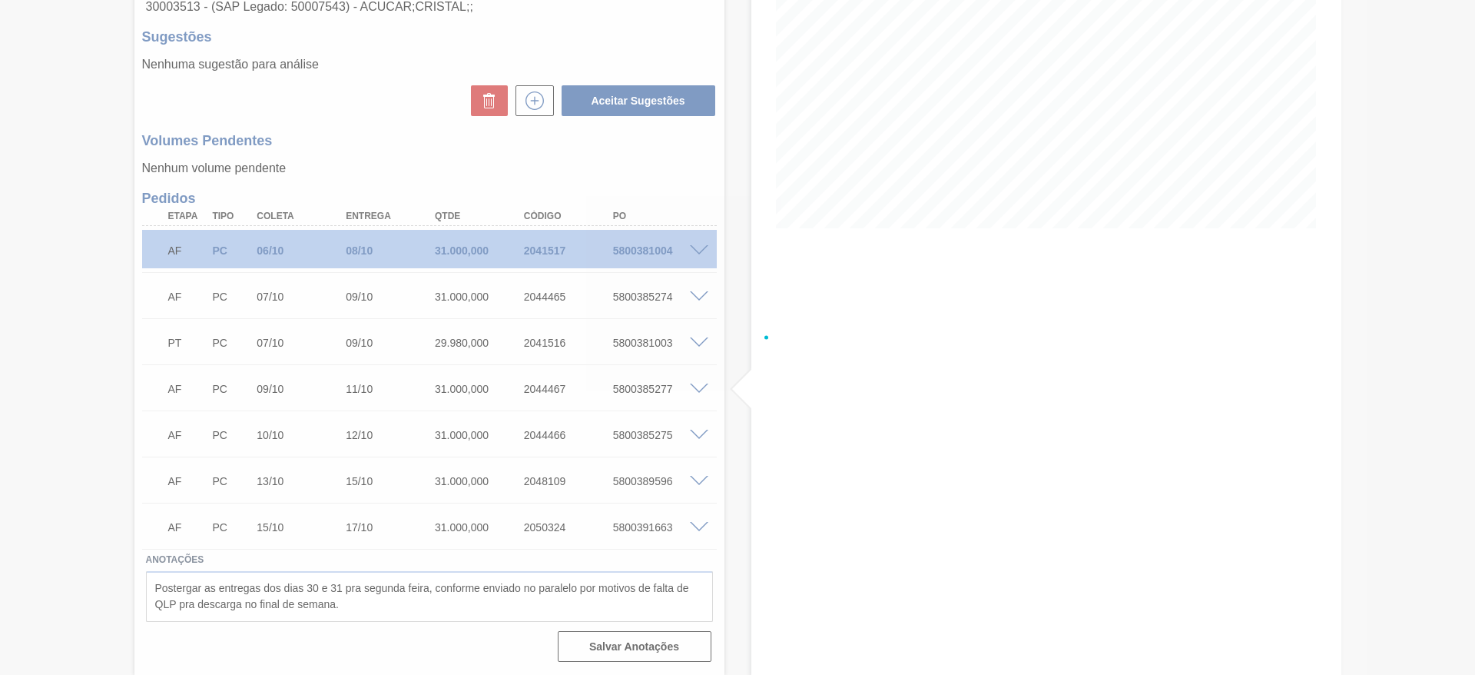
scroll to position [221, 0]
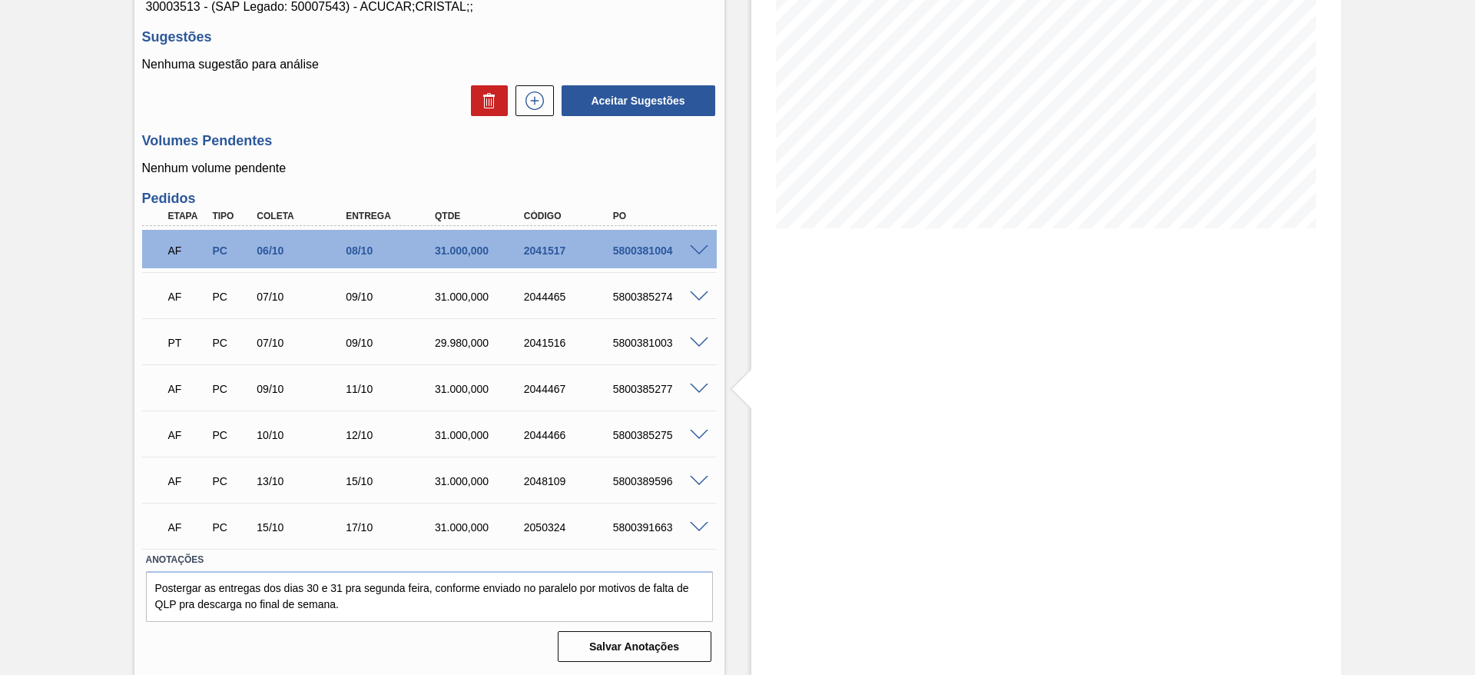
click at [696, 294] on span at bounding box center [699, 297] width 18 height 12
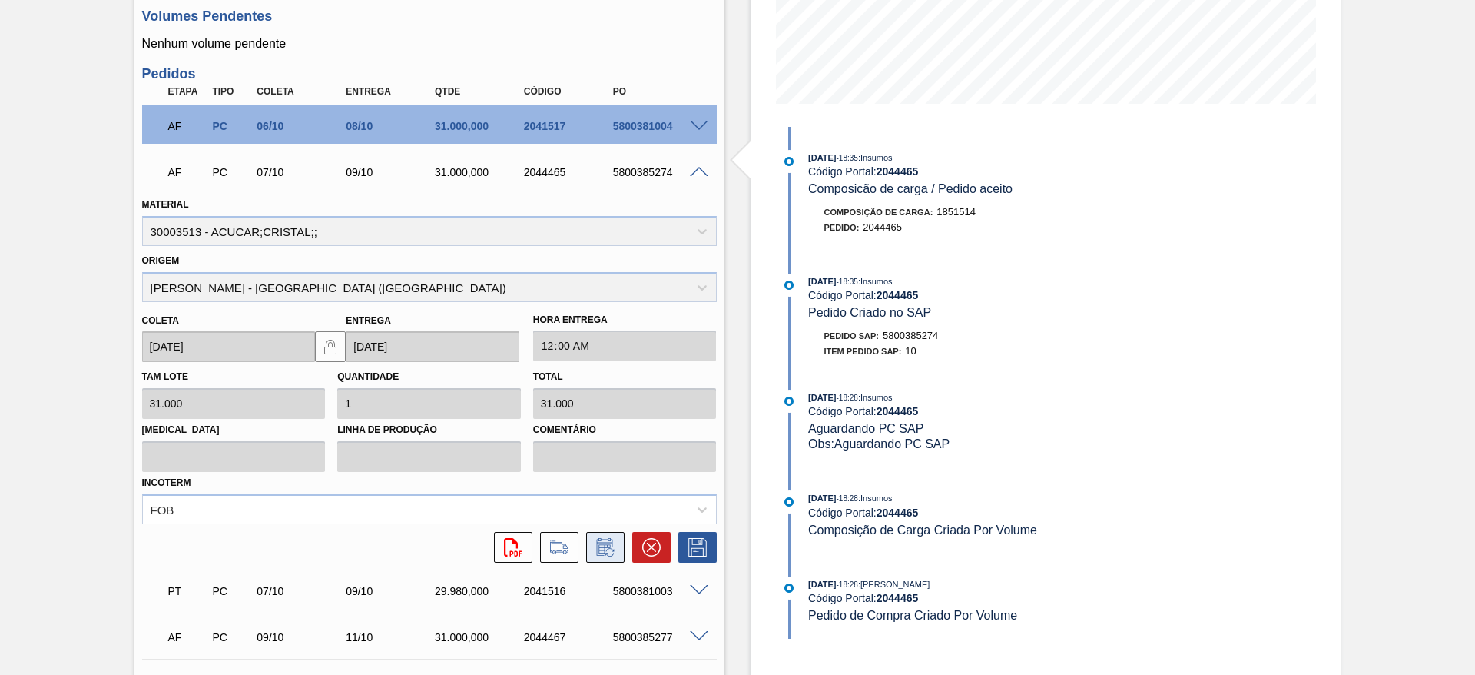
click at [619, 542] on button at bounding box center [605, 547] width 38 height 31
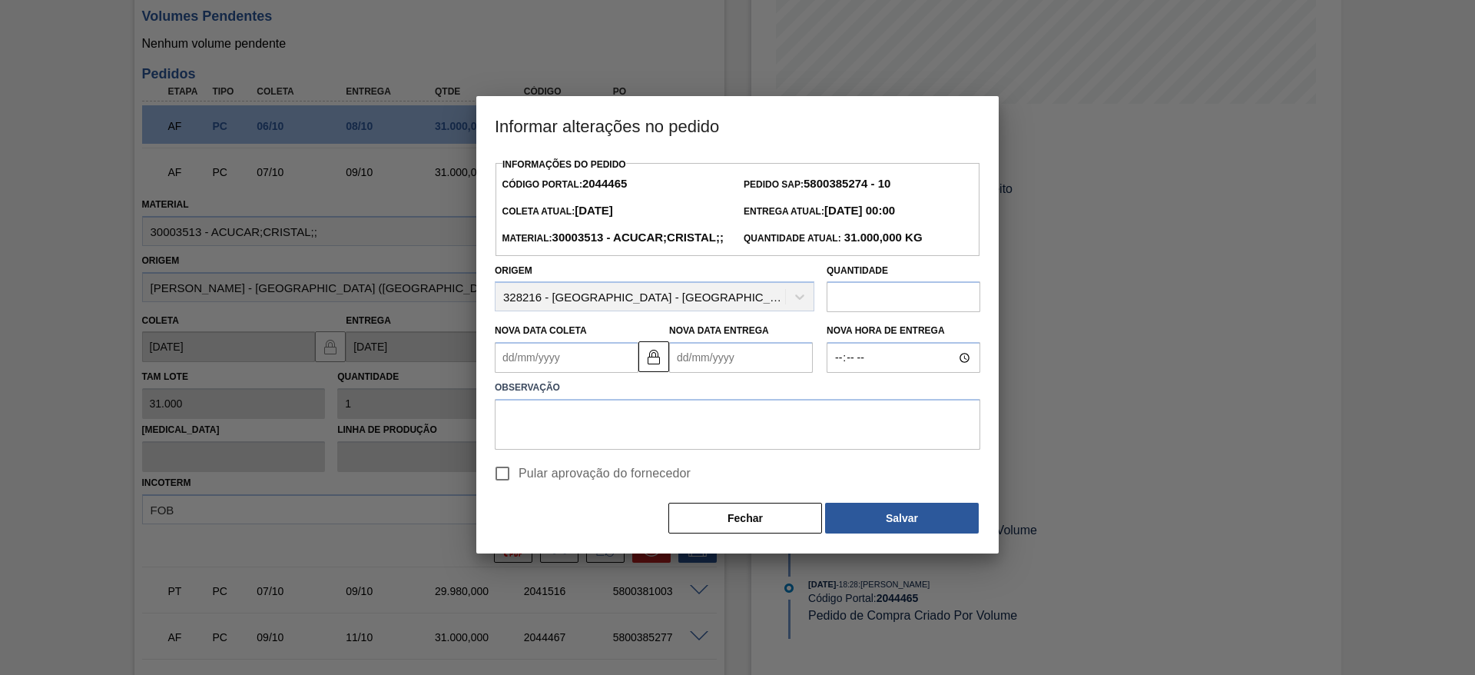
click at [560, 373] on Coleta2044465 "Nova Data Coleta" at bounding box center [567, 357] width 144 height 31
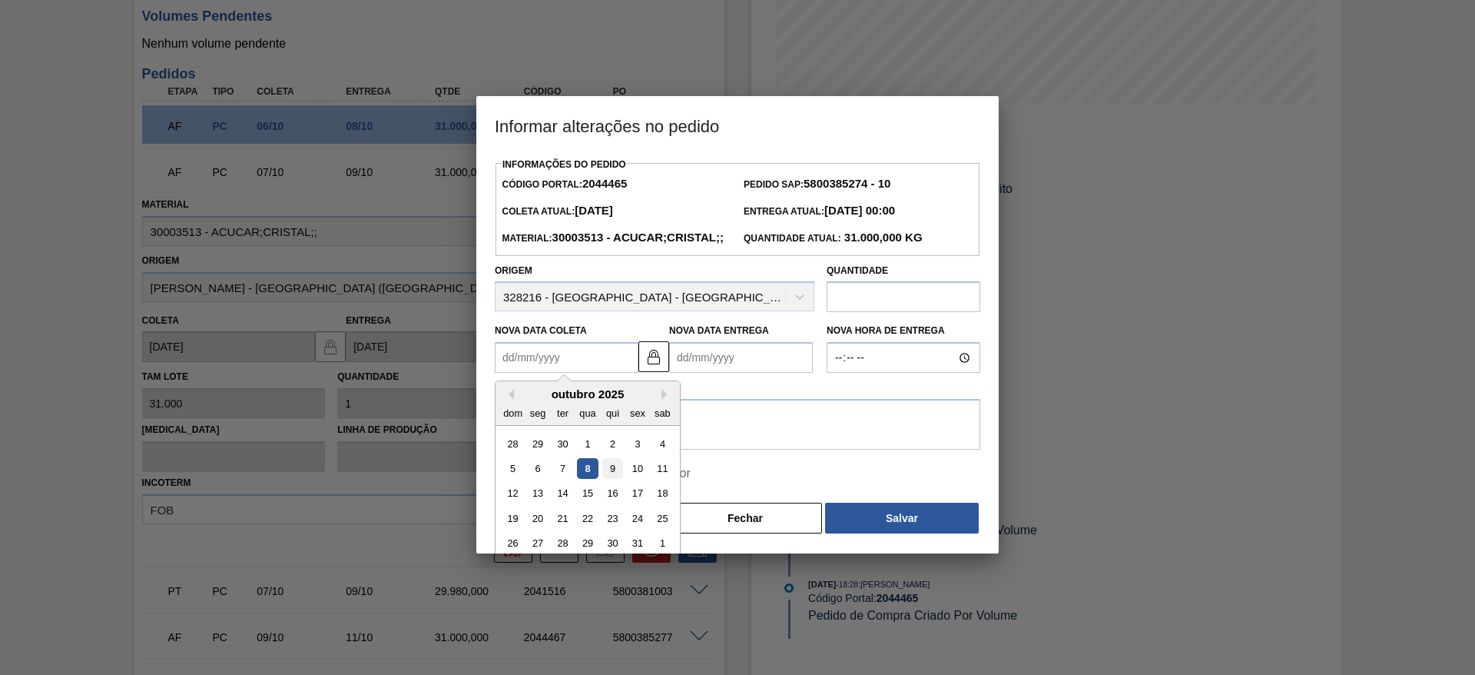
click at [612, 479] on div "9" at bounding box center [612, 468] width 21 height 21
type Coleta2044465 "[DATE]"
type Entrega2044465 "[DATE]"
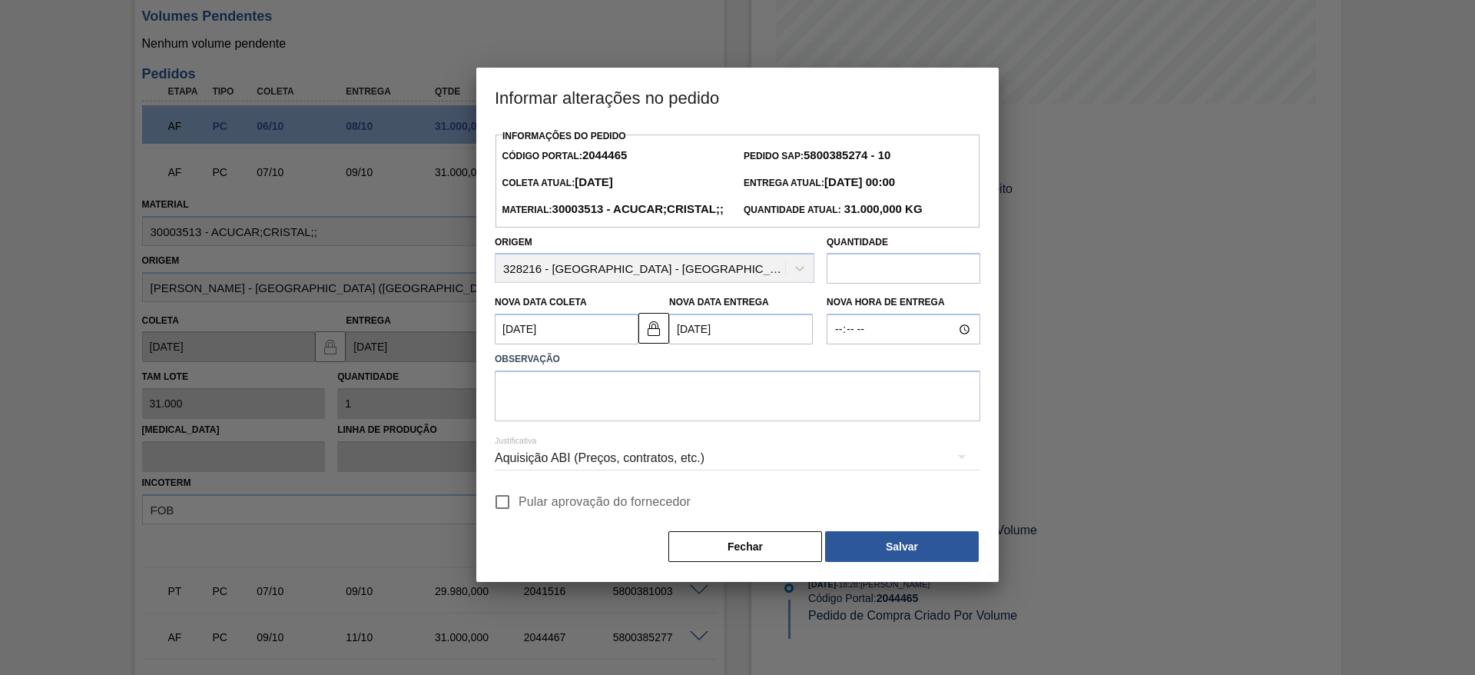
click at [516, 518] on input "Pular aprovação do fornecedor" at bounding box center [502, 502] width 32 height 32
checkbox input "true"
click at [557, 421] on textarea at bounding box center [738, 395] width 486 height 51
type textarea "."
click at [918, 562] on button "Salvar" at bounding box center [902, 546] width 154 height 31
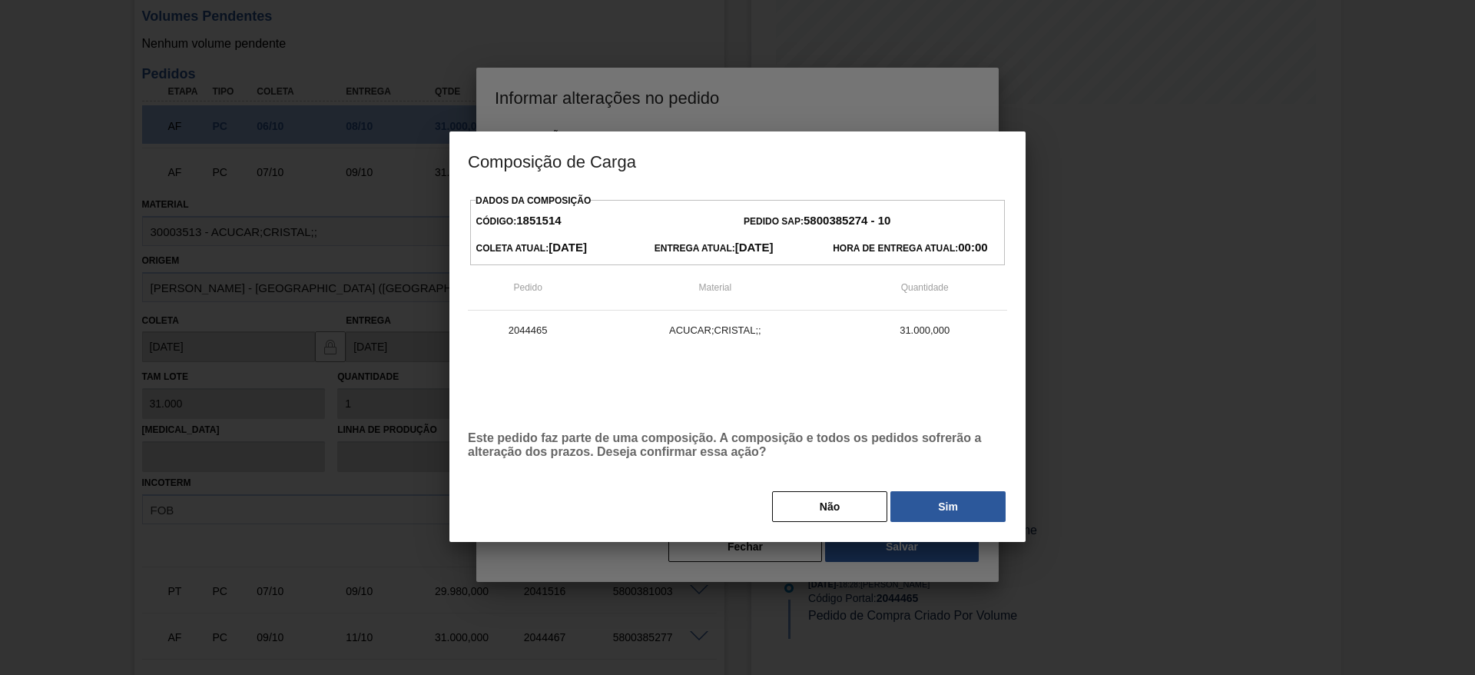
click at [926, 515] on button "Sim" at bounding box center [948, 506] width 115 height 31
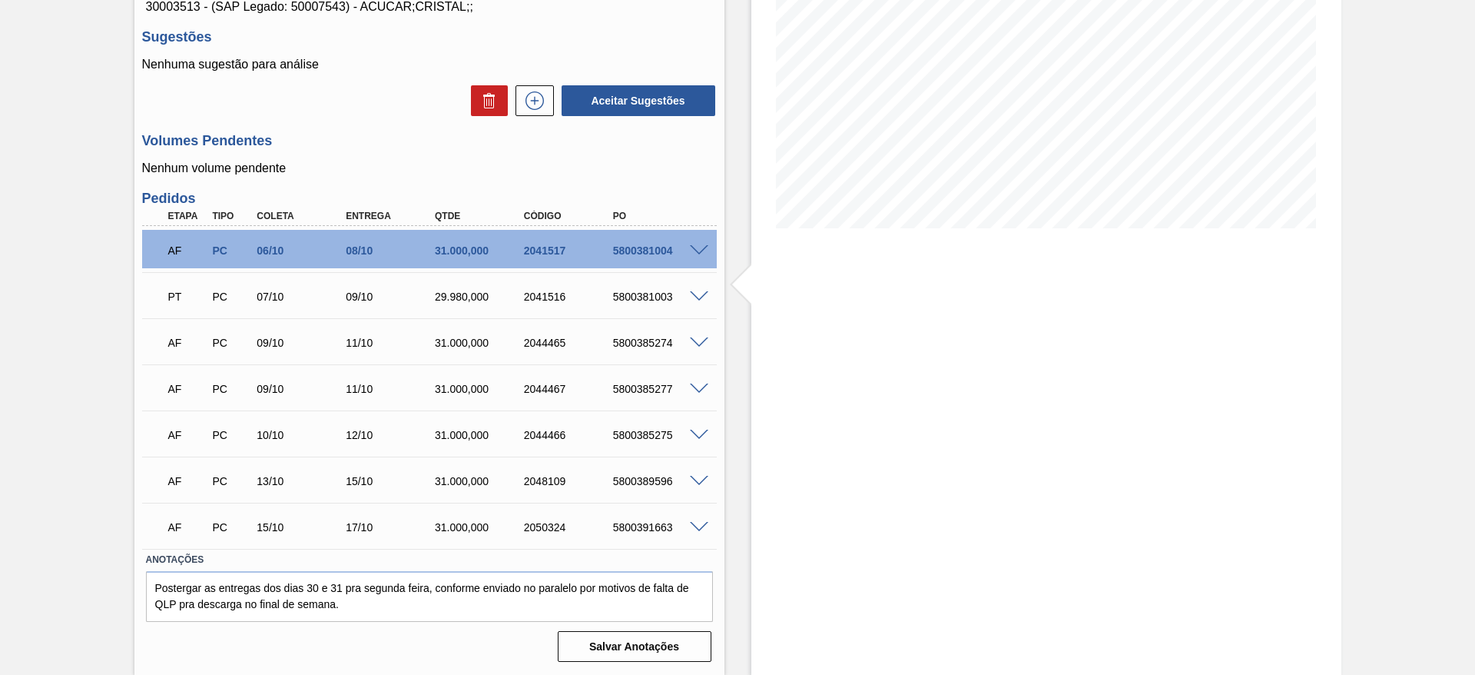
scroll to position [221, 0]
click at [699, 247] on span at bounding box center [699, 251] width 18 height 12
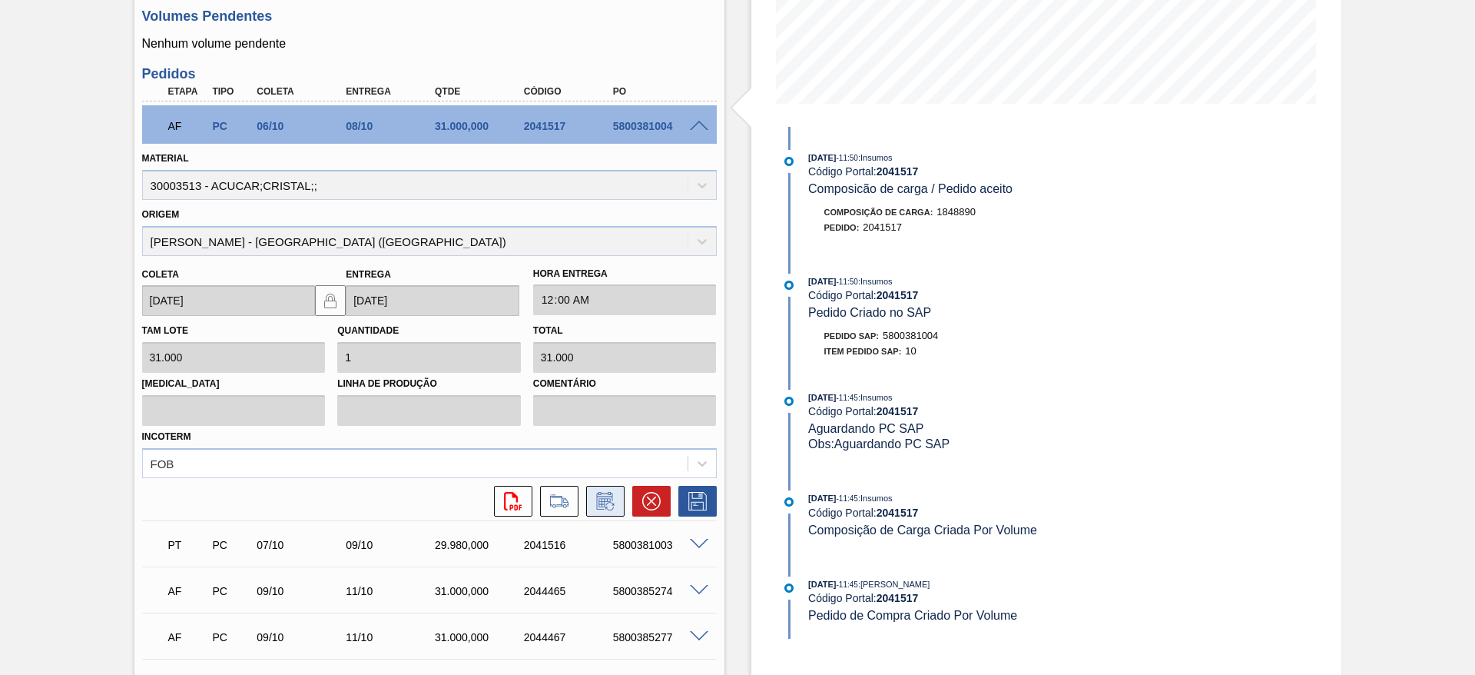
click at [606, 492] on icon at bounding box center [605, 501] width 25 height 18
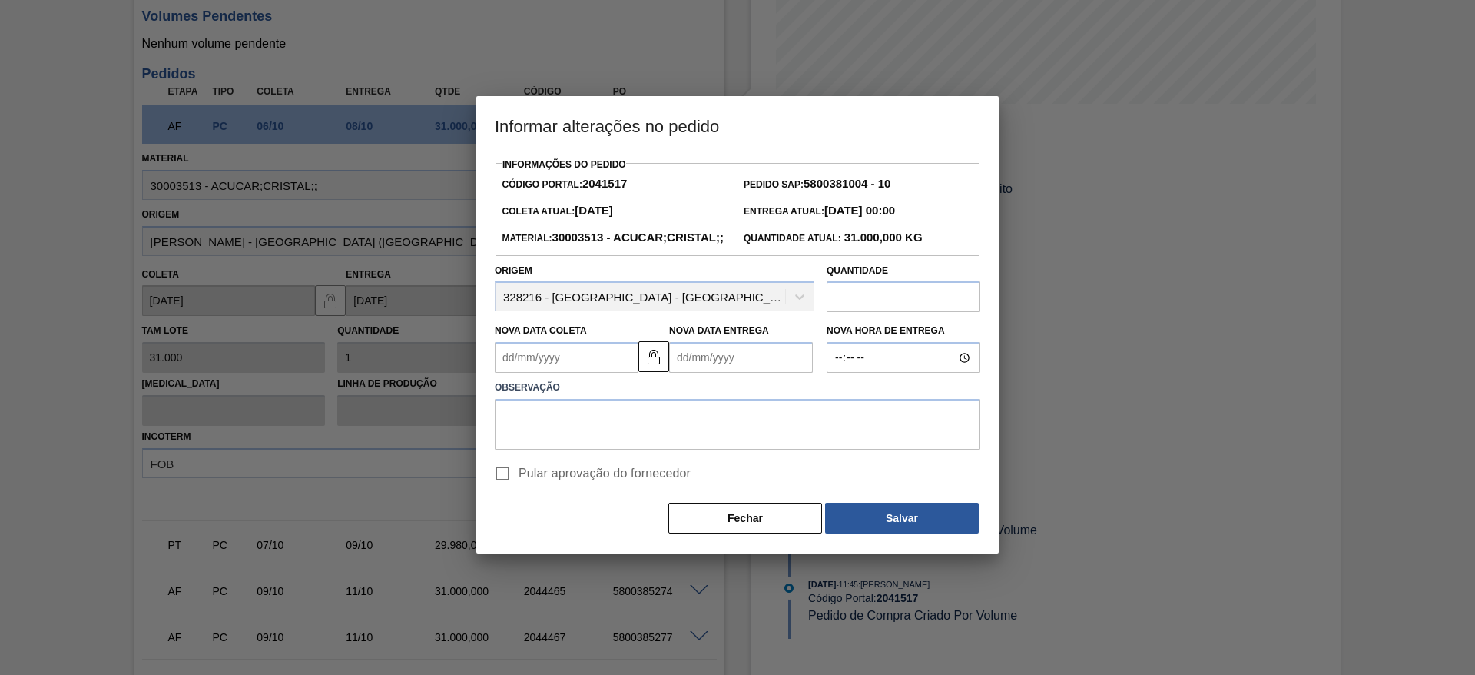
click at [535, 373] on Coleta2041517 "Nova Data Coleta" at bounding box center [567, 357] width 144 height 31
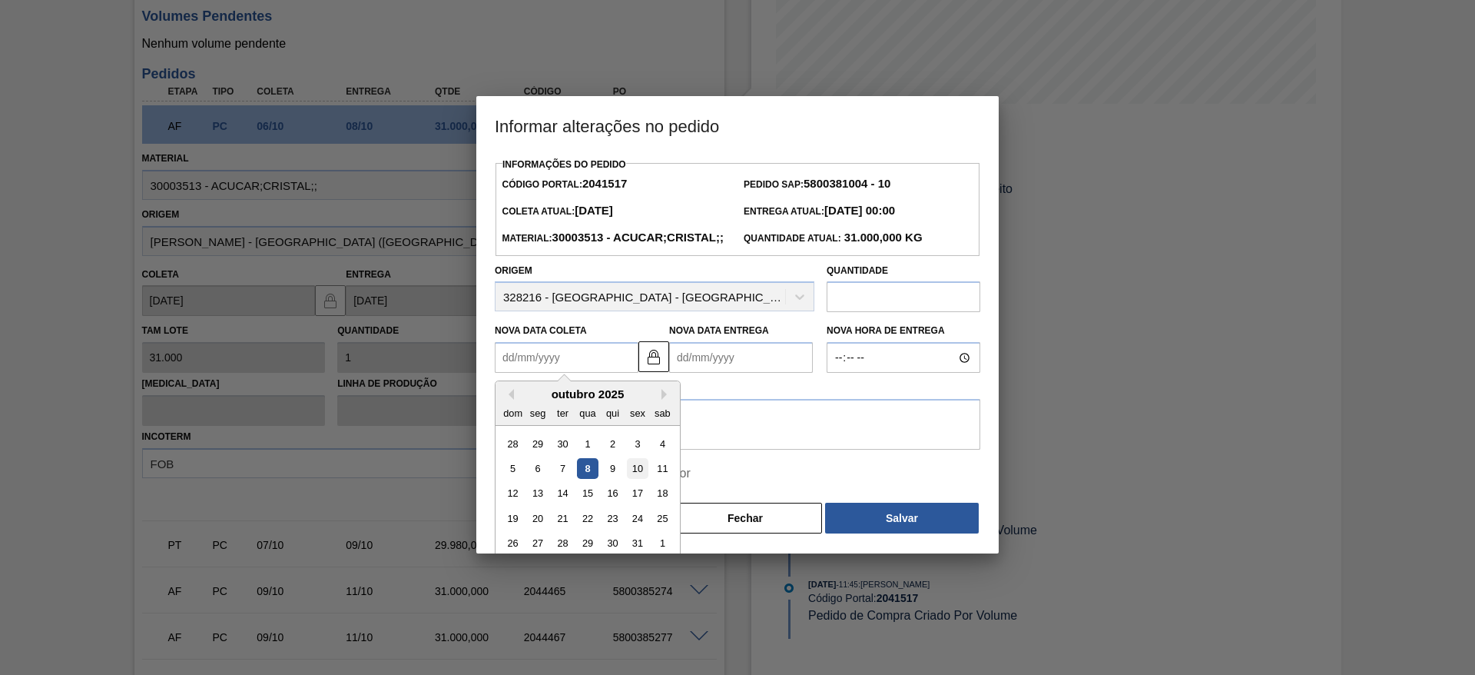
click at [630, 479] on div "10" at bounding box center [637, 468] width 21 height 21
type Coleta2041517 "[DATE]"
type Entrega2041517 "[DATE]"
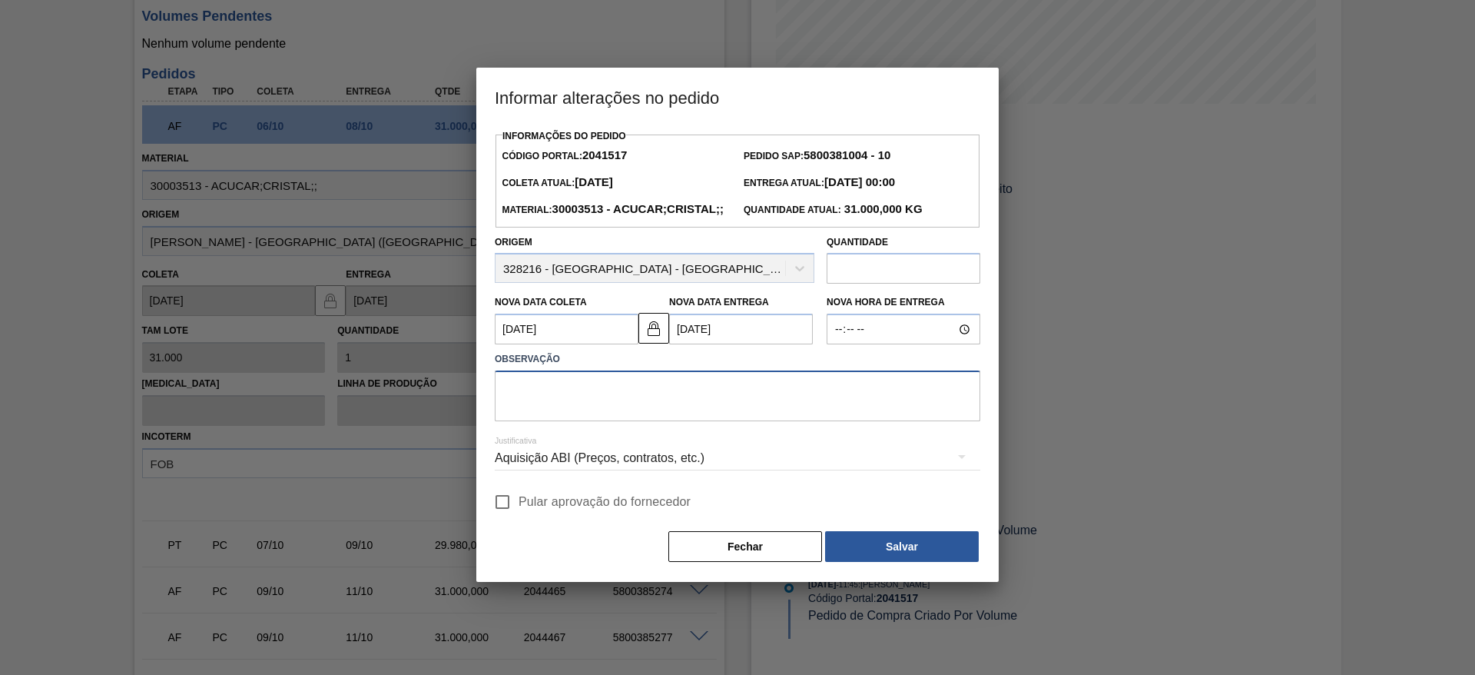
click at [576, 421] on textarea at bounding box center [738, 395] width 486 height 51
type textarea "."
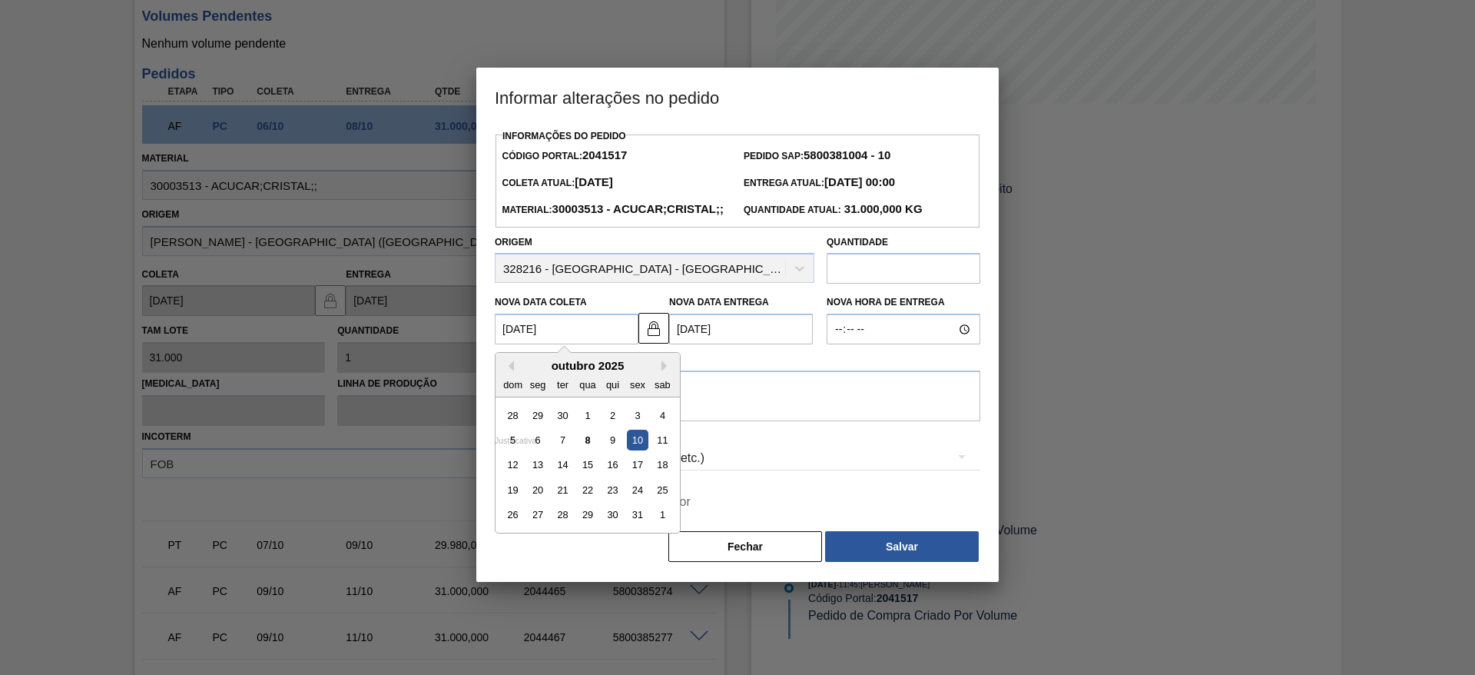
click at [525, 344] on Coleta2041517 "[DATE]" at bounding box center [567, 329] width 144 height 31
drag, startPoint x: 606, startPoint y: 472, endPoint x: 580, endPoint y: 483, distance: 28.6
click at [606, 450] on div "9" at bounding box center [612, 440] width 21 height 21
type Coleta2041517 "[DATE]"
type Entrega2041517 "[DATE]"
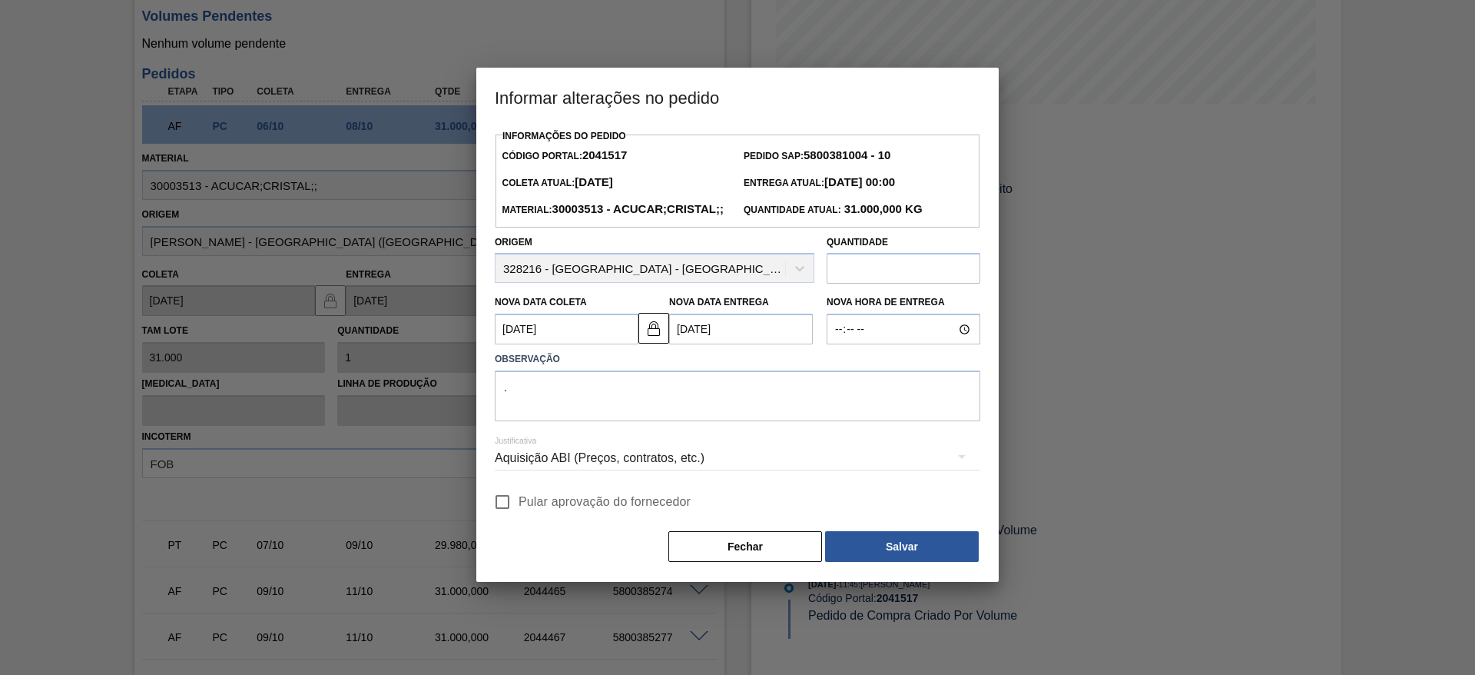
click at [510, 518] on input "Pular aprovação do fornecedor" at bounding box center [502, 502] width 32 height 32
checkbox input "true"
click at [607, 421] on textarea "." at bounding box center [738, 395] width 486 height 51
click at [942, 562] on button "Salvar" at bounding box center [902, 546] width 154 height 31
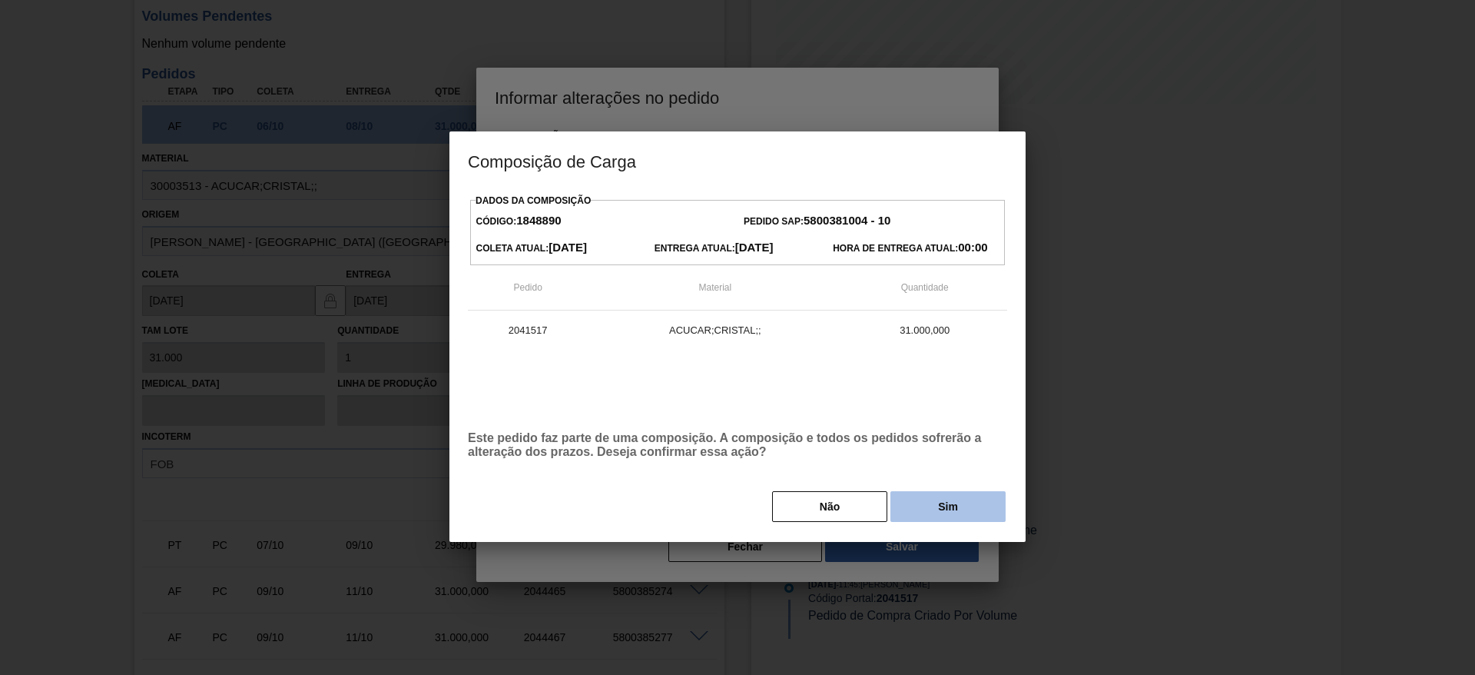
click at [974, 506] on button "Sim" at bounding box center [948, 506] width 115 height 31
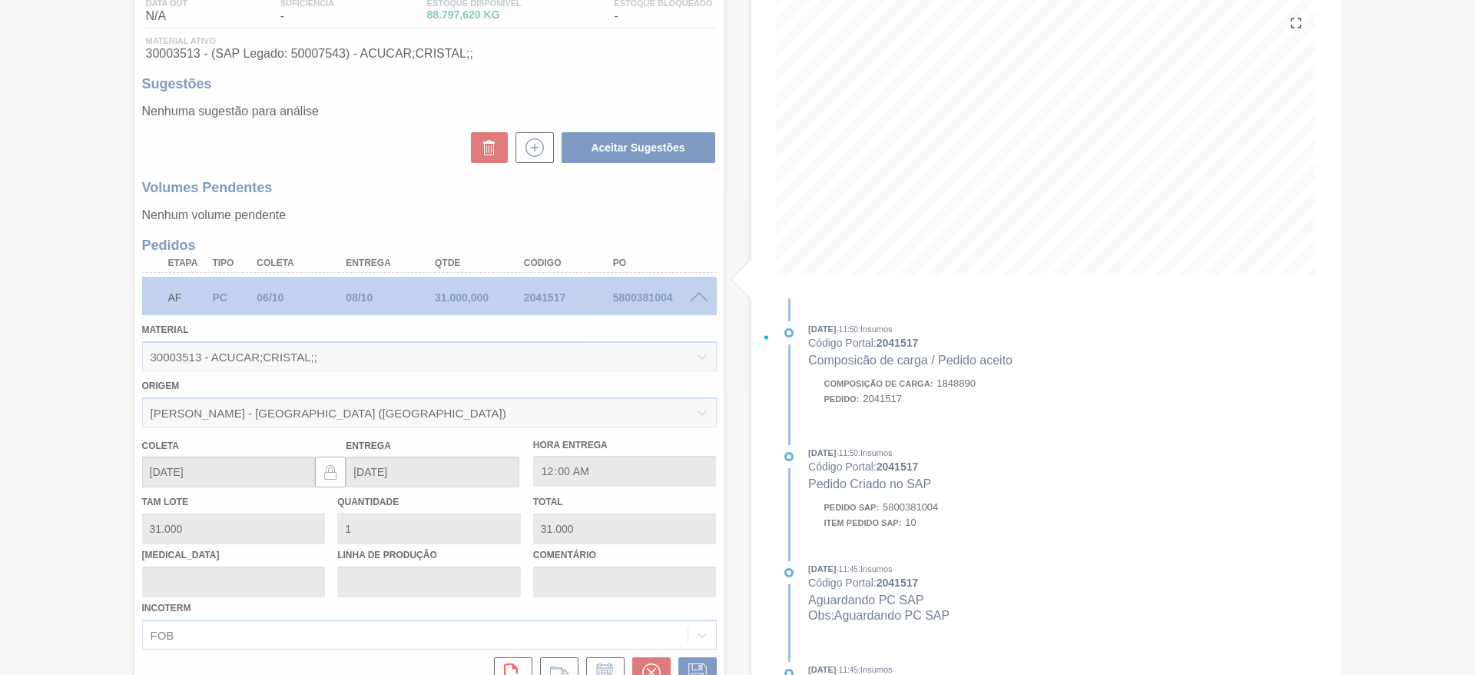
scroll to position [156, 0]
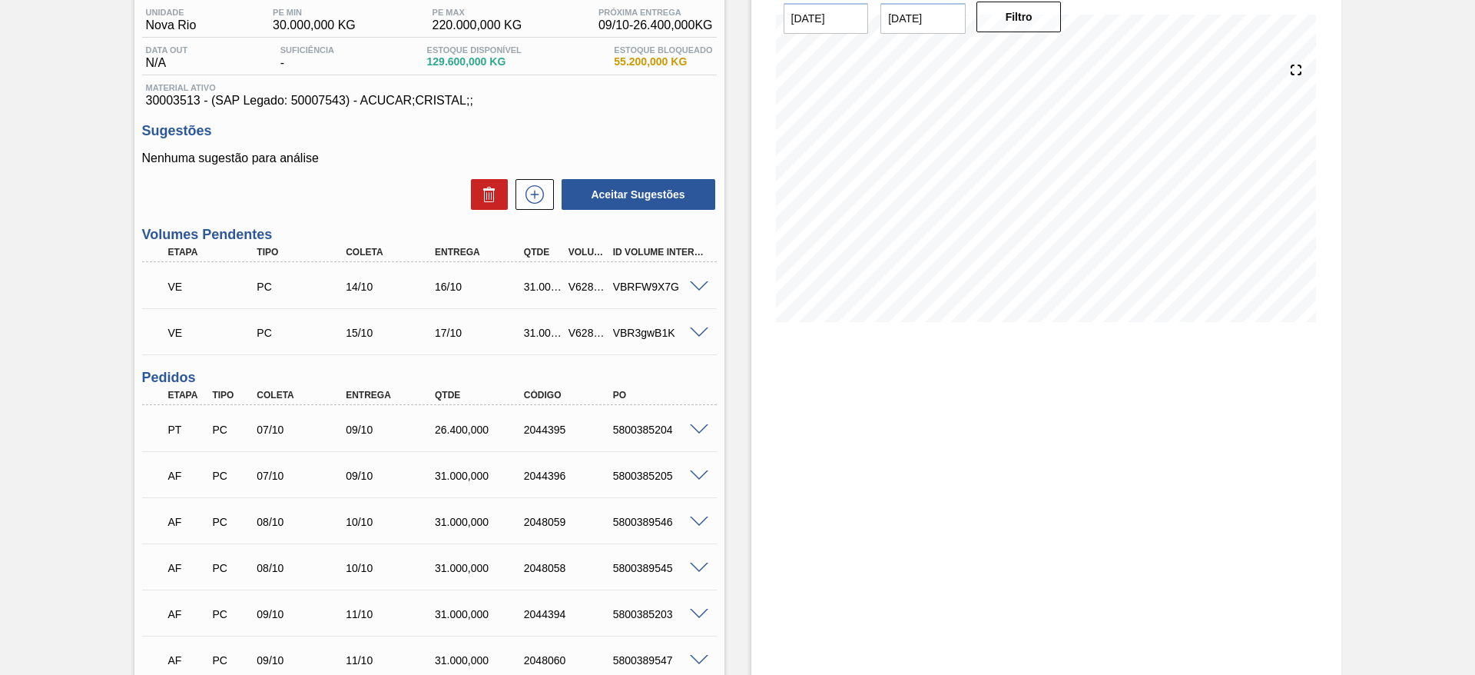
scroll to position [445, 0]
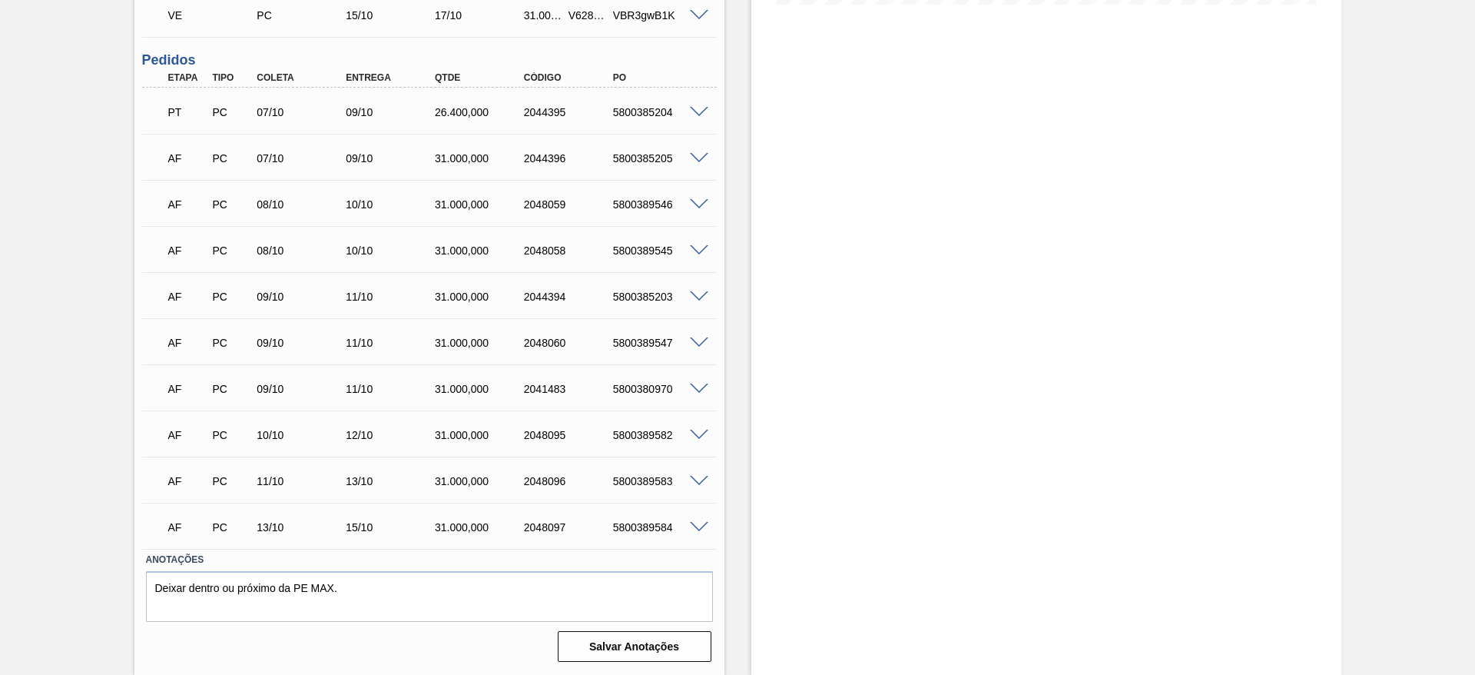
click at [649, 254] on div "5800389545" at bounding box center [659, 250] width 100 height 12
copy div "5800389545"
click at [695, 257] on div "AF PC 08/10 10/10 31.000,000 2048058 5800389545" at bounding box center [429, 249] width 575 height 38
click at [695, 249] on span at bounding box center [699, 251] width 18 height 12
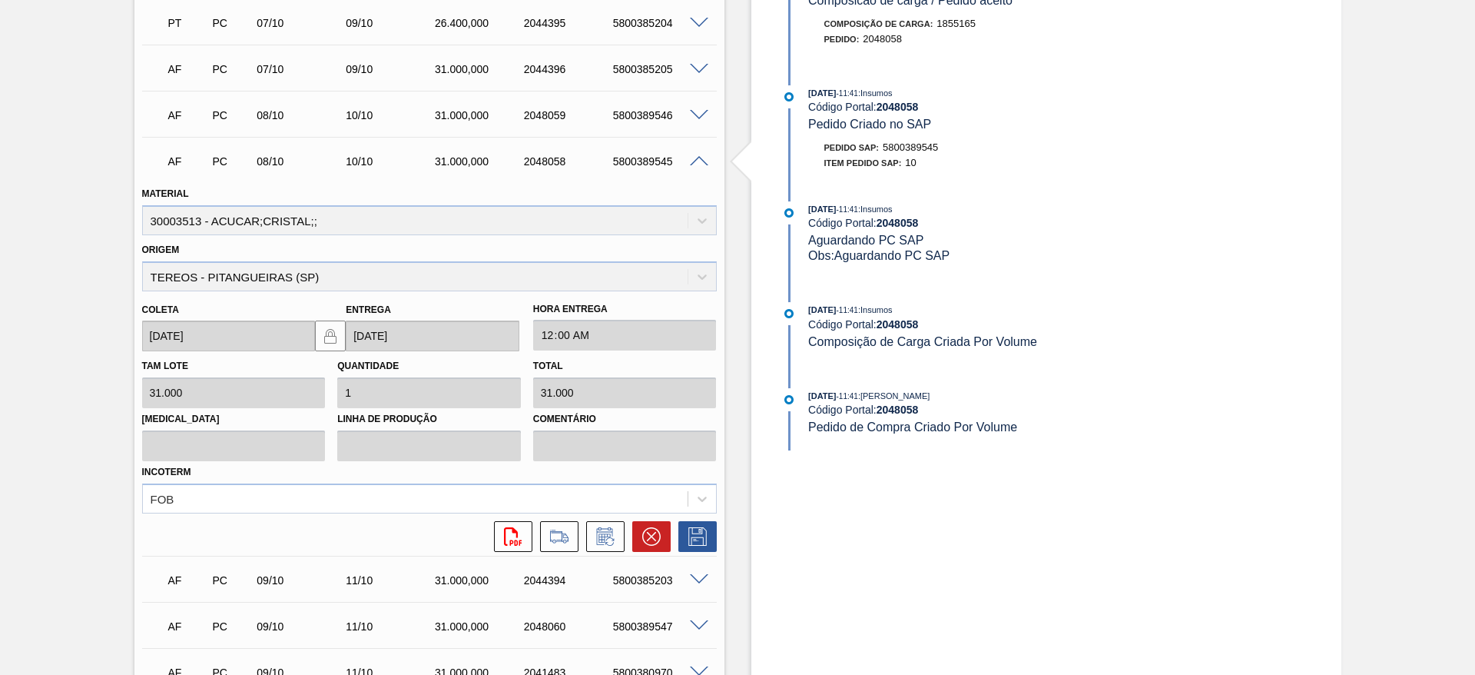
scroll to position [675, 0]
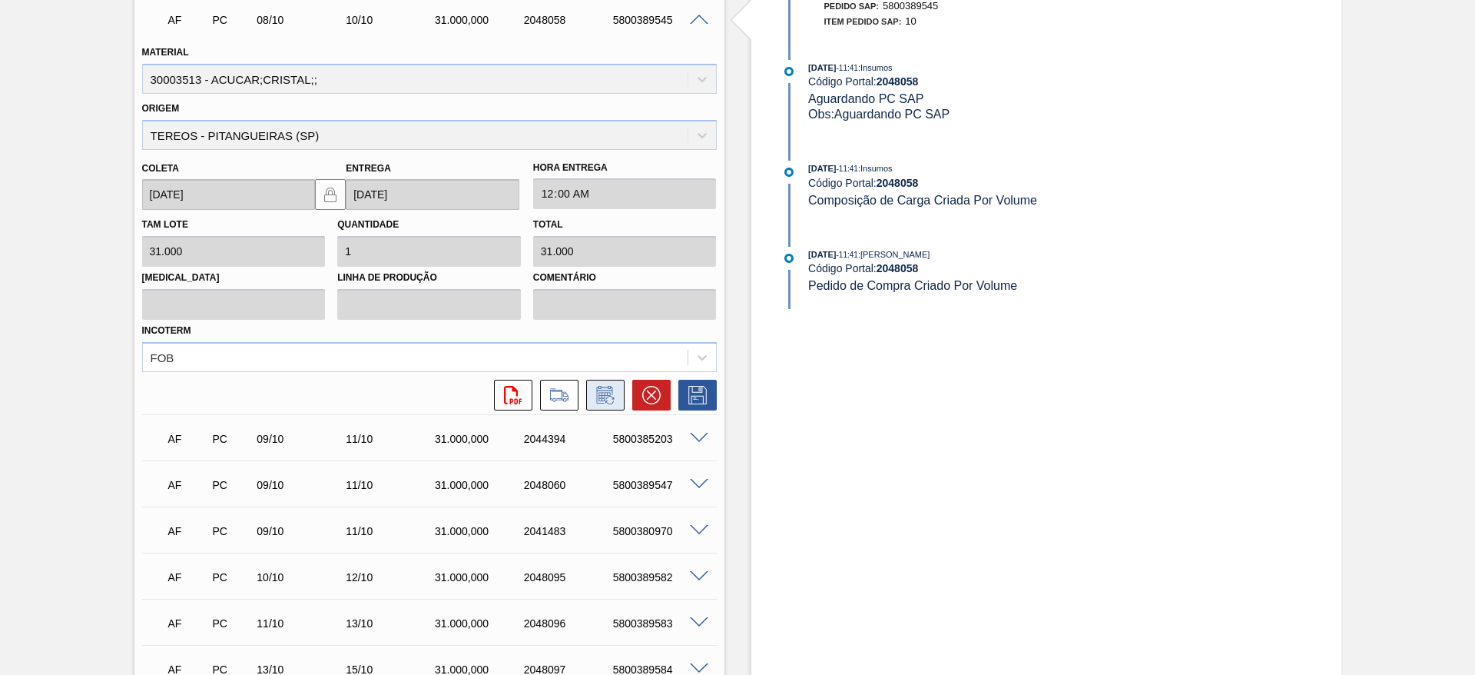
click at [605, 399] on icon at bounding box center [605, 395] width 25 height 18
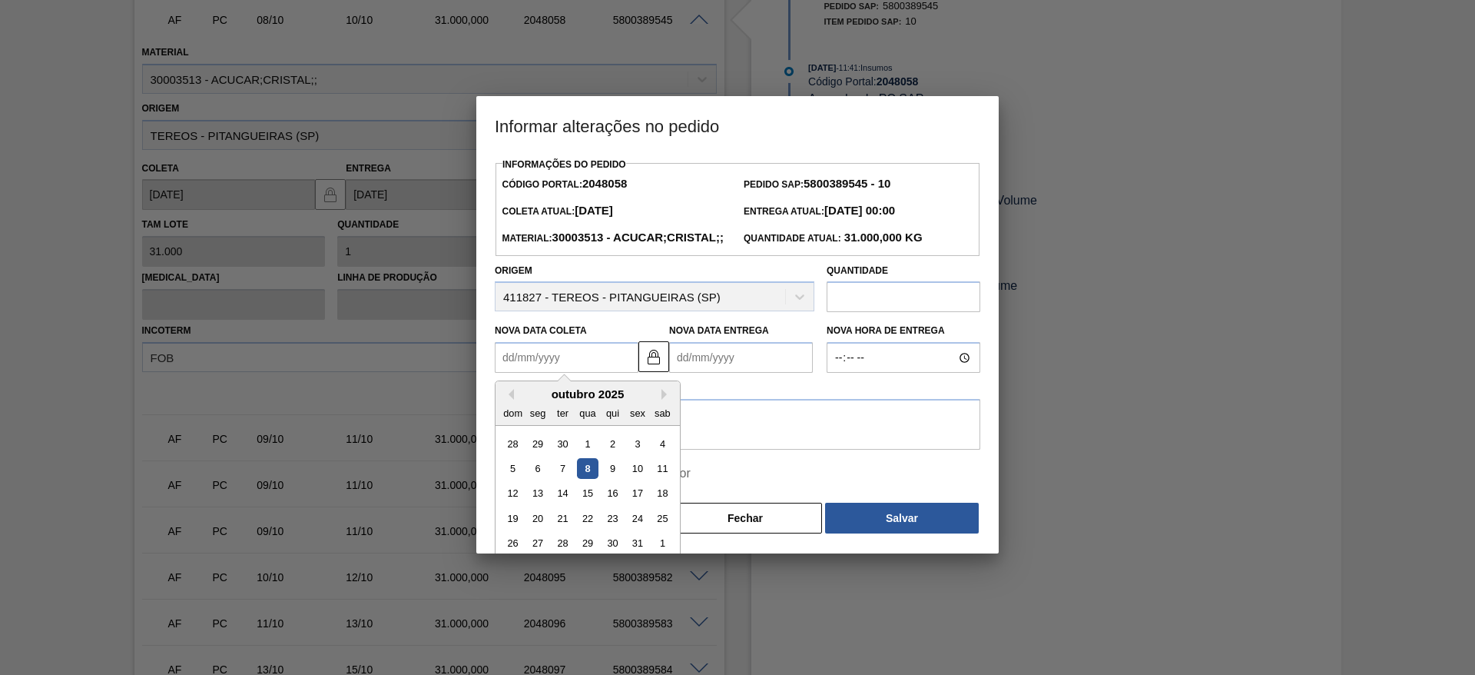
click at [538, 373] on Coleta2048058 "Nova Data Coleta" at bounding box center [567, 357] width 144 height 31
click at [637, 479] on div "10" at bounding box center [637, 468] width 21 height 21
type Coleta2048058 "[DATE]"
type Entrega2048058 "[DATE]"
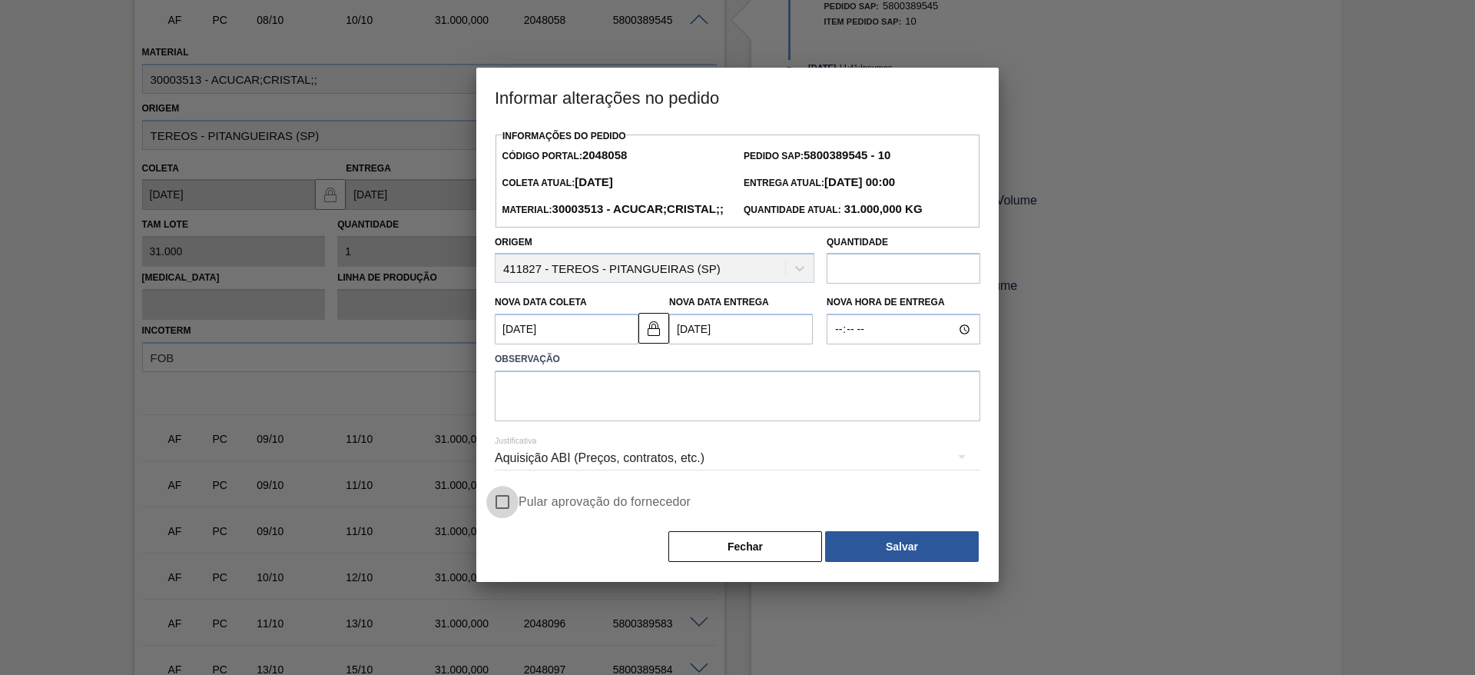
drag, startPoint x: 493, startPoint y: 516, endPoint x: 508, endPoint y: 526, distance: 17.9
click at [496, 518] on input "Pular aprovação do fornecedor" at bounding box center [502, 502] width 32 height 32
checkbox input "true"
click at [572, 421] on textarea at bounding box center [738, 395] width 486 height 51
type textarea "."
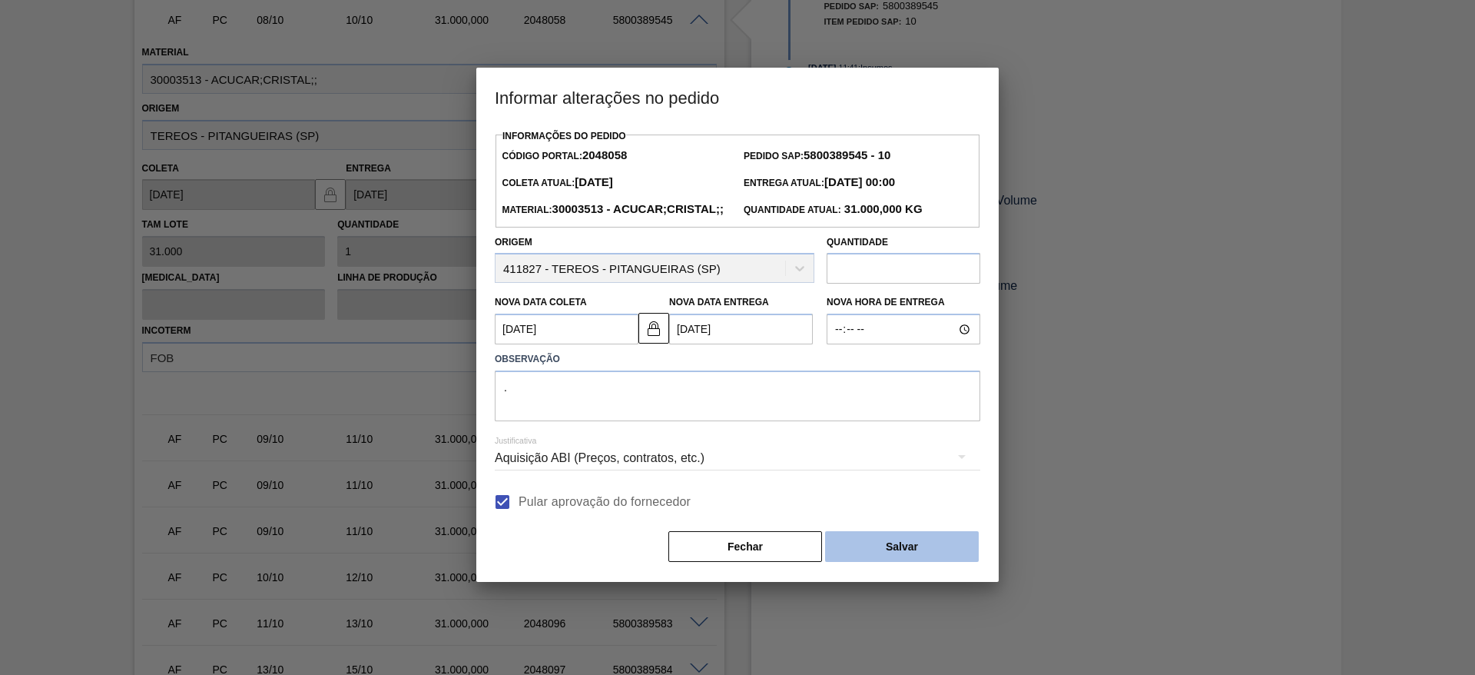
drag, startPoint x: 885, startPoint y: 555, endPoint x: 893, endPoint y: 567, distance: 14.5
click at [886, 556] on div "[PERSON_NAME]" at bounding box center [738, 546] width 486 height 34
click at [912, 562] on button "Salvar" at bounding box center [902, 546] width 154 height 31
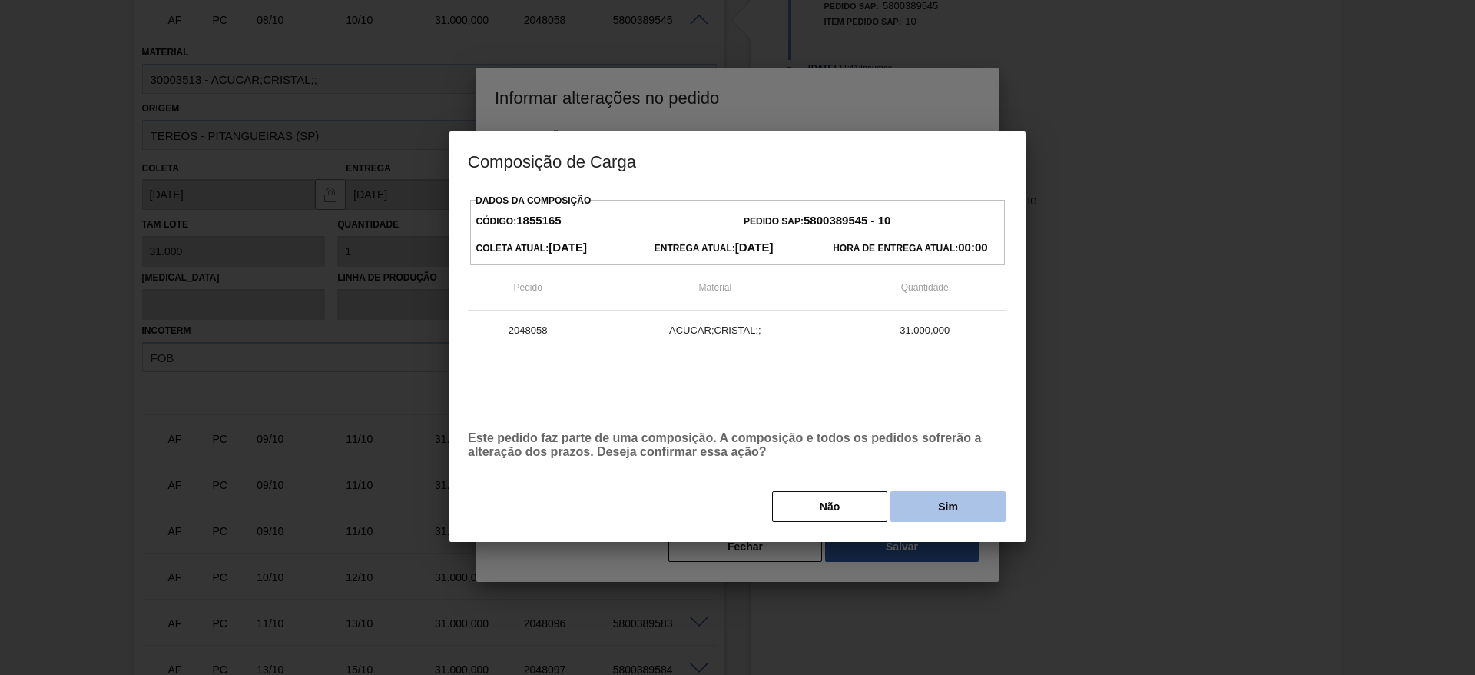
click at [948, 506] on button "Sim" at bounding box center [948, 506] width 115 height 31
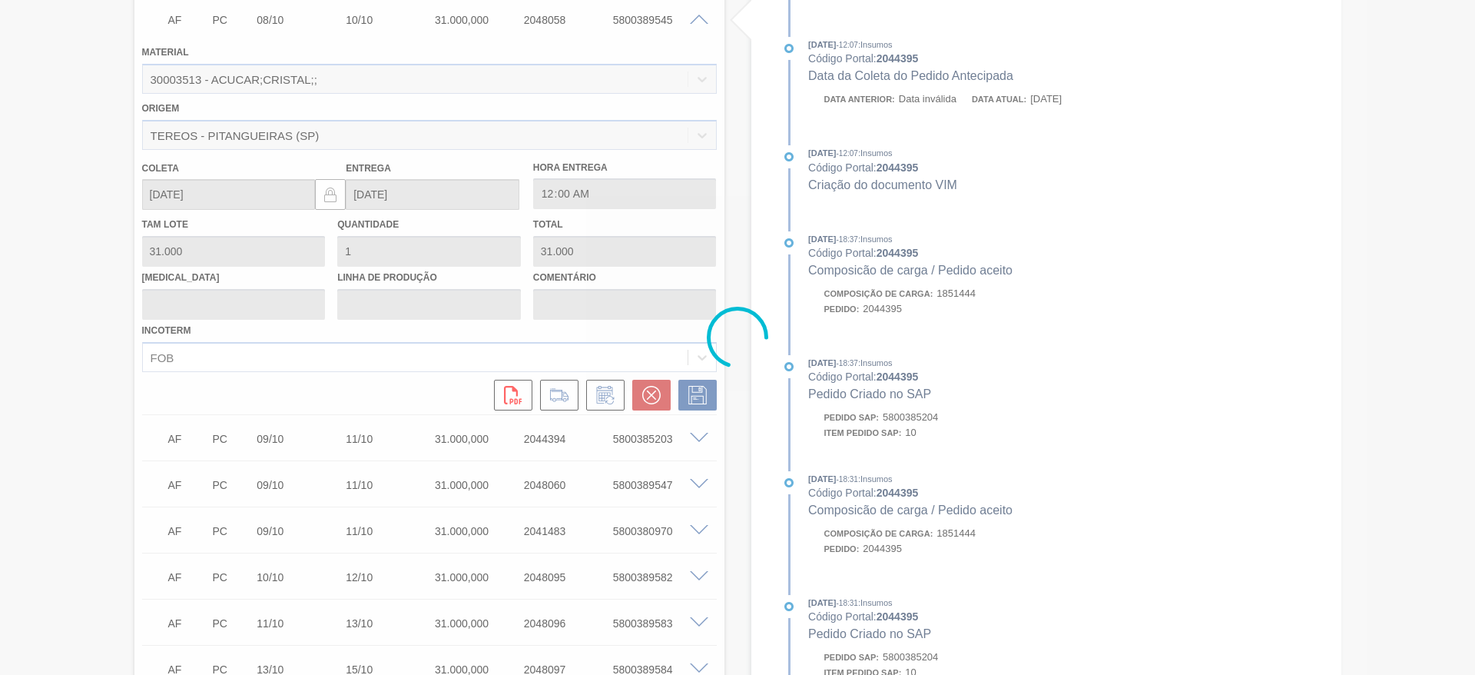
type input "."
type input "[DATE]"
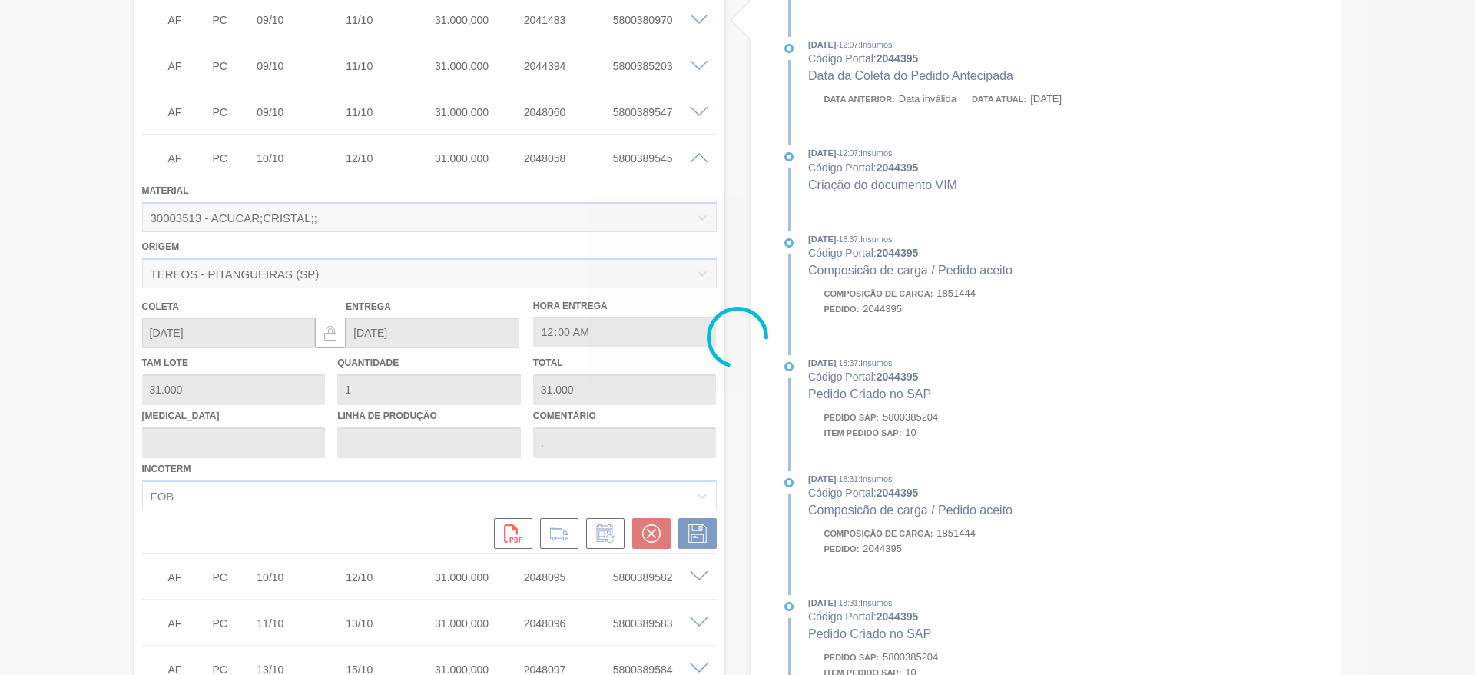
scroll to position [164, 0]
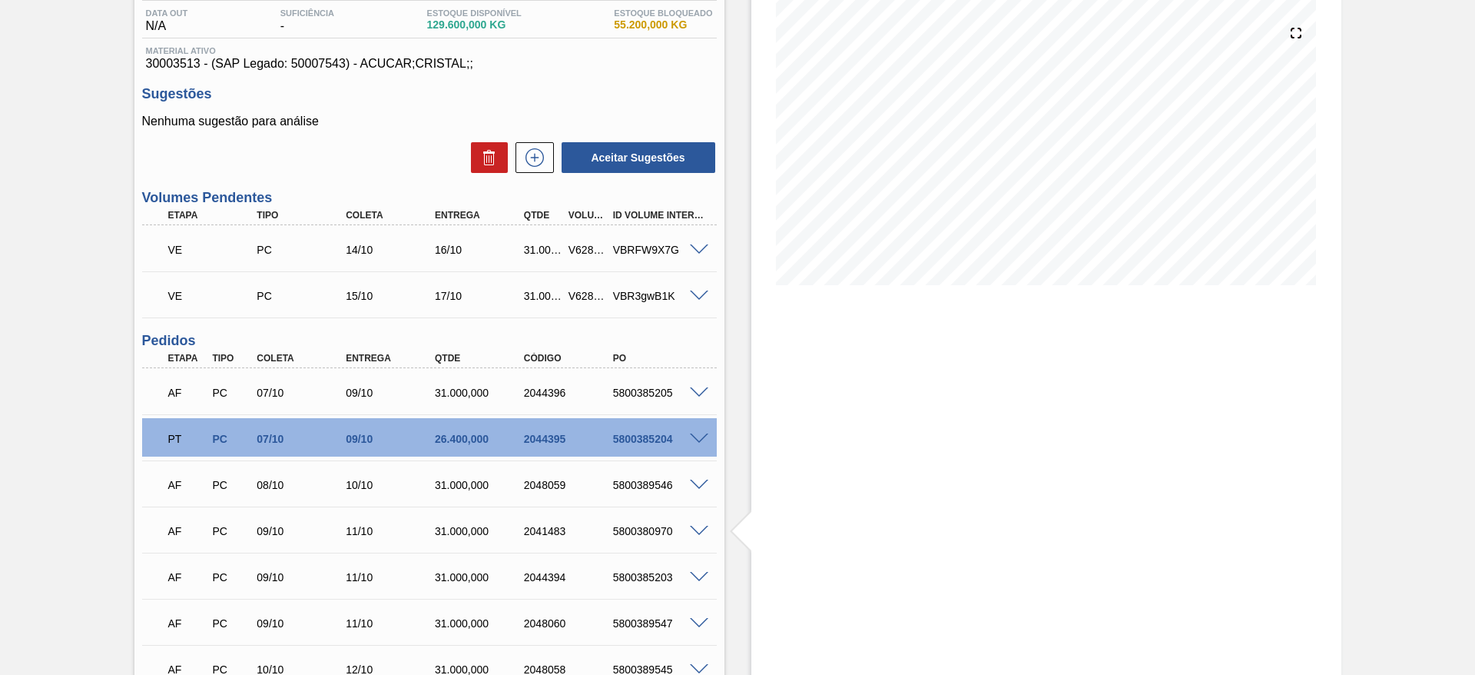
click at [694, 484] on span at bounding box center [699, 486] width 18 height 12
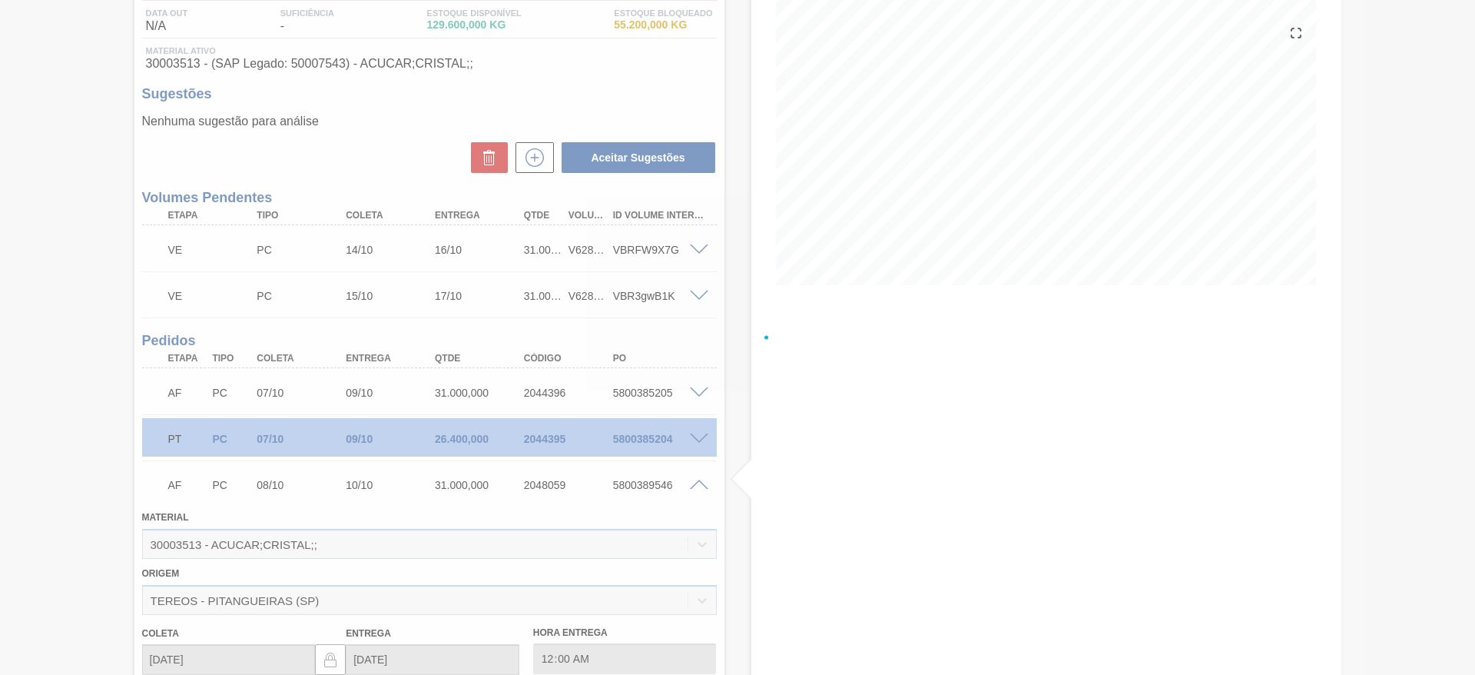
scroll to position [537, 0]
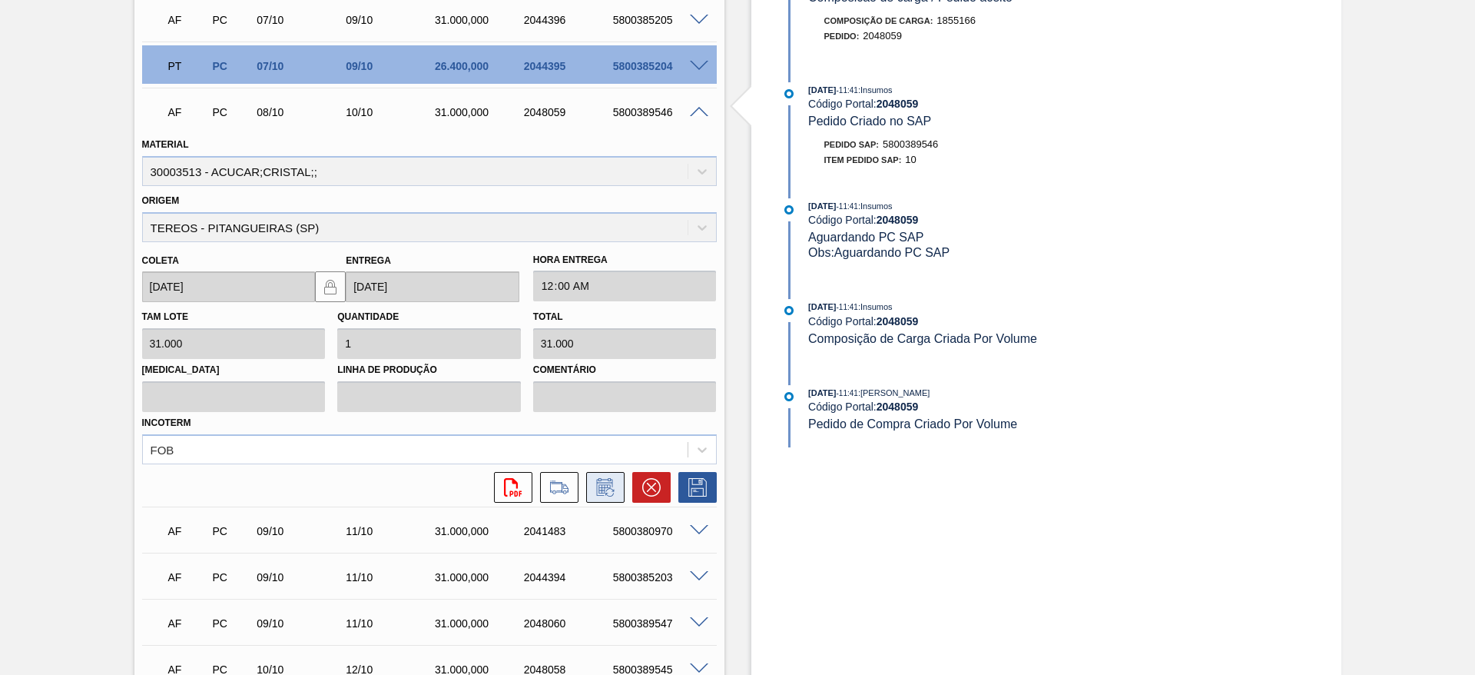
click at [609, 485] on icon at bounding box center [605, 487] width 25 height 18
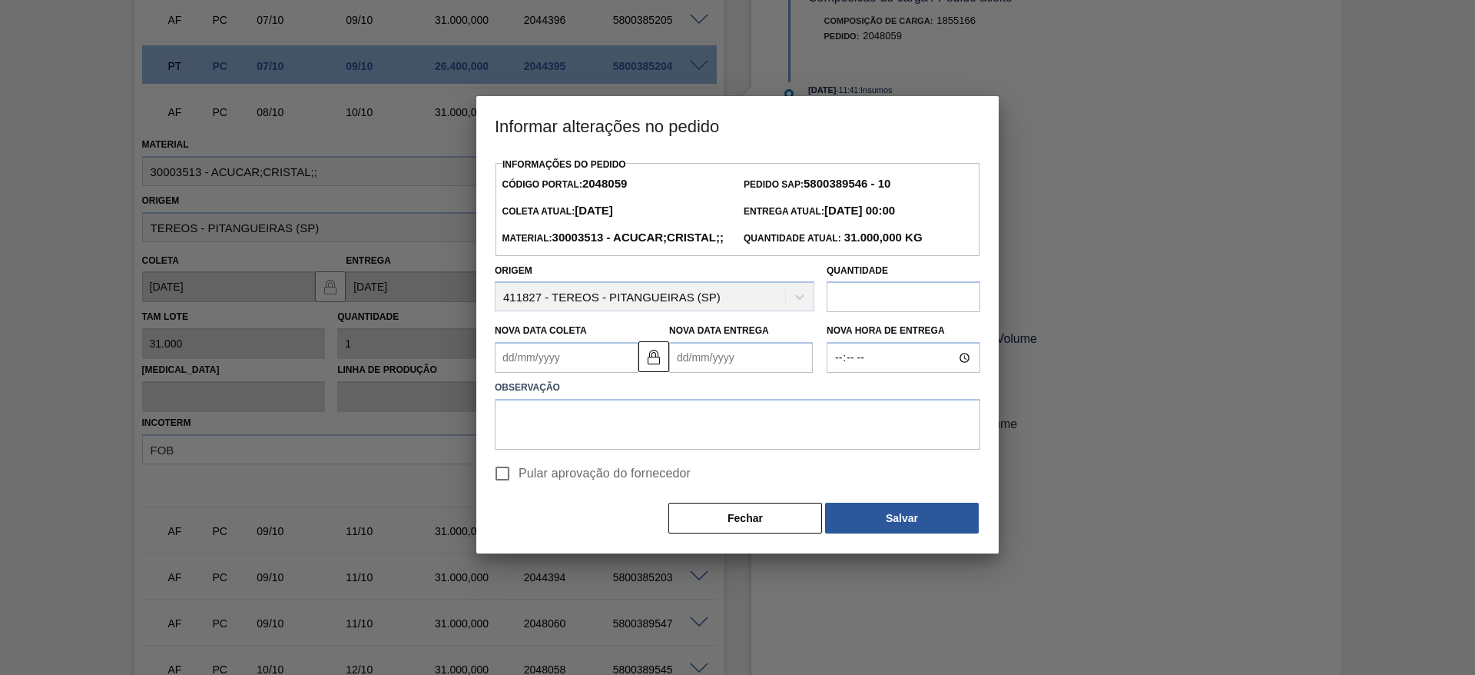
click at [533, 373] on Coleta2048059 "Nova Data Coleta" at bounding box center [567, 357] width 144 height 31
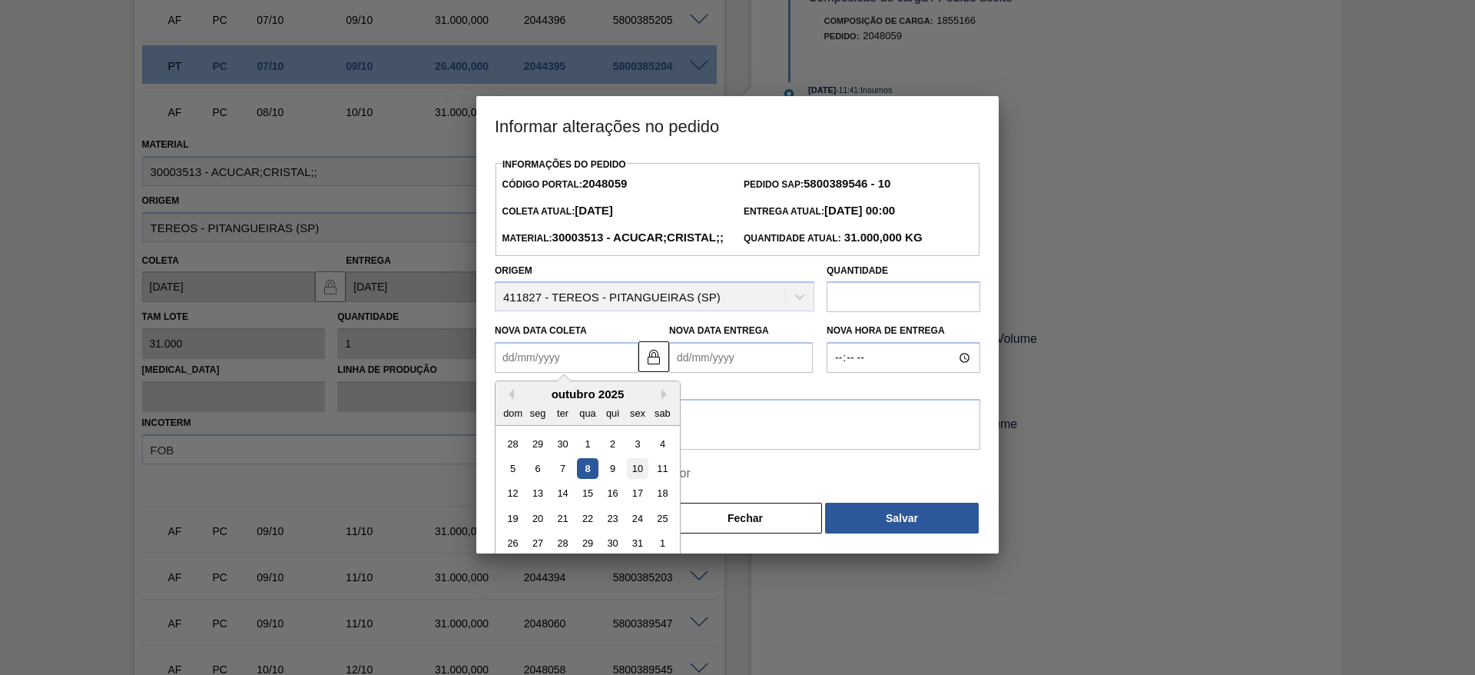
click at [632, 479] on div "10" at bounding box center [637, 468] width 21 height 21
type Coleta2048059 "[DATE]"
type Entrega2048059 "[DATE]"
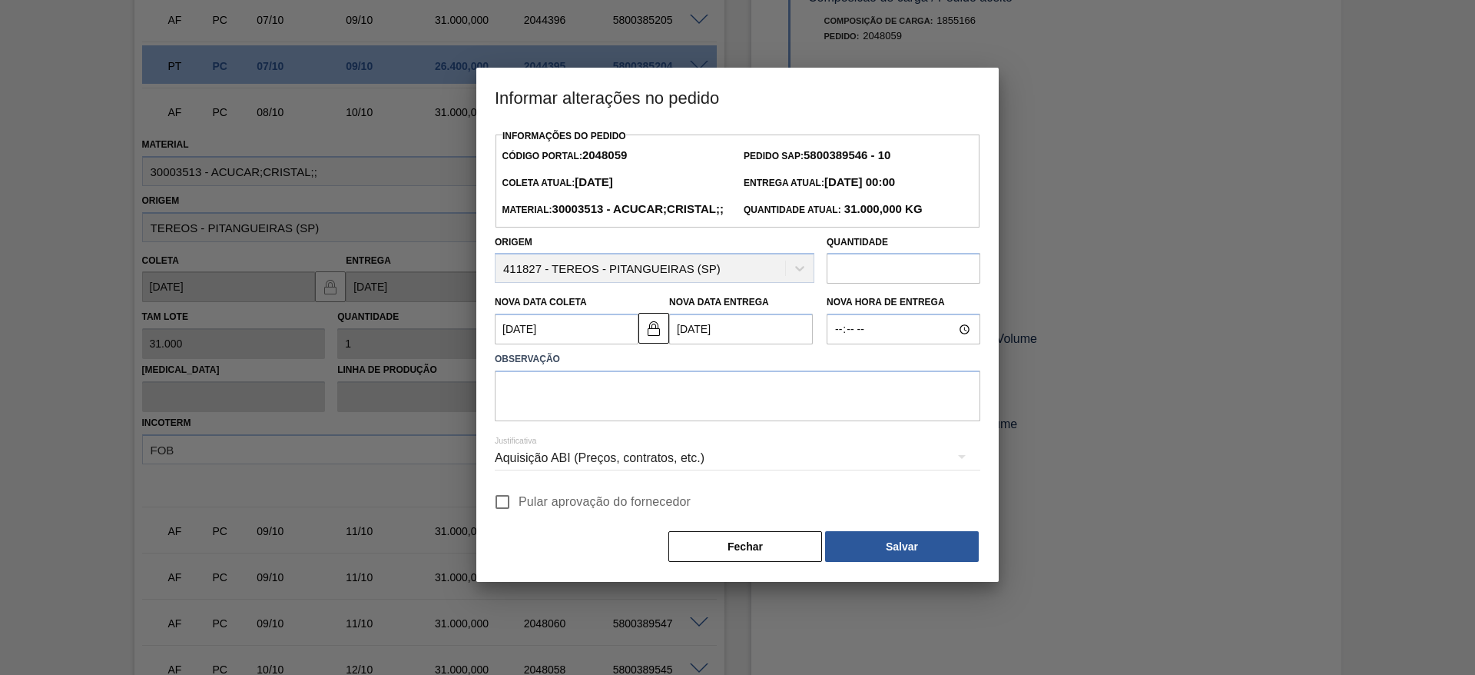
click at [531, 511] on span "Pular aprovação do fornecedor" at bounding box center [605, 502] width 172 height 18
click at [519, 518] on input "Pular aprovação do fornecedor" at bounding box center [502, 502] width 32 height 32
checkbox input "true"
click at [556, 421] on textarea at bounding box center [738, 395] width 486 height 51
type textarea "."
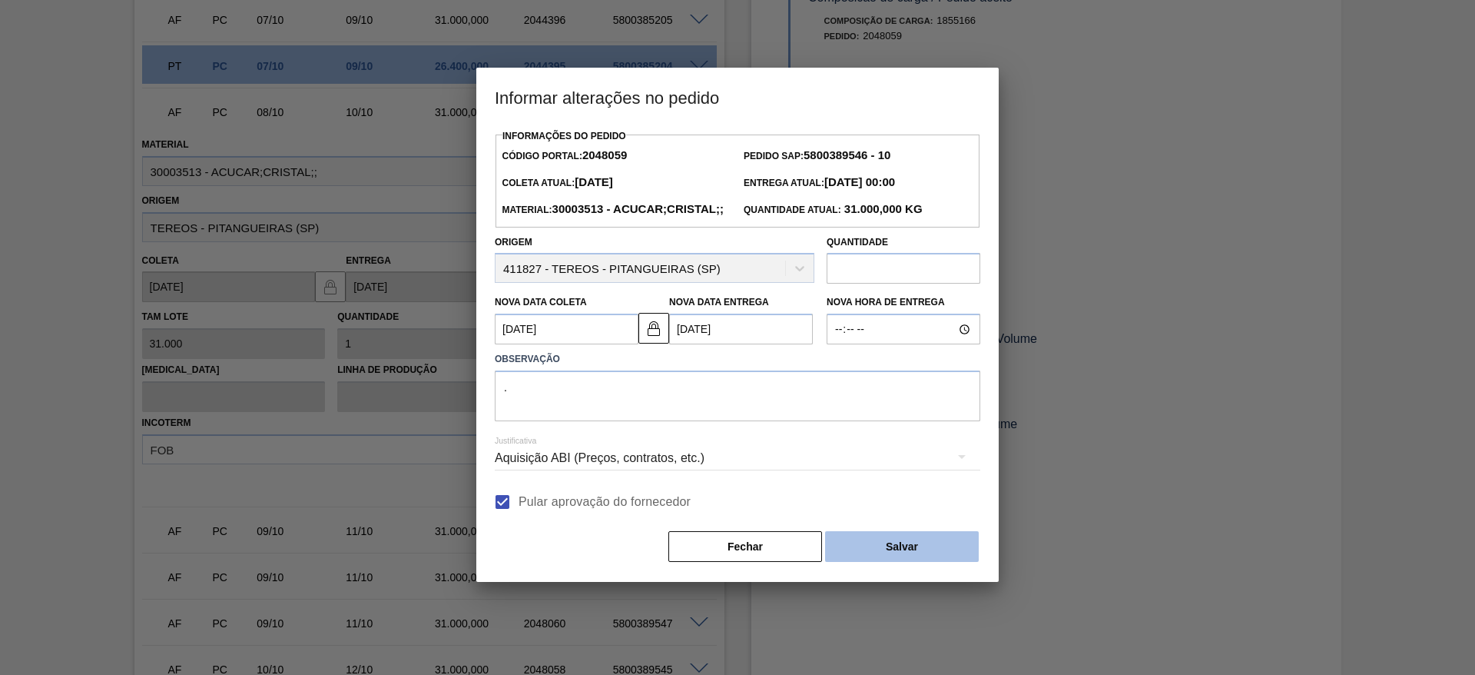
click at [907, 562] on button "Salvar" at bounding box center [902, 546] width 154 height 31
click at [943, 0] on body "Tarefas Planejamento Gerencial Transportes Relatórios Master Data José Albérico…" at bounding box center [737, 0] width 1475 height 0
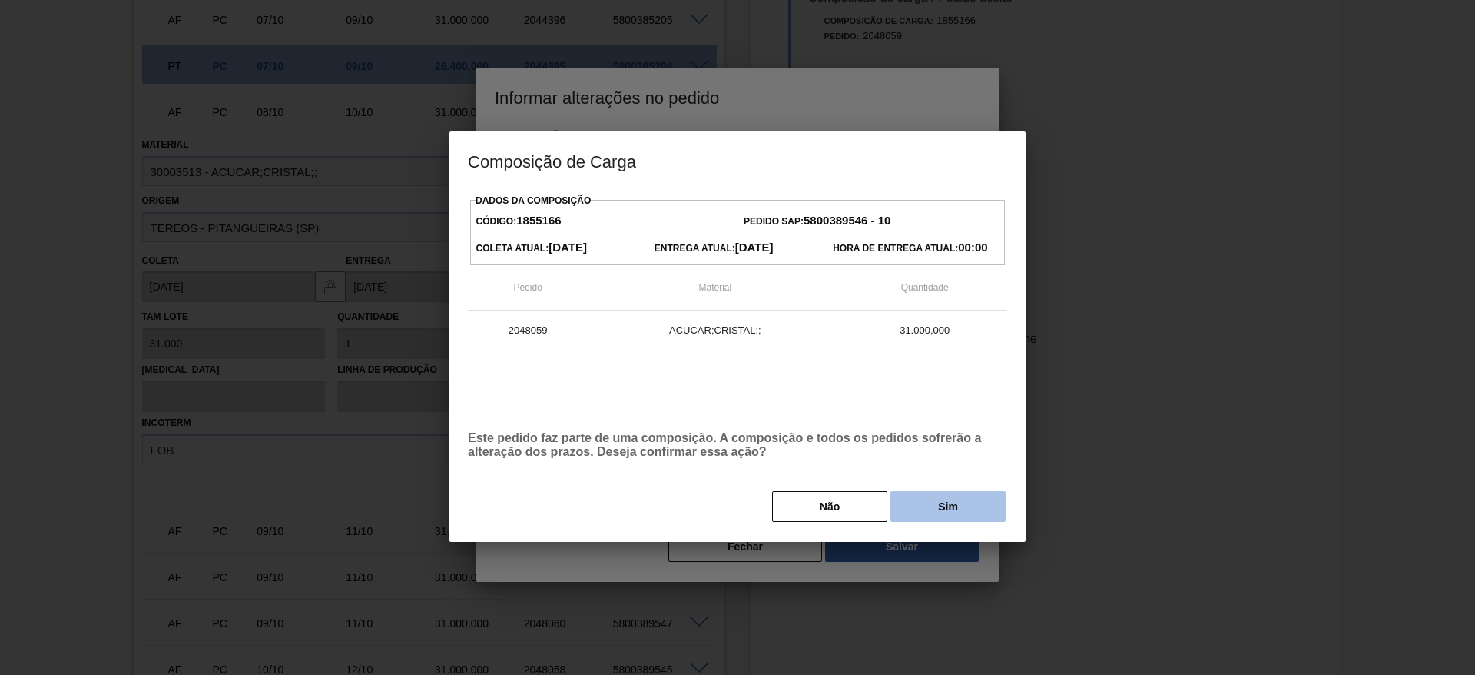
click at [931, 516] on button "Sim" at bounding box center [948, 506] width 115 height 31
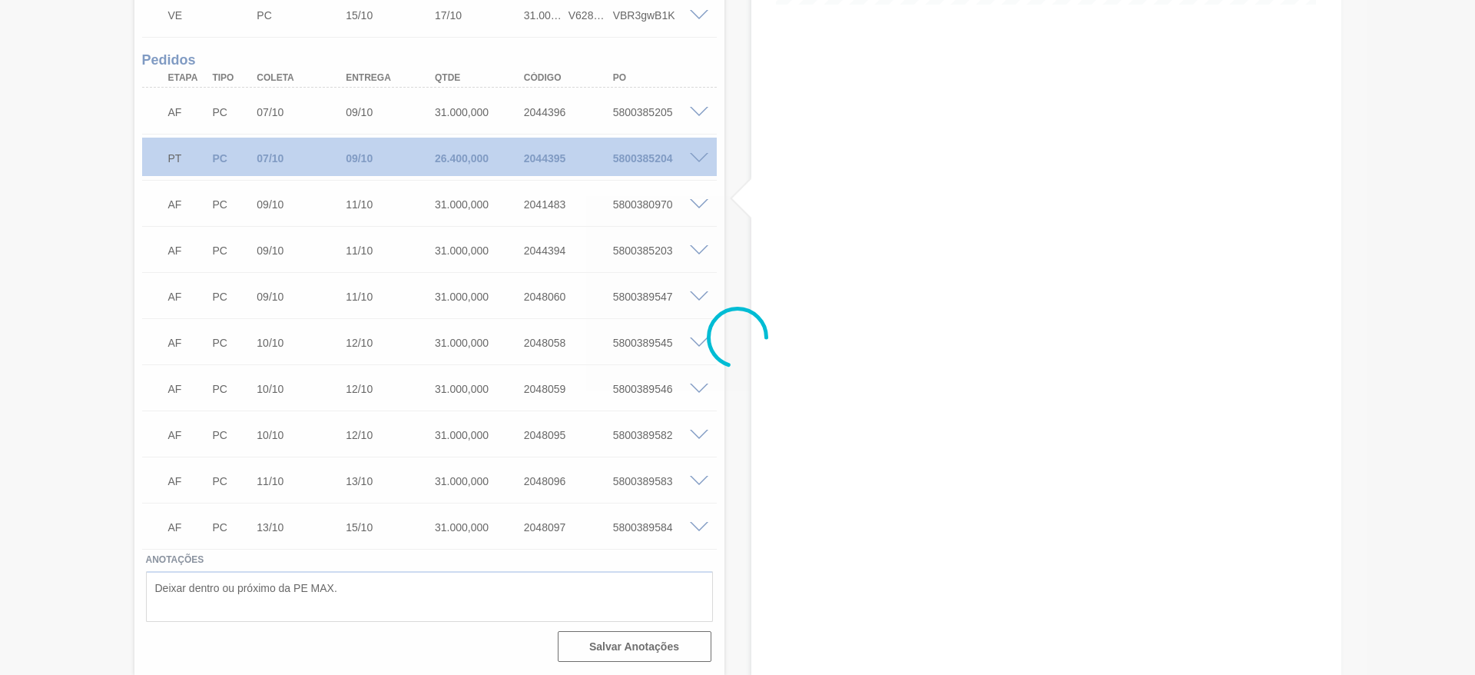
scroll to position [445, 0]
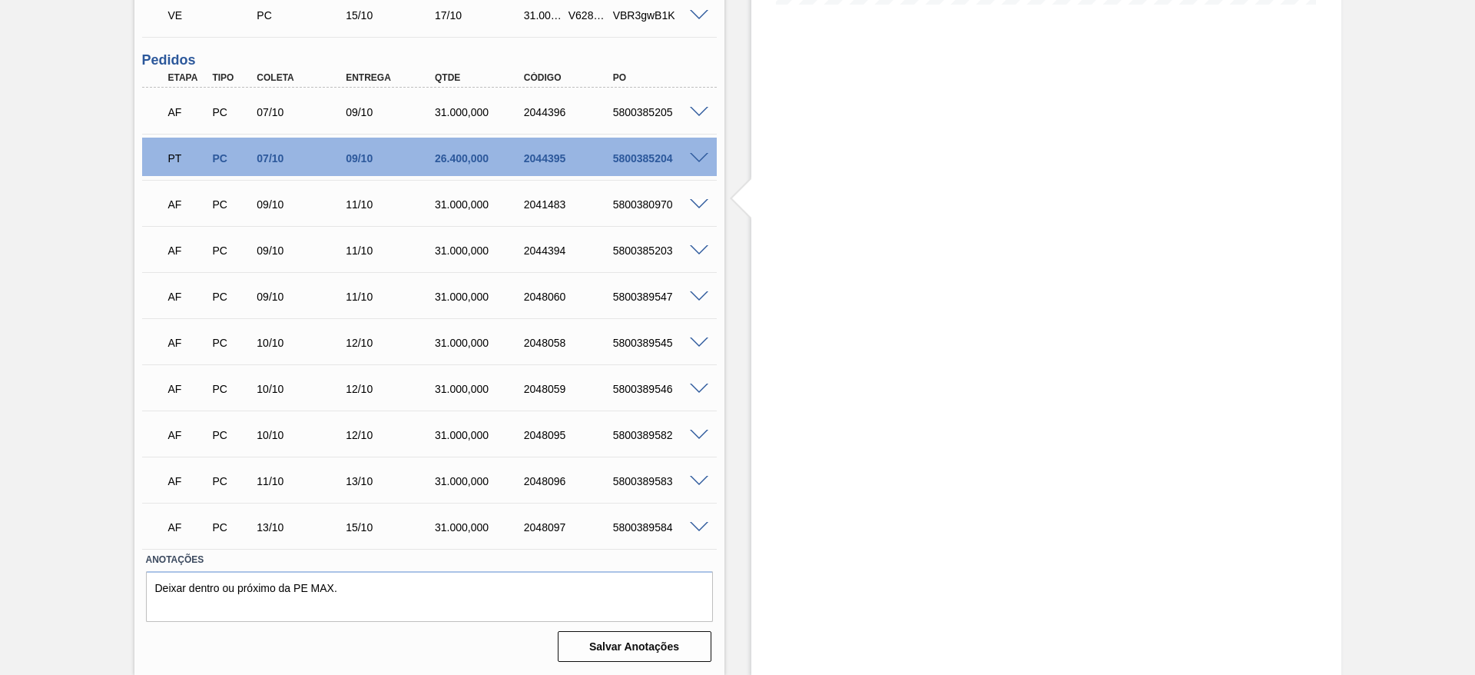
click at [700, 108] on span at bounding box center [699, 113] width 18 height 12
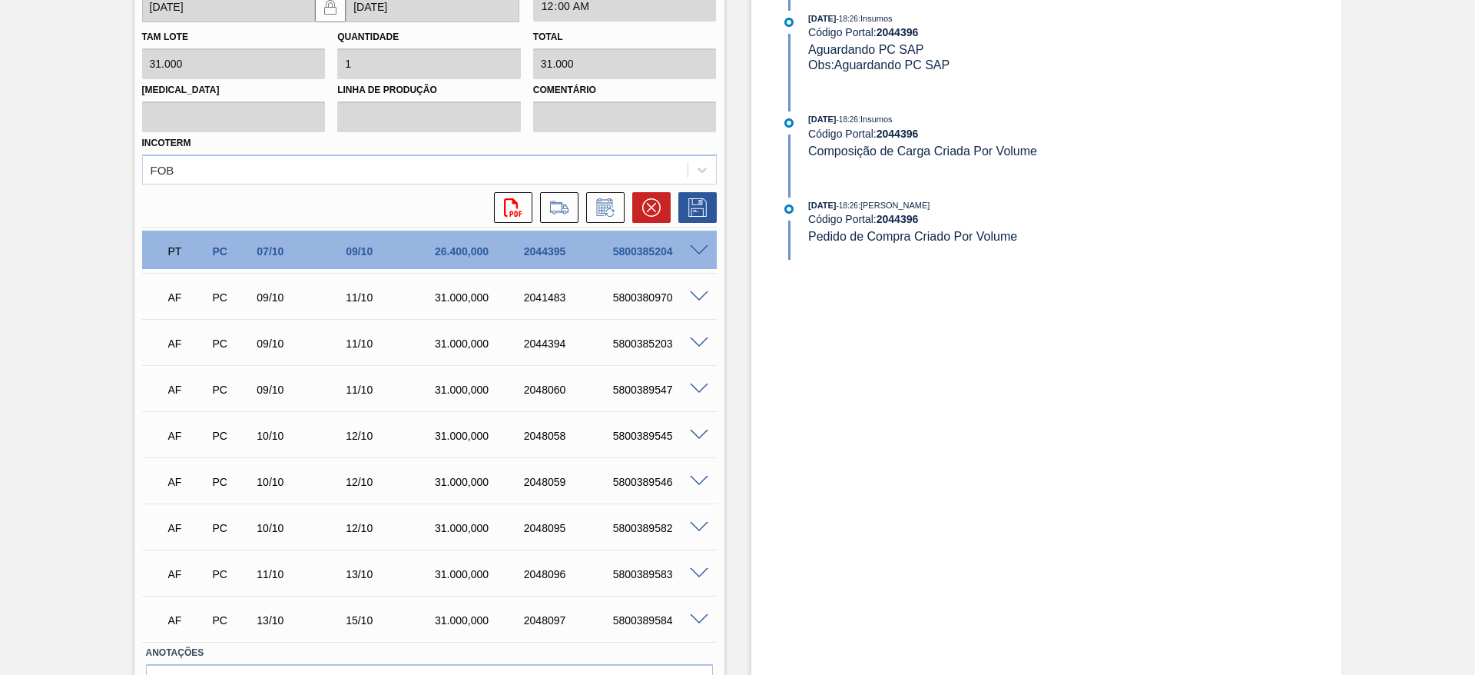
scroll to position [768, 0]
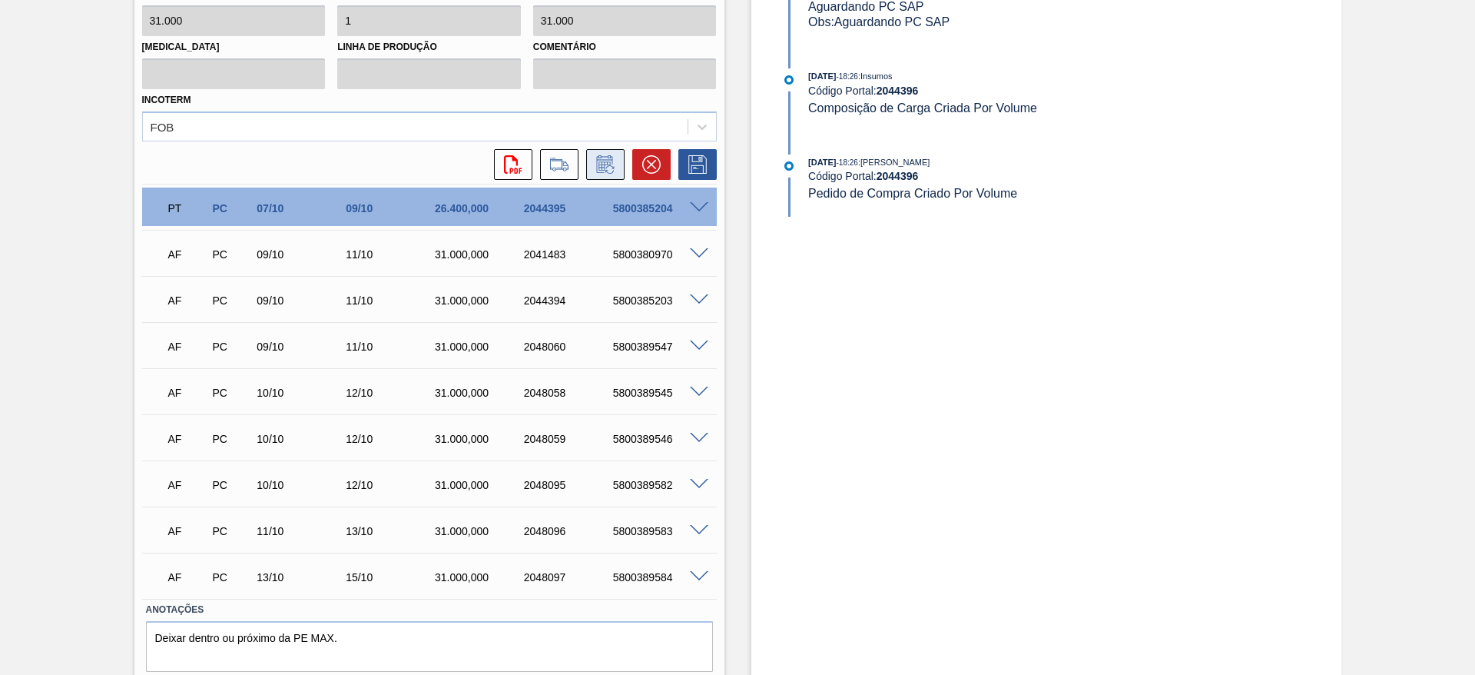
click at [599, 162] on icon at bounding box center [605, 164] width 25 height 18
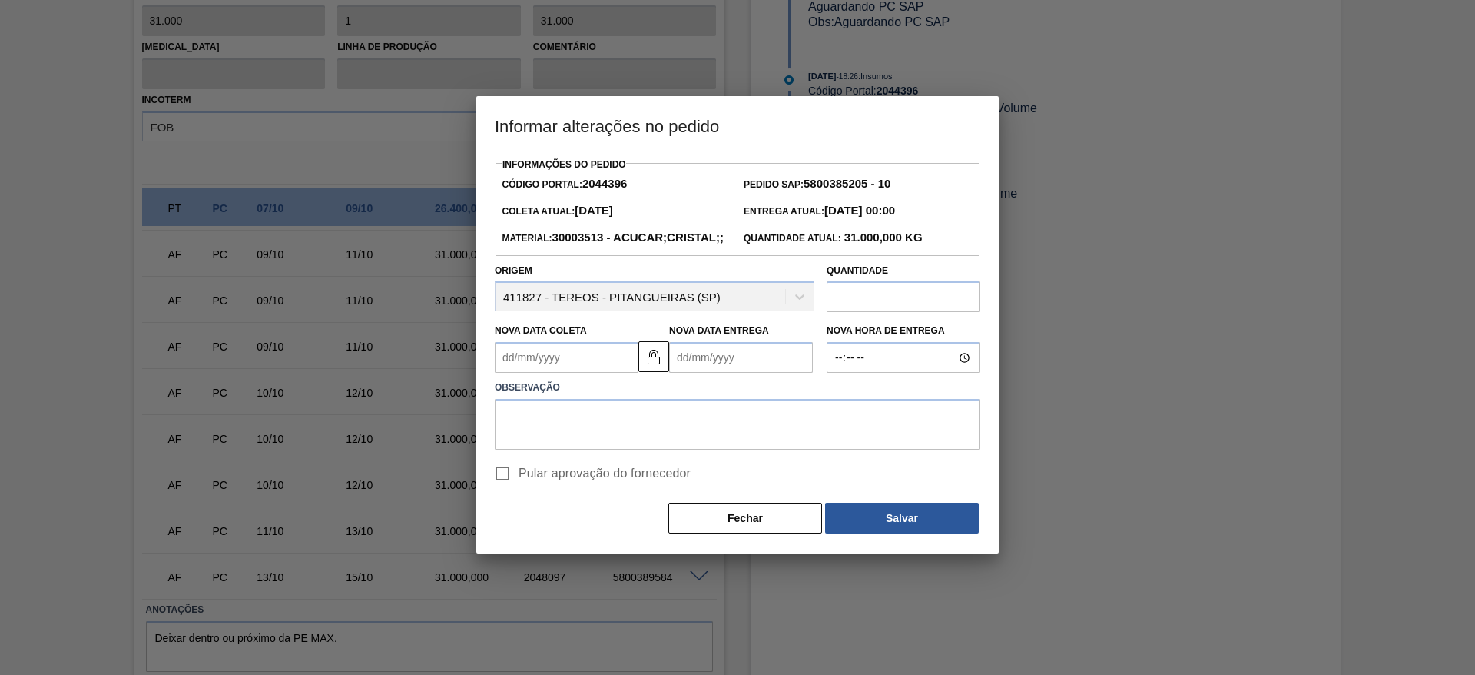
click at [536, 373] on Coleta2044396 "Nova Data Coleta" at bounding box center [567, 357] width 144 height 31
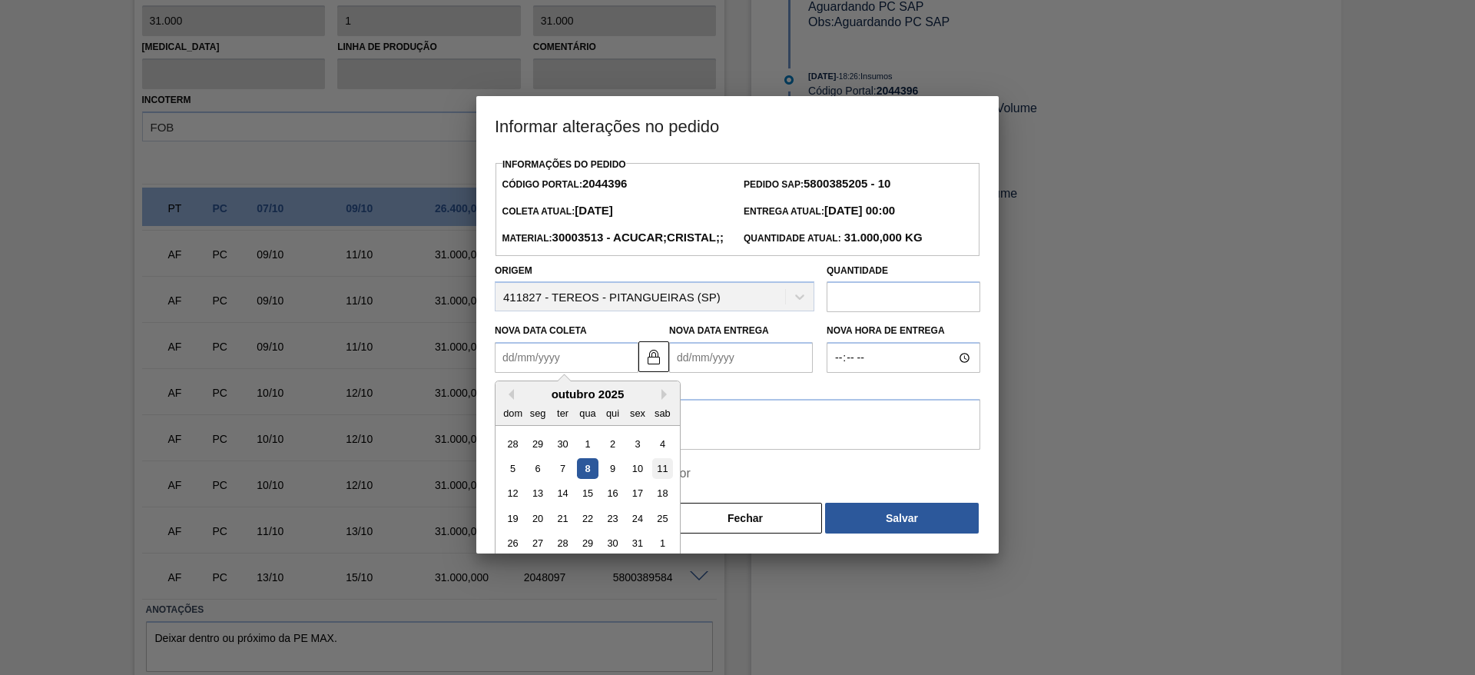
click at [654, 479] on div "11" at bounding box center [662, 468] width 21 height 21
type Coleta2044396 "[DATE]"
type Entrega2044396 "[DATE]"
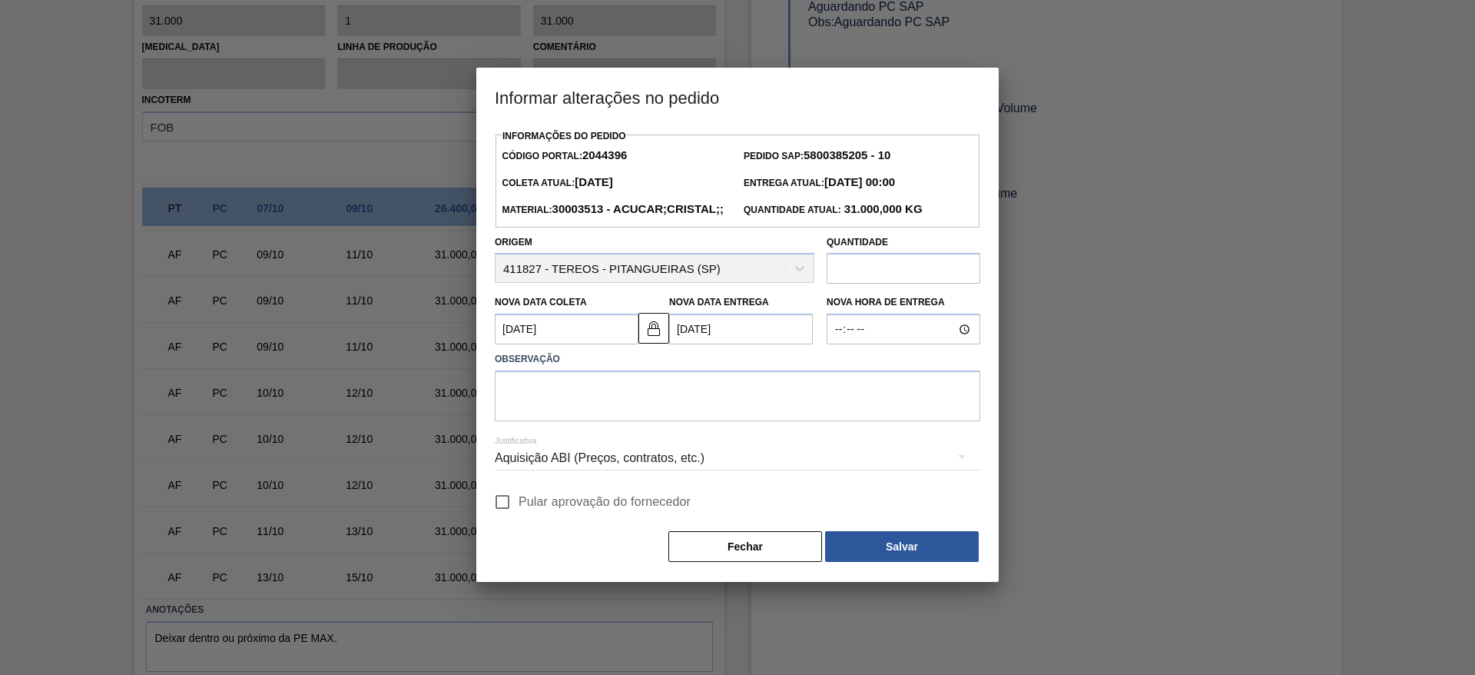
click at [523, 511] on span "Pular aprovação do fornecedor" at bounding box center [605, 502] width 172 height 18
click at [519, 518] on input "Pular aprovação do fornecedor" at bounding box center [502, 502] width 32 height 32
checkbox input "true"
click at [552, 421] on textarea at bounding box center [738, 395] width 486 height 51
type textarea "."
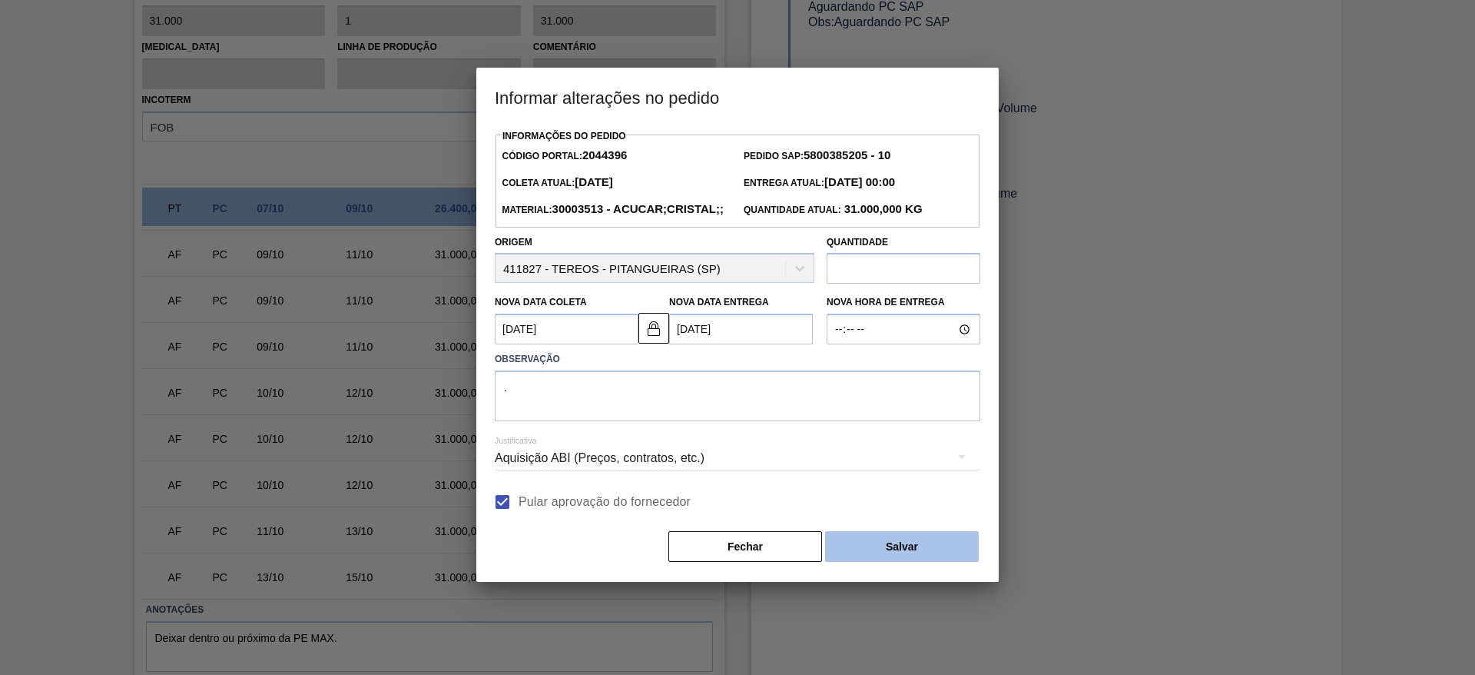
click at [907, 562] on button "Salvar" at bounding box center [902, 546] width 154 height 31
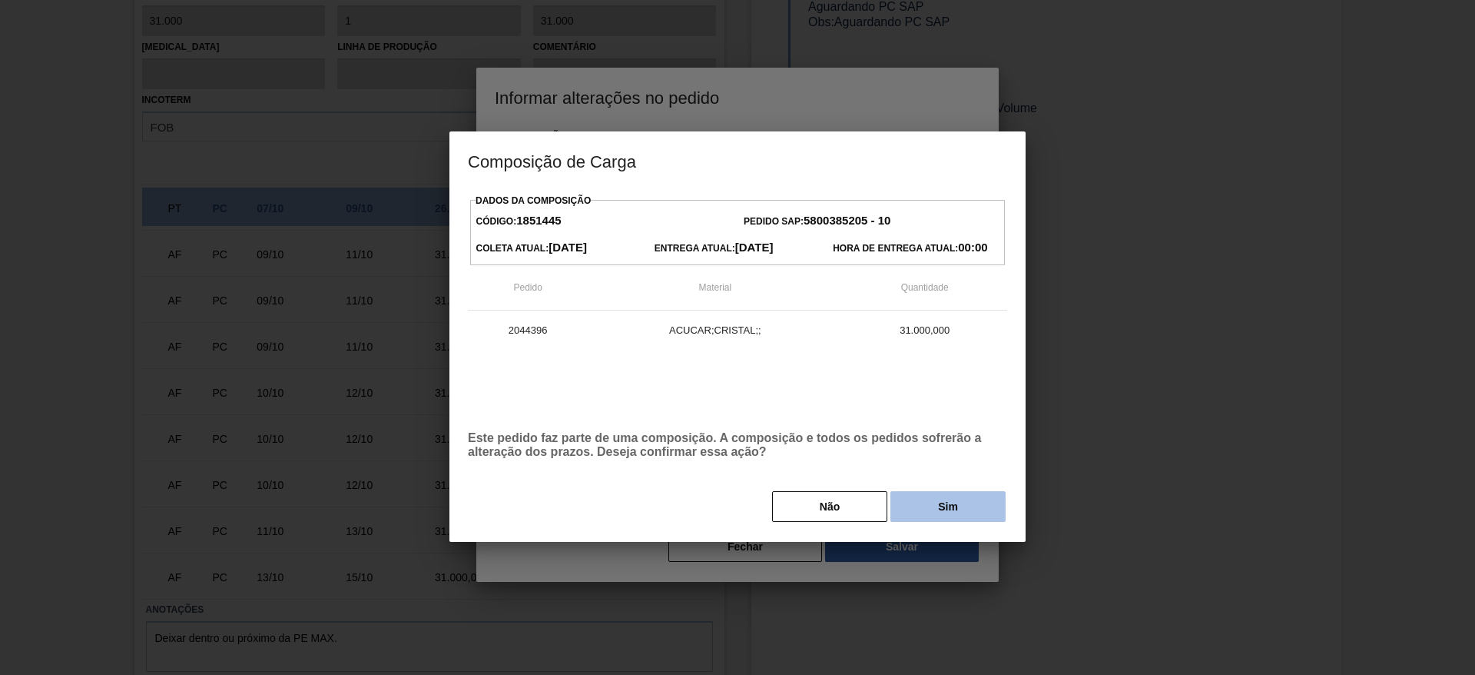
click at [935, 518] on button "Sim" at bounding box center [948, 506] width 115 height 31
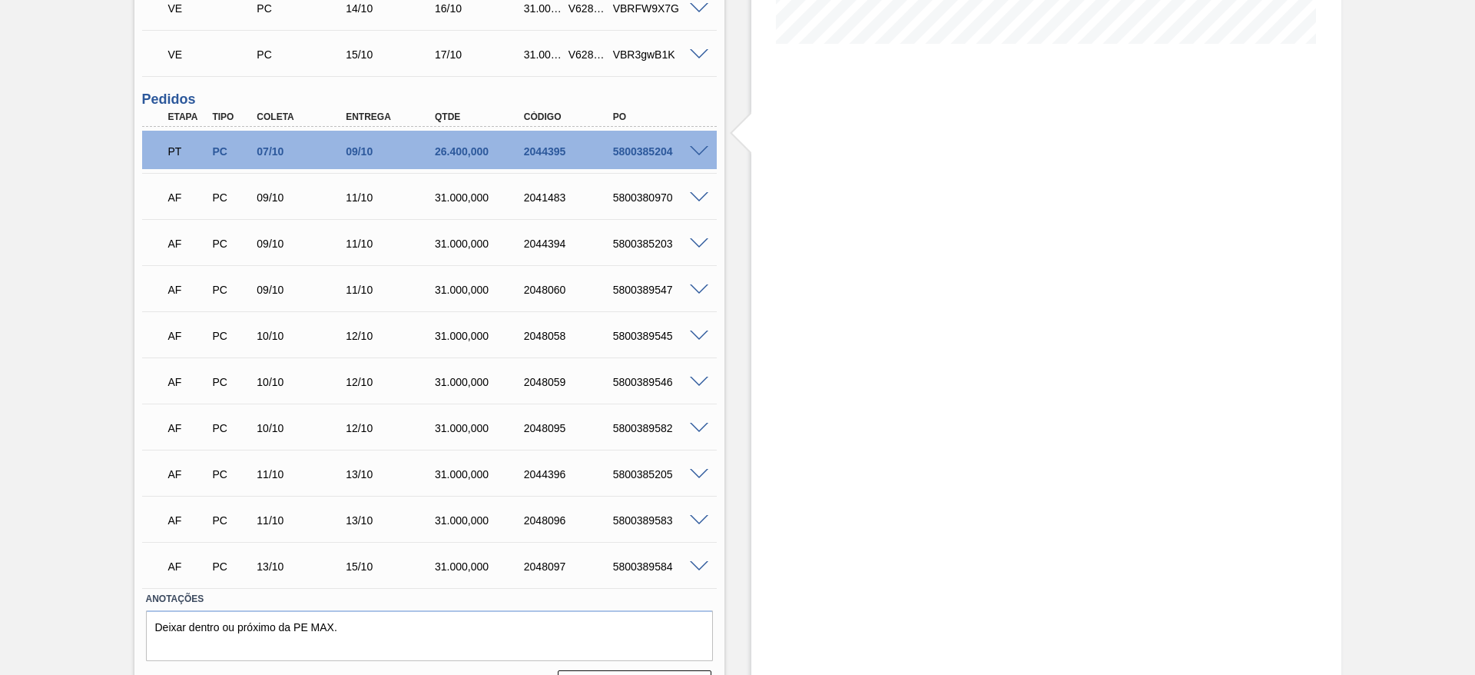
scroll to position [445, 0]
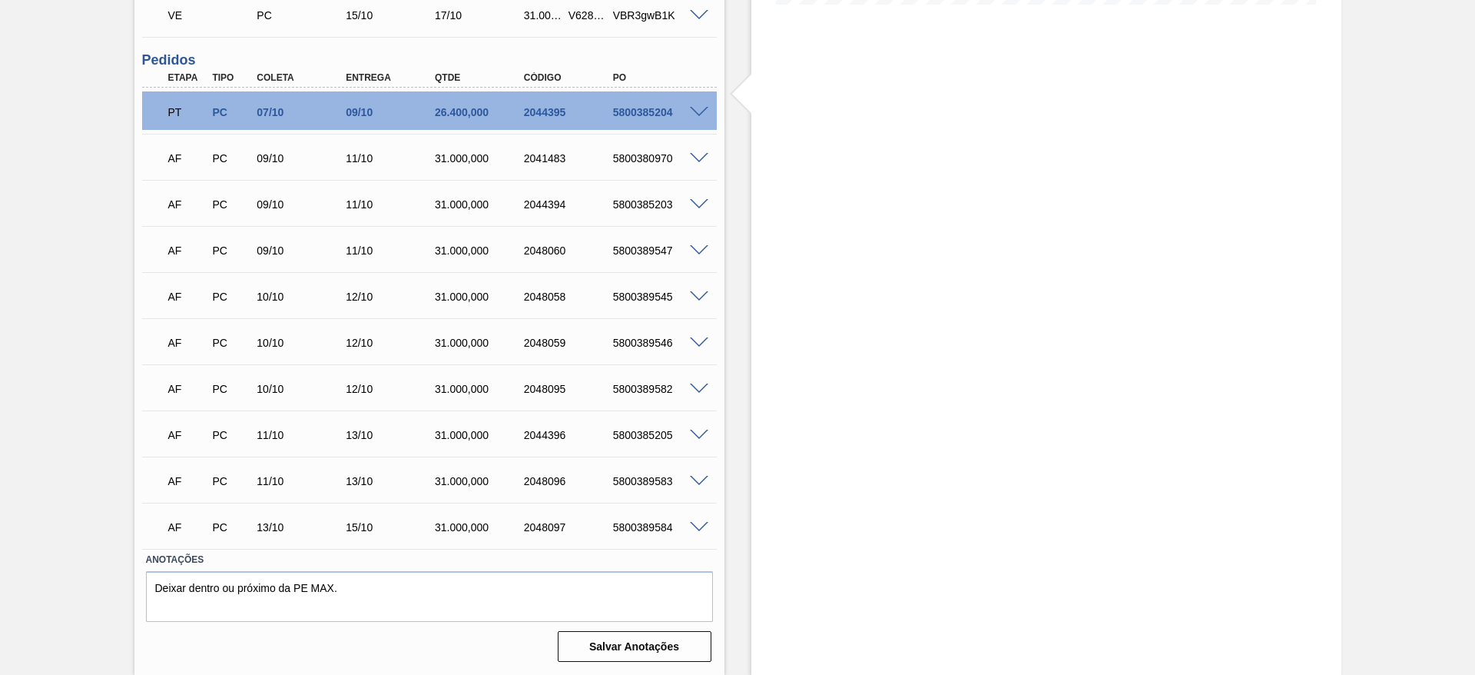
click at [647, 437] on div "5800385205" at bounding box center [659, 435] width 100 height 12
click at [646, 439] on div "5800385205" at bounding box center [659, 435] width 100 height 12
drag, startPoint x: 636, startPoint y: 416, endPoint x: 632, endPoint y: 429, distance: 13.6
click at [632, 429] on div "AF PC 11/10 13/10 31.000,000 2044396 5800385205" at bounding box center [429, 433] width 575 height 38
click at [628, 446] on div "AF PC 11/10 13/10 31.000,000 2044396 5800385205" at bounding box center [425, 433] width 534 height 31
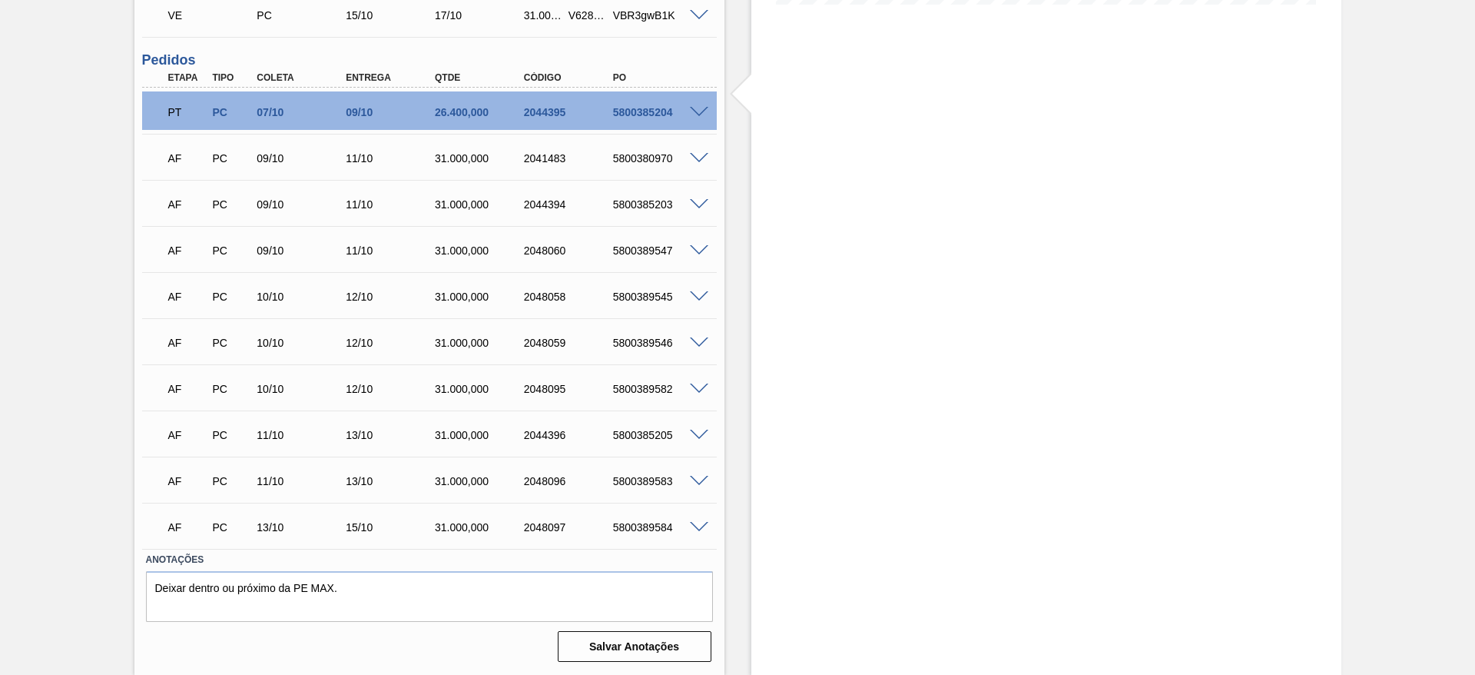
click at [635, 429] on div "5800385205" at bounding box center [659, 435] width 100 height 12
click at [634, 430] on div "5800385205" at bounding box center [659, 435] width 100 height 12
copy div "5800385205"
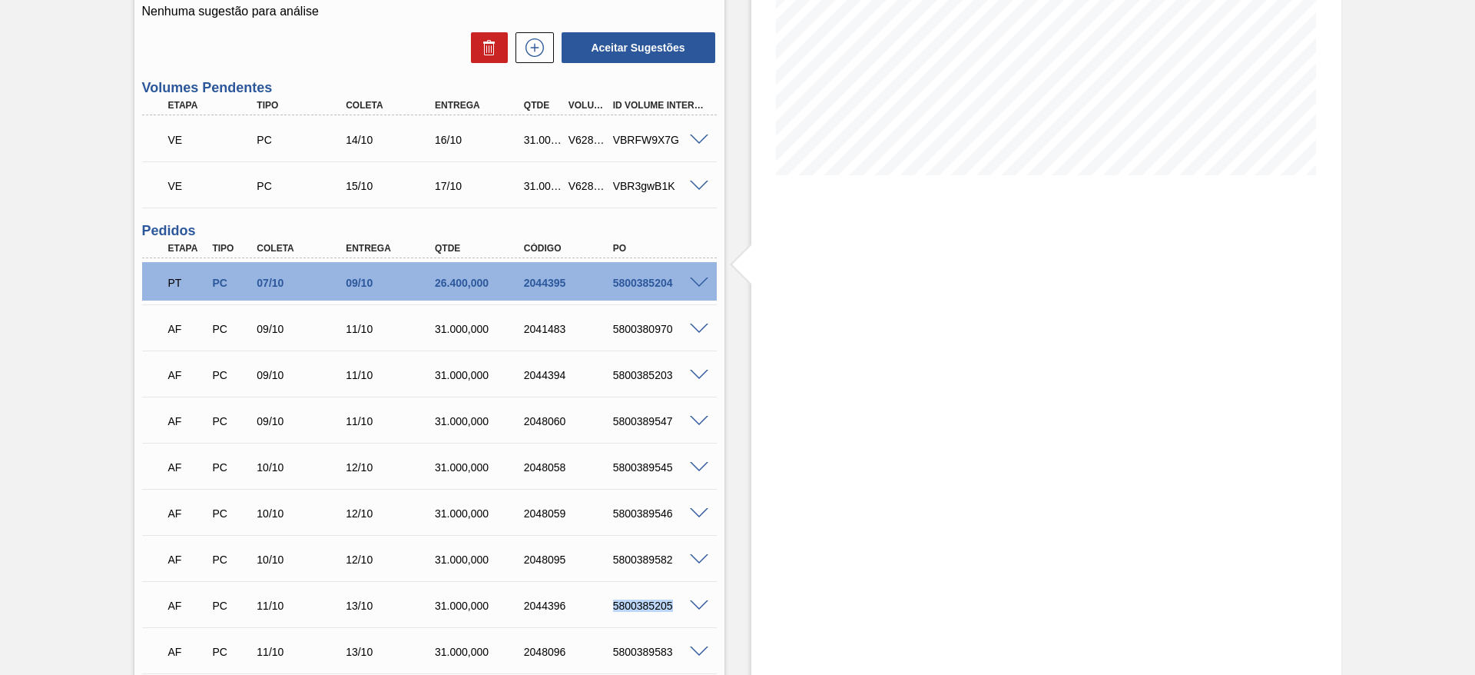
scroll to position [0, 0]
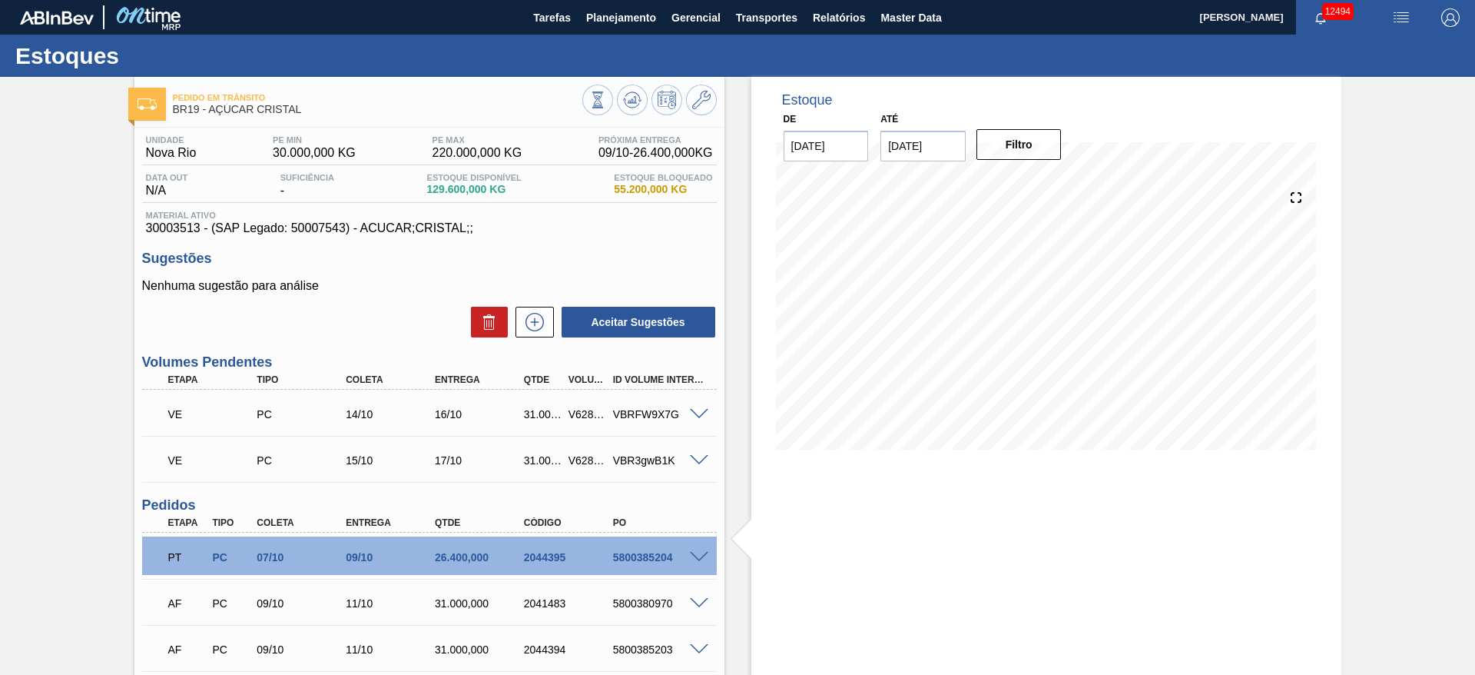
click at [695, 413] on span at bounding box center [699, 415] width 18 height 12
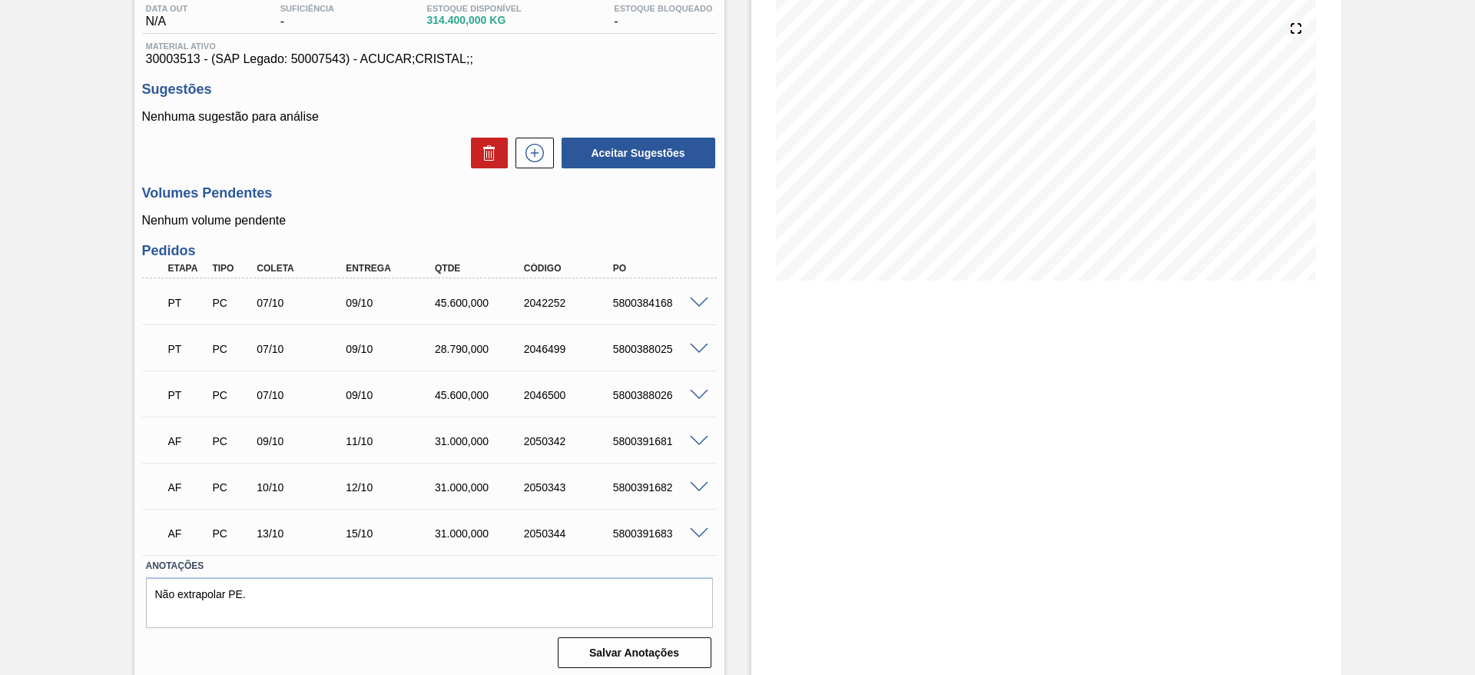
scroll to position [175, 0]
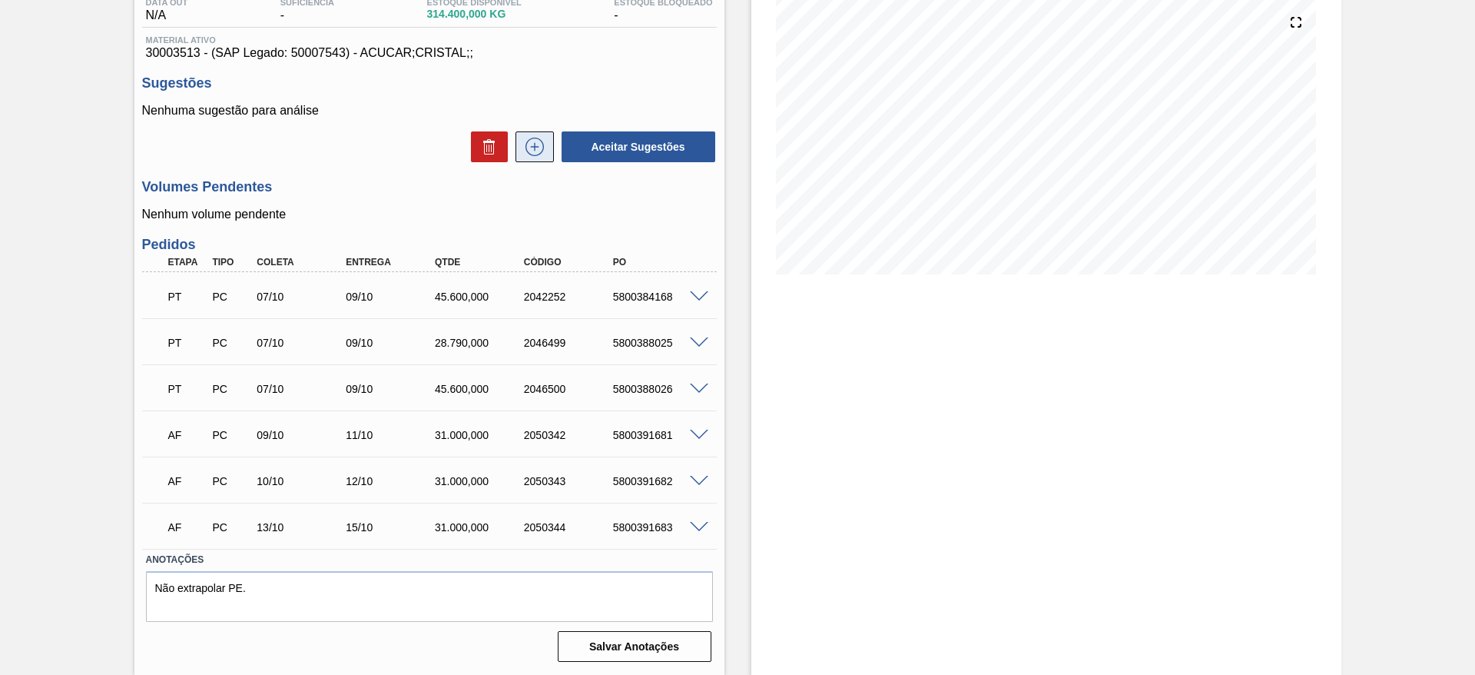
click at [538, 142] on icon at bounding box center [535, 147] width 25 height 18
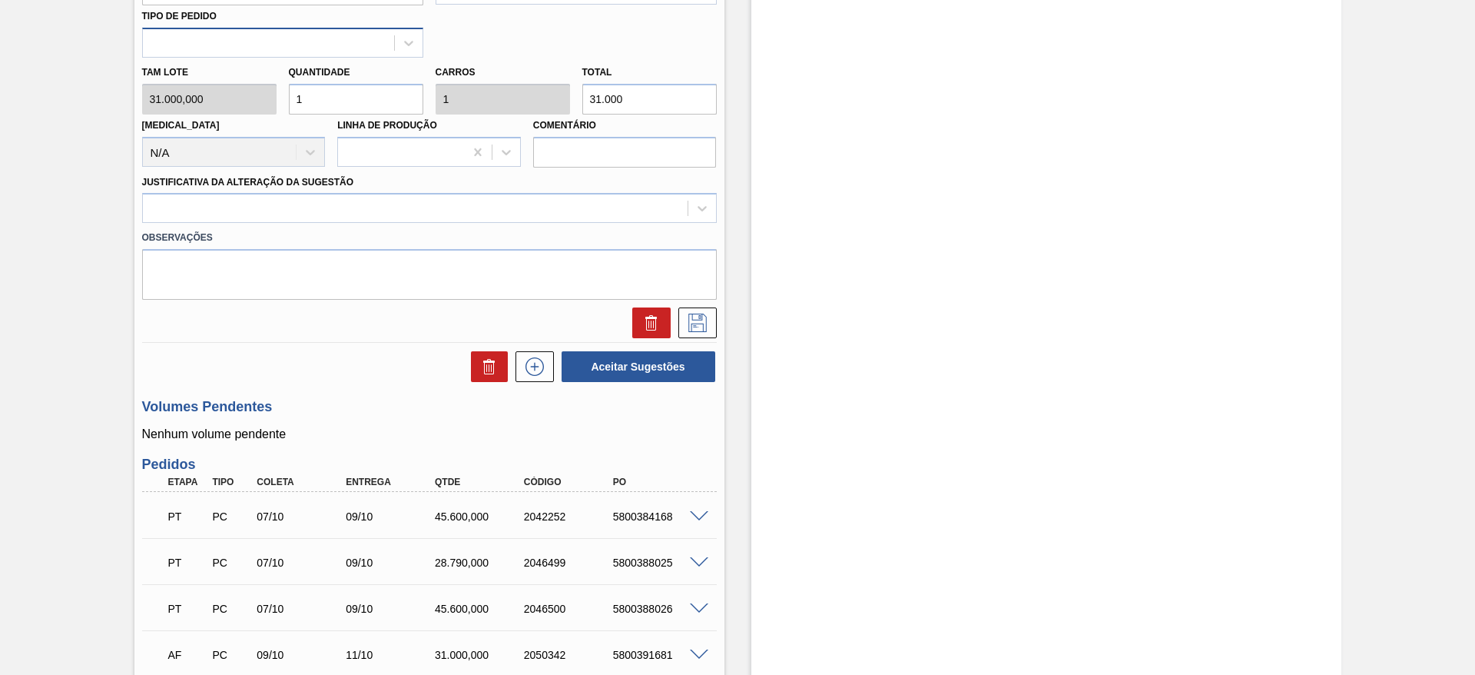
scroll to position [408, 0]
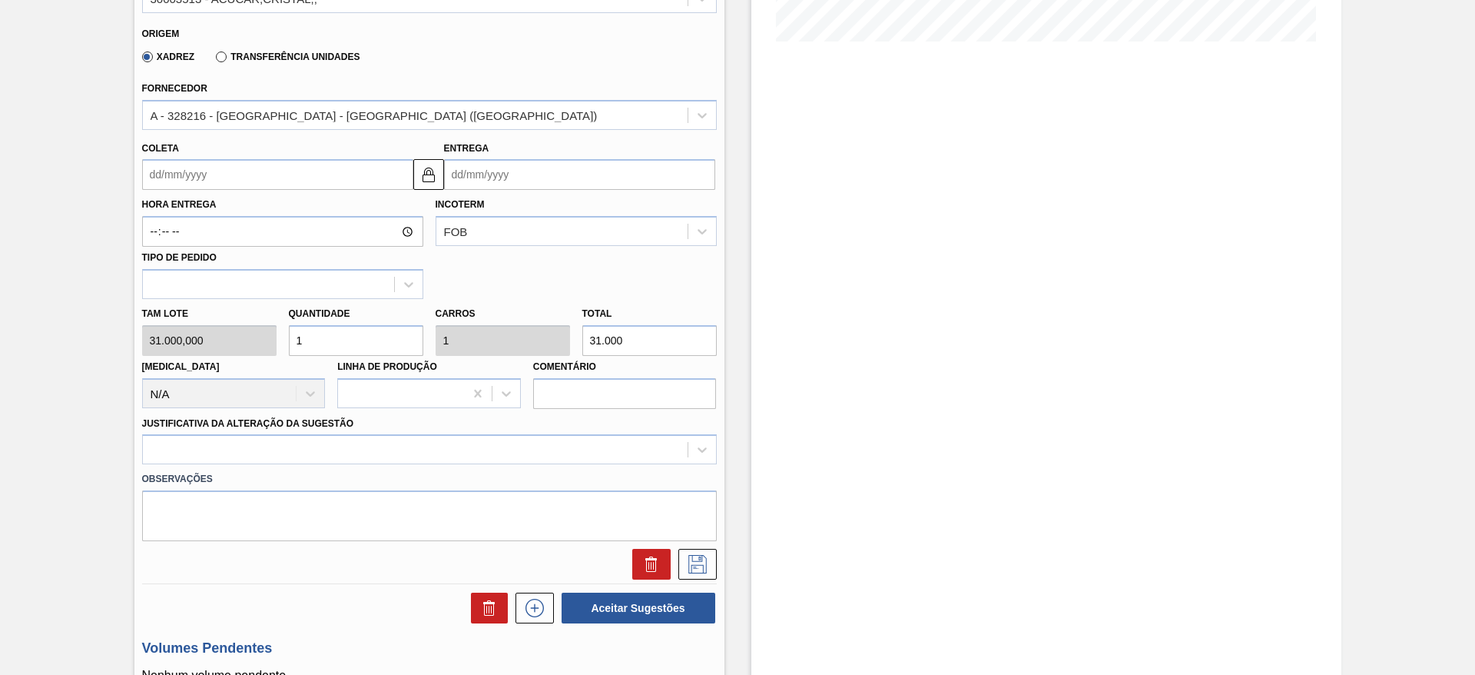
click at [180, 175] on input "Coleta" at bounding box center [277, 174] width 271 height 31
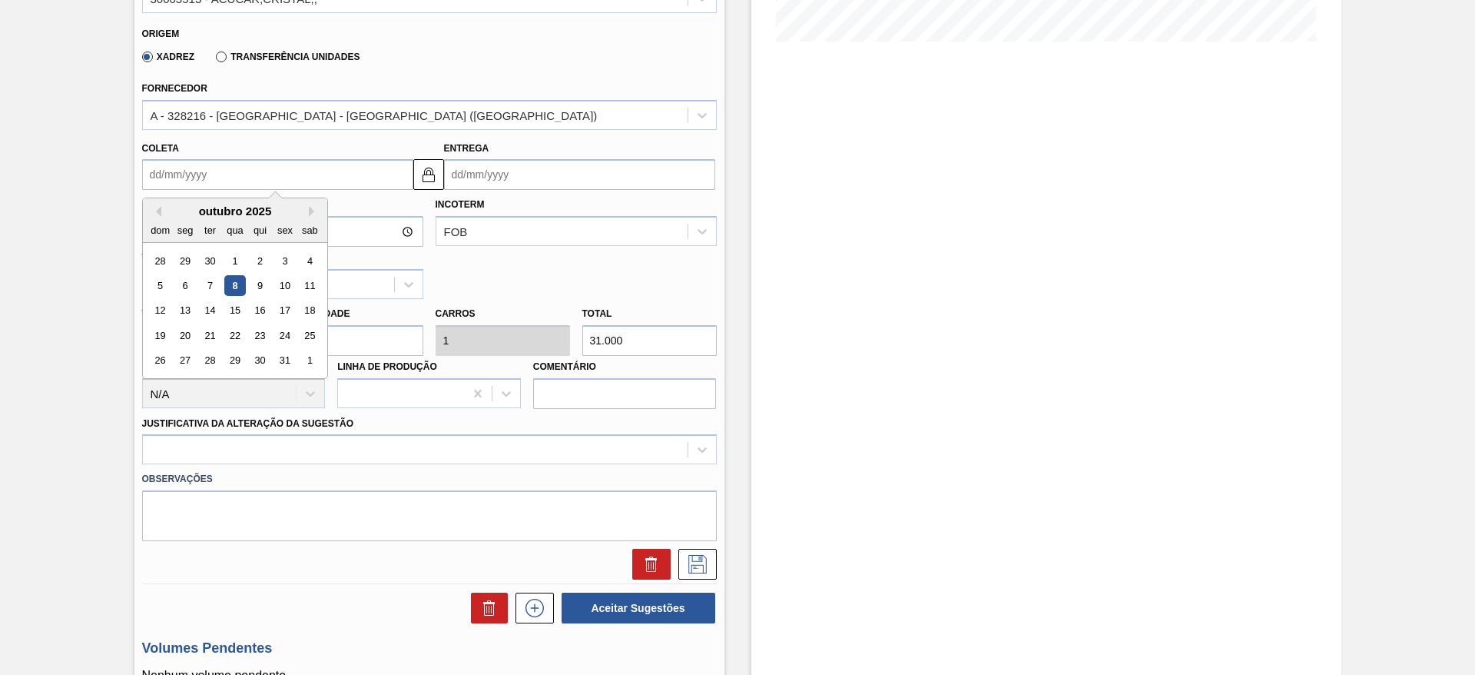
drag, startPoint x: 211, startPoint y: 303, endPoint x: 218, endPoint y: 307, distance: 8.3
click at [212, 304] on div "14" at bounding box center [209, 310] width 21 height 21
type input "[DATE]"
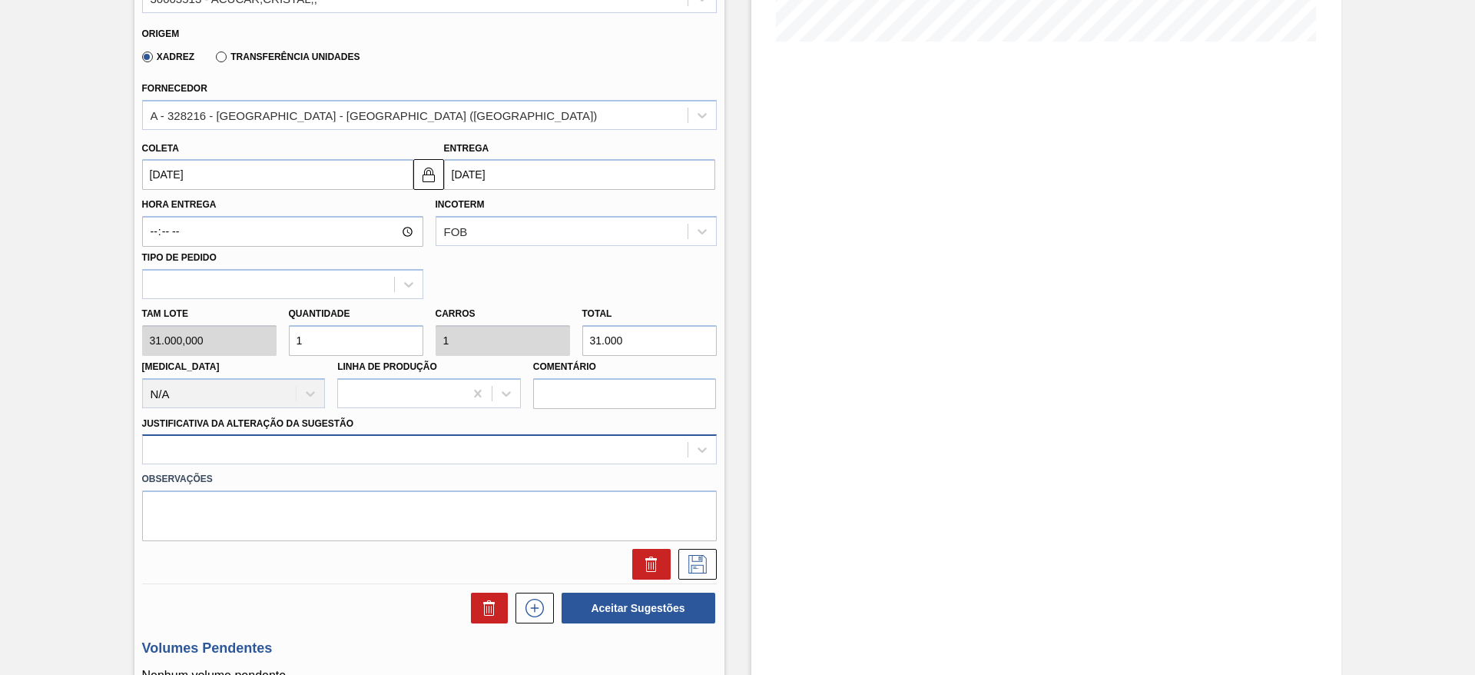
click at [569, 446] on div at bounding box center [429, 449] width 575 height 30
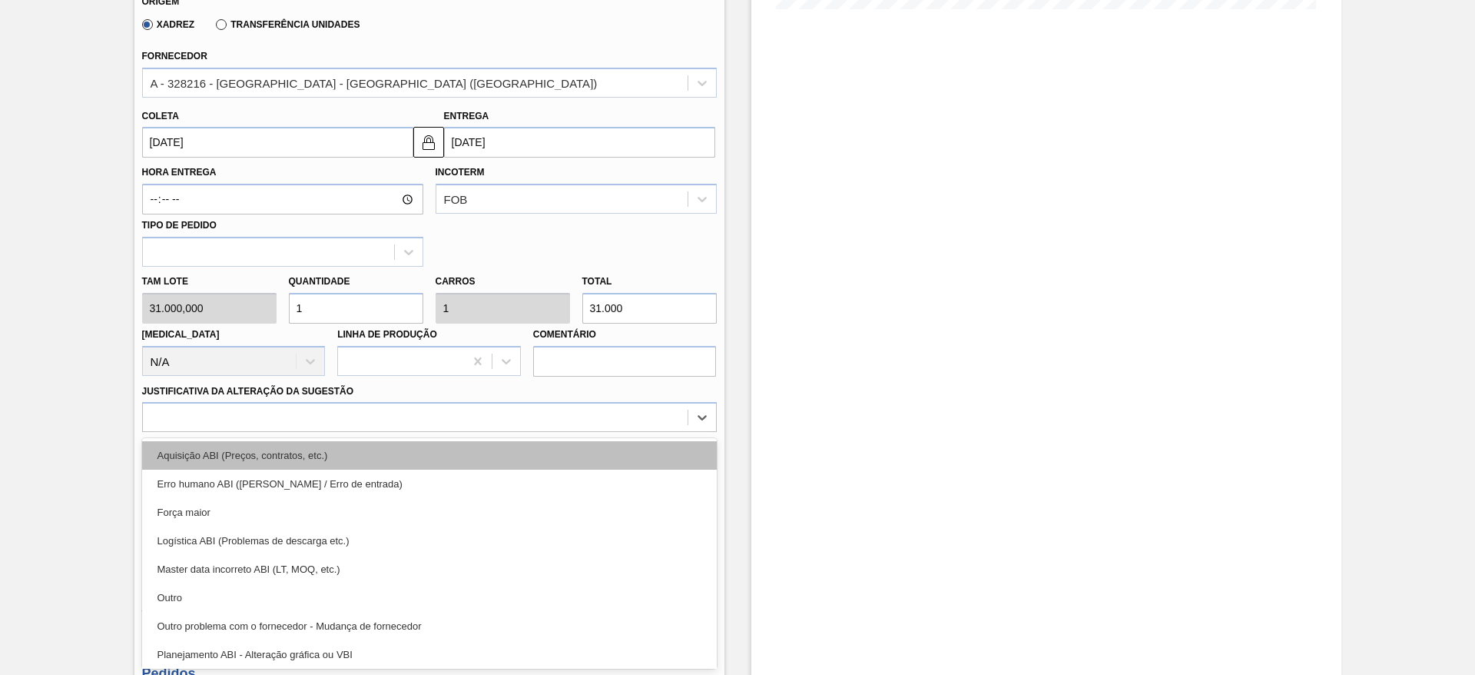
click at [568, 460] on div "Aquisição ABI (Preços, contratos, etc.)" at bounding box center [429, 455] width 575 height 28
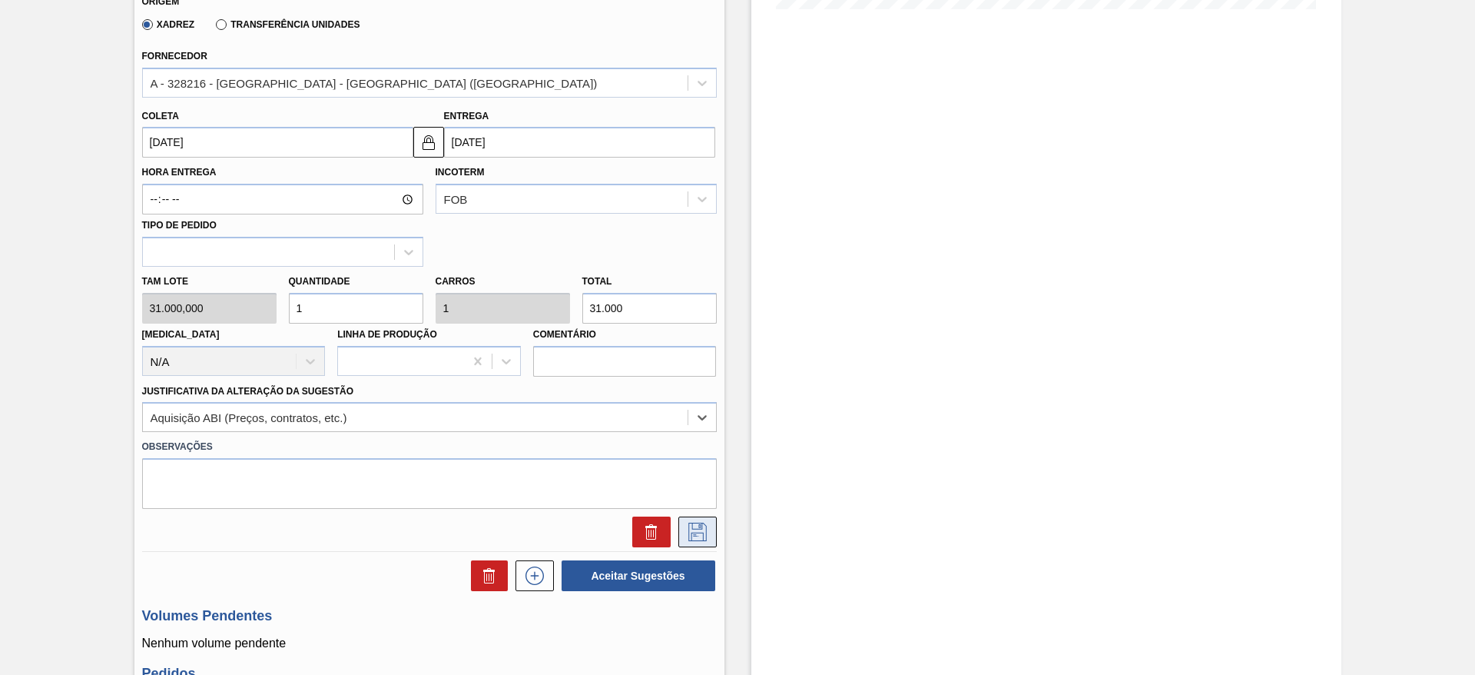
click at [701, 527] on icon at bounding box center [698, 532] width 18 height 18
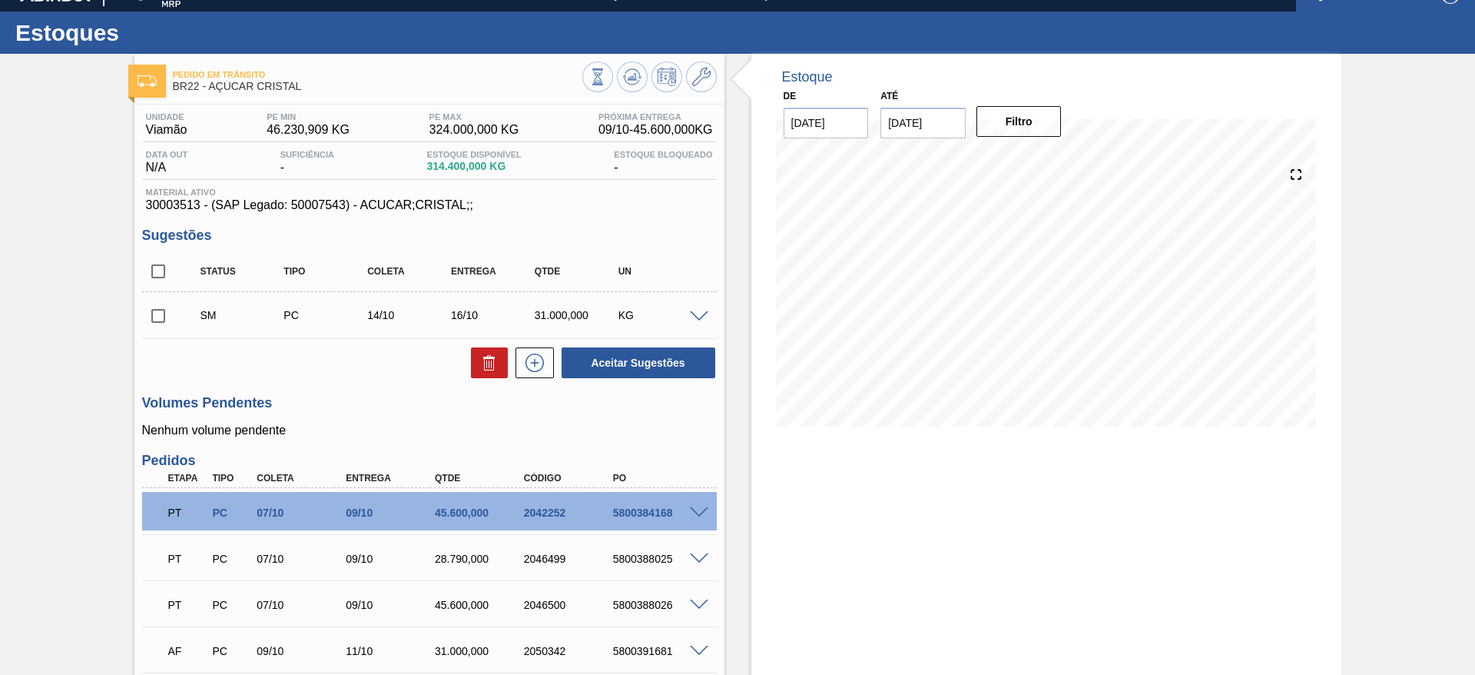
scroll to position [8, 0]
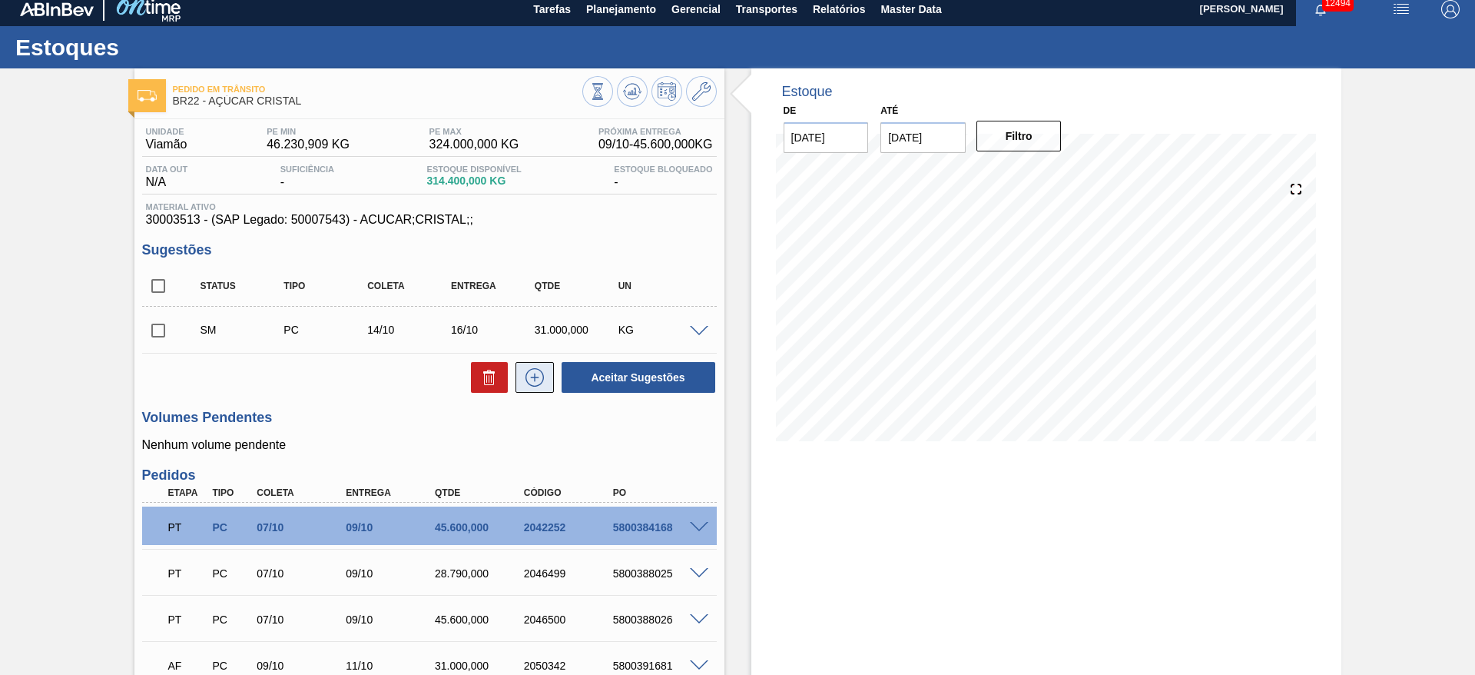
click at [535, 374] on icon at bounding box center [535, 377] width 25 height 18
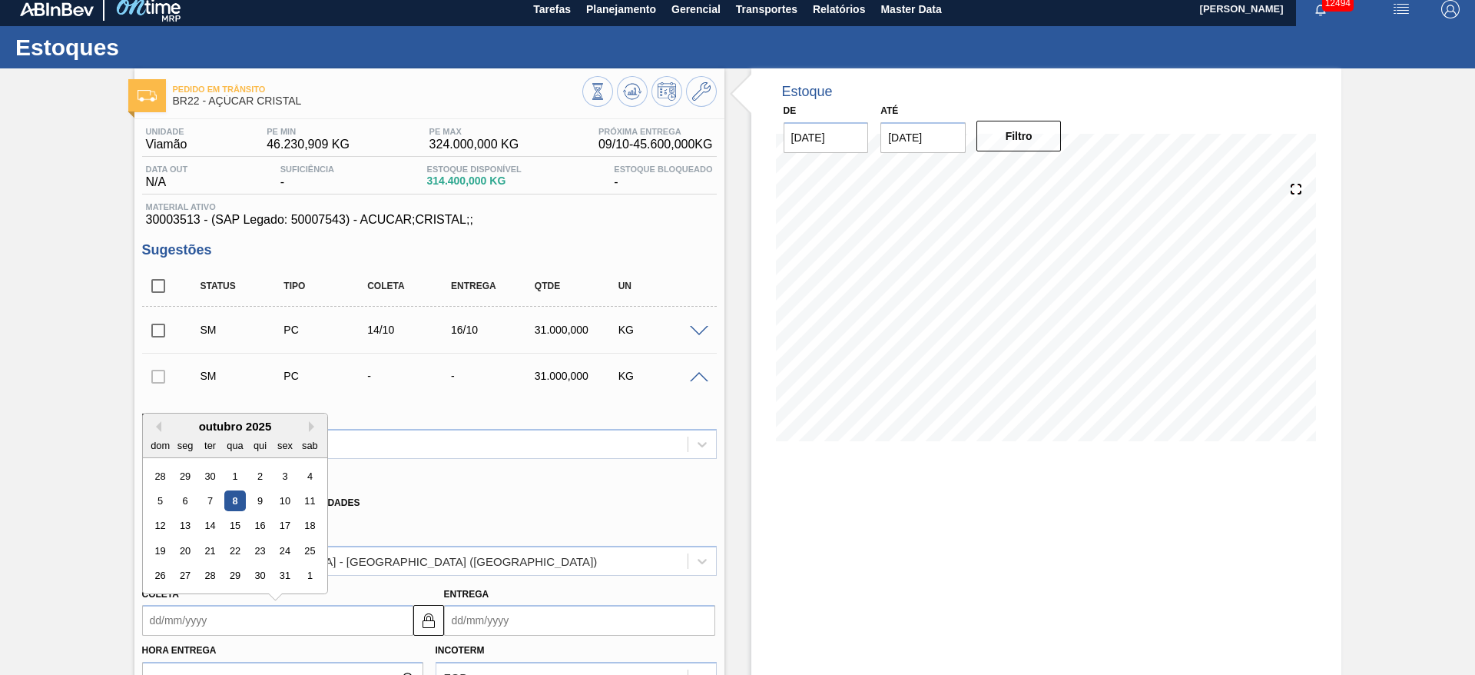
click at [181, 619] on input "Coleta" at bounding box center [277, 620] width 271 height 31
click at [235, 523] on div "15" at bounding box center [234, 526] width 21 height 21
type input "15/10/2025"
type input "17/10/2025"
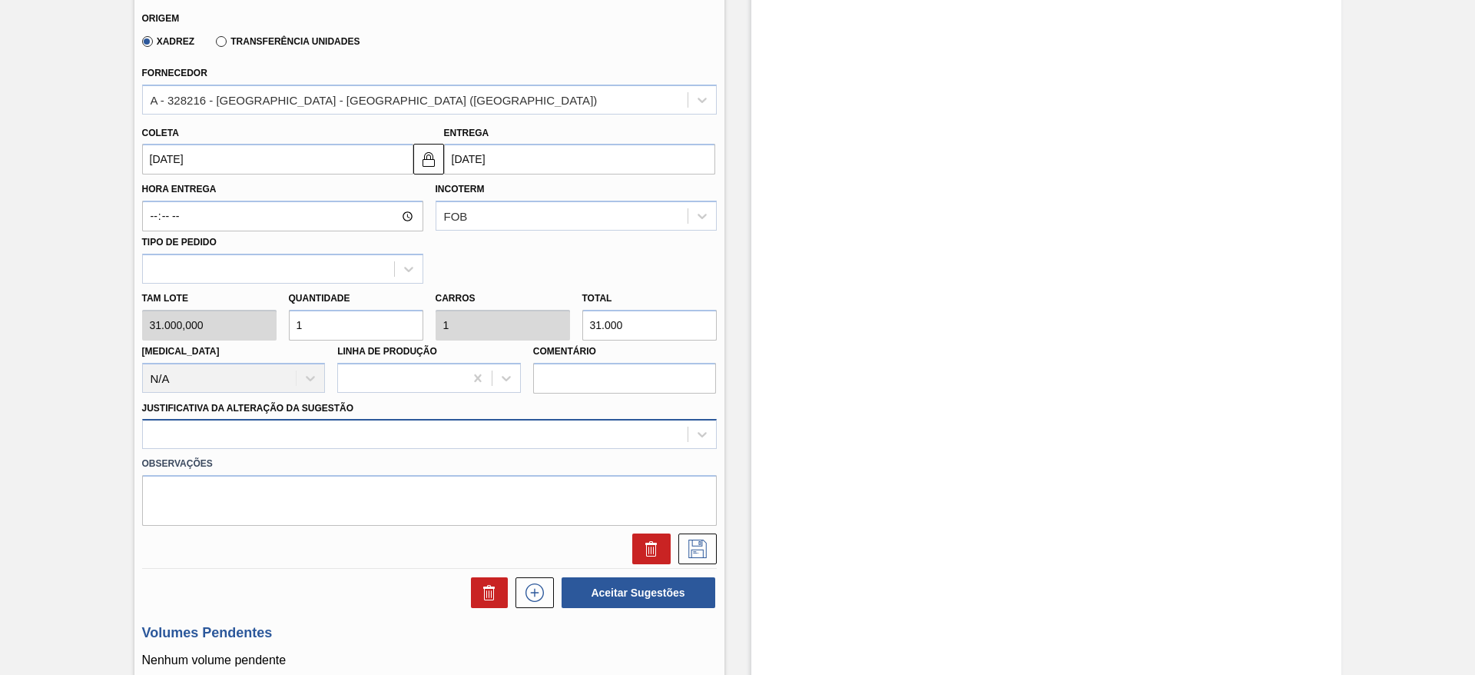
scroll to position [486, 0]
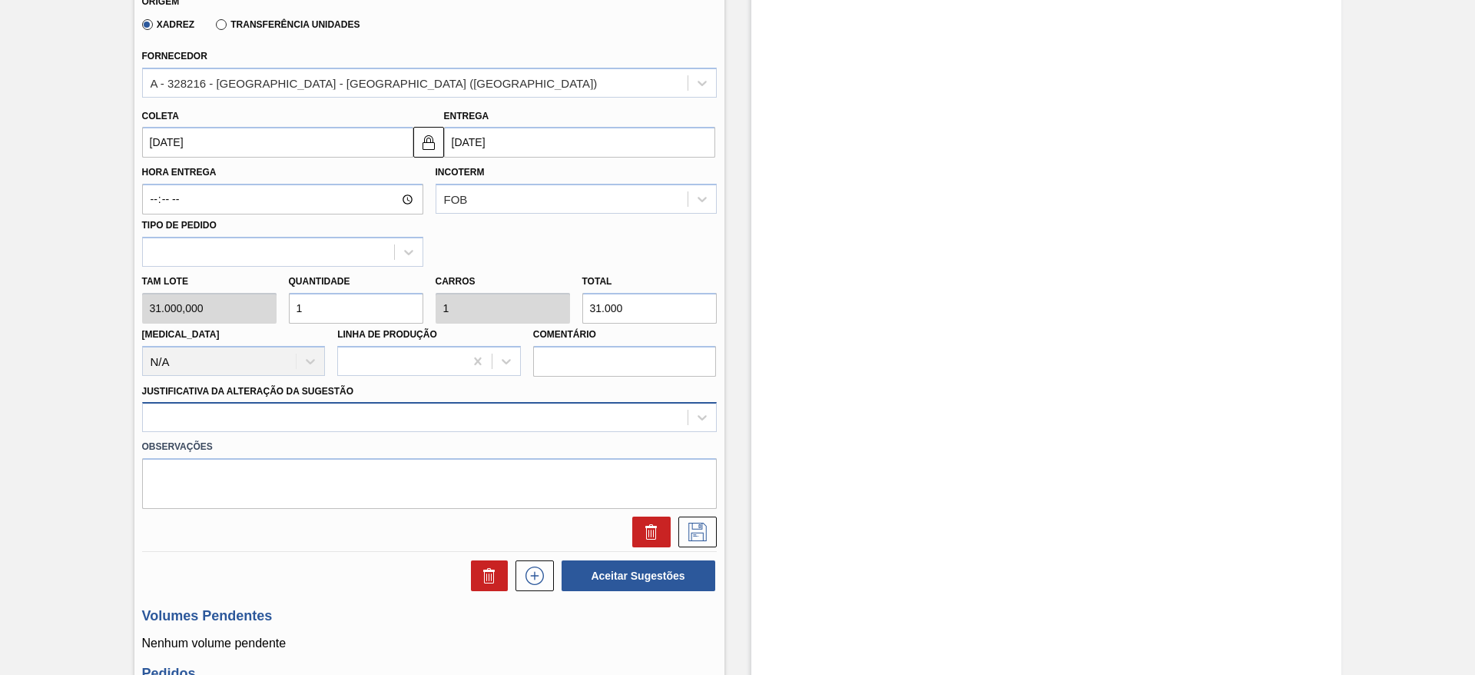
click at [550, 426] on div at bounding box center [415, 418] width 545 height 22
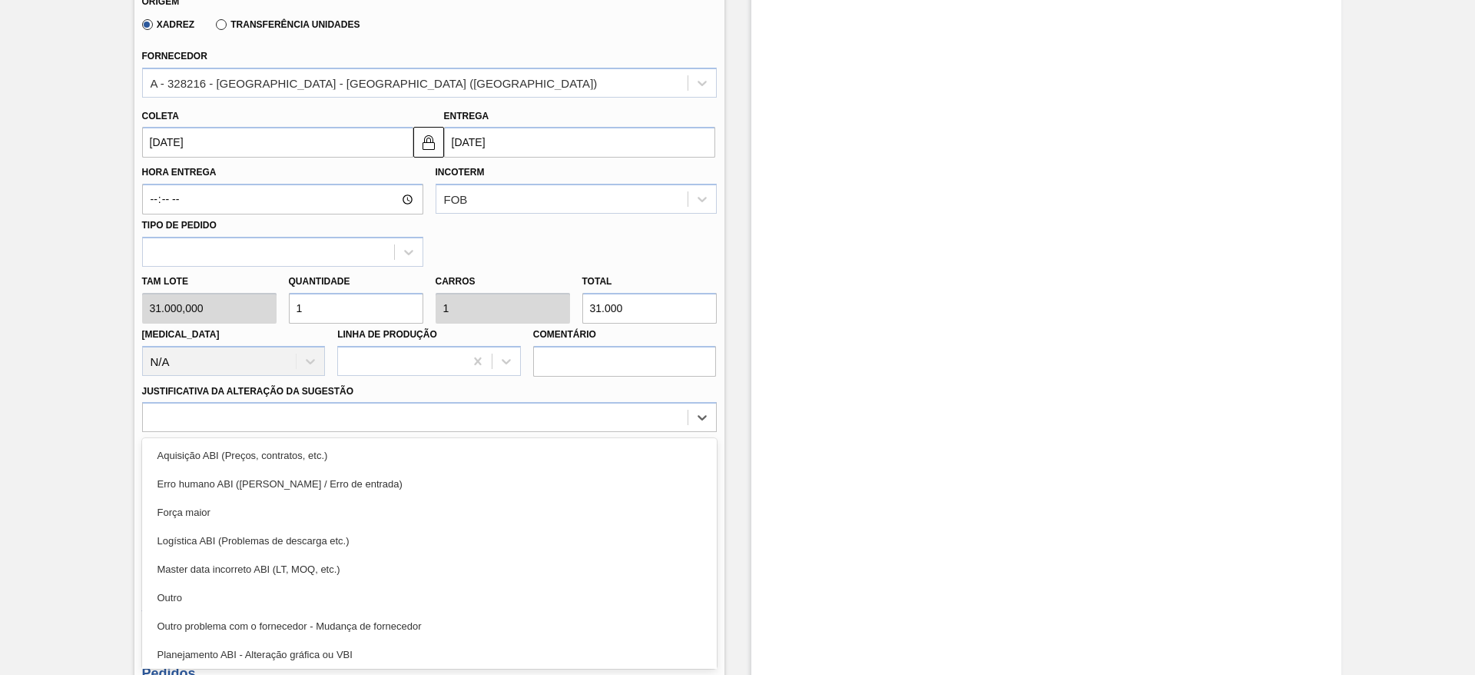
click at [570, 456] on div "Aquisição ABI (Preços, contratos, etc.)" at bounding box center [429, 455] width 575 height 28
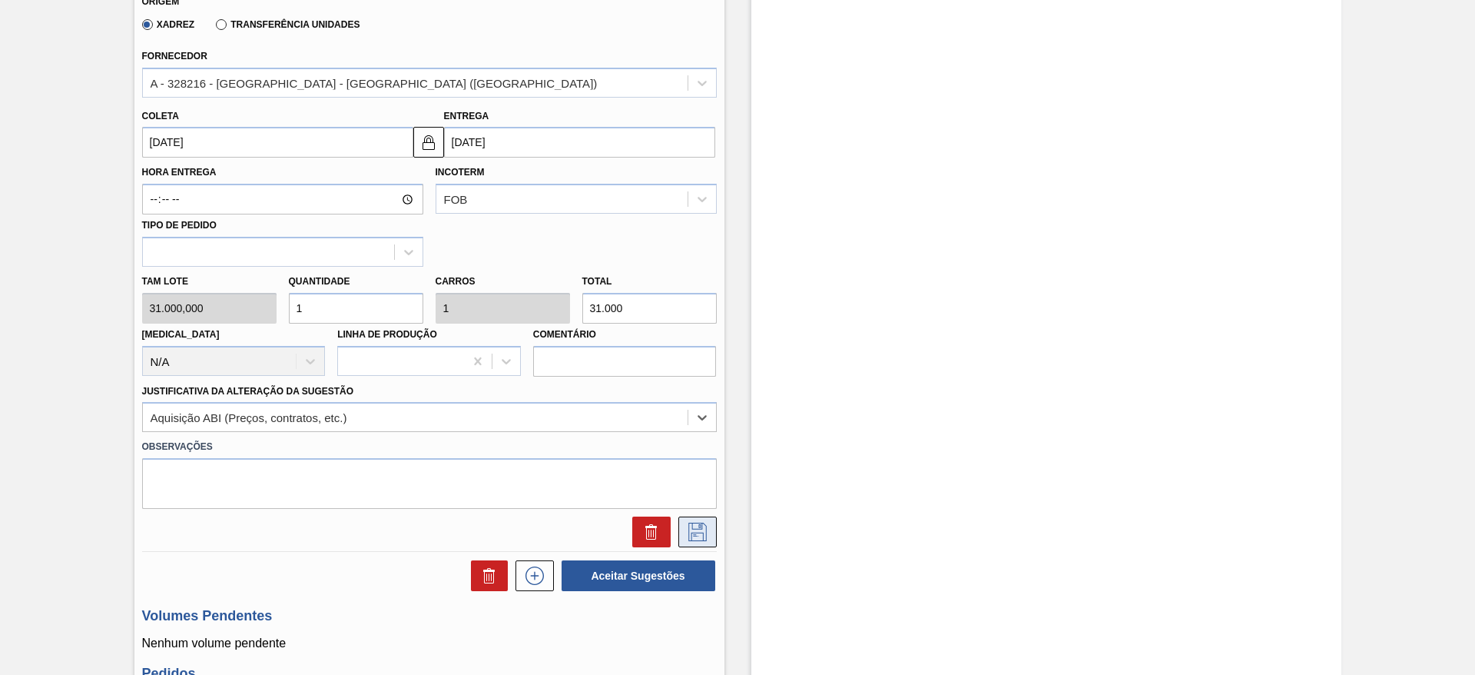
click at [701, 539] on icon at bounding box center [697, 532] width 25 height 18
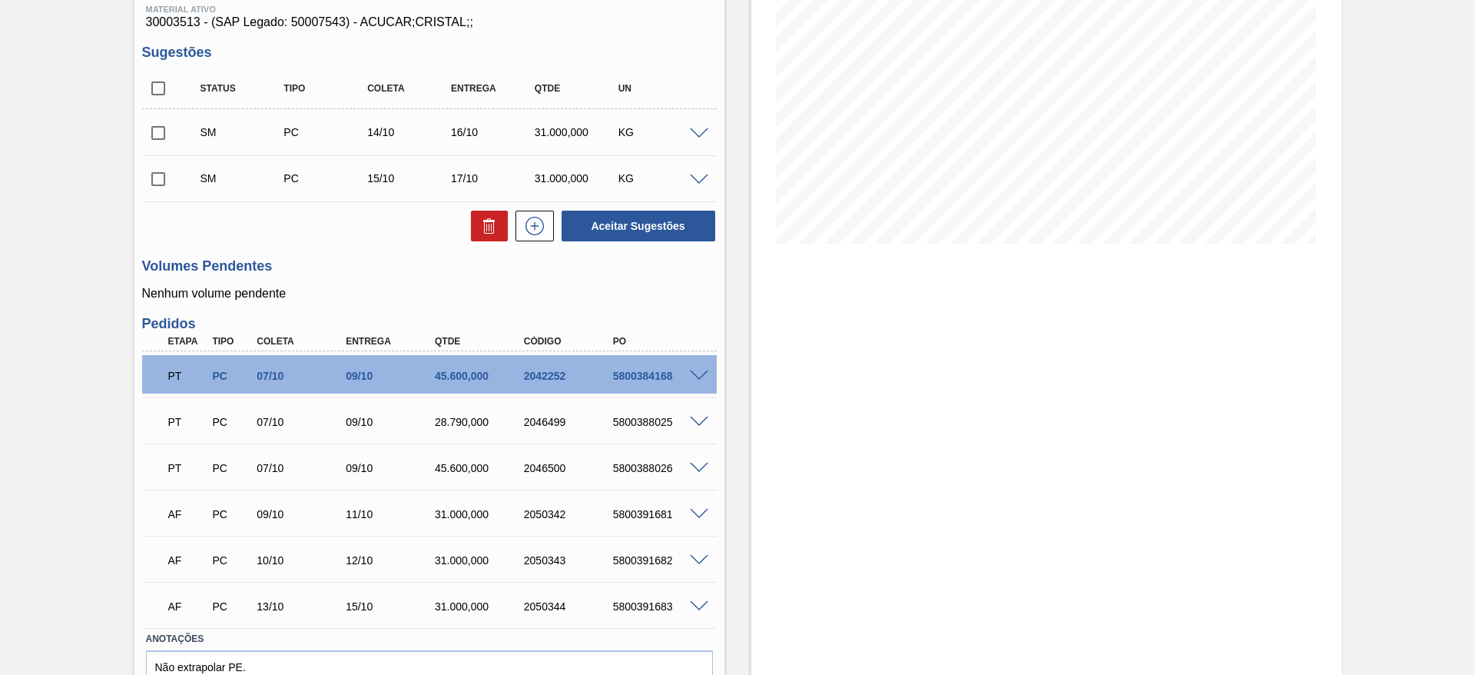
scroll to position [170, 0]
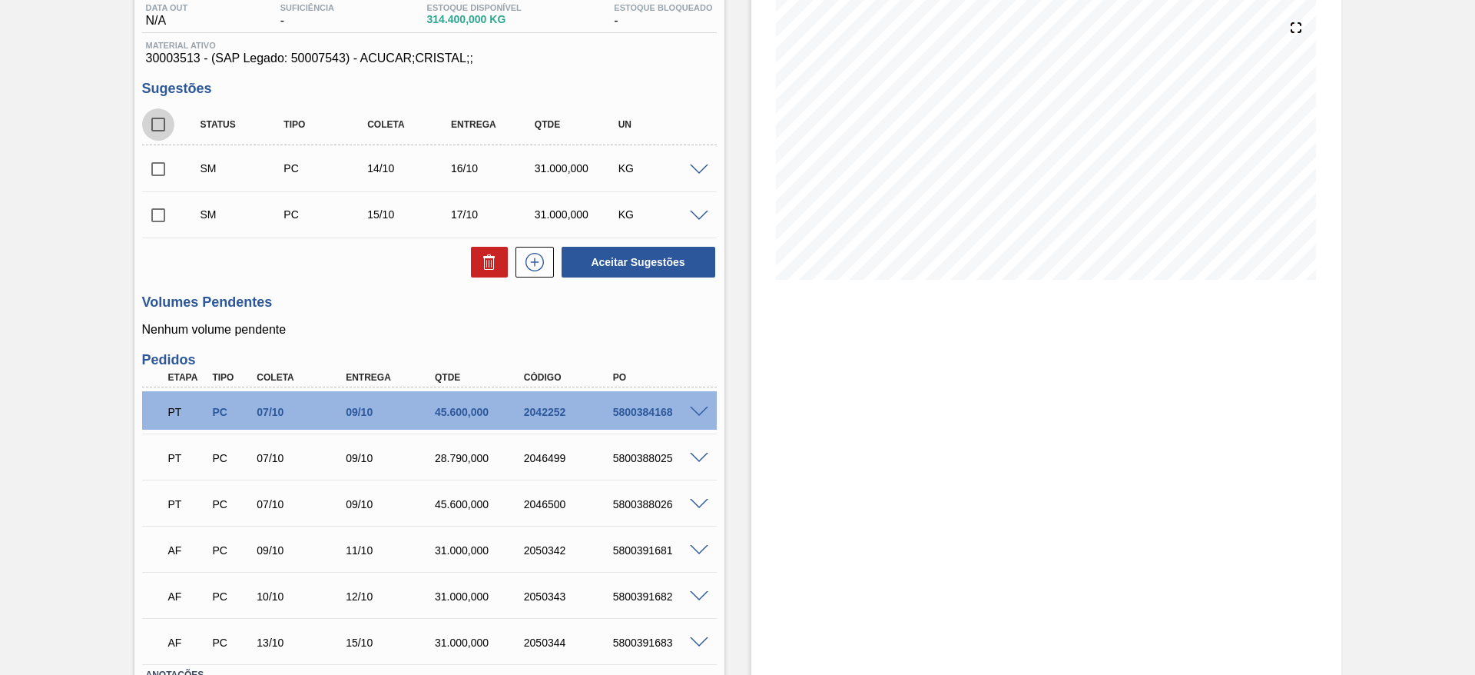
click at [149, 125] on input "checkbox" at bounding box center [158, 124] width 32 height 32
checkbox input "true"
click at [642, 243] on div "Status Tipo Coleta Entrega Qtde UN SM PC 14/10 16/10 31.000,000 KG Material 300…" at bounding box center [429, 192] width 575 height 174
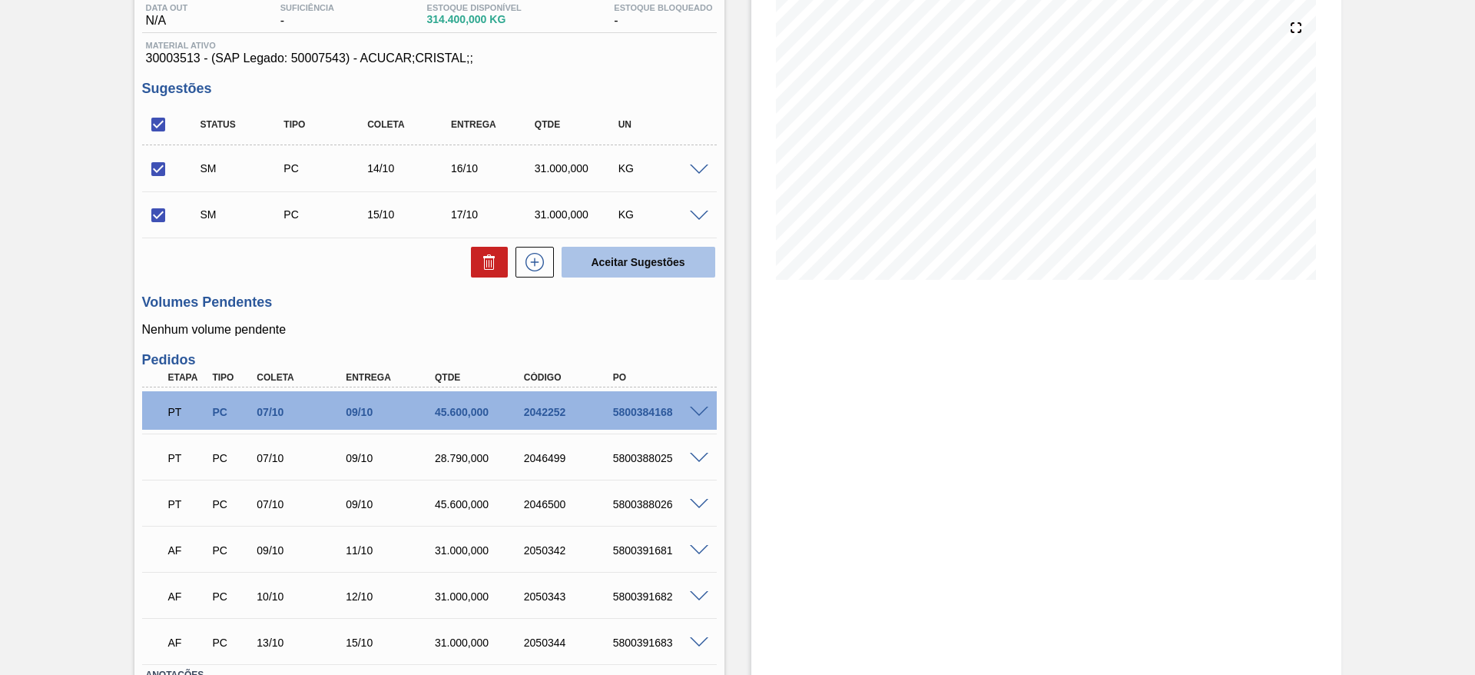
click at [645, 256] on button "Aceitar Sugestões" at bounding box center [639, 262] width 154 height 31
checkbox input "false"
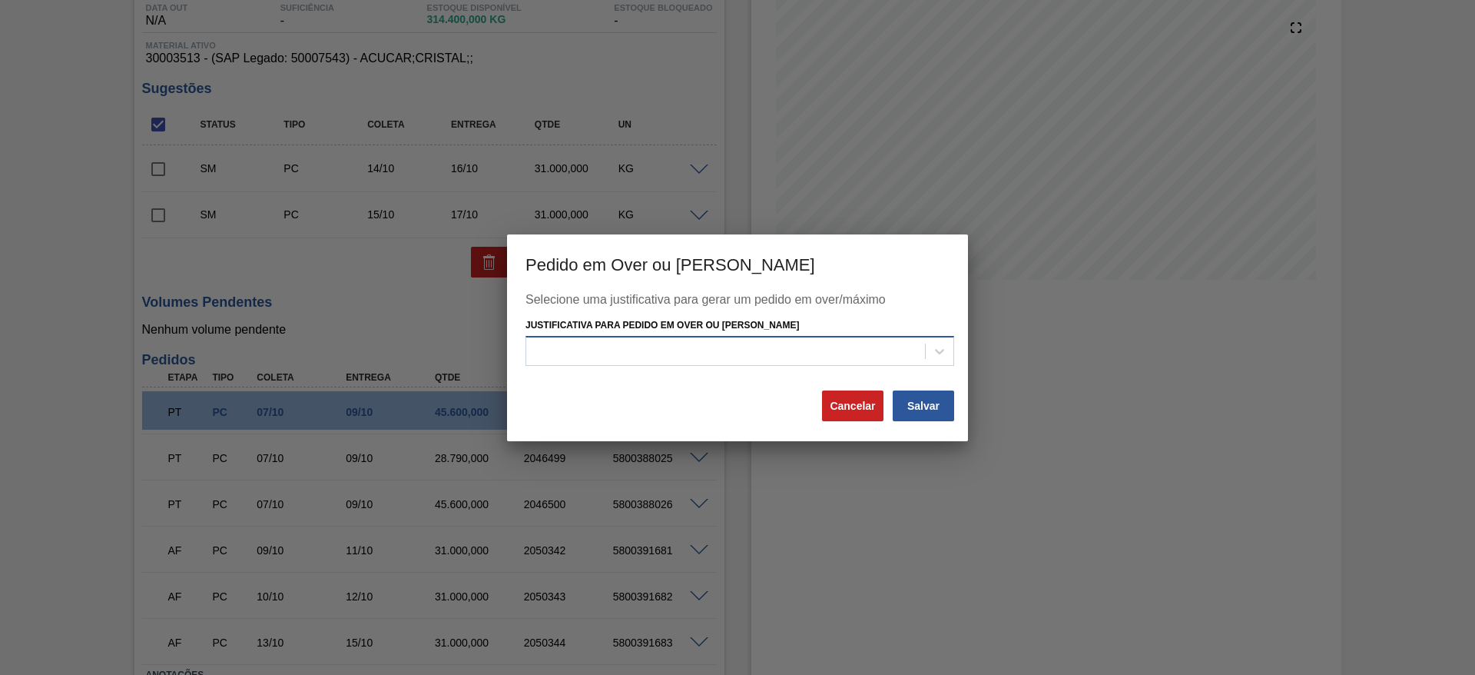
click at [695, 361] on div at bounding box center [725, 351] width 399 height 22
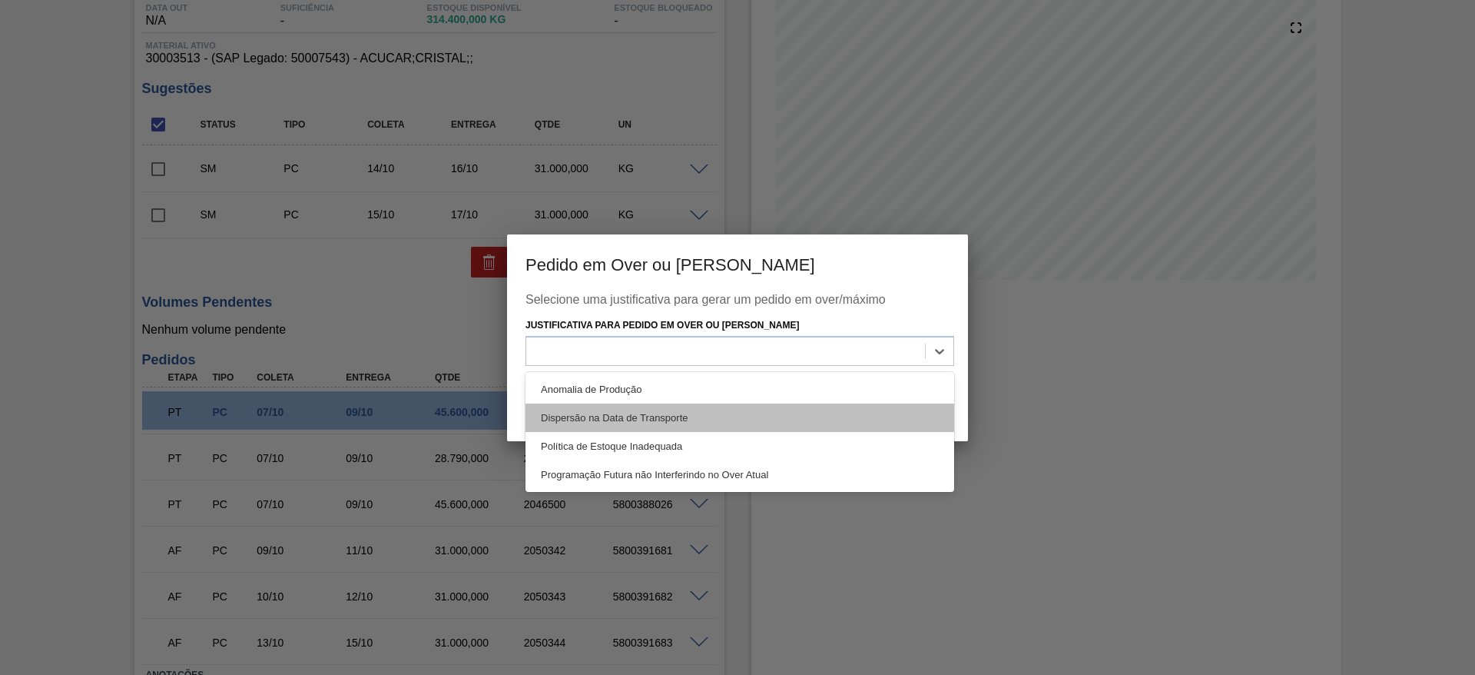
click at [716, 407] on div "Dispersão na Data de Transporte" at bounding box center [740, 417] width 429 height 28
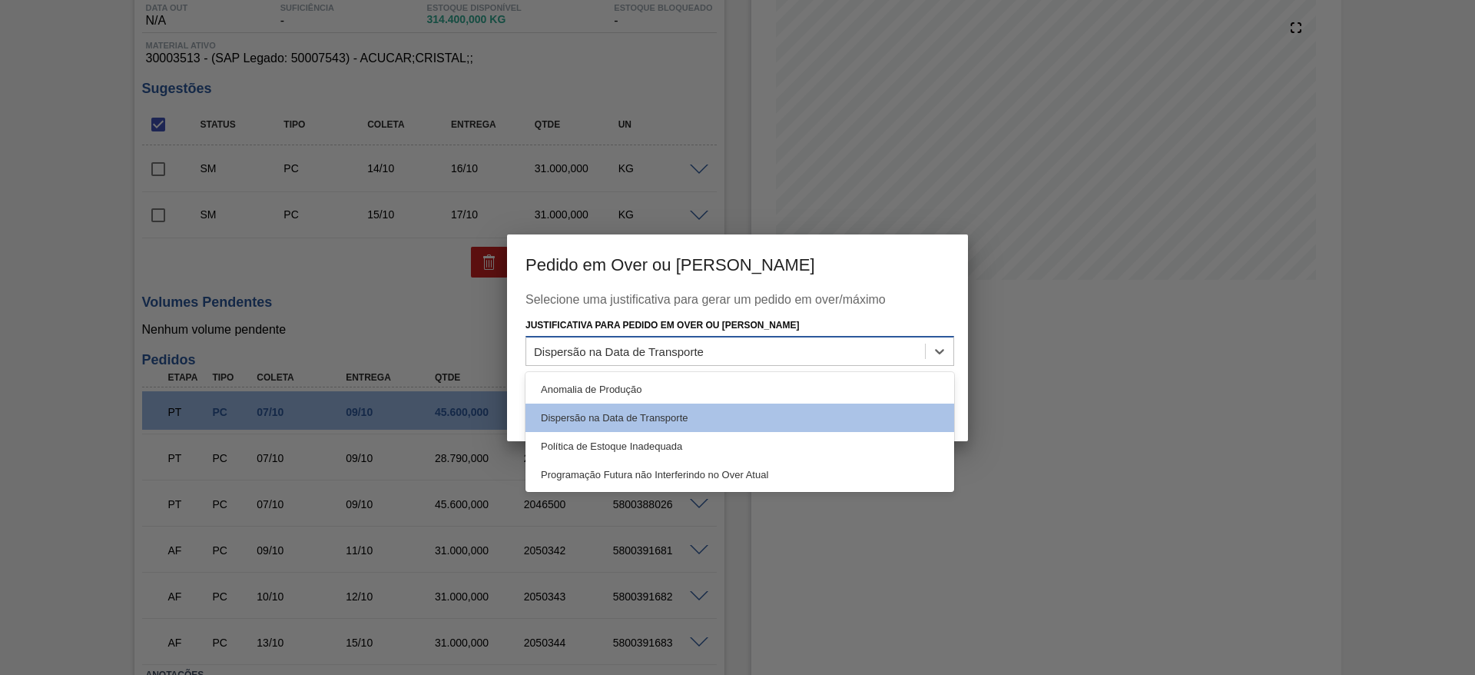
click at [766, 348] on div "Dispersão na Data de Transporte" at bounding box center [725, 351] width 399 height 22
click at [767, 386] on div "Anomalia de Produção" at bounding box center [740, 389] width 429 height 28
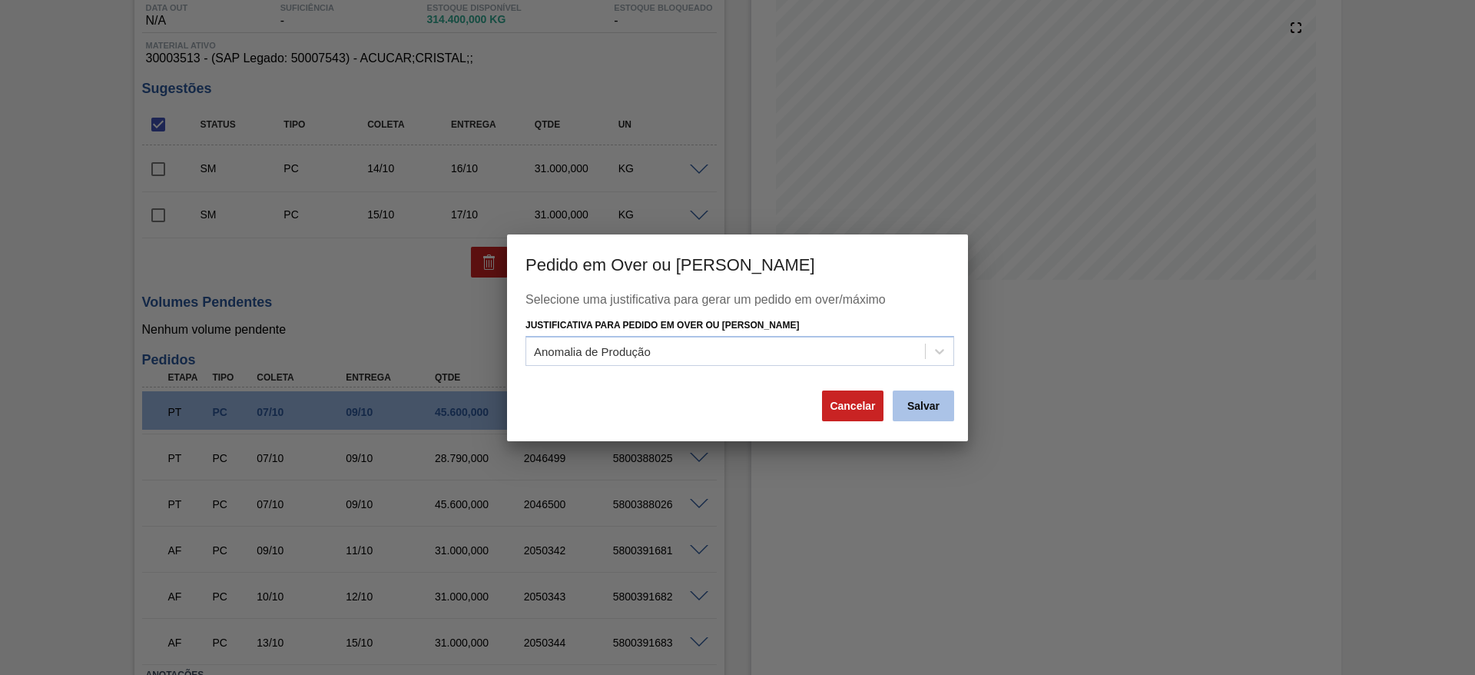
click at [924, 398] on button "Salvar" at bounding box center [923, 405] width 61 height 31
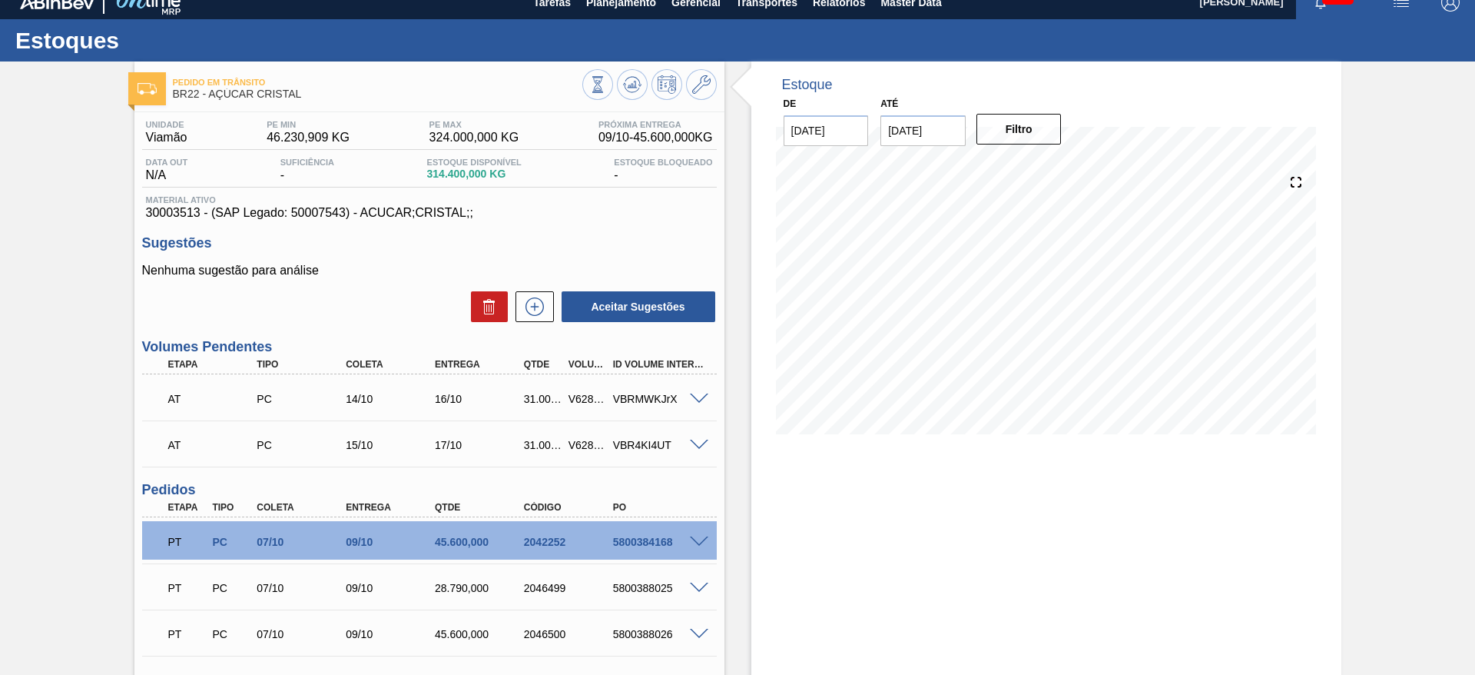
scroll to position [0, 0]
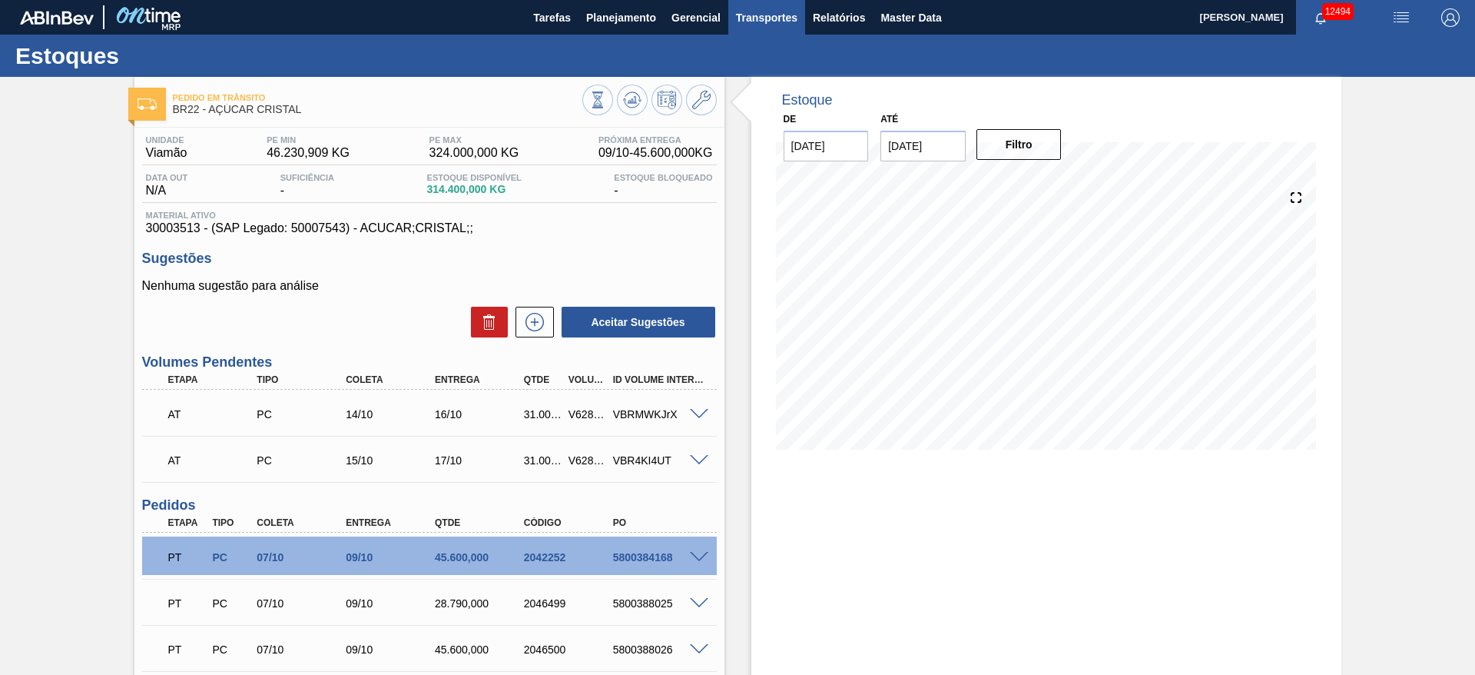
click at [768, 22] on span "Transportes" at bounding box center [766, 17] width 61 height 18
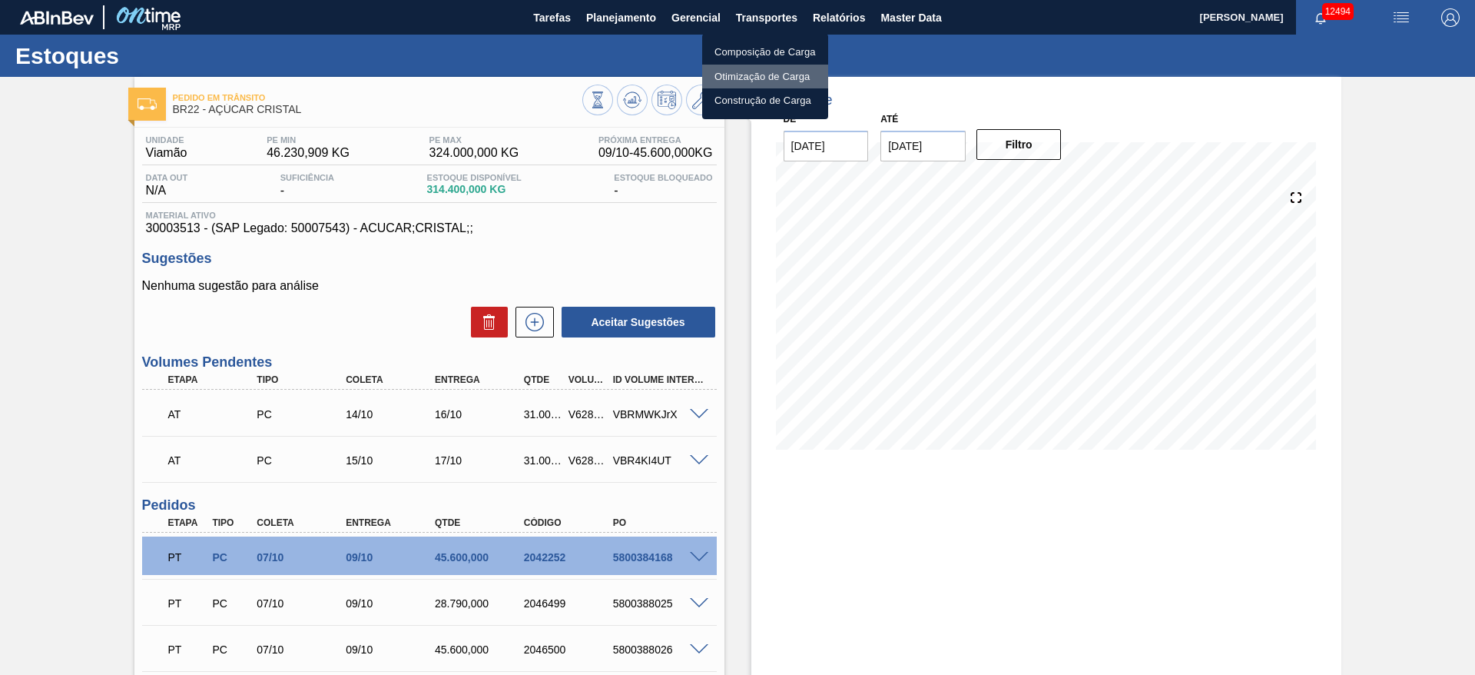
click at [758, 75] on li "Otimização de Carga" at bounding box center [765, 77] width 126 height 25
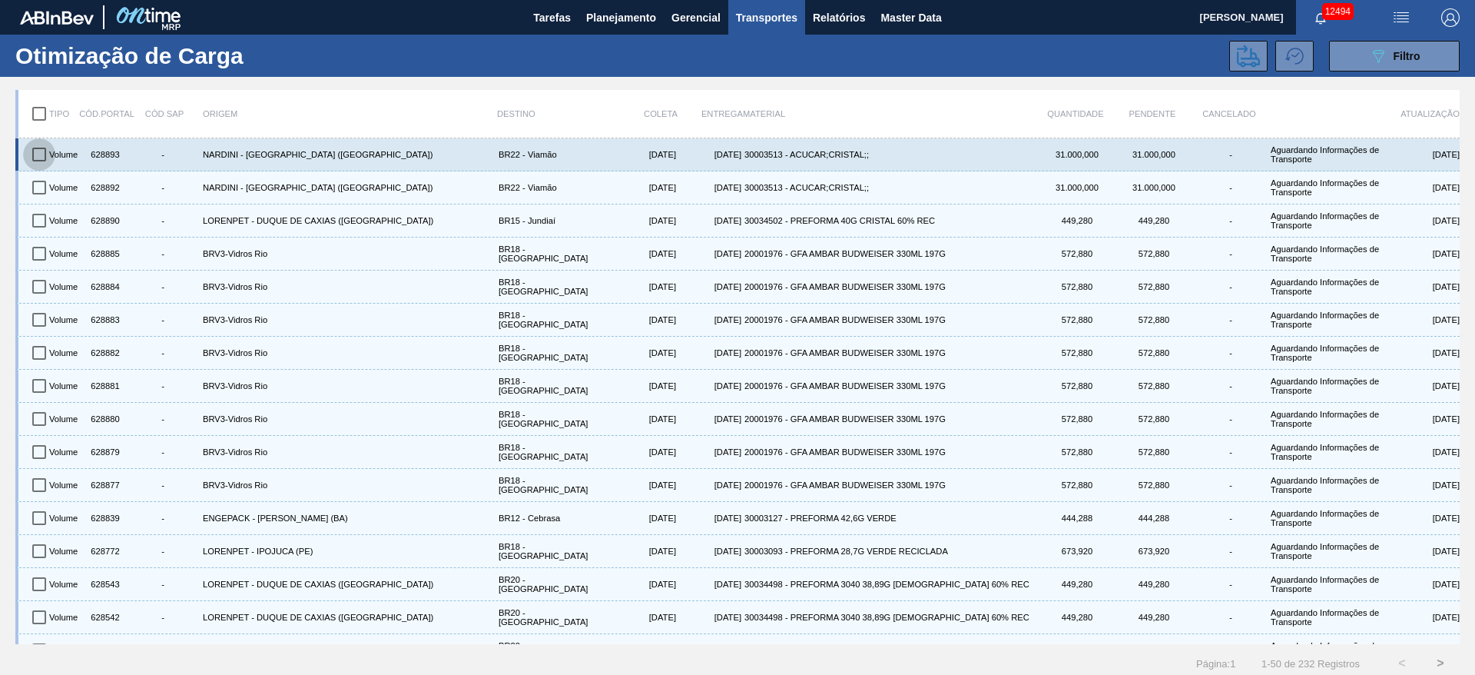
click at [32, 165] on input "checkbox" at bounding box center [39, 154] width 32 height 32
checkbox input "true"
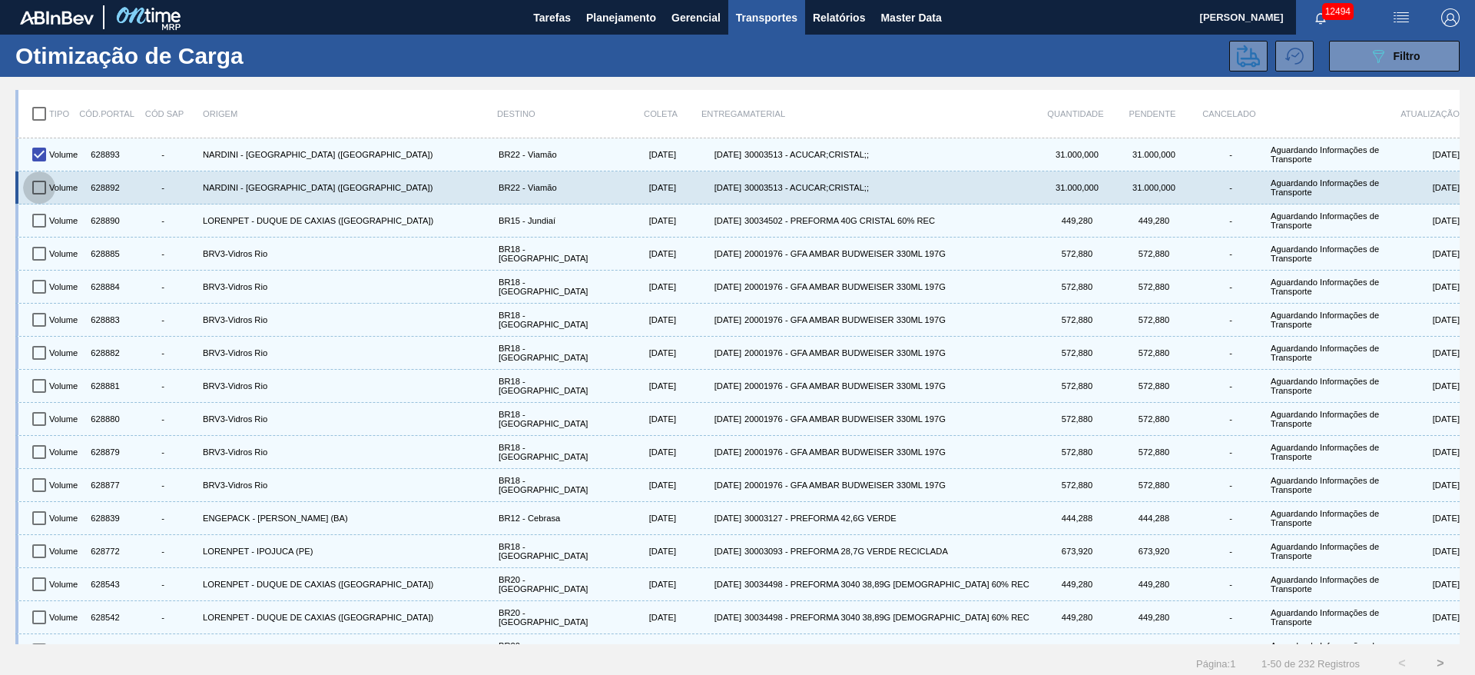
click at [35, 193] on input "checkbox" at bounding box center [39, 187] width 32 height 32
checkbox input "true"
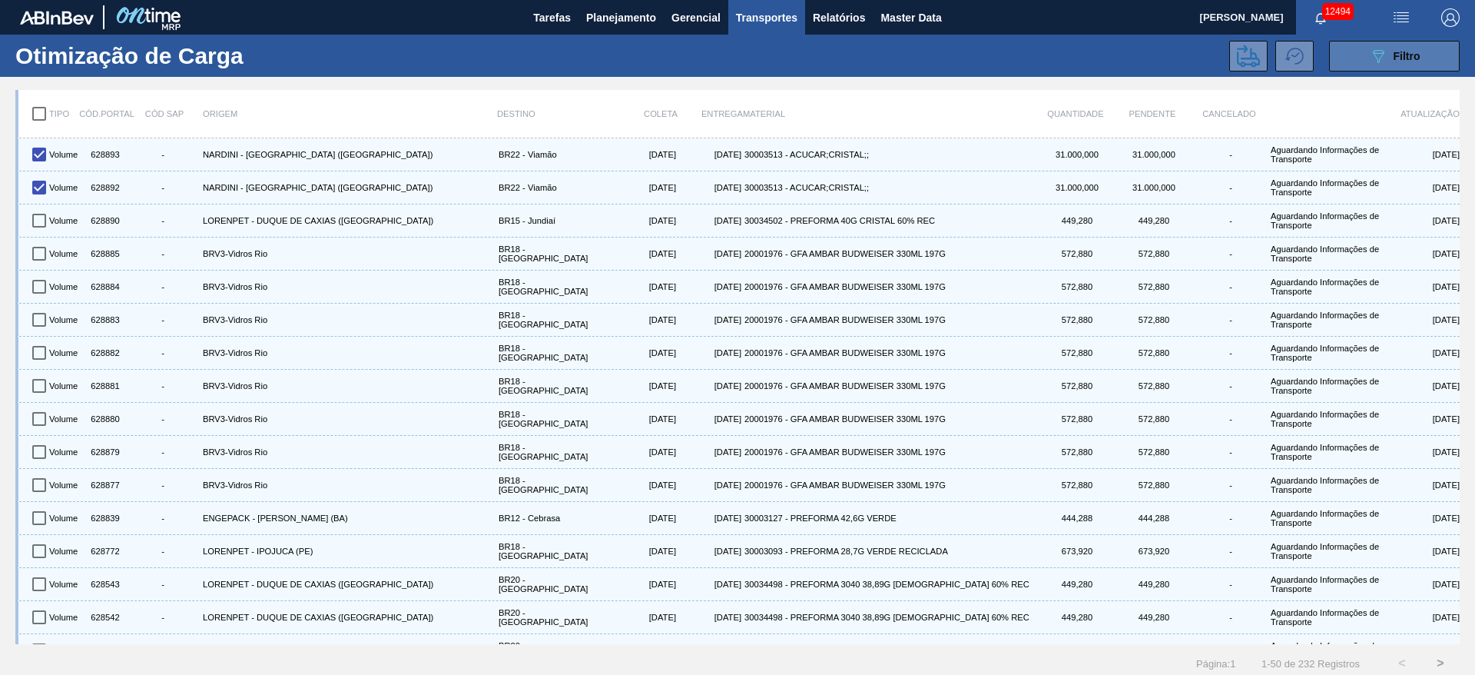
click at [1354, 58] on button "089F7B8B-B2A5-4AFE-B5C0-19BA573D28AC Filtro" at bounding box center [1394, 56] width 131 height 31
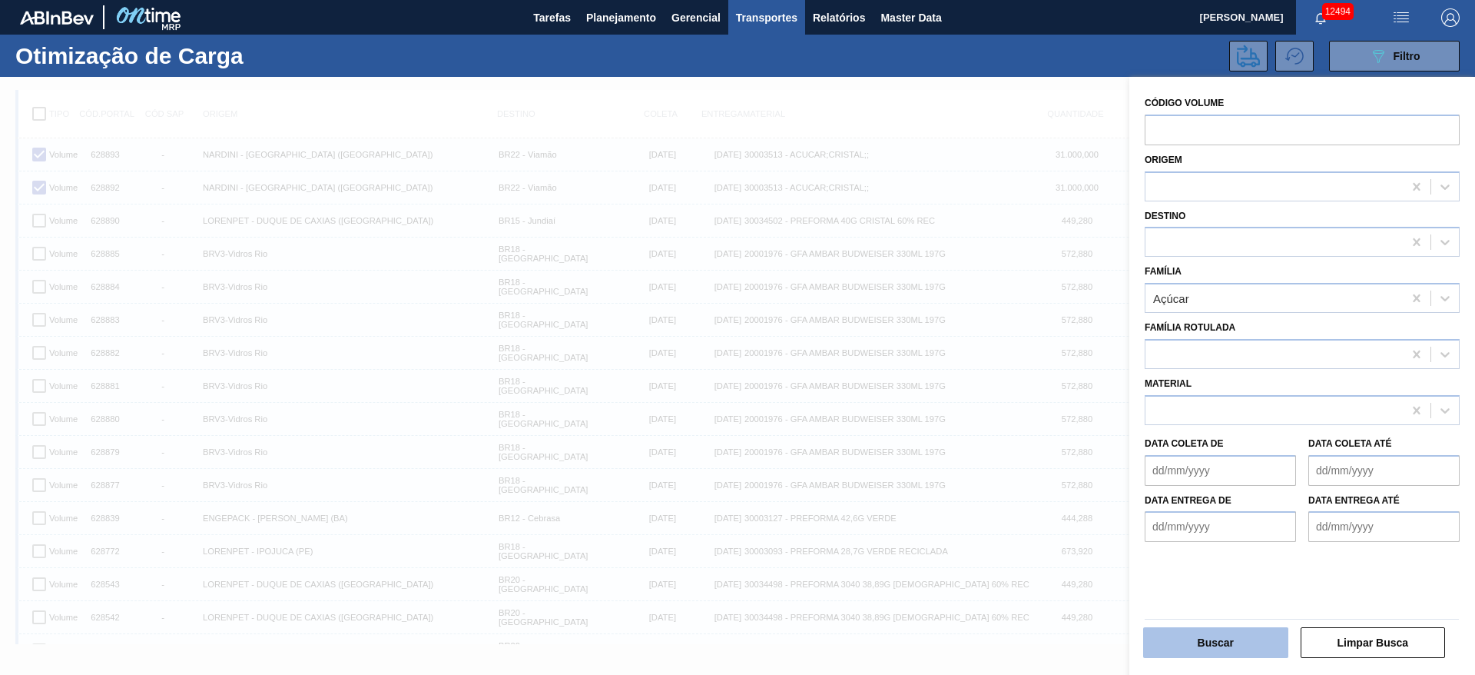
click at [1222, 635] on button "Buscar" at bounding box center [1215, 642] width 145 height 31
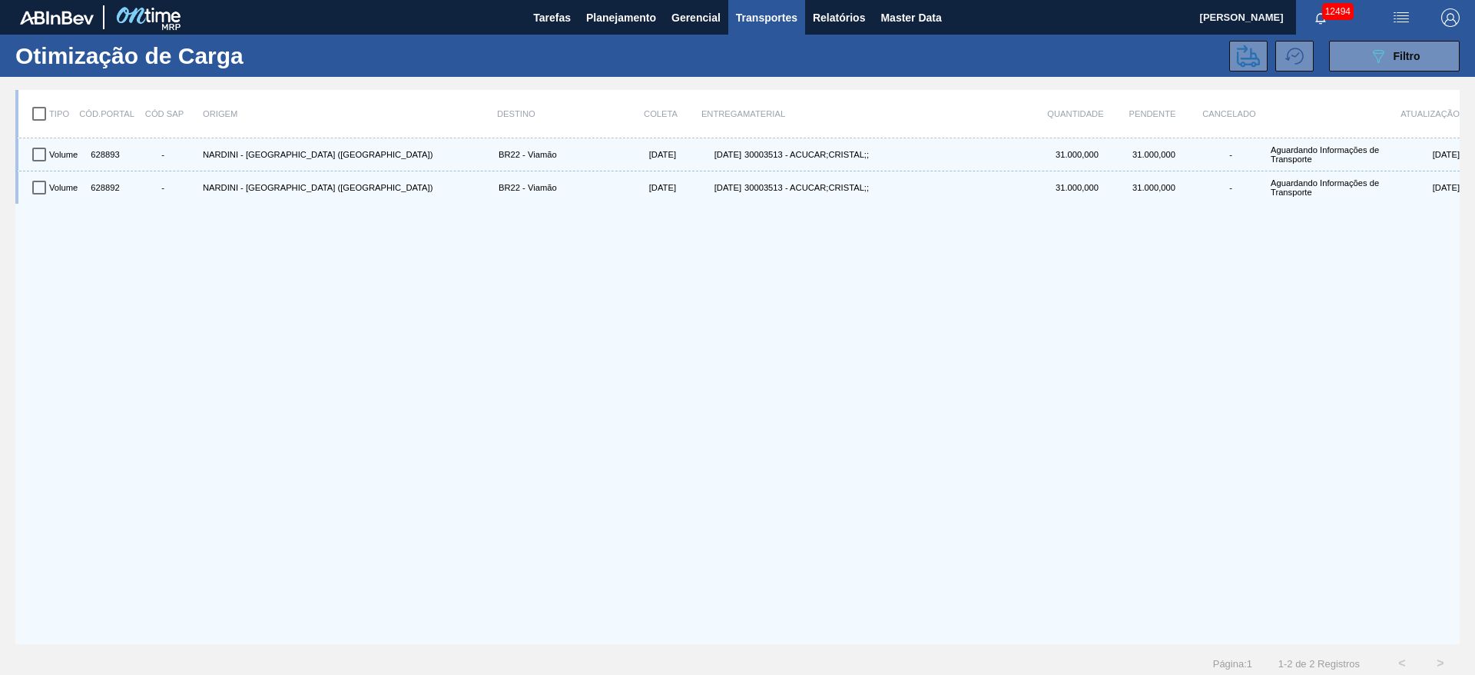
click at [27, 117] on input "checkbox" at bounding box center [39, 114] width 32 height 32
checkbox input "true"
click at [1238, 63] on icon at bounding box center [1248, 56] width 23 height 22
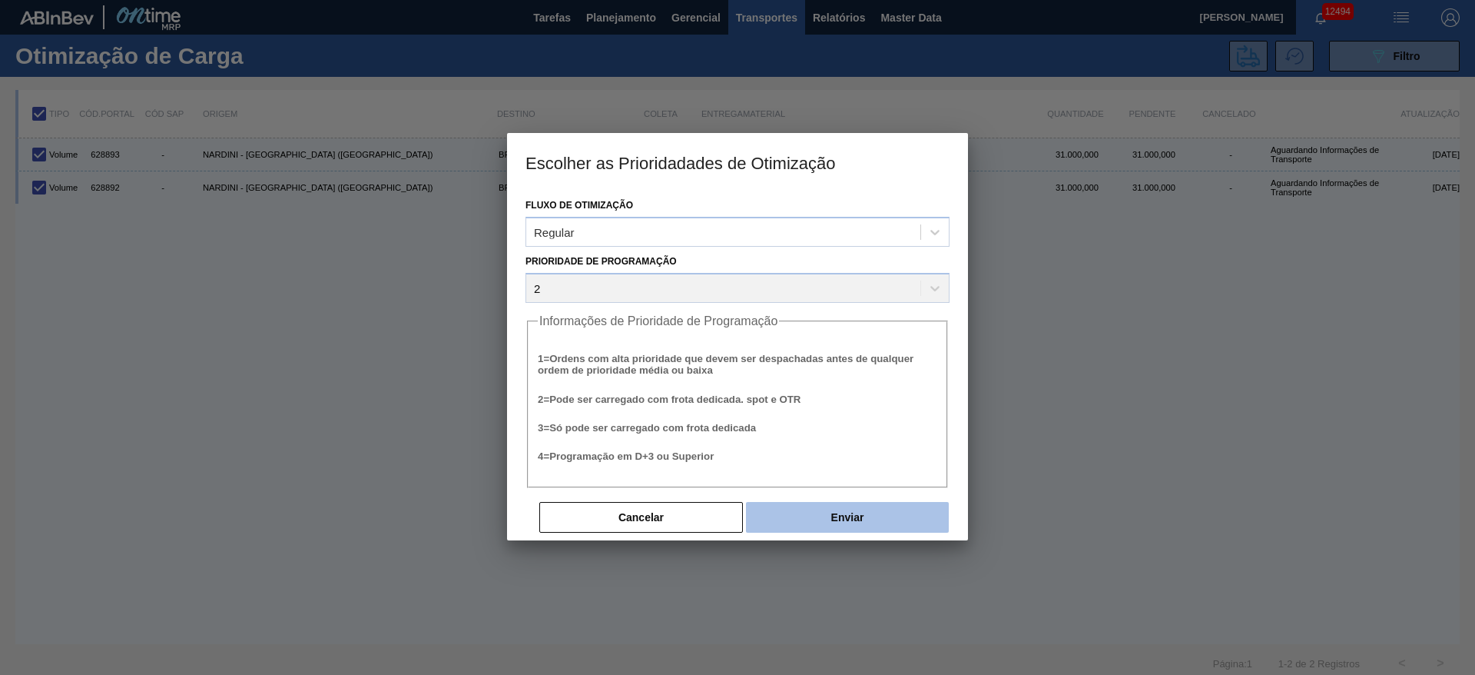
click at [858, 515] on button "Enviar" at bounding box center [847, 517] width 203 height 31
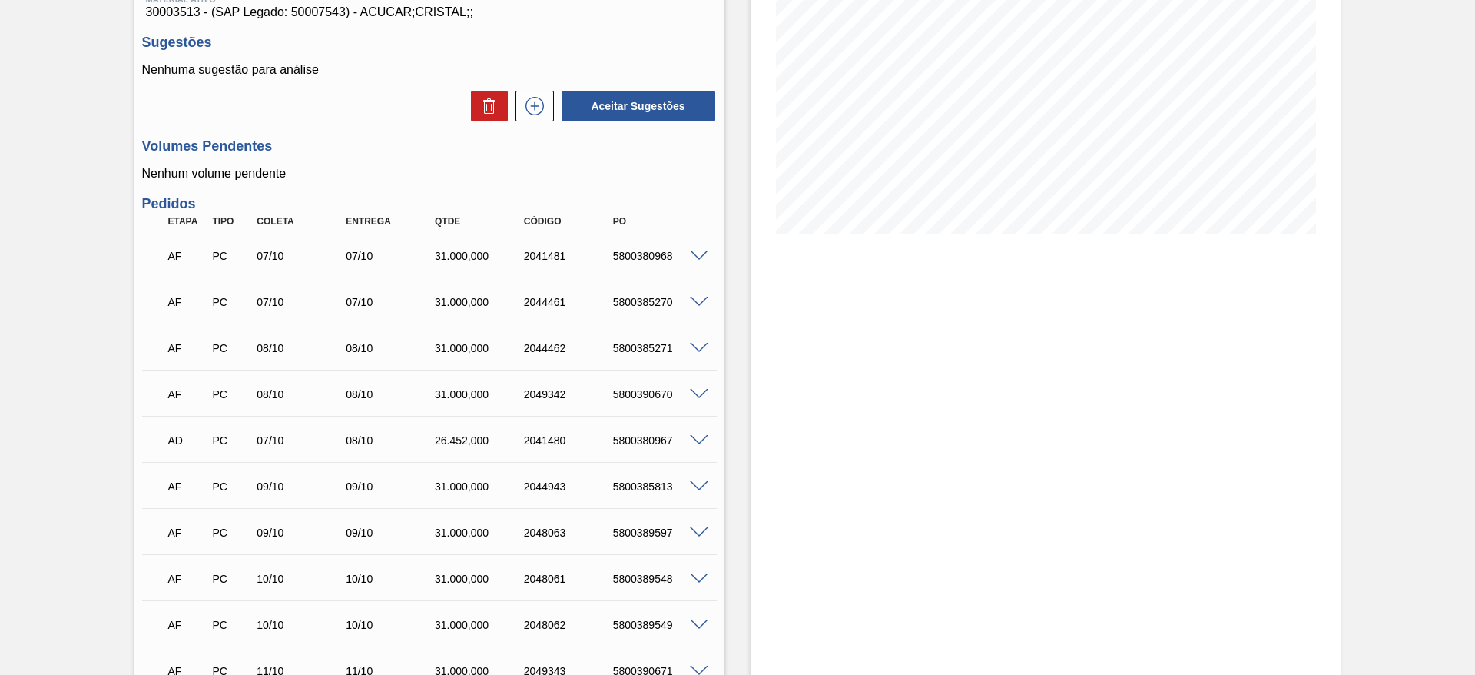
scroll to position [231, 0]
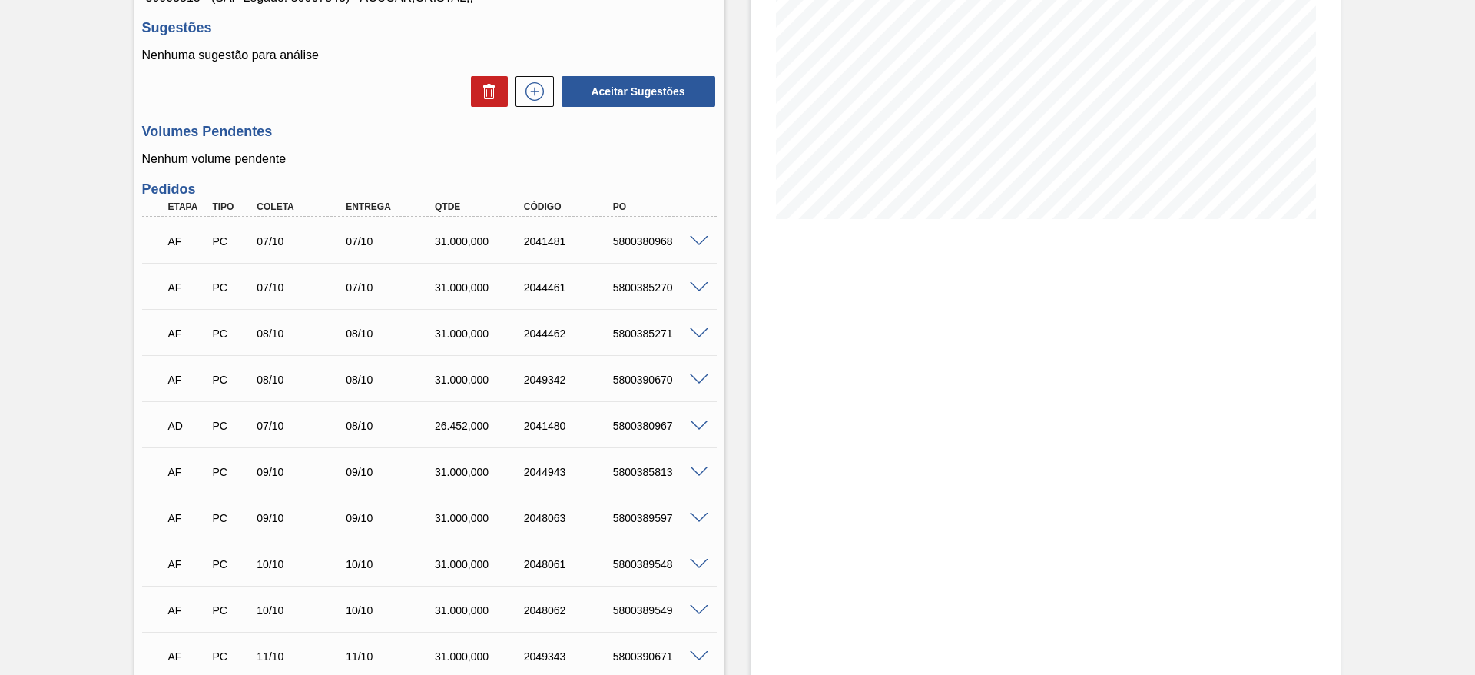
click at [640, 415] on div "AD PC 07/10 08/10 26.452,000 2041480 5800380967" at bounding box center [425, 424] width 534 height 31
click at [640, 413] on div "AD PC 07/10 08/10 26.452,000 2041480 5800380967" at bounding box center [425, 424] width 534 height 31
click at [650, 425] on div "5800380967" at bounding box center [659, 426] width 100 height 12
copy div "5800380967"
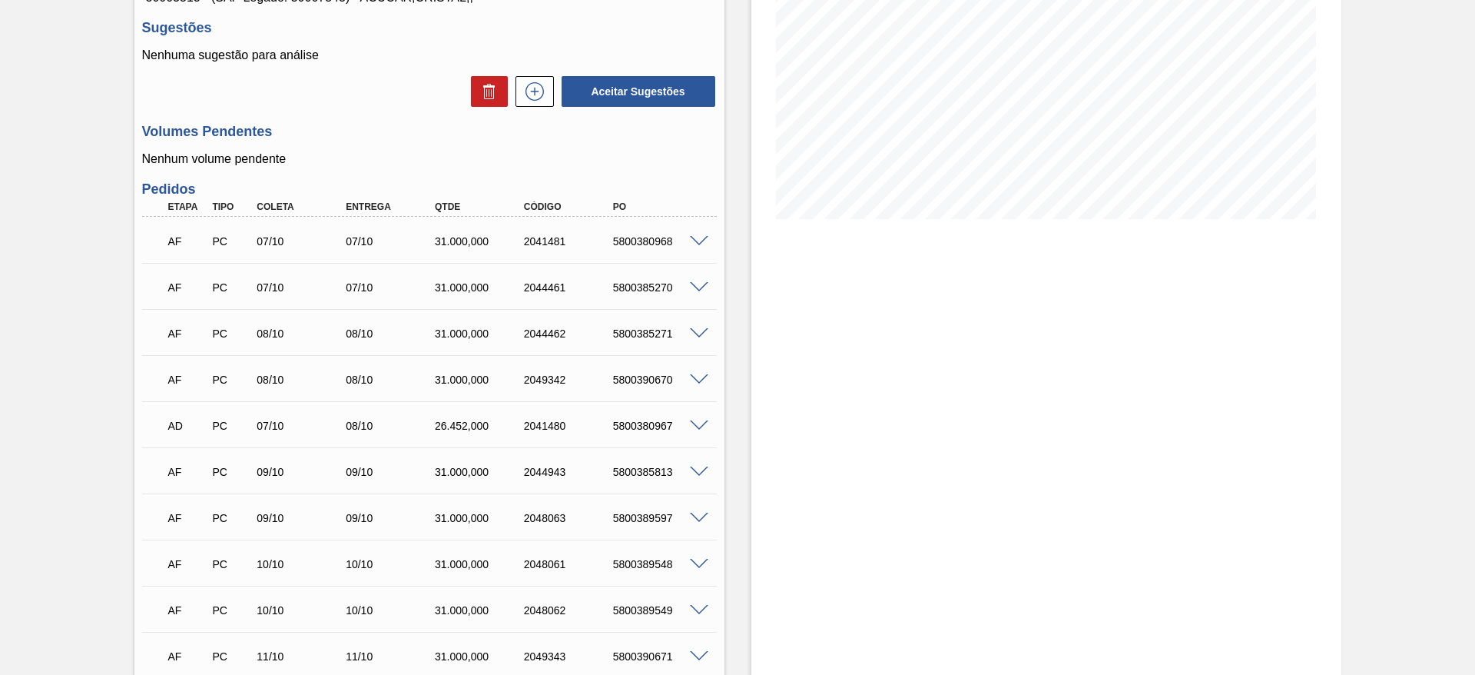
click at [695, 239] on span at bounding box center [699, 242] width 18 height 12
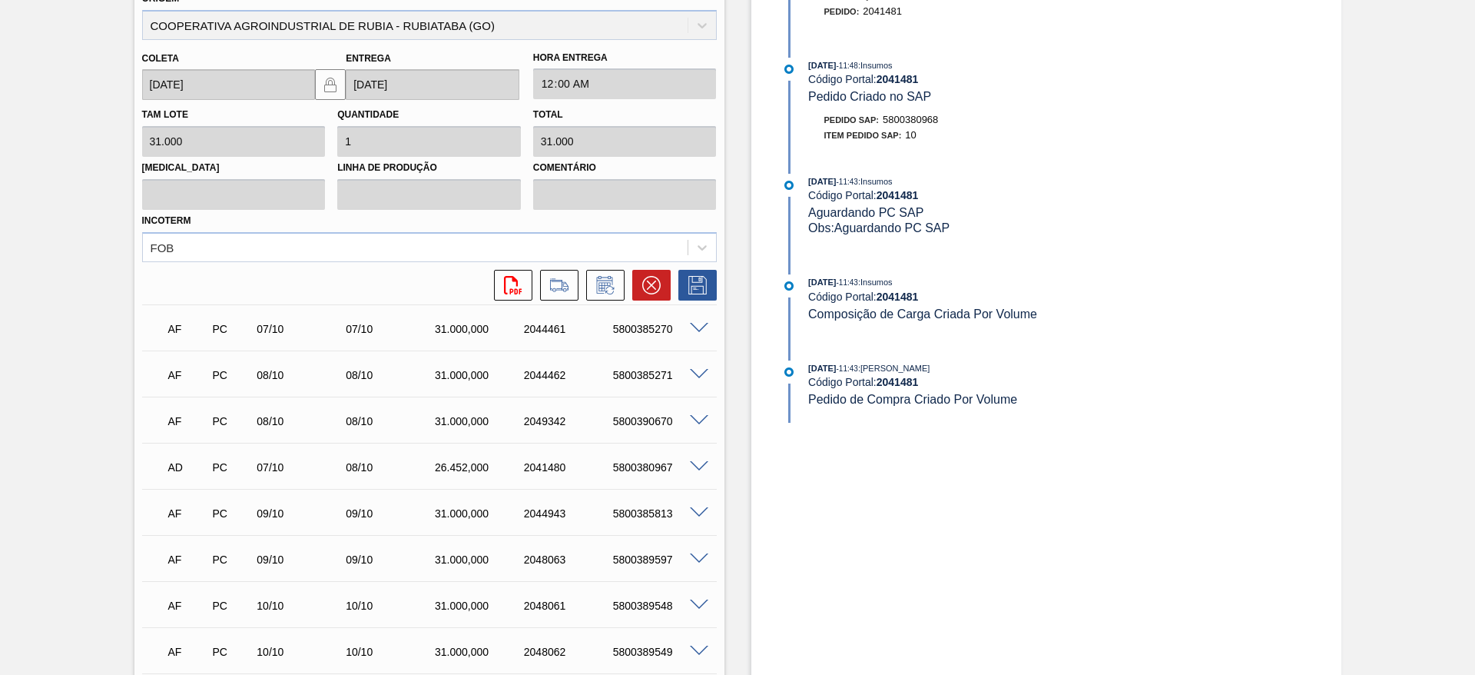
scroll to position [576, 0]
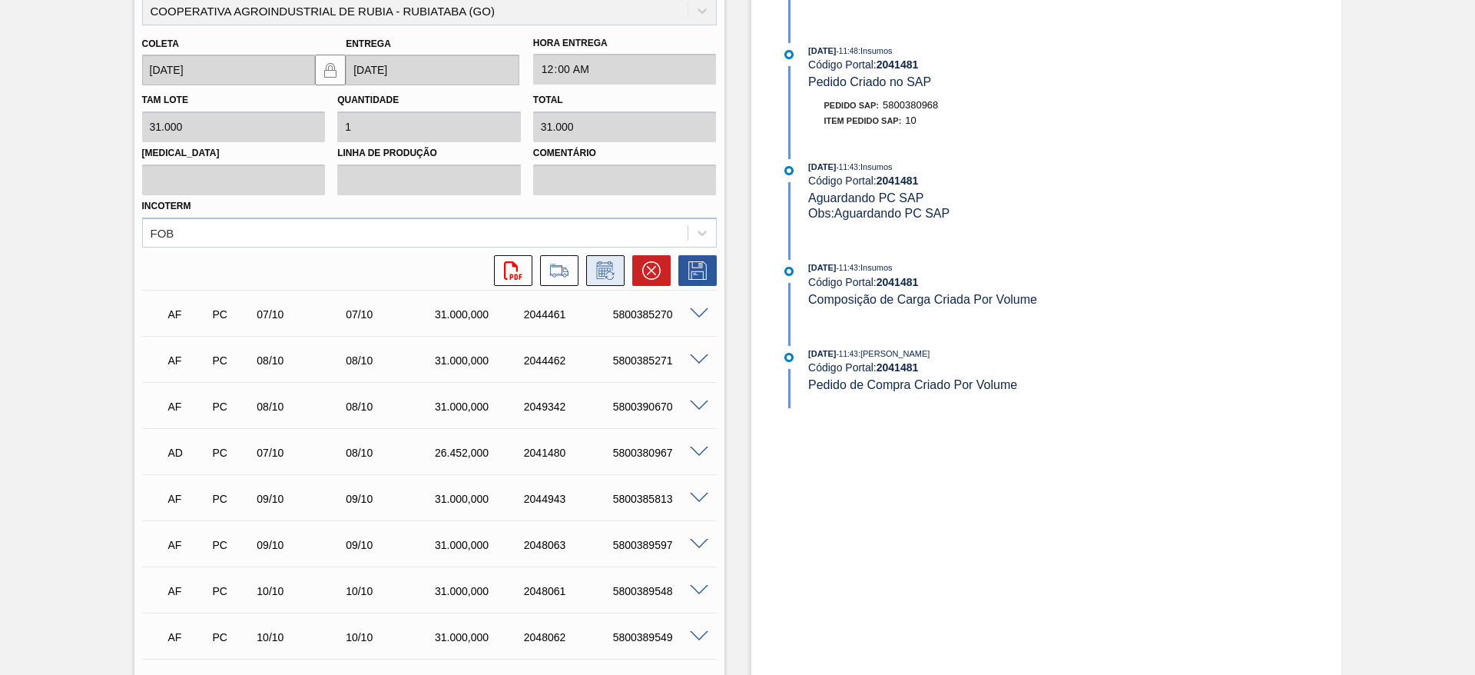
click at [596, 280] on button at bounding box center [605, 270] width 38 height 31
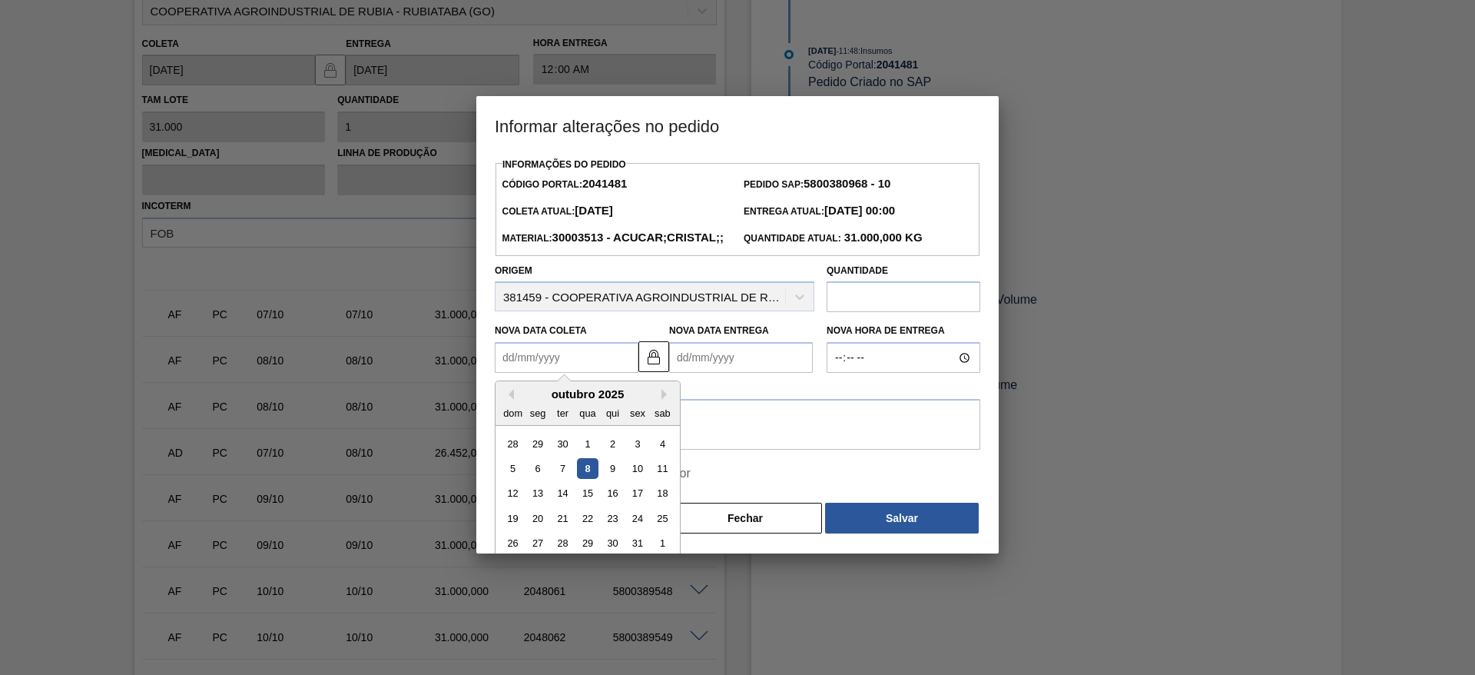
click at [546, 373] on Coleta2041481 "Nova Data Coleta" at bounding box center [567, 357] width 144 height 31
click at [609, 479] on div "9" at bounding box center [612, 468] width 21 height 21
type Coleta2041481 "[DATE]"
type Entrega2041481 "[DATE]"
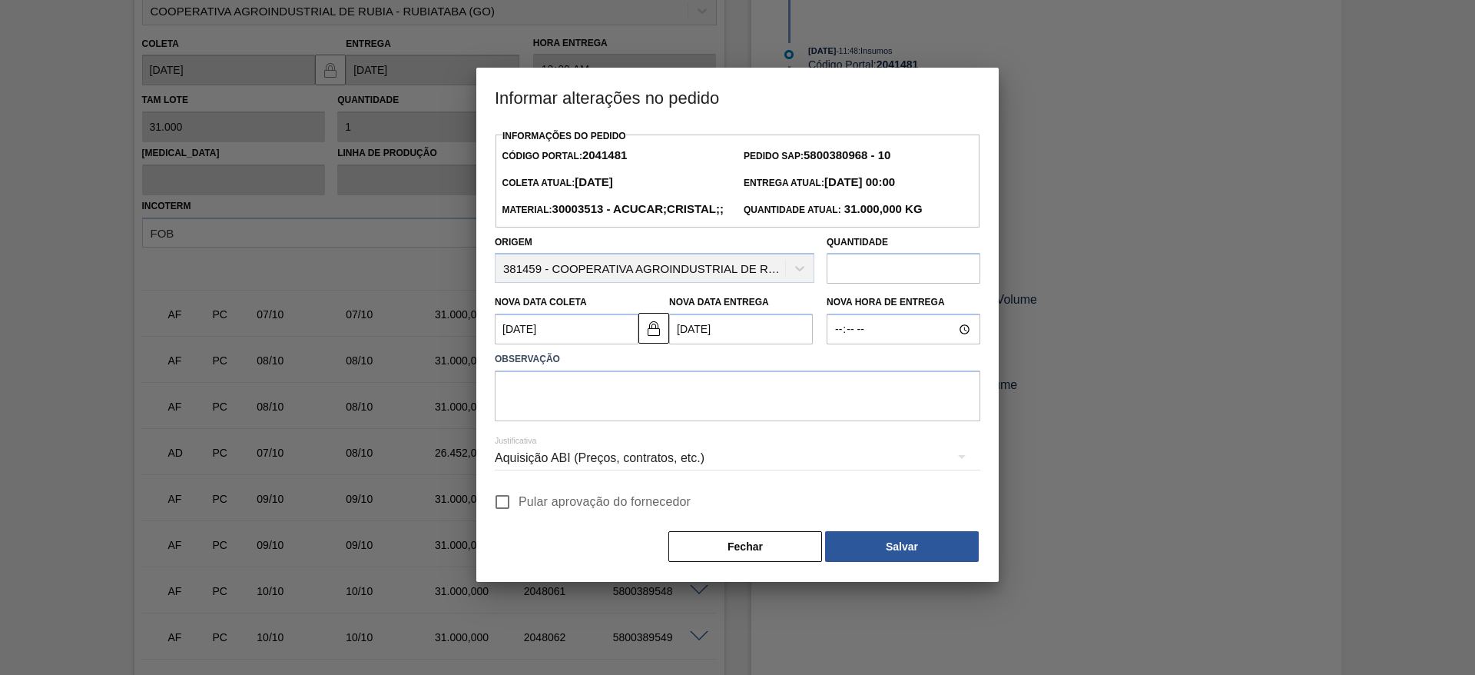
click at [508, 518] on input "Pular aprovação do fornecedor" at bounding box center [502, 502] width 32 height 32
checkbox input "true"
click at [519, 421] on textarea at bounding box center [738, 395] width 486 height 51
type textarea "."
click at [898, 550] on div "Informações do Pedido Código Portal: 2041481 Pedido SAP: 5800380968 - 10 [PERSO…" at bounding box center [738, 344] width 486 height 439
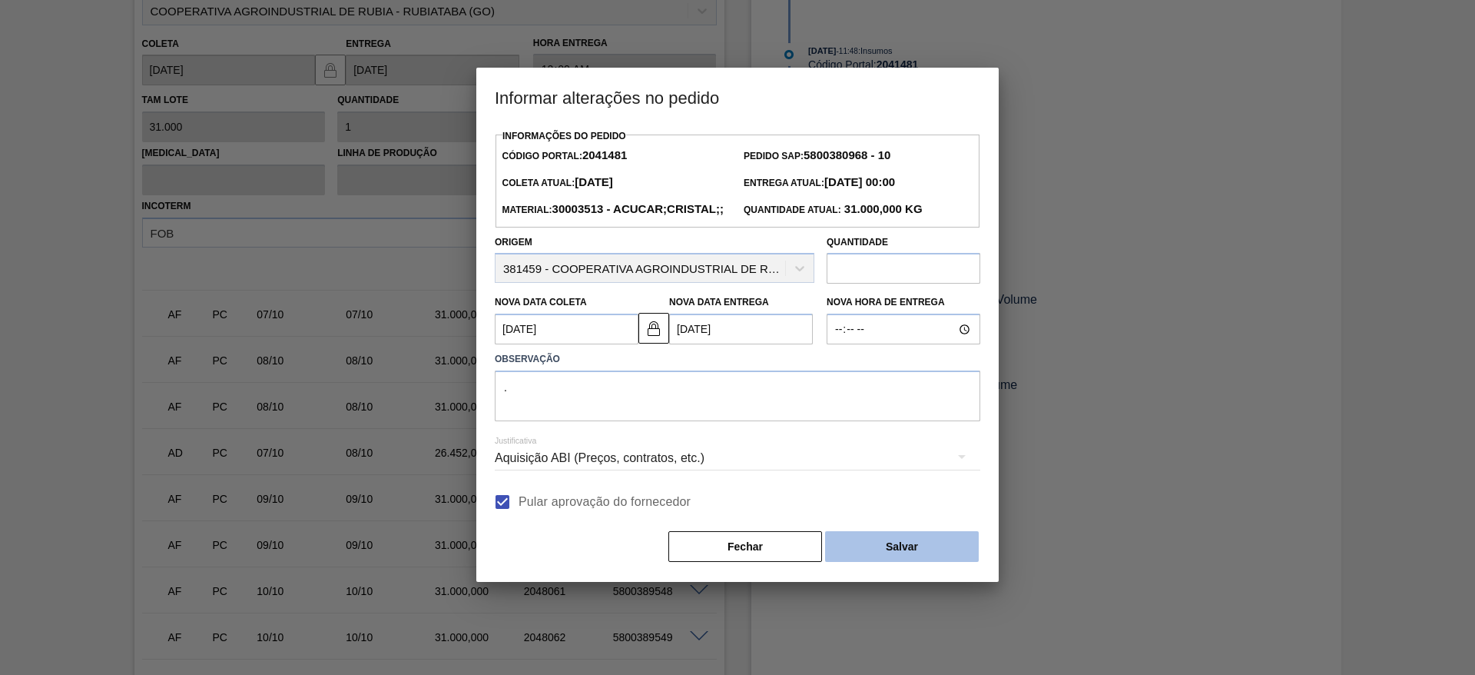
click at [905, 562] on button "Salvar" at bounding box center [902, 546] width 154 height 31
click at [935, 562] on button "Salvar" at bounding box center [902, 546] width 154 height 31
click at [861, 562] on button "Salvar" at bounding box center [902, 546] width 154 height 31
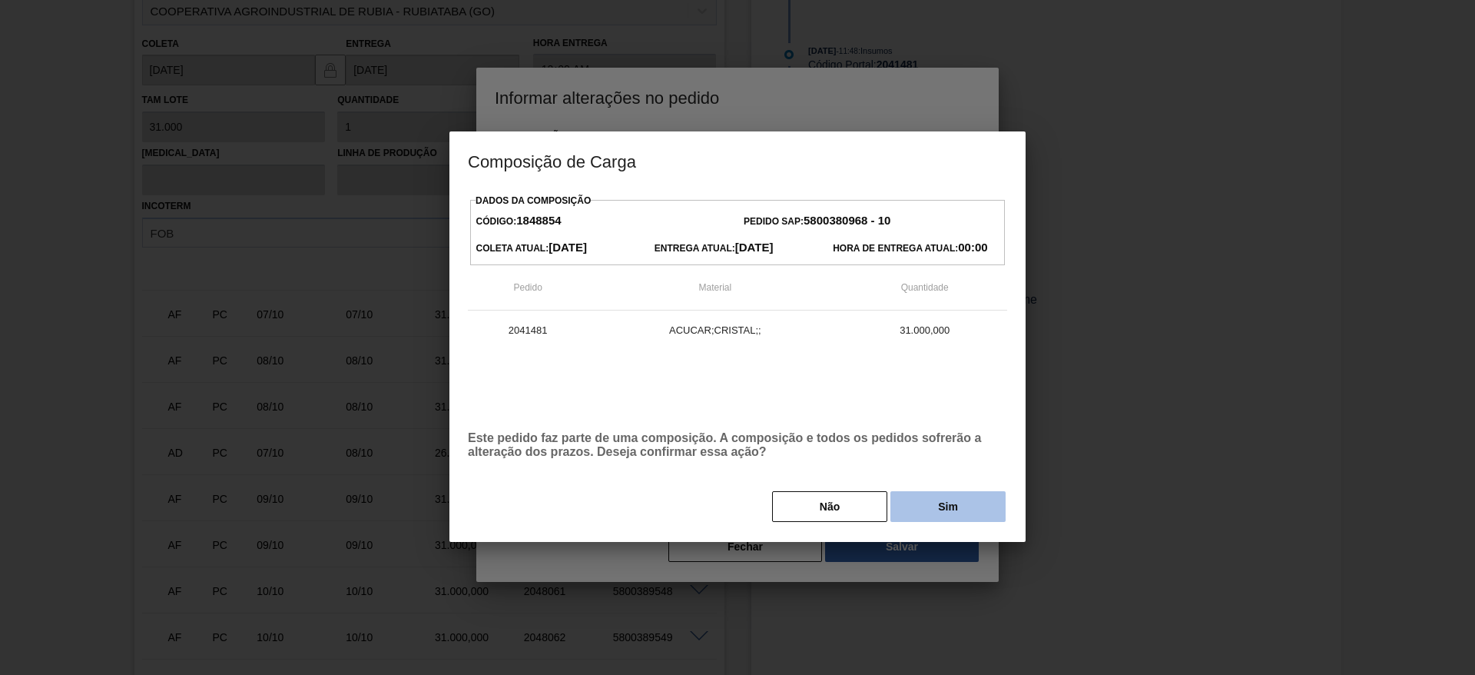
click at [932, 519] on button "Sim" at bounding box center [948, 506] width 115 height 31
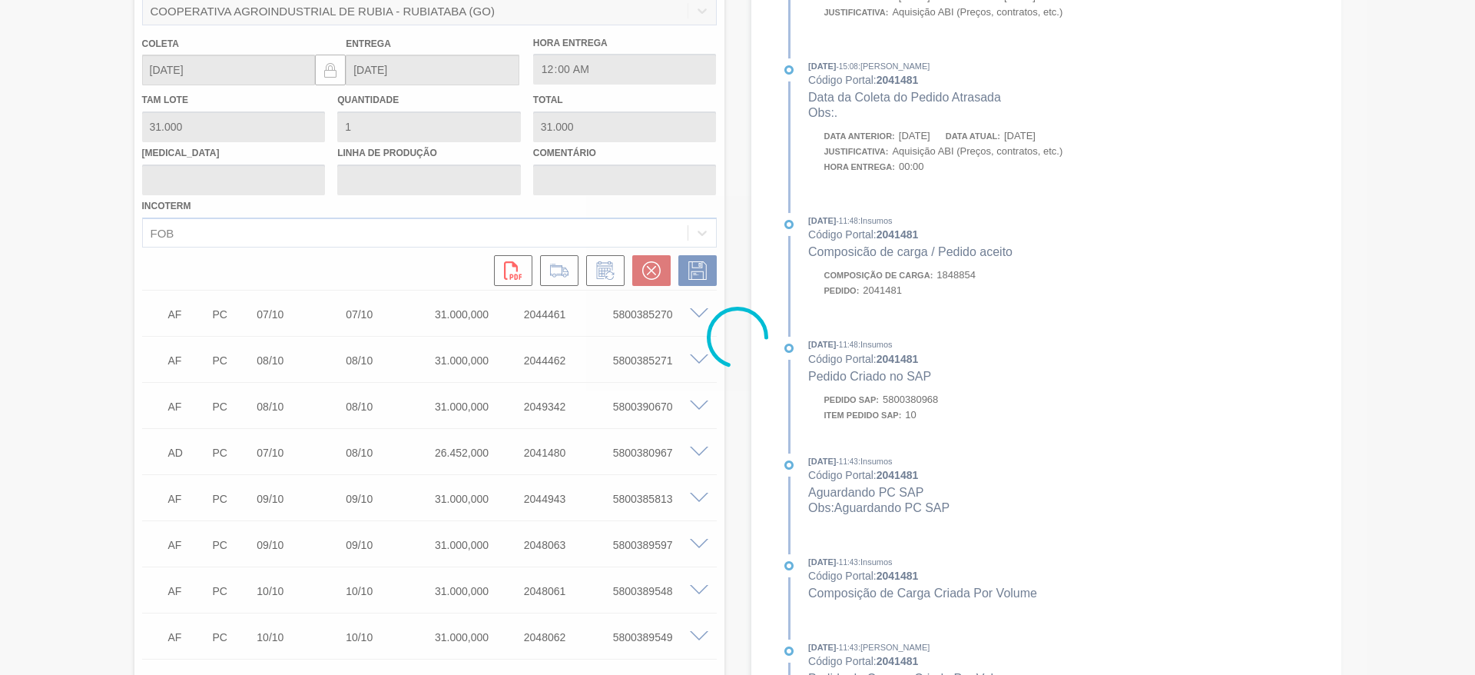
type input "."
type input "[DATE]"
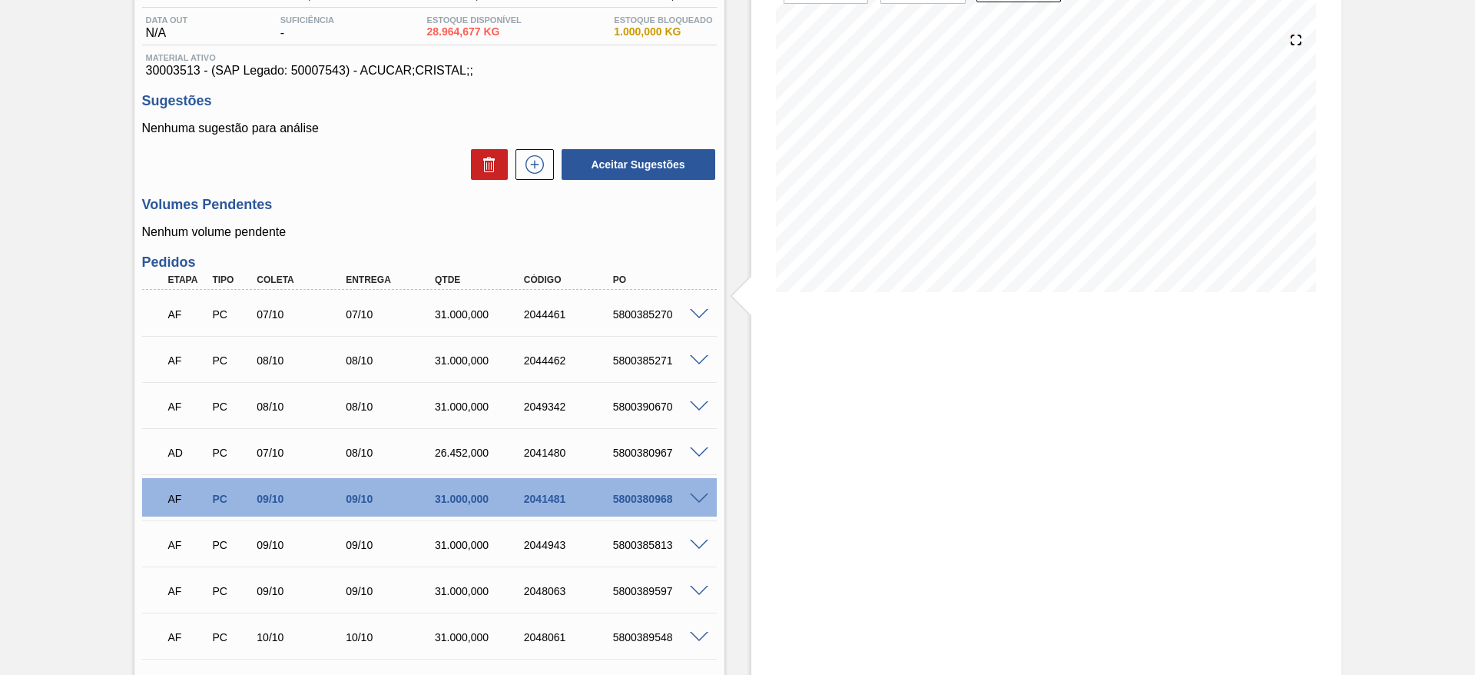
click at [700, 312] on span at bounding box center [699, 315] width 18 height 12
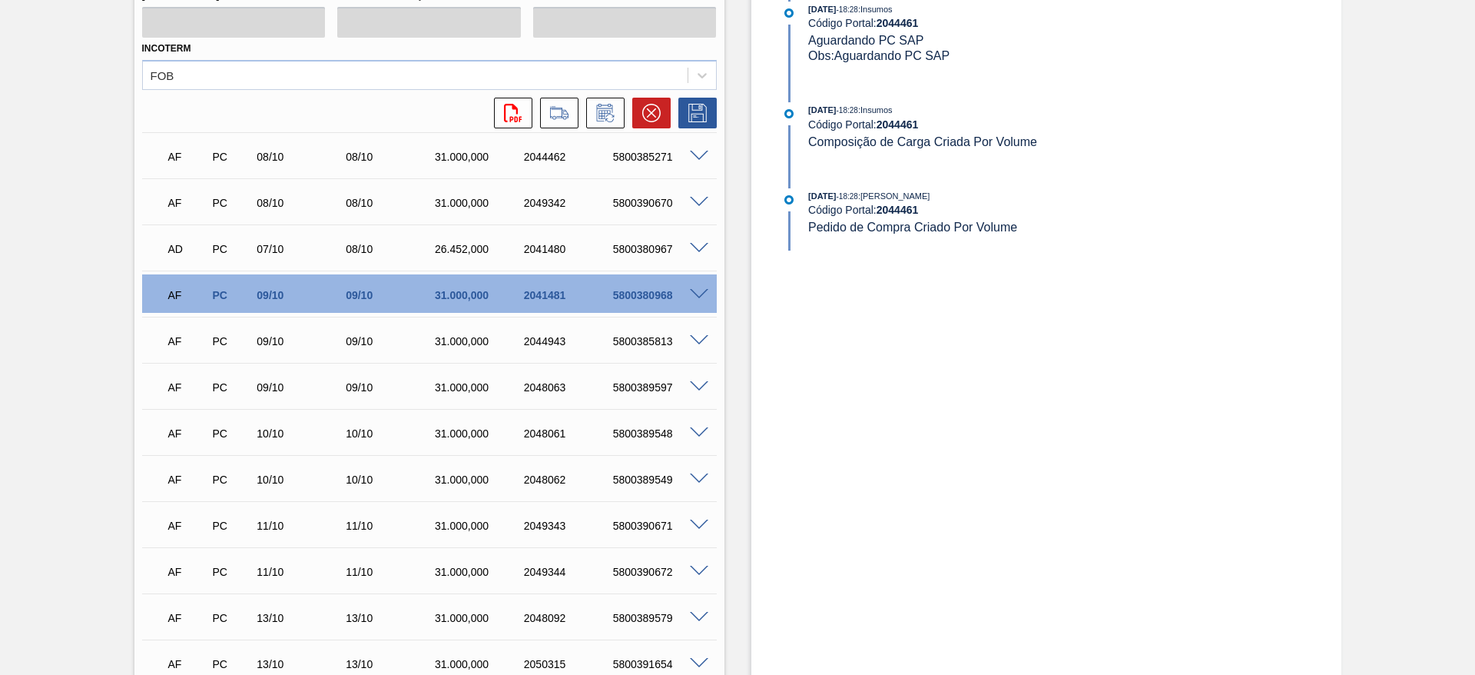
scroll to position [388, 0]
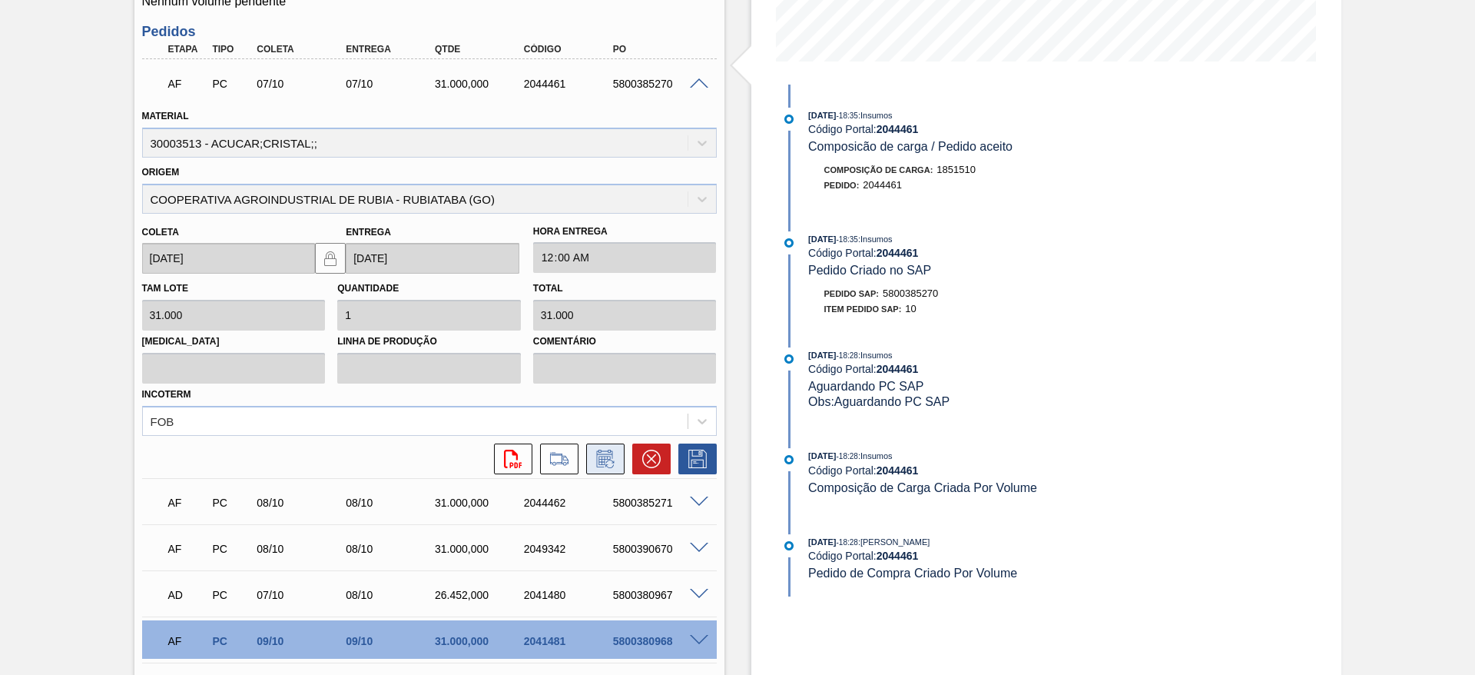
click at [612, 468] on button at bounding box center [605, 458] width 38 height 31
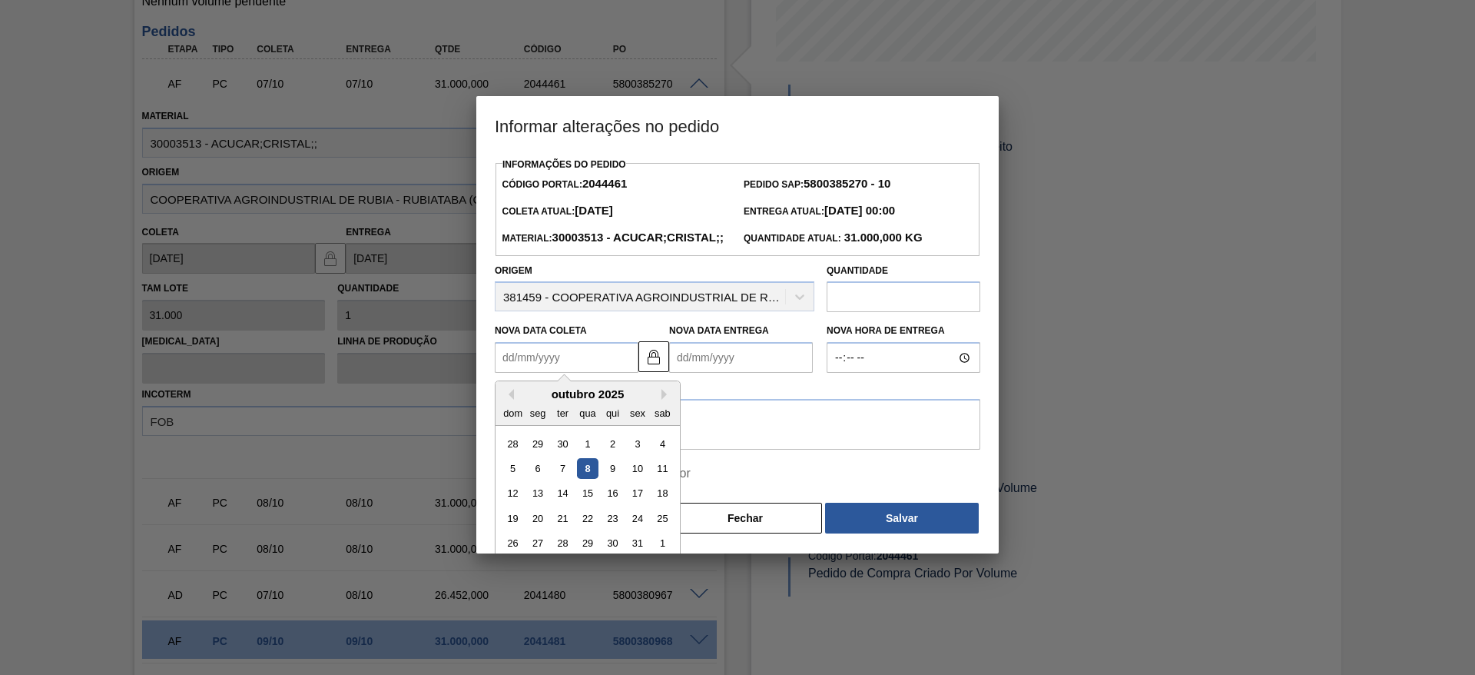
click at [550, 373] on Coleta2044461 "Nova Data Coleta" at bounding box center [567, 357] width 144 height 31
click at [609, 479] on div "9" at bounding box center [612, 468] width 21 height 21
type Coleta2044461 "09/10/2025"
type Entrega2044461 "09/10/2025"
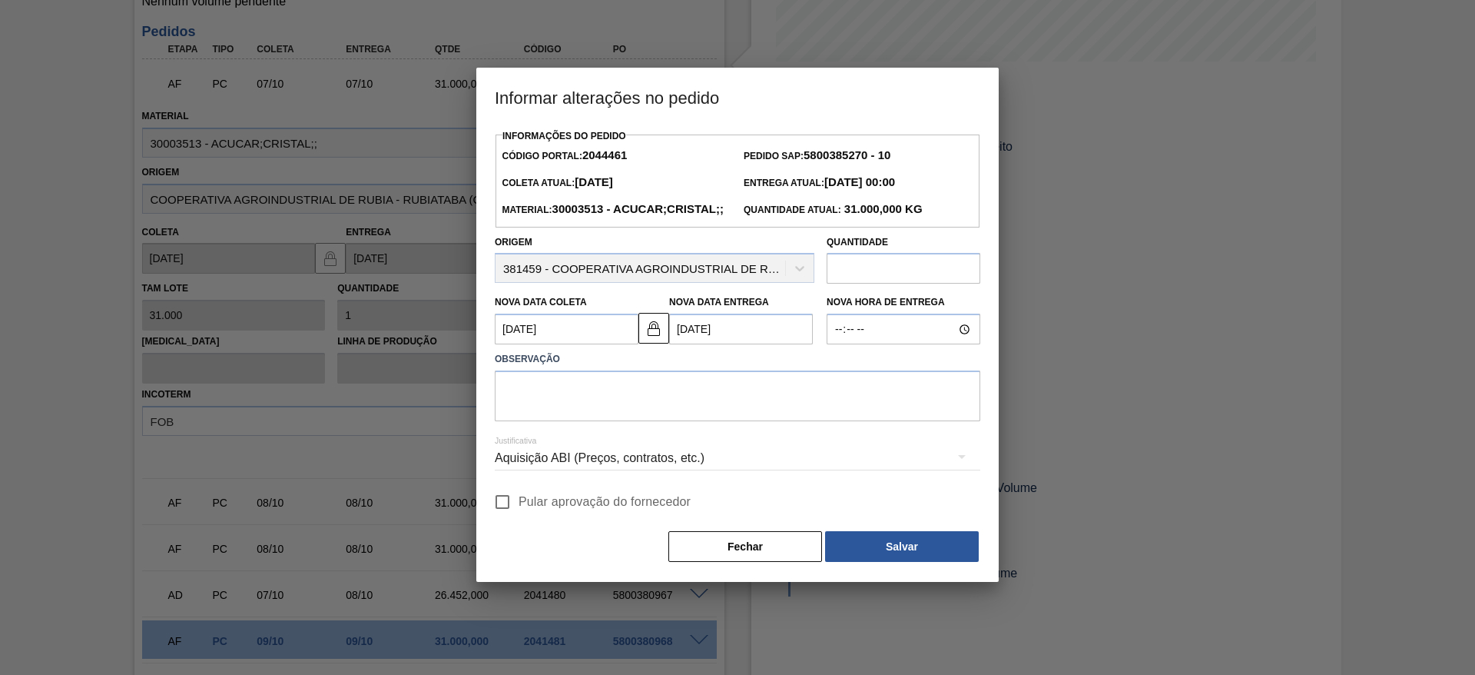
click at [514, 518] on input "Pular aprovação do fornecedor" at bounding box center [502, 502] width 32 height 32
checkbox input "true"
click at [523, 421] on textarea at bounding box center [738, 395] width 486 height 51
type textarea "."
click at [916, 562] on button "Salvar" at bounding box center [902, 546] width 154 height 31
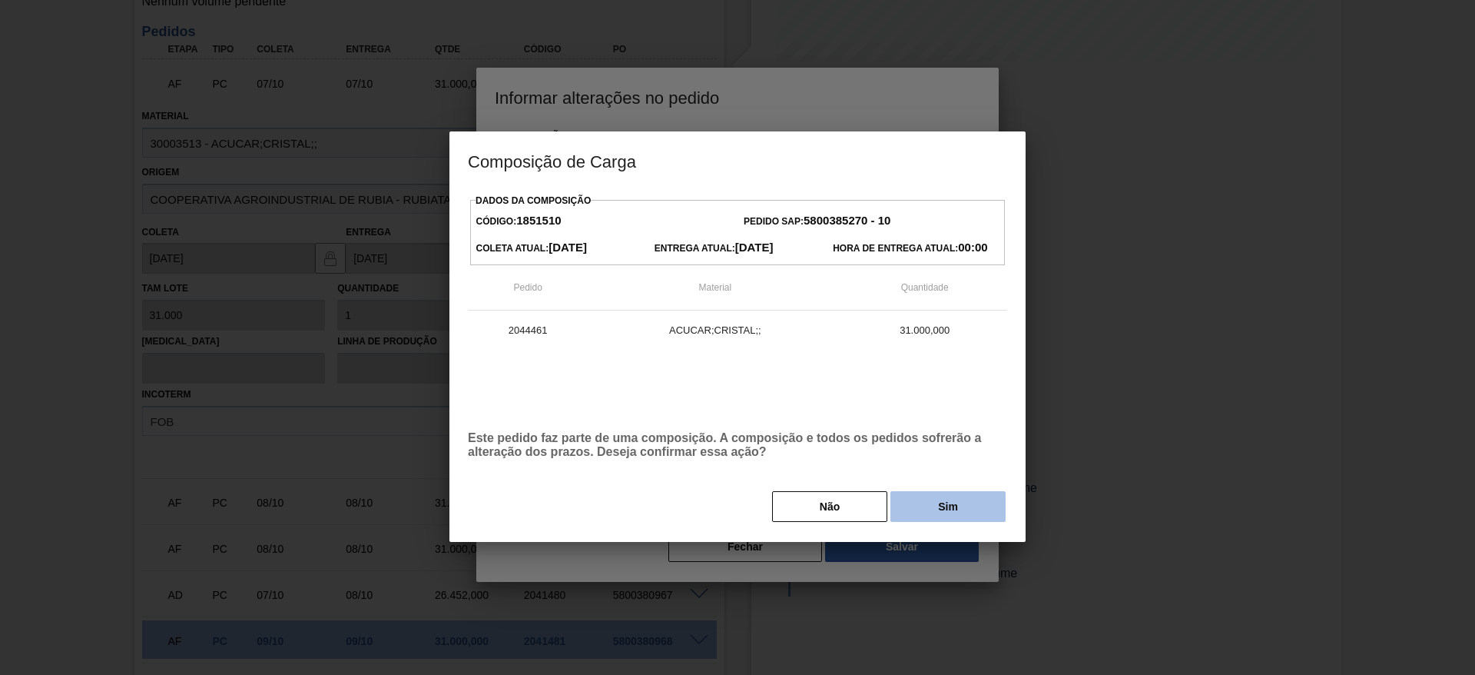
click at [947, 502] on button "Sim" at bounding box center [948, 506] width 115 height 31
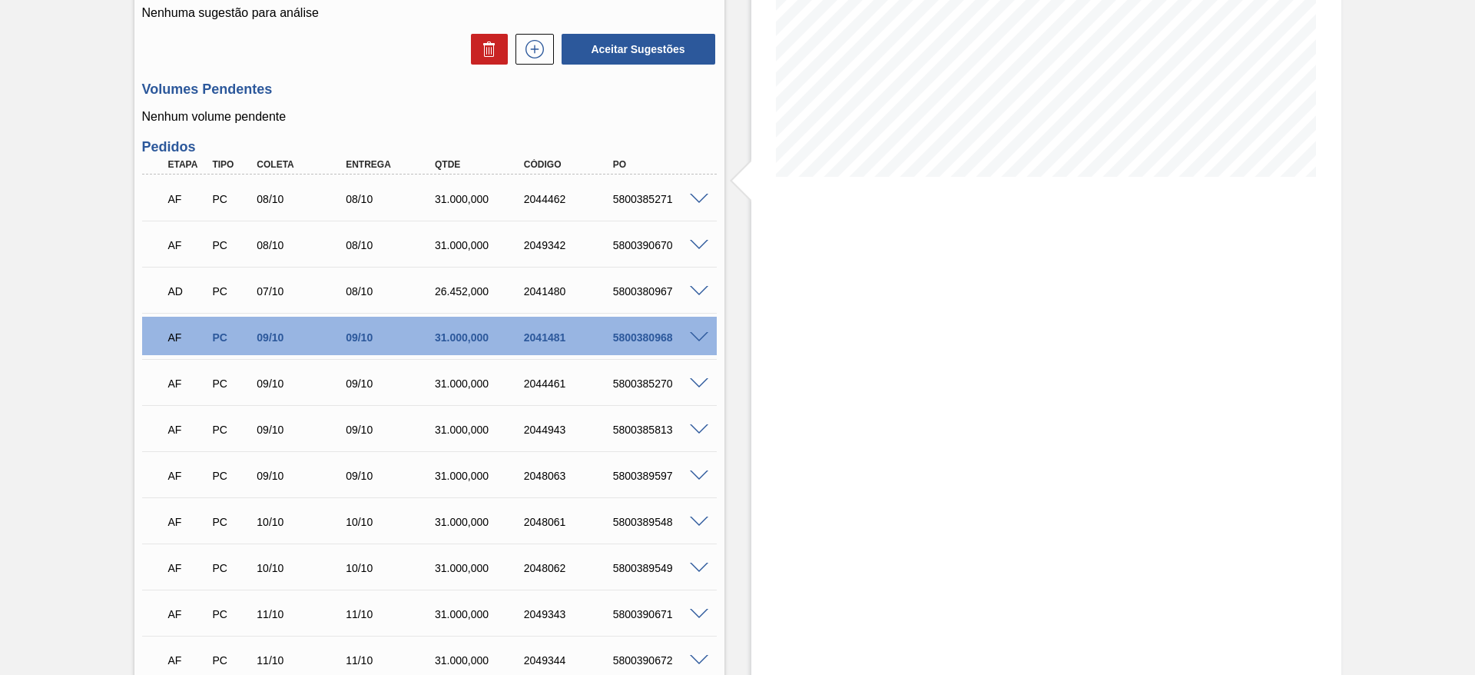
scroll to position [42, 0]
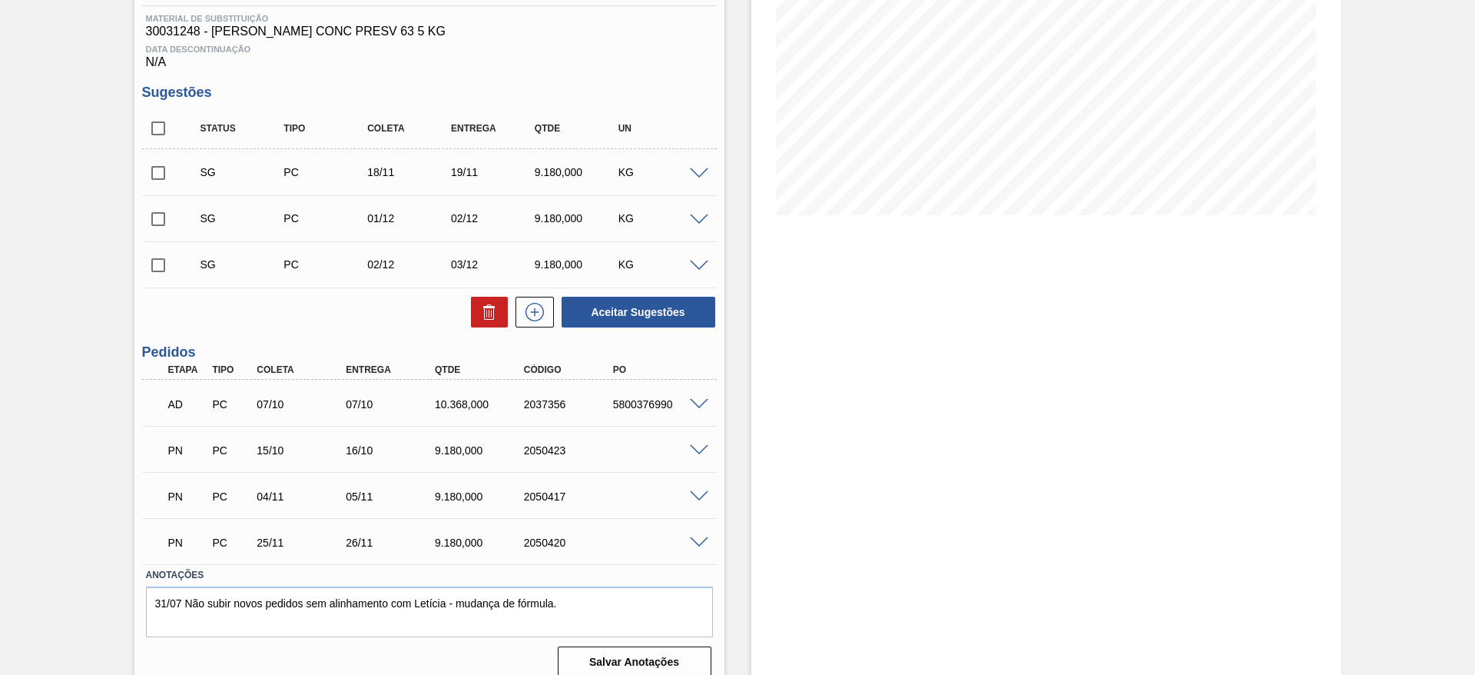
scroll to position [250, 0]
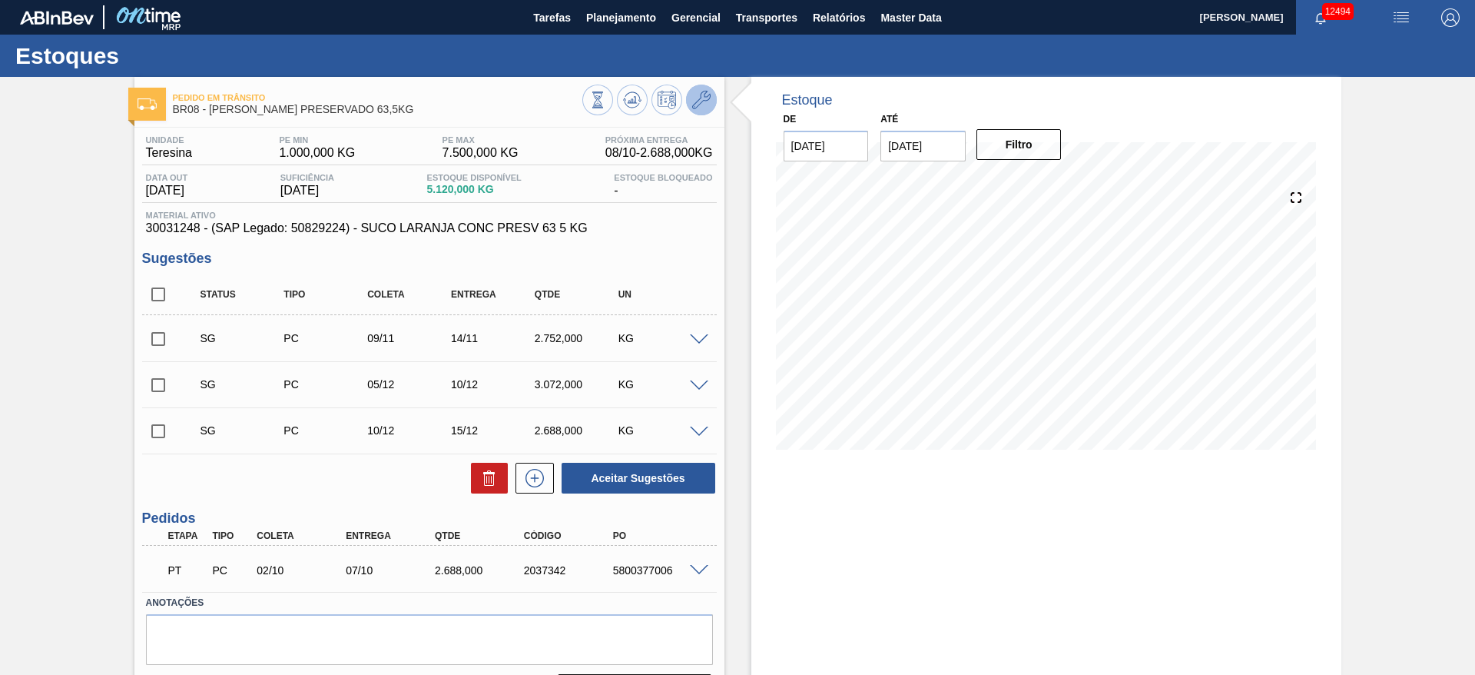
click at [702, 101] on icon at bounding box center [701, 100] width 18 height 18
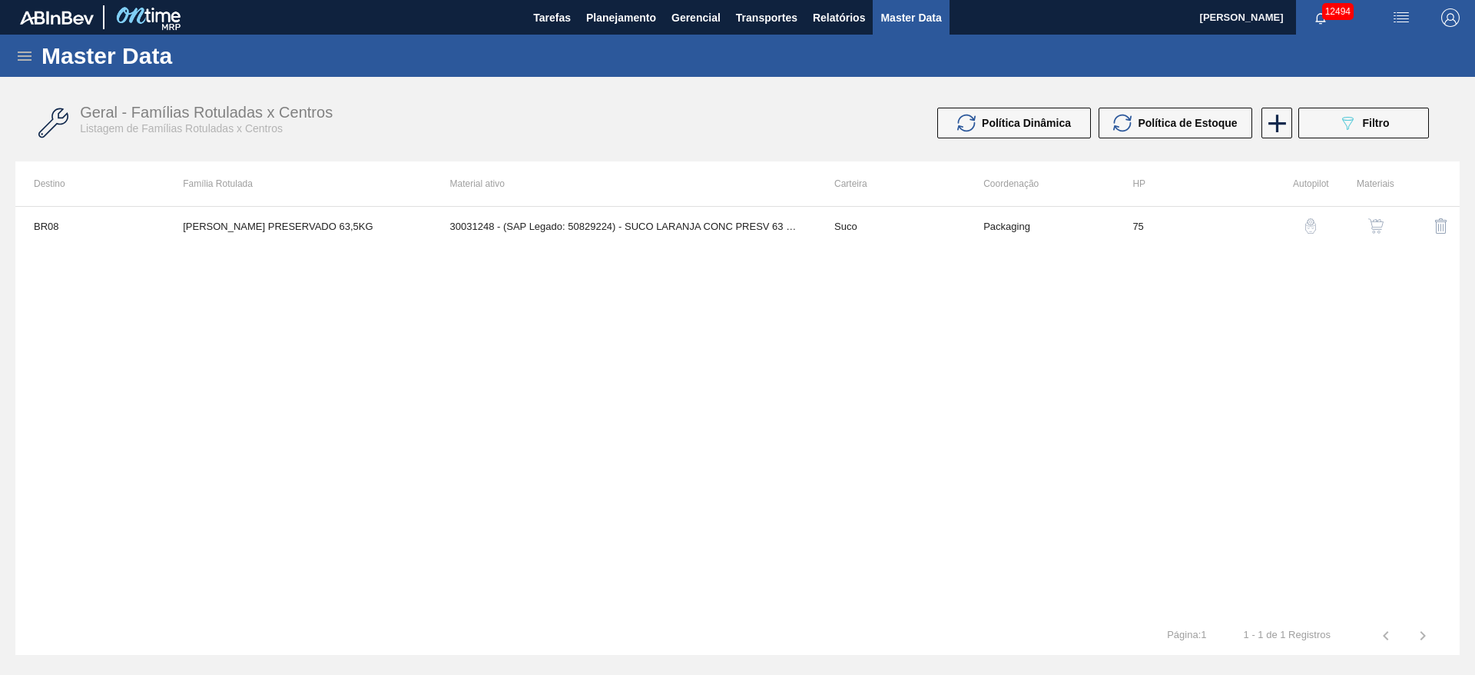
click at [1369, 226] on img "button" at bounding box center [1376, 225] width 15 height 15
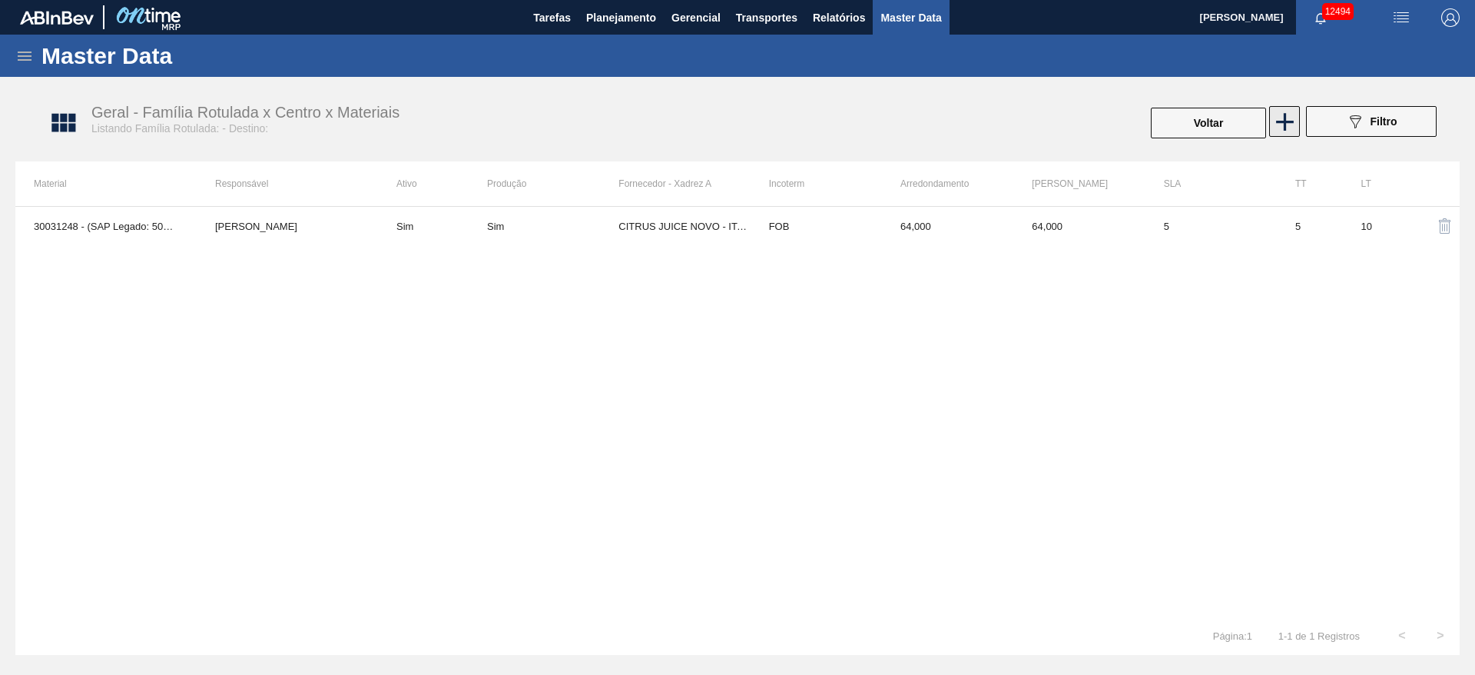
click at [1289, 118] on icon at bounding box center [1285, 122] width 30 height 30
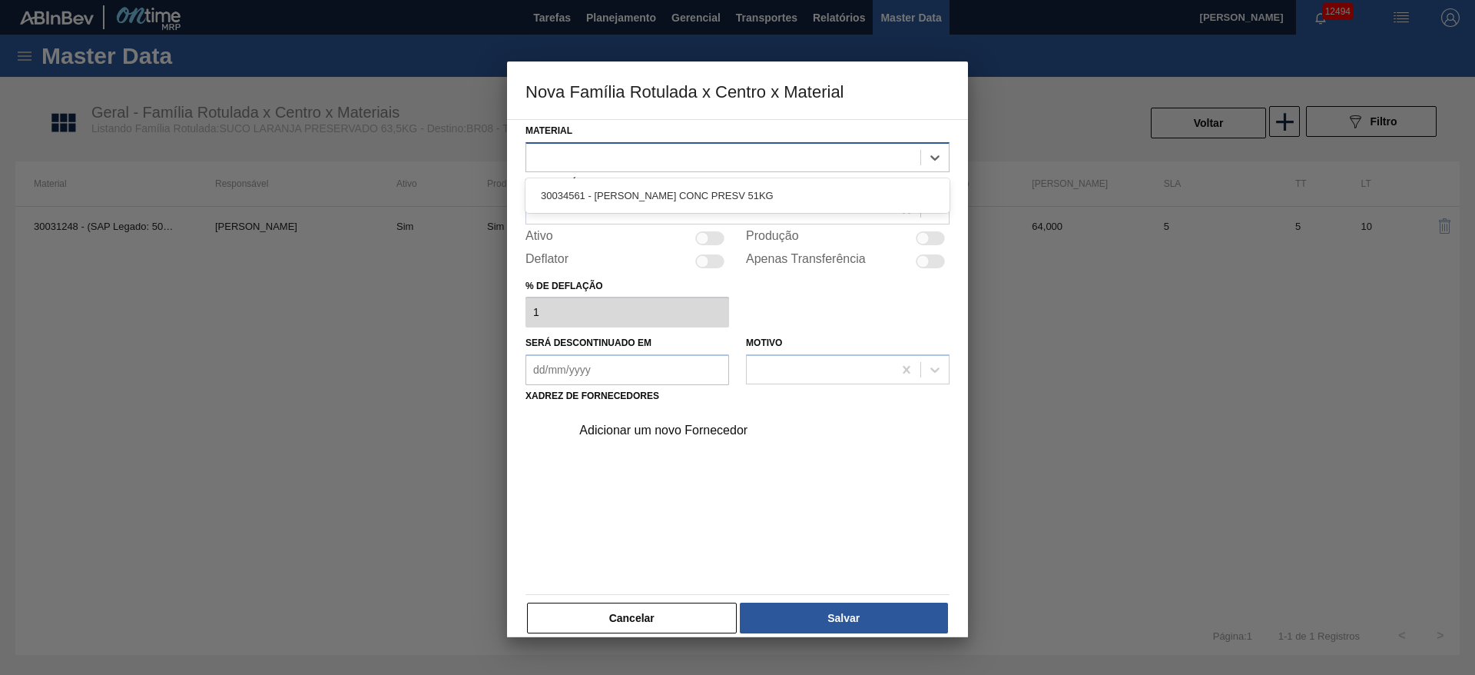
click at [649, 161] on div at bounding box center [723, 157] width 394 height 22
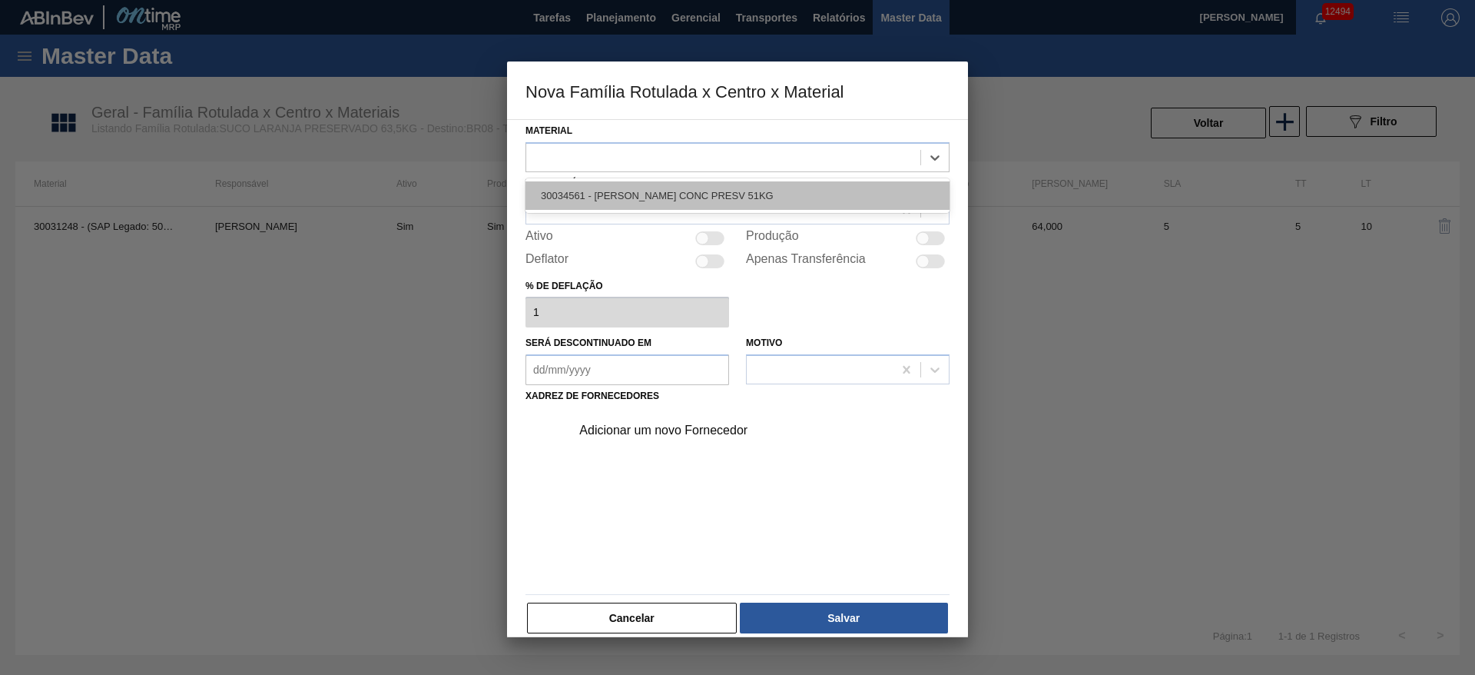
click at [648, 185] on div "30034561 - [PERSON_NAME] CONC PRESV 51KG" at bounding box center [738, 195] width 424 height 28
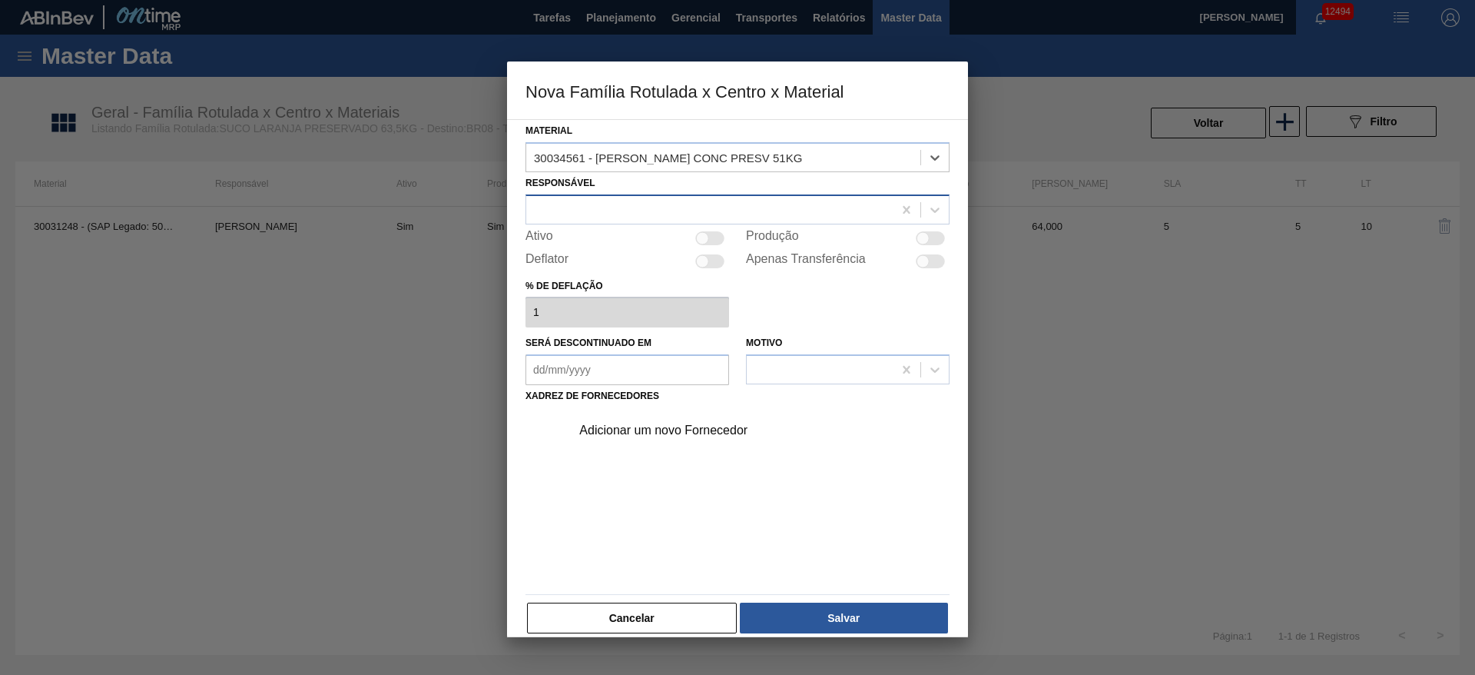
click at [648, 202] on div at bounding box center [709, 209] width 367 height 22
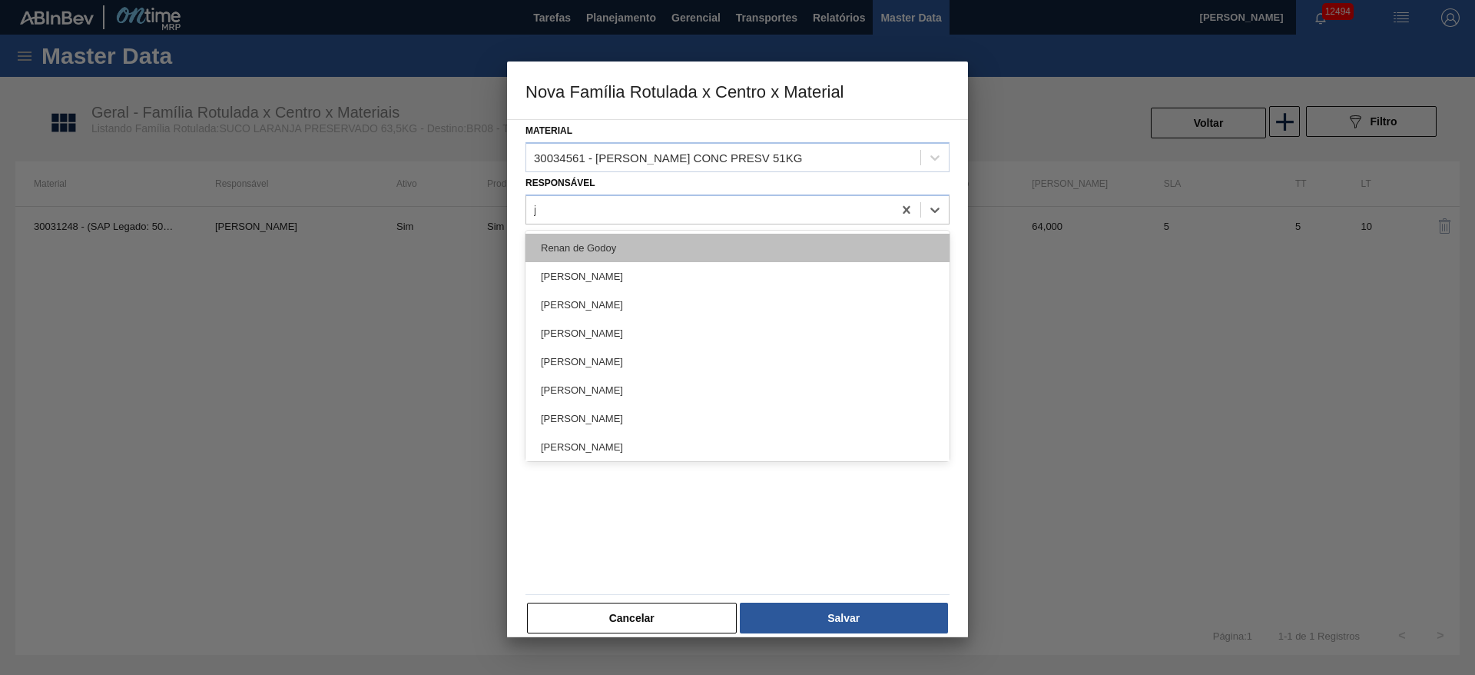
type input "jo"
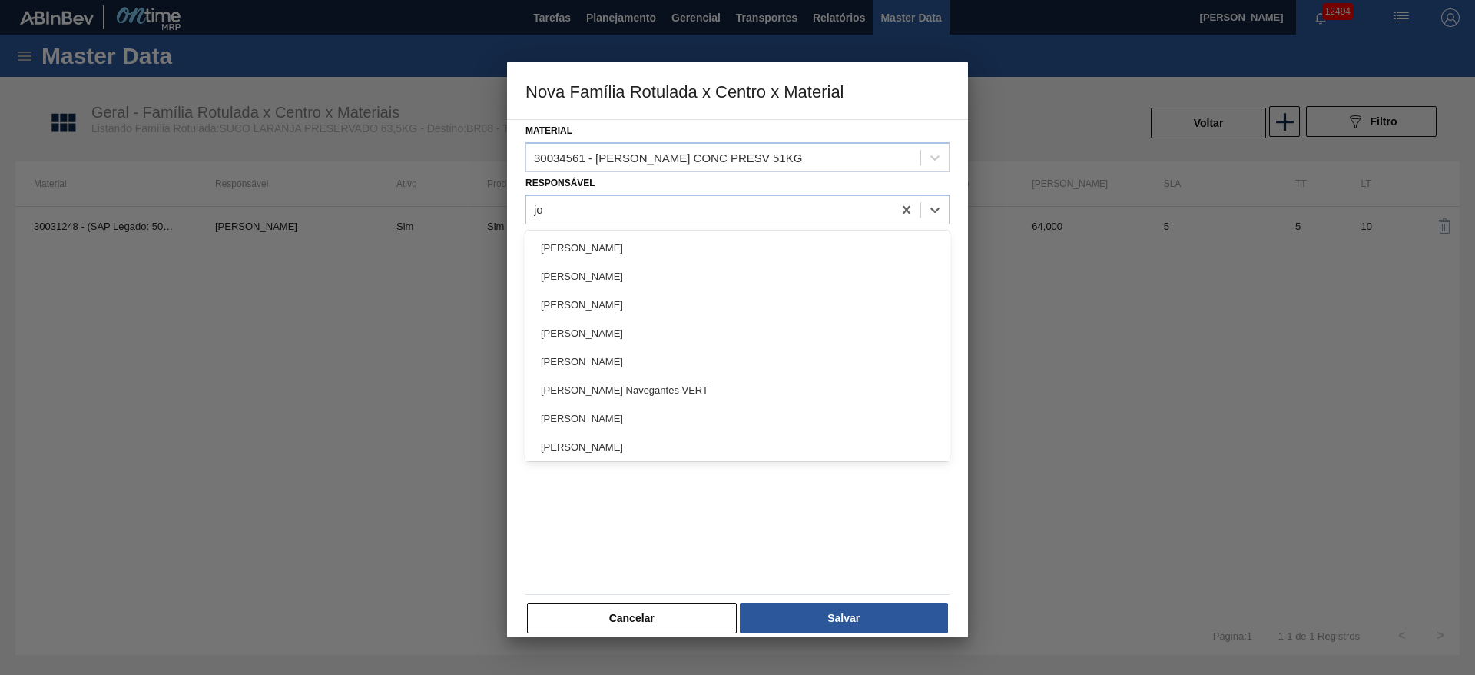
click at [605, 284] on div "[PERSON_NAME]" at bounding box center [738, 276] width 424 height 28
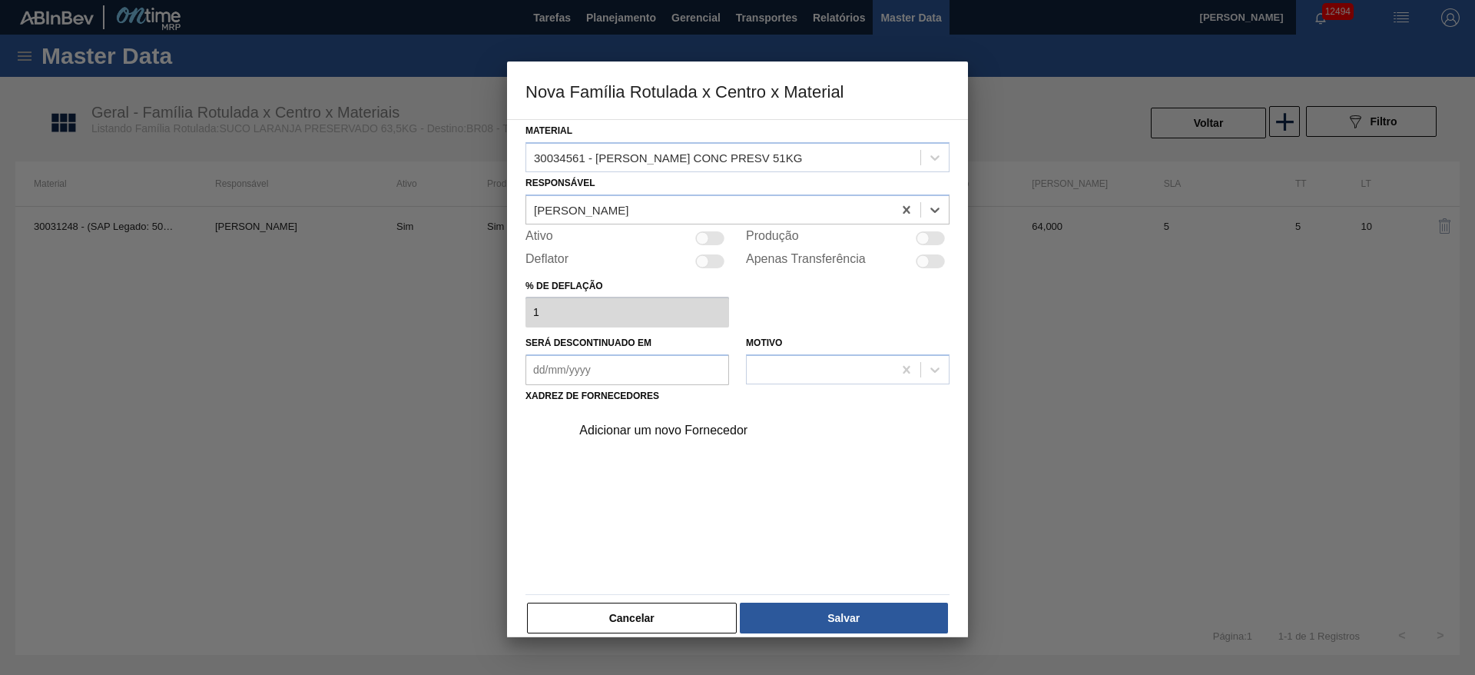
click at [660, 437] on div "Adicionar um novo Fornecedor" at bounding box center [756, 430] width 388 height 38
click at [662, 426] on div "Adicionar um novo Fornecedor" at bounding box center [729, 430] width 301 height 14
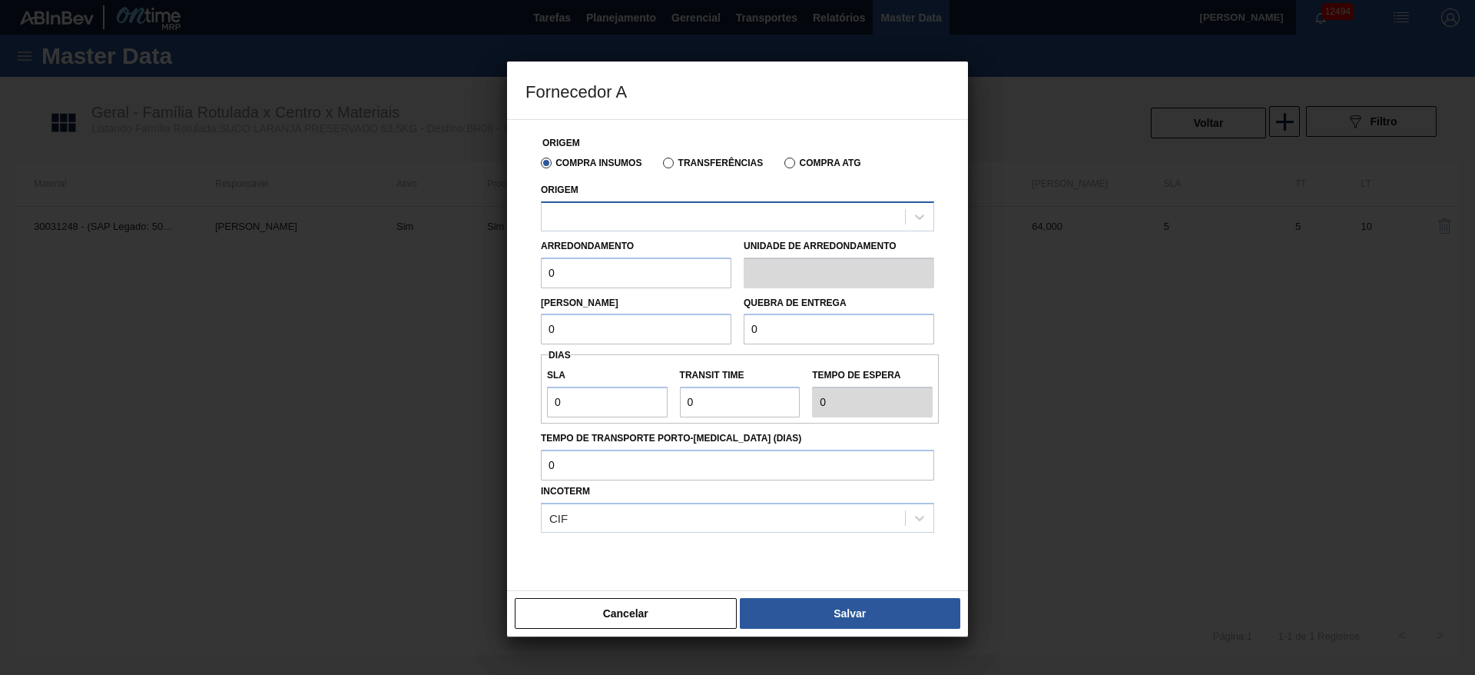
click at [653, 215] on div at bounding box center [723, 216] width 363 height 22
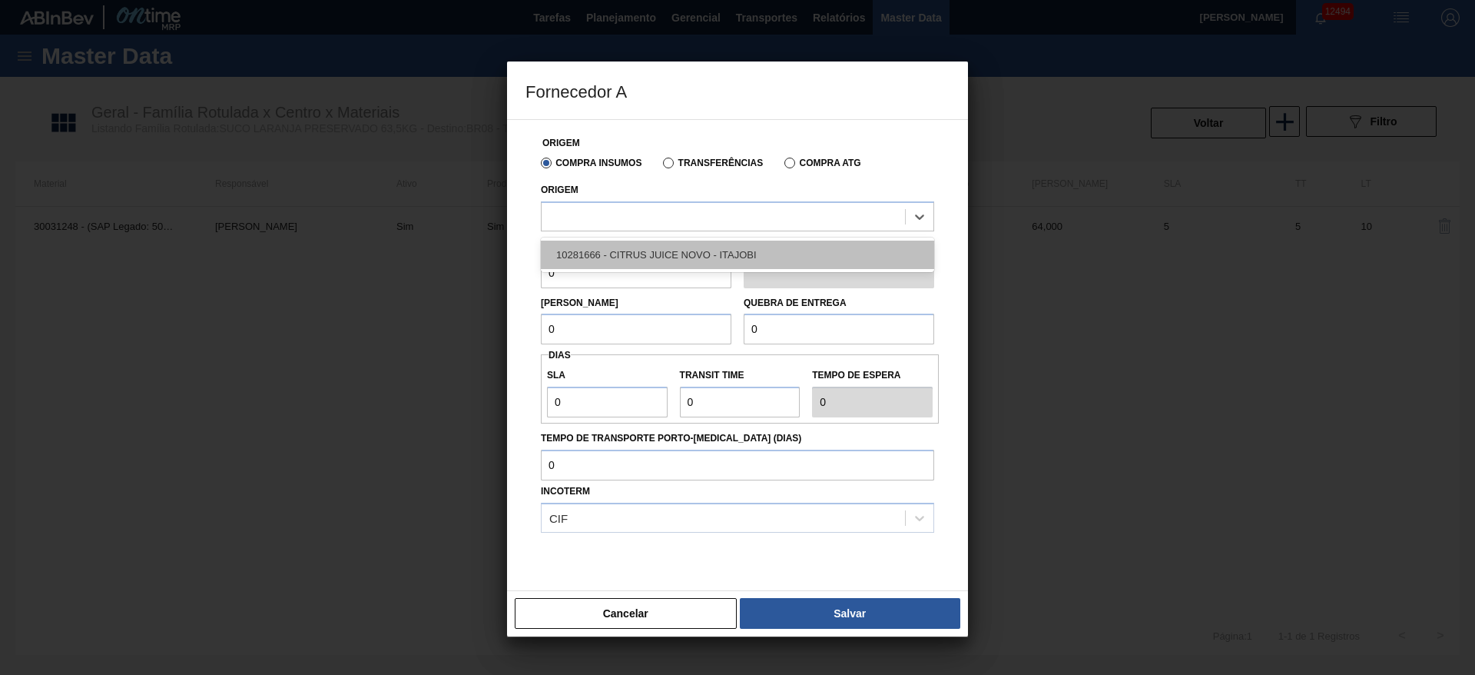
click at [638, 247] on div "10281666 - CITRUS JUICE NOVO - ITAJOBI" at bounding box center [737, 255] width 393 height 28
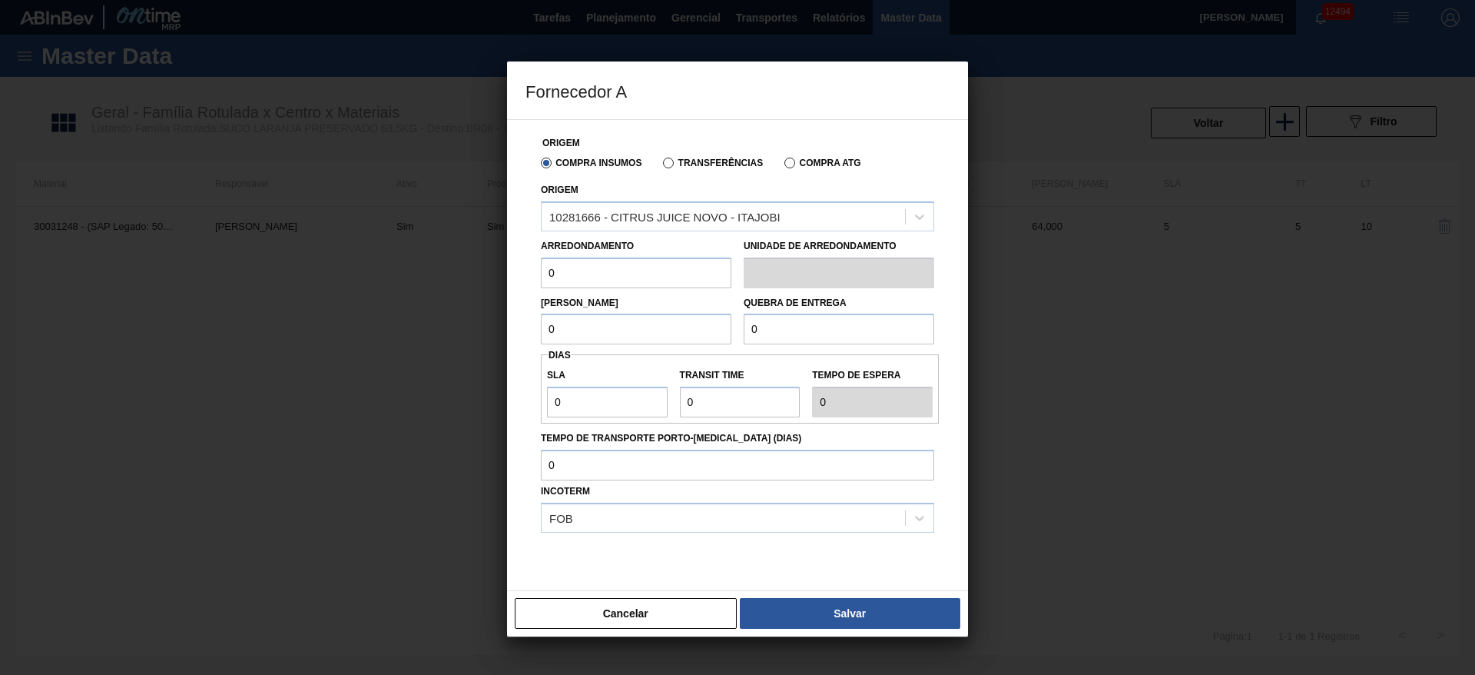
drag, startPoint x: 585, startPoint y: 270, endPoint x: 505, endPoint y: 270, distance: 79.9
click at [505, 270] on div "Fornecedor A Origem Compra Insumos Transferências Compra ATG Origem 10281666 - …" at bounding box center [737, 337] width 1475 height 675
drag, startPoint x: 500, startPoint y: 320, endPoint x: 476, endPoint y: 320, distance: 24.6
click at [476, 320] on div "Fornecedor A Origem Compra Insumos Transferências Compra ATG Origem 10281666 - …" at bounding box center [737, 337] width 1475 height 675
click at [503, 275] on div "Fornecedor A Origem Compra Insumos Transferências Compra ATG Origem 10281666 - …" at bounding box center [737, 337] width 1475 height 675
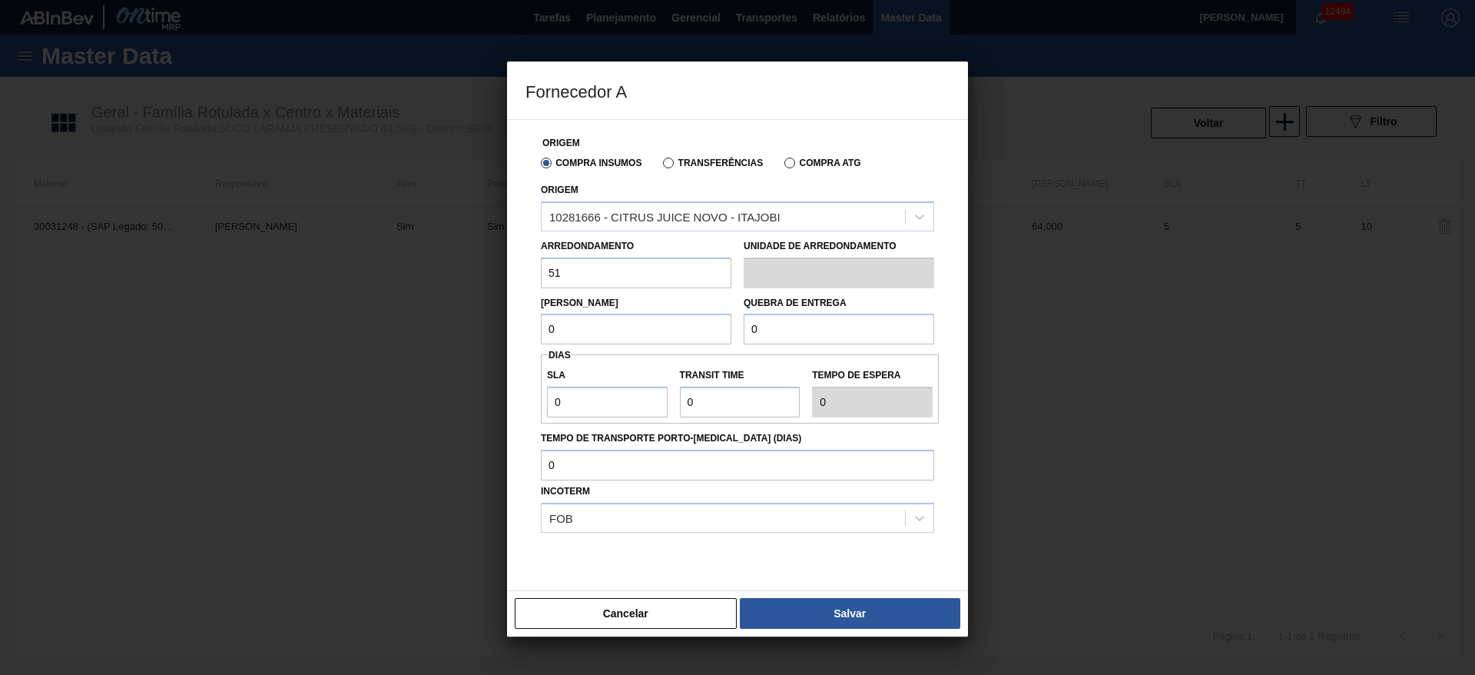
type input "51"
drag, startPoint x: 561, startPoint y: 334, endPoint x: 470, endPoint y: 329, distance: 90.8
click at [470, 329] on div "Fornecedor A Origem Compra Insumos Transferências Compra ATG Origem 10281666 - …" at bounding box center [737, 337] width 1475 height 675
type input "51"
click at [811, 340] on input "0" at bounding box center [839, 329] width 191 height 31
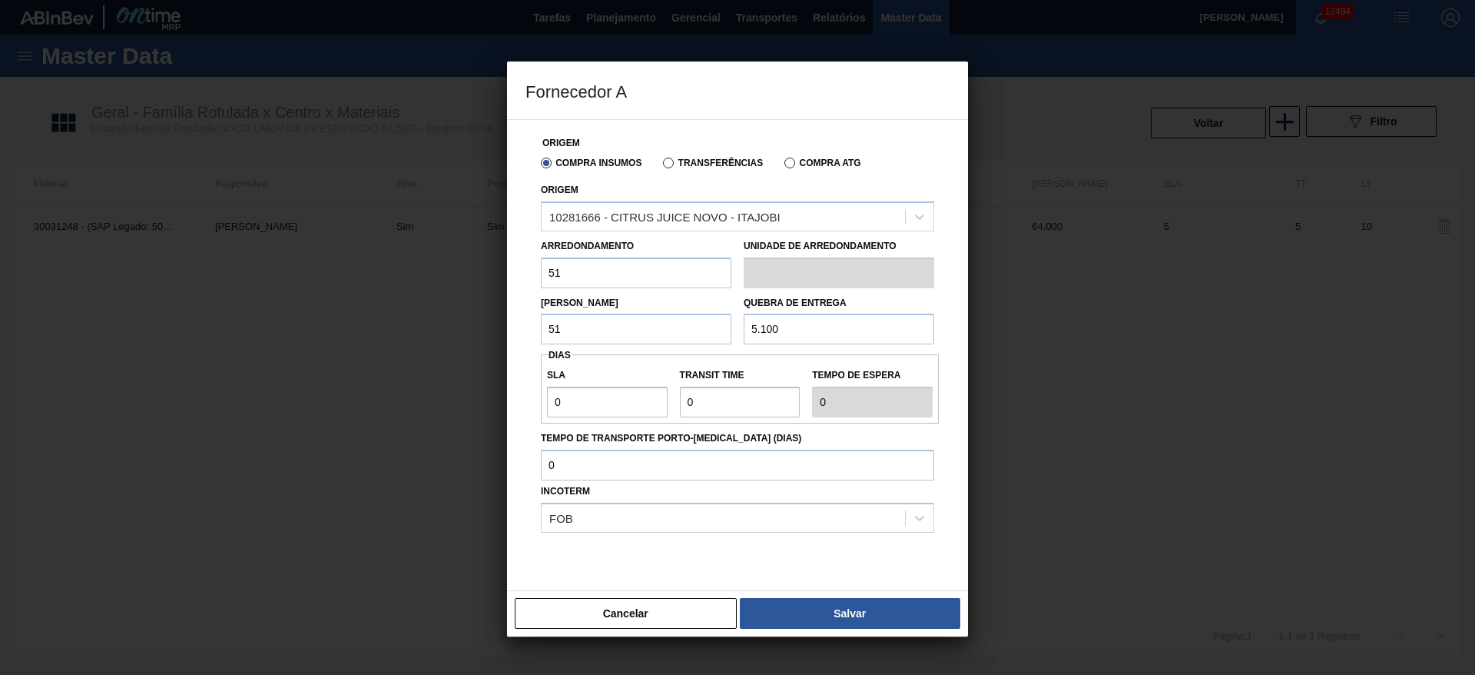
type input "5.100"
drag, startPoint x: 593, startPoint y: 408, endPoint x: 453, endPoint y: 413, distance: 140.7
click at [453, 413] on div "Fornecedor A Origem Compra Insumos Transferências Compra ATG Origem 10281666 - …" at bounding box center [737, 337] width 1475 height 675
type input "1"
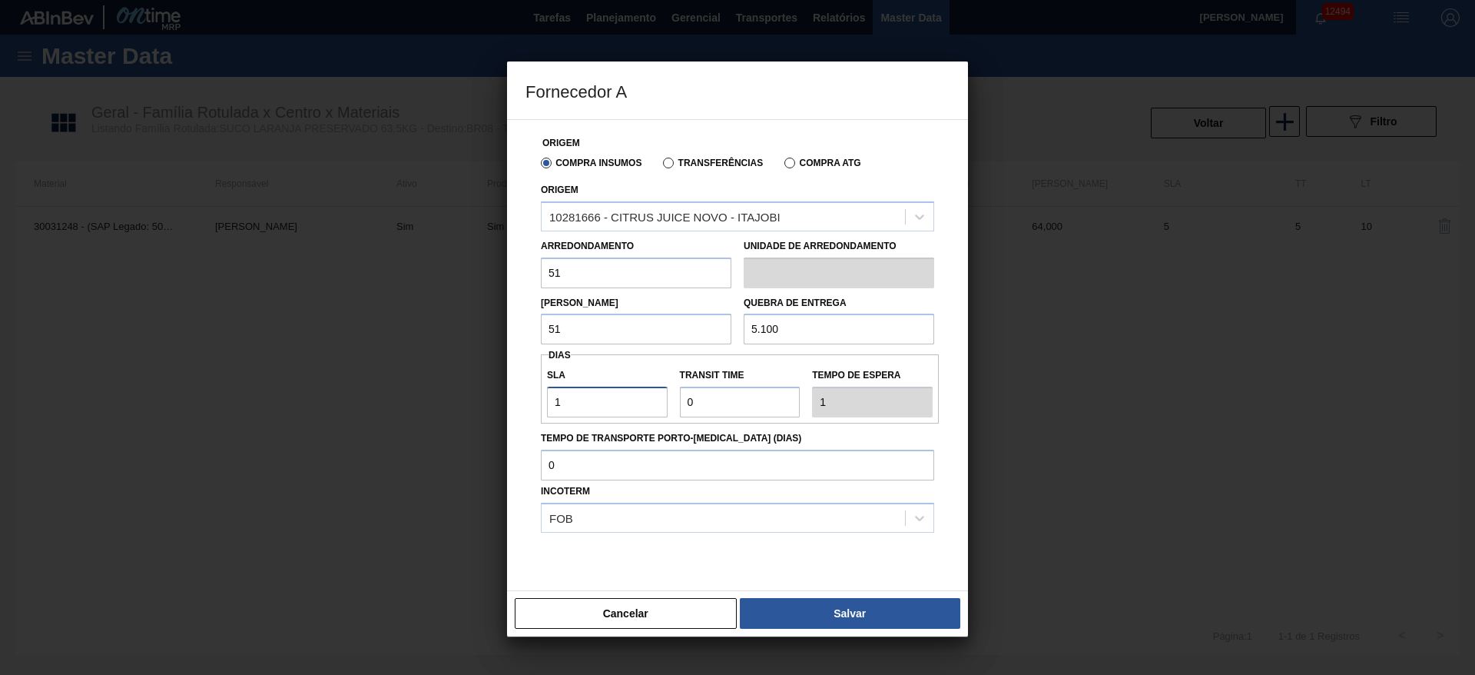
type input "10"
type input "8"
type input "18"
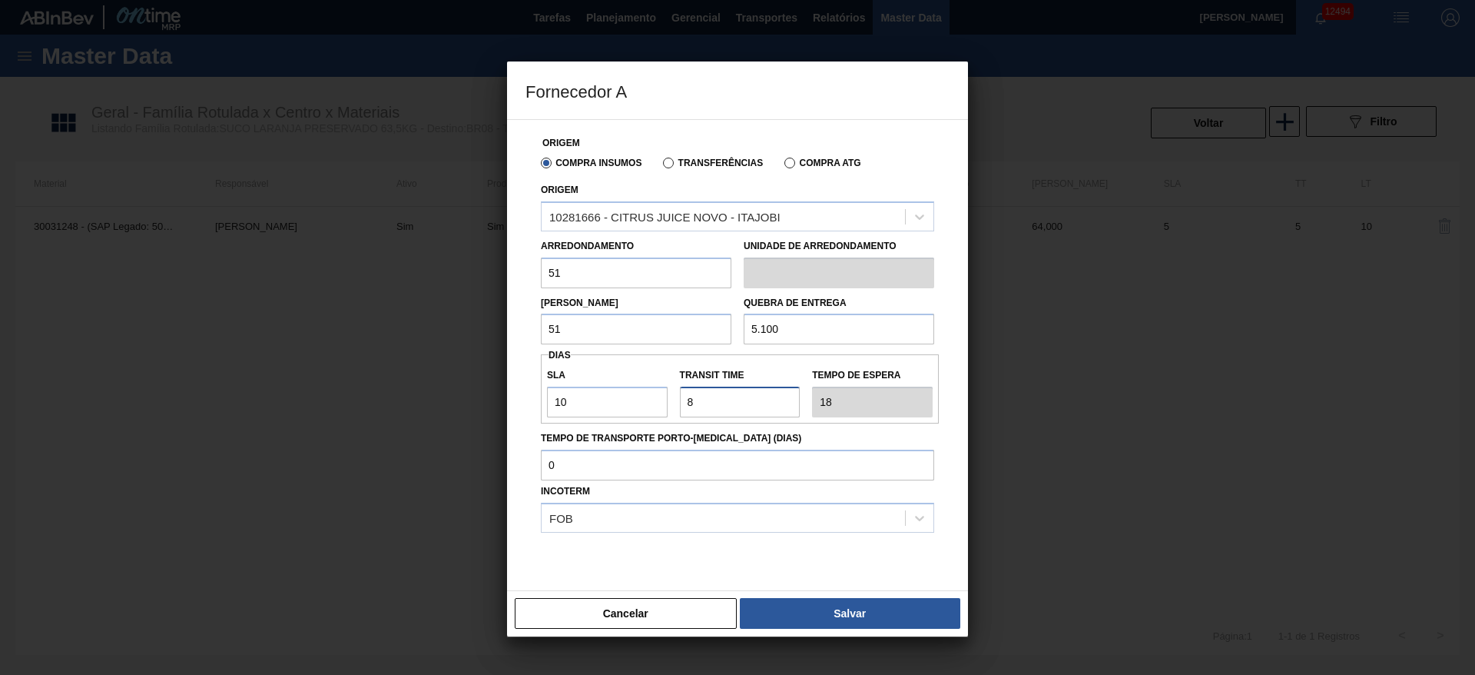
type input "8"
click at [832, 590] on div "Cancelar Salvar" at bounding box center [737, 613] width 461 height 46
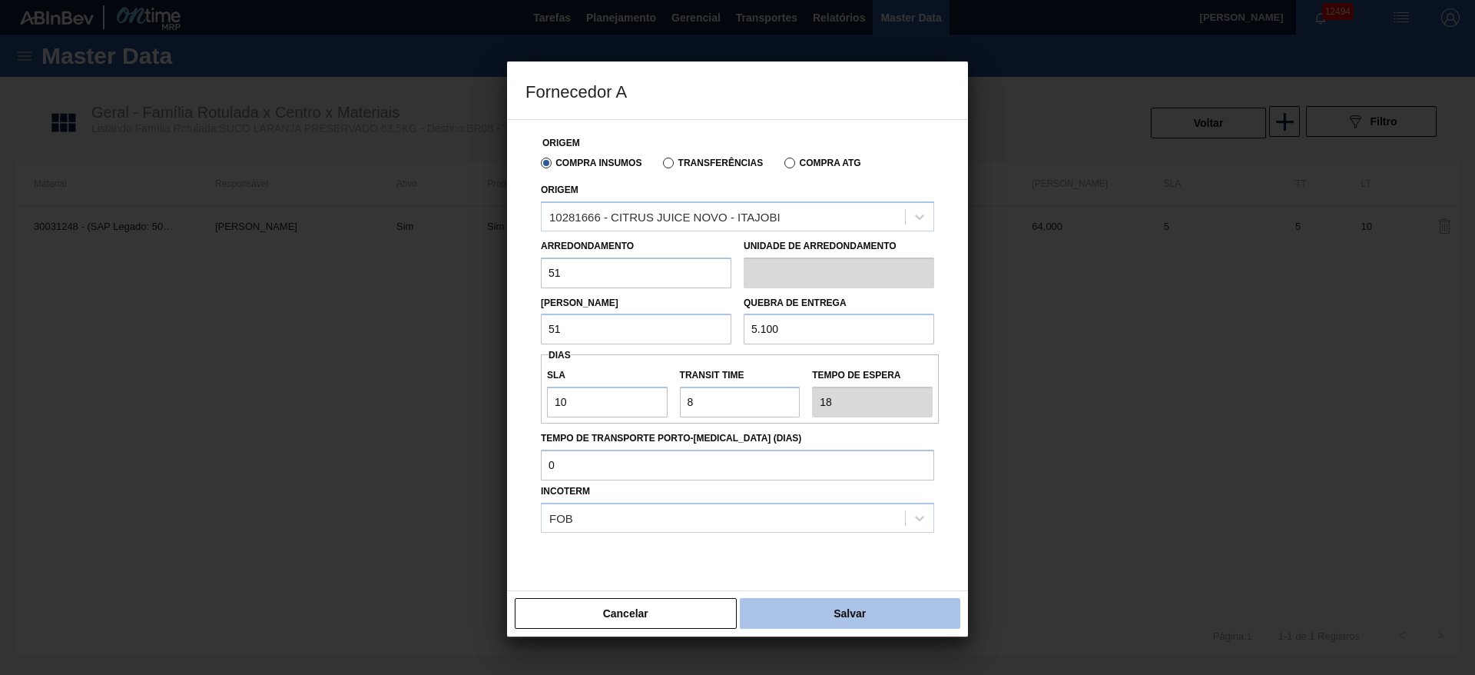
click at [836, 608] on button "Salvar" at bounding box center [850, 613] width 221 height 31
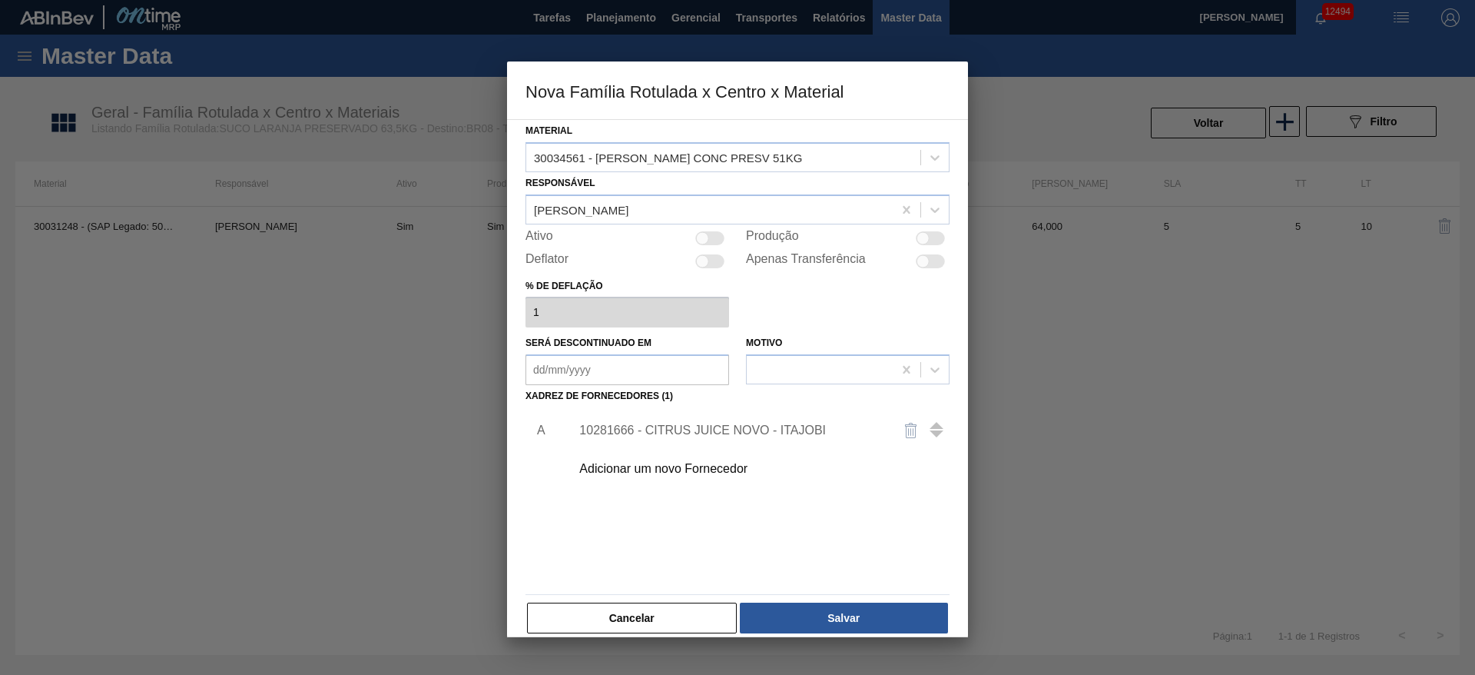
click at [928, 234] on div at bounding box center [930, 238] width 29 height 14
checkbox input "true"
click at [821, 620] on button "Salvar" at bounding box center [844, 617] width 208 height 31
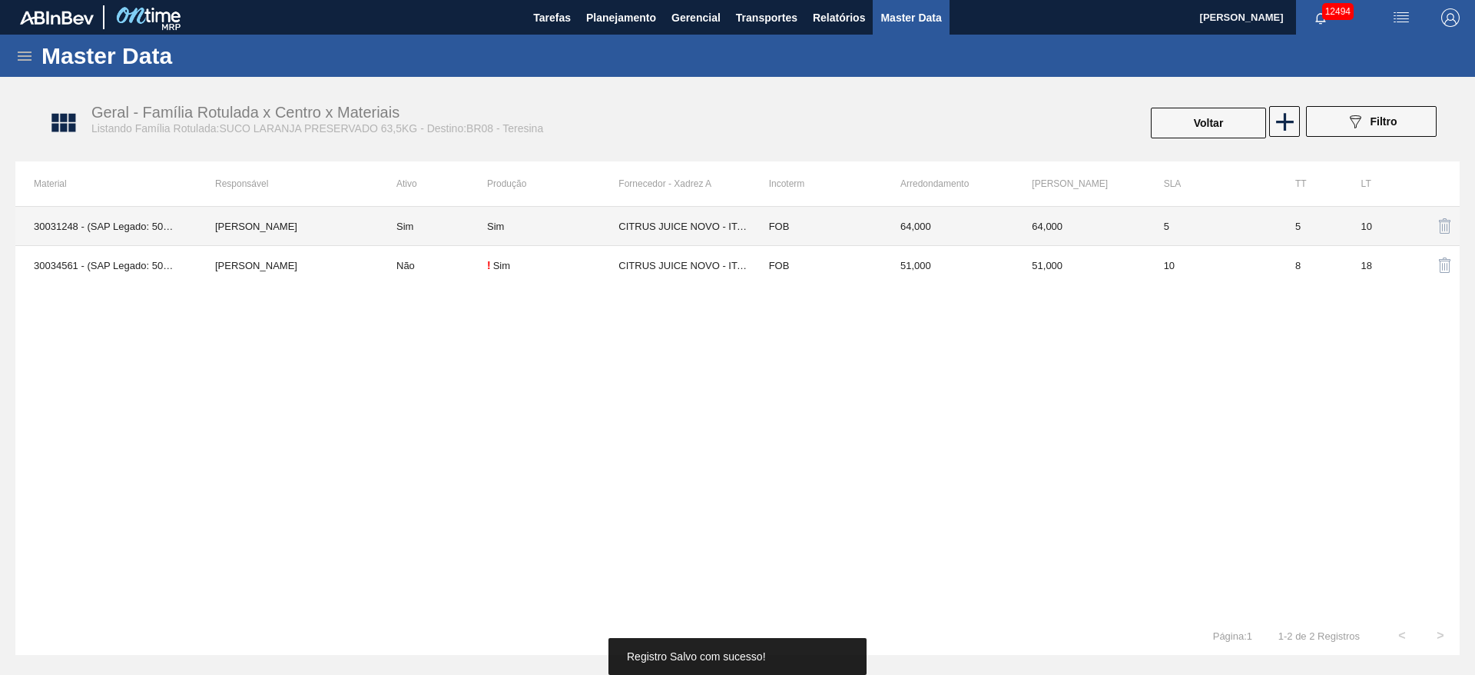
click at [599, 221] on div "Sim" at bounding box center [552, 227] width 131 height 12
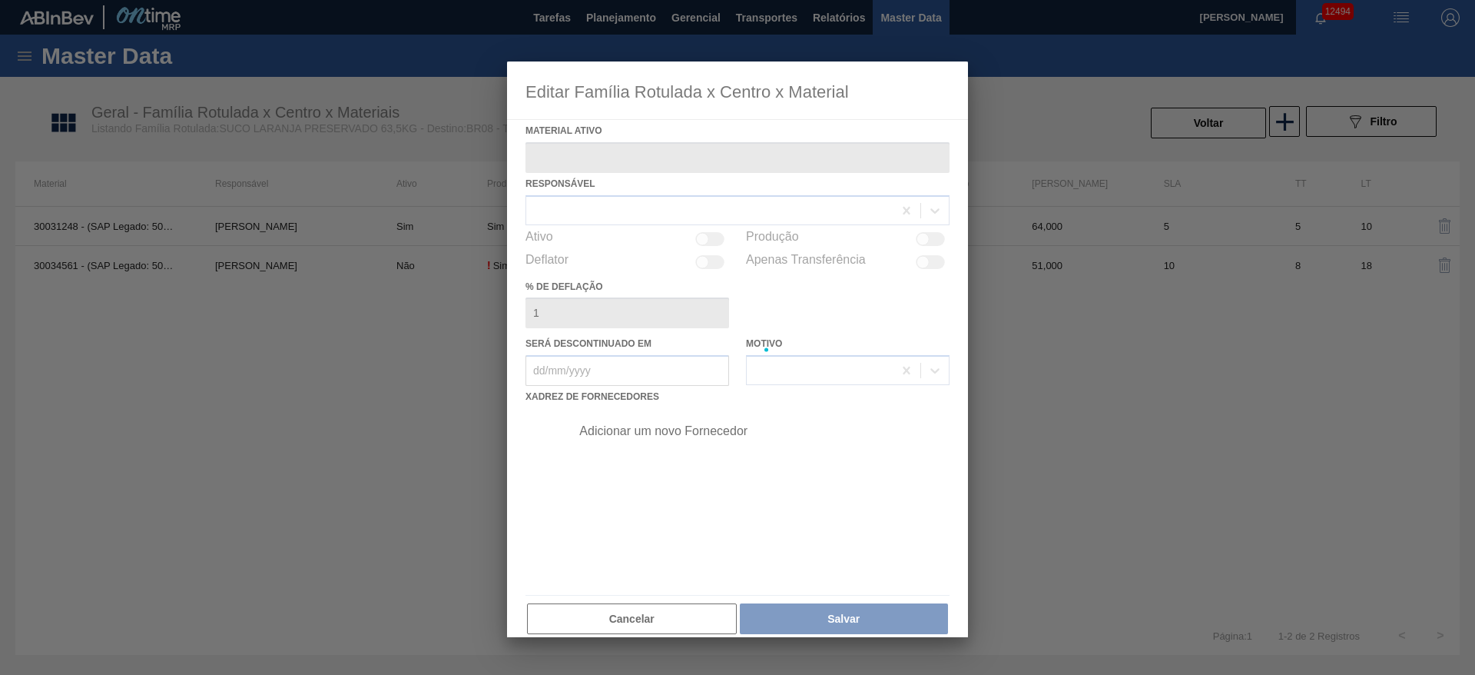
type ativo "30031248 - (SAP Legado: 50829224) - SUCO LARANJA CONC PRESV 63 5 KG"
checkbox input "true"
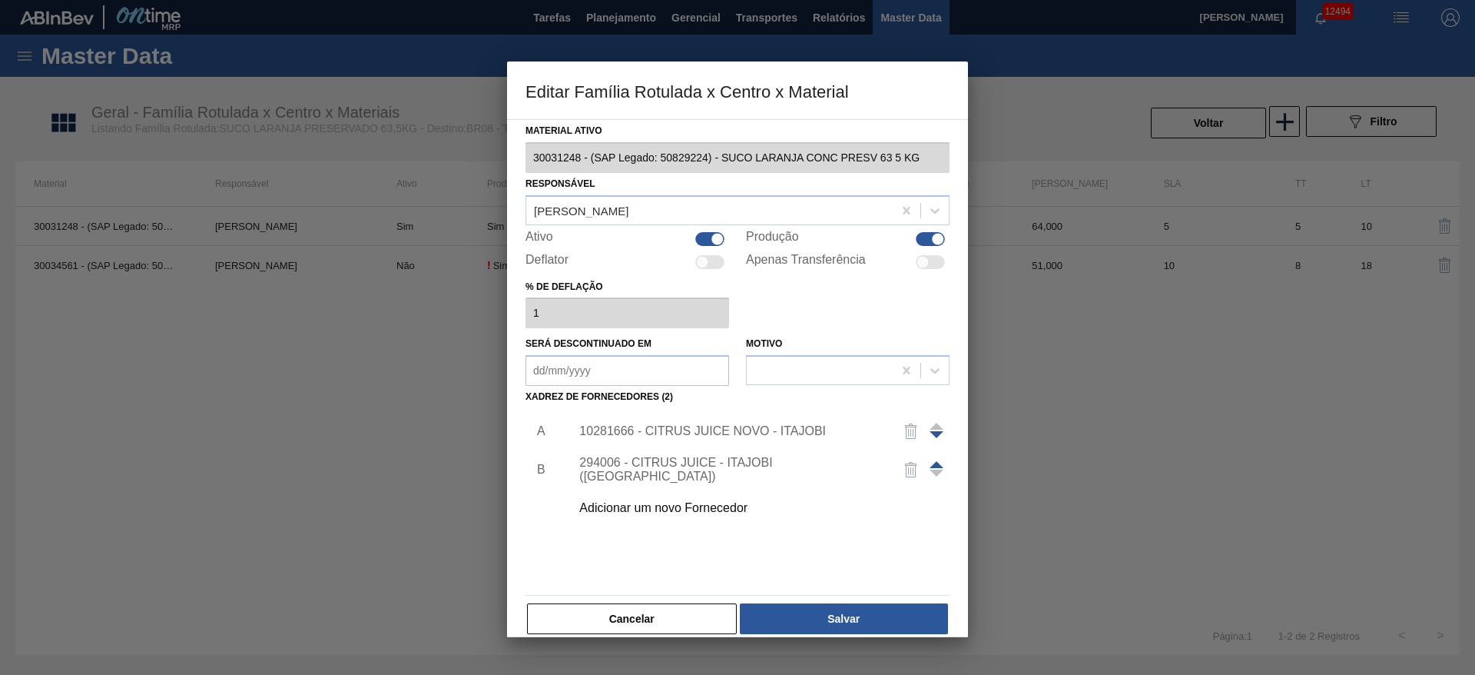
click at [708, 237] on div at bounding box center [709, 239] width 29 height 14
checkbox input "false"
click at [830, 608] on button "Salvar" at bounding box center [844, 618] width 208 height 31
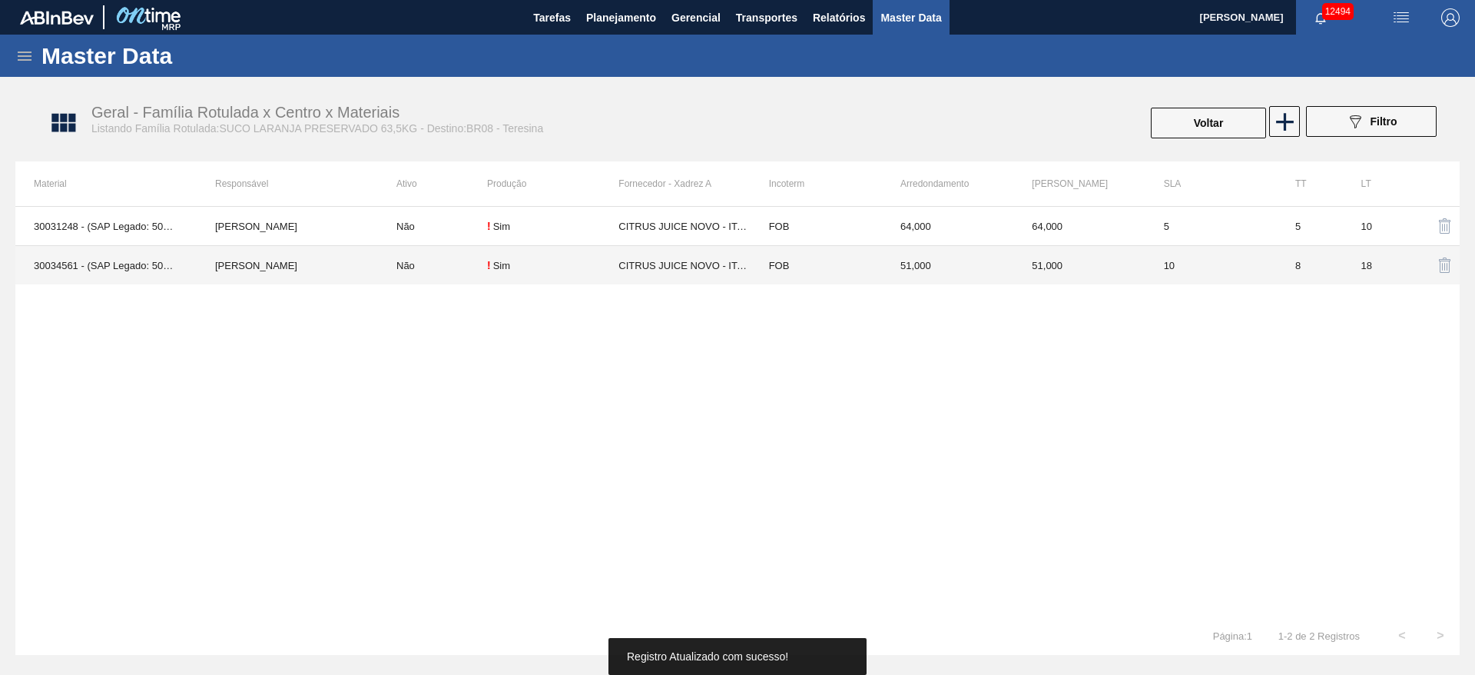
click at [482, 257] on td "Não" at bounding box center [432, 265] width 109 height 39
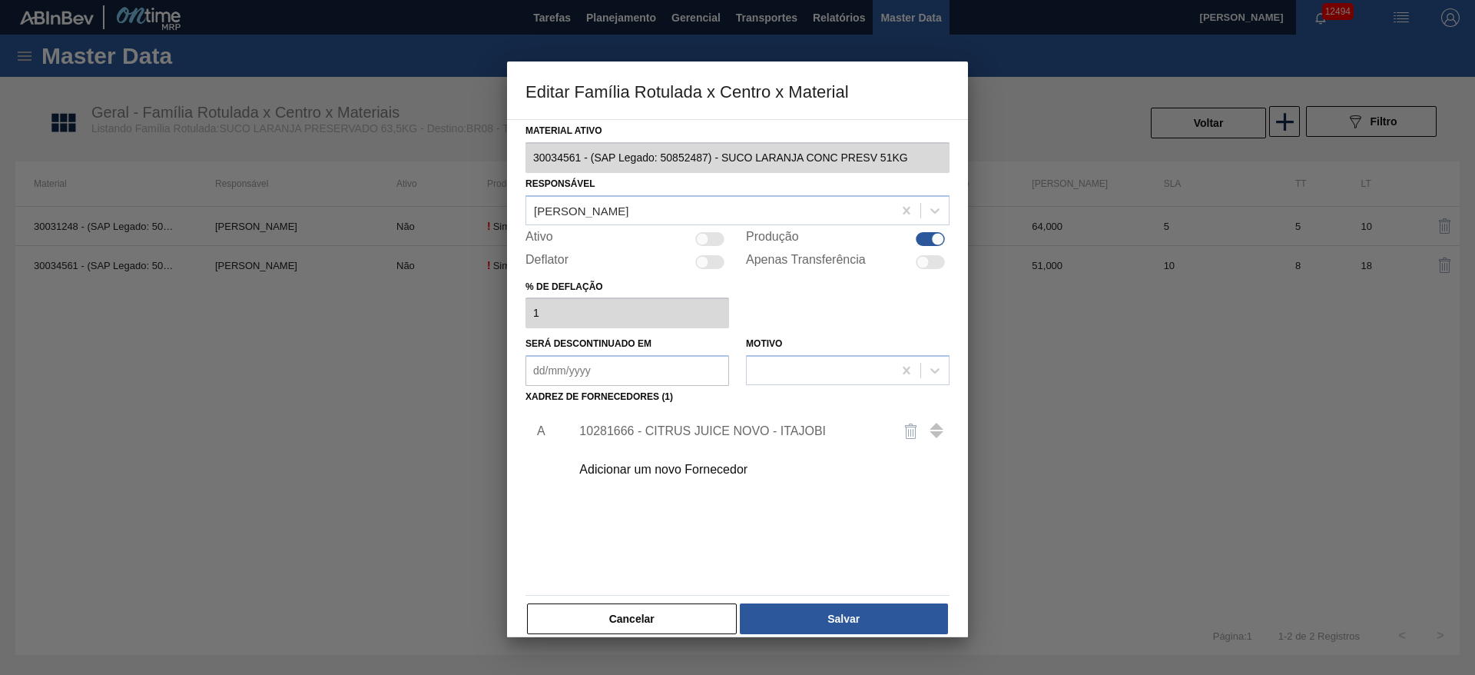
click at [709, 231] on div "Ativo" at bounding box center [628, 239] width 204 height 18
click at [724, 243] on div "Ativo" at bounding box center [628, 239] width 204 height 18
click at [715, 238] on div at bounding box center [709, 239] width 29 height 14
checkbox input "true"
click at [846, 622] on button "Salvar" at bounding box center [844, 618] width 208 height 31
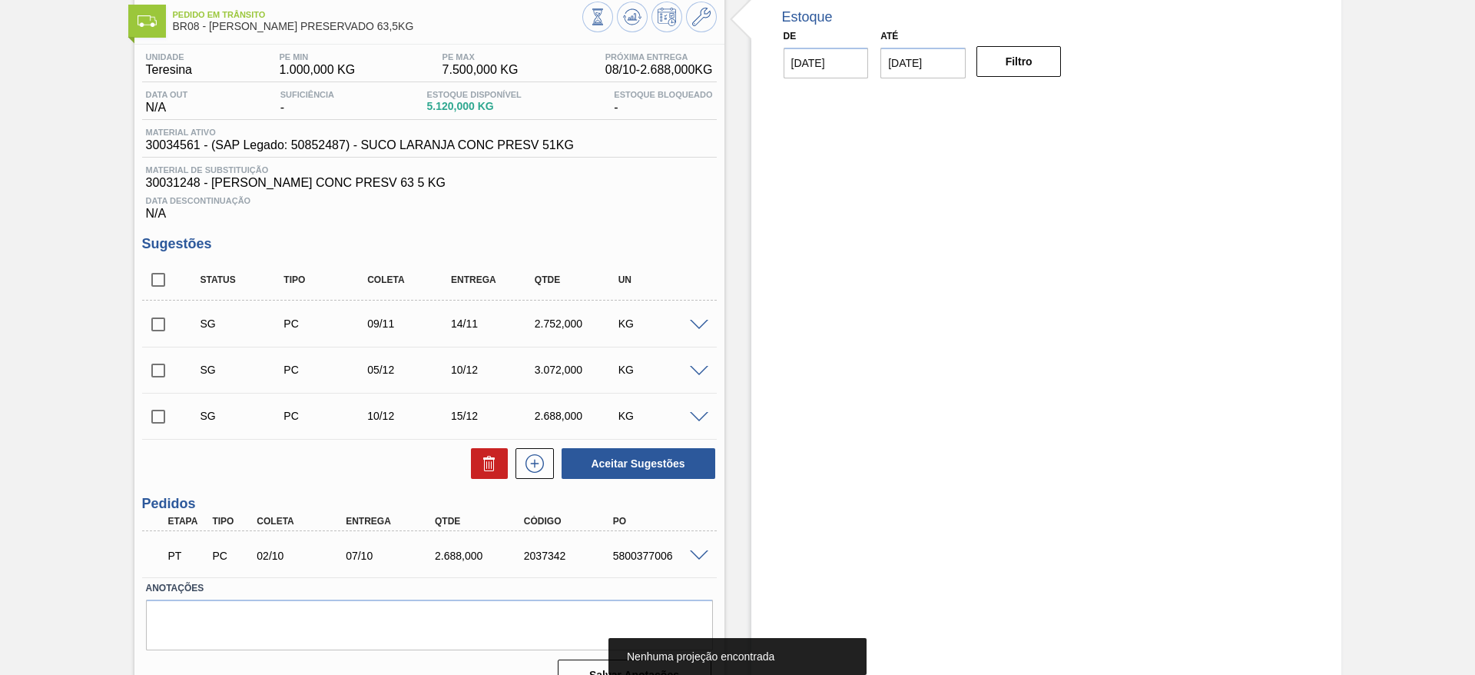
scroll to position [111, 0]
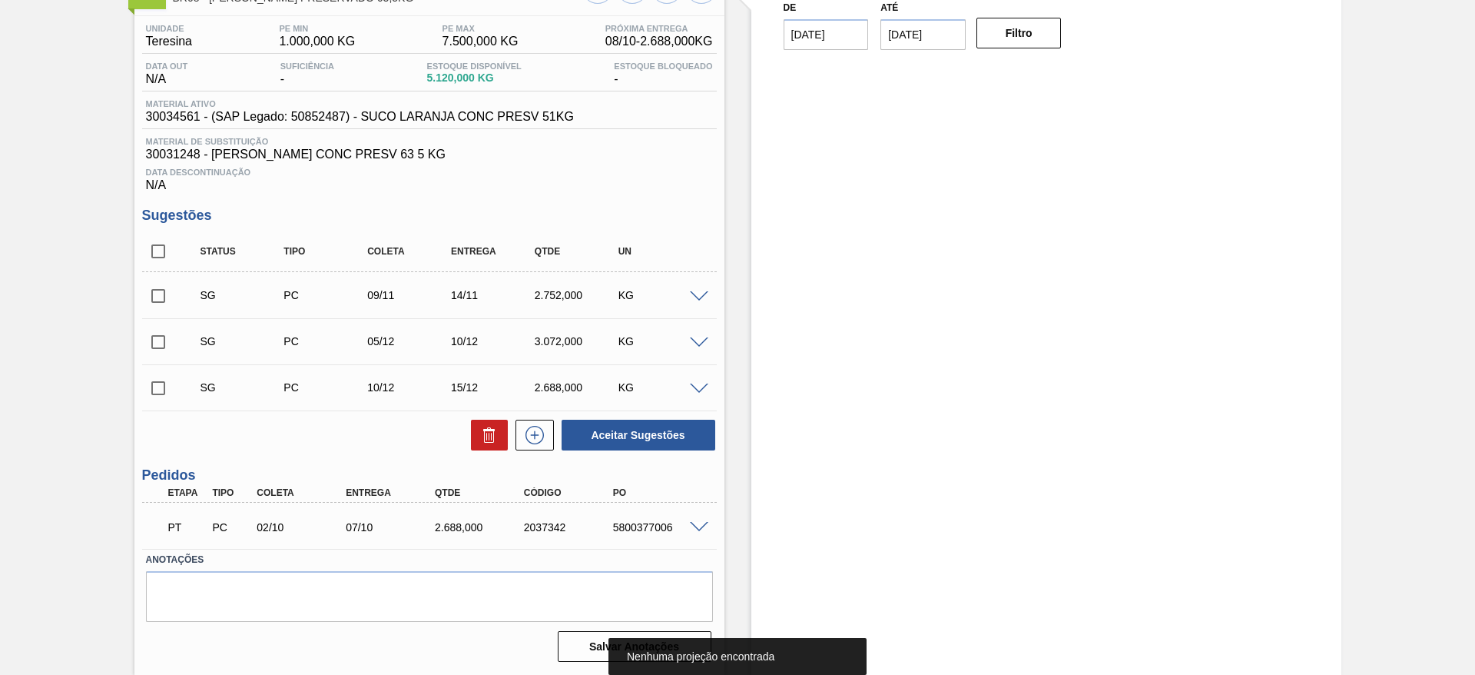
click at [704, 295] on span at bounding box center [699, 297] width 18 height 12
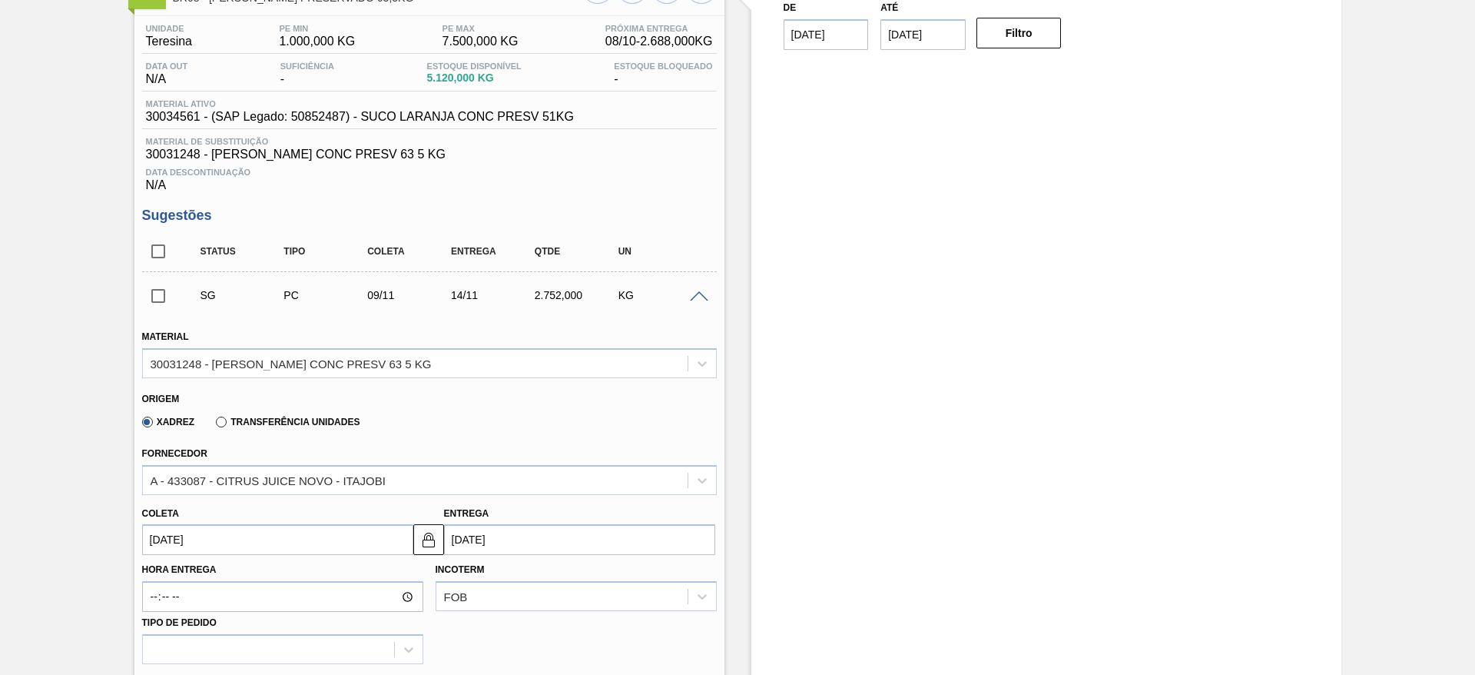
click at [704, 295] on span at bounding box center [699, 297] width 18 height 12
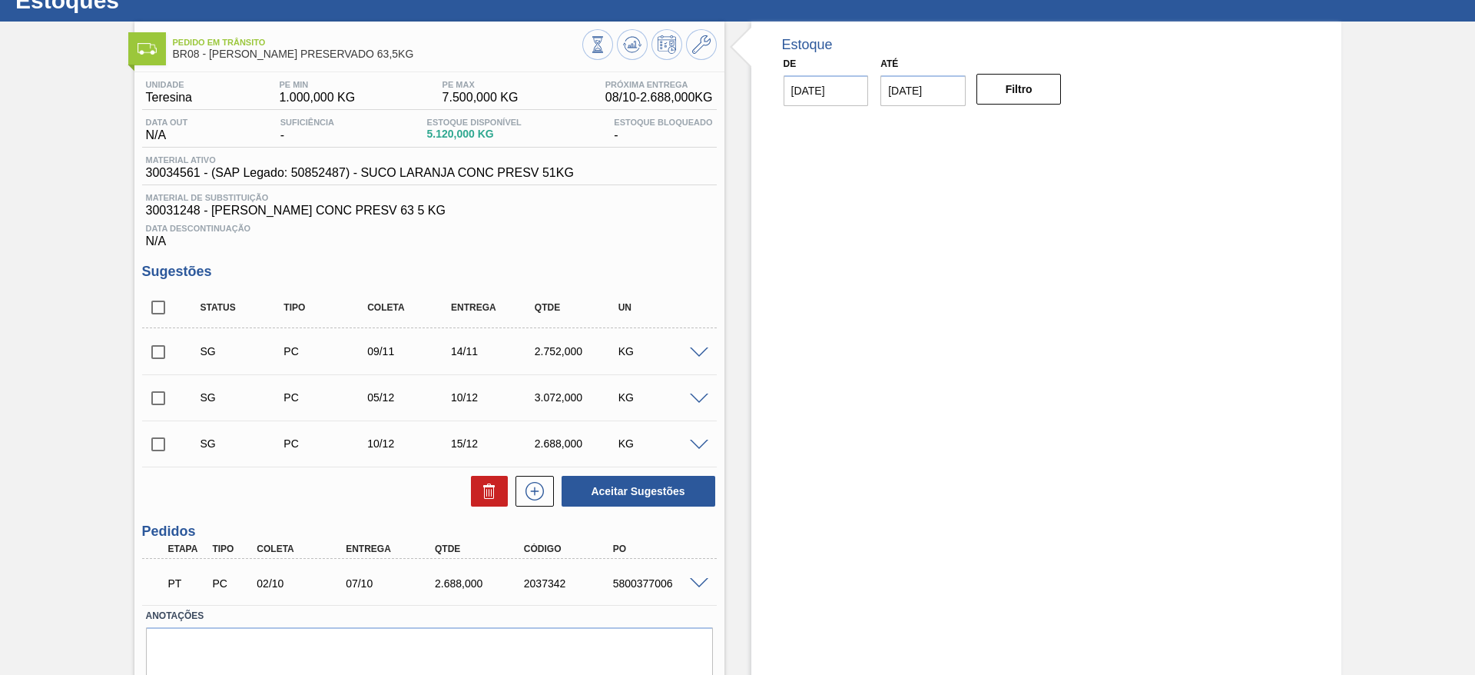
scroll to position [0, 0]
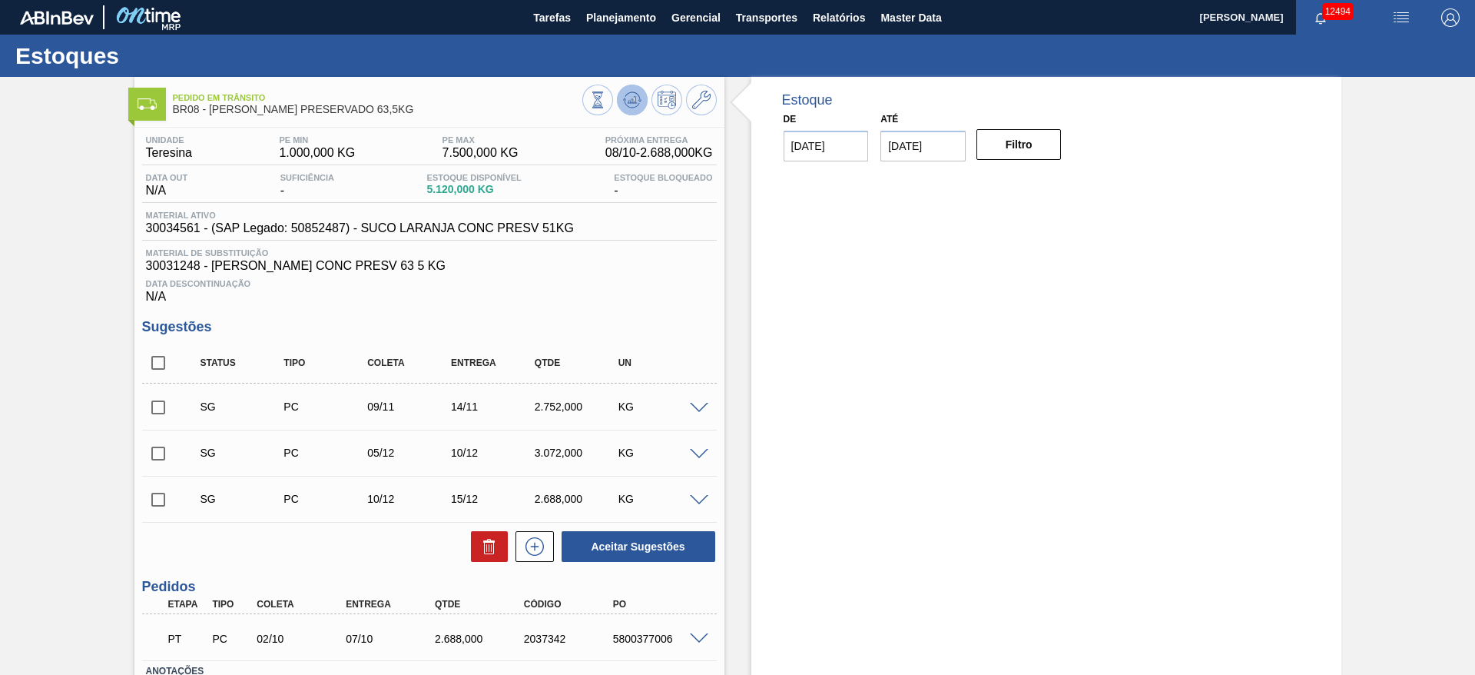
click at [638, 108] on icon at bounding box center [632, 100] width 18 height 18
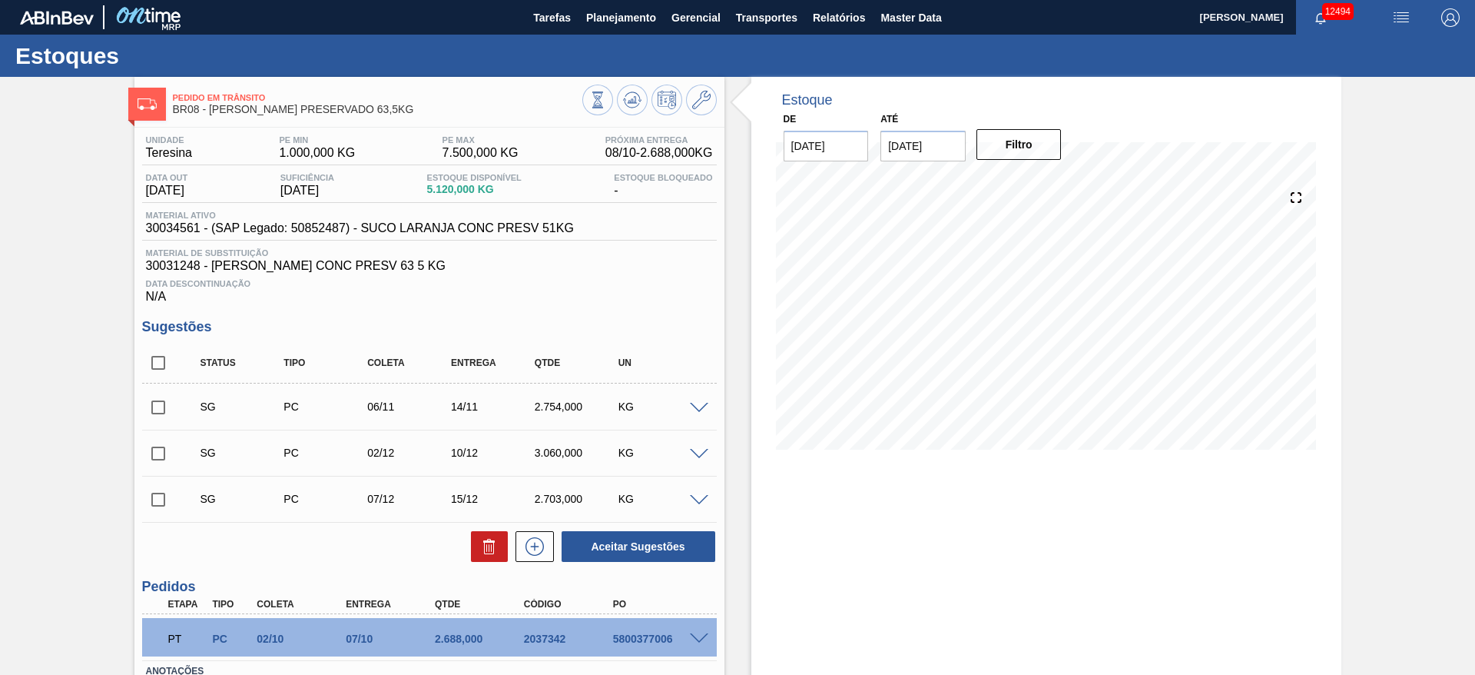
click at [158, 400] on input "checkbox" at bounding box center [158, 407] width 32 height 32
checkbox input "true"
click at [705, 85] on button at bounding box center [701, 100] width 31 height 31
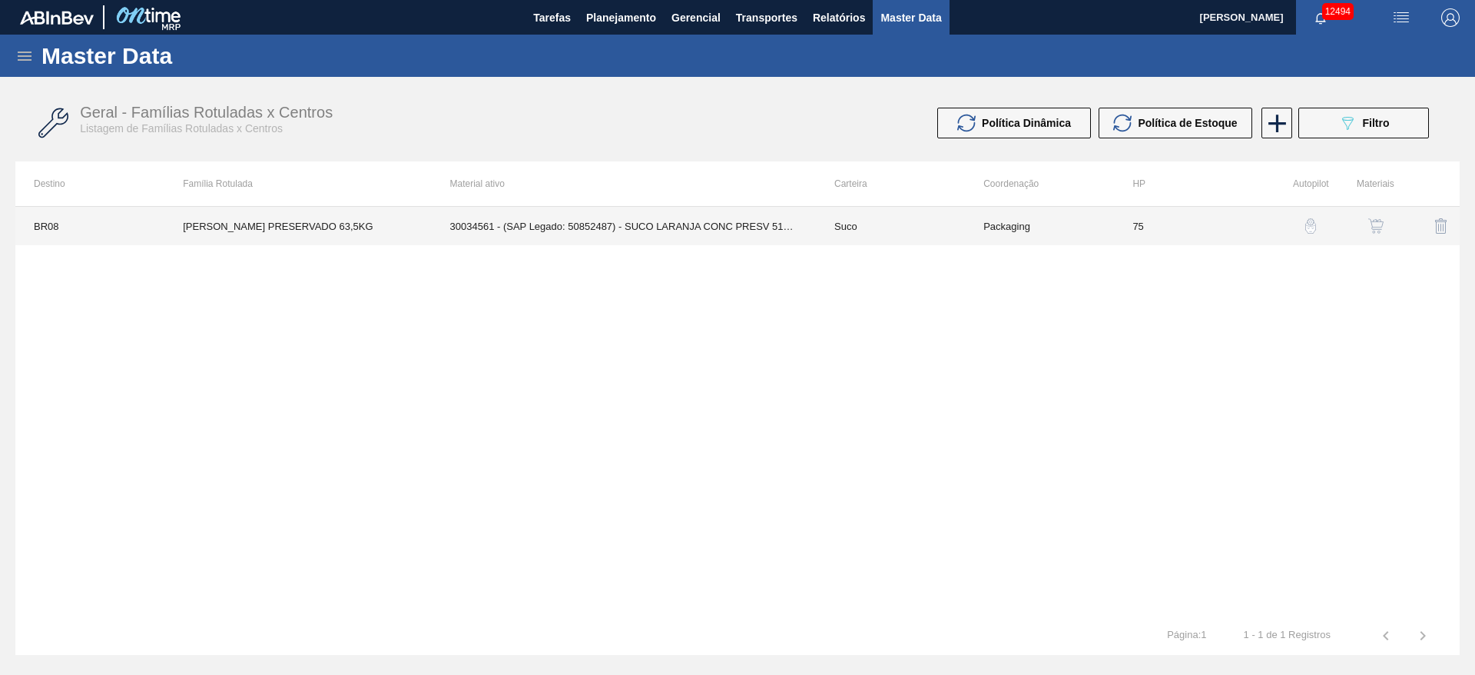
click at [626, 215] on td "30034561 - (SAP Legado: 50852487) - SUCO LARANJA CONC PRESV 51KG" at bounding box center [624, 226] width 384 height 38
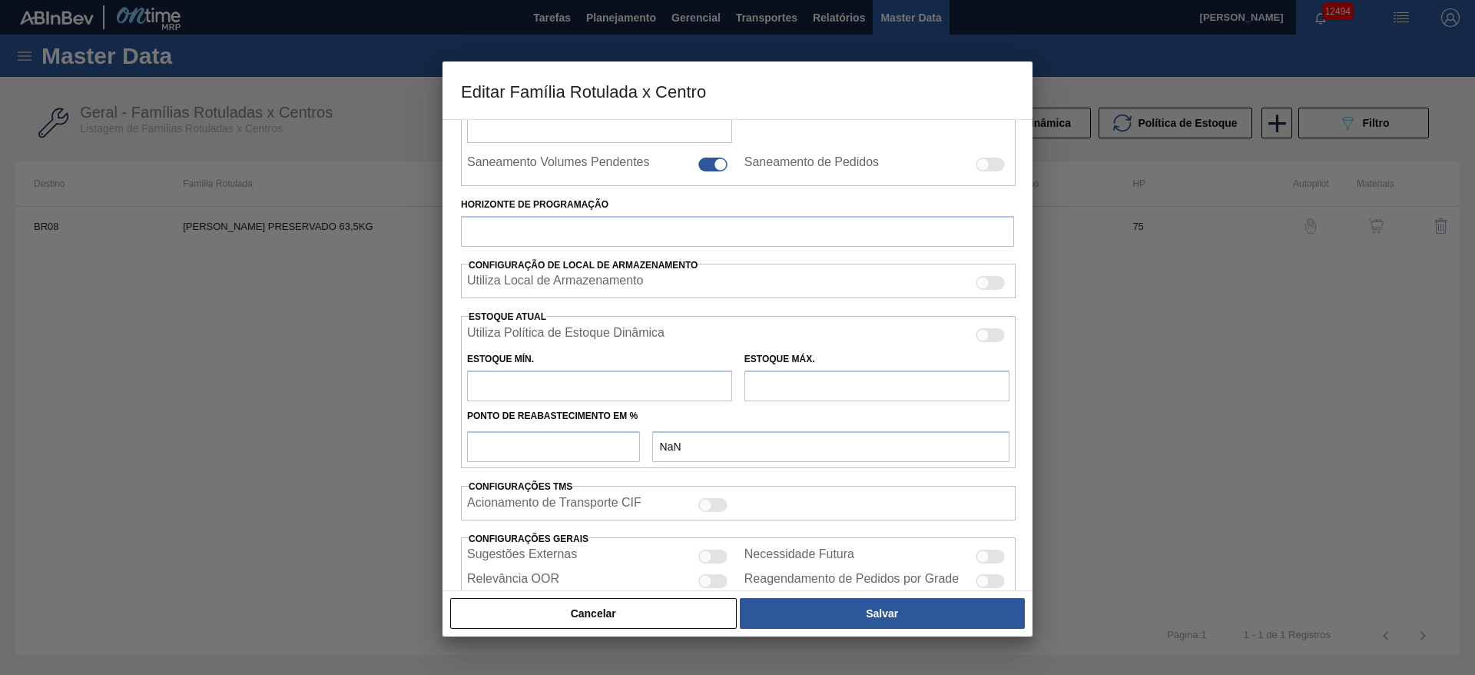
scroll to position [346, 0]
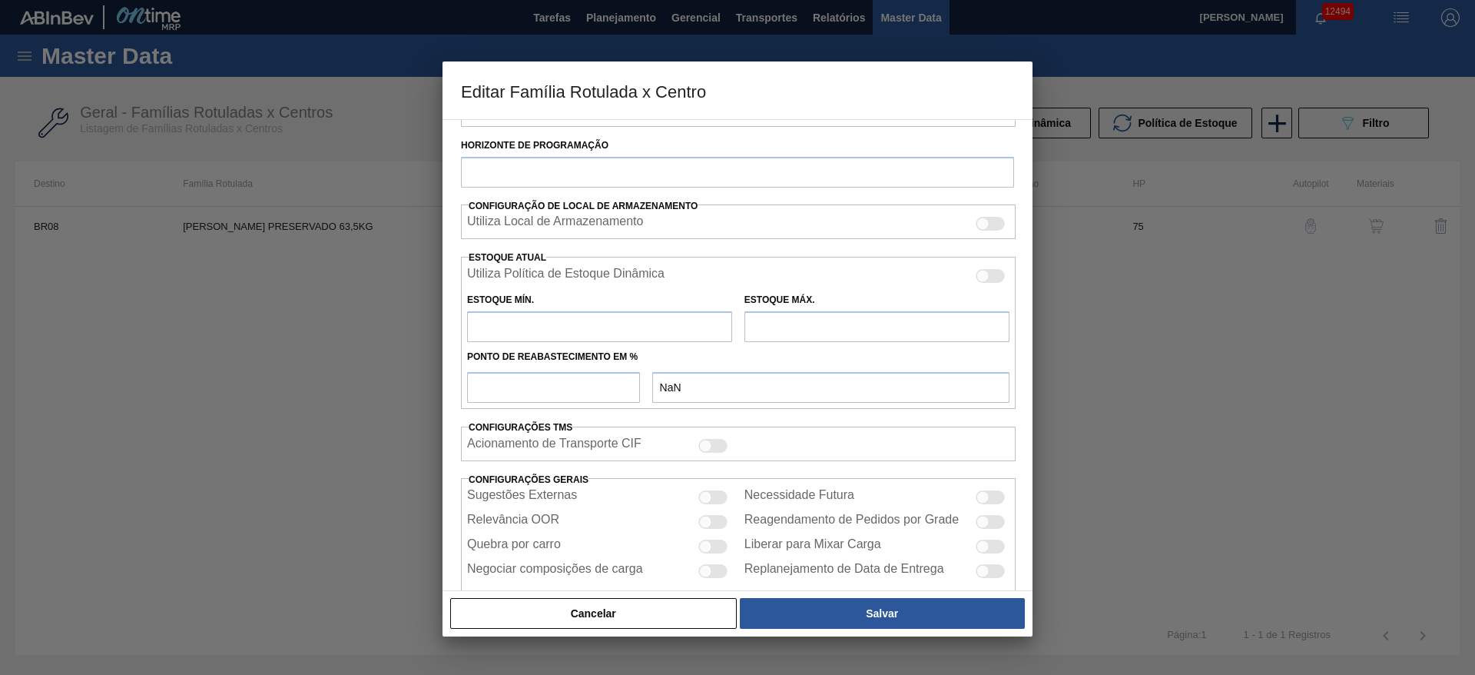
type input "Suco"
type input "[PERSON_NAME] PRESERVADO 63,5KG"
type input "BR08 - Teresina"
type input "75"
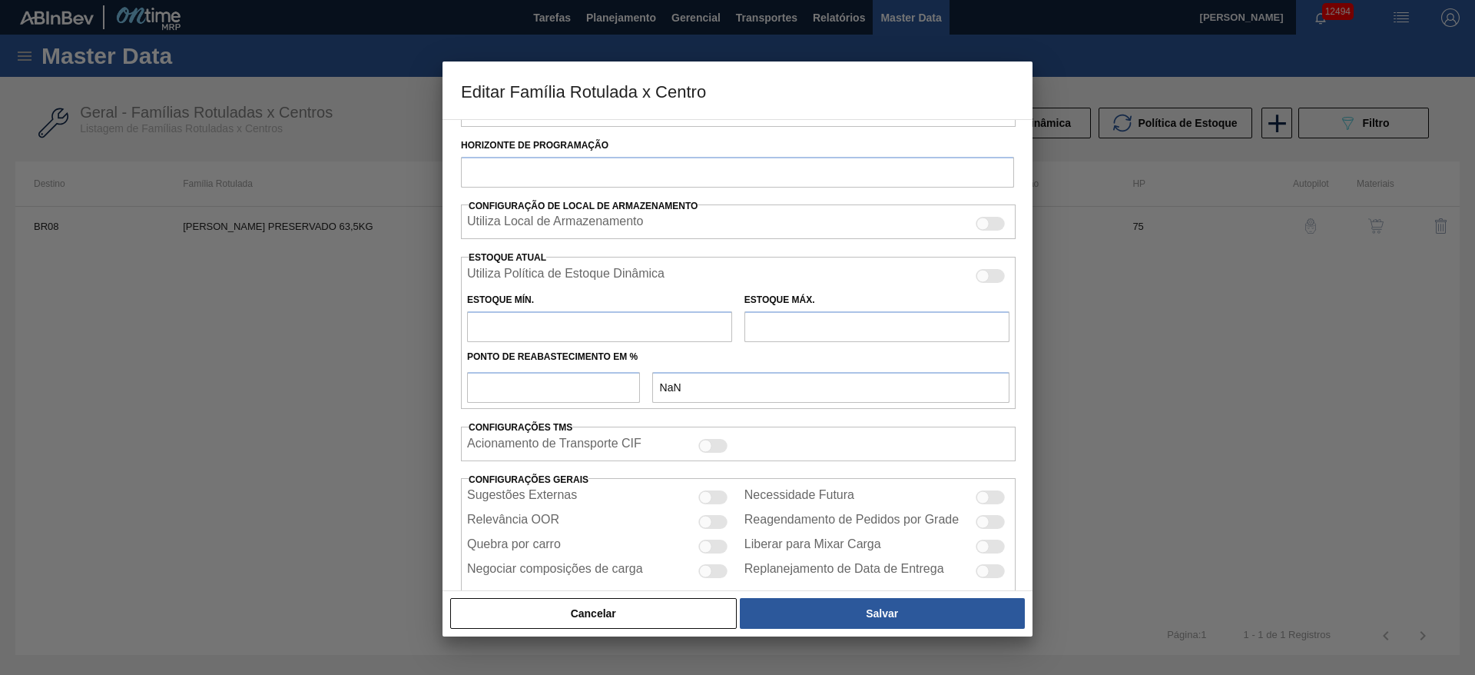
type input "1.000"
type input "7.500"
type input "40"
type input "3.600,000"
checkbox input "true"
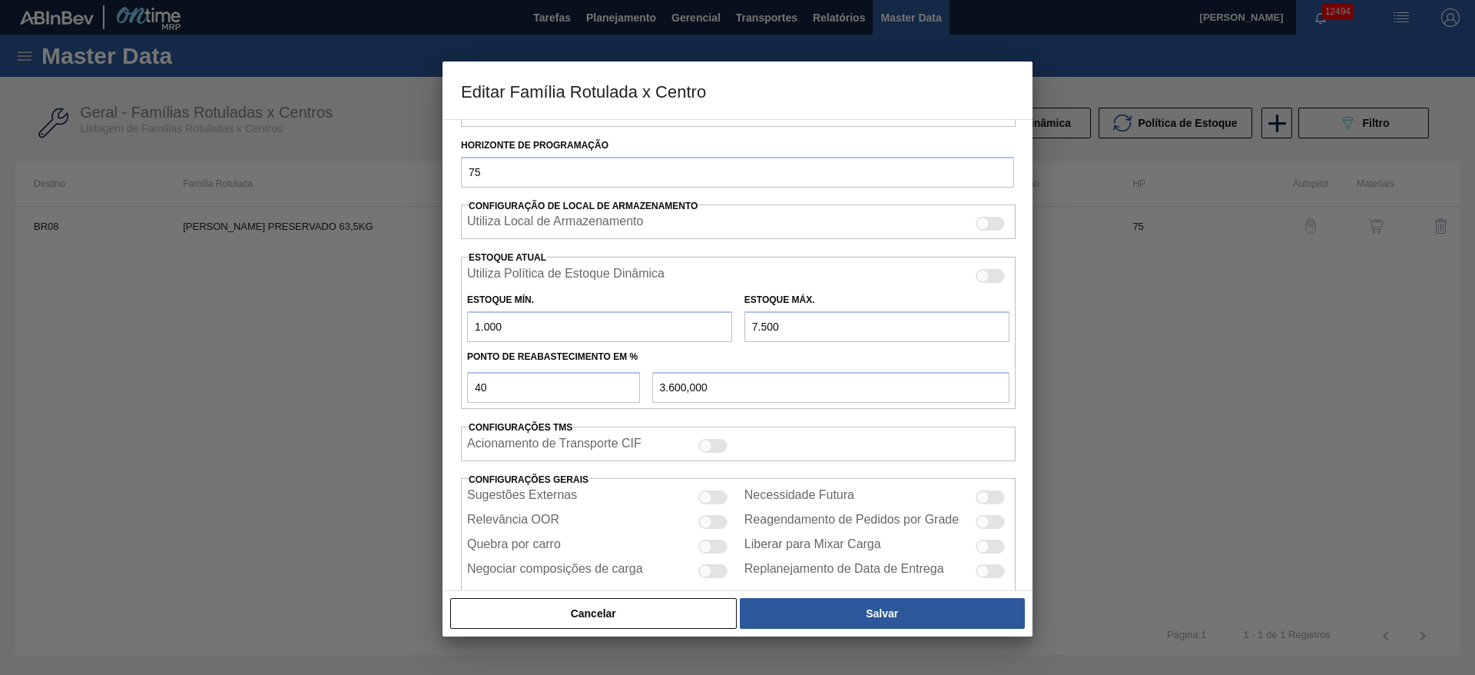
checkbox input "true"
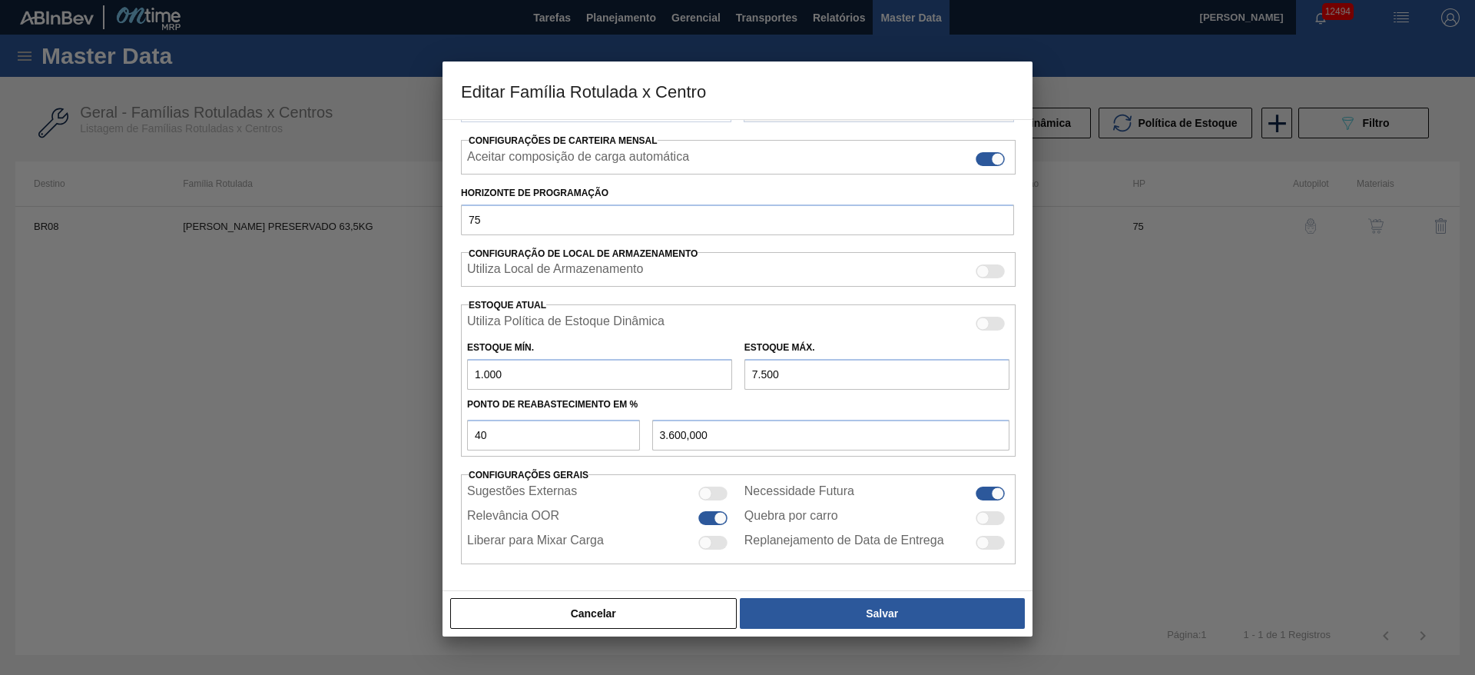
scroll to position [234, 0]
drag, startPoint x: 760, startPoint y: 380, endPoint x: 741, endPoint y: 377, distance: 19.3
click at [741, 377] on div "Estoque Máx. 7.500" at bounding box center [876, 363] width 277 height 53
click at [747, 369] on input "7.500" at bounding box center [877, 374] width 265 height 31
click at [755, 369] on input "7.500" at bounding box center [877, 374] width 265 height 31
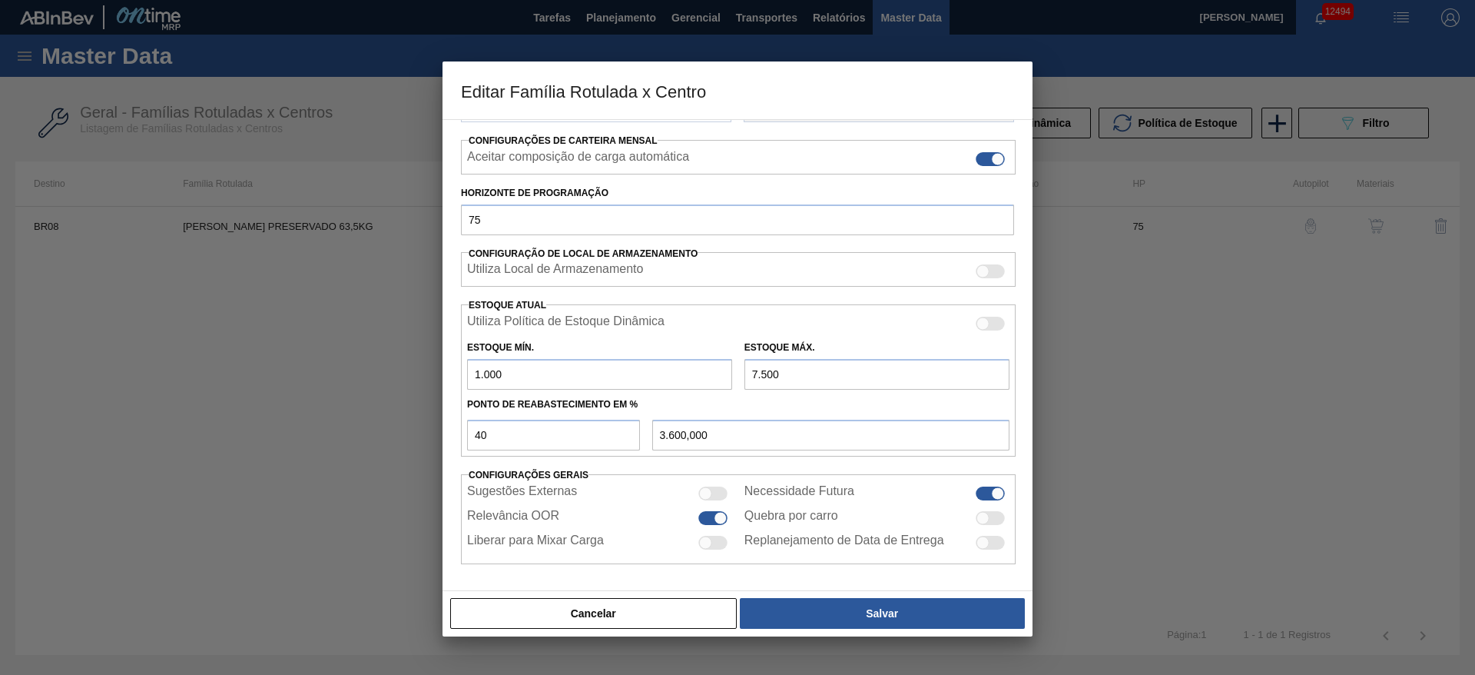
drag, startPoint x: 755, startPoint y: 369, endPoint x: 732, endPoint y: 370, distance: 23.1
click at [732, 370] on div "Estoque Mín. 1.000 Estoque Máx. 7.500" at bounding box center [738, 361] width 555 height 57
click at [748, 378] on input "7.500" at bounding box center [877, 374] width 265 height 31
type input "500"
type input "800,000"
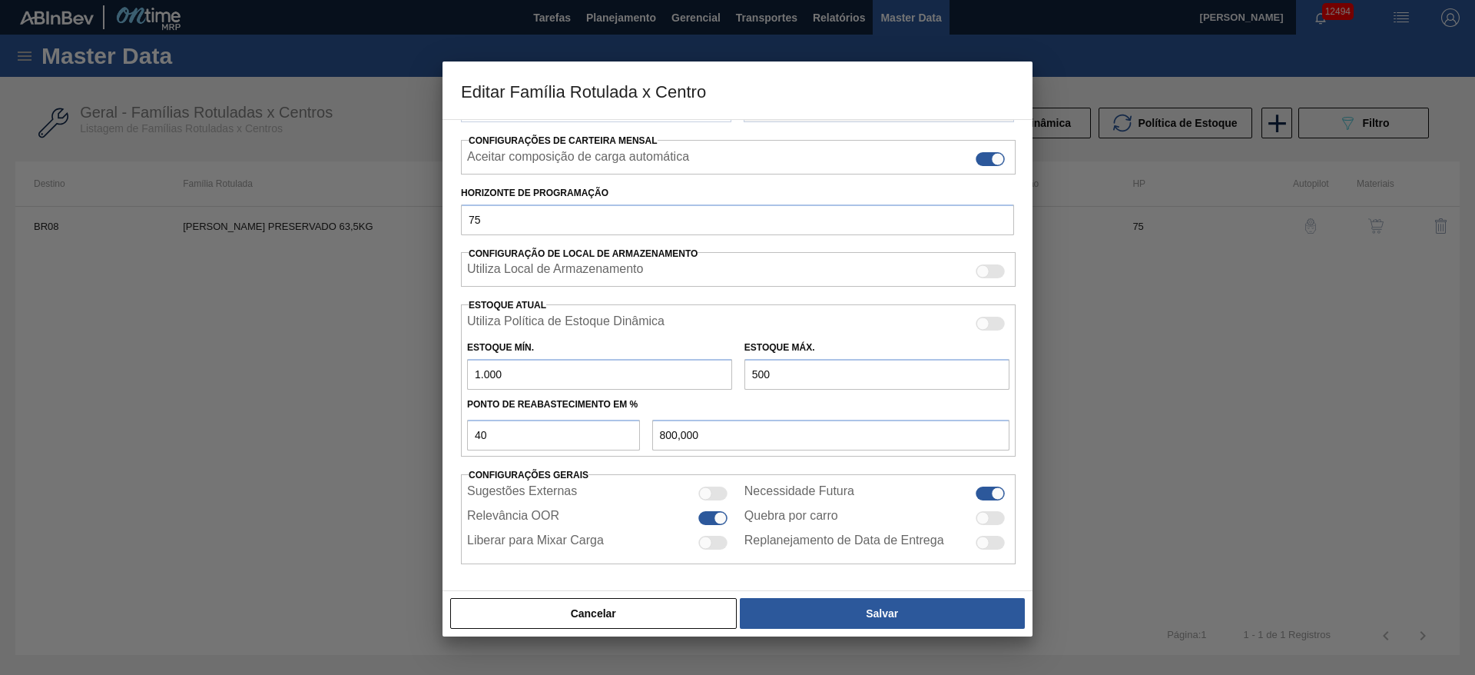
type input "6.500"
type input "3.200,000"
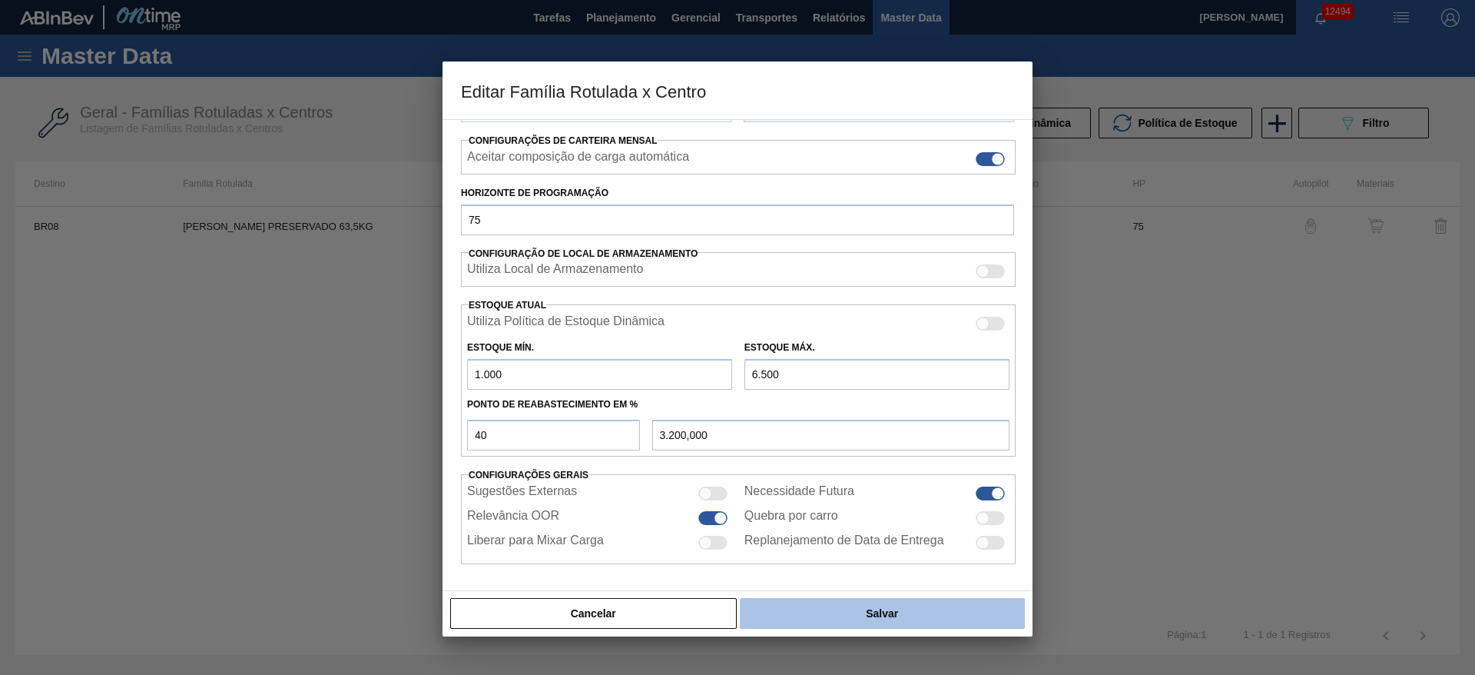
type input "6.500"
click at [869, 617] on button "Salvar" at bounding box center [882, 613] width 285 height 31
click at [840, 598] on button "Salvar" at bounding box center [882, 613] width 285 height 31
click at [852, 606] on button "Salvar" at bounding box center [882, 613] width 285 height 31
click at [905, 617] on button "Salvar" at bounding box center [882, 613] width 285 height 31
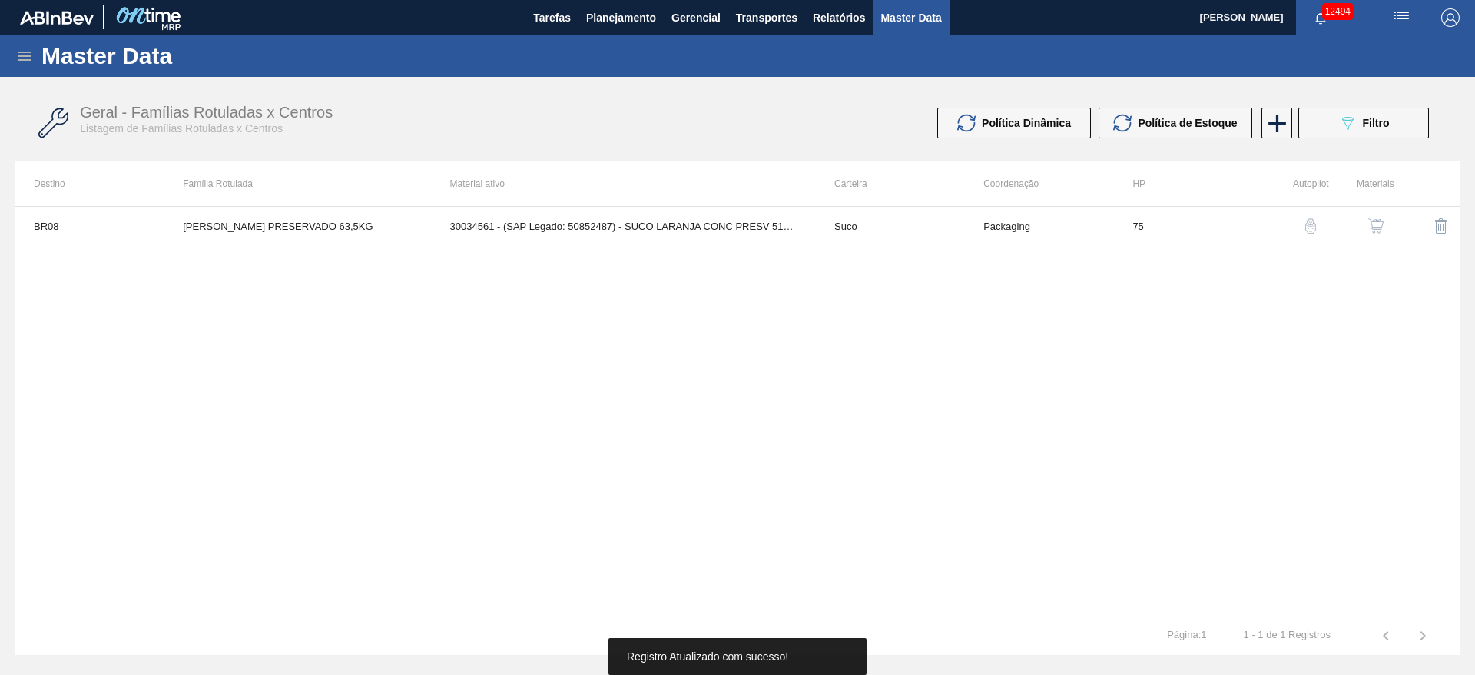
click at [905, 612] on div "BR08 SUCO LARANJA PRESERVADO 63,5KG 30034561 - (SAP Legado: 50852487) - SUCO LA…" at bounding box center [737, 411] width 1445 height 410
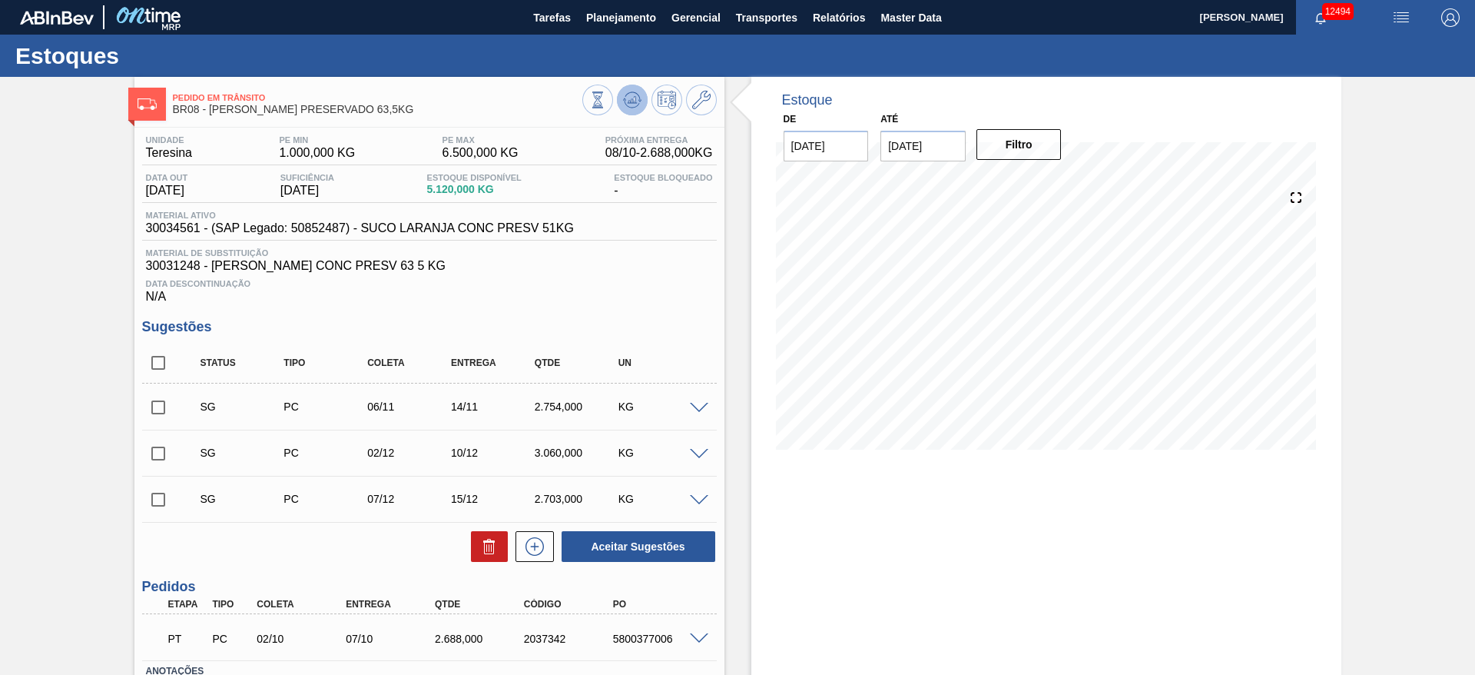
click at [641, 95] on button at bounding box center [632, 100] width 31 height 31
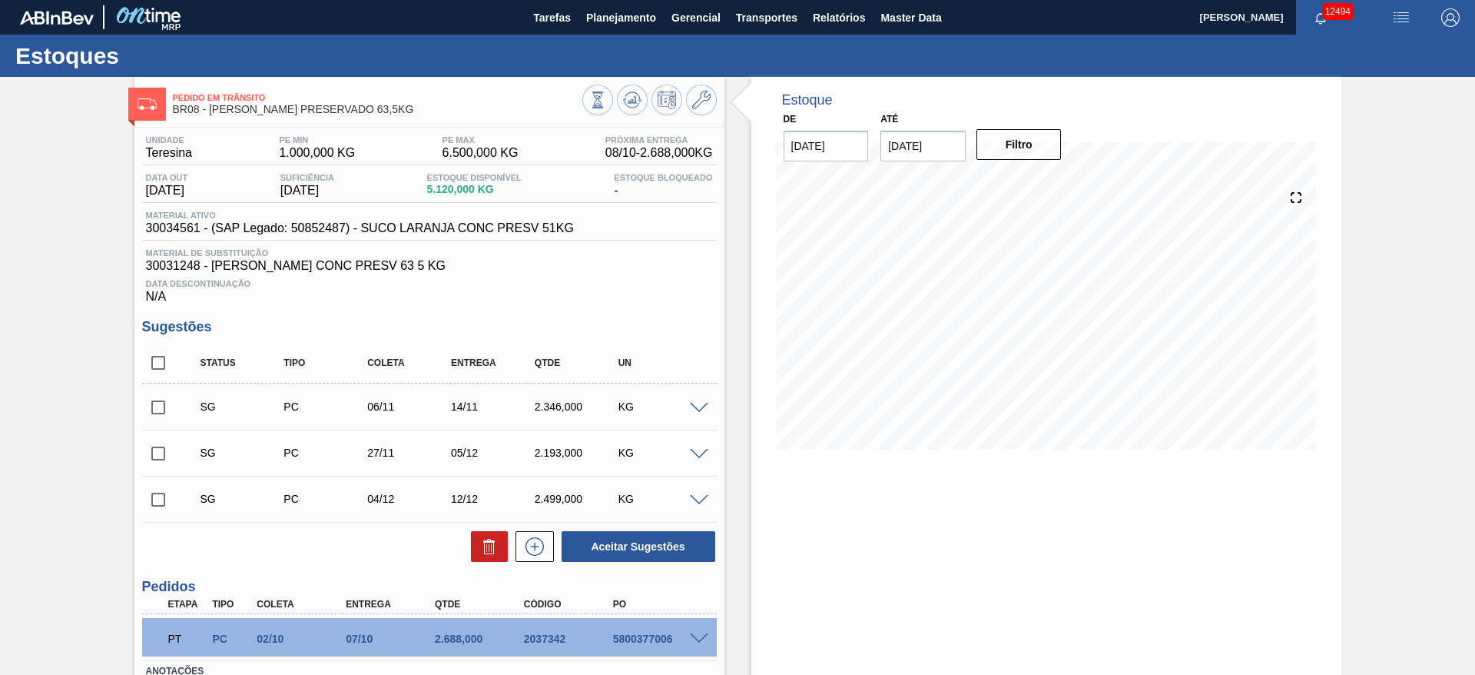
click at [171, 414] on input "checkbox" at bounding box center [158, 407] width 32 height 32
click at [643, 538] on button "Aceitar Sugestões" at bounding box center [639, 546] width 154 height 31
checkbox input "false"
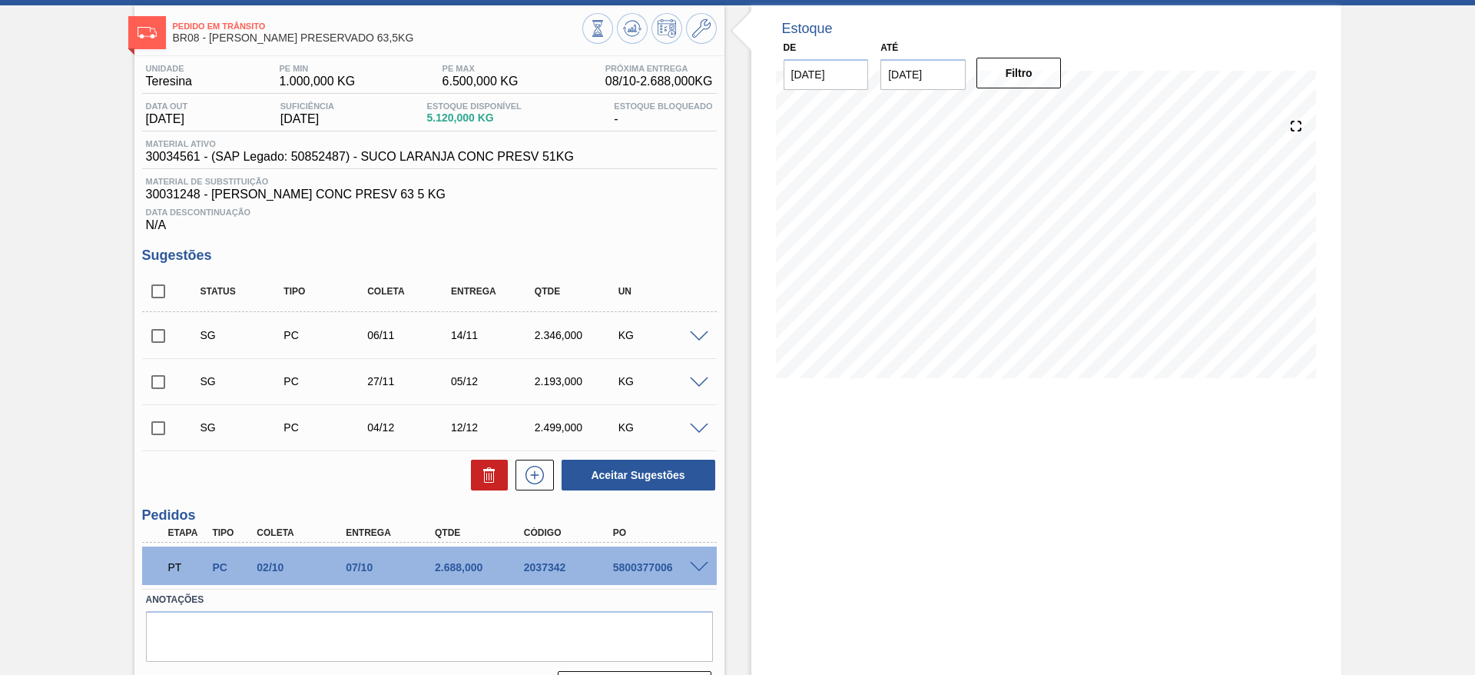
scroll to position [111, 0]
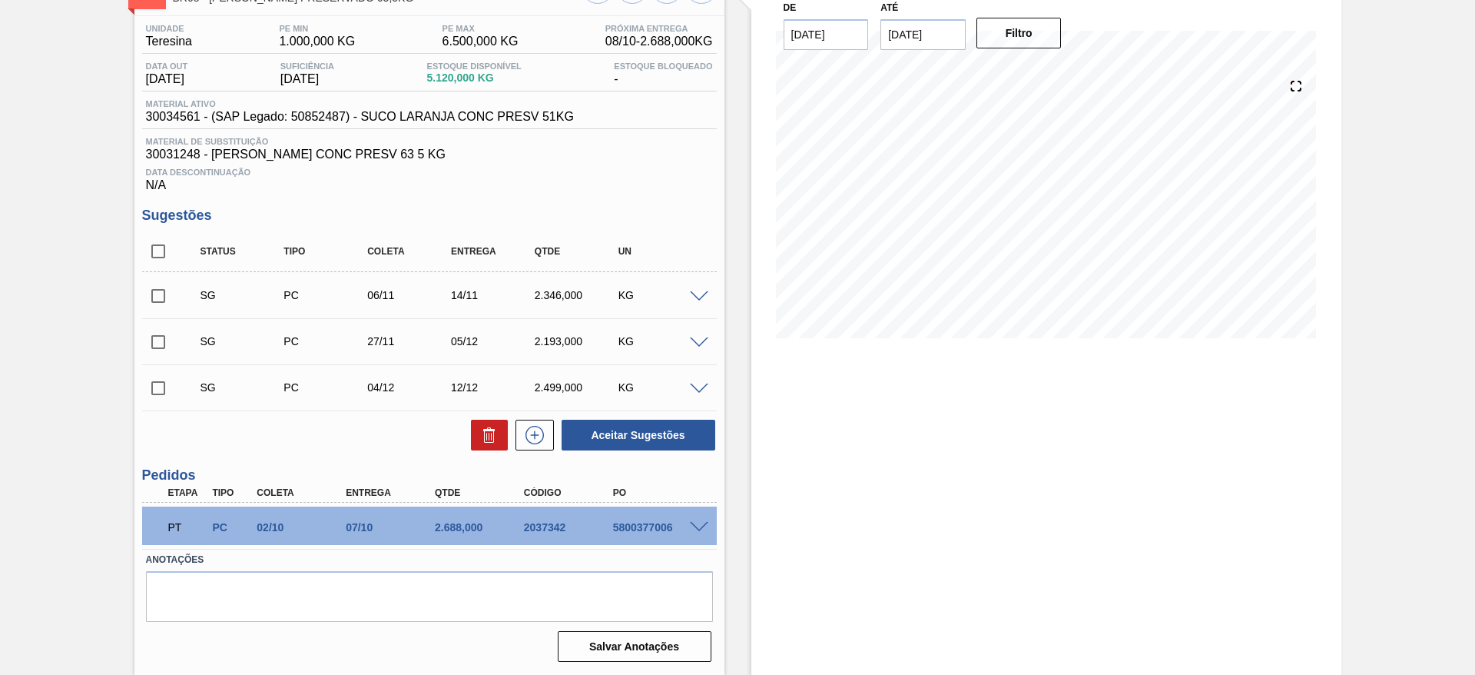
click at [148, 289] on input "checkbox" at bounding box center [158, 296] width 32 height 32
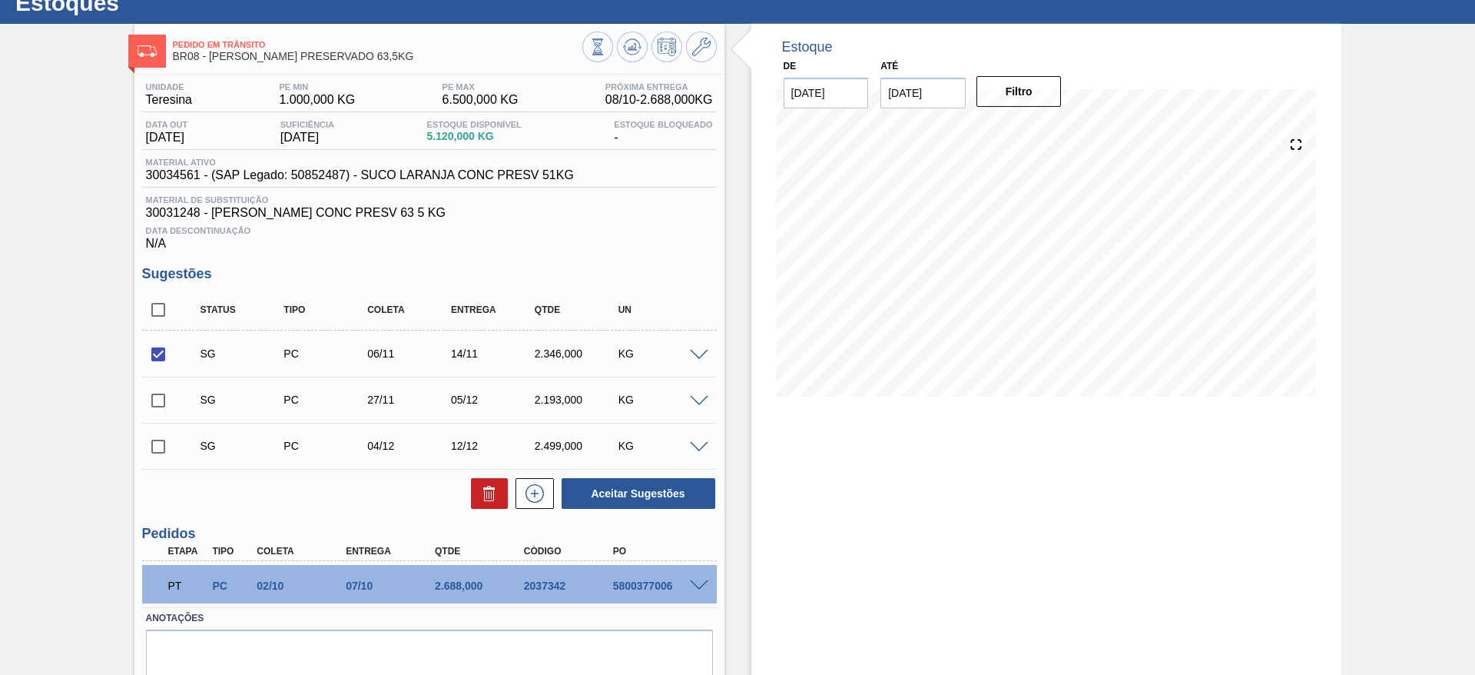
scroll to position [0, 0]
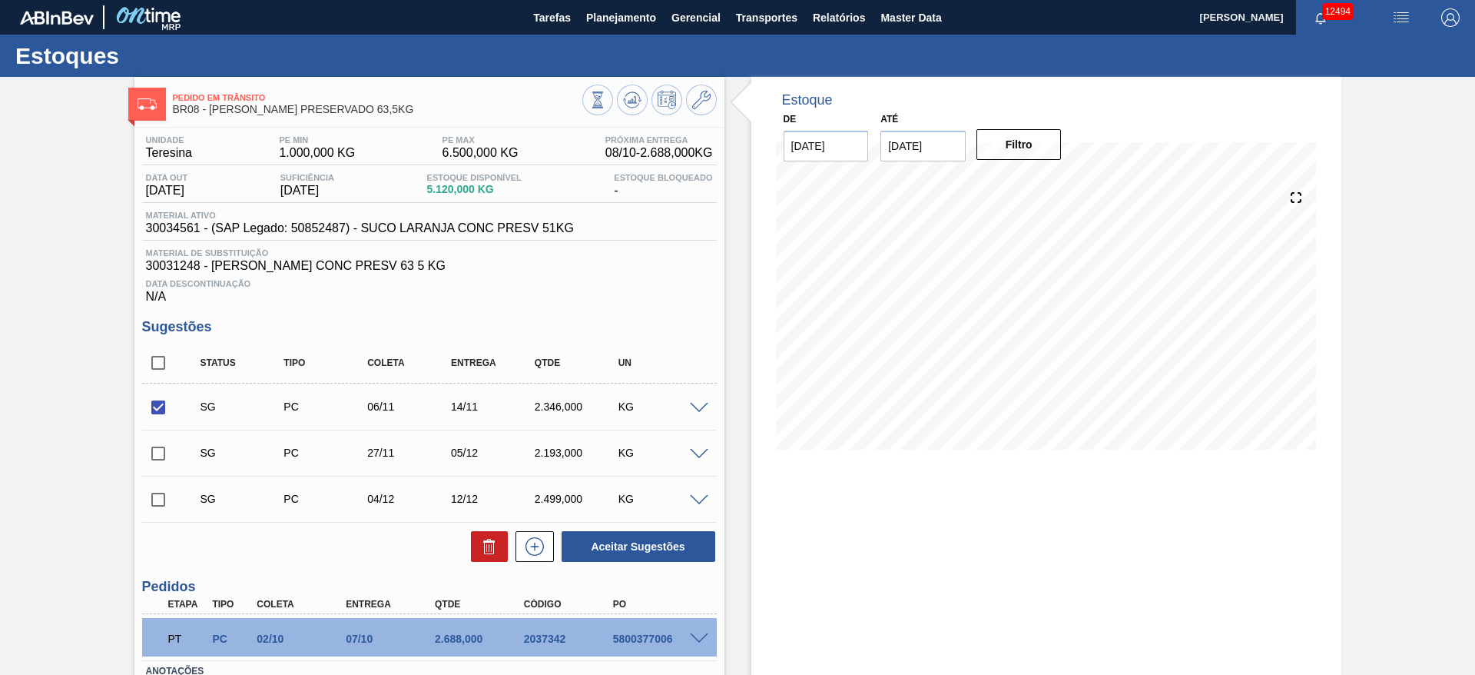
click at [700, 407] on span at bounding box center [699, 409] width 18 height 12
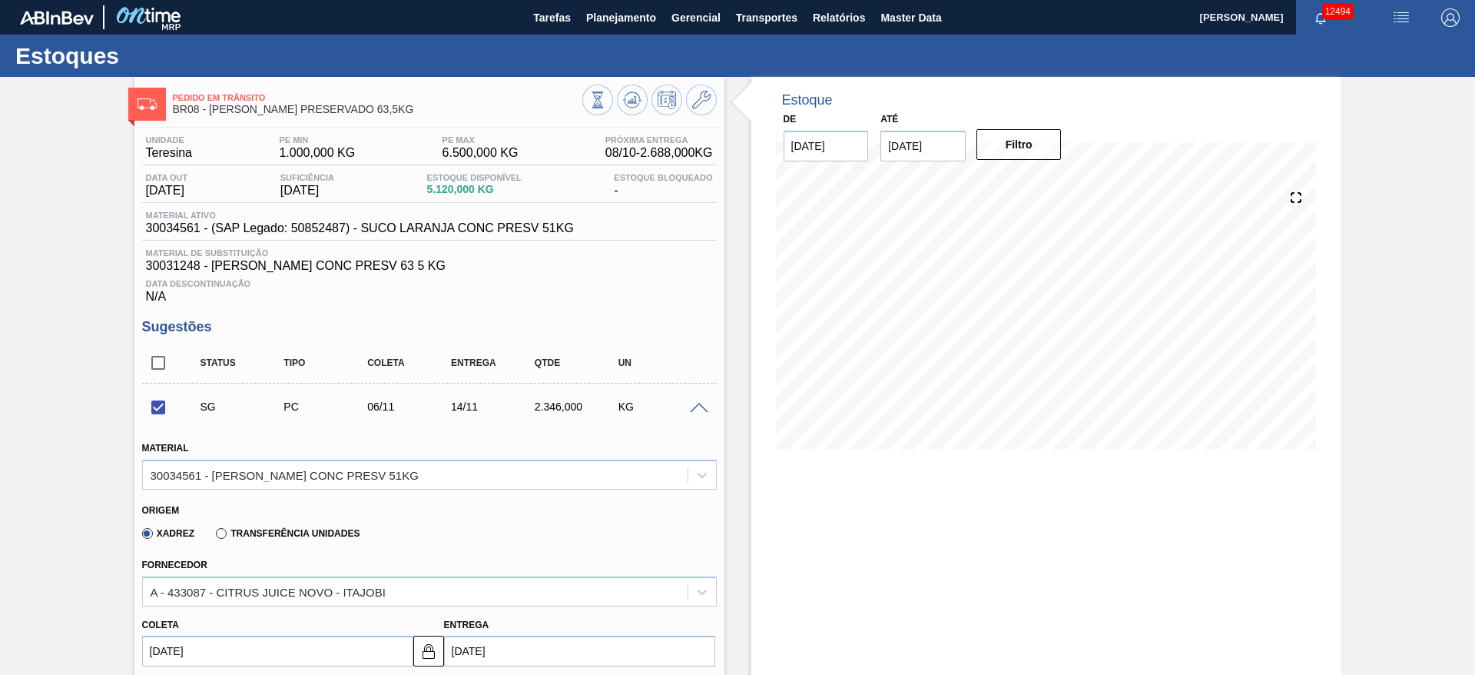
click at [700, 407] on span at bounding box center [699, 409] width 18 height 12
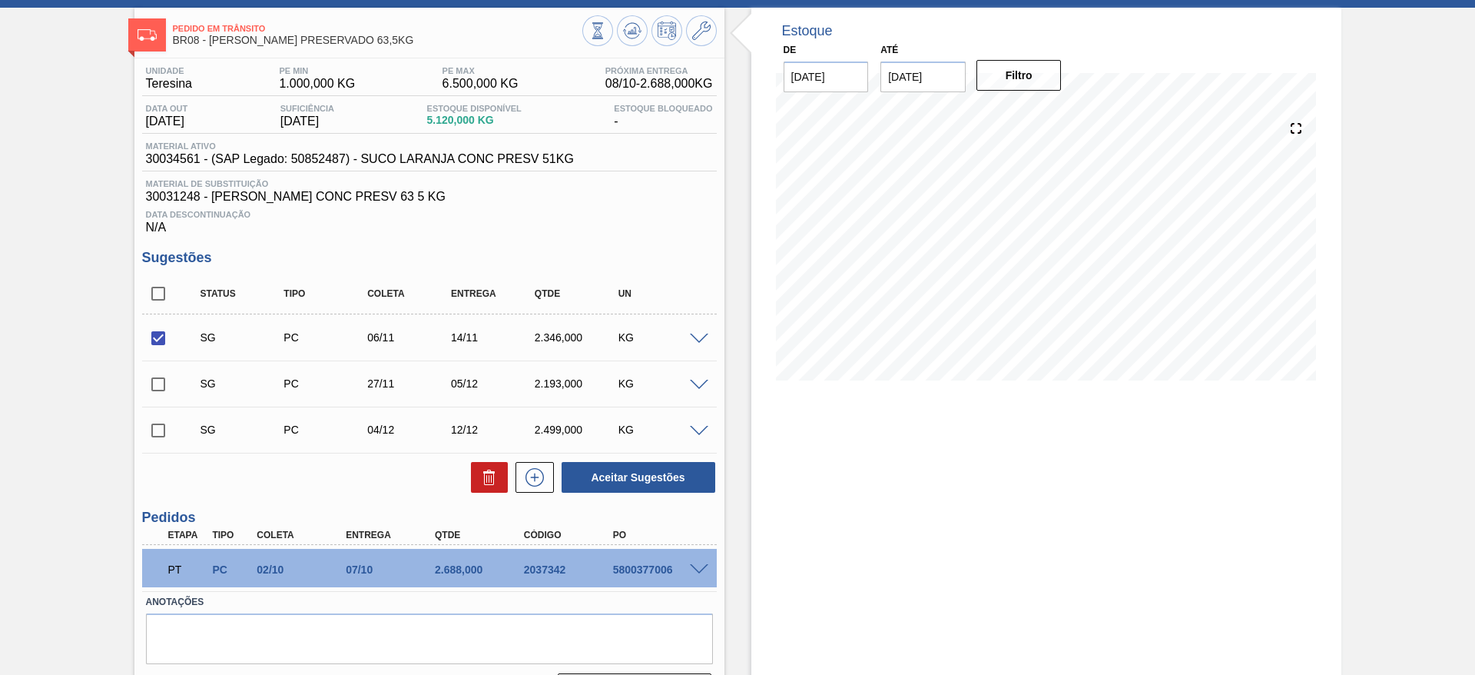
scroll to position [111, 0]
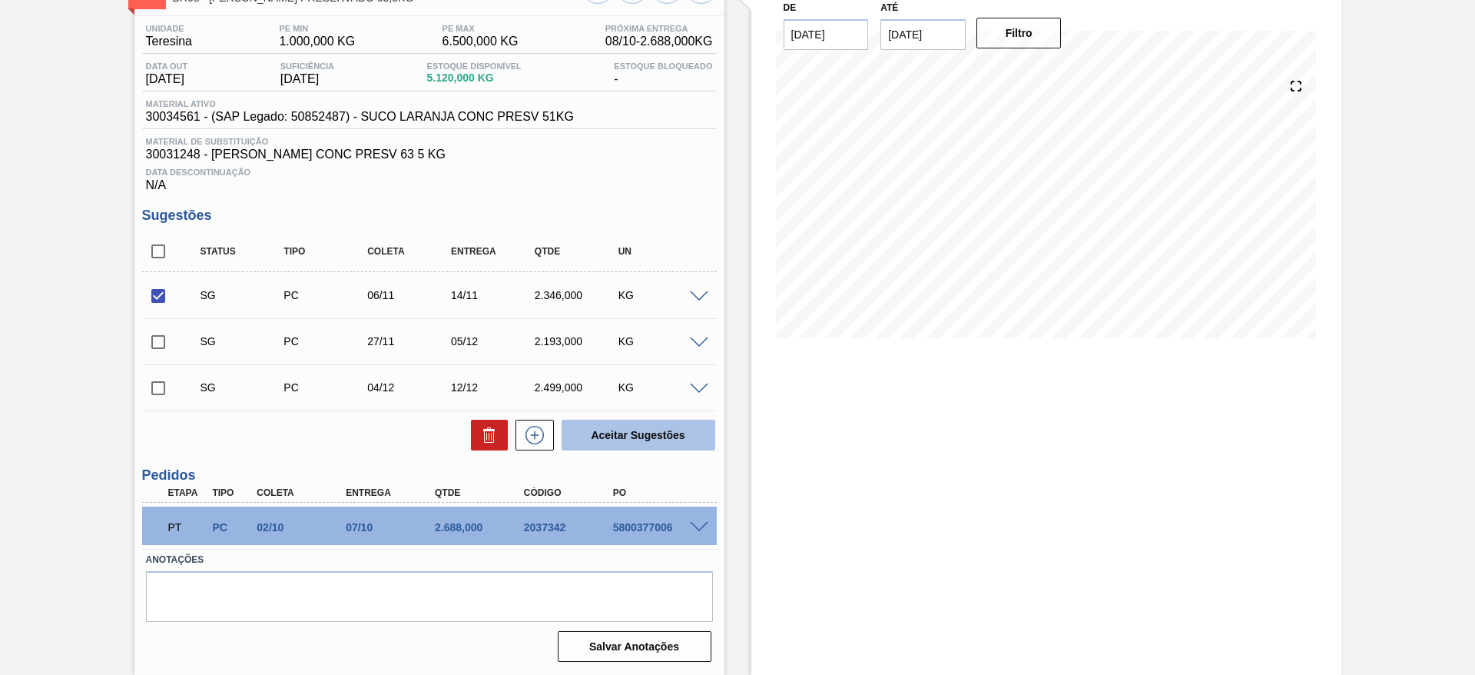
click at [625, 441] on button "Aceitar Sugestões" at bounding box center [639, 435] width 154 height 31
checkbox input "false"
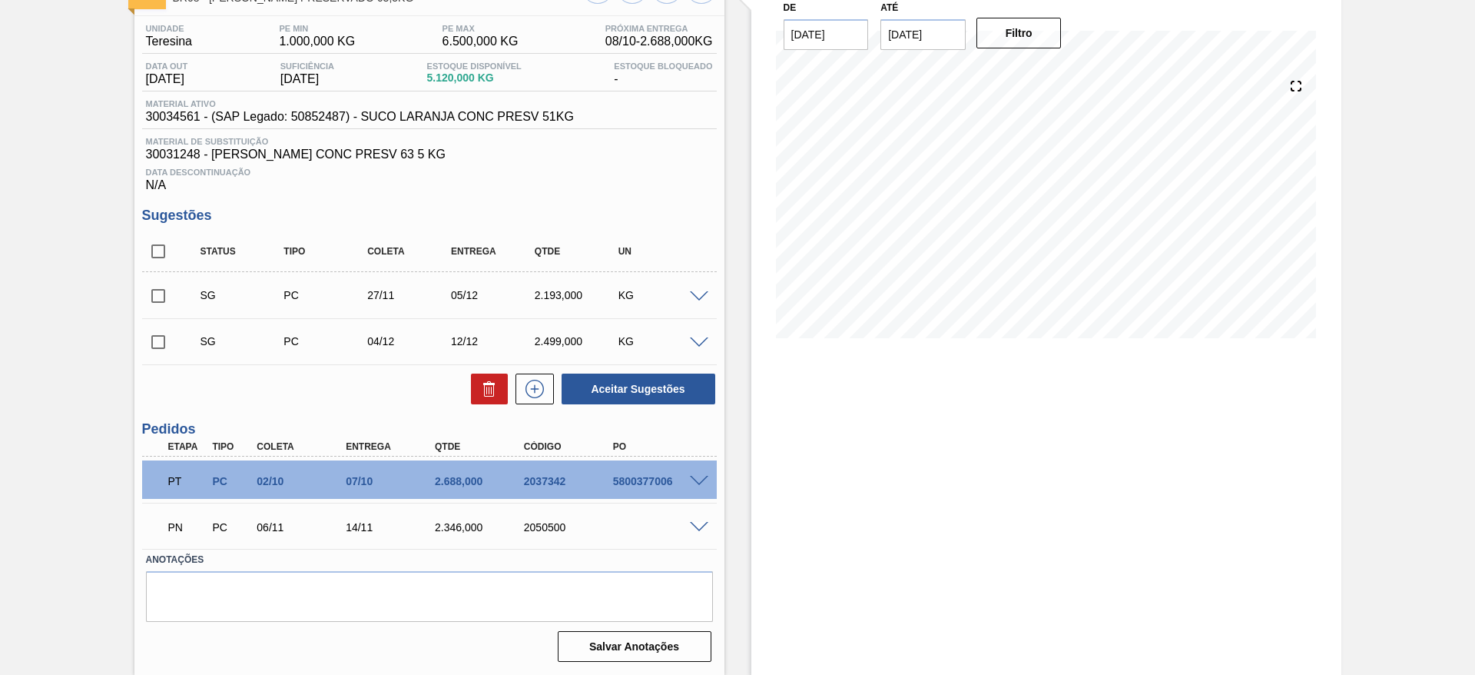
scroll to position [0, 0]
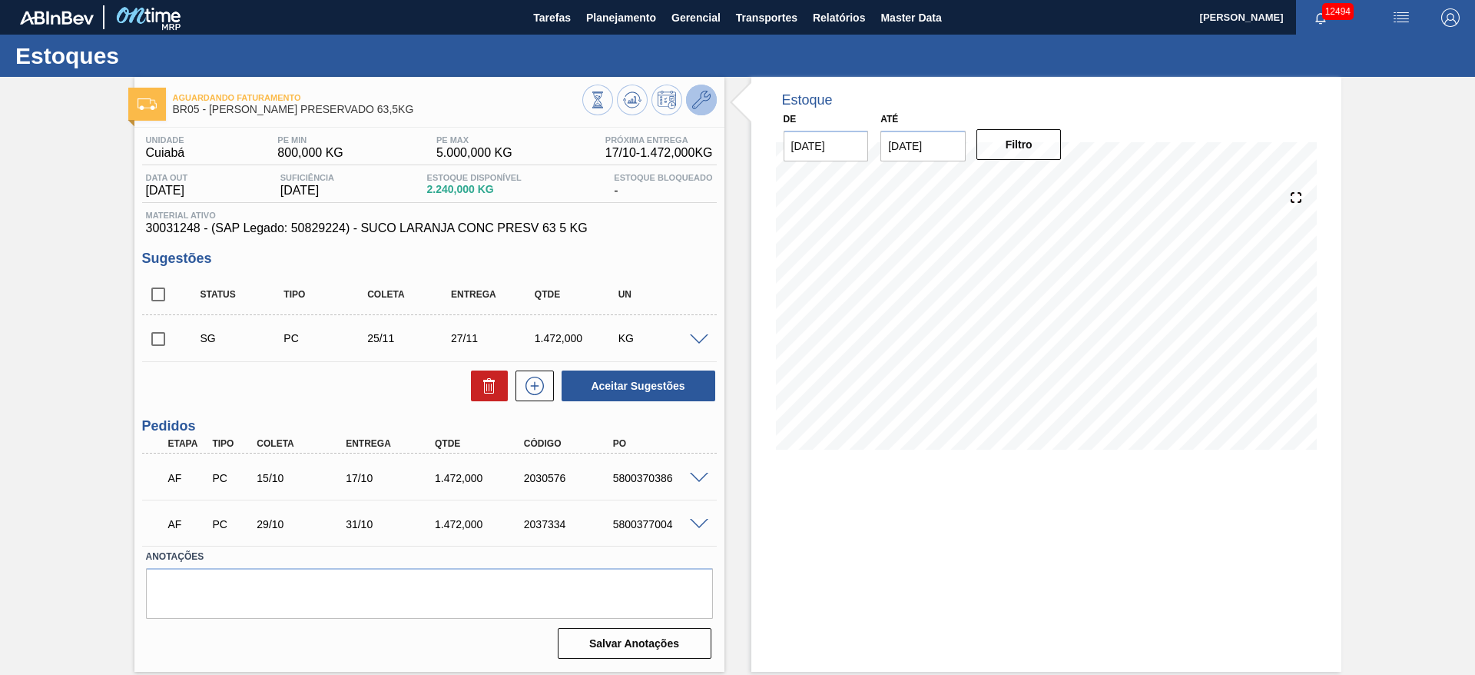
click at [712, 105] on button at bounding box center [701, 100] width 31 height 31
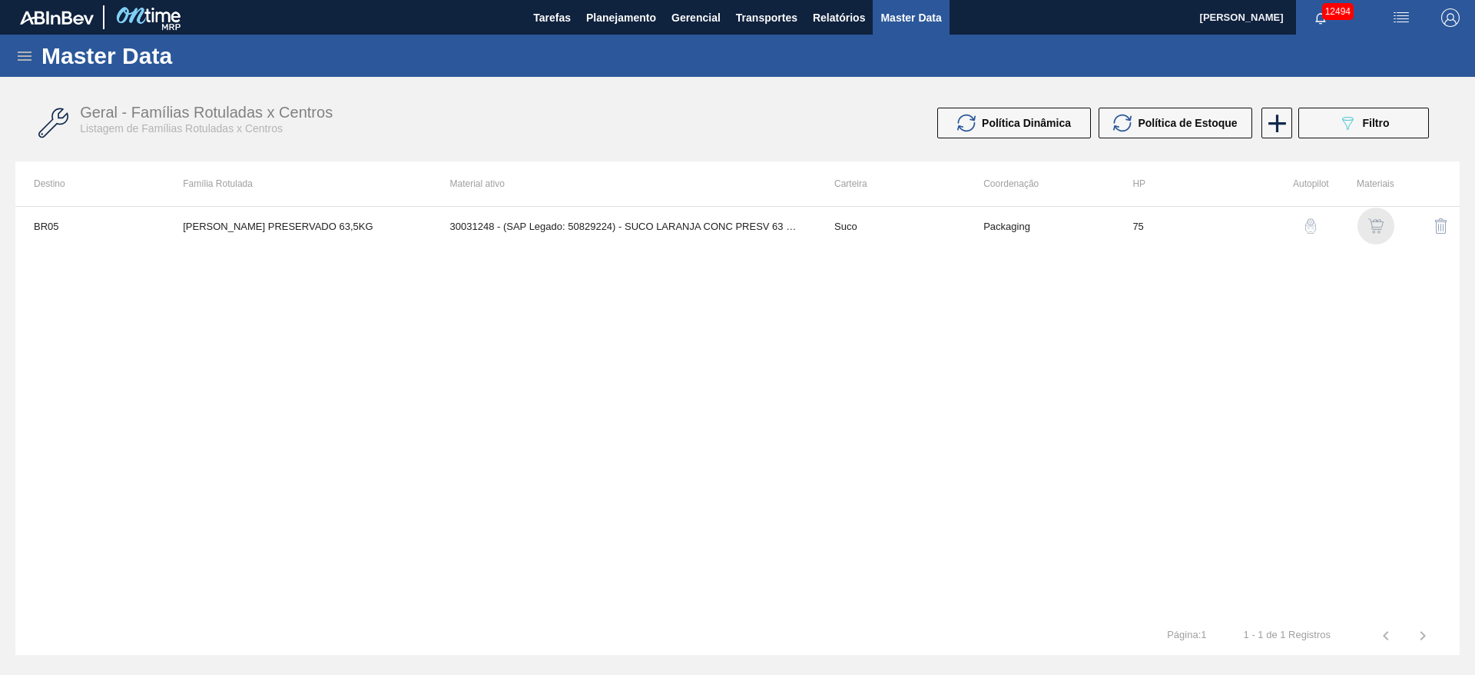
click at [1376, 221] on img "button" at bounding box center [1376, 225] width 15 height 15
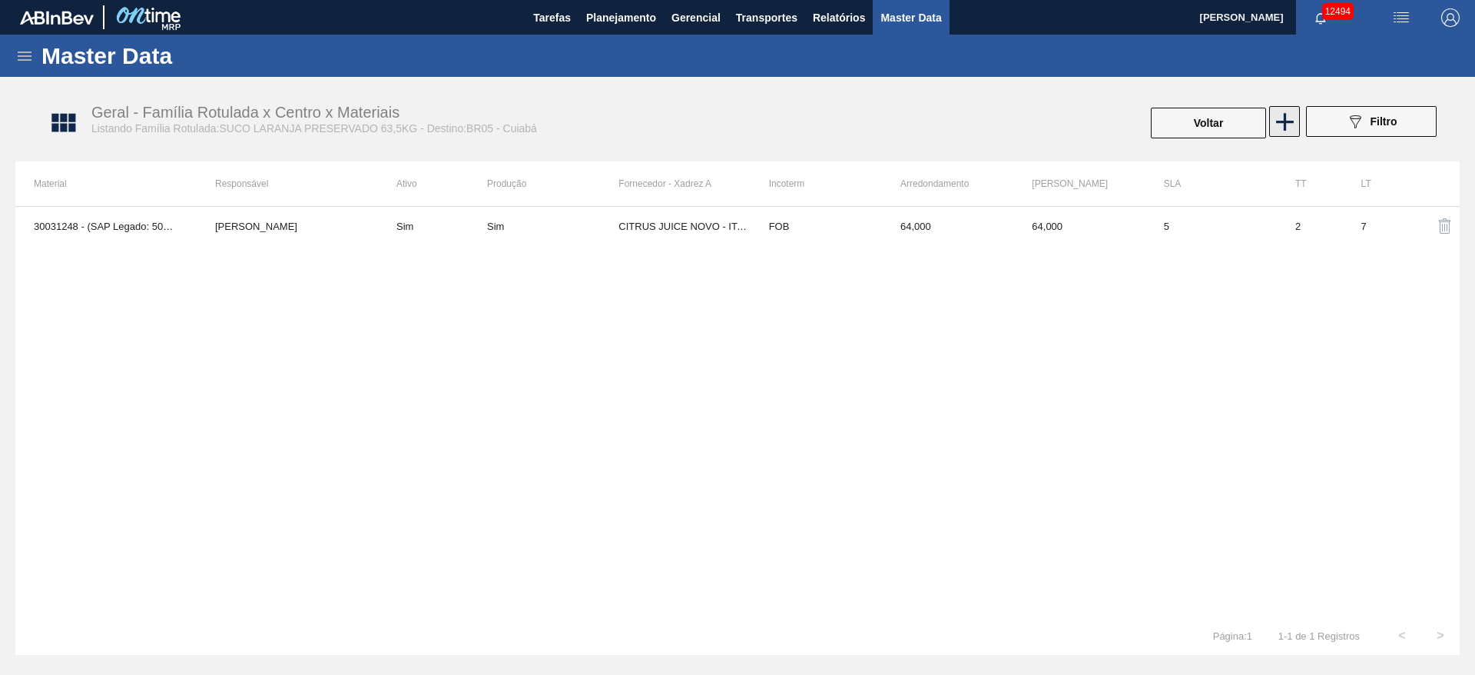
drag, startPoint x: 1269, startPoint y: 103, endPoint x: 1284, endPoint y: 114, distance: 18.6
click at [1277, 106] on div "Geral - Família Rotulada x Centro x Materiais Listando Família Rotulada:SUCO LA…" at bounding box center [745, 124] width 1445 height 58
click at [1284, 114] on icon at bounding box center [1285, 122] width 18 height 18
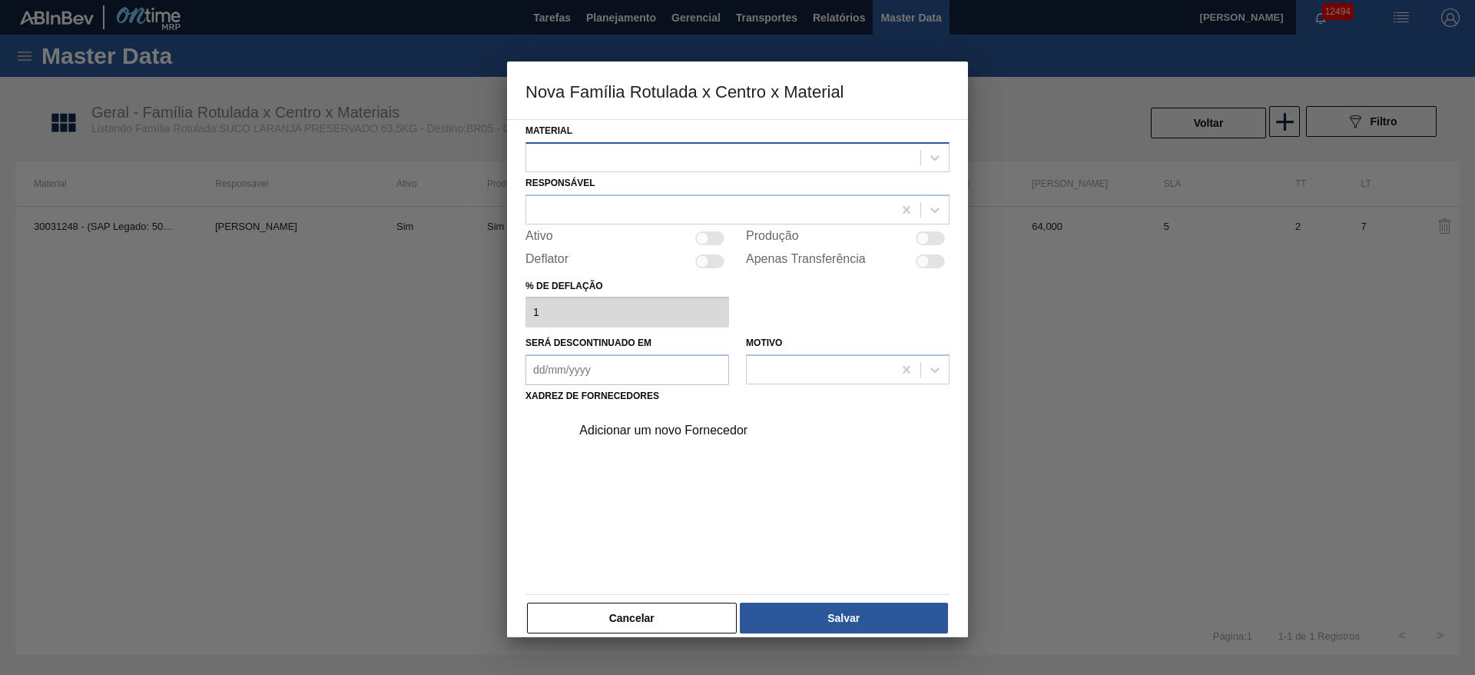
drag, startPoint x: 594, startPoint y: 138, endPoint x: 601, endPoint y: 144, distance: 9.8
click at [596, 141] on div "Material" at bounding box center [738, 146] width 424 height 52
click at [601, 144] on div at bounding box center [738, 157] width 424 height 30
click at [638, 191] on div "30034561 - SUCO LARANJA CONC PRESV 51KG" at bounding box center [738, 195] width 424 height 28
click at [630, 200] on div at bounding box center [709, 209] width 367 height 22
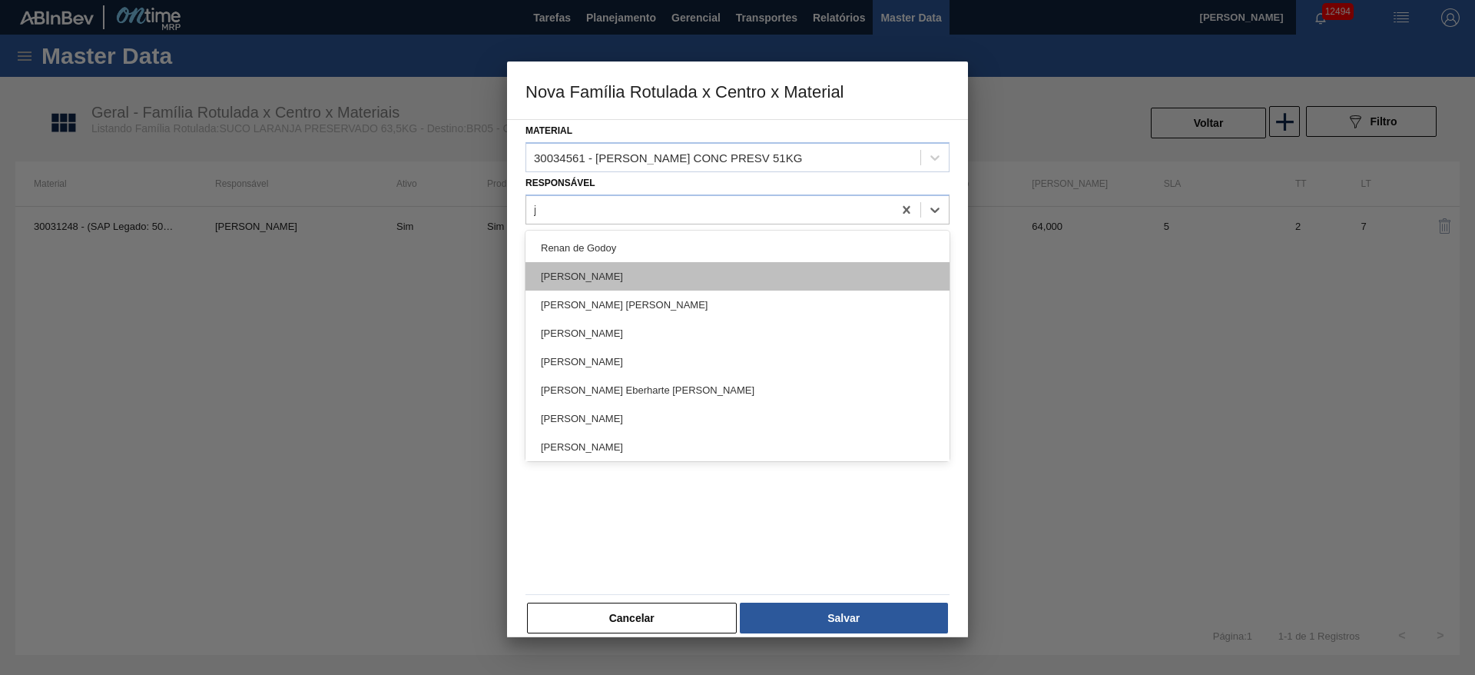
type input "jo"
click at [615, 275] on div "[PERSON_NAME]" at bounding box center [738, 276] width 424 height 28
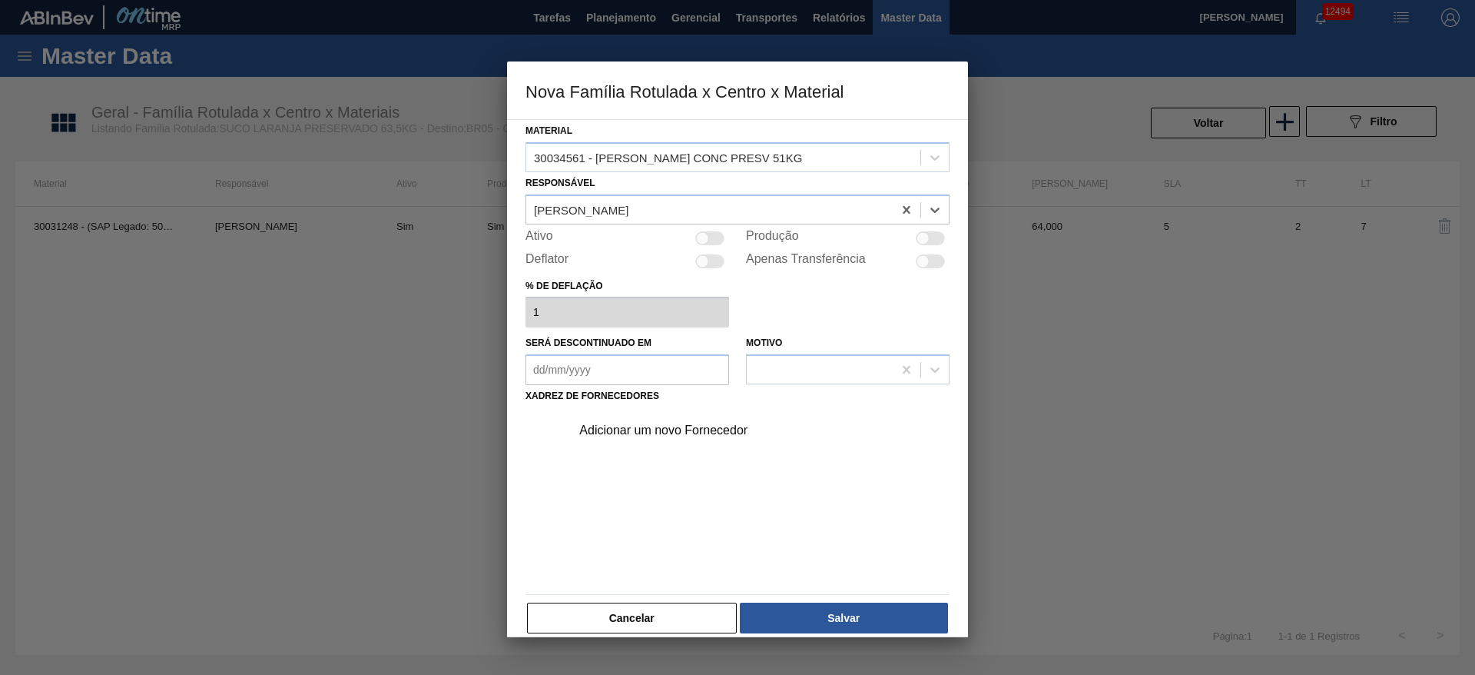
click at [613, 435] on div "Adicionar um novo Fornecedor" at bounding box center [729, 430] width 301 height 14
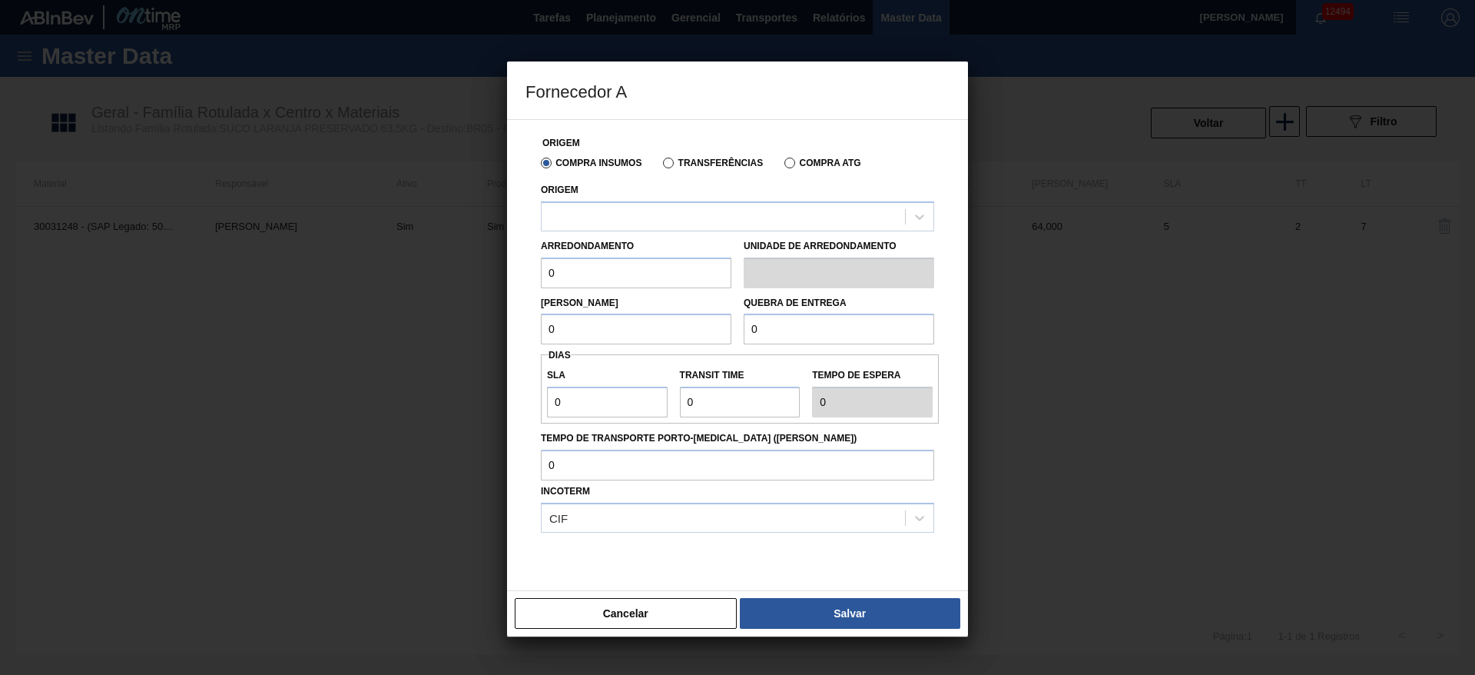
click at [609, 200] on div "Origem" at bounding box center [737, 205] width 393 height 52
click at [618, 222] on div at bounding box center [723, 216] width 363 height 22
click at [629, 257] on div "10281666 - CITRUS JUICE NOVO - ITAJOBI" at bounding box center [737, 255] width 393 height 28
drag, startPoint x: 530, startPoint y: 264, endPoint x: 504, endPoint y: 264, distance: 26.1
click at [504, 264] on div "Fornecedor A Origem Compra Insumos Transferências Compra ATG Origem 10281666 - …" at bounding box center [737, 337] width 1475 height 675
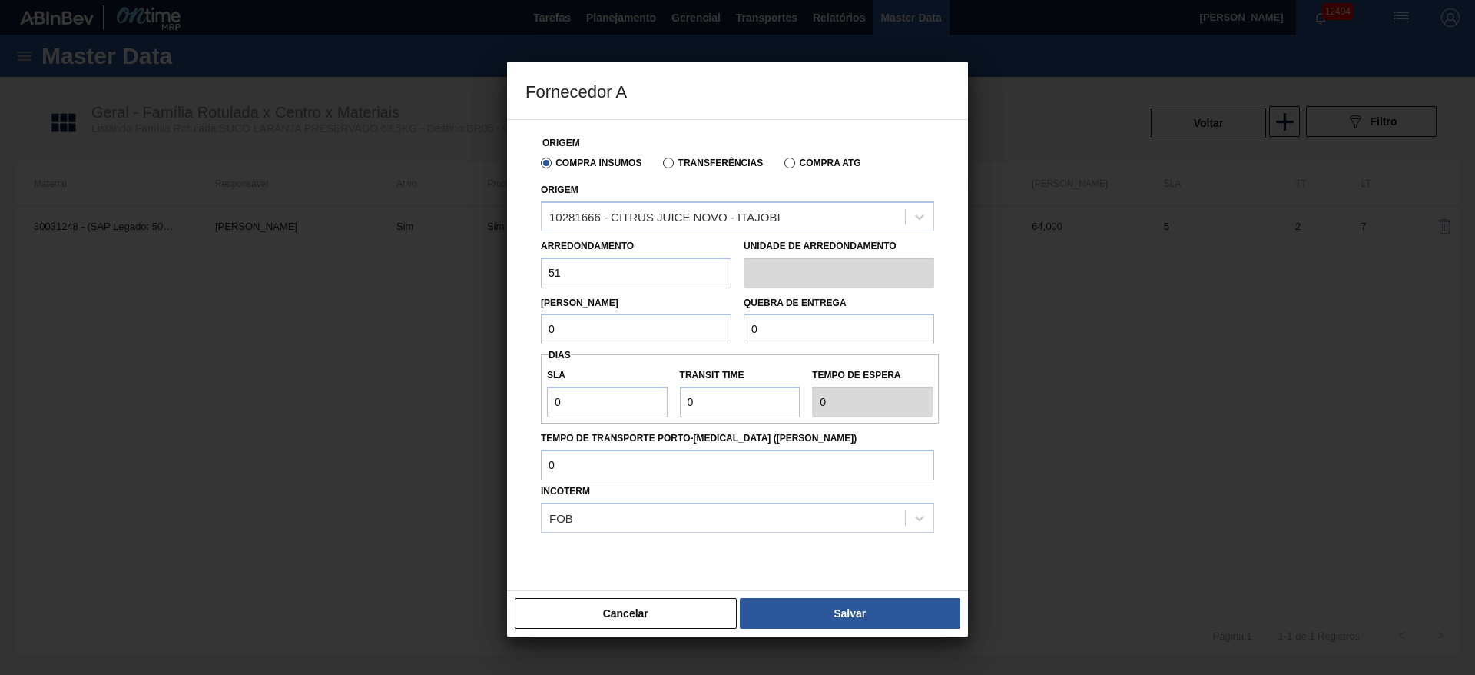
type input "51"
drag, startPoint x: 525, startPoint y: 326, endPoint x: 503, endPoint y: 318, distance: 22.8
click at [496, 318] on div "Fornecedor A Origem Compra Insumos Transferências Compra ATG Origem 10281666 - …" at bounding box center [737, 337] width 1475 height 675
type input "51"
drag, startPoint x: 731, startPoint y: 340, endPoint x: 667, endPoint y: 342, distance: 63.8
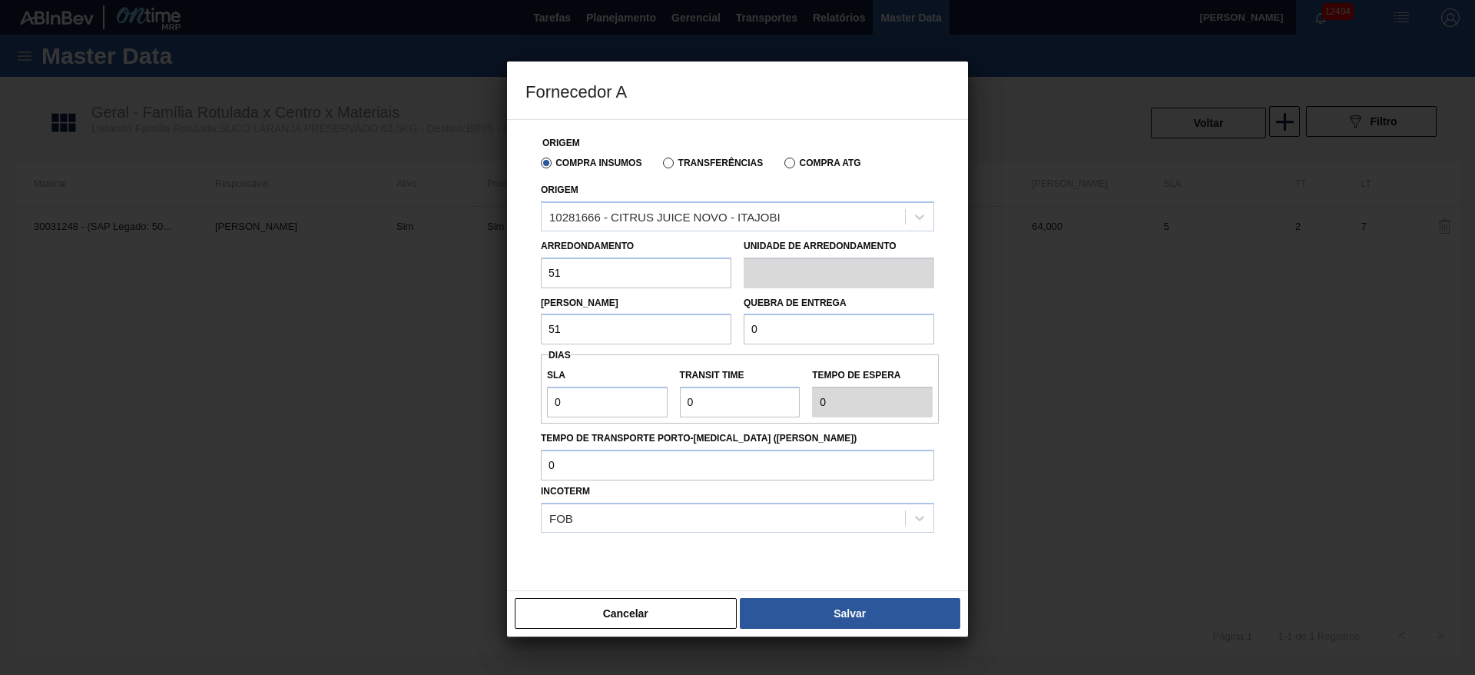
click at [672, 340] on div "Lote Mínimo 51 Quebra de entrega 0" at bounding box center [738, 316] width 406 height 57
type input "5.100"
drag, startPoint x: 591, startPoint y: 410, endPoint x: 476, endPoint y: 410, distance: 114.5
click at [476, 410] on div "Fornecedor A Origem Compra Insumos Transferências Compra ATG Origem 10281666 - …" at bounding box center [737, 337] width 1475 height 675
type input "1"
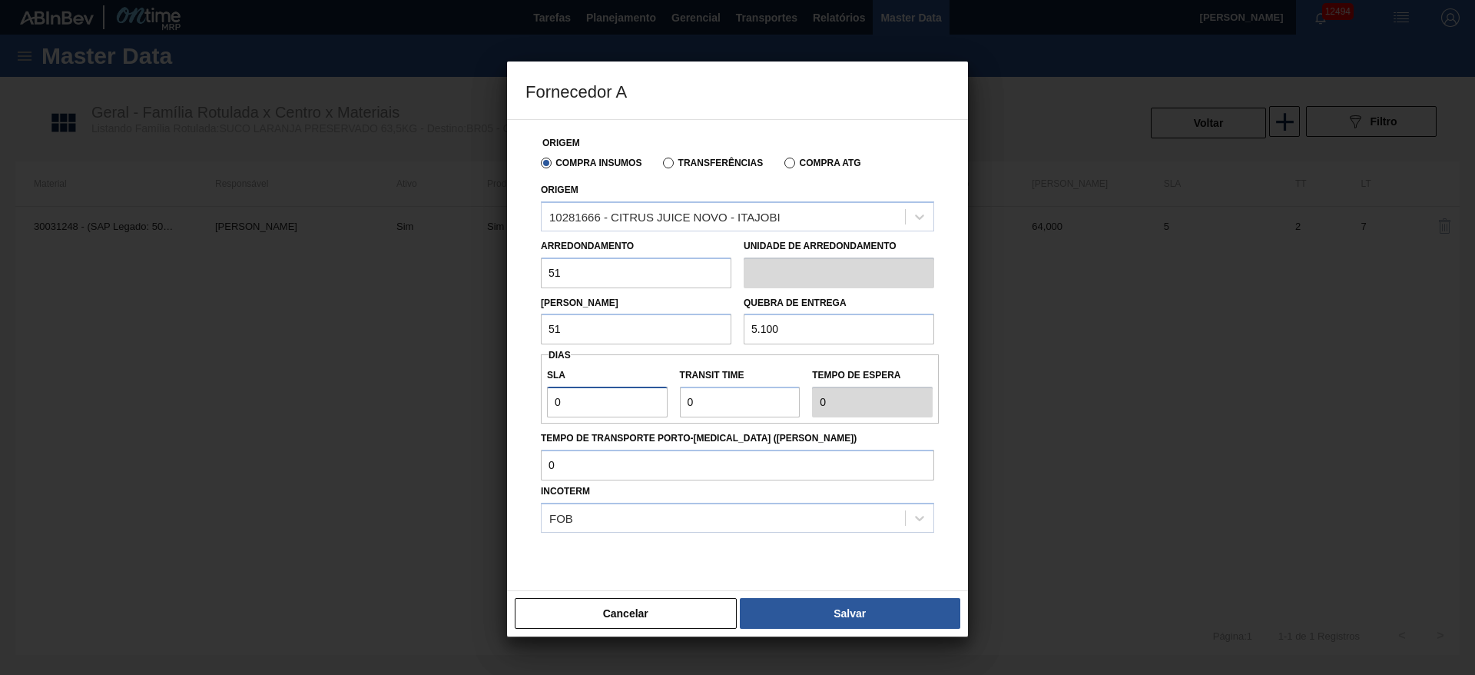
type input "1"
type input "10"
click at [669, 403] on div "SLA 10 Transit Time Tempo de espera 10" at bounding box center [740, 388] width 398 height 57
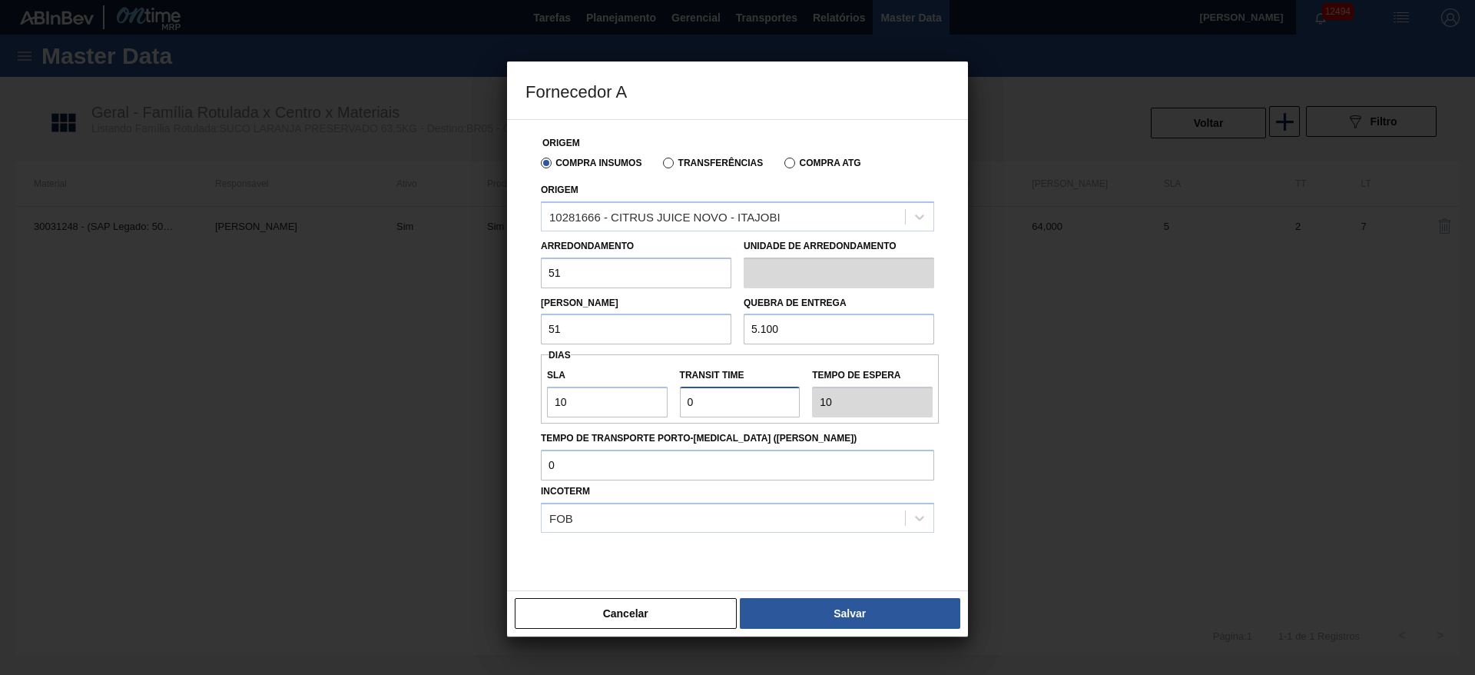
type input "4"
type input "14"
type input "4"
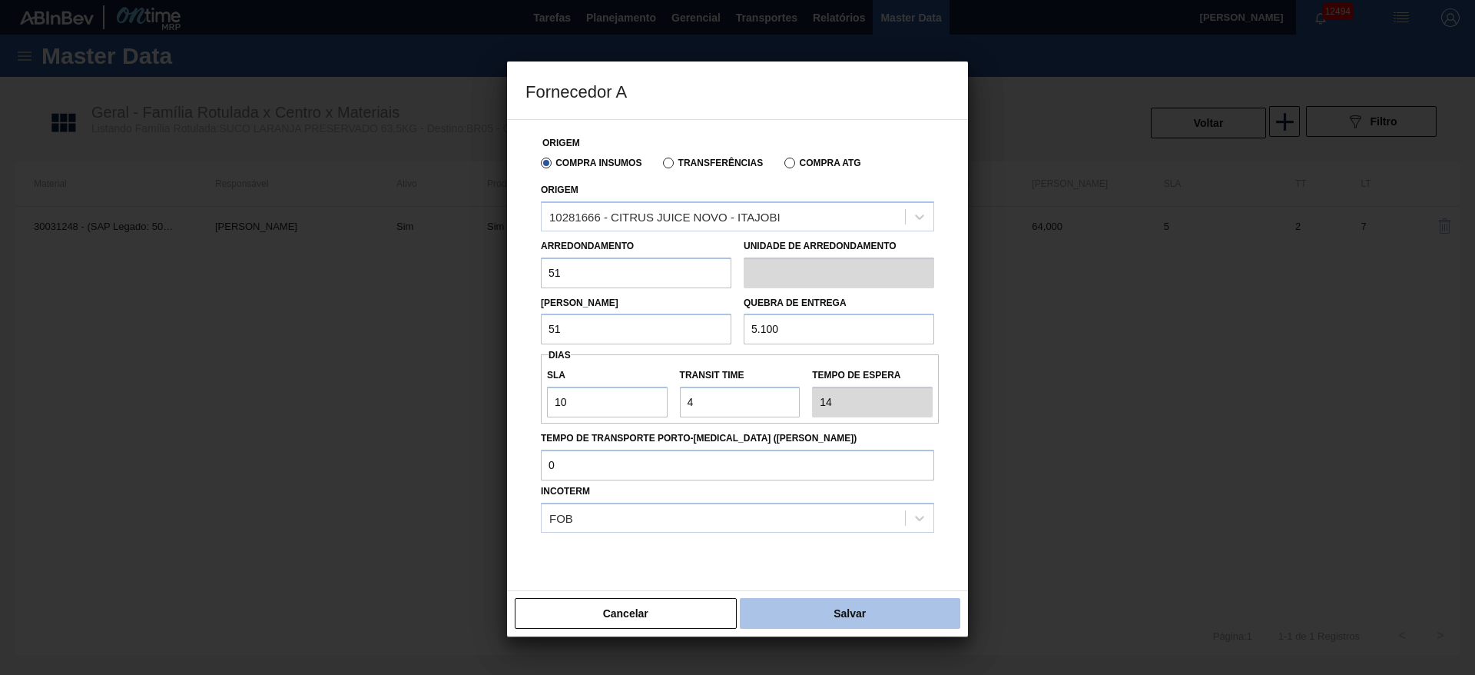
click at [840, 621] on button "Salvar" at bounding box center [850, 613] width 221 height 31
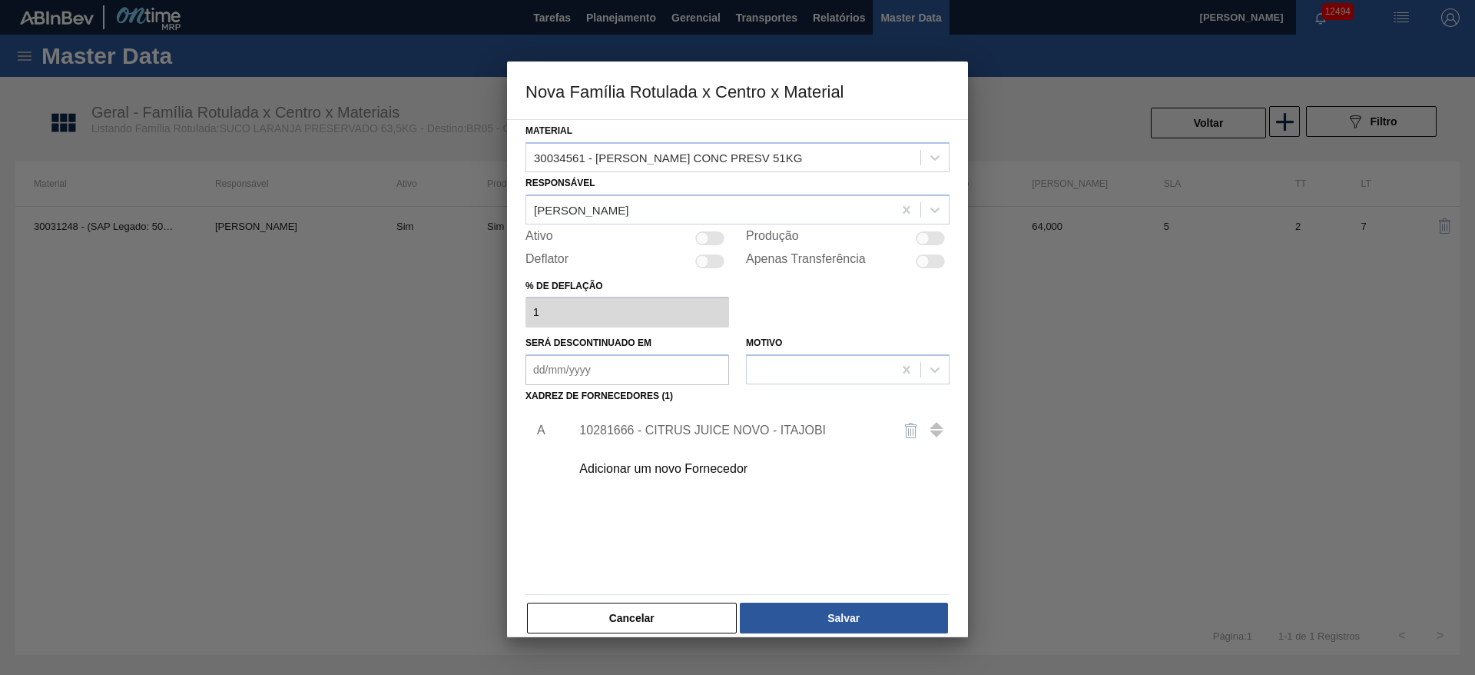
click at [931, 238] on div at bounding box center [930, 238] width 29 height 14
checkbox input "true"
click at [848, 635] on div "Material 30034561 - SUCO LARANJA CONC PRESV 51KG Responsável José Albérico Ativ…" at bounding box center [737, 378] width 461 height 518
click at [848, 606] on button "Salvar" at bounding box center [844, 617] width 208 height 31
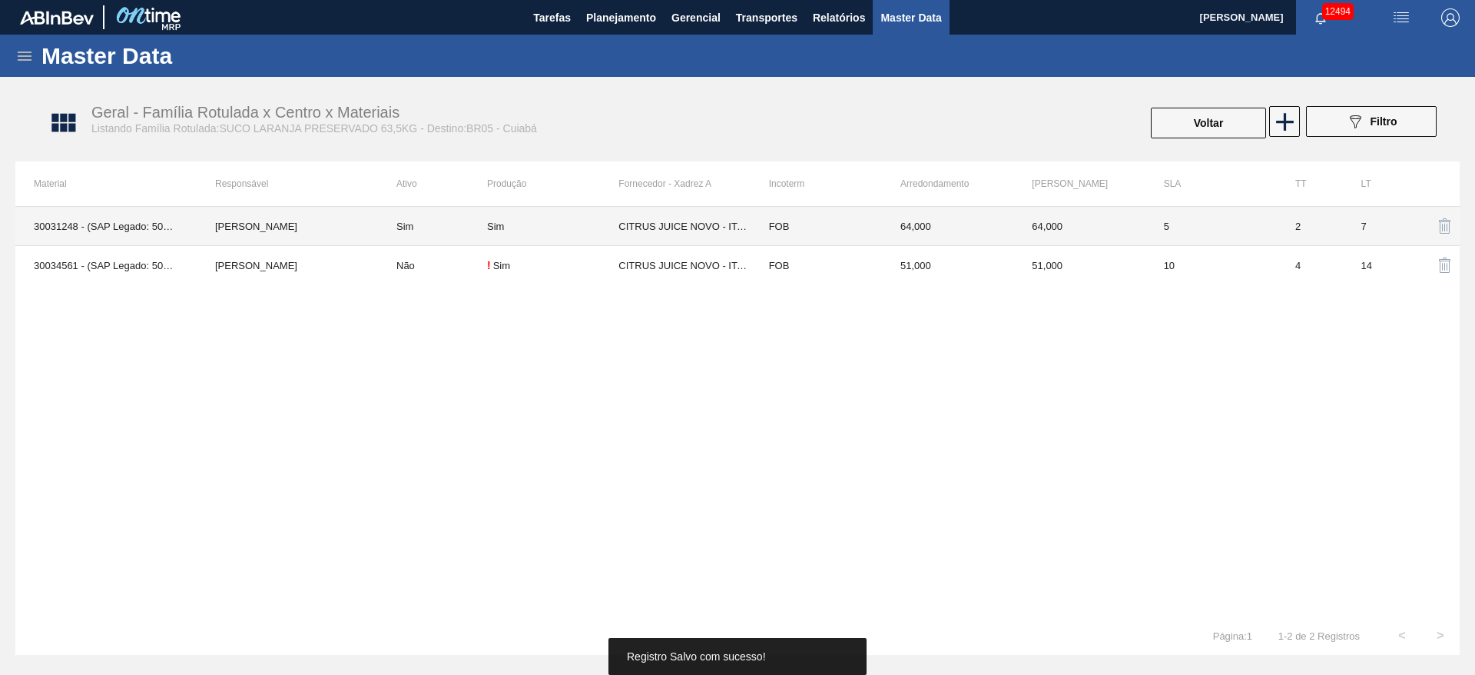
click at [466, 226] on td "Sim" at bounding box center [432, 226] width 109 height 39
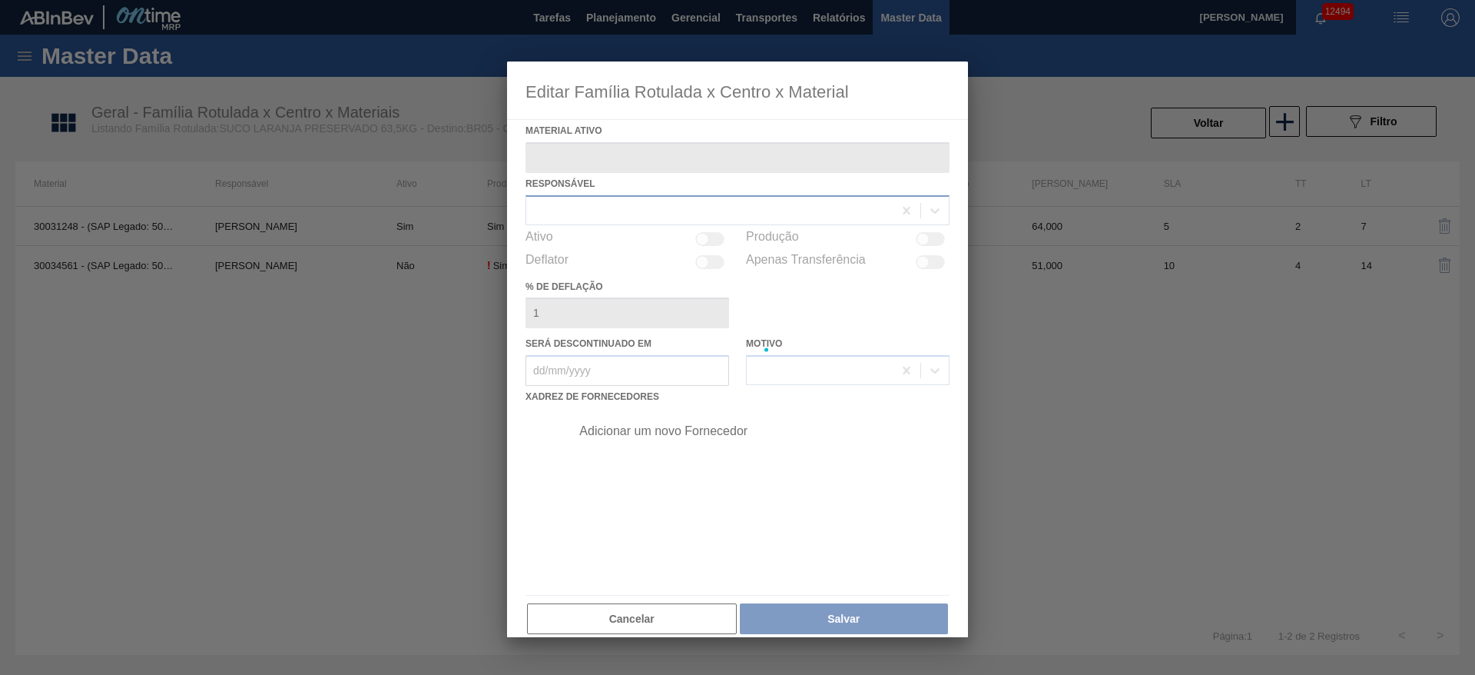
type ativo "30031248 - (SAP Legado: 50829224) - SUCO LARANJA CONC PRESV 63 5 KG"
checkbox input "true"
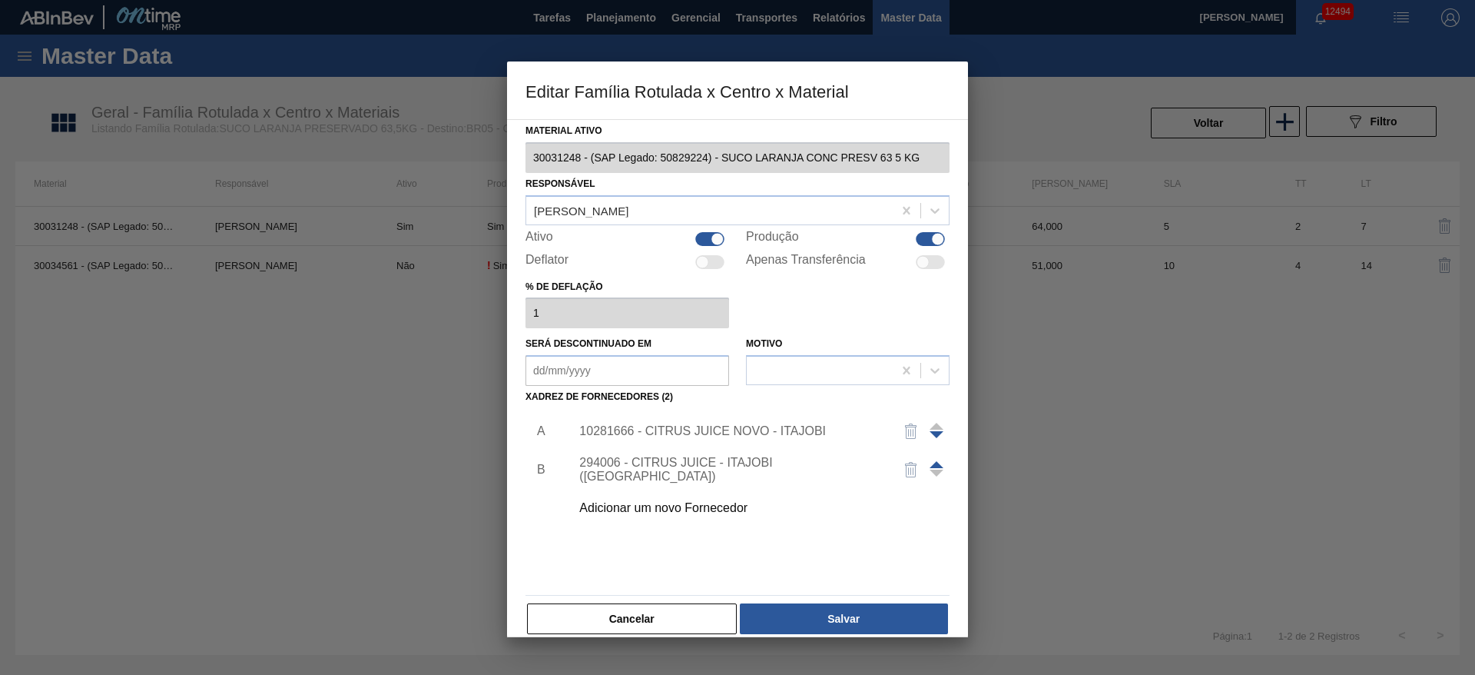
click at [717, 236] on div at bounding box center [717, 238] width 13 height 13
checkbox input "false"
click at [794, 625] on button "Salvar" at bounding box center [844, 618] width 208 height 31
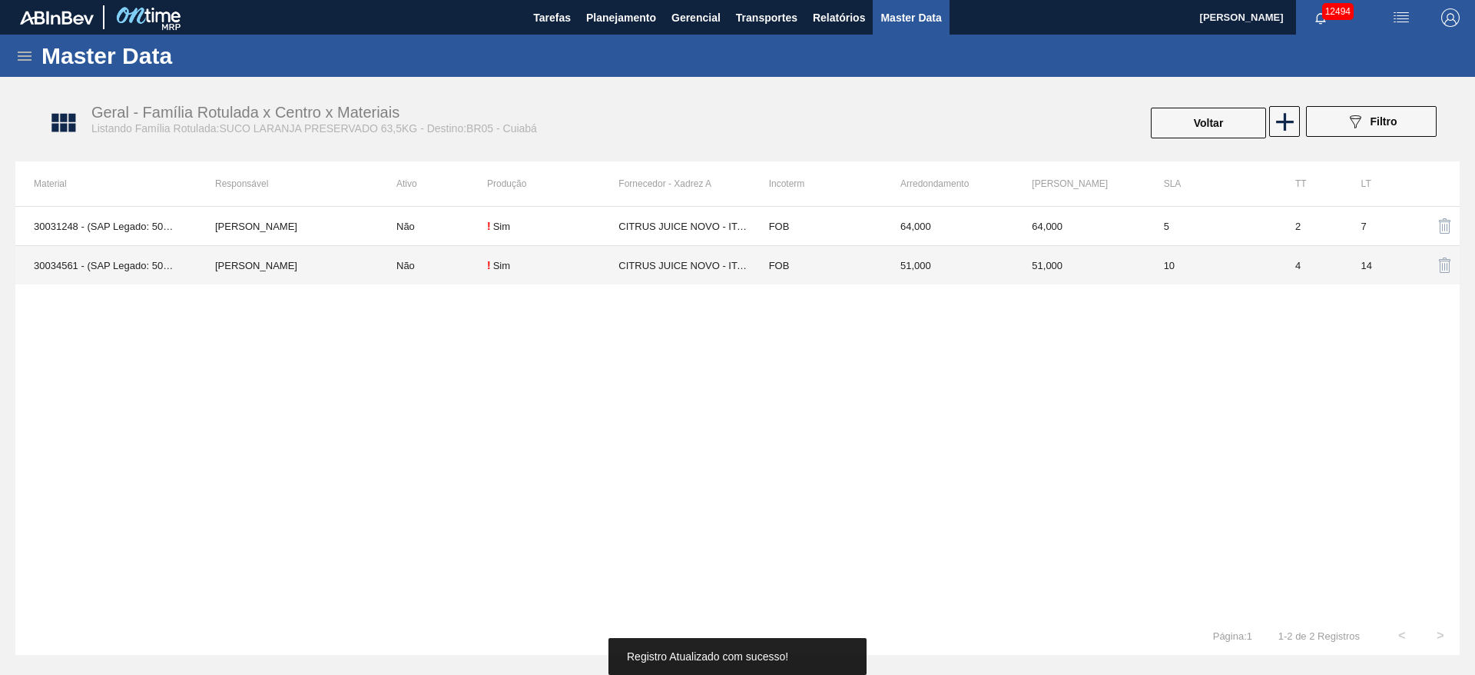
click at [488, 265] on div "!" at bounding box center [489, 265] width 4 height 12
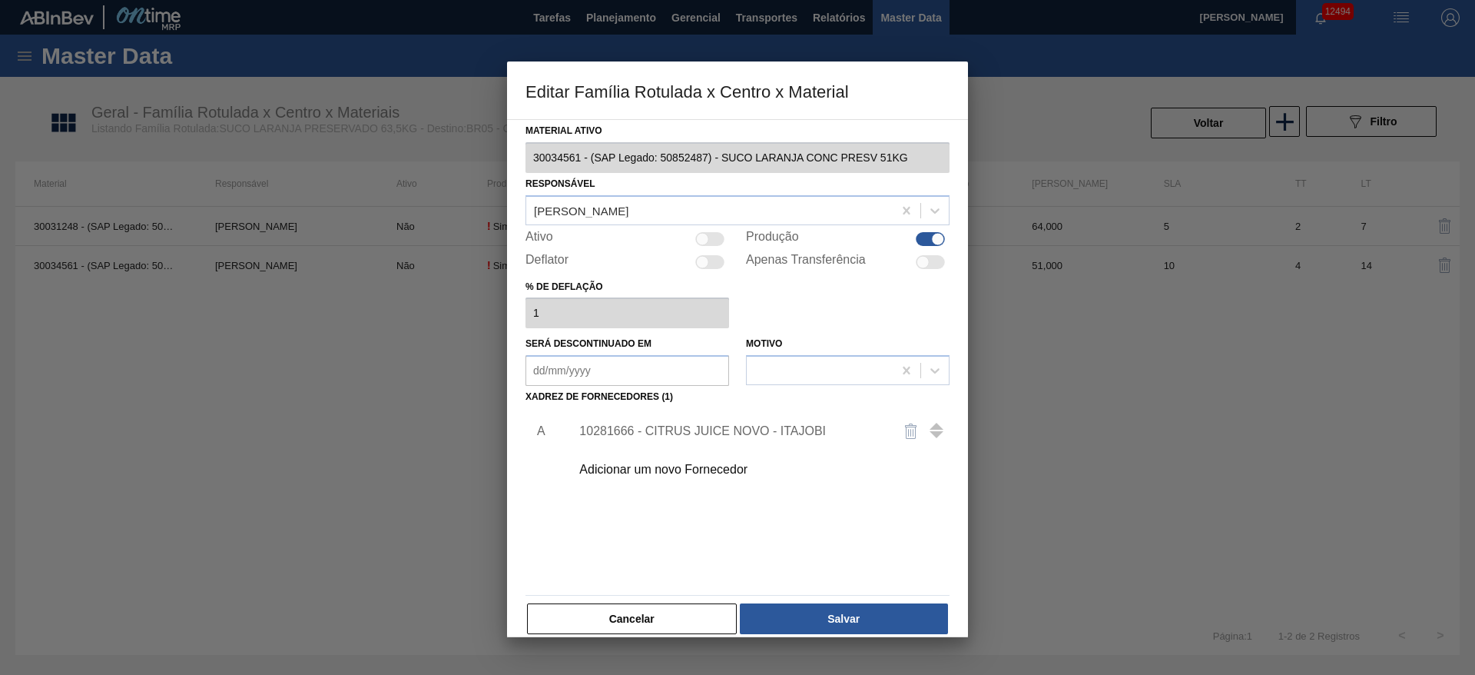
drag, startPoint x: 722, startPoint y: 238, endPoint x: 738, endPoint y: 282, distance: 47.0
click at [719, 237] on div at bounding box center [709, 239] width 29 height 14
checkbox input "true"
click at [818, 603] on button "Salvar" at bounding box center [844, 618] width 208 height 31
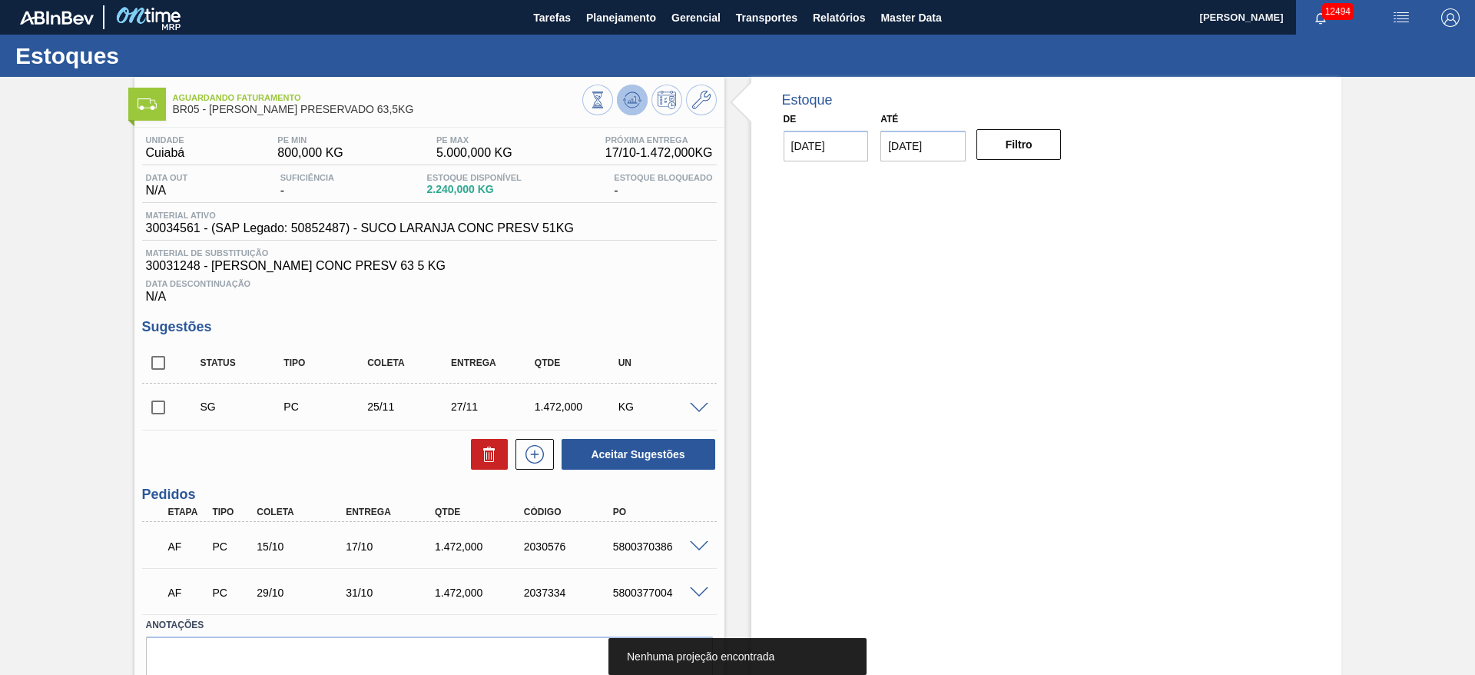
click at [629, 96] on icon at bounding box center [632, 100] width 18 height 18
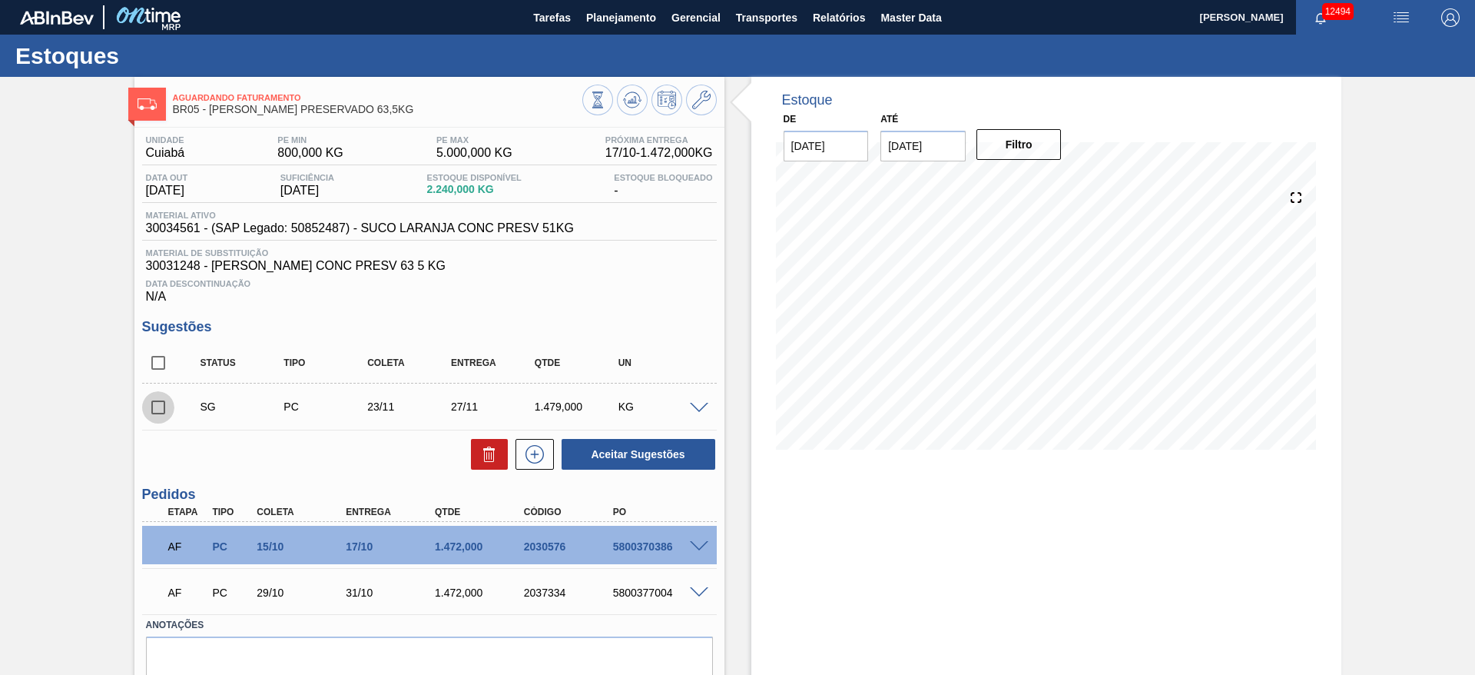
click at [154, 403] on input "checkbox" at bounding box center [158, 407] width 32 height 32
click at [621, 456] on button "Aceitar Sugestões" at bounding box center [639, 454] width 154 height 31
checkbox input "false"
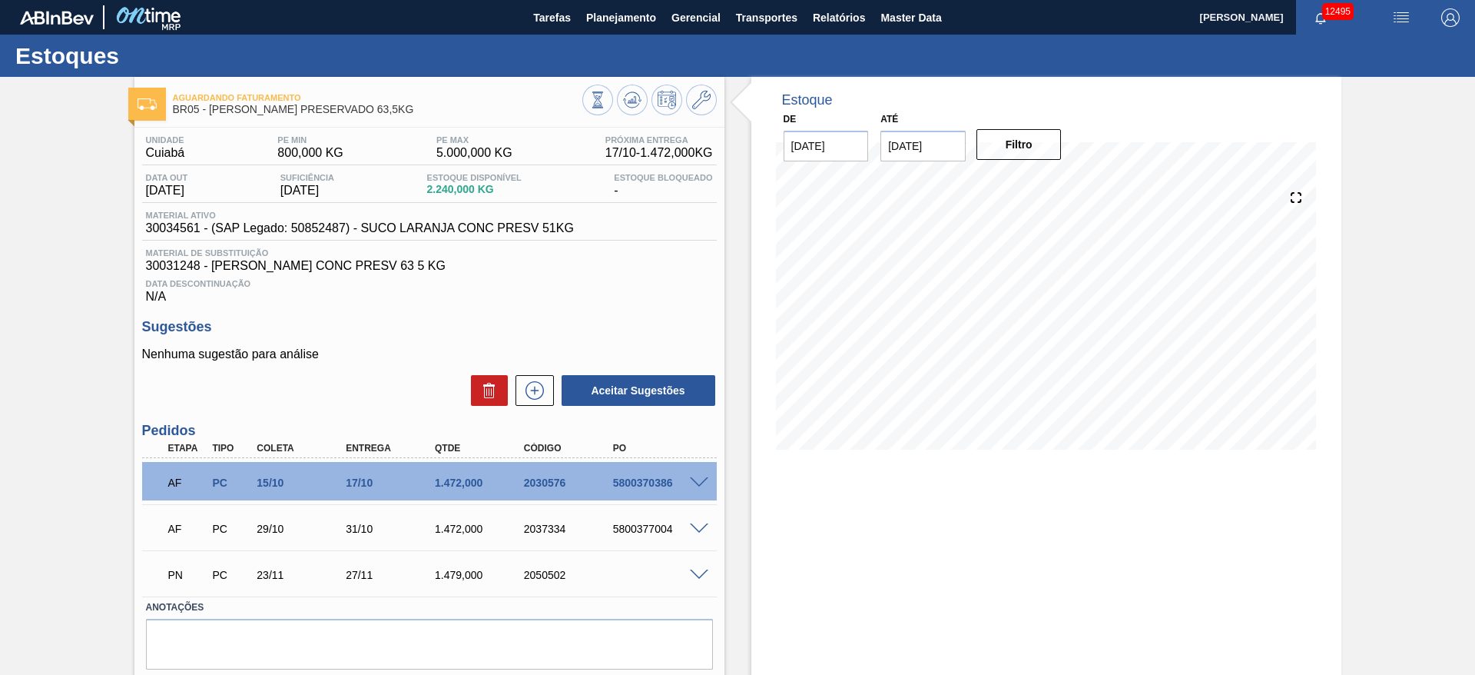
click at [695, 572] on span at bounding box center [699, 575] width 18 height 12
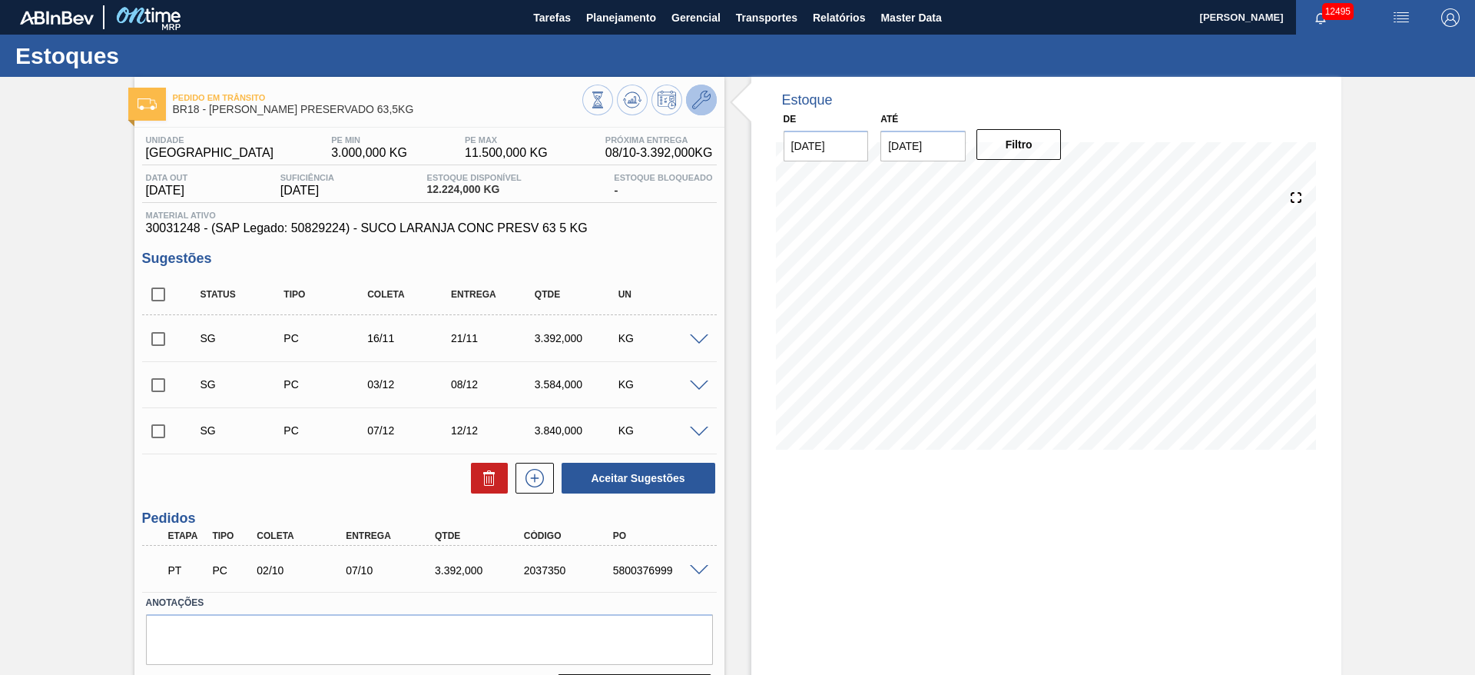
click at [709, 94] on icon at bounding box center [701, 100] width 18 height 18
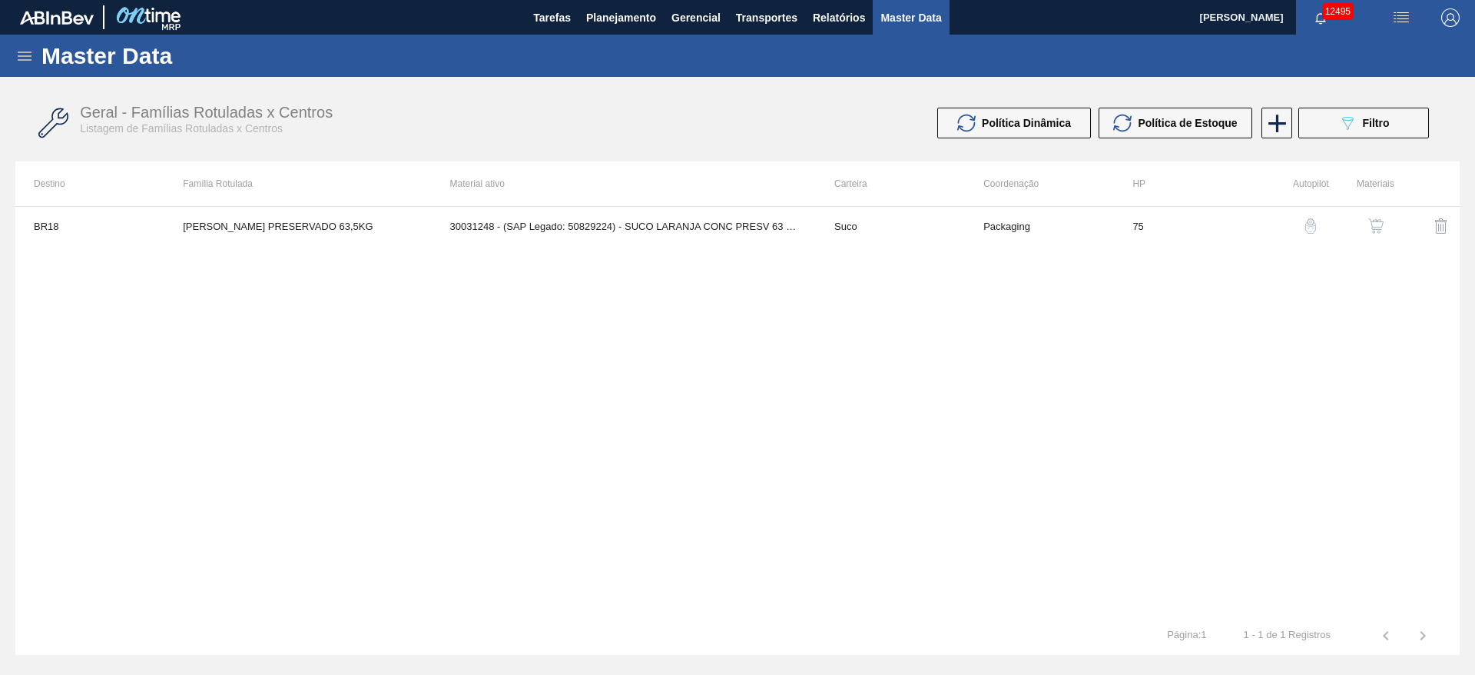
click at [1382, 229] on img "button" at bounding box center [1376, 225] width 15 height 15
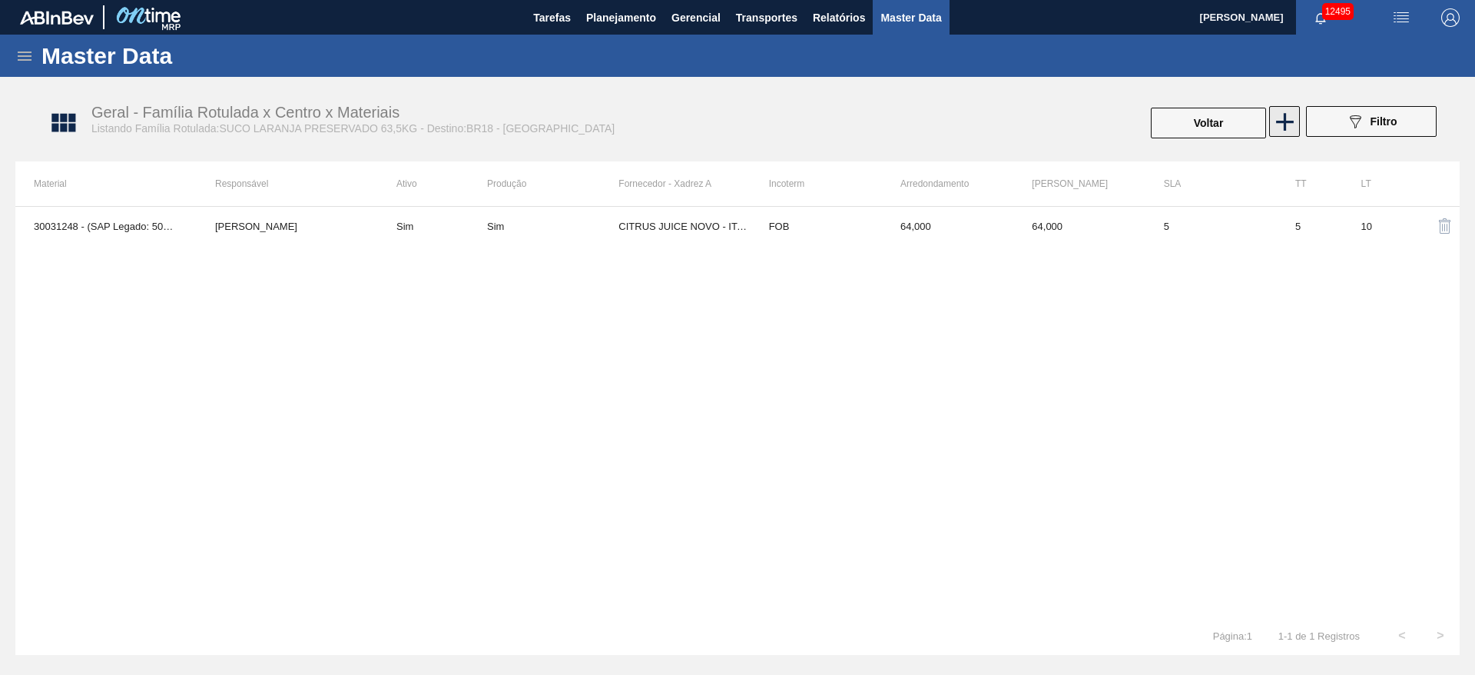
click at [1293, 118] on icon at bounding box center [1285, 122] width 30 height 30
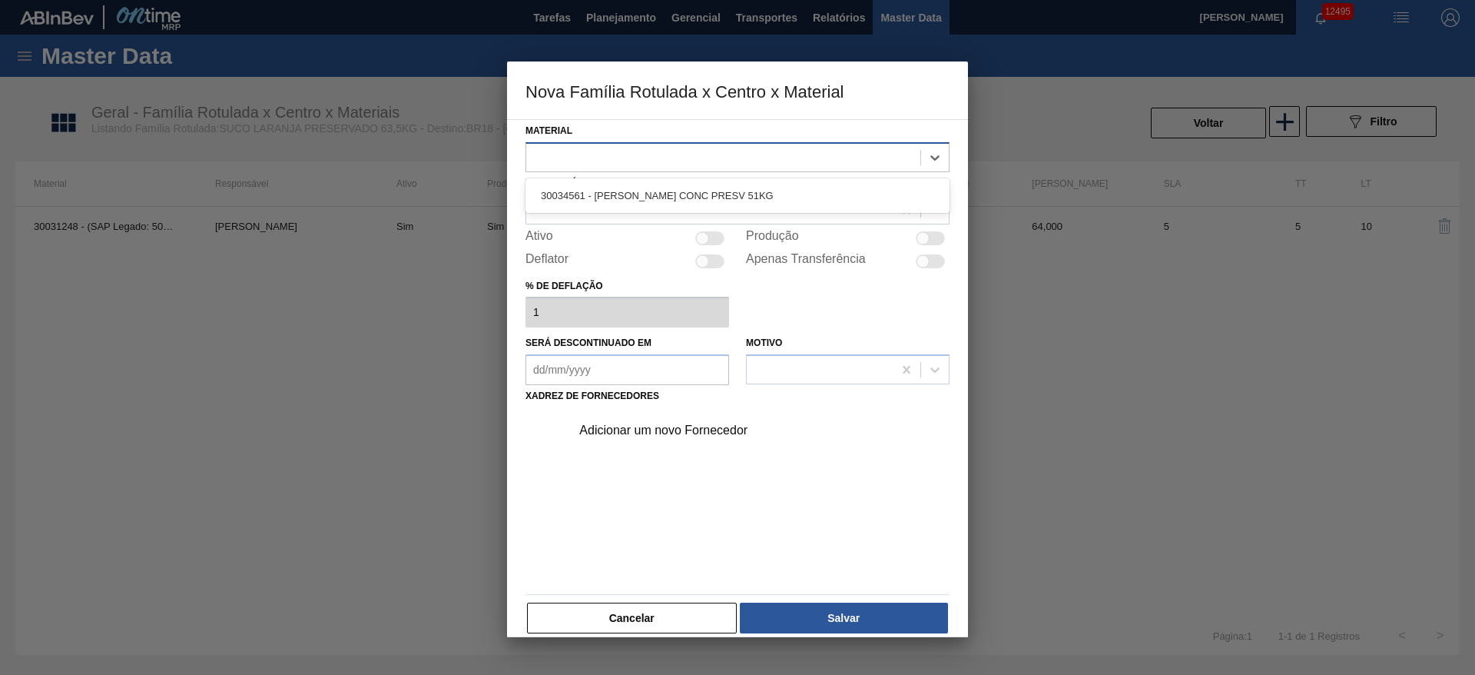
click at [609, 160] on div at bounding box center [723, 157] width 394 height 22
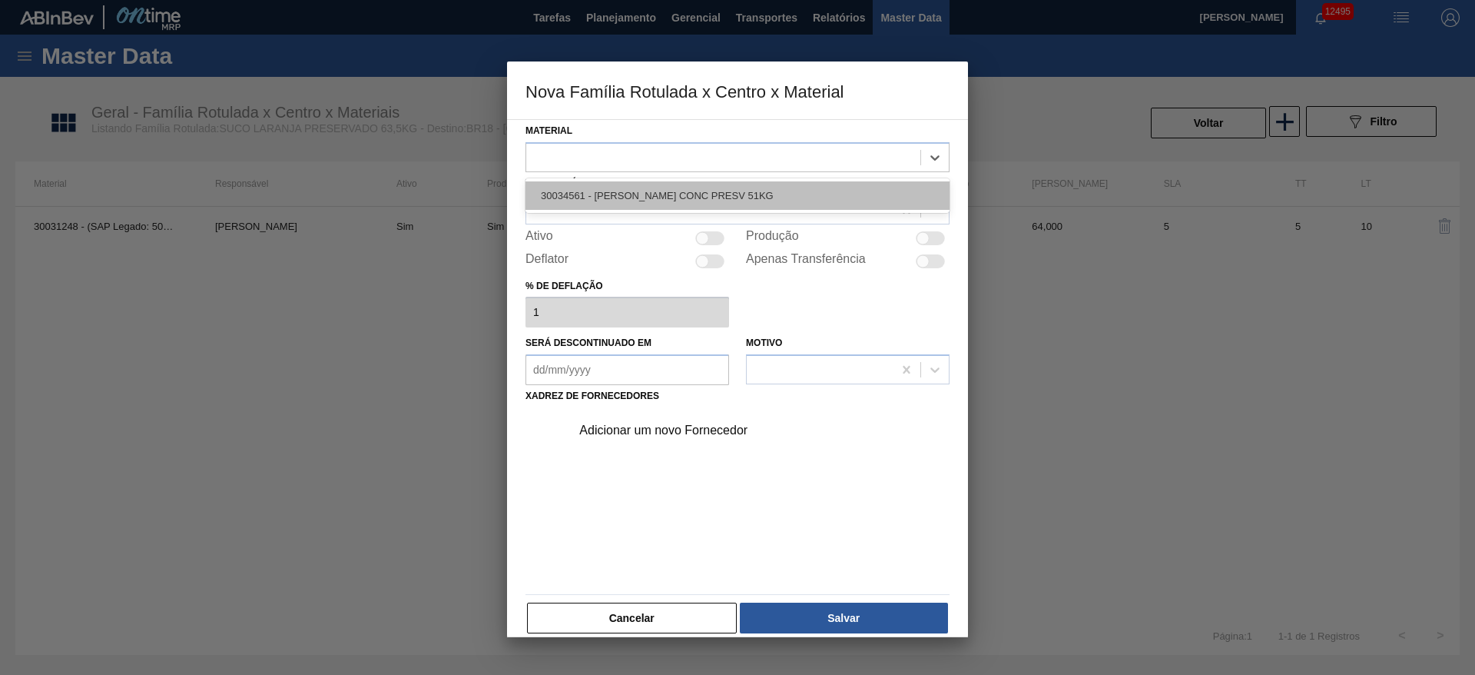
click at [629, 191] on div "30034561 - [PERSON_NAME] CONC PRESV 51KG" at bounding box center [738, 195] width 424 height 28
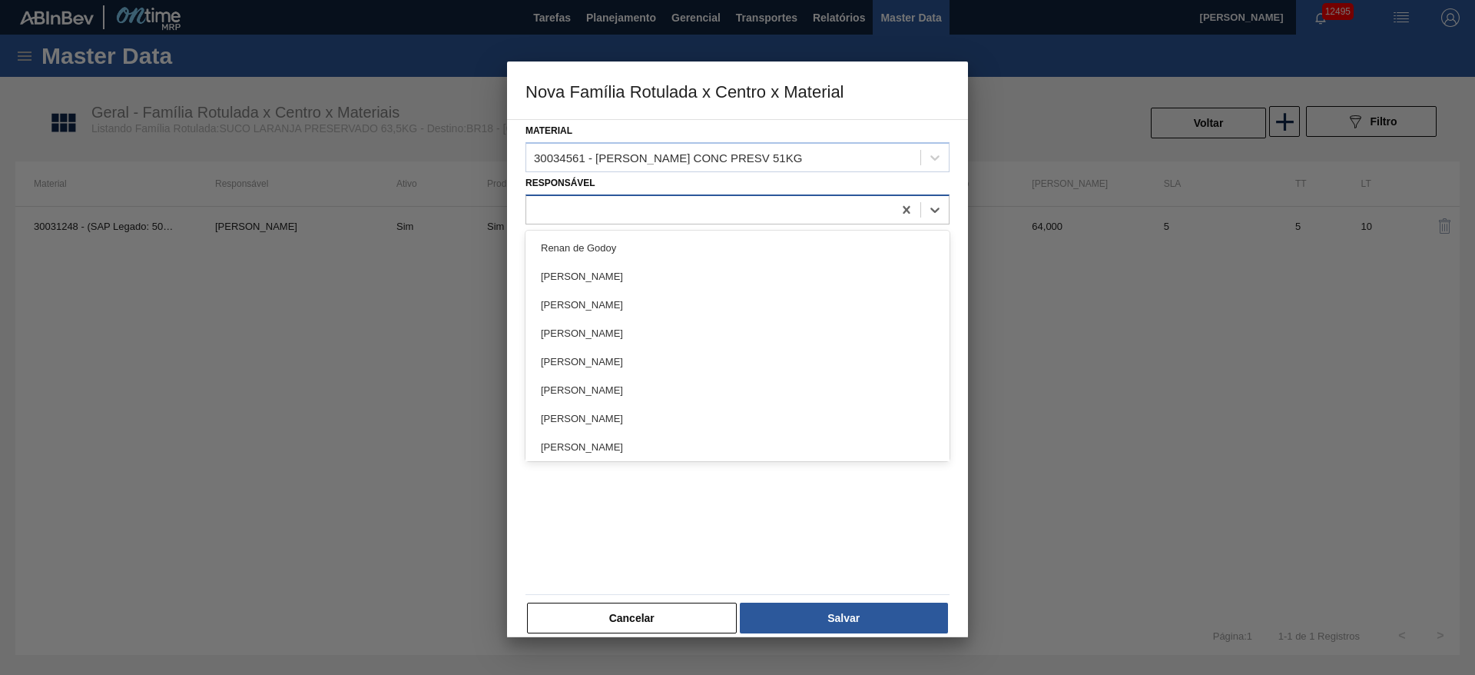
click at [635, 214] on div at bounding box center [709, 209] width 367 height 22
type input "jo"
click at [677, 262] on div "[PERSON_NAME]" at bounding box center [738, 276] width 424 height 28
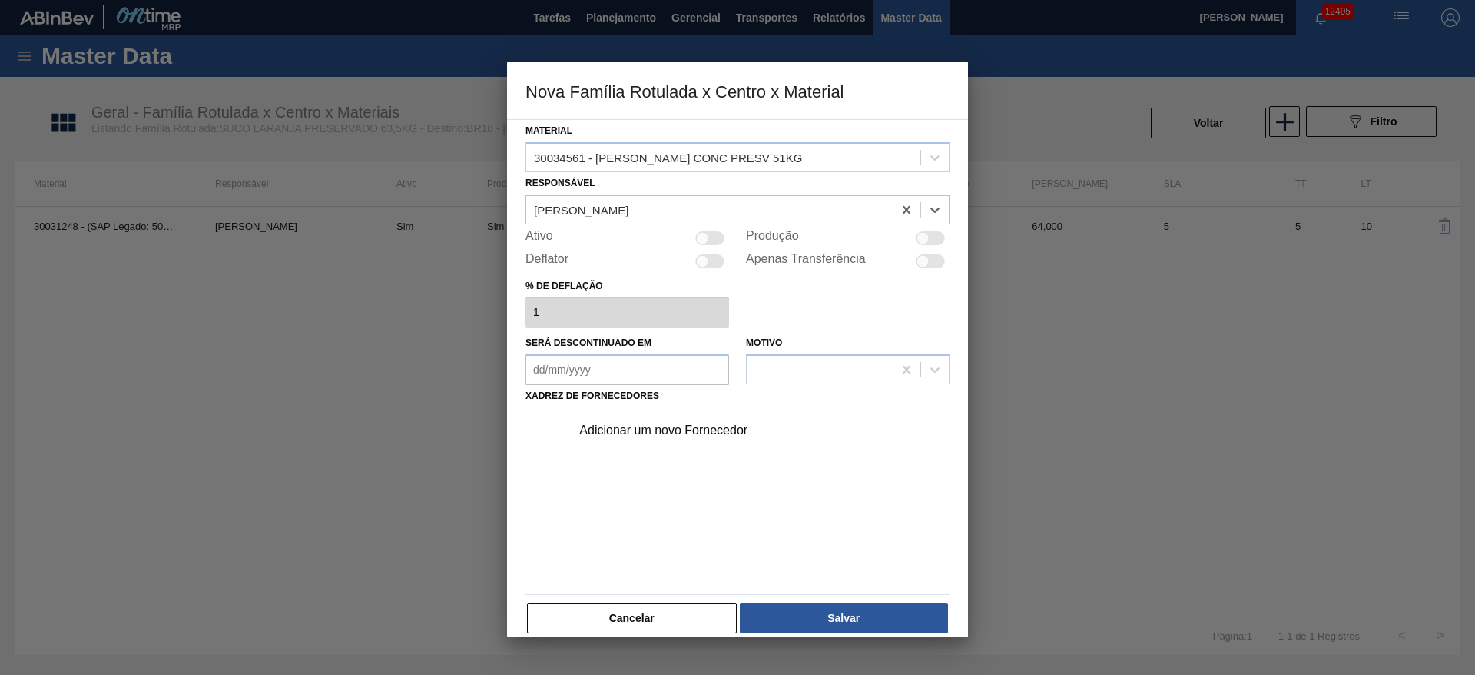
click at [928, 237] on div at bounding box center [930, 238] width 29 height 14
checkbox input "true"
click at [680, 423] on div "Adicionar um novo Fornecedor" at bounding box center [729, 430] width 301 height 14
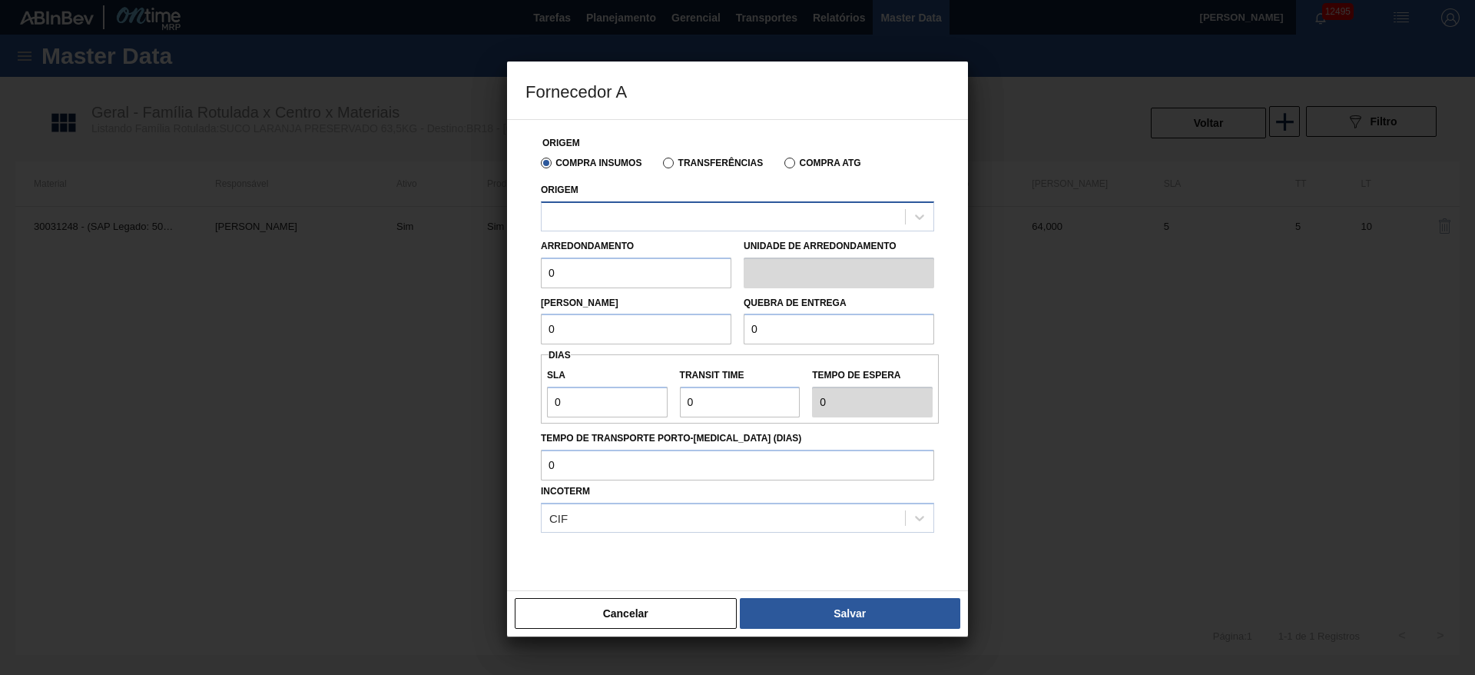
click at [621, 211] on div at bounding box center [723, 216] width 363 height 22
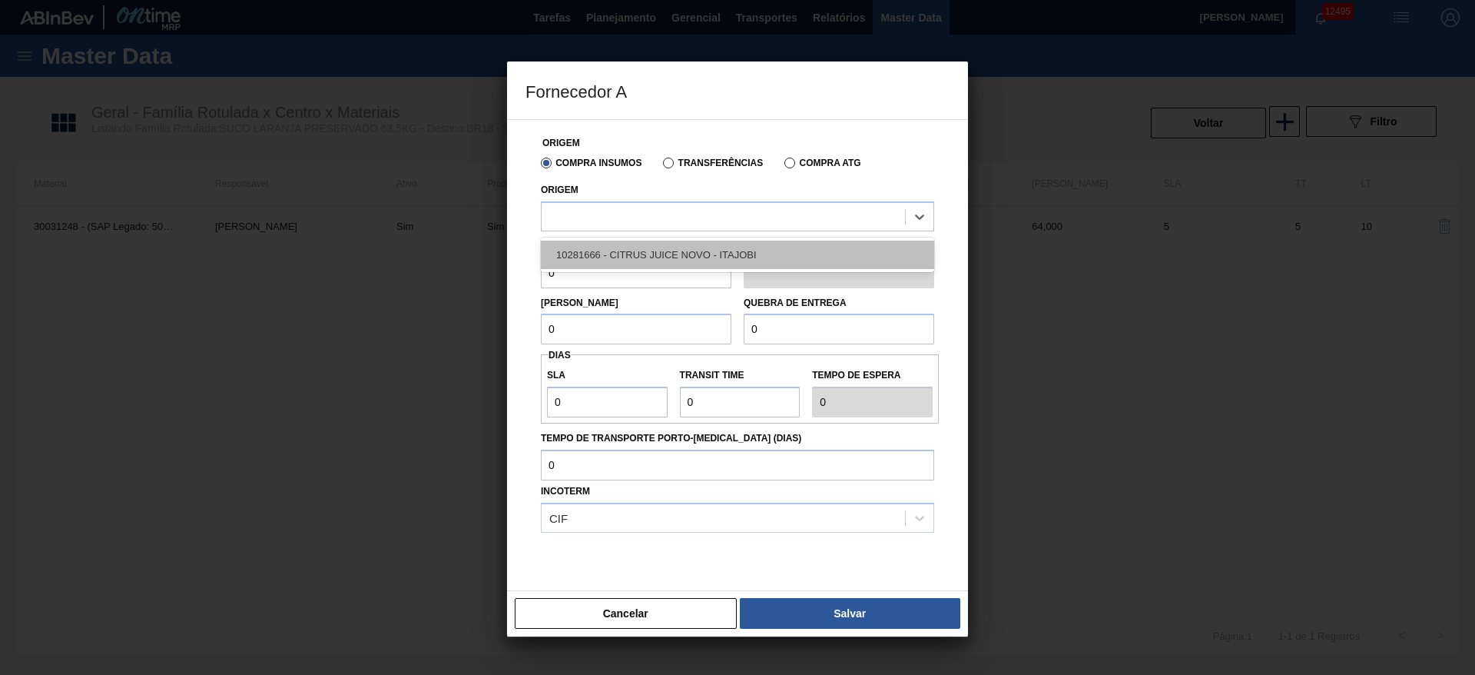
click at [632, 243] on div "10281666 - CITRUS JUICE NOVO - ITAJOBI" at bounding box center [737, 255] width 393 height 28
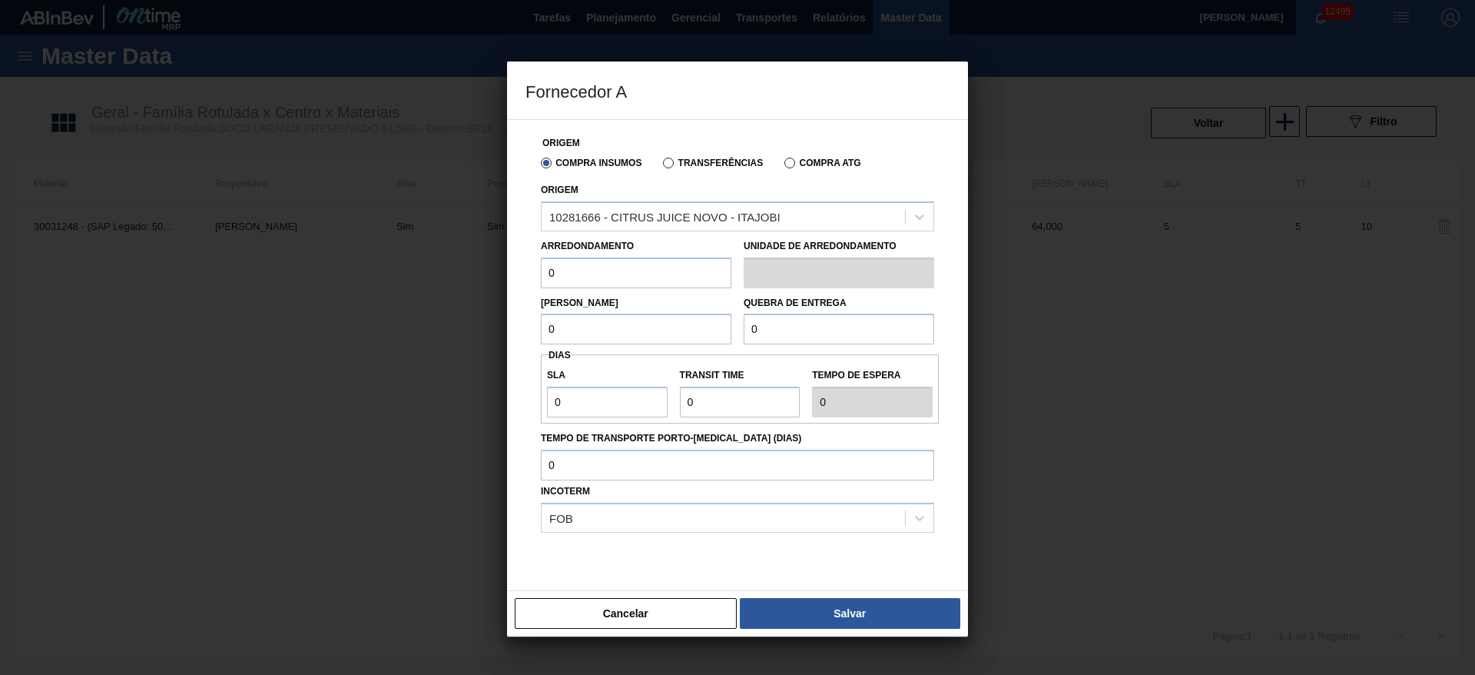
drag, startPoint x: 506, startPoint y: 272, endPoint x: 498, endPoint y: 274, distance: 8.6
click at [498, 274] on div "Fornecedor A Origem Compra Insumos Transferências Compra ATG Origem 10281666 - …" at bounding box center [737, 337] width 1475 height 675
type input "51"
drag, startPoint x: 537, startPoint y: 322, endPoint x: 526, endPoint y: 322, distance: 10.8
click at [526, 322] on div "Origem Compra Insumos Transferências Compra ATG Origem 10281666 - CITRUS JUICE …" at bounding box center [738, 365] width 424 height 490
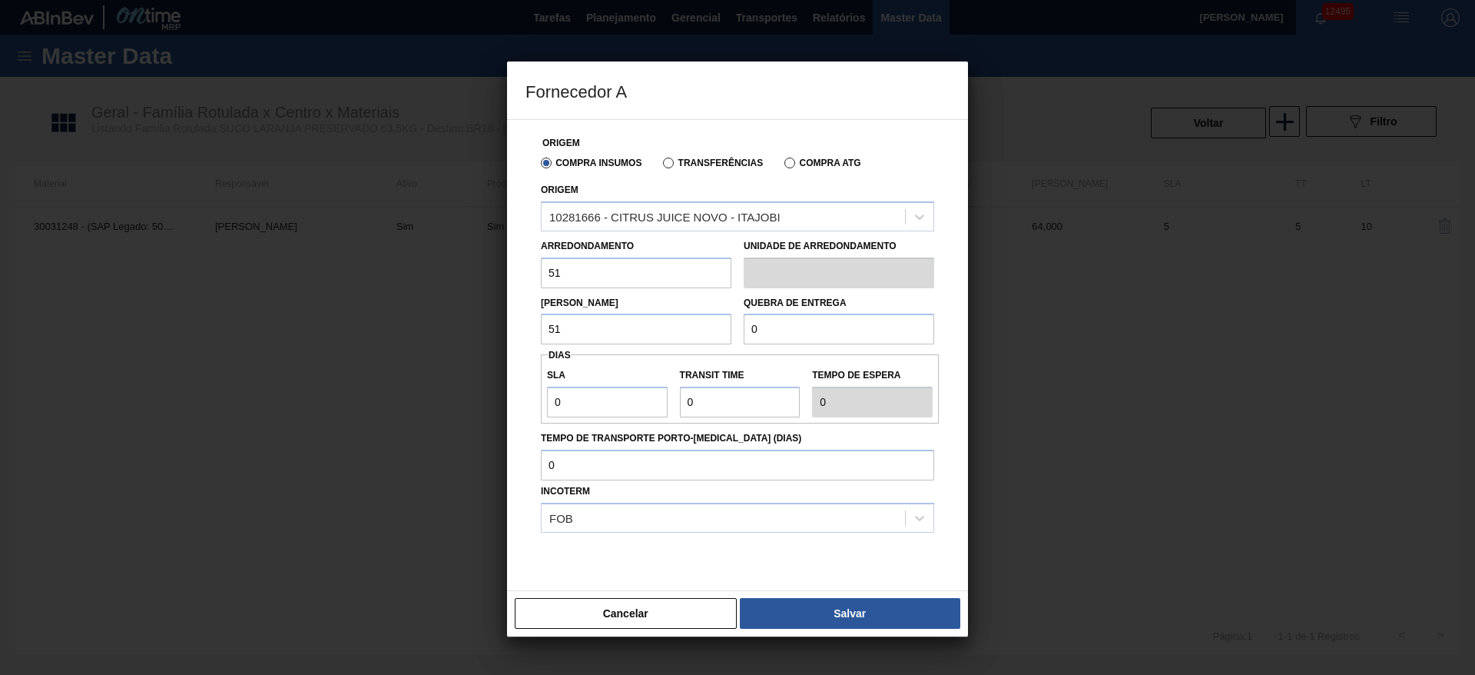
type input "51"
drag, startPoint x: 741, startPoint y: 333, endPoint x: 702, endPoint y: 327, distance: 38.8
click at [704, 327] on div "Lote Mínimo 51 Quebra de entrega 0" at bounding box center [738, 316] width 406 height 57
type input "5.100"
drag, startPoint x: 549, startPoint y: 410, endPoint x: 496, endPoint y: 413, distance: 53.9
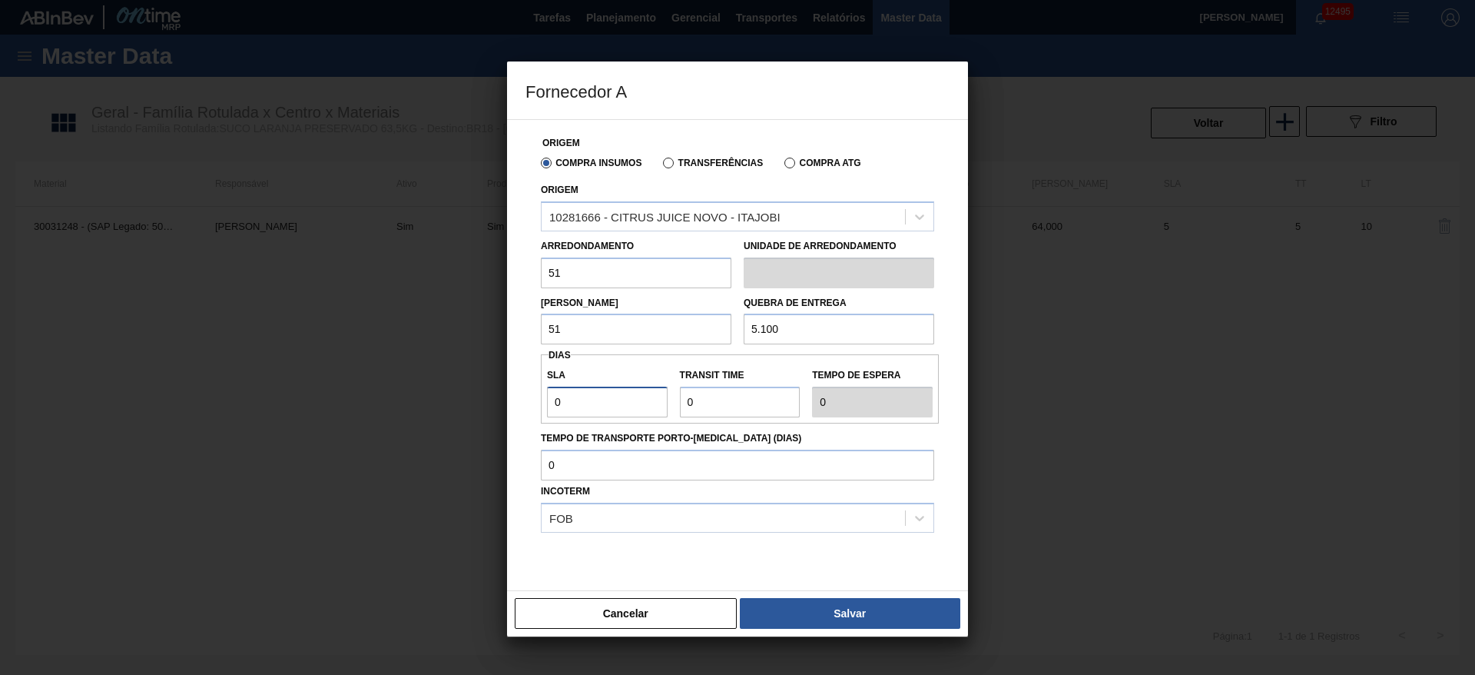
click at [496, 413] on div "Fornecedor A Origem Compra Insumos Transferências Compra ATG Origem 10281666 - …" at bounding box center [737, 337] width 1475 height 675
type input "1"
type input "10"
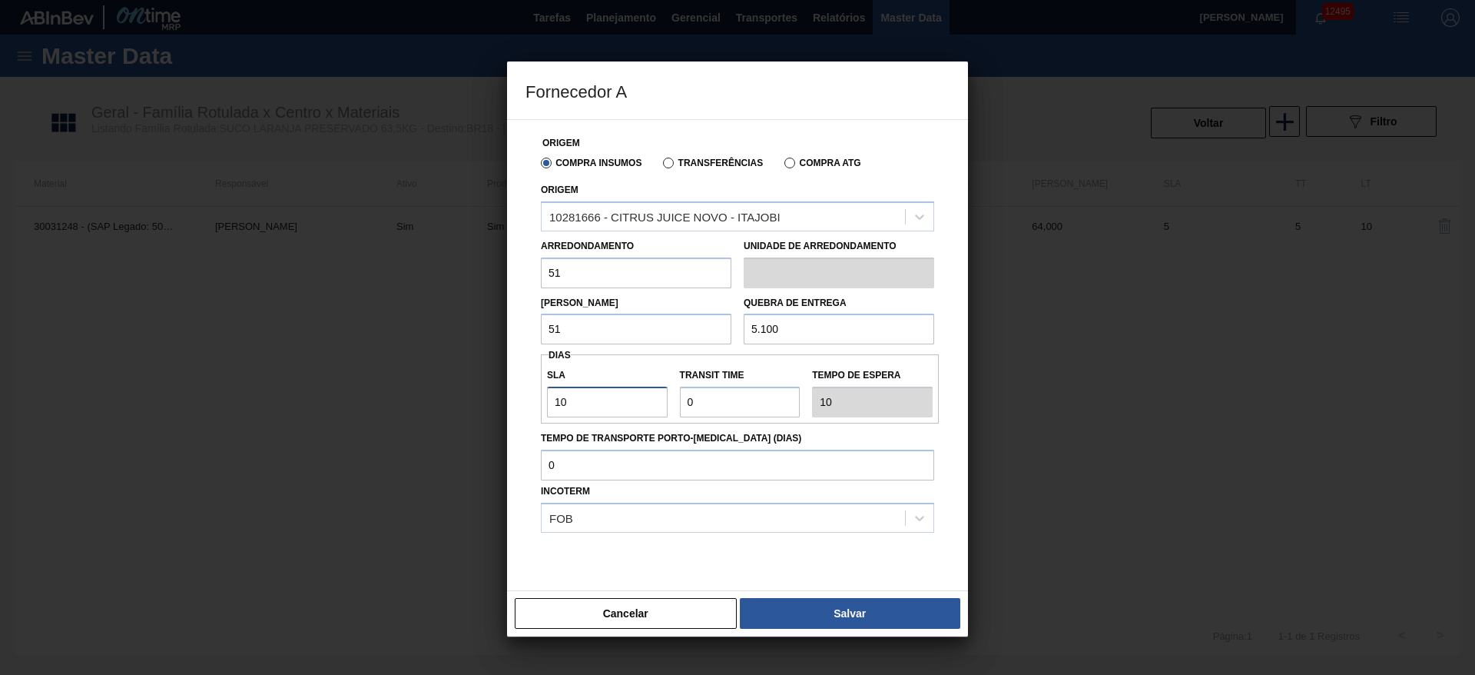
type input "10"
type input "7"
type input "17"
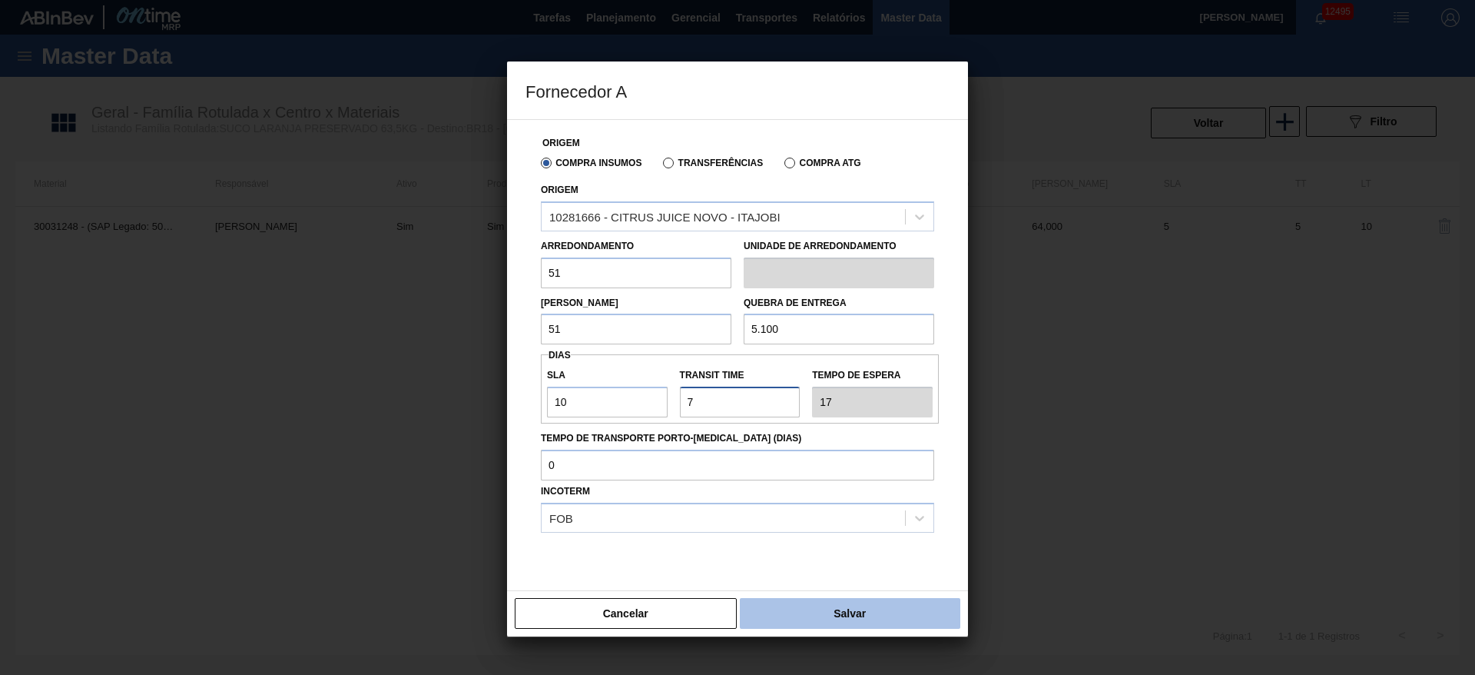
type input "7"
click at [887, 613] on button "Salvar" at bounding box center [850, 613] width 221 height 31
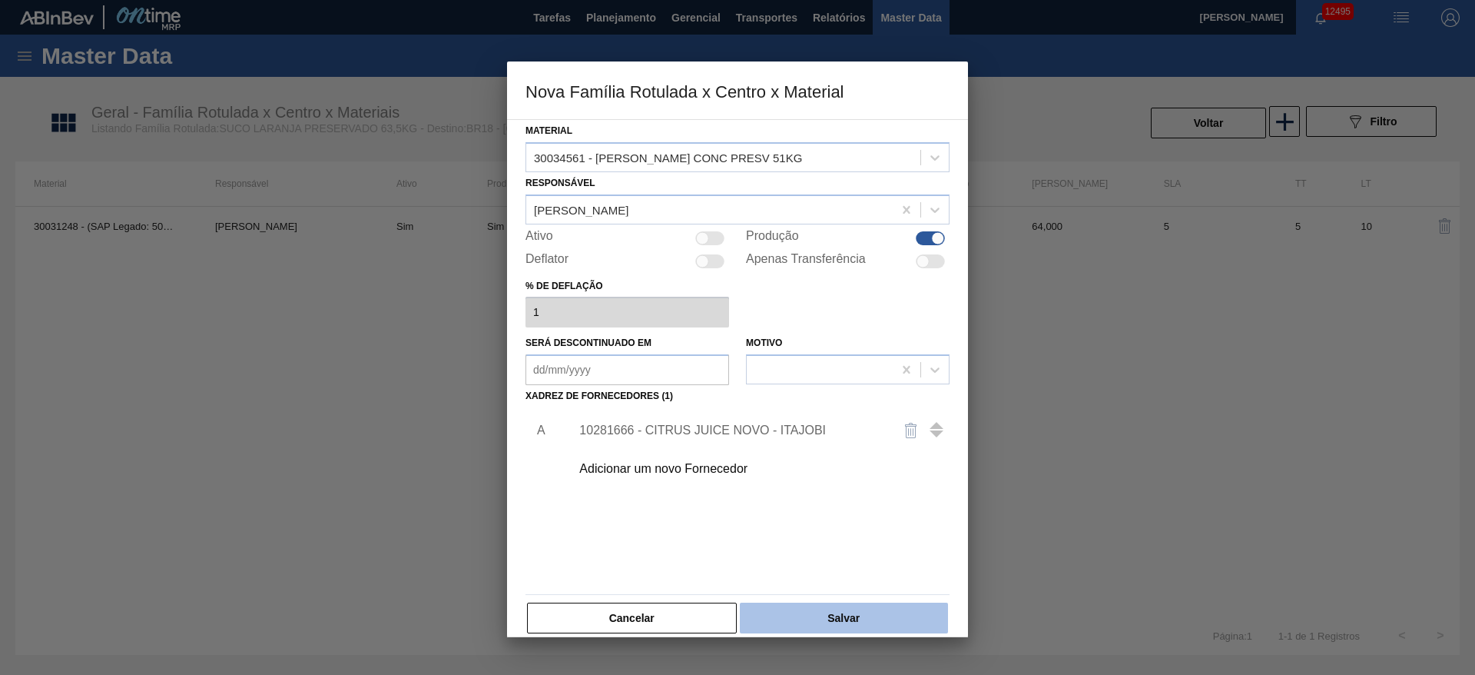
click at [809, 613] on button "Salvar" at bounding box center [844, 617] width 208 height 31
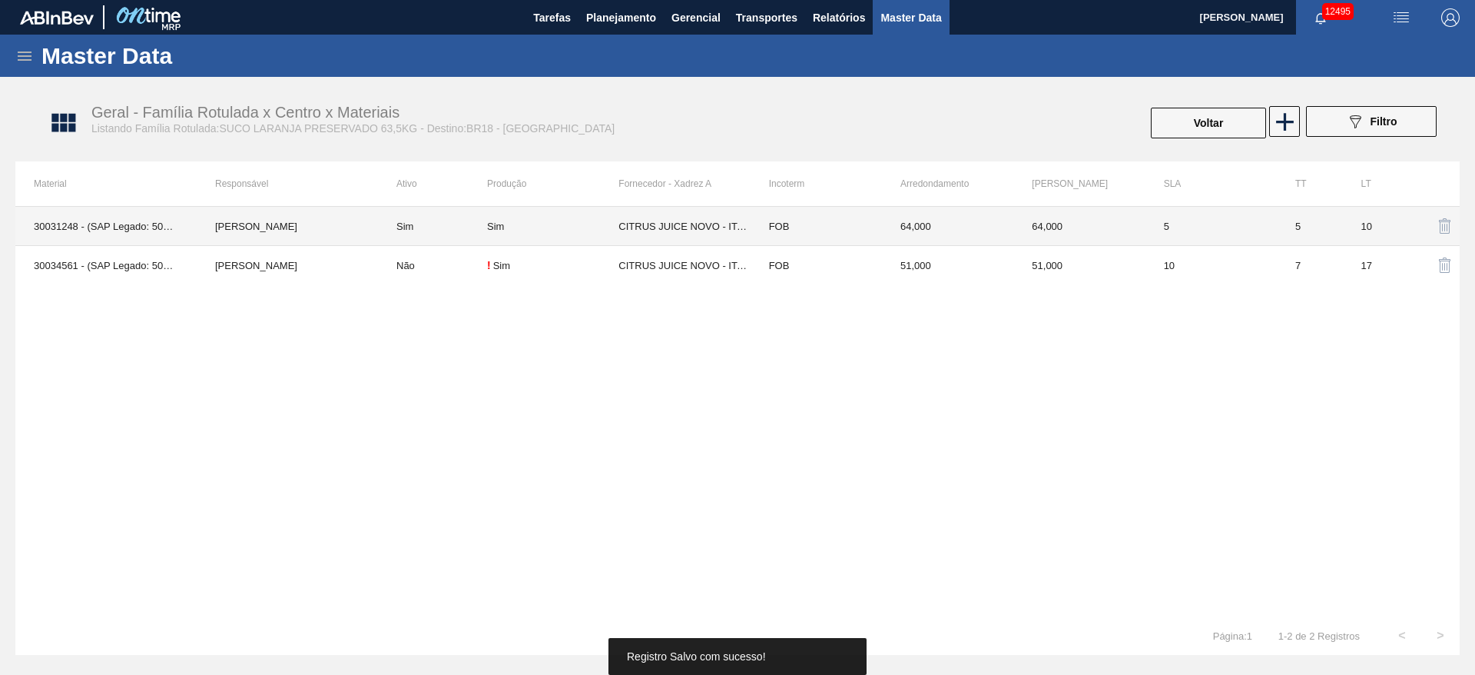
click at [461, 229] on td "Sim" at bounding box center [432, 226] width 109 height 39
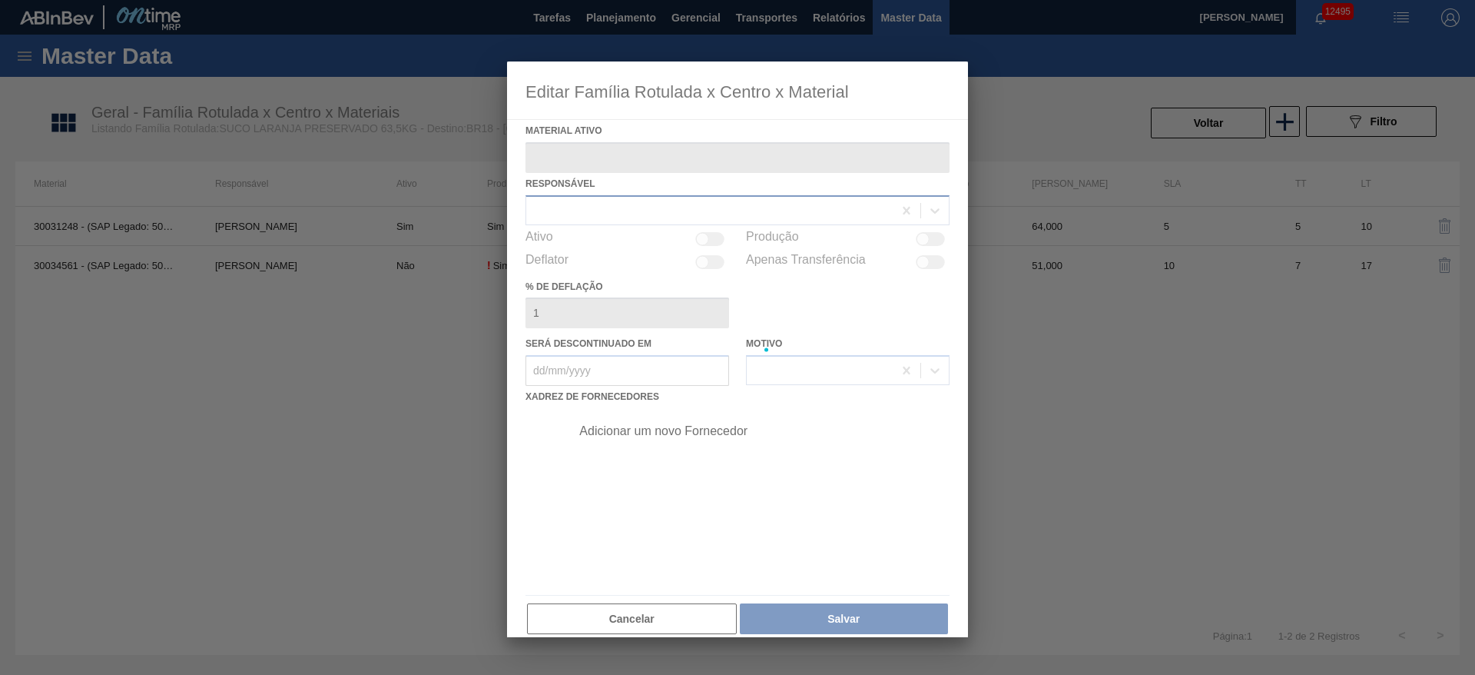
type ativo "30031248 - (SAP Legado: 50829224) - SUCO LARANJA CONC PRESV 63 5 KG"
checkbox input "true"
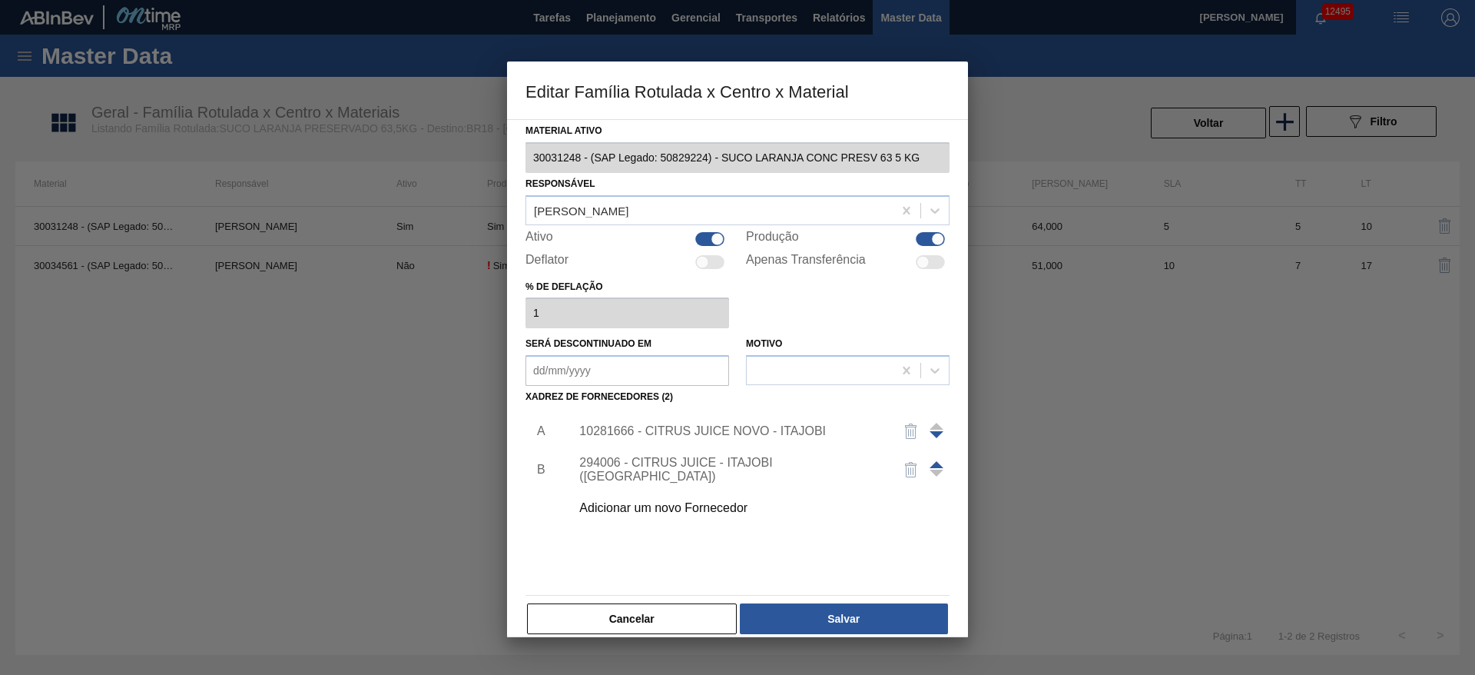
click at [720, 232] on div at bounding box center [709, 239] width 29 height 14
checkbox input "false"
click at [855, 631] on button "Salvar" at bounding box center [844, 618] width 208 height 31
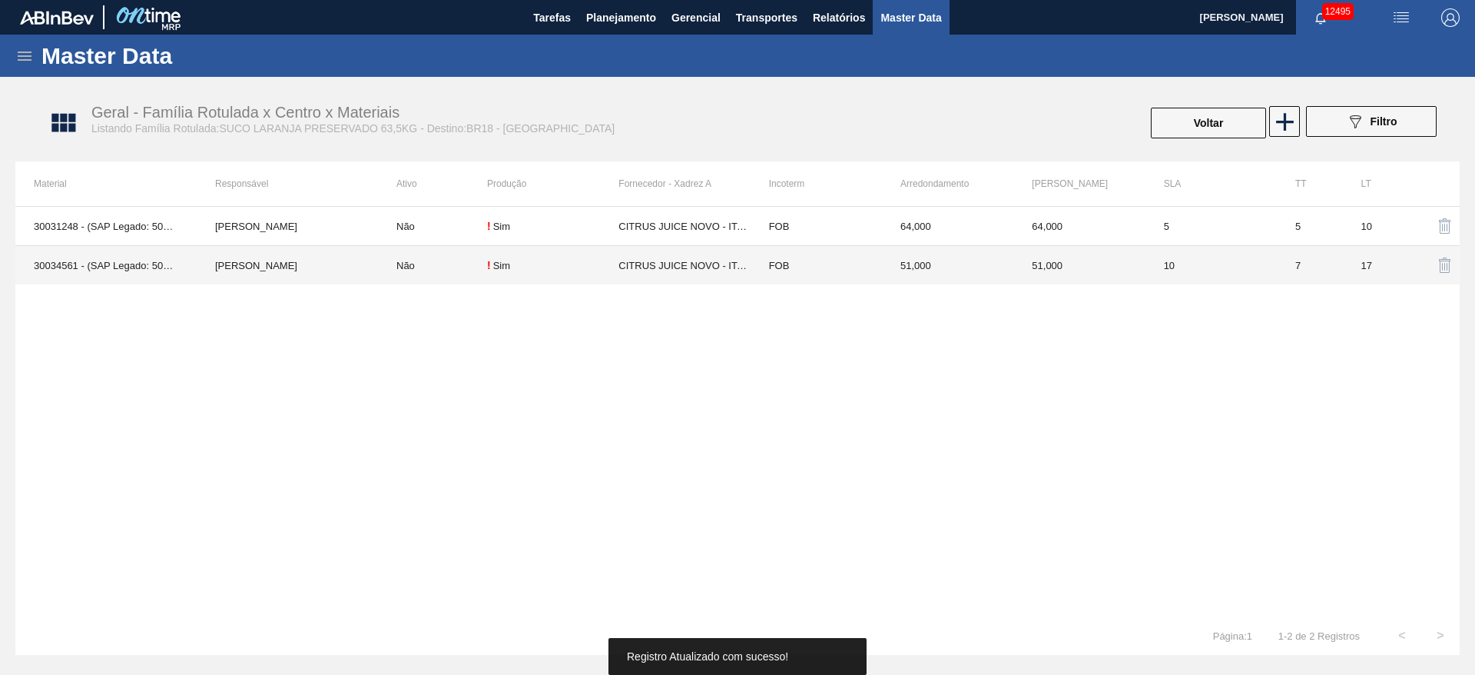
click at [440, 246] on td "Não" at bounding box center [432, 265] width 109 height 39
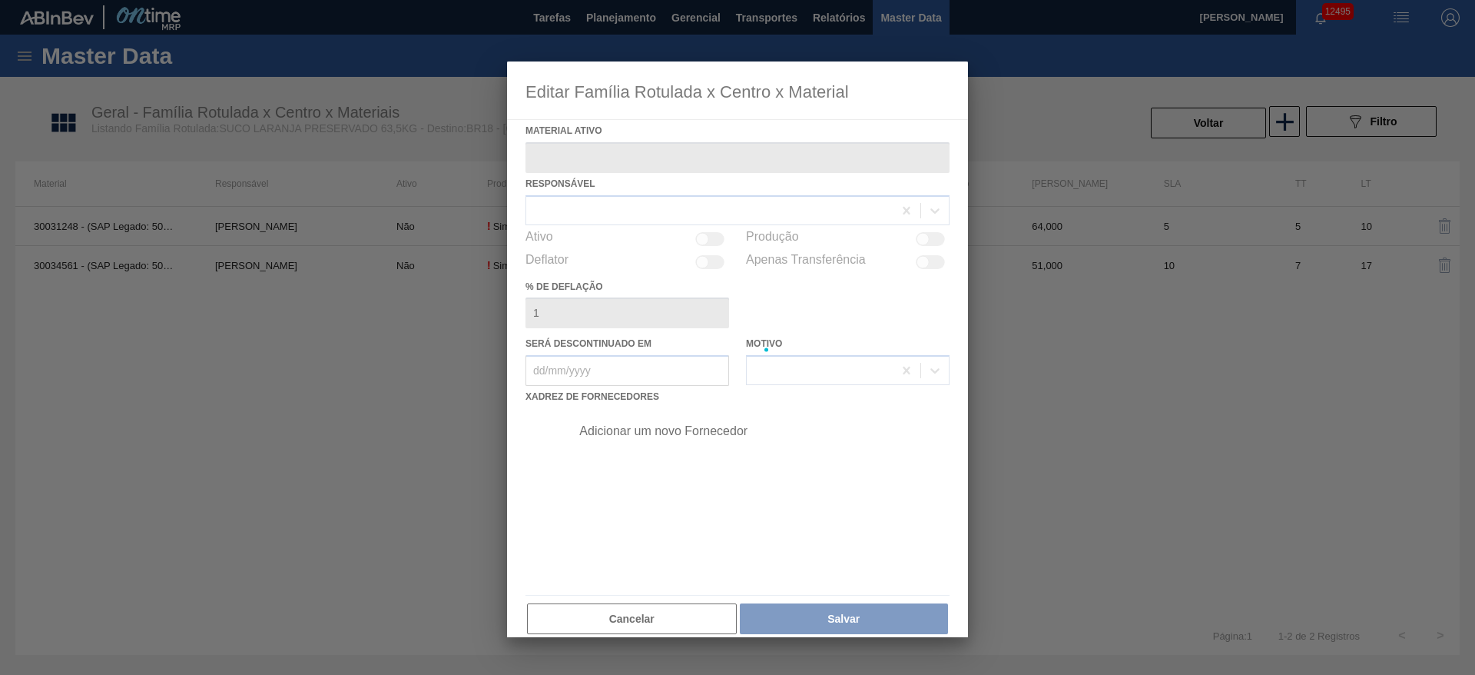
type ativo "30034561 - (SAP Legado: 50852487) - SUCO LARANJA CONC PRESV 51KG"
checkbox input "true"
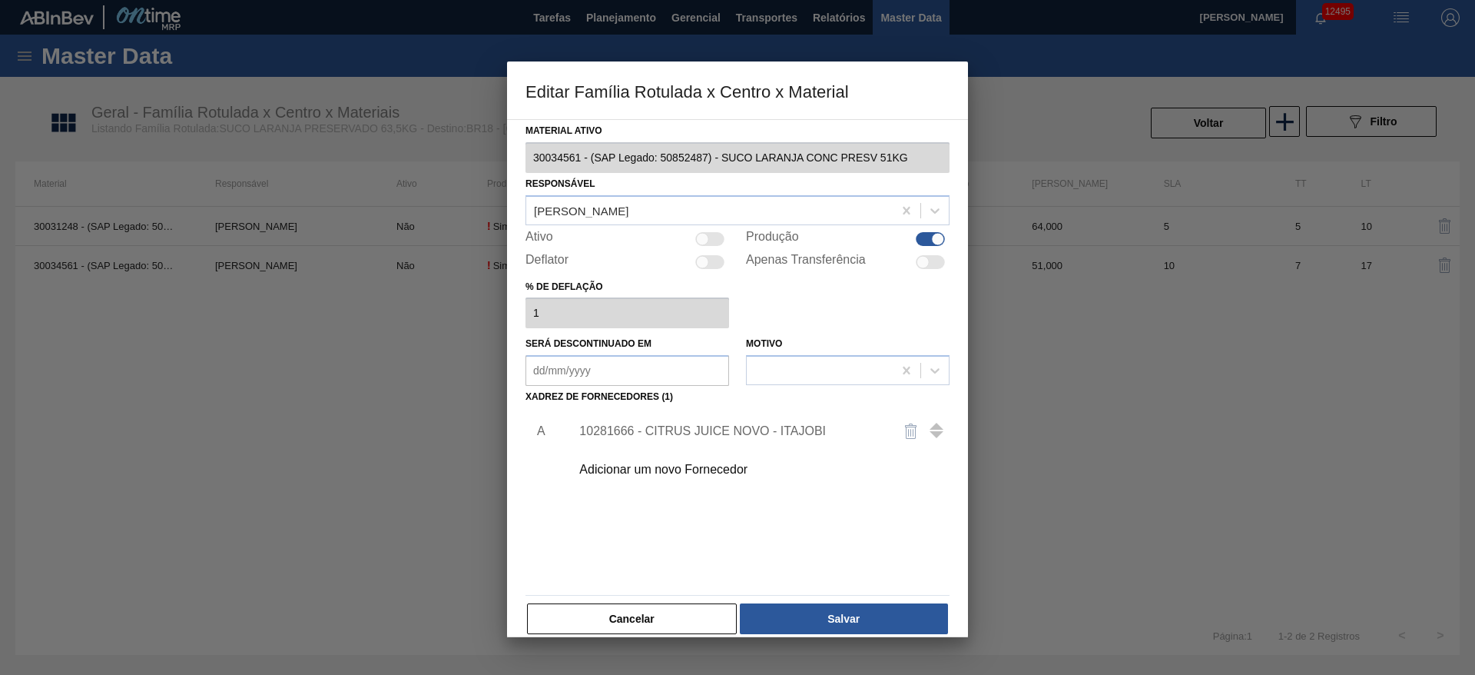
click at [713, 236] on div at bounding box center [709, 239] width 29 height 14
checkbox input "true"
click at [831, 609] on button "Salvar" at bounding box center [844, 618] width 208 height 31
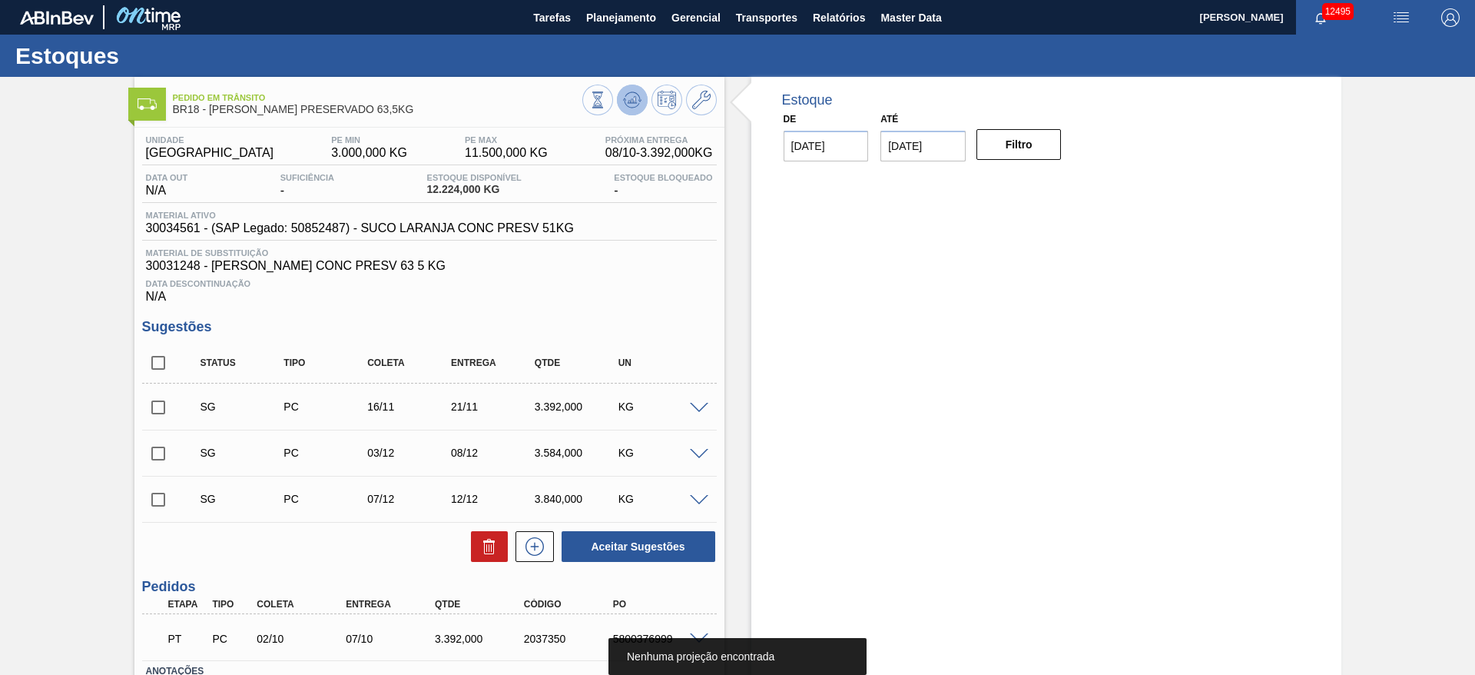
click at [623, 94] on icon at bounding box center [632, 100] width 18 height 18
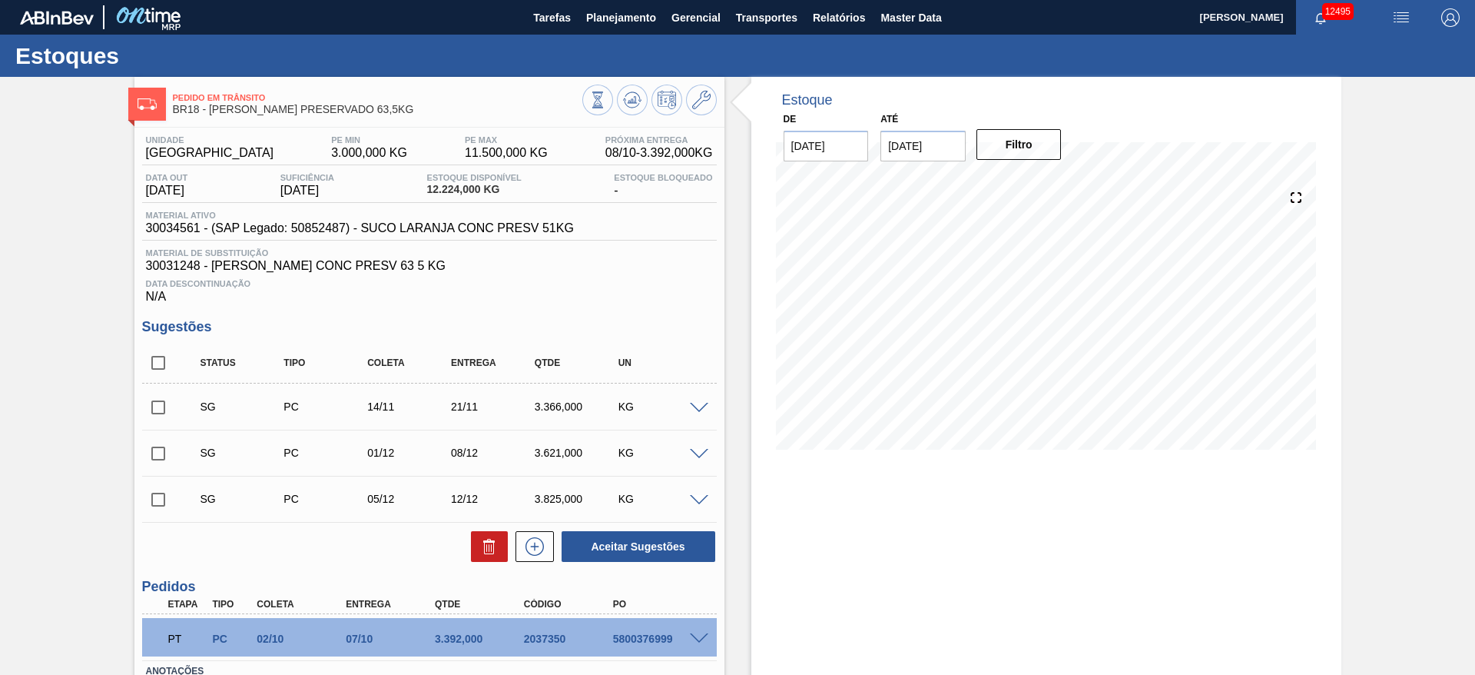
scroll to position [111, 0]
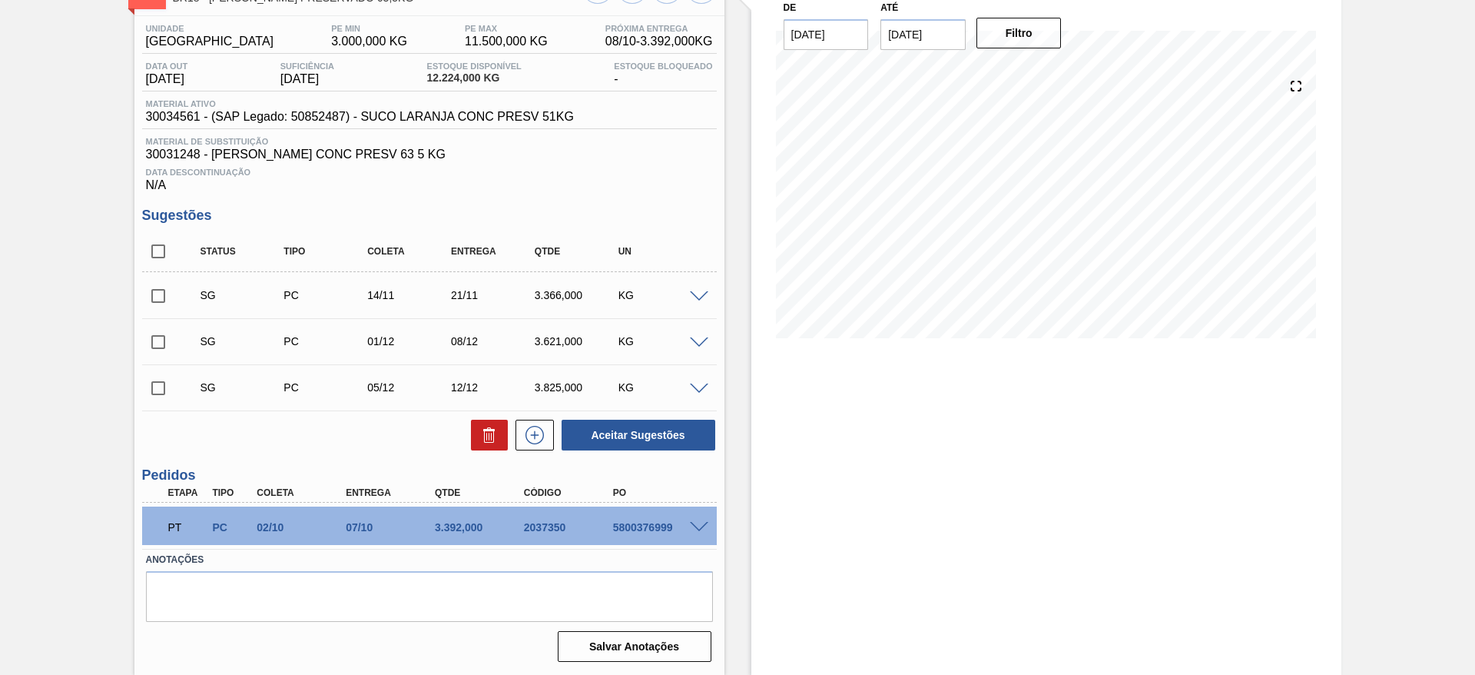
click at [693, 291] on span at bounding box center [699, 297] width 18 height 12
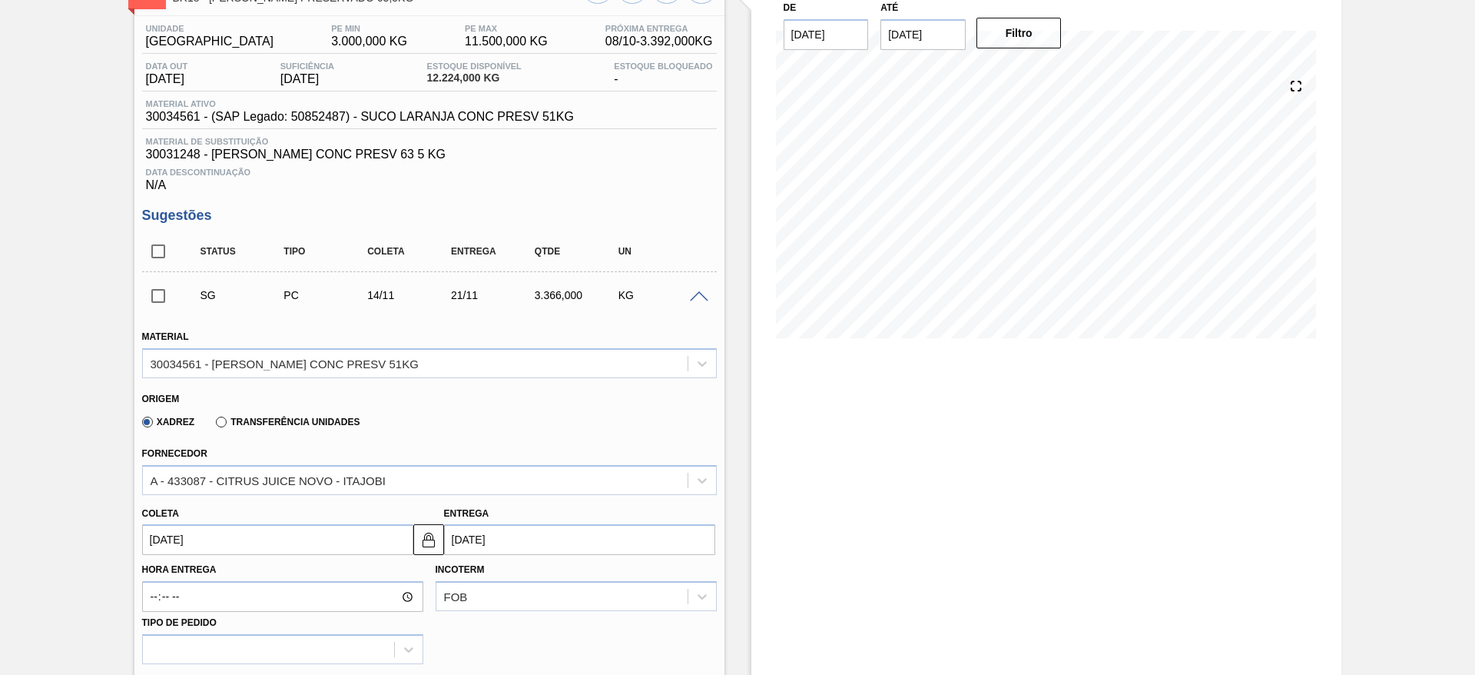
click at [694, 290] on div at bounding box center [701, 296] width 31 height 12
click at [693, 295] on span at bounding box center [699, 297] width 18 height 12
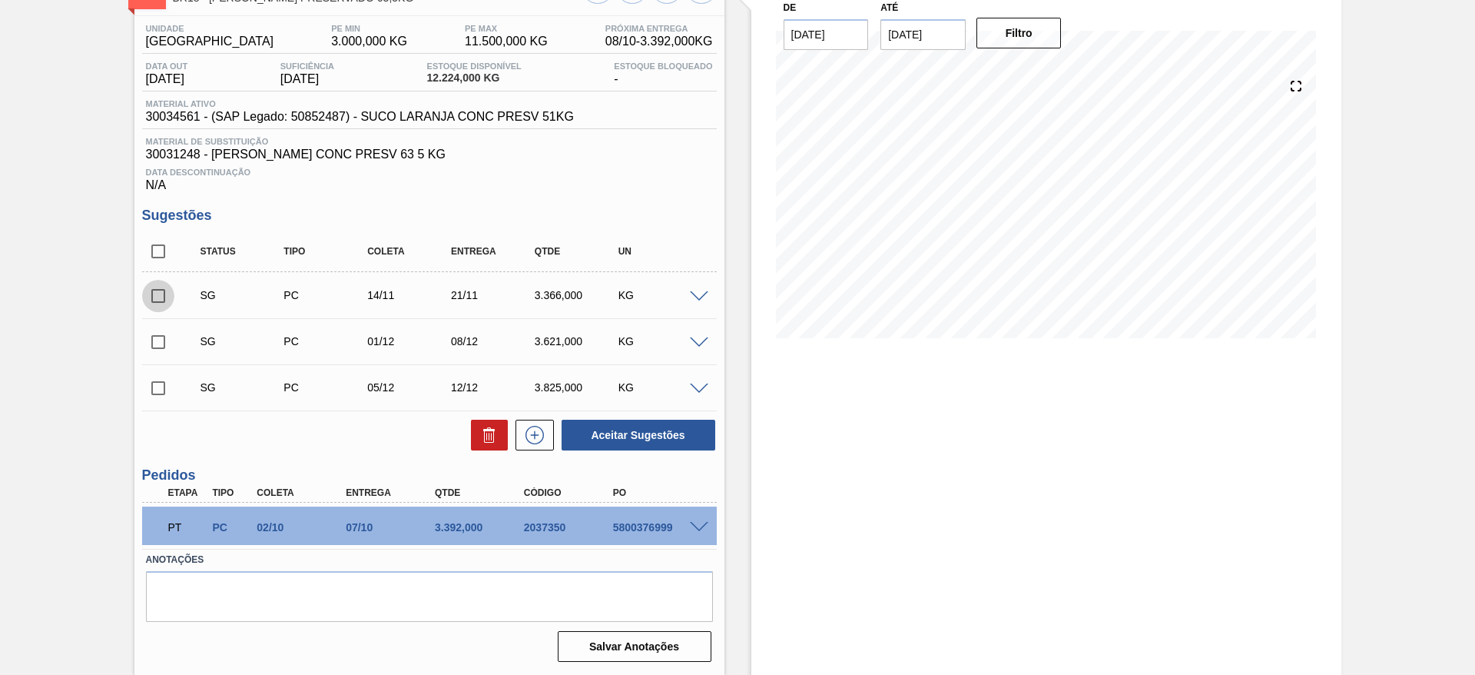
click at [161, 298] on input "checkbox" at bounding box center [158, 296] width 32 height 32
click at [652, 430] on button "Aceitar Sugestões" at bounding box center [639, 435] width 154 height 31
checkbox input "false"
drag, startPoint x: 148, startPoint y: 293, endPoint x: 207, endPoint y: 308, distance: 61.1
click at [148, 293] on input "checkbox" at bounding box center [158, 296] width 32 height 32
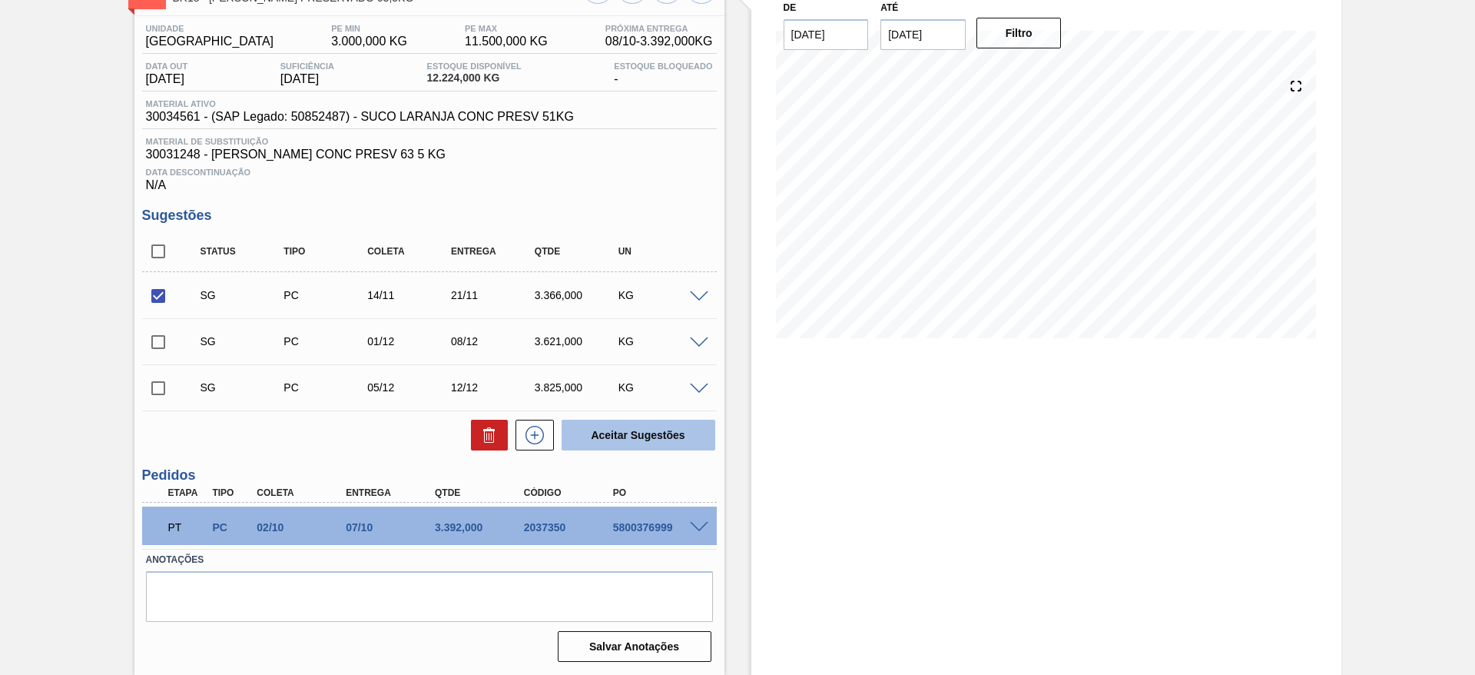
click at [666, 433] on button "Aceitar Sugestões" at bounding box center [639, 435] width 154 height 31
checkbox input "false"
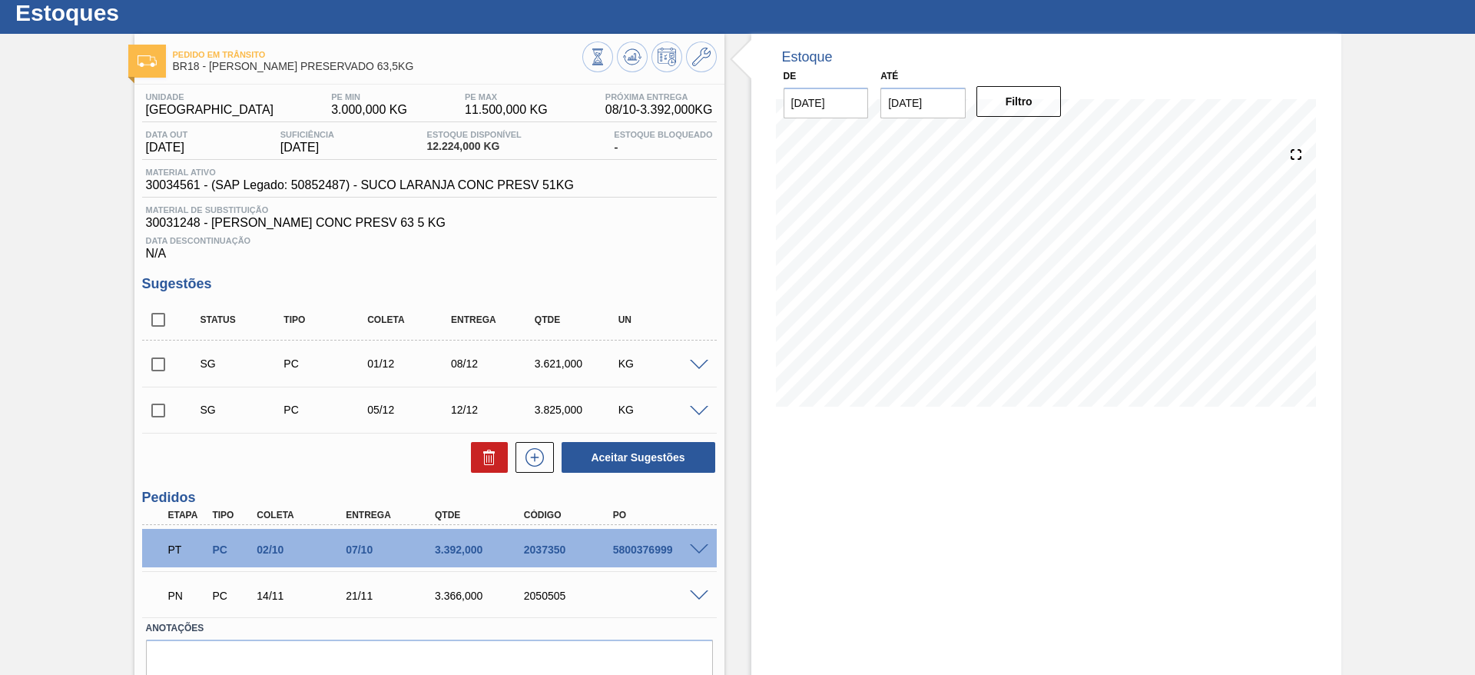
scroll to position [0, 0]
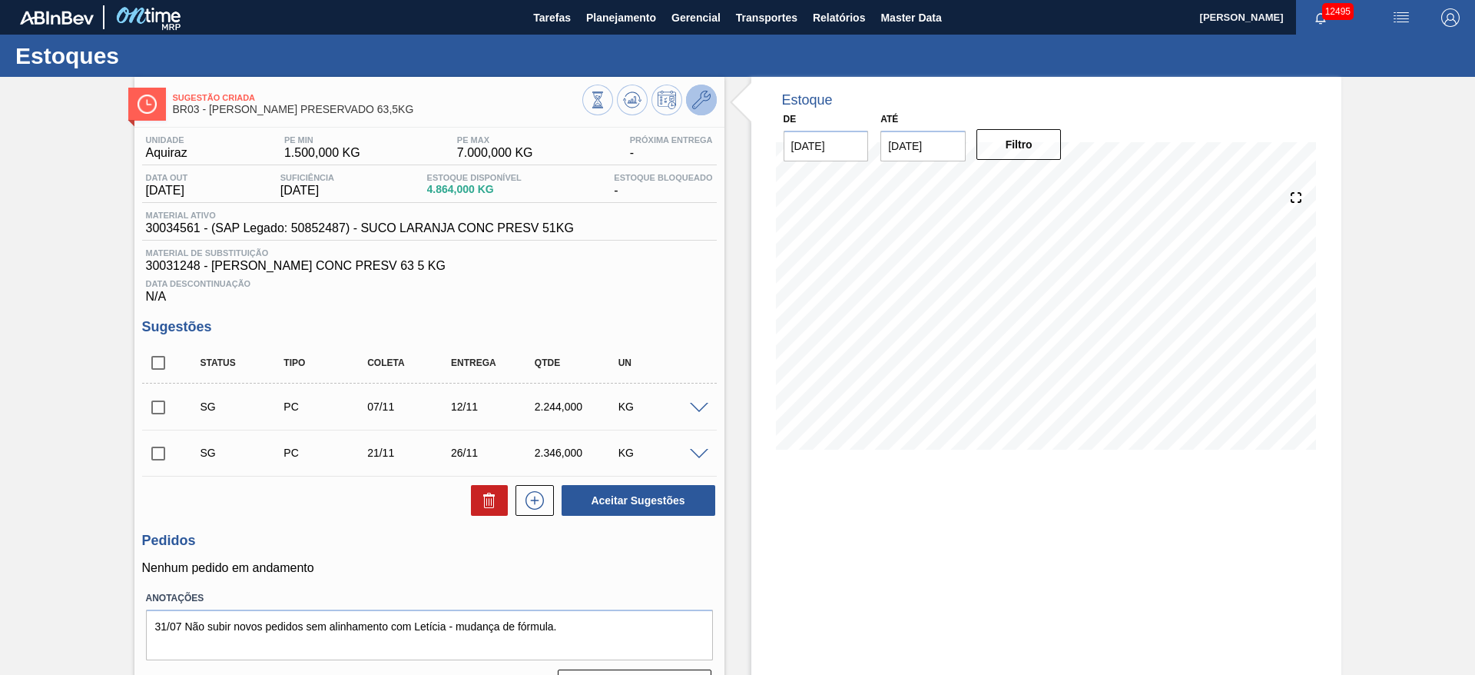
click at [708, 108] on icon at bounding box center [701, 100] width 18 height 18
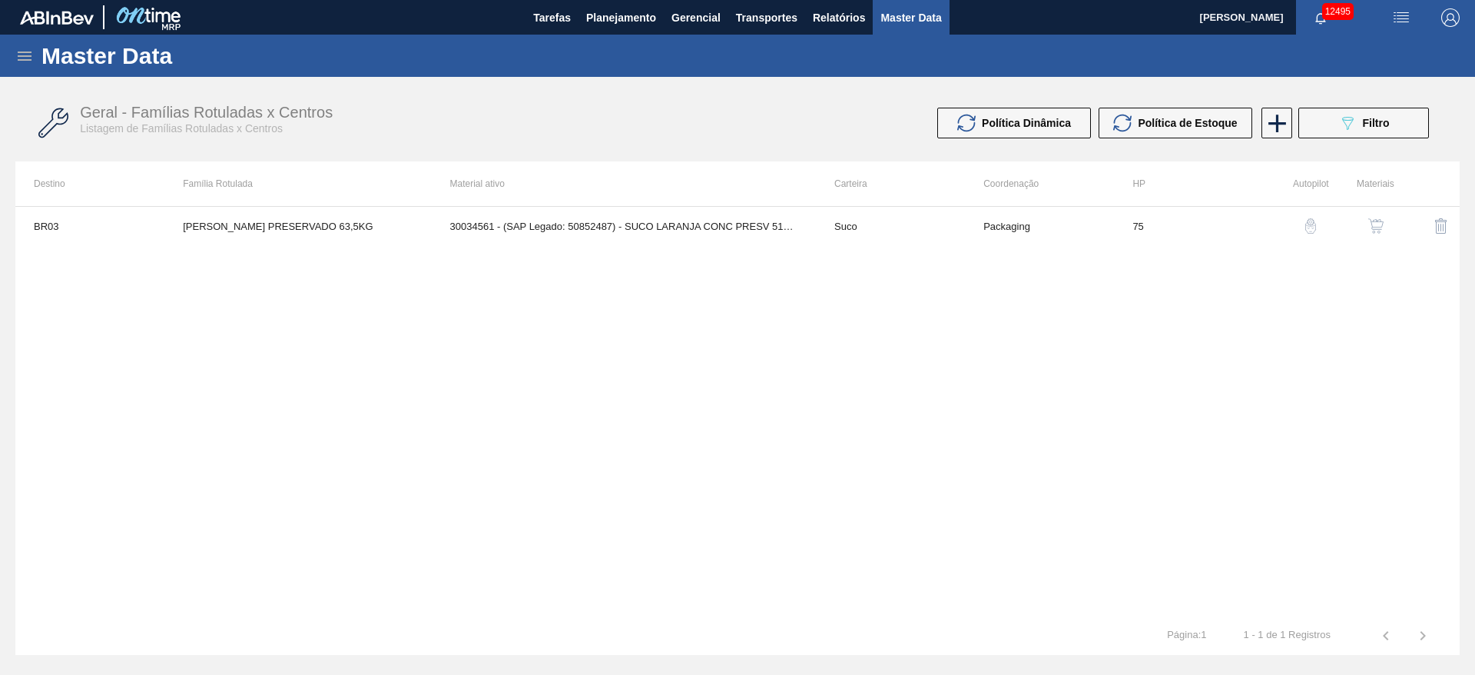
click at [1379, 220] on img "button" at bounding box center [1376, 225] width 15 height 15
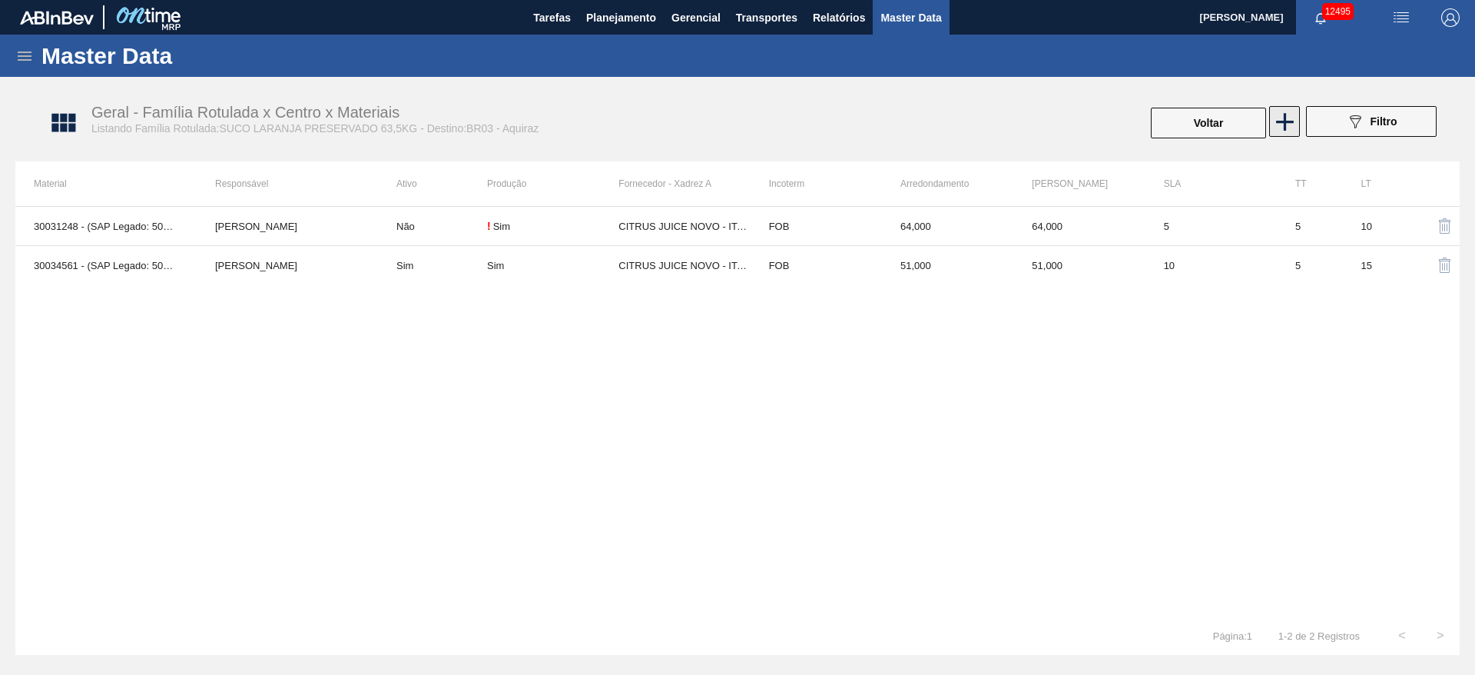
click at [1295, 123] on icon at bounding box center [1285, 122] width 30 height 30
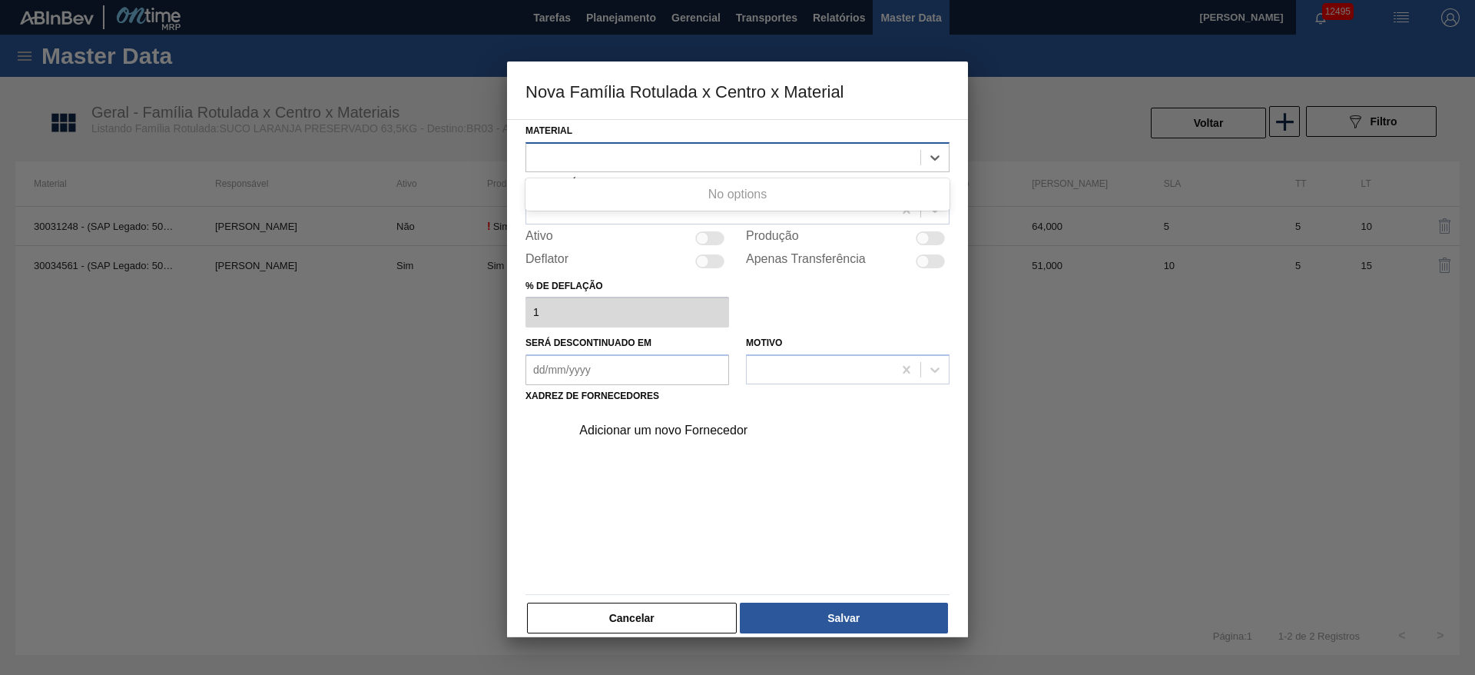
click at [616, 152] on div at bounding box center [723, 157] width 394 height 22
click at [690, 609] on button "Cancelar" at bounding box center [632, 617] width 210 height 31
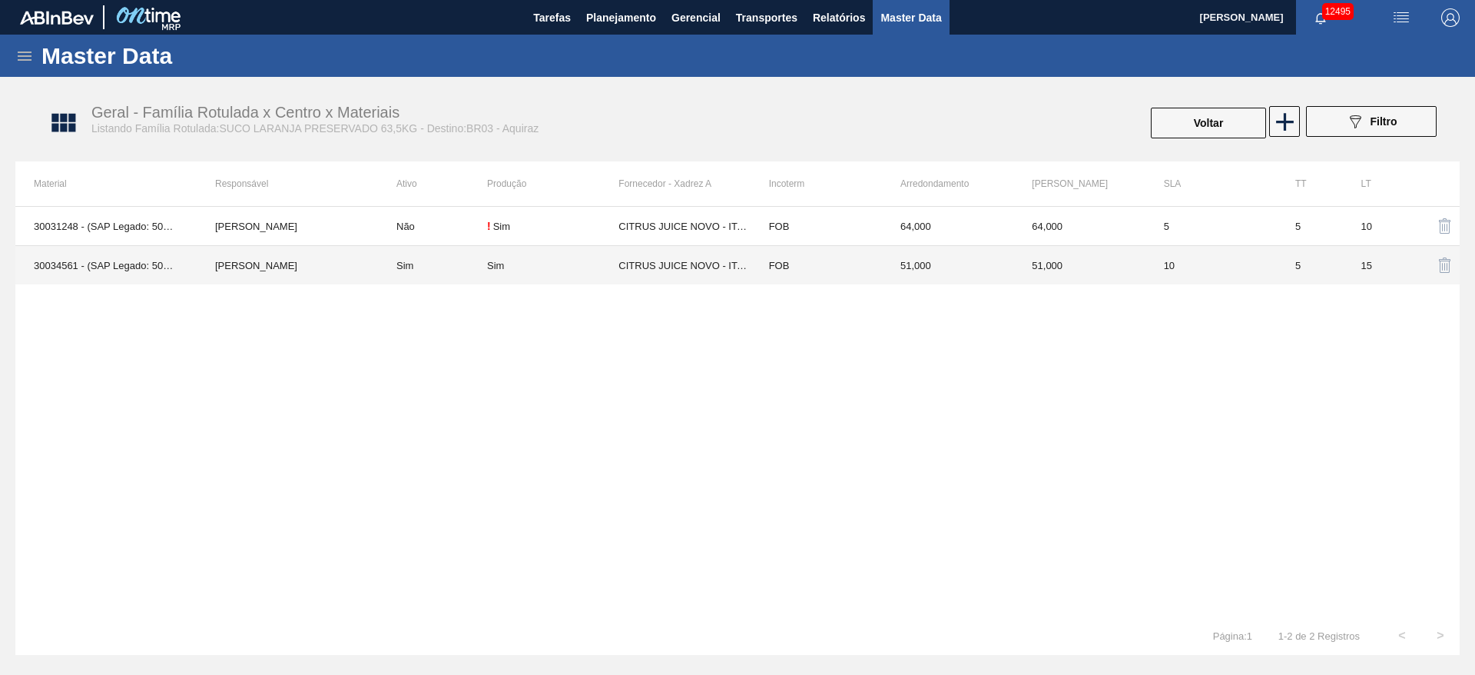
click at [636, 266] on td "CITRUS JUICE NOVO - ITAJOBI" at bounding box center [684, 265] width 131 height 39
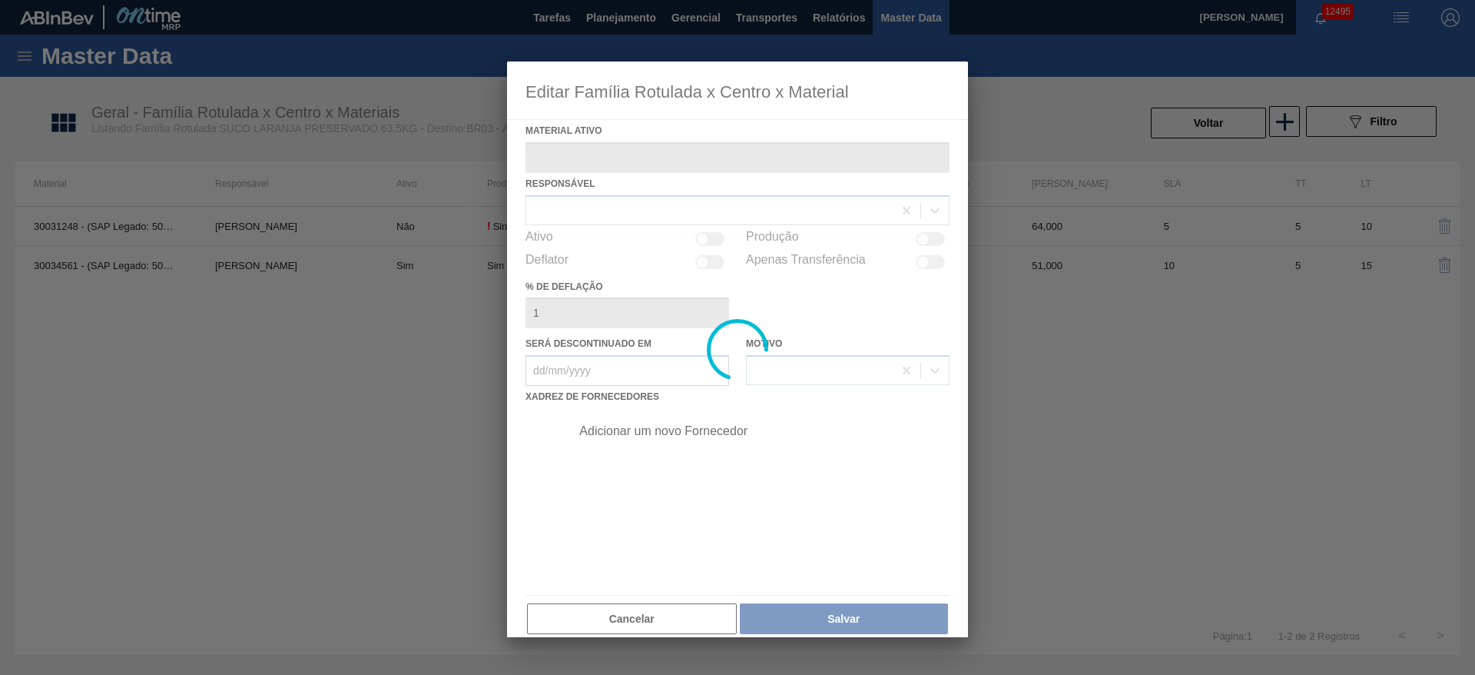
type ativo "30034561 - (SAP Legado: 50852487) - SUCO LARANJA CONC PRESV 51KG"
checkbox input "true"
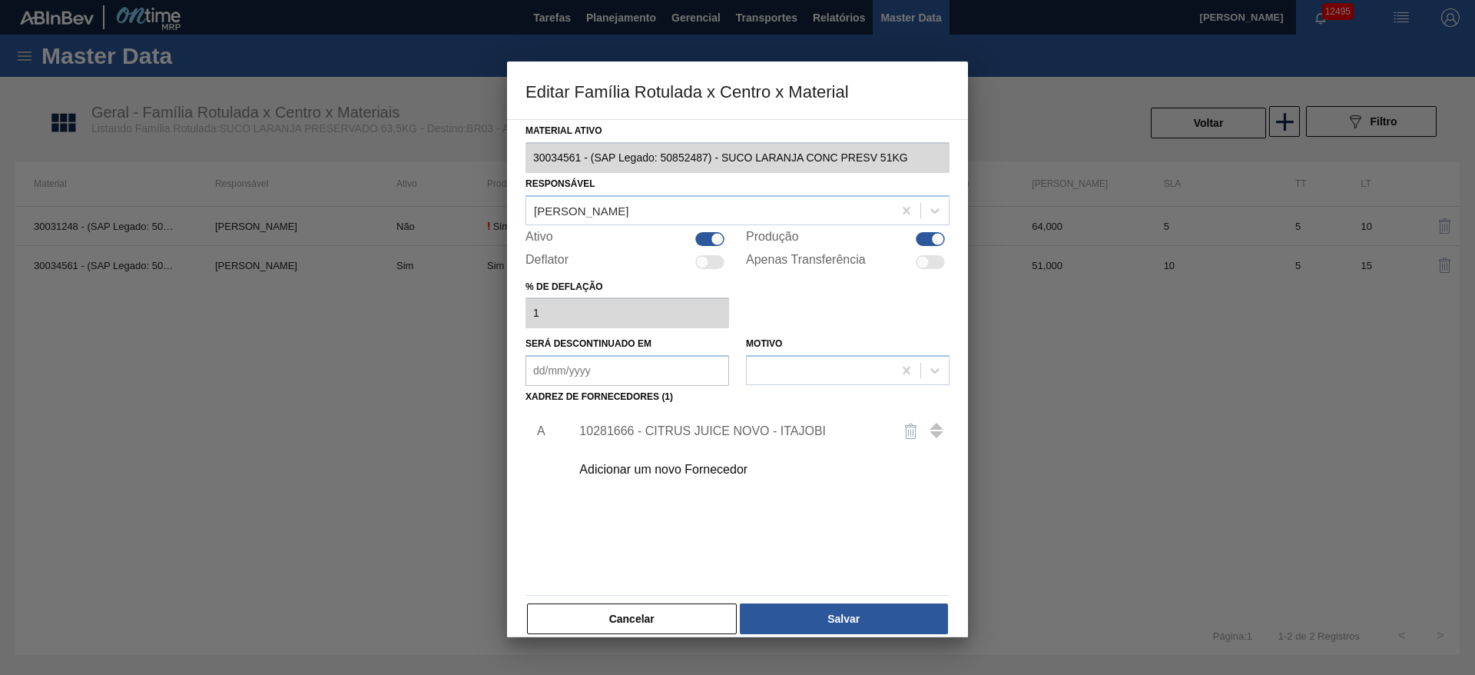
click at [610, 596] on div "Material ativo 30034561 - (SAP Legado: 50852487) - SUCO LARANJA CONC PRESV 51KG…" at bounding box center [738, 378] width 424 height 516
drag, startPoint x: 581, startPoint y: 621, endPoint x: 159, endPoint y: 135, distance: 643.3
click at [573, 612] on button "Cancelar" at bounding box center [632, 618] width 210 height 31
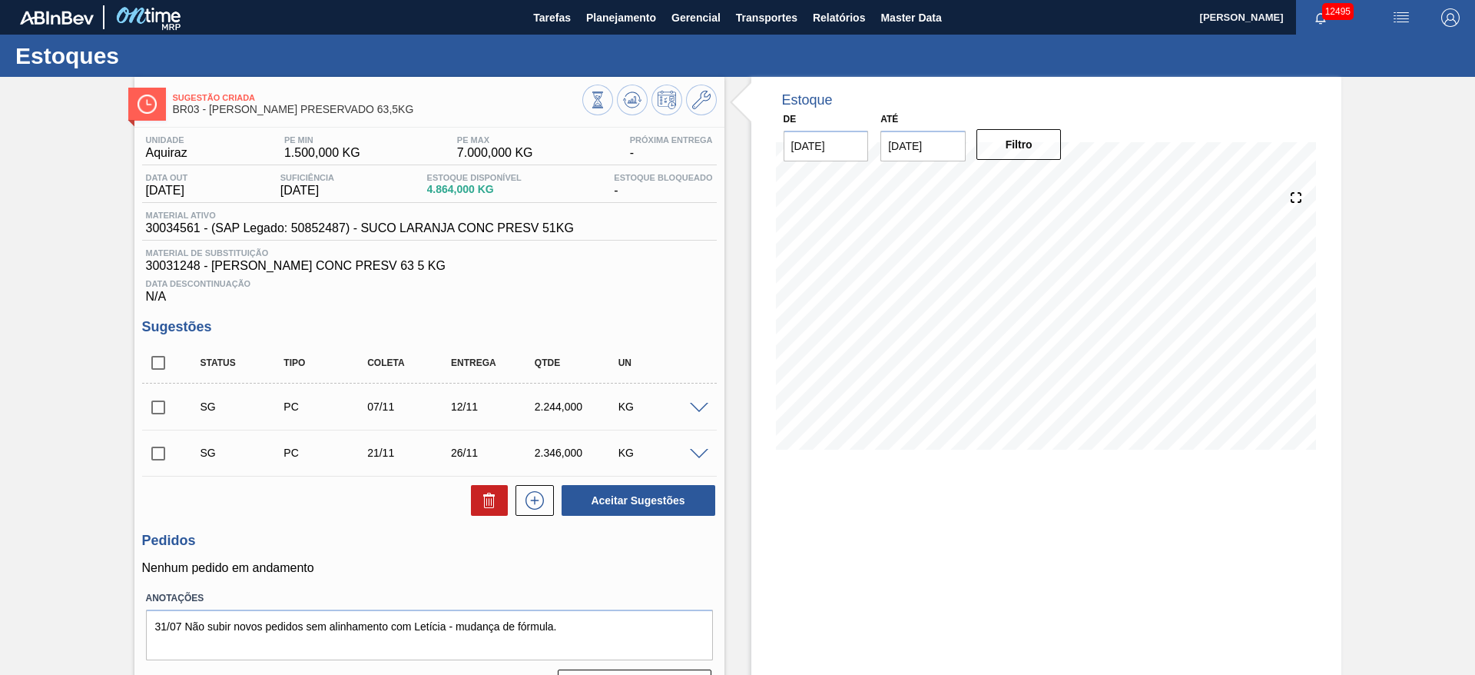
click at [699, 401] on div at bounding box center [701, 407] width 31 height 12
click at [701, 410] on span at bounding box center [699, 409] width 18 height 12
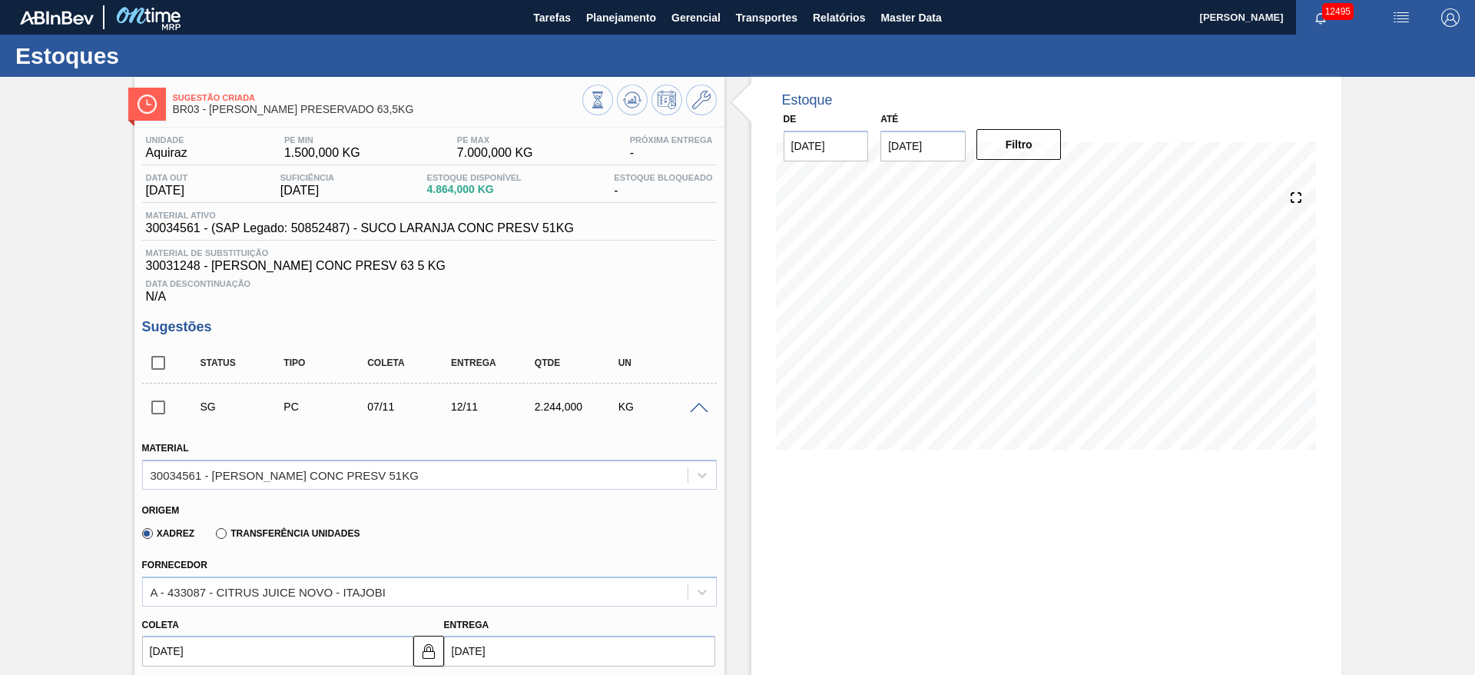
click at [700, 403] on span at bounding box center [699, 409] width 18 height 12
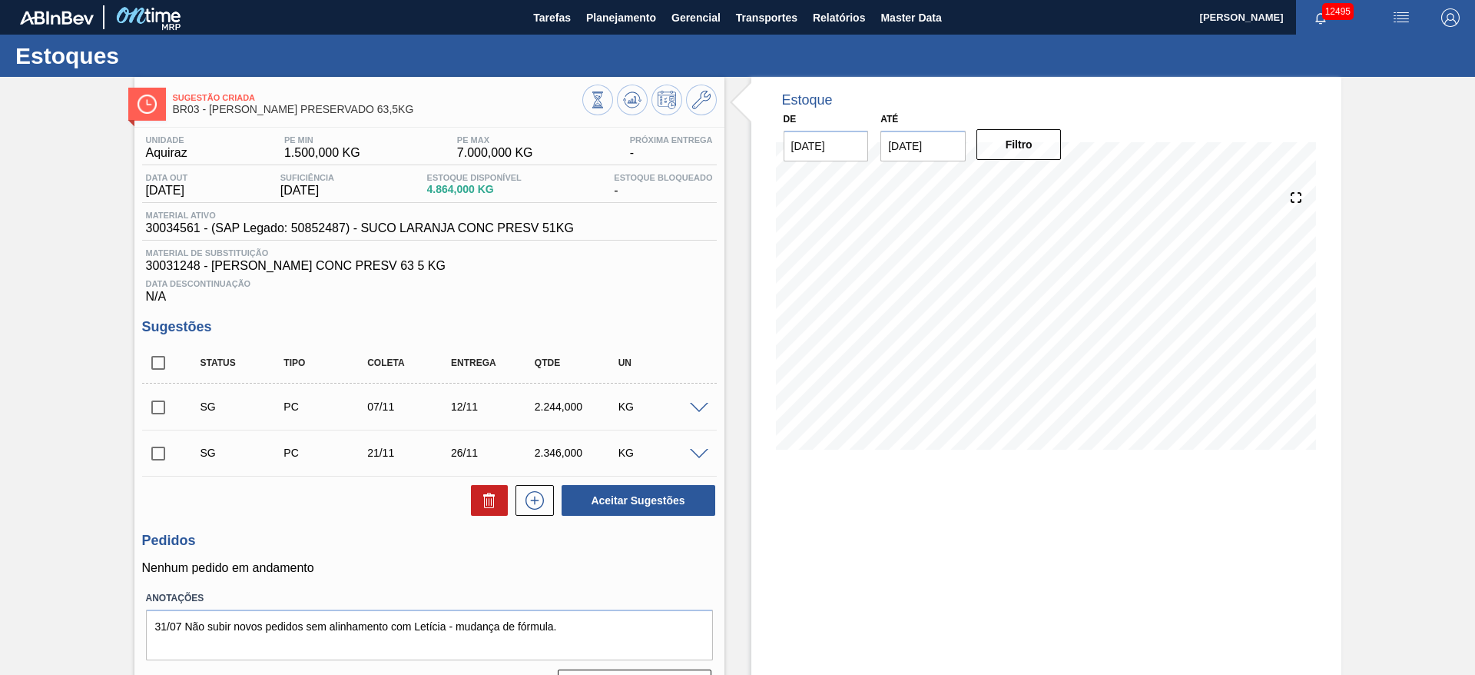
click at [151, 401] on input "checkbox" at bounding box center [158, 407] width 32 height 32
click at [669, 498] on button "Aceitar Sugestões" at bounding box center [639, 500] width 154 height 31
checkbox input "false"
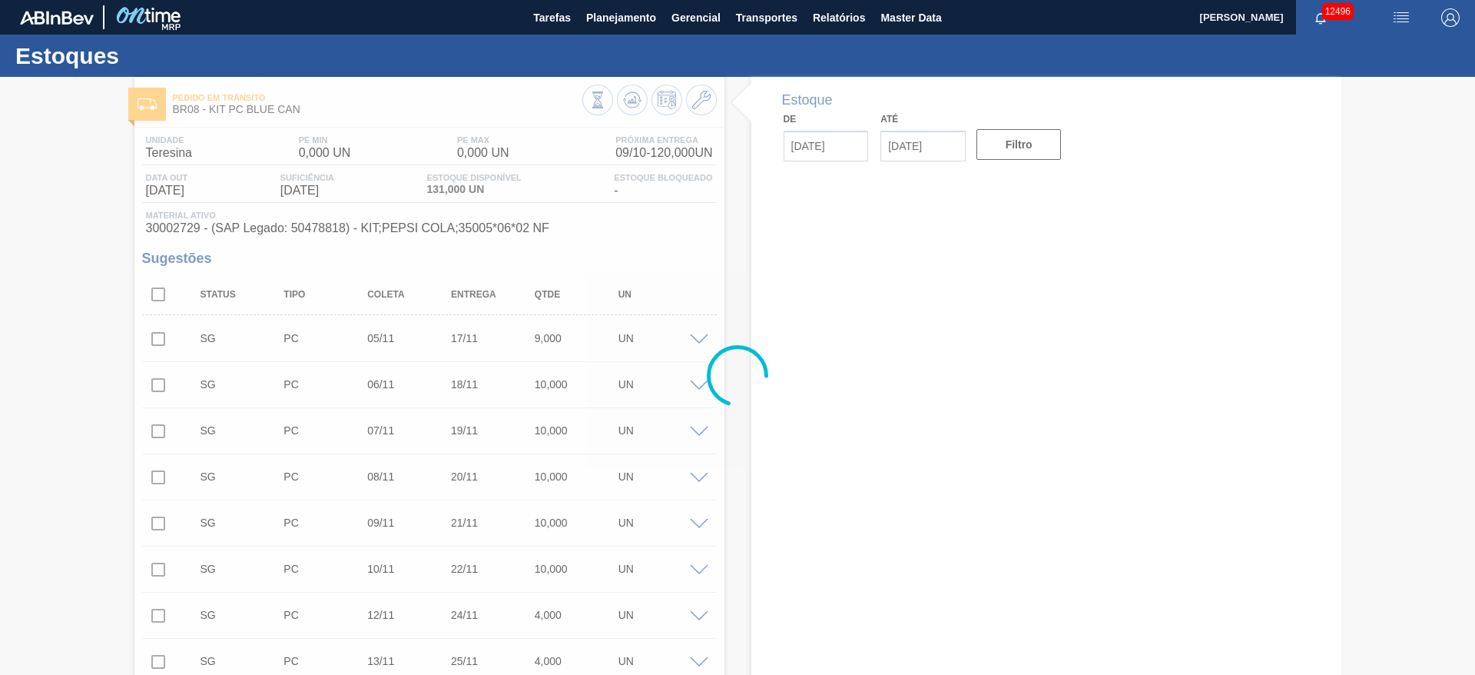
type input "[DATE]"
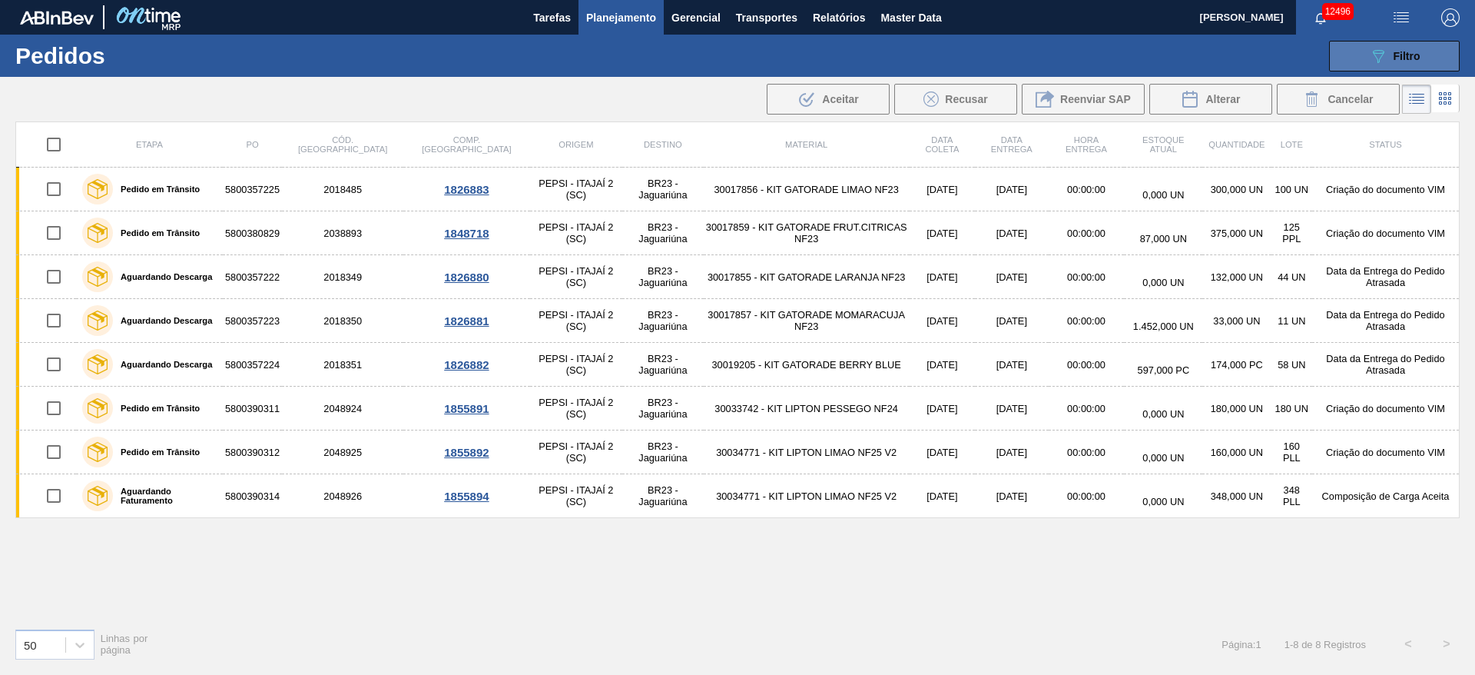
click at [1359, 54] on button "089F7B8B-B2A5-4AFE-B5C0-19BA573D28AC Filtro" at bounding box center [1394, 56] width 131 height 31
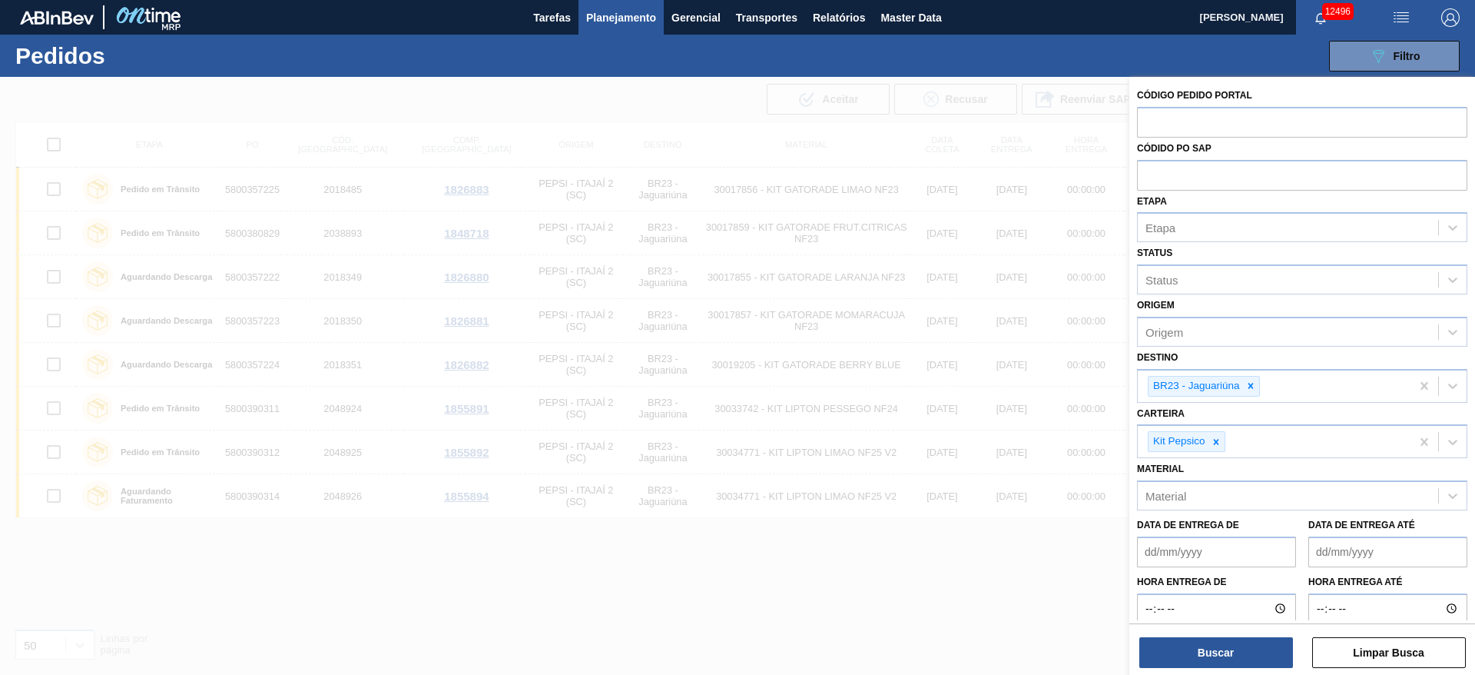
click at [602, 18] on span "Planejamento" at bounding box center [621, 17] width 70 height 18
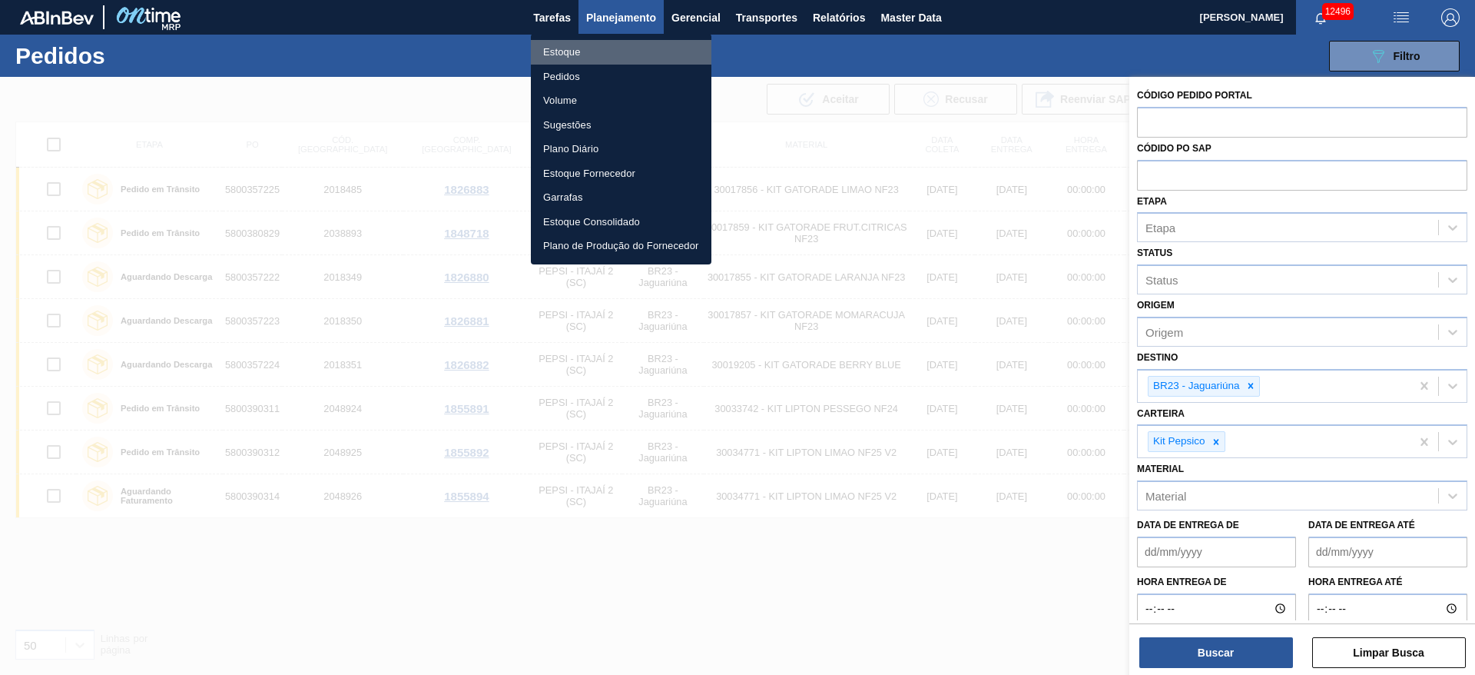
click at [626, 58] on li "Estoque" at bounding box center [621, 52] width 181 height 25
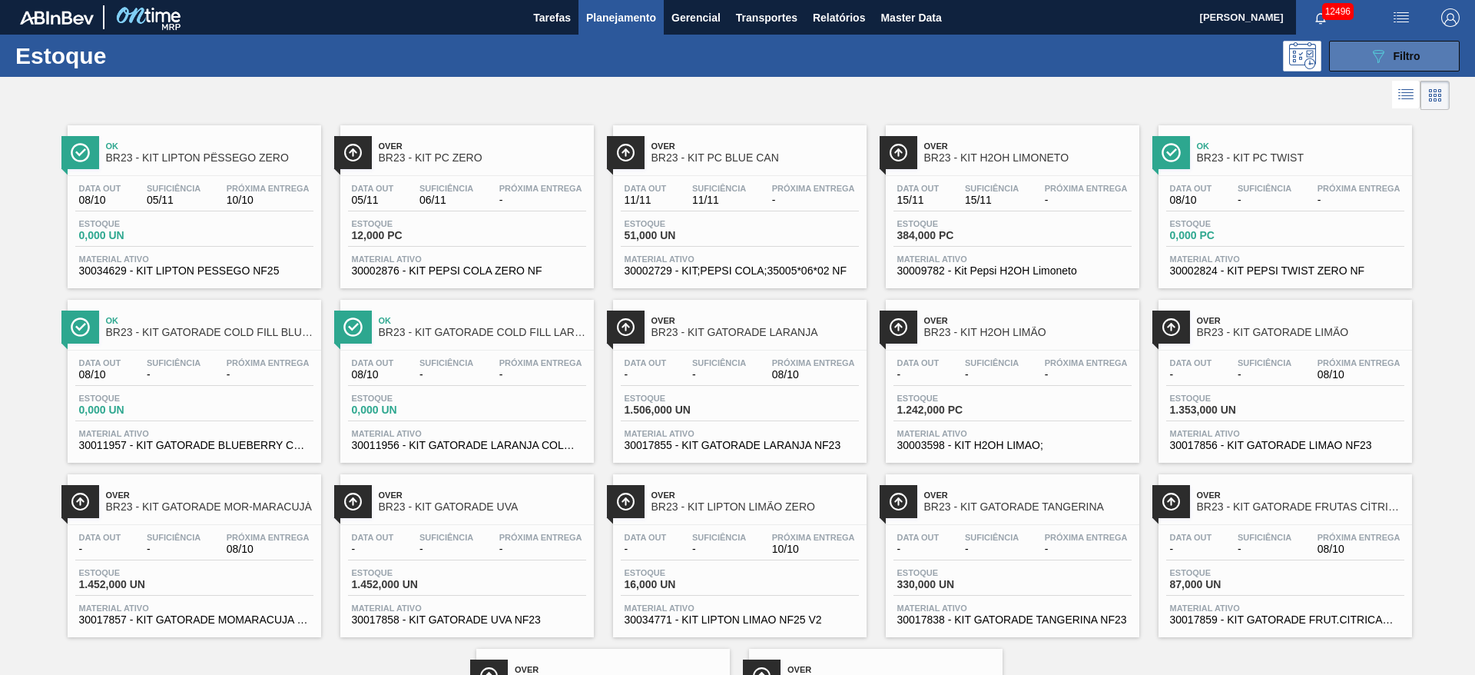
click at [1389, 47] on div "089F7B8B-B2A5-4AFE-B5C0-19BA573D28AC Filtro" at bounding box center [1394, 56] width 51 height 18
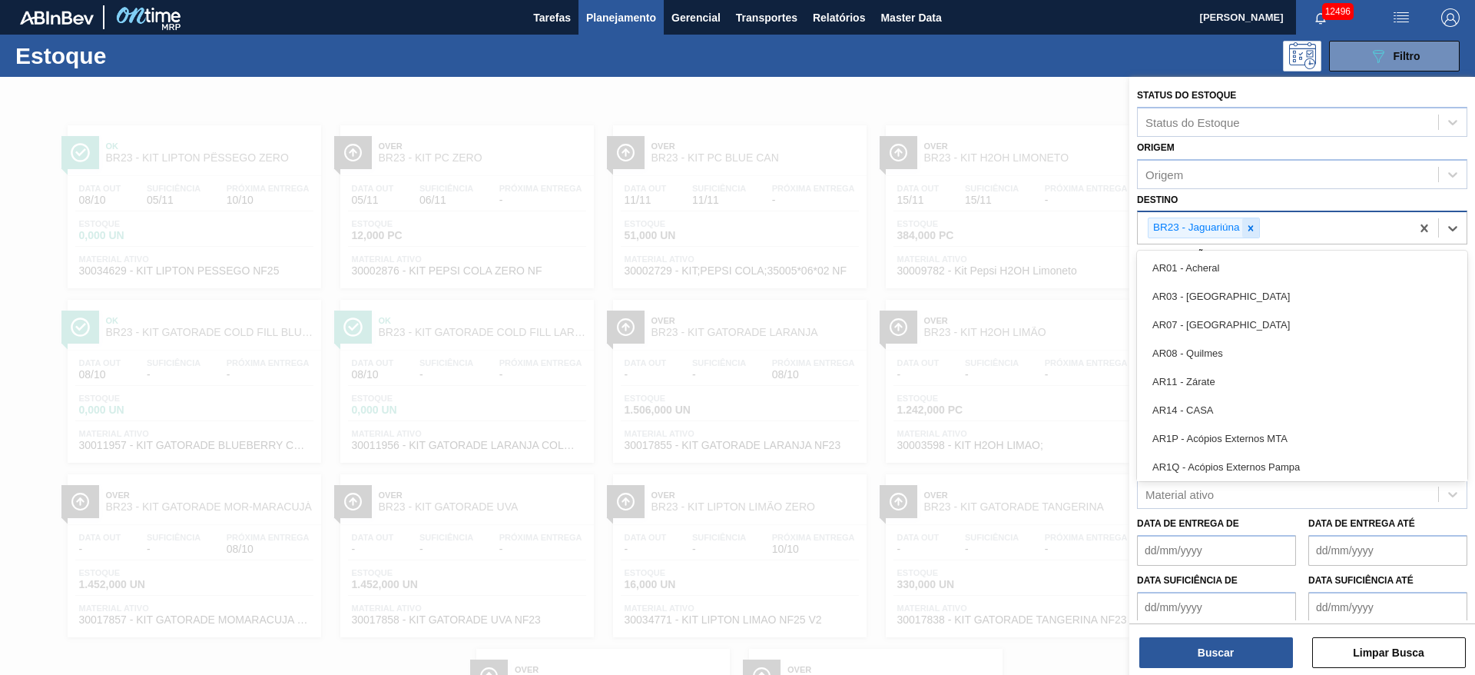
click at [1255, 225] on div "BR23 - Jaguariúna" at bounding box center [1274, 228] width 273 height 32
click at [1255, 225] on icon at bounding box center [1251, 228] width 11 height 11
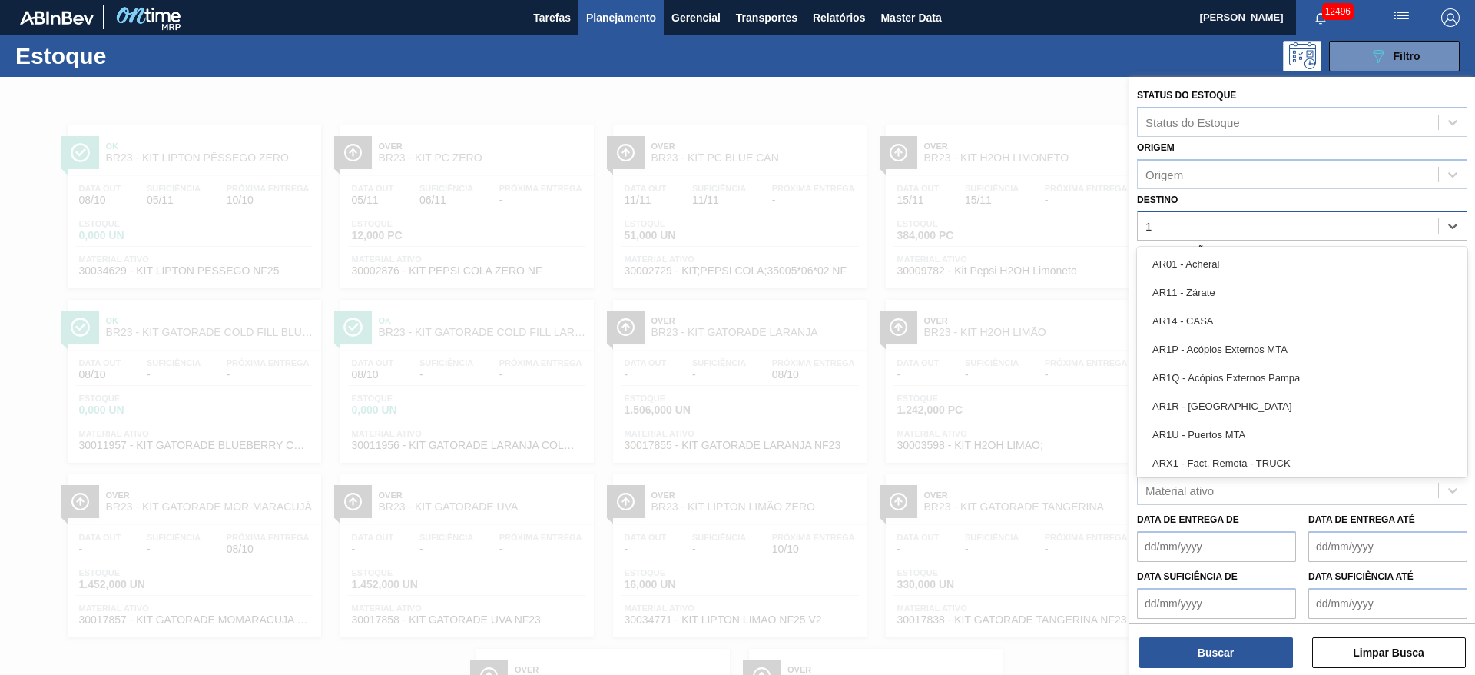
type input "19"
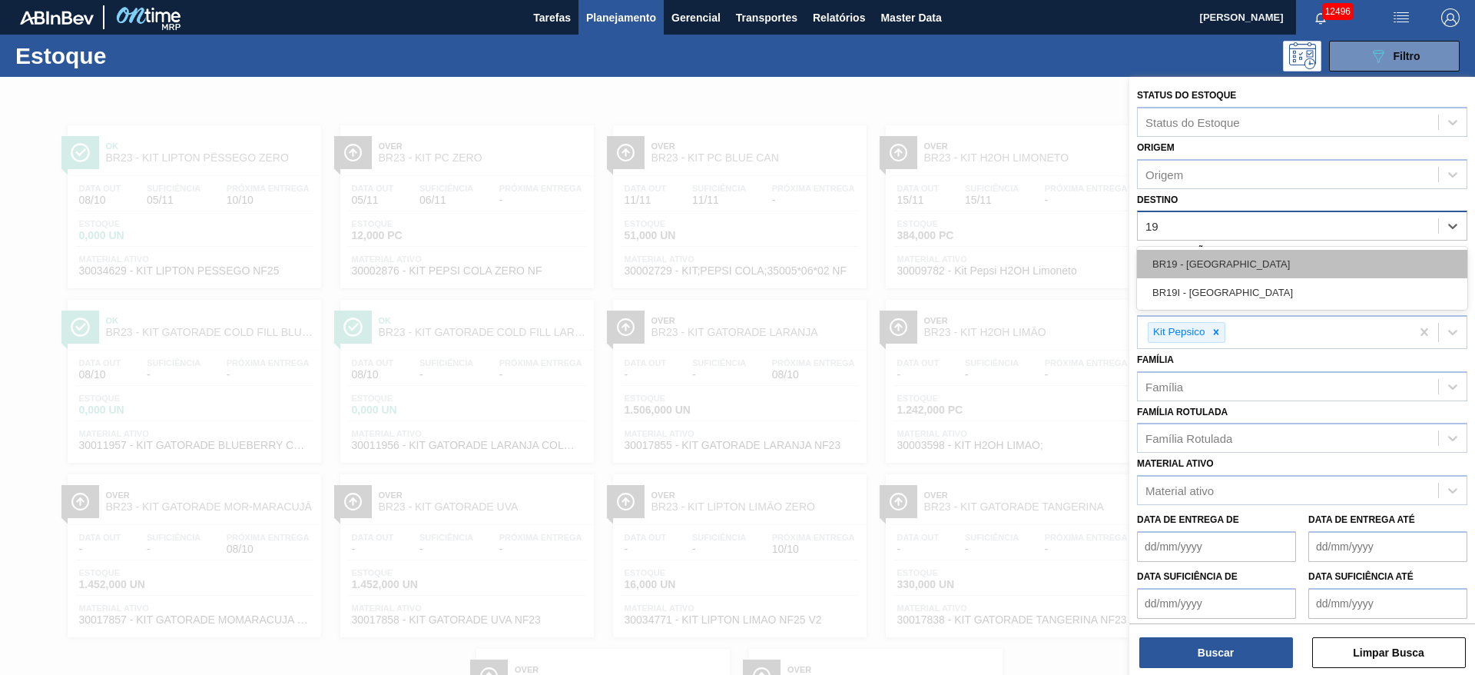
click at [1213, 263] on div "BR19 - [GEOGRAPHIC_DATA]" at bounding box center [1302, 264] width 330 height 28
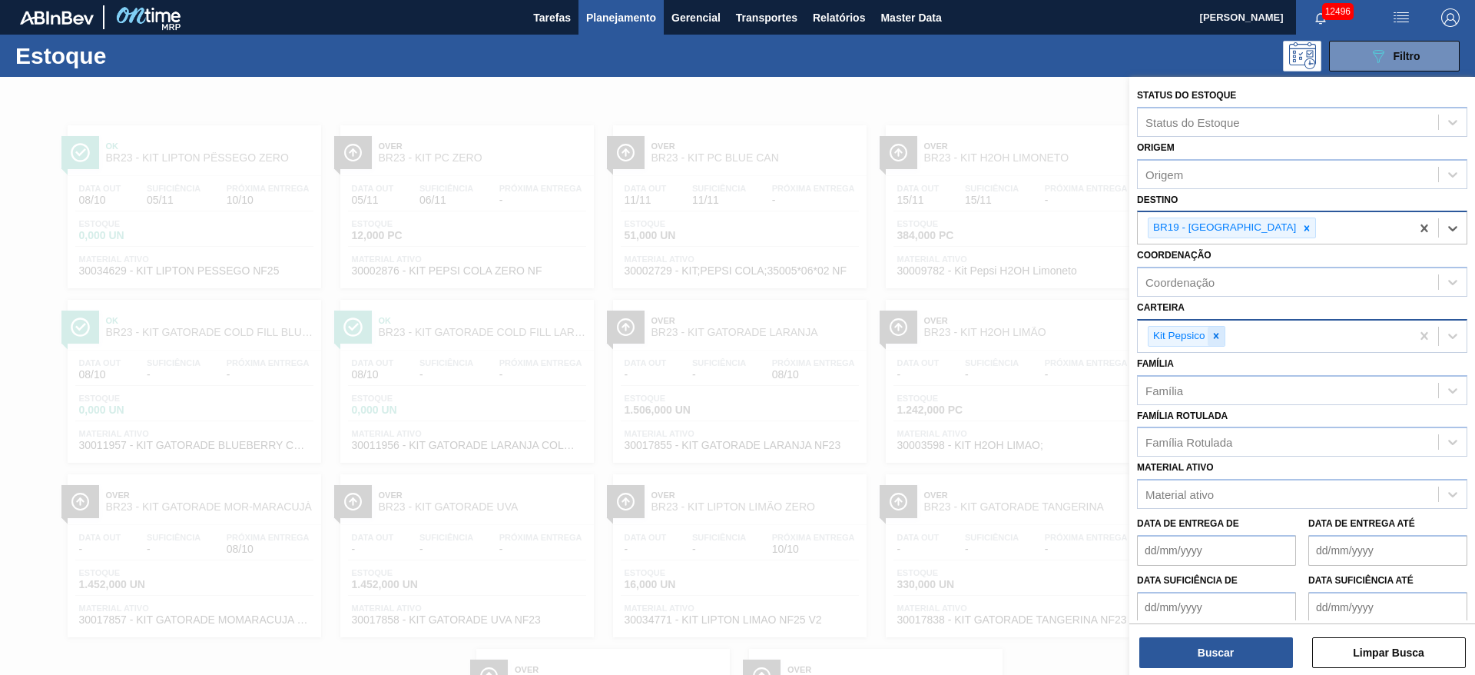
click at [1209, 334] on div at bounding box center [1216, 336] width 17 height 19
click at [1209, 334] on div "Carteira" at bounding box center [1288, 334] width 300 height 22
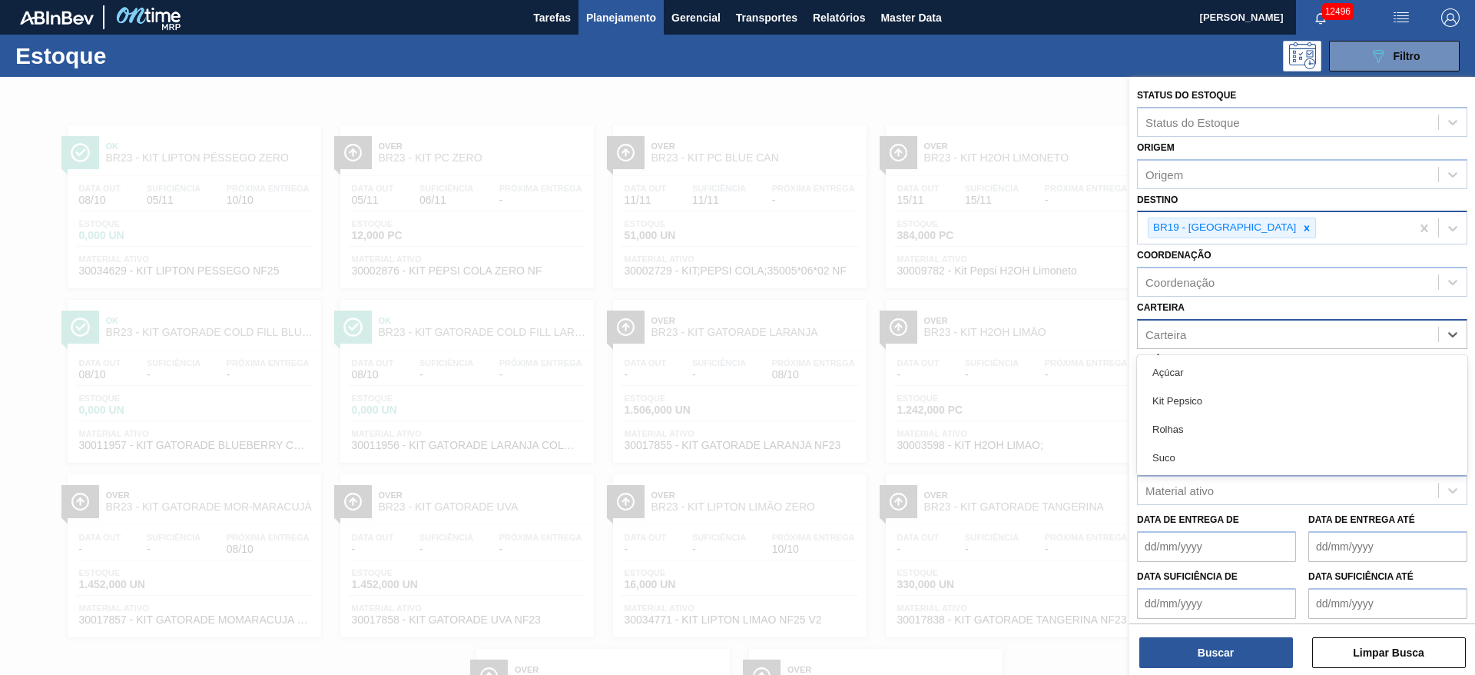
drag, startPoint x: 1194, startPoint y: 364, endPoint x: 1180, endPoint y: 578, distance: 214.1
click at [1193, 365] on div "Açúcar" at bounding box center [1302, 372] width 330 height 28
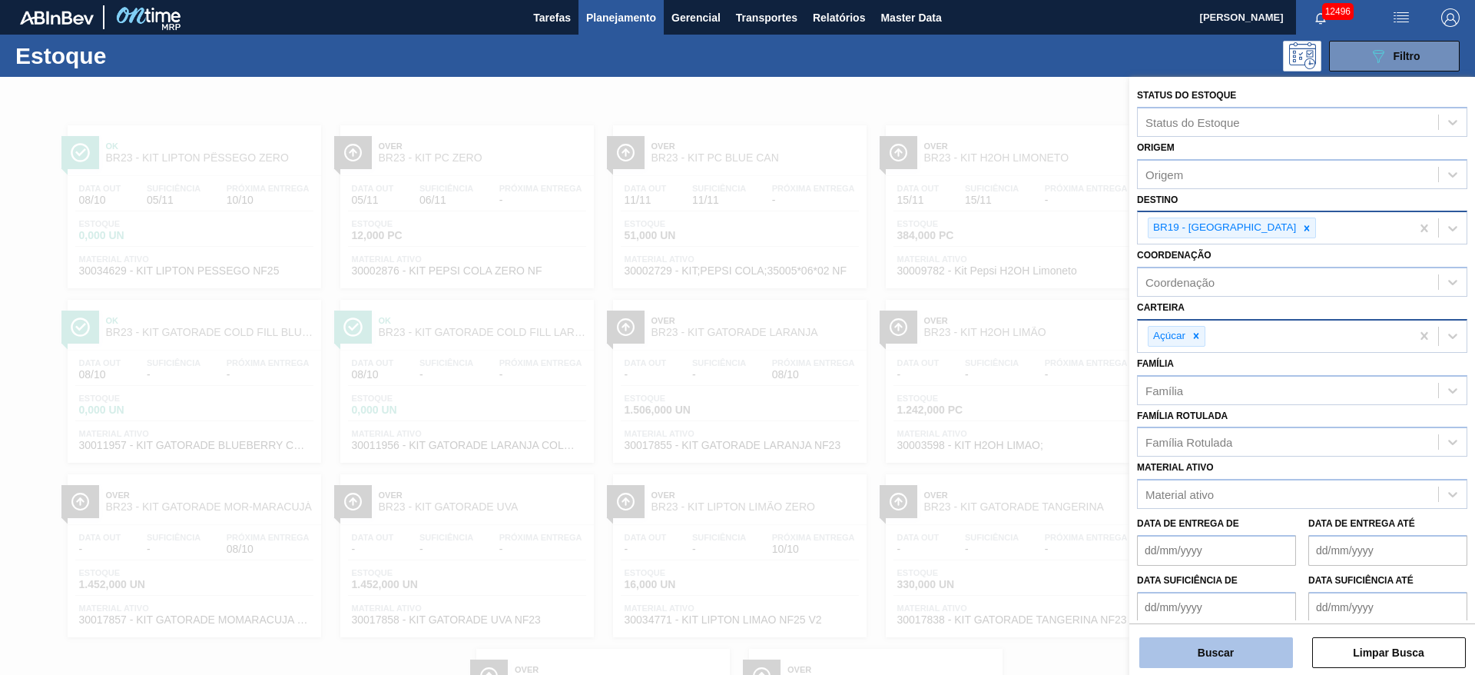
click at [1209, 648] on button "Buscar" at bounding box center [1217, 652] width 154 height 31
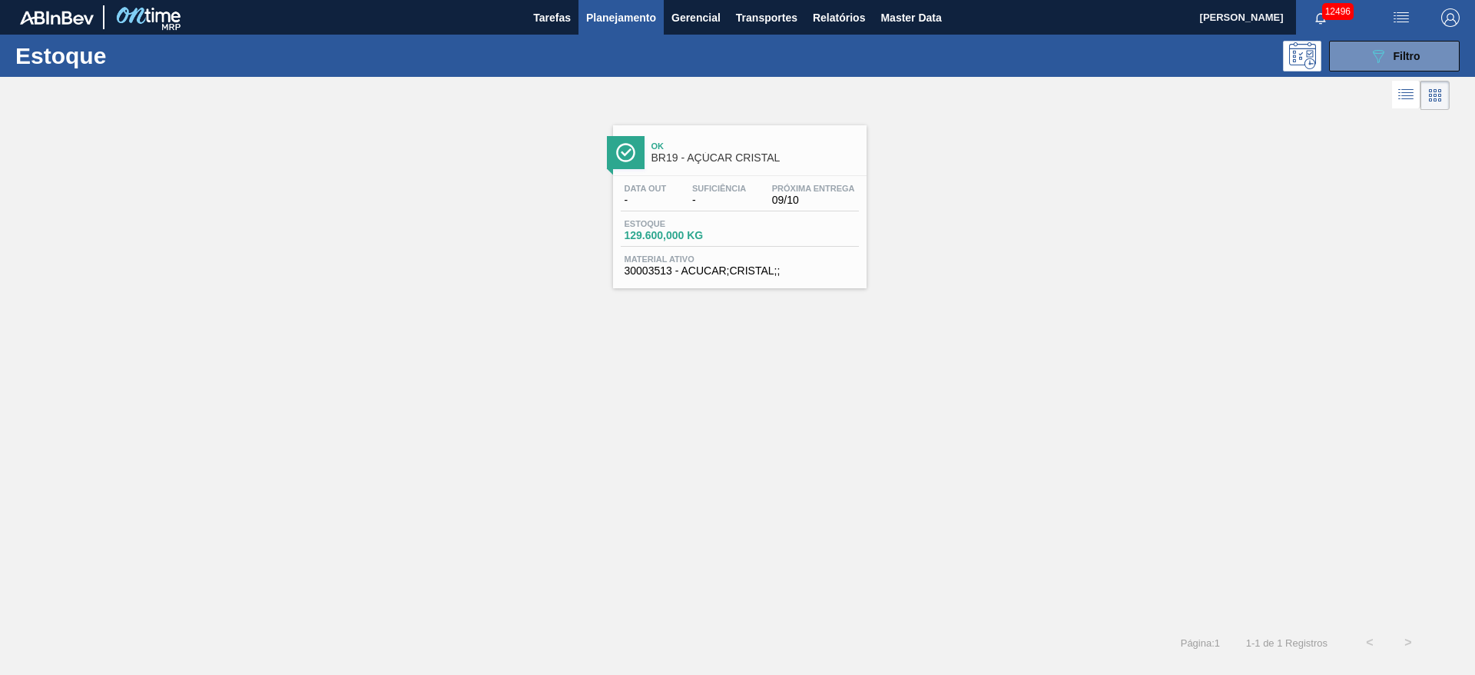
checkbox input "true"
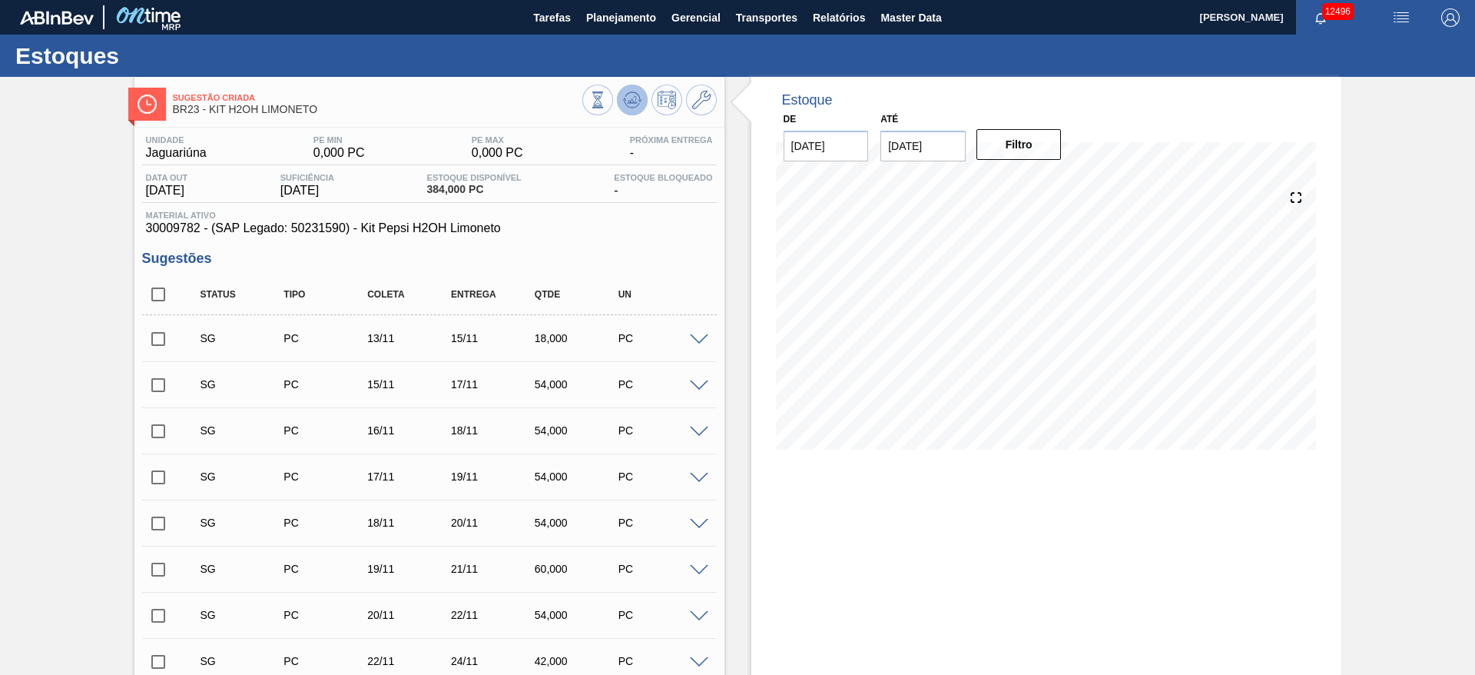
click at [642, 108] on button at bounding box center [632, 100] width 31 height 31
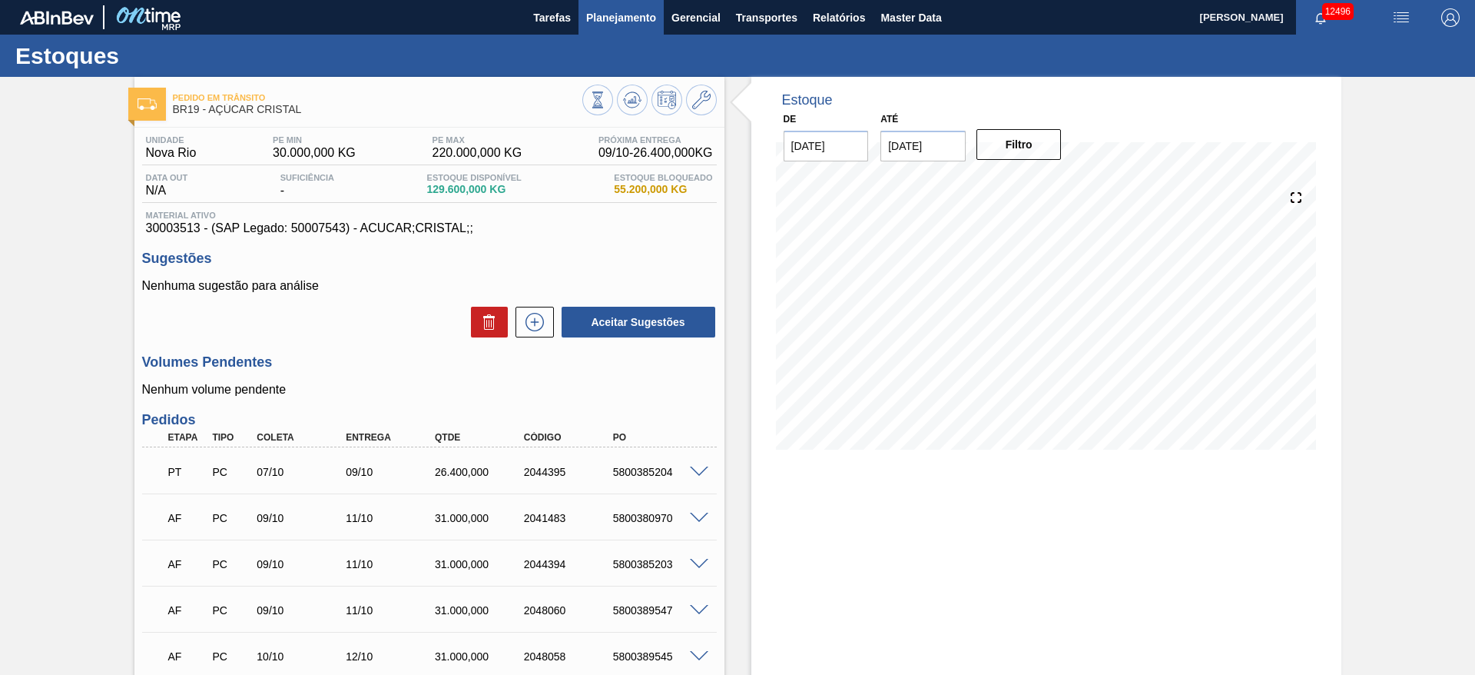
checkbox input "true"
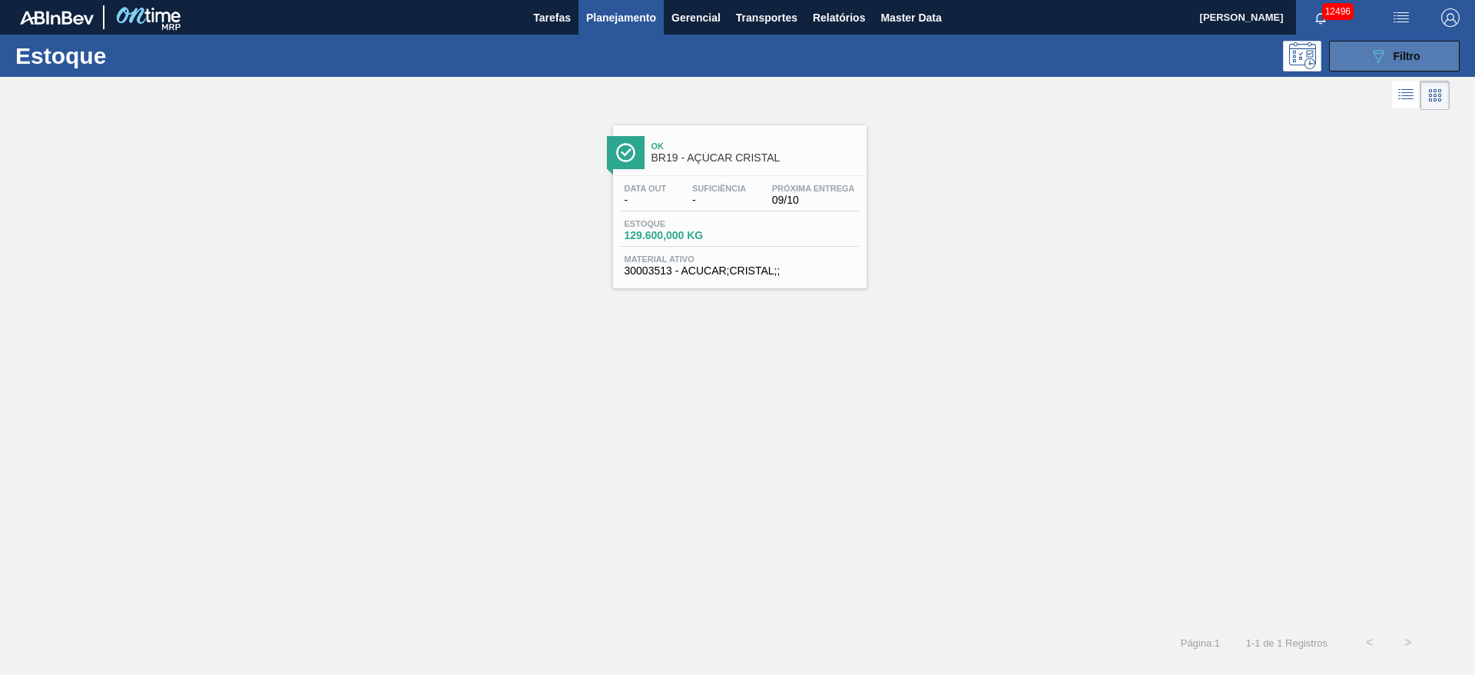
click at [1387, 68] on button "089F7B8B-B2A5-4AFE-B5C0-19BA573D28AC Filtro" at bounding box center [1394, 56] width 131 height 31
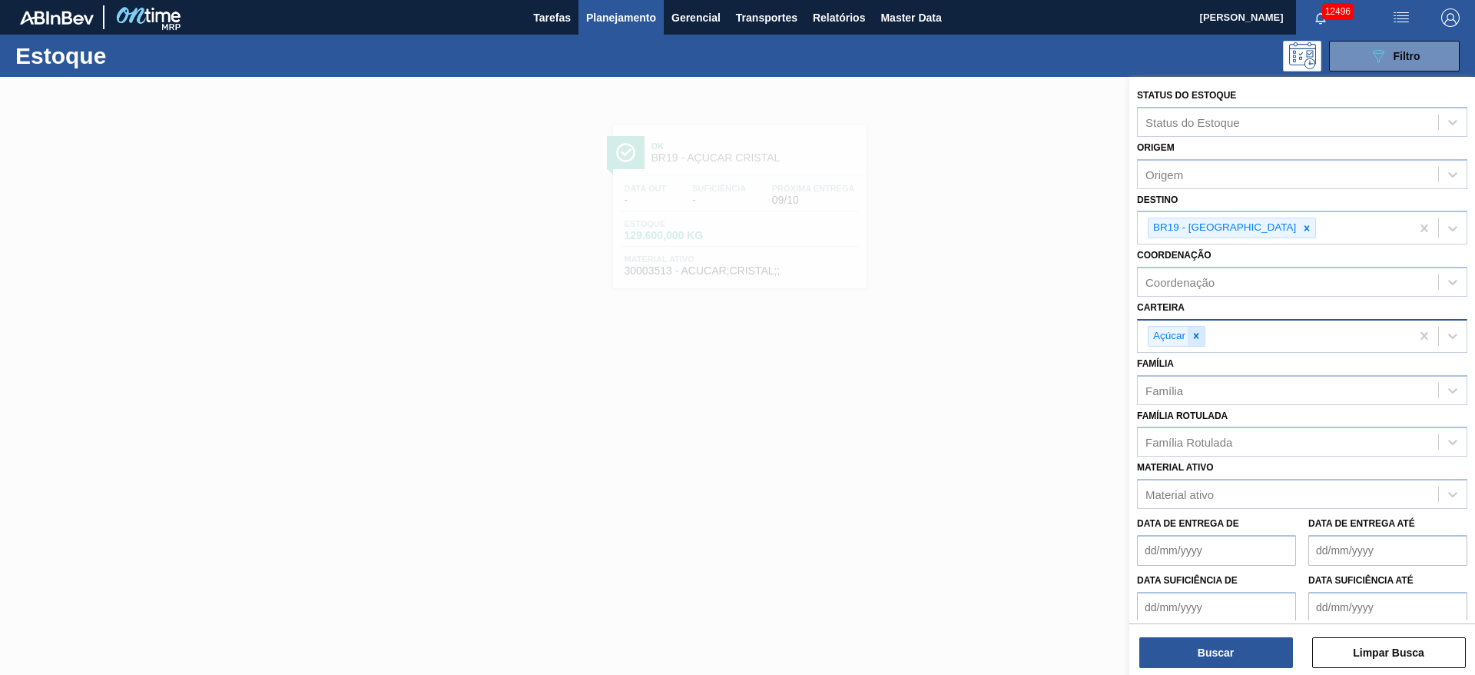
click at [1190, 344] on div at bounding box center [1196, 336] width 17 height 19
type input "ad"
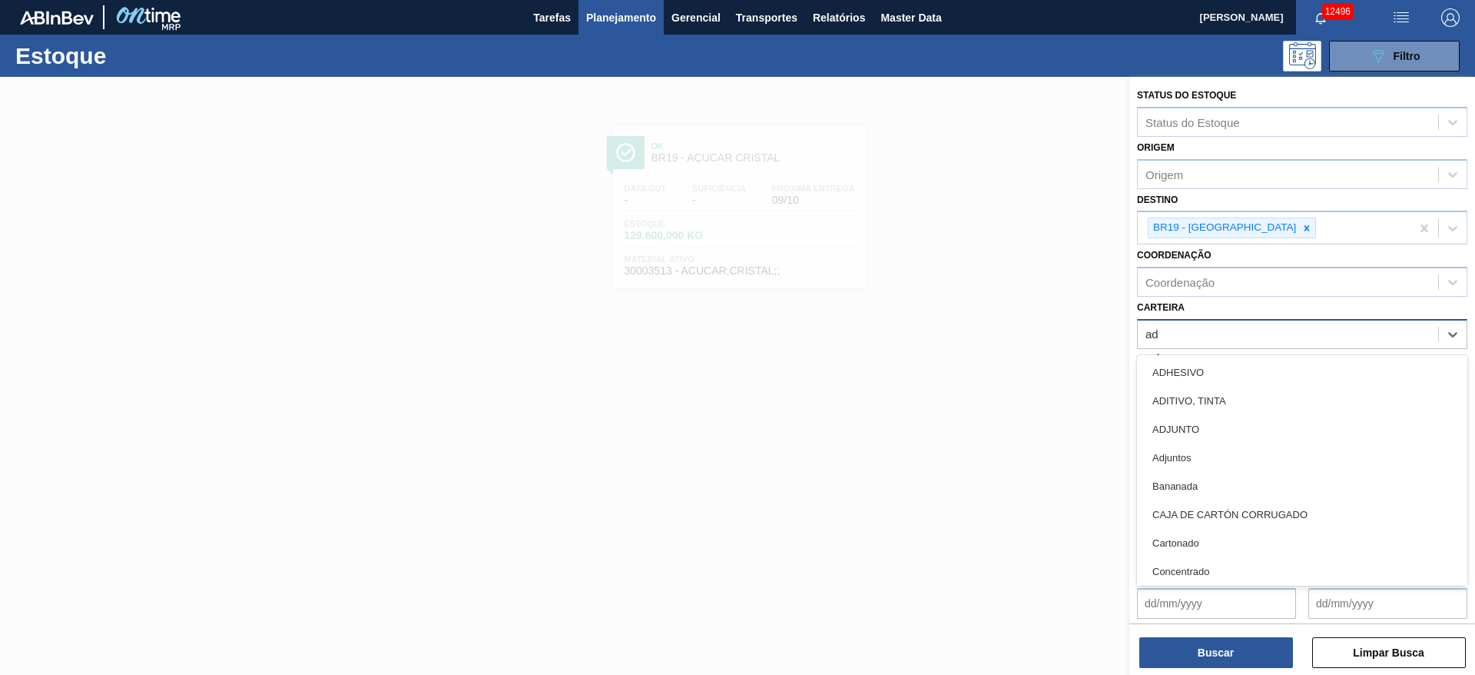
drag, startPoint x: 1209, startPoint y: 455, endPoint x: 1230, endPoint y: 314, distance: 142.1
click at [1208, 456] on div "Adjuntos" at bounding box center [1302, 457] width 330 height 28
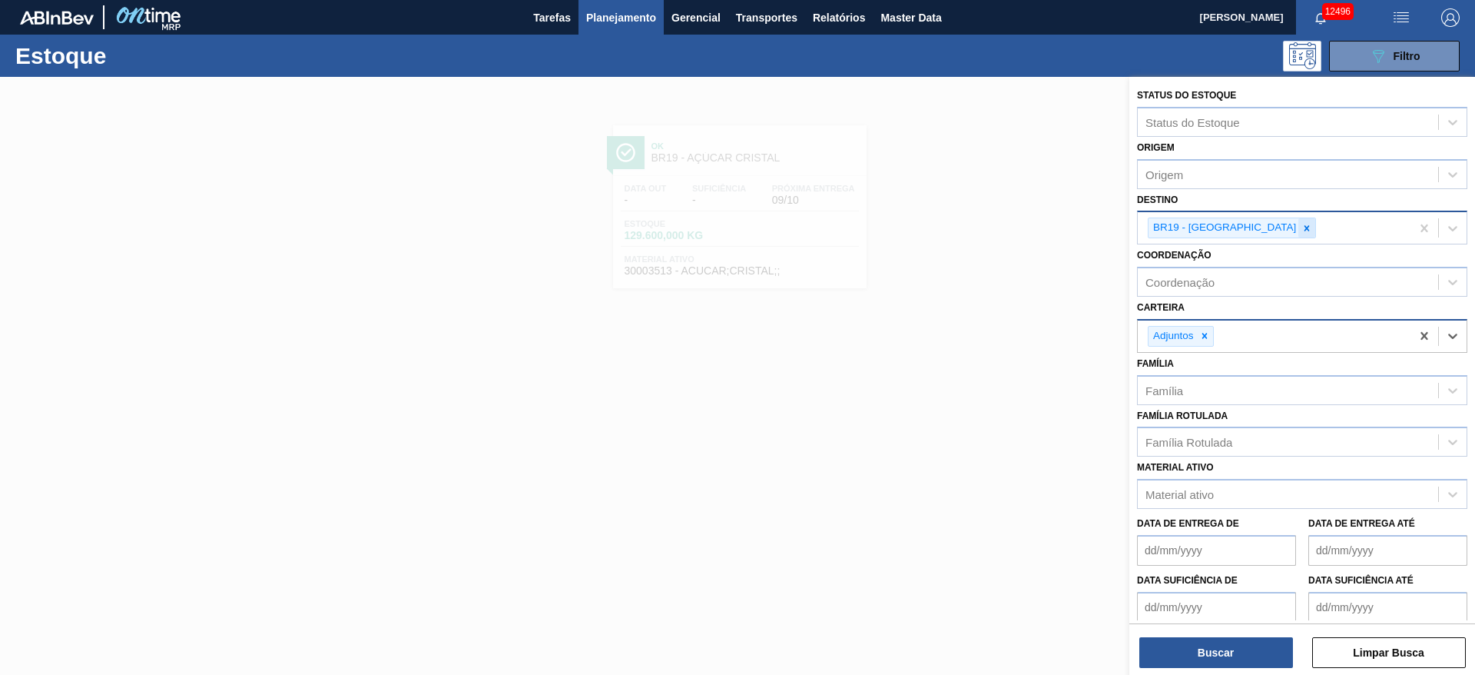
click at [1302, 223] on icon at bounding box center [1307, 228] width 11 height 11
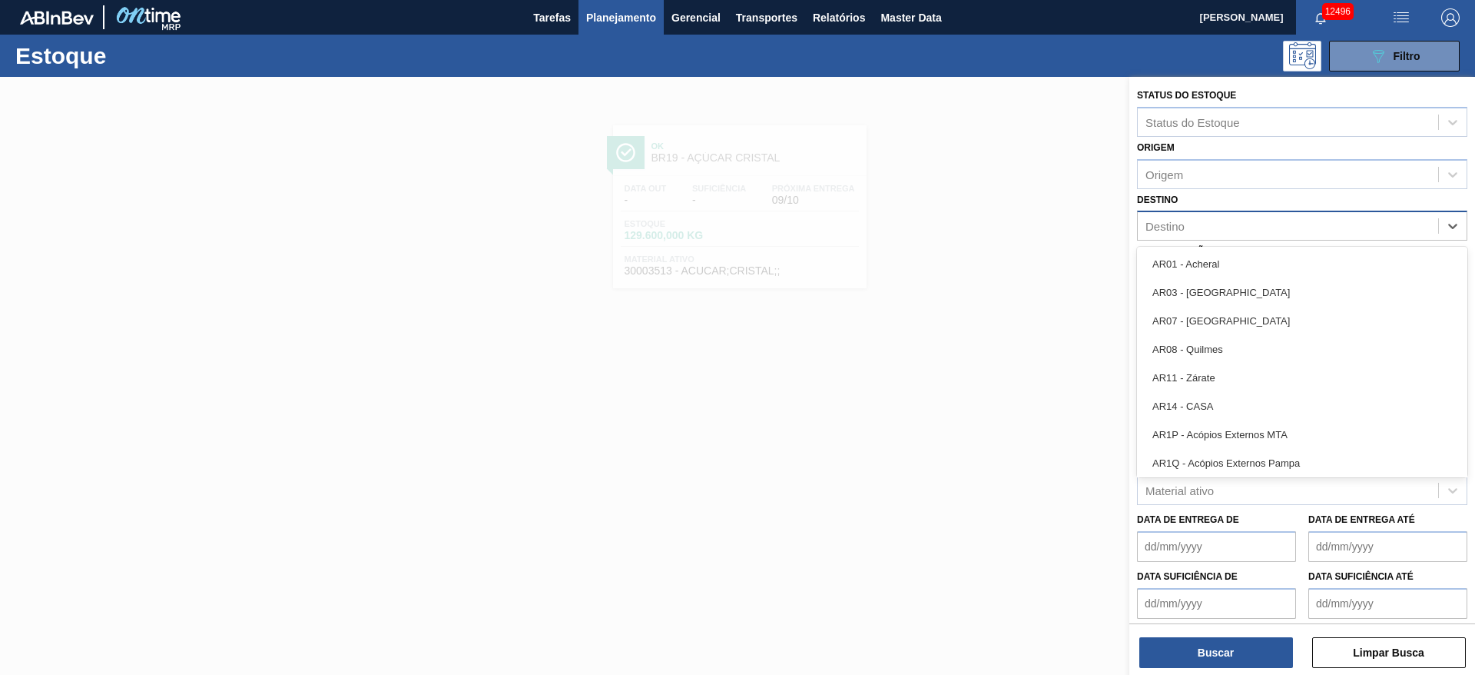
click at [1242, 222] on div "Destino" at bounding box center [1288, 226] width 300 height 22
type input "09"
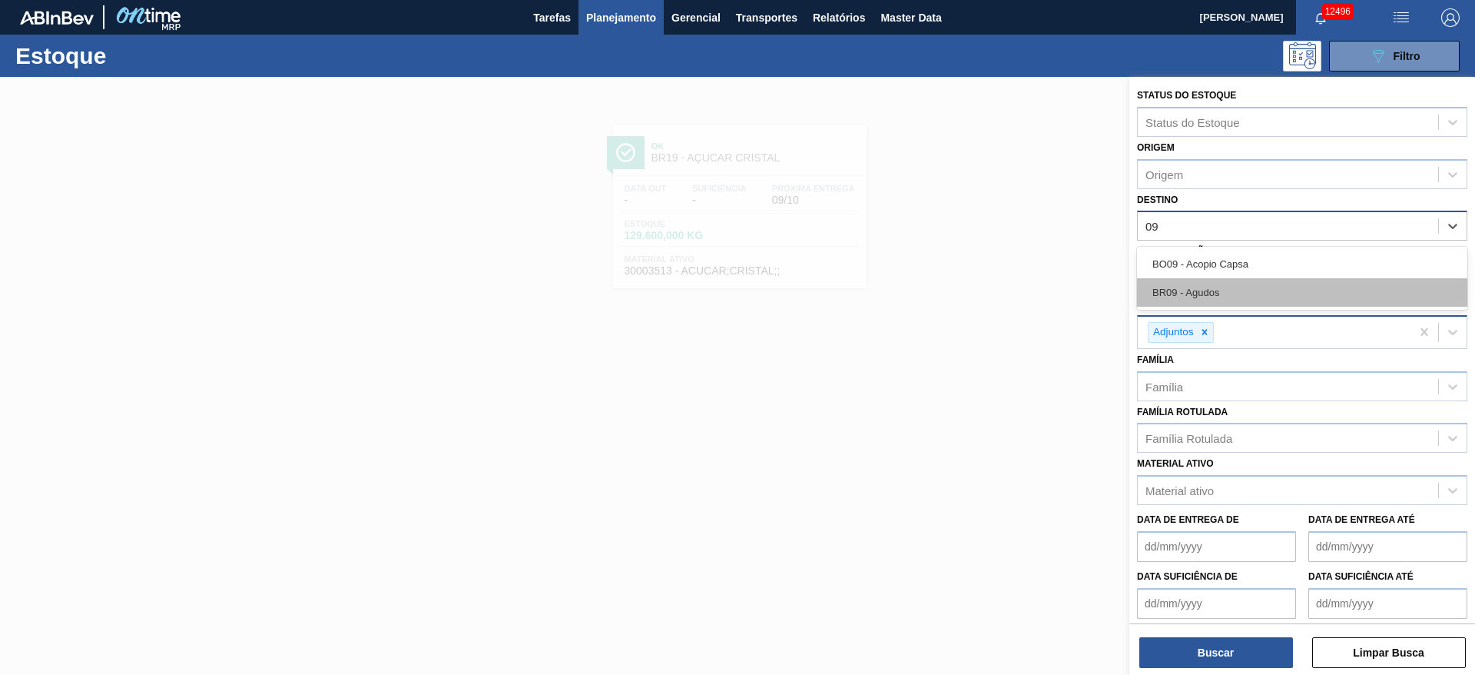
drag, startPoint x: 1227, startPoint y: 267, endPoint x: 1232, endPoint y: 293, distance: 26.5
click at [1232, 293] on div "BO09 - Acopio Capsa BR09 - Agudos" at bounding box center [1302, 278] width 330 height 63
click at [1232, 293] on div "BR09 - Agudos" at bounding box center [1302, 292] width 330 height 28
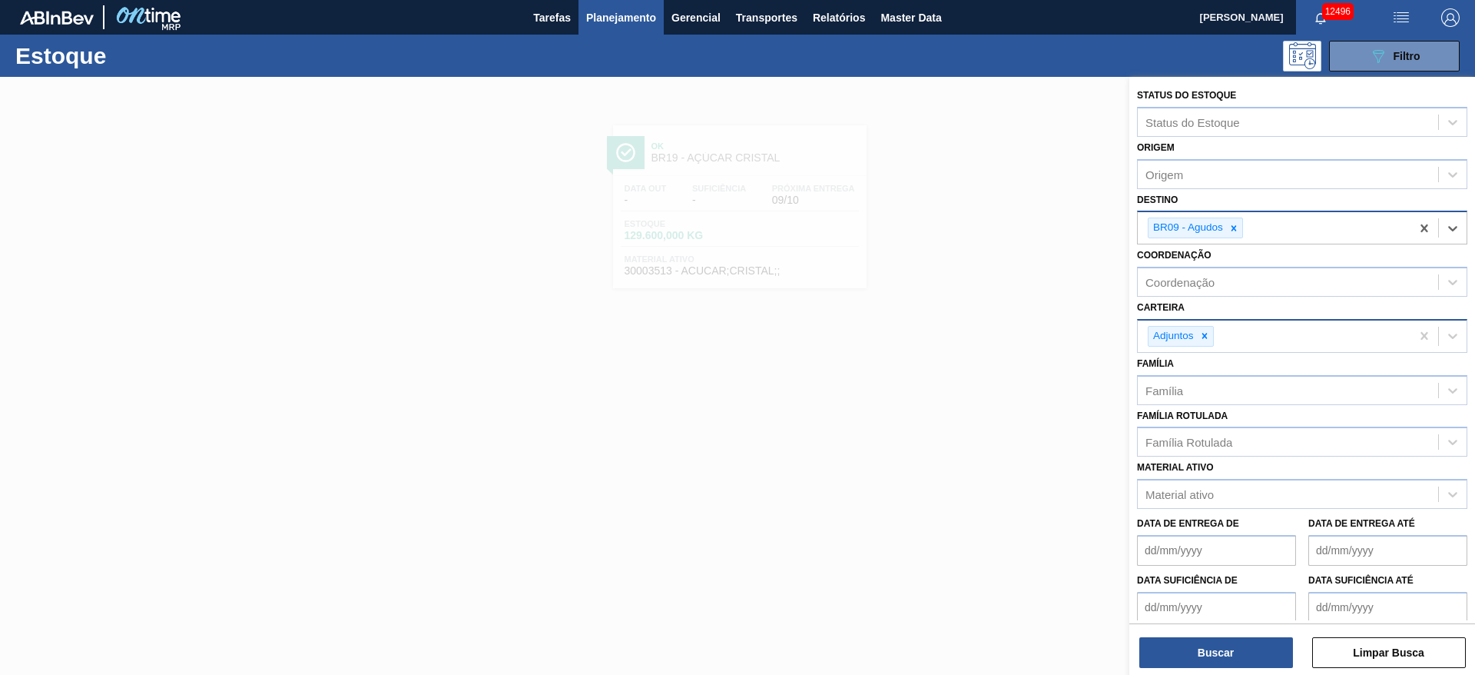
click at [1213, 632] on div "Buscar Limpar Busca" at bounding box center [1303, 644] width 346 height 43
click at [1213, 645] on button "Buscar" at bounding box center [1217, 652] width 154 height 31
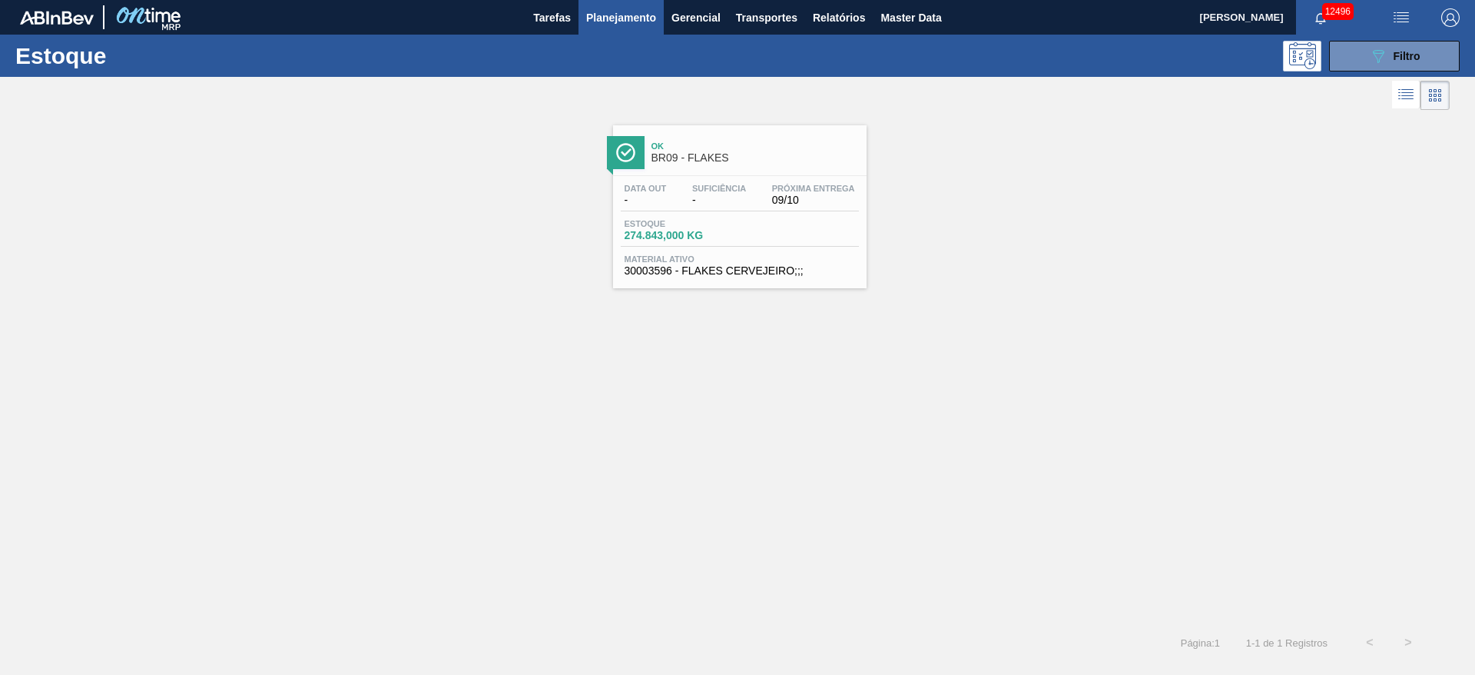
click at [1451, 7] on button "button" at bounding box center [1450, 17] width 49 height 35
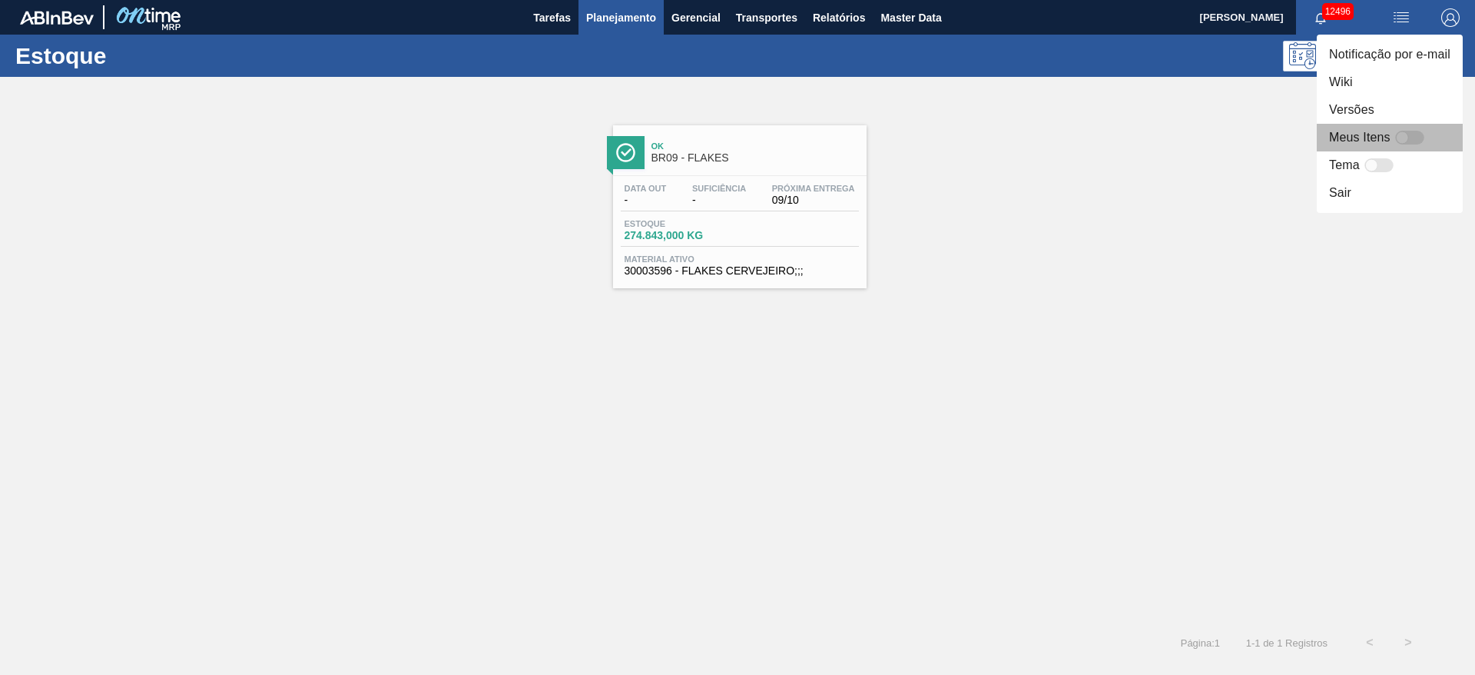
click at [1415, 134] on div at bounding box center [1410, 138] width 29 height 14
checkbox input "false"
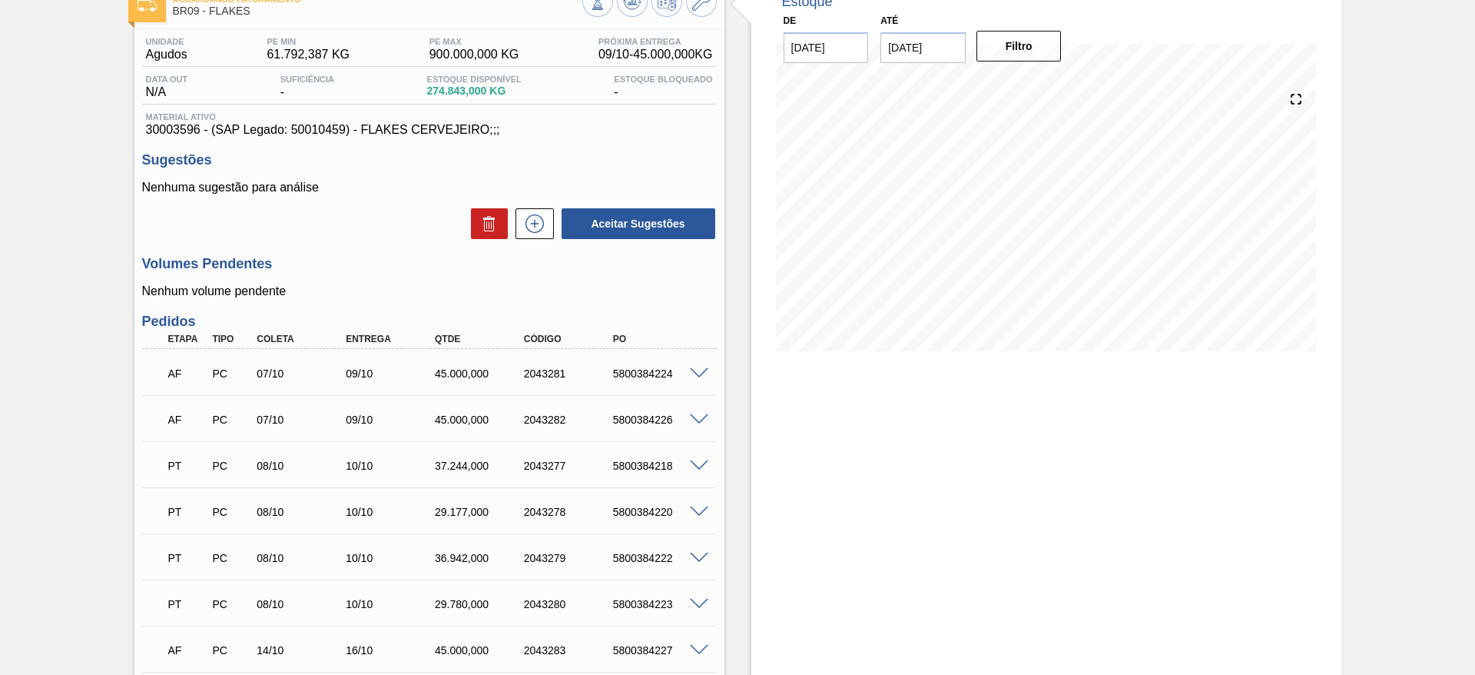
scroll to position [346, 0]
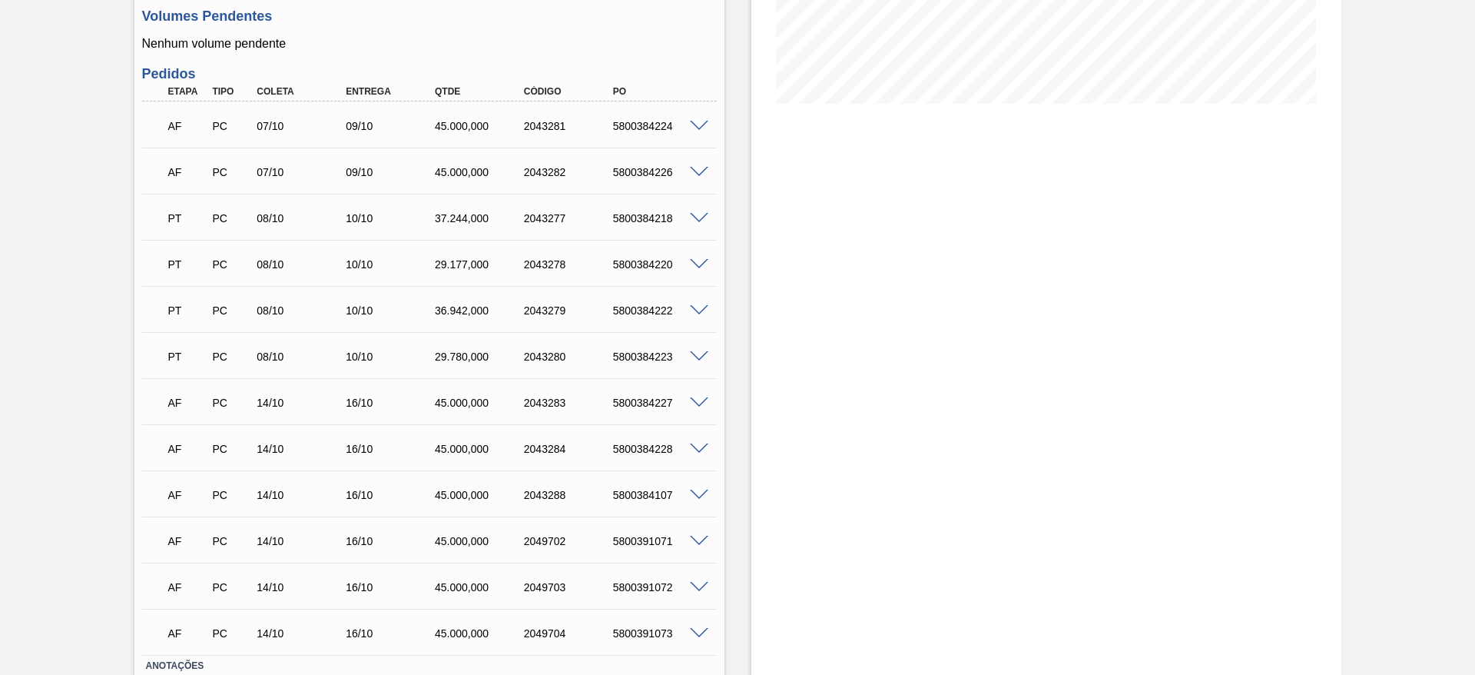
click at [699, 213] on span at bounding box center [699, 219] width 18 height 12
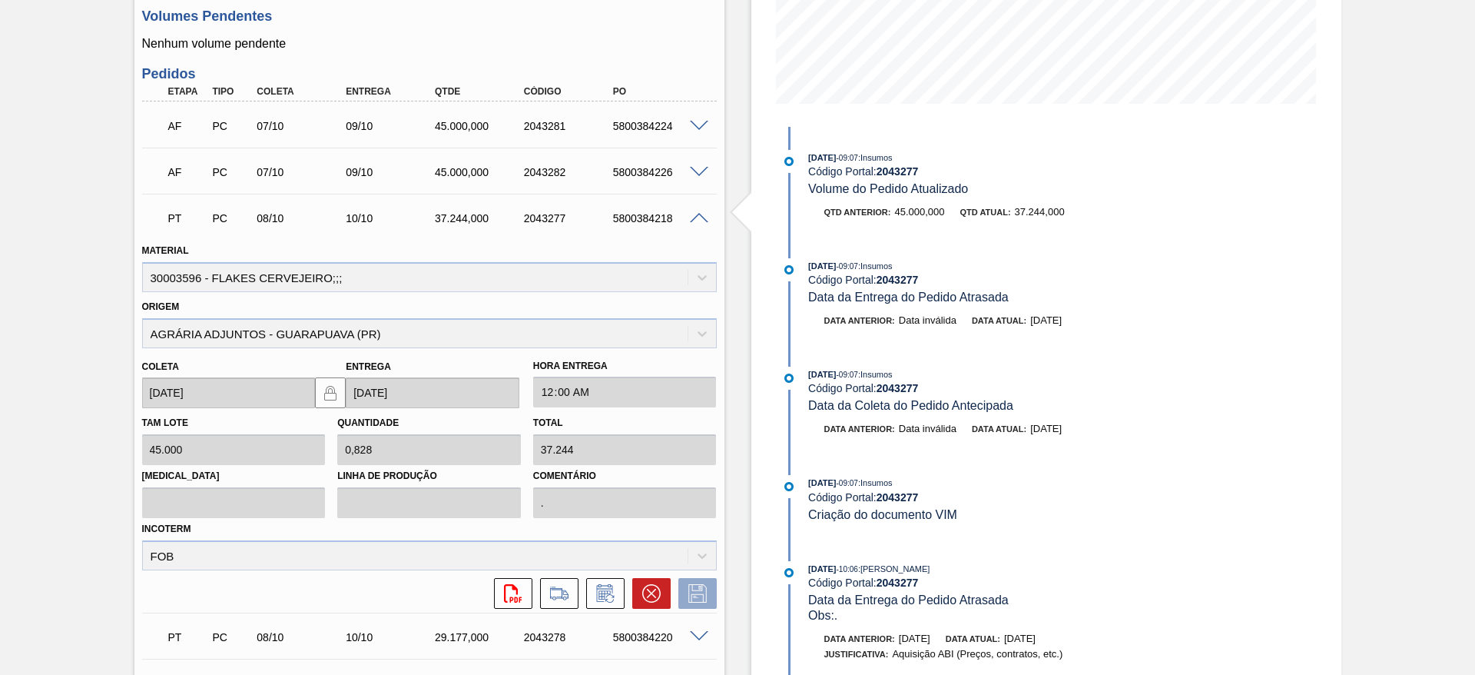
click at [699, 213] on span at bounding box center [699, 219] width 18 height 12
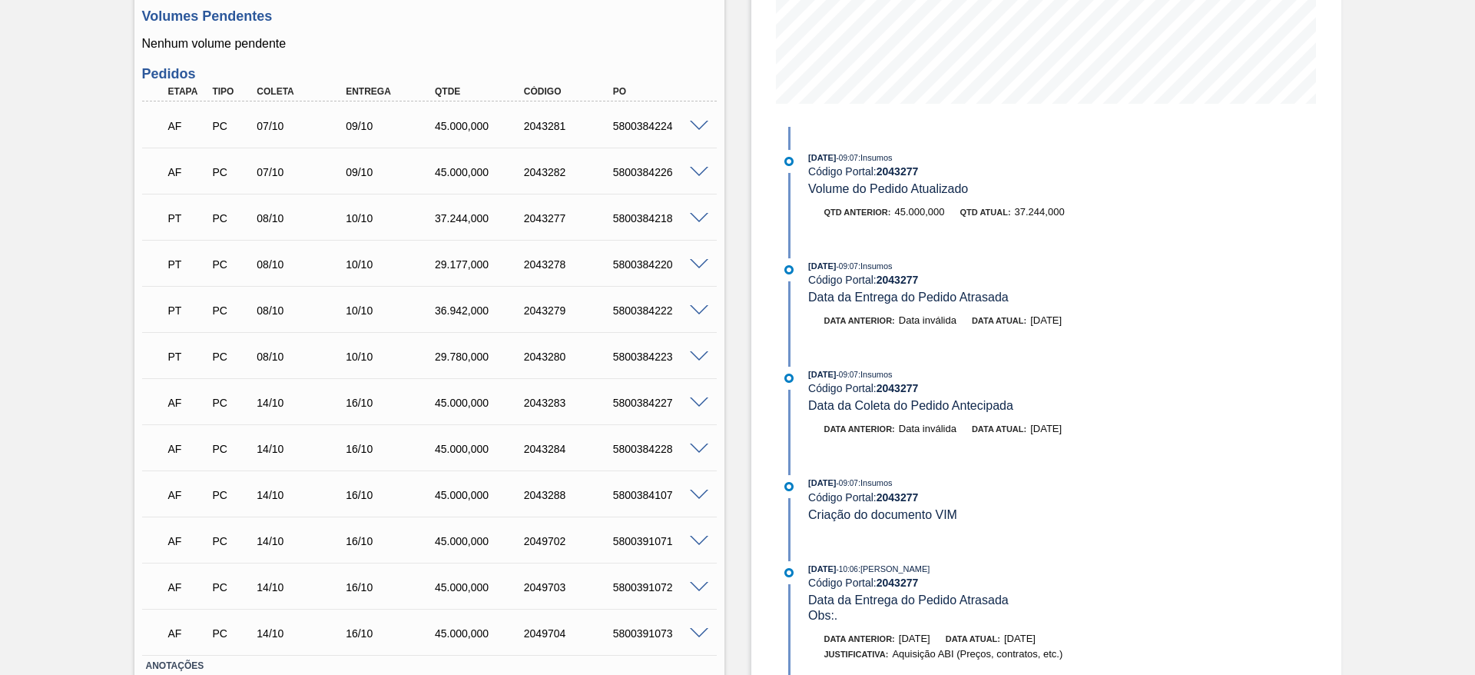
checkbox input "true"
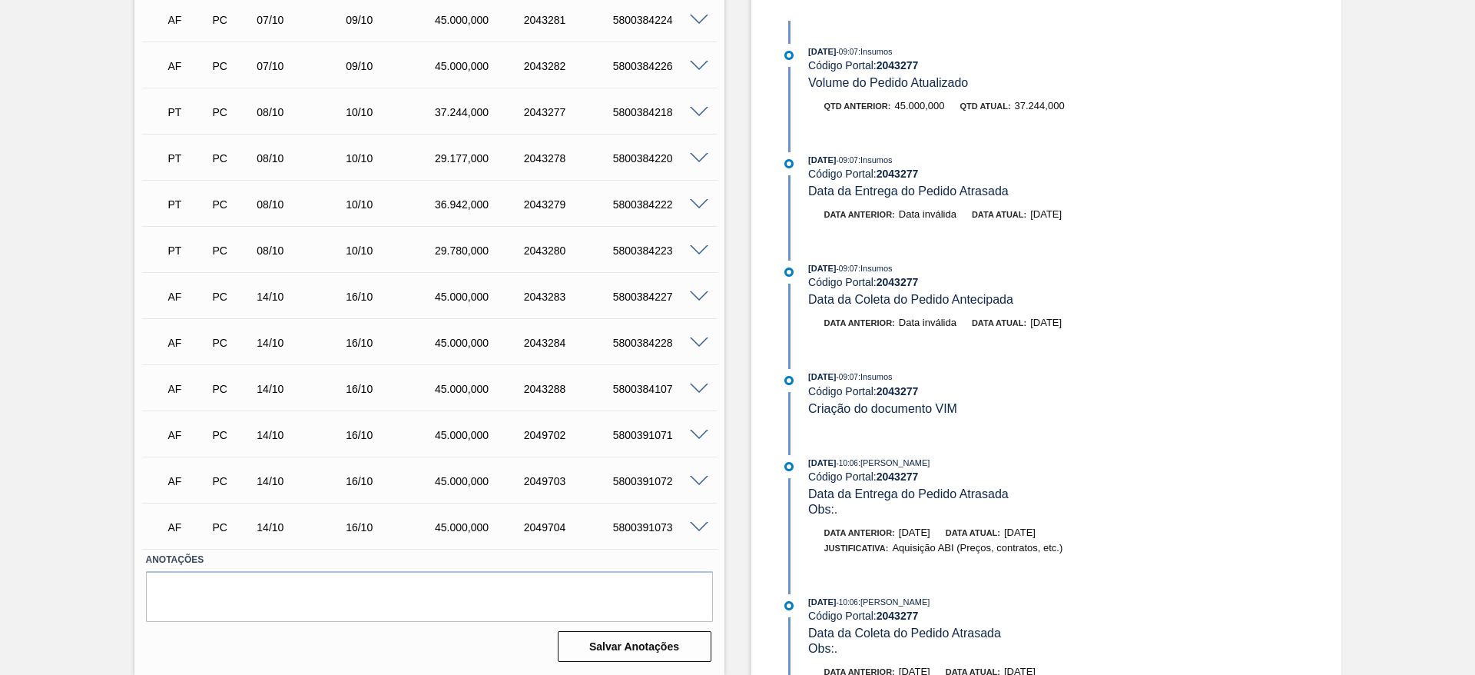
scroll to position [0, 0]
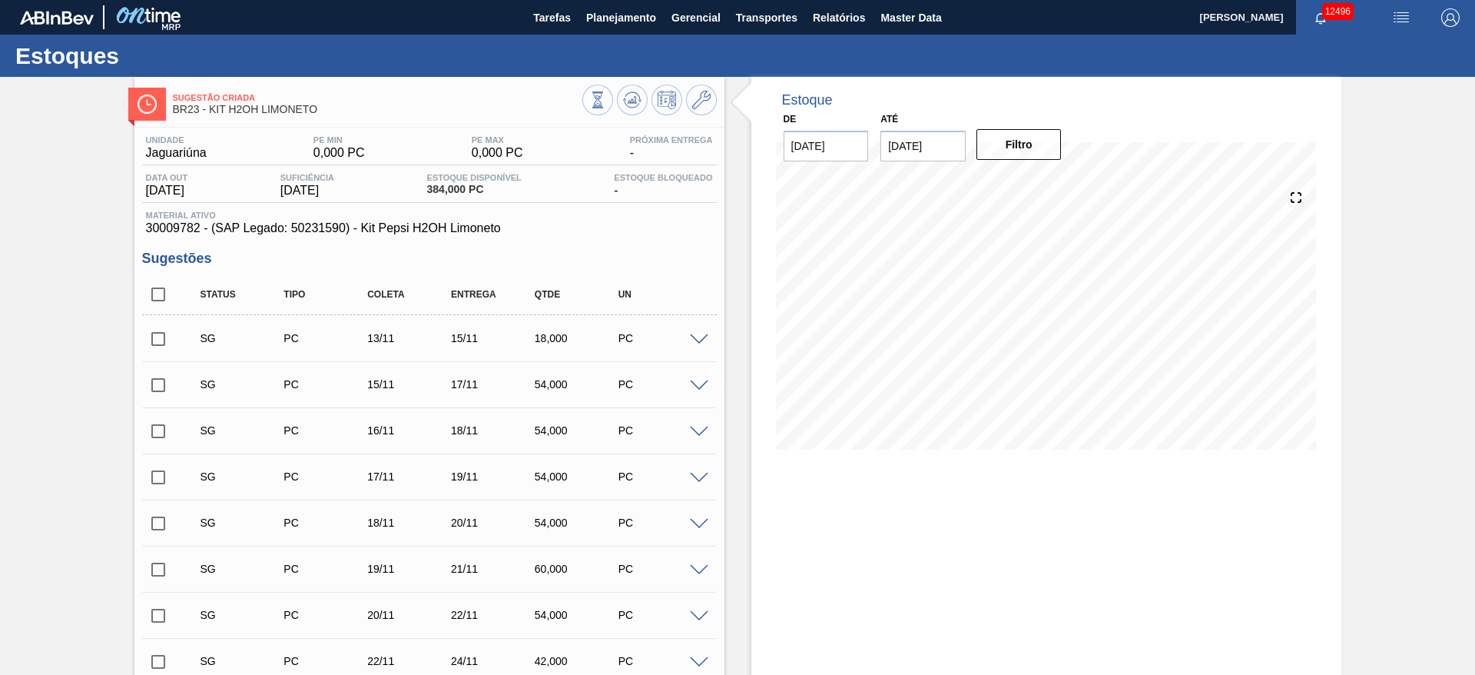
checkbox input "true"
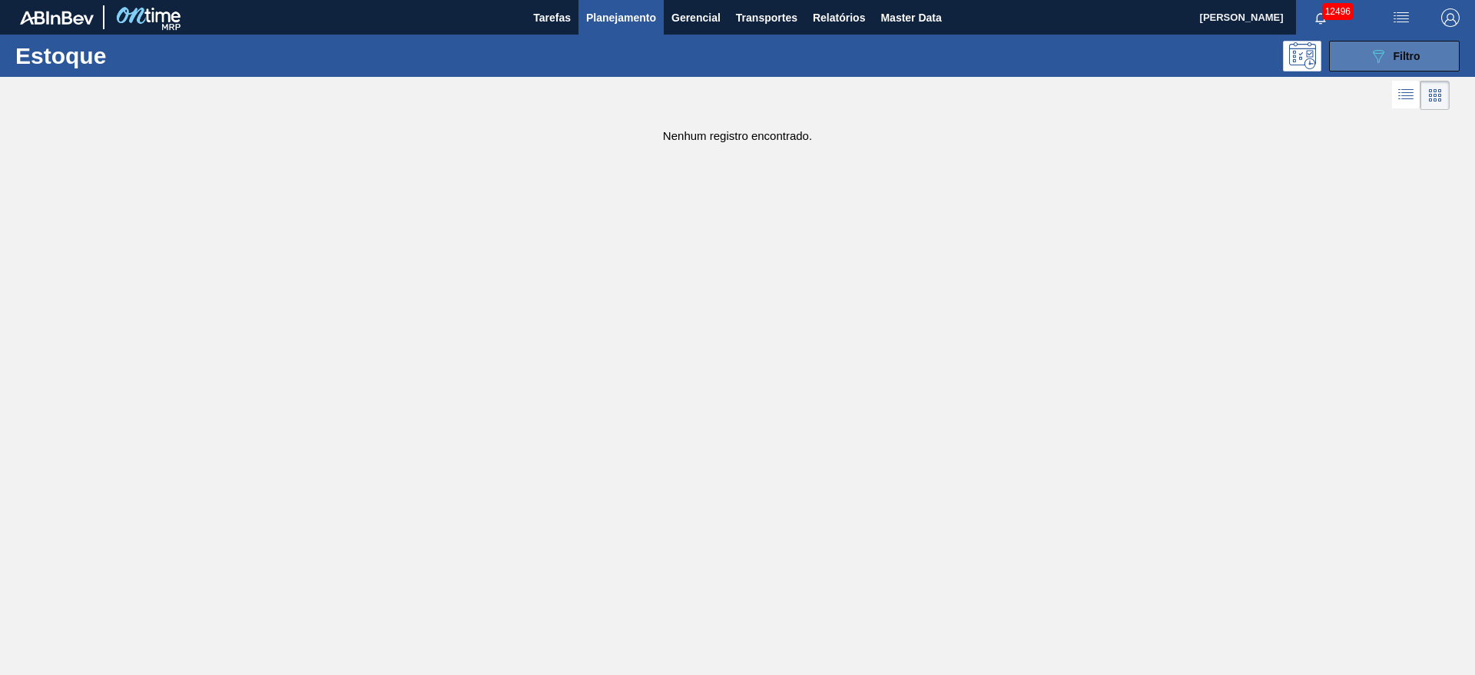
click at [1385, 51] on icon "089F7B8B-B2A5-4AFE-B5C0-19BA573D28AC" at bounding box center [1378, 56] width 18 height 18
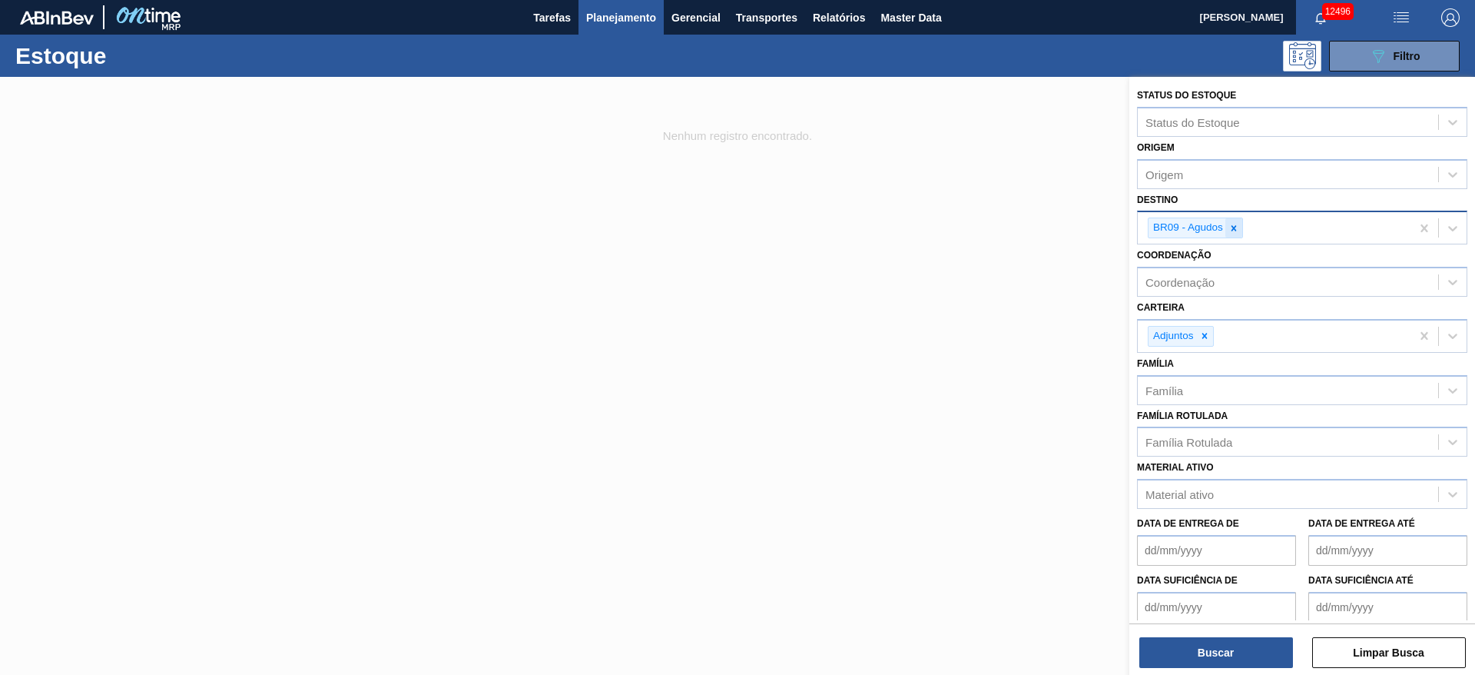
click at [1236, 235] on div at bounding box center [1234, 227] width 17 height 19
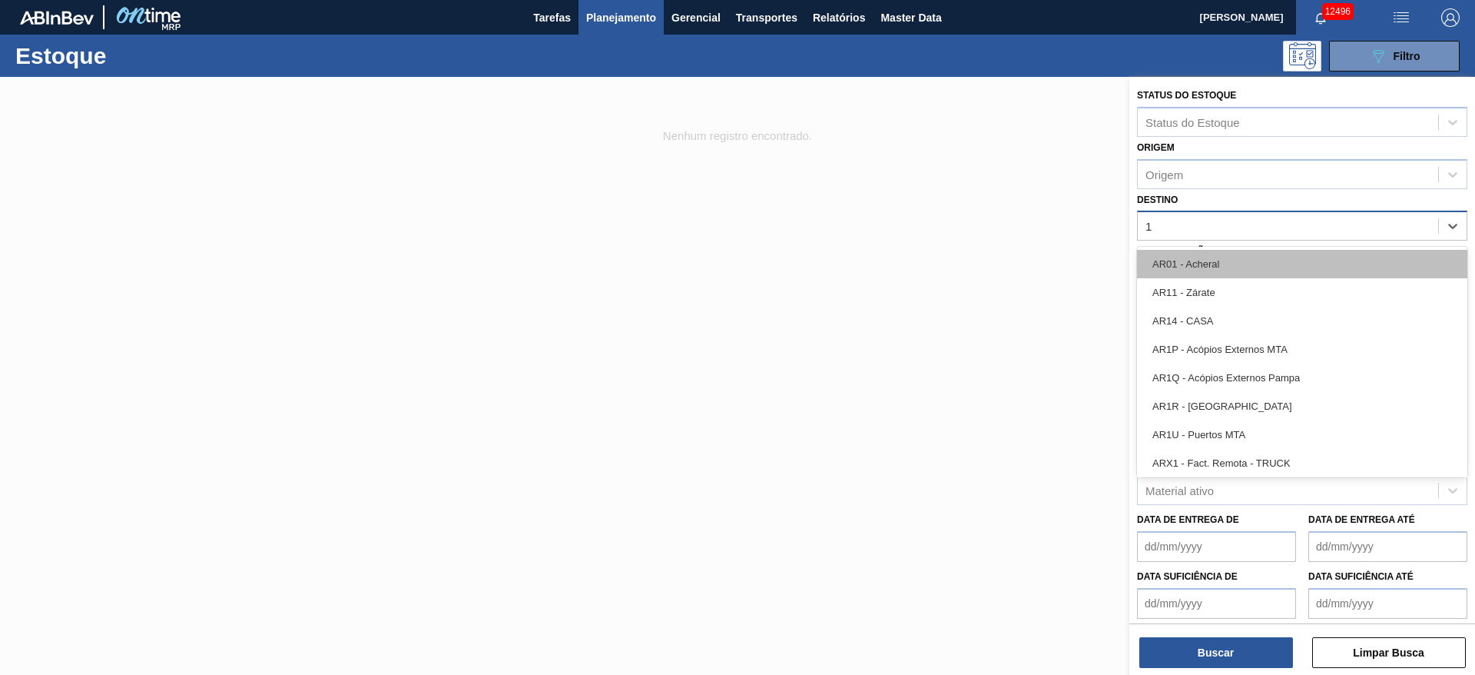
type input "19"
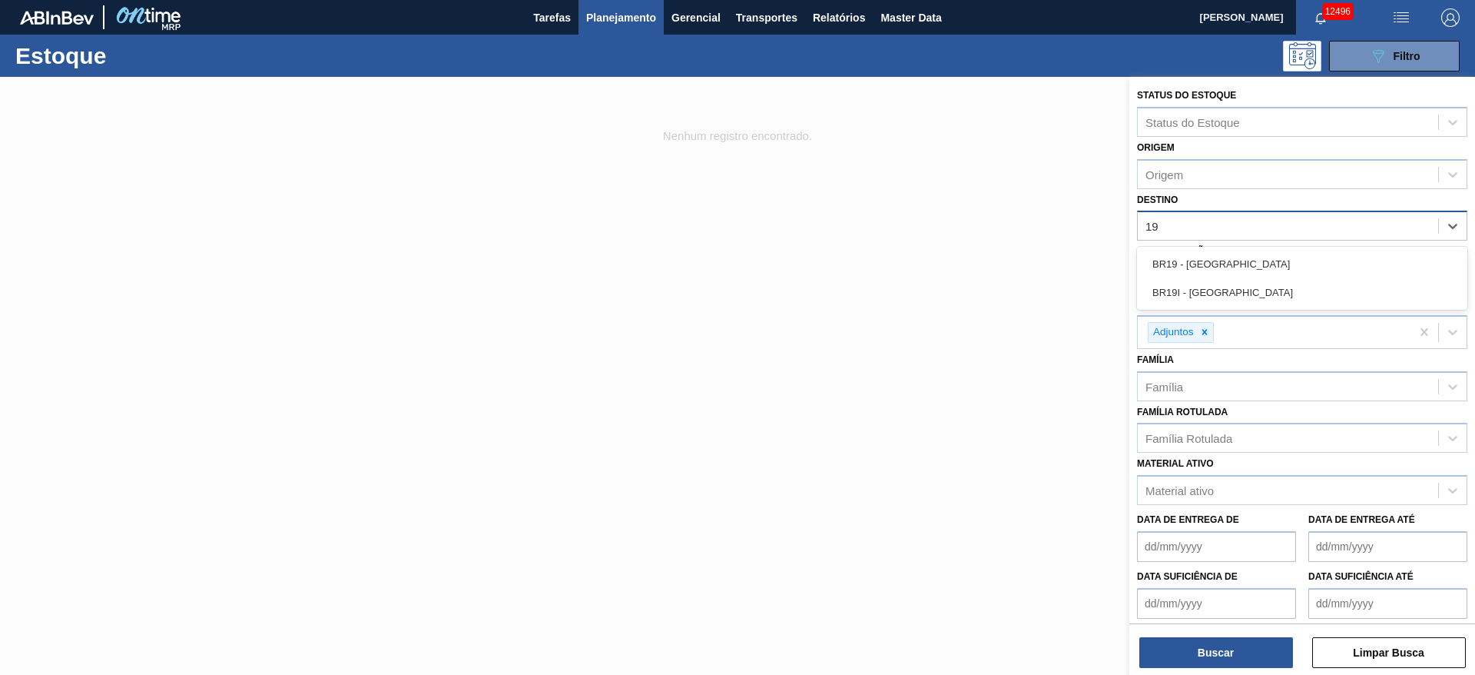
drag, startPoint x: 1225, startPoint y: 262, endPoint x: 1195, endPoint y: 516, distance: 255.4
click at [1220, 267] on div "BR19 - Nova Rio" at bounding box center [1302, 264] width 330 height 28
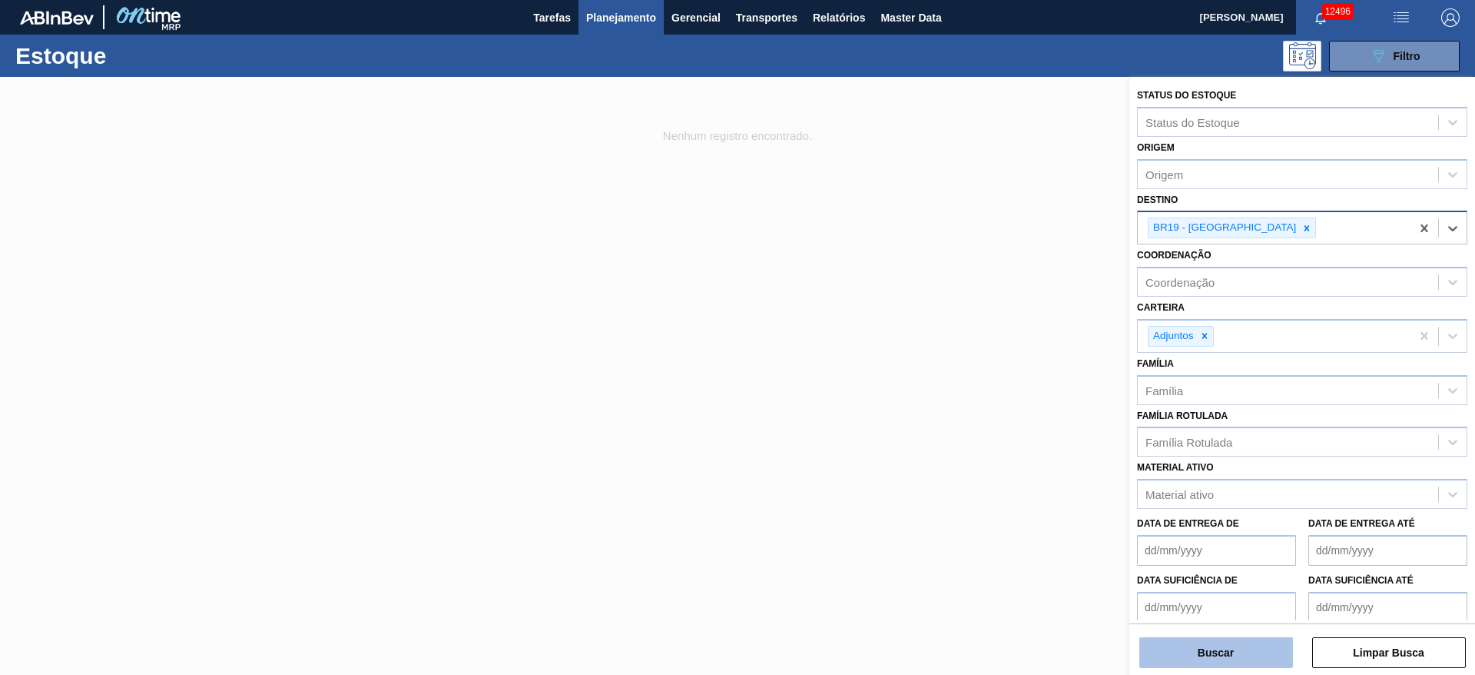
click at [1218, 665] on button "Buscar" at bounding box center [1217, 652] width 154 height 31
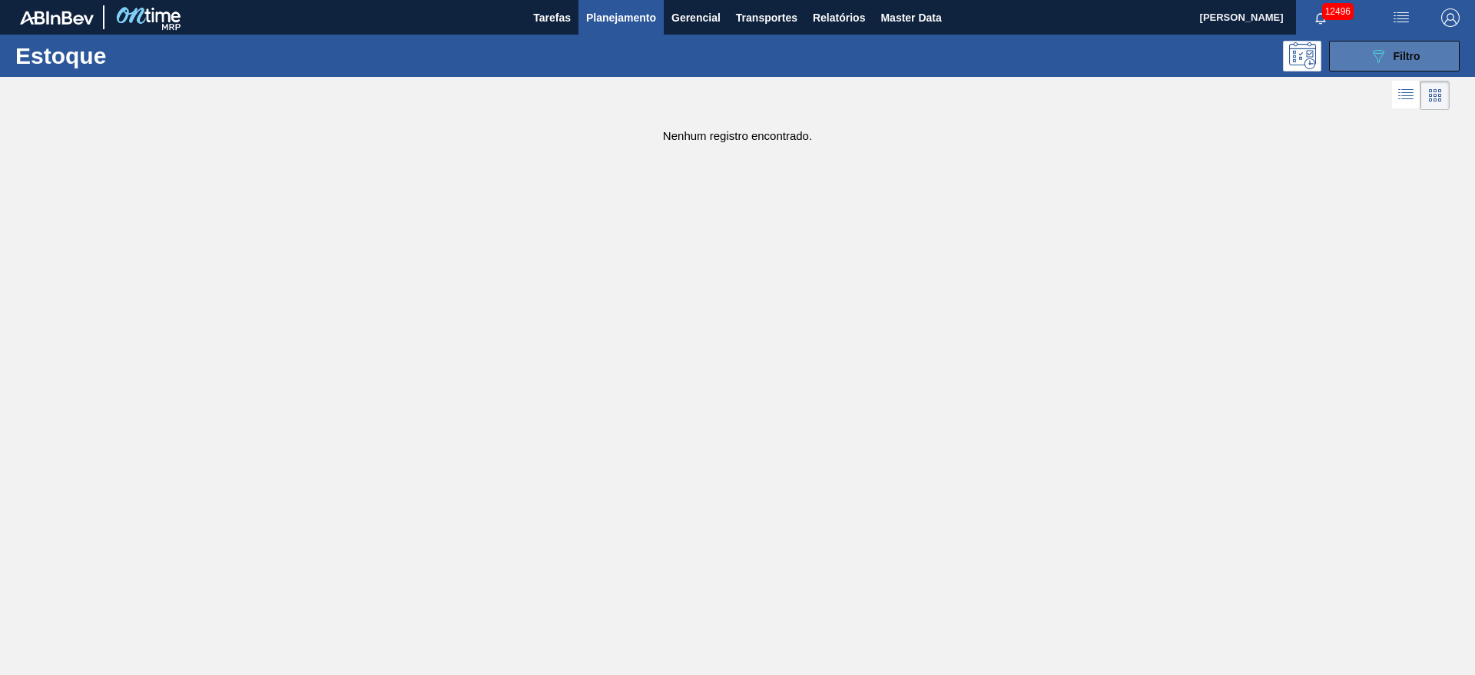
click at [1333, 48] on button "089F7B8B-B2A5-4AFE-B5C0-19BA573D28AC Filtro" at bounding box center [1394, 56] width 131 height 31
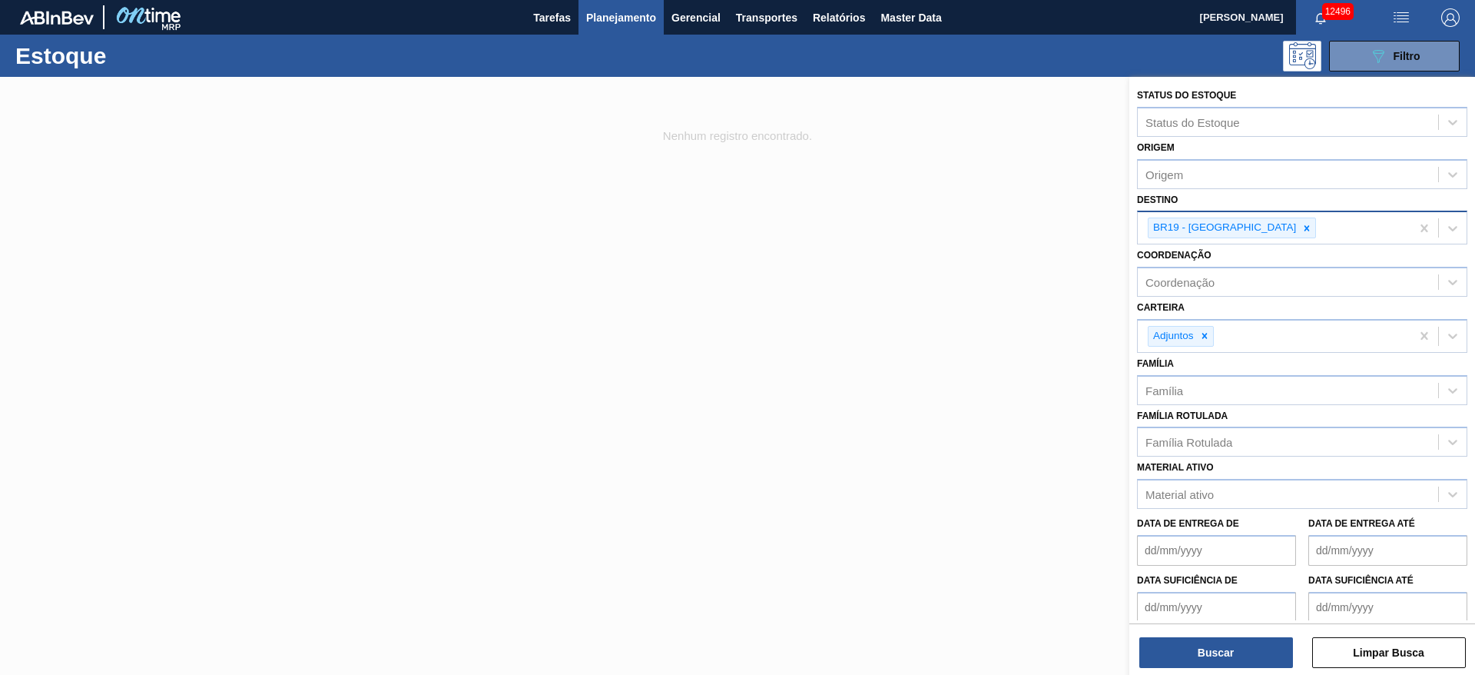
click at [1302, 225] on icon at bounding box center [1307, 228] width 11 height 11
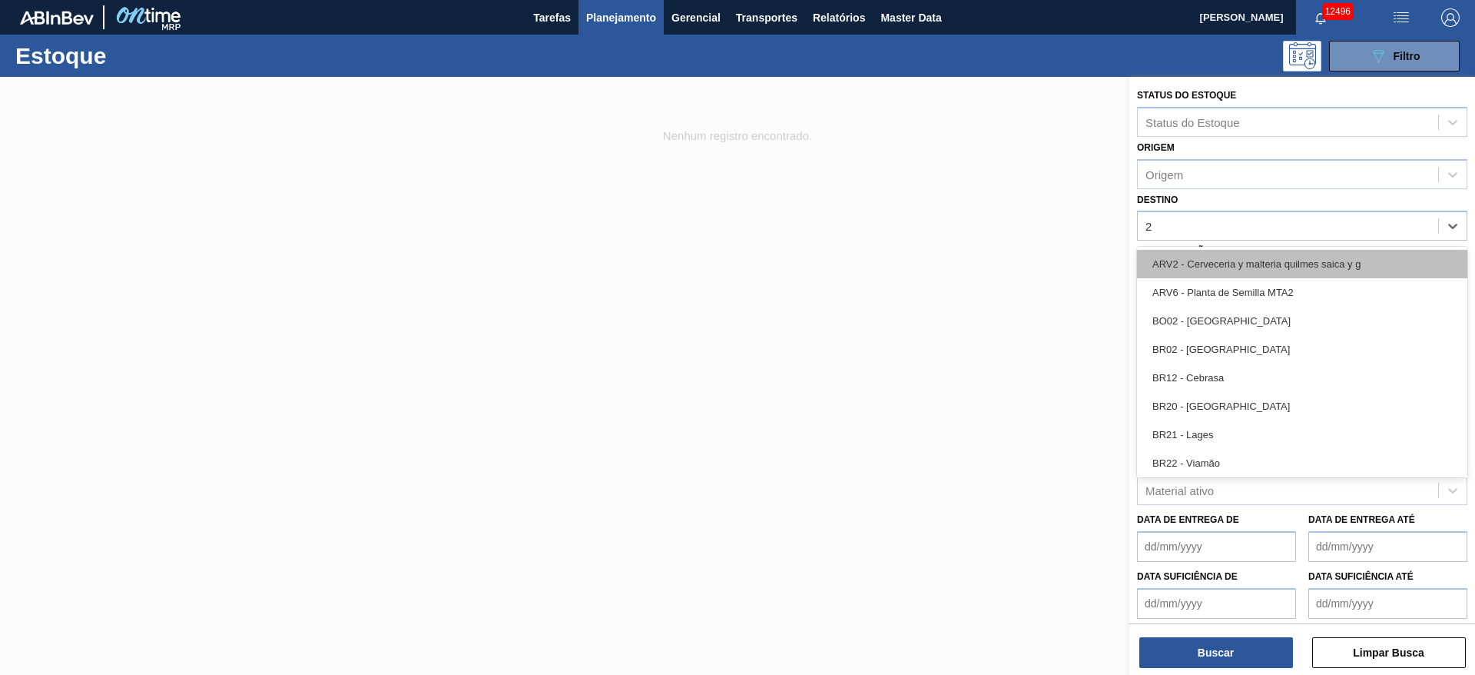
type input "22"
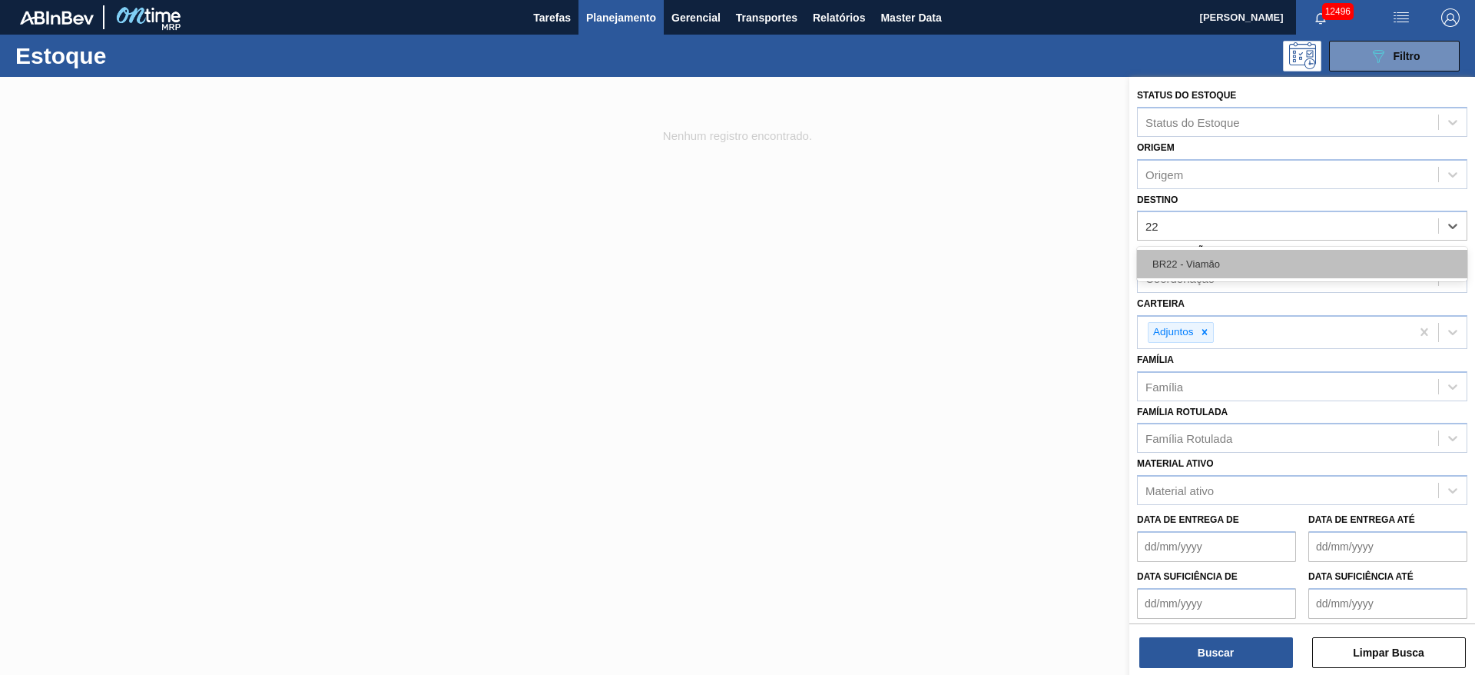
click at [1196, 256] on div "BR22 - Viamão" at bounding box center [1302, 264] width 330 height 28
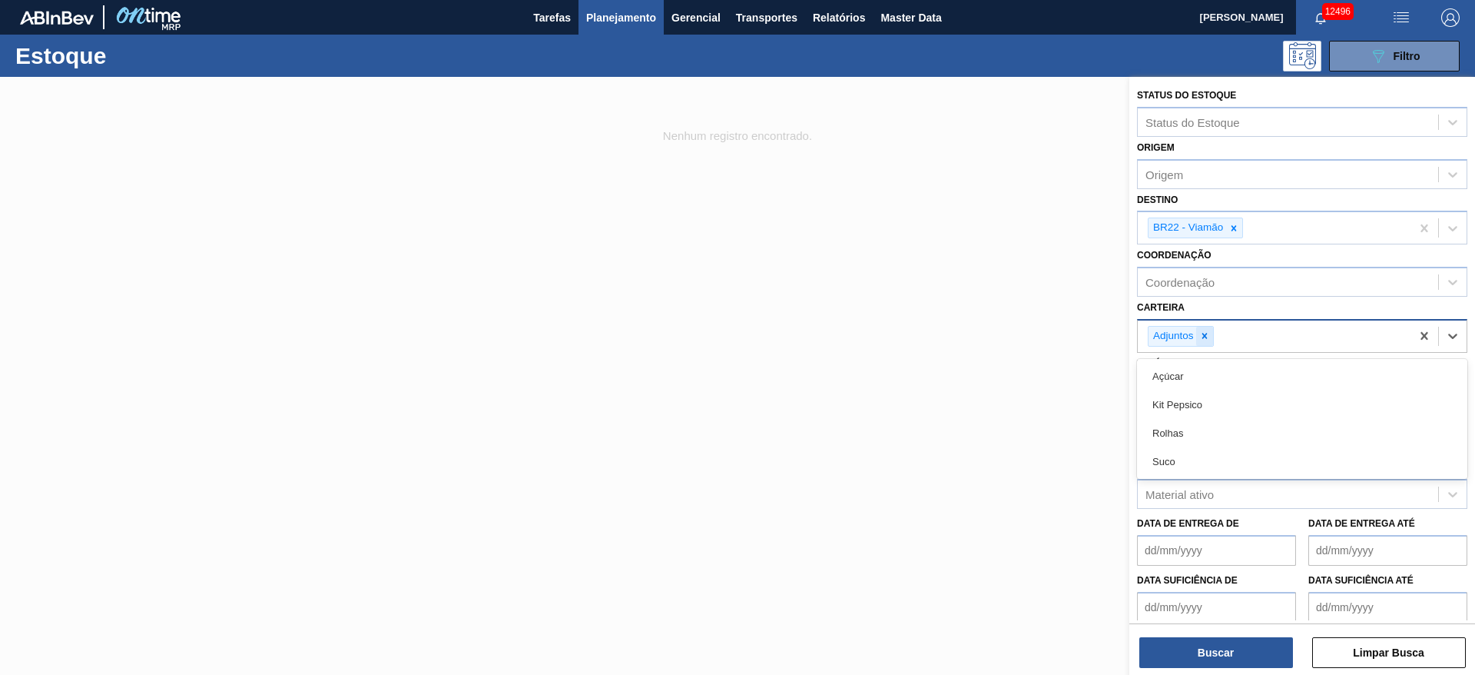
click at [1206, 345] on div "Adjuntos" at bounding box center [1181, 336] width 66 height 21
click at [1203, 340] on icon at bounding box center [1205, 335] width 11 height 11
click at [1203, 340] on div "Carteira" at bounding box center [1288, 334] width 300 height 22
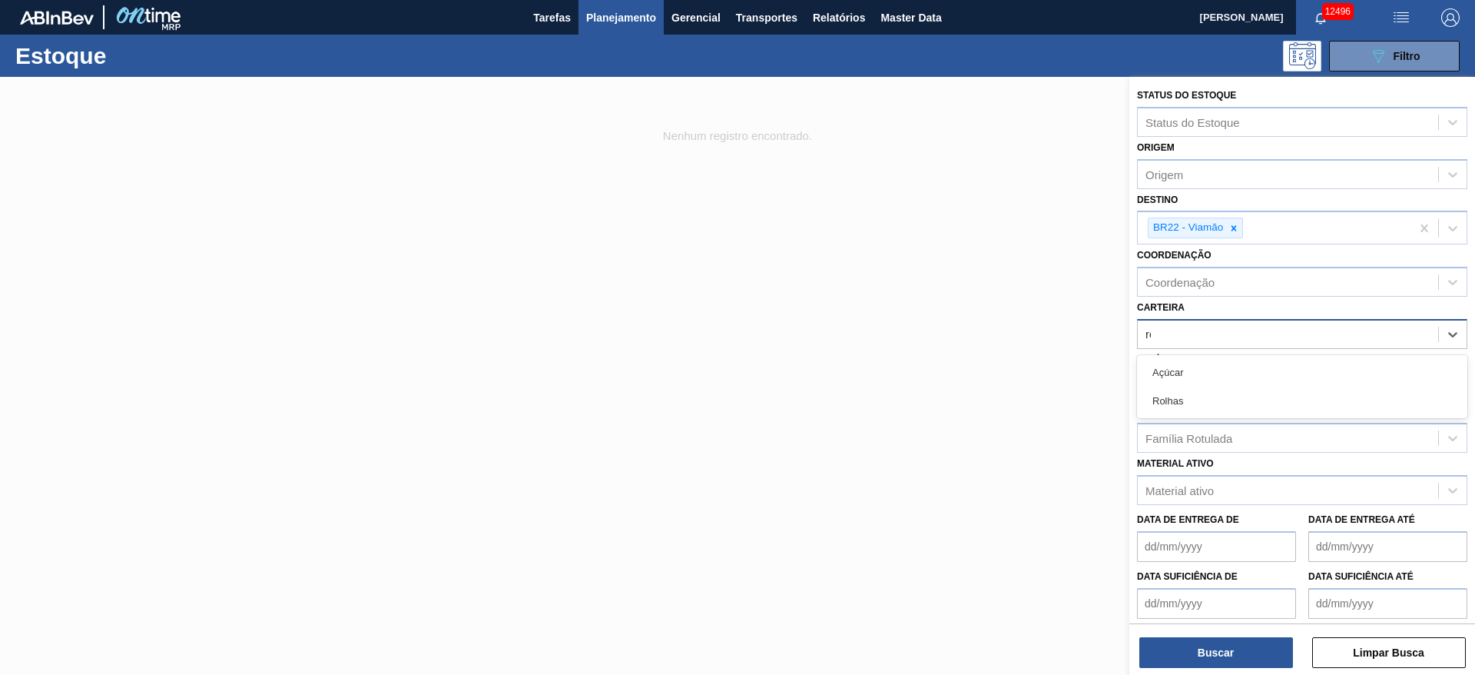
type input "rol"
click at [1198, 372] on div "Rolhas" at bounding box center [1302, 372] width 330 height 28
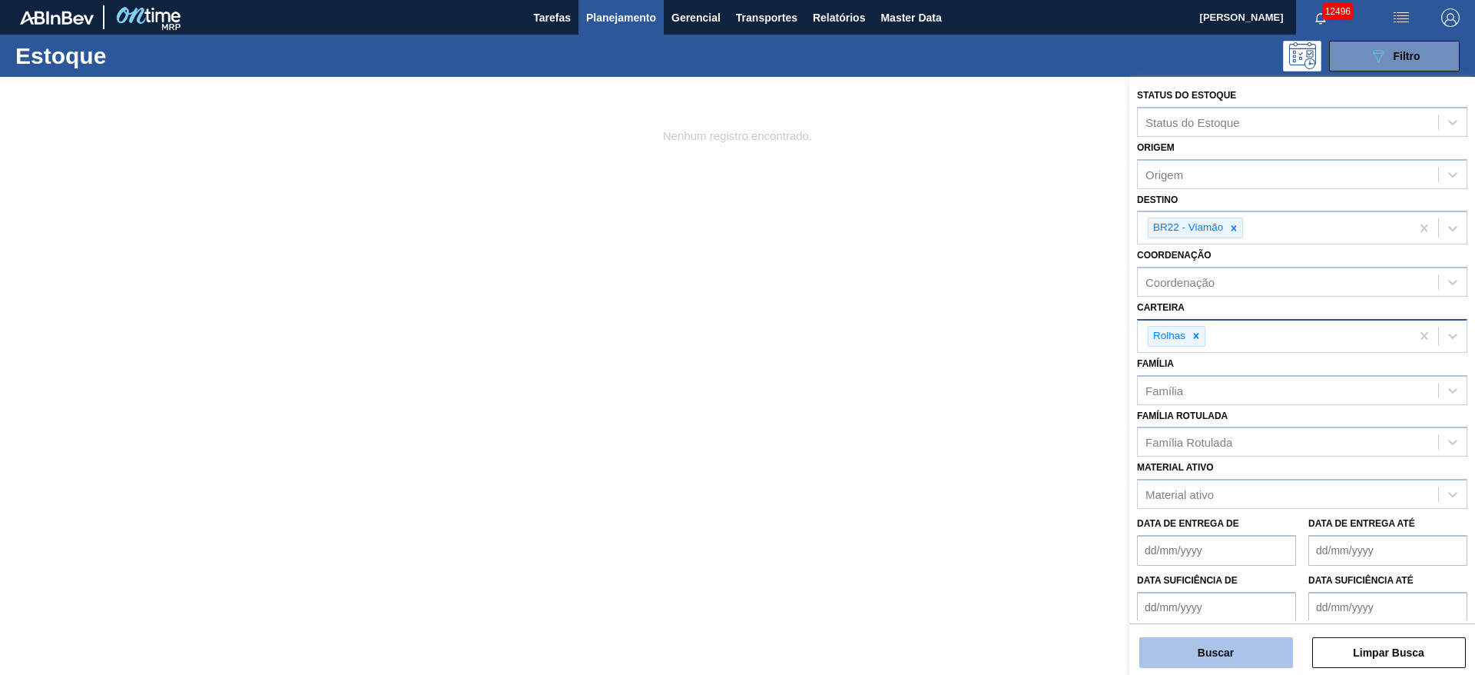
click at [1193, 655] on button "Buscar" at bounding box center [1217, 652] width 154 height 31
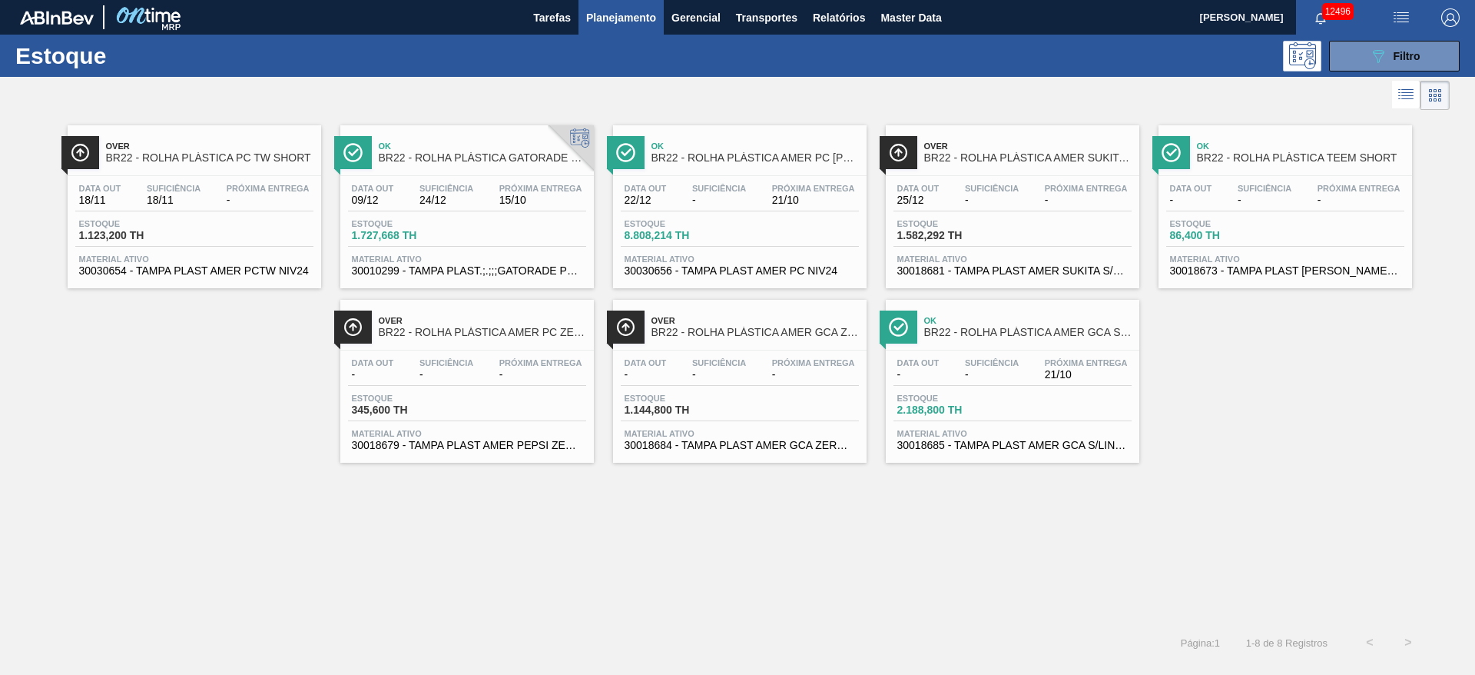
click at [1444, 20] on img "button" at bounding box center [1451, 17] width 18 height 18
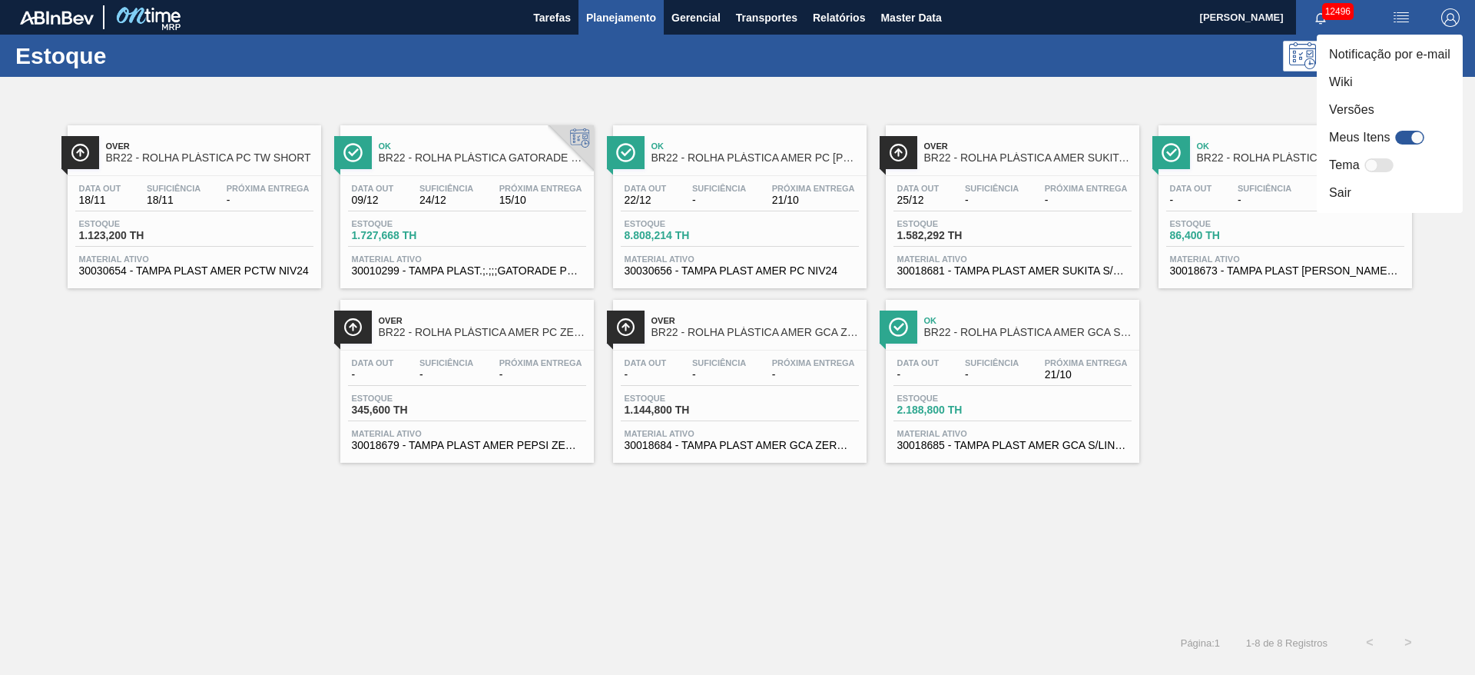
click at [1189, 105] on div at bounding box center [737, 337] width 1475 height 675
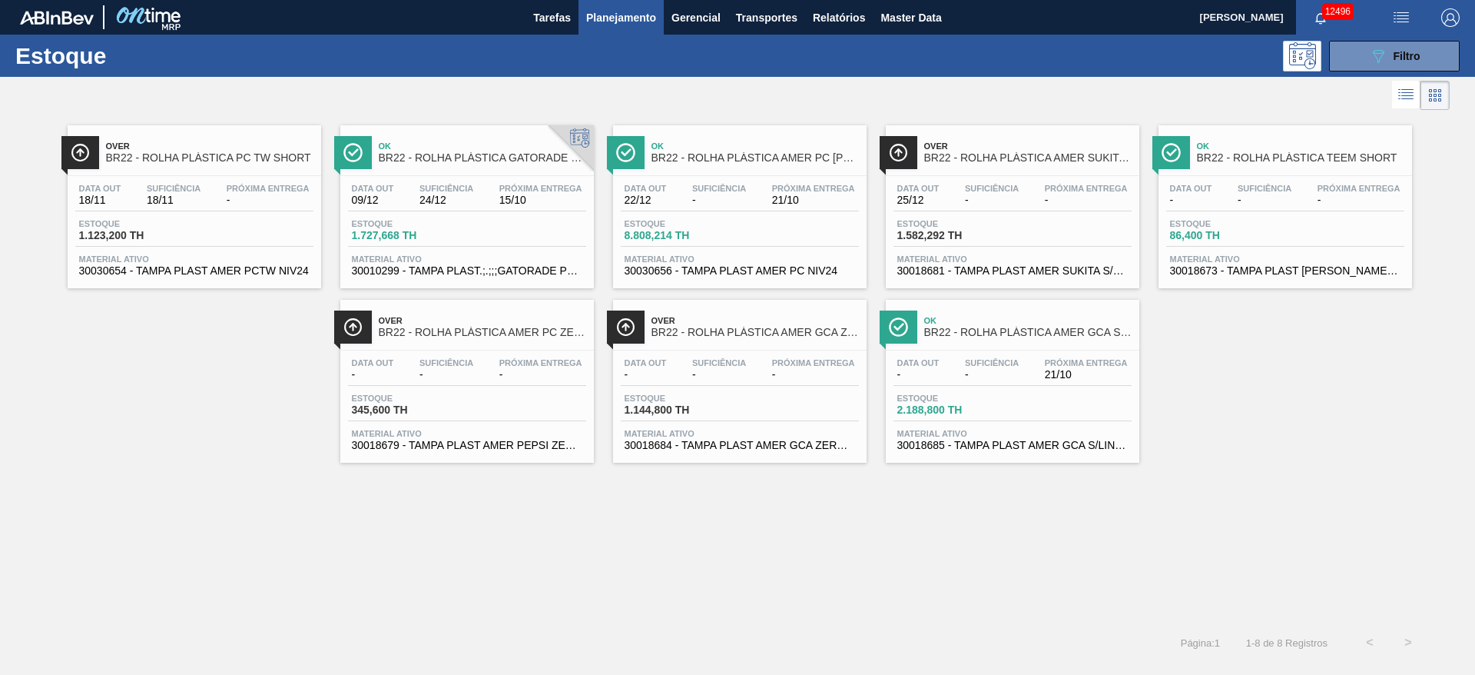
click at [1392, 36] on div "Estoque 089F7B8B-B2A5-4AFE-B5C0-19BA573D28AC Filtro" at bounding box center [737, 56] width 1475 height 42
click at [1389, 49] on div "089F7B8B-B2A5-4AFE-B5C0-19BA573D28AC Filtro" at bounding box center [1394, 56] width 51 height 18
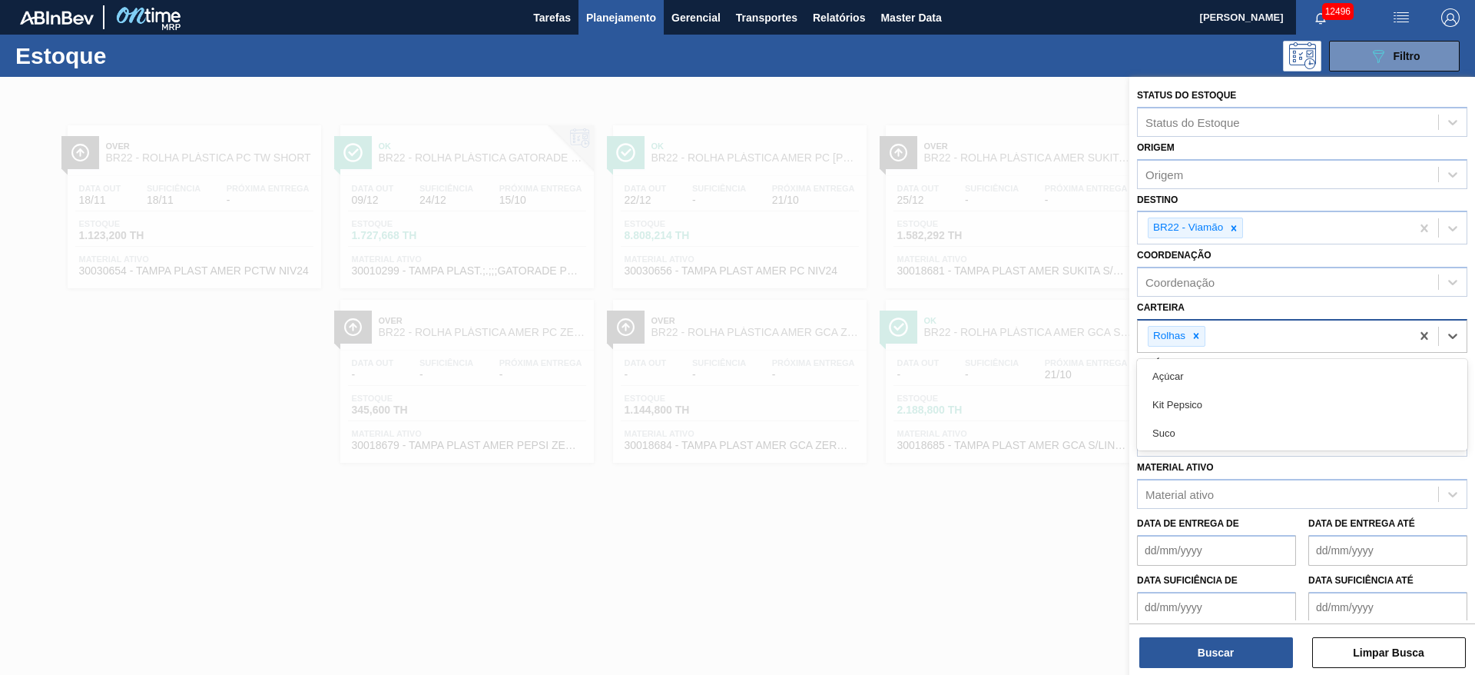
click at [1195, 346] on div "Rolhas" at bounding box center [1177, 336] width 58 height 21
click at [1186, 345] on div "Rolhas" at bounding box center [1168, 336] width 39 height 19
click at [1199, 337] on icon at bounding box center [1196, 336] width 5 height 5
click at [1199, 337] on div "Carteira" at bounding box center [1288, 334] width 300 height 22
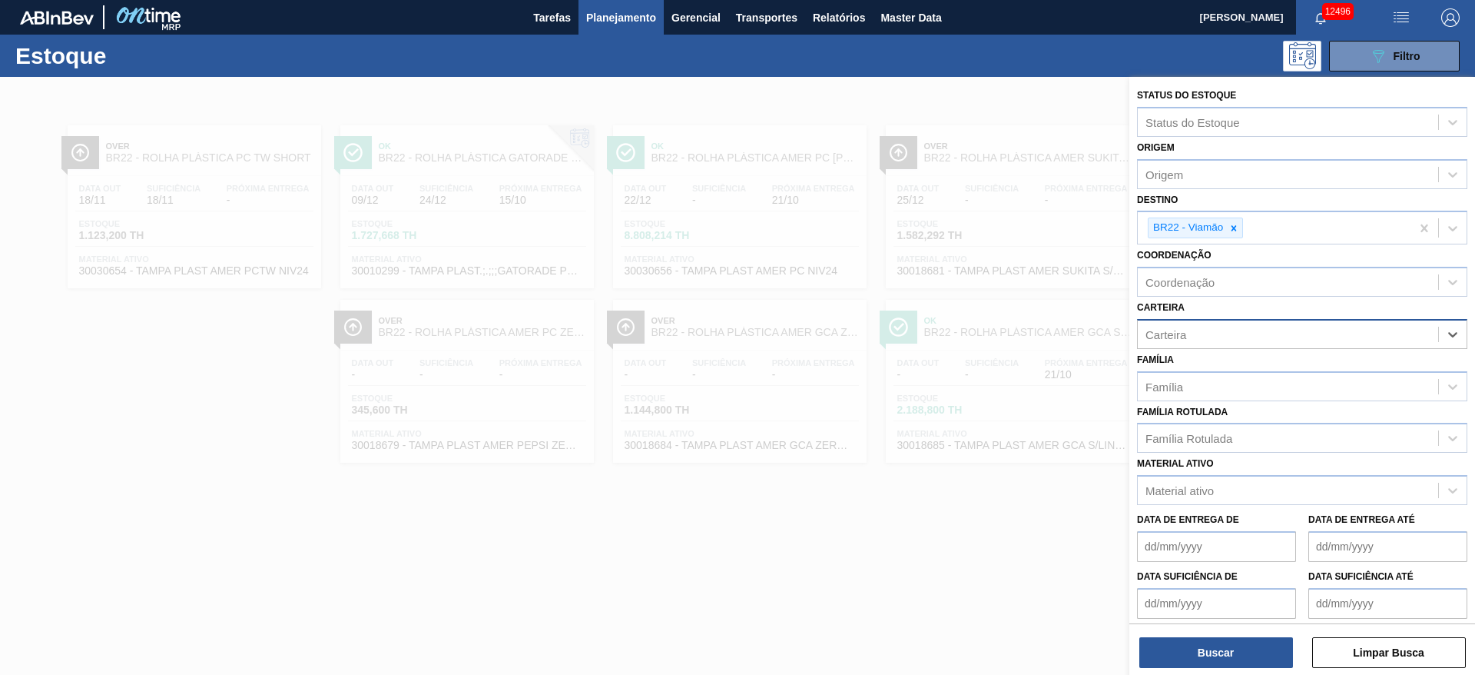
click at [1199, 337] on div "Carteira" at bounding box center [1288, 334] width 300 height 22
click at [1203, 413] on div "Kit Pepsico" at bounding box center [1302, 401] width 330 height 28
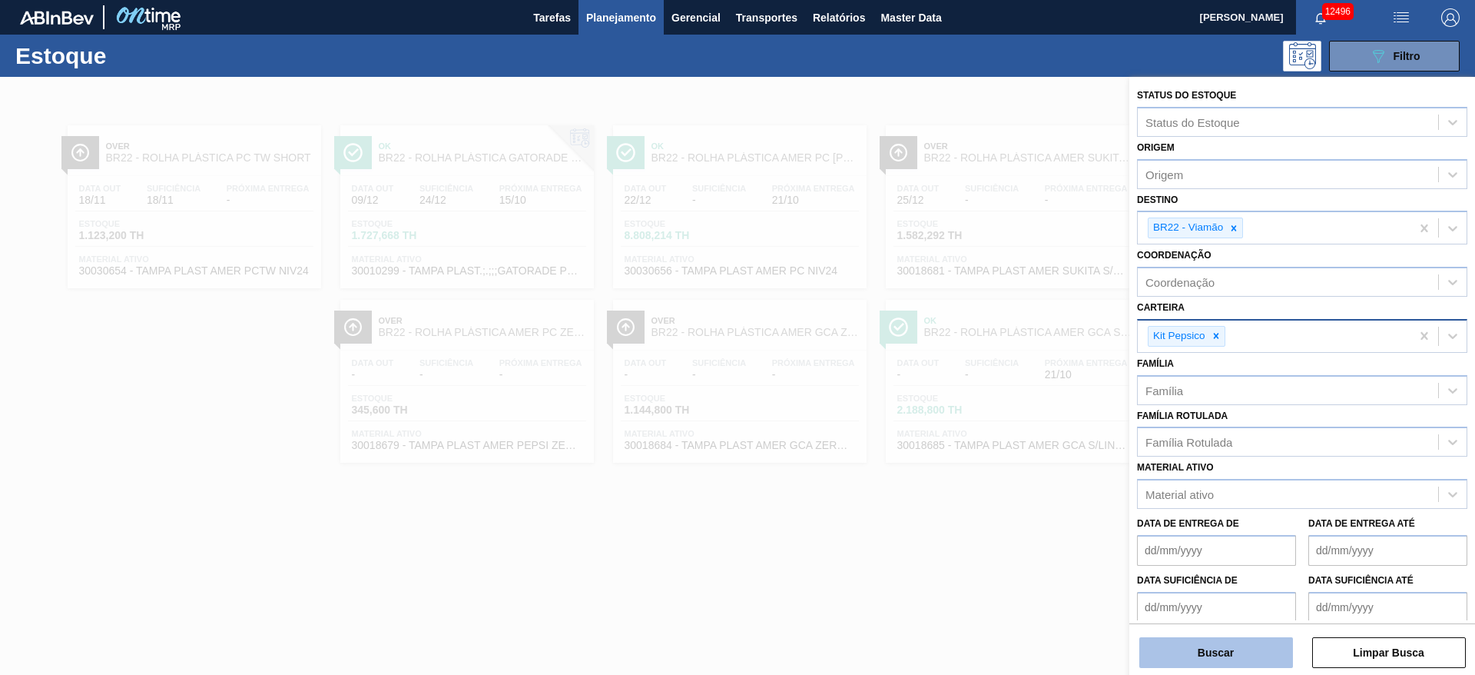
click at [1220, 643] on button "Buscar" at bounding box center [1217, 652] width 154 height 31
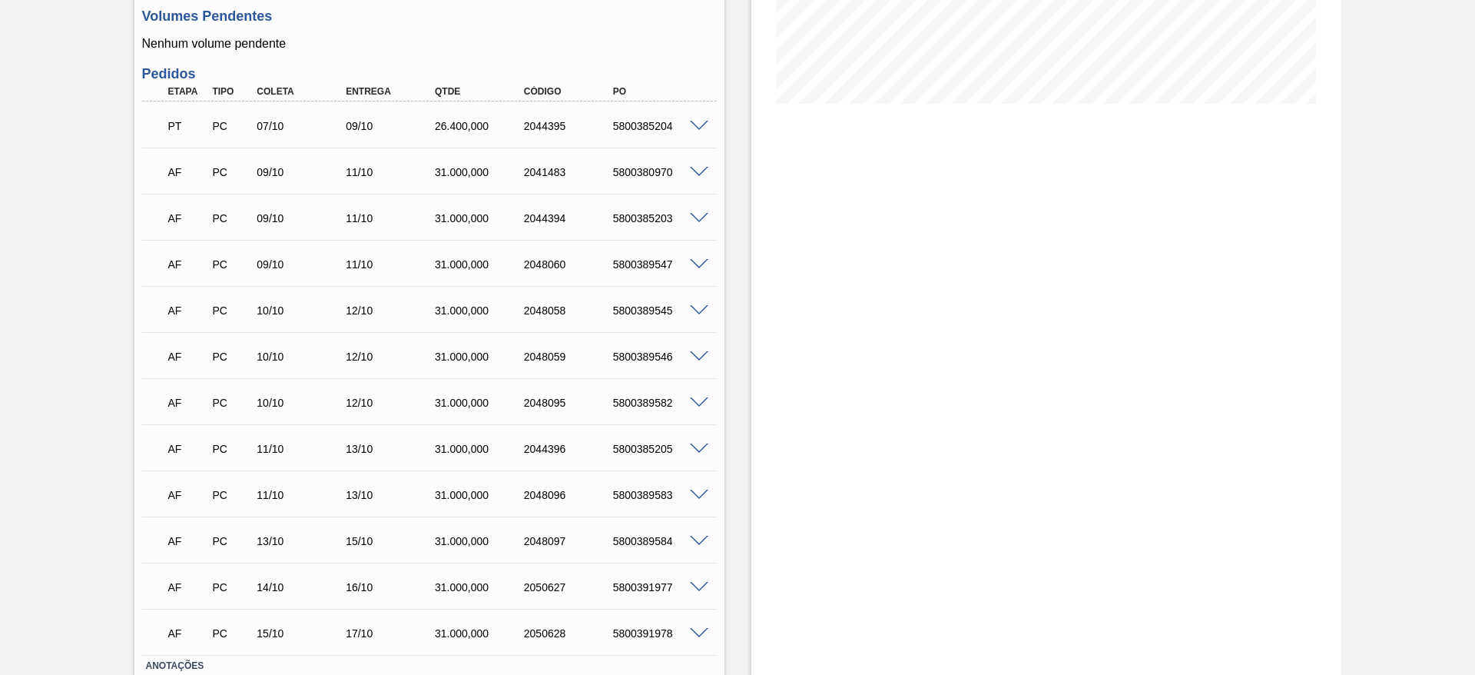
scroll to position [452, 0]
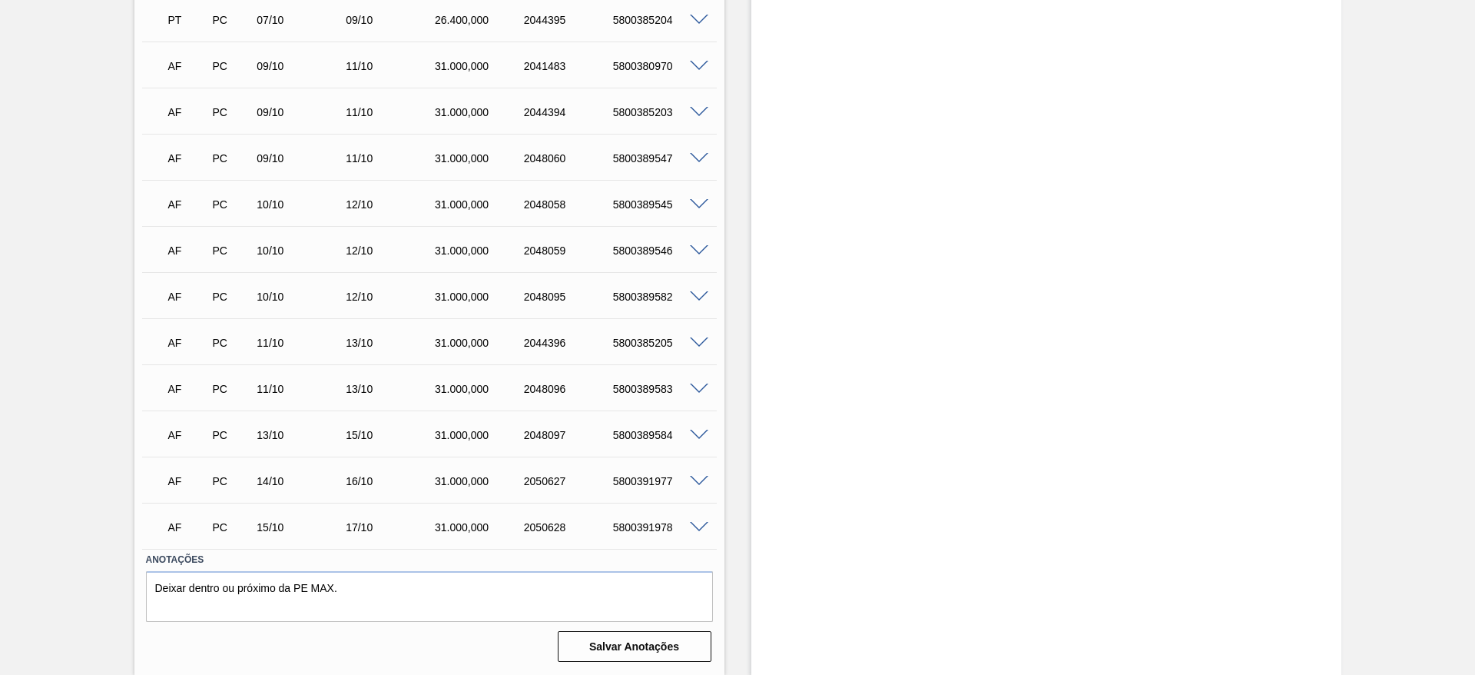
click at [696, 337] on span at bounding box center [699, 343] width 18 height 12
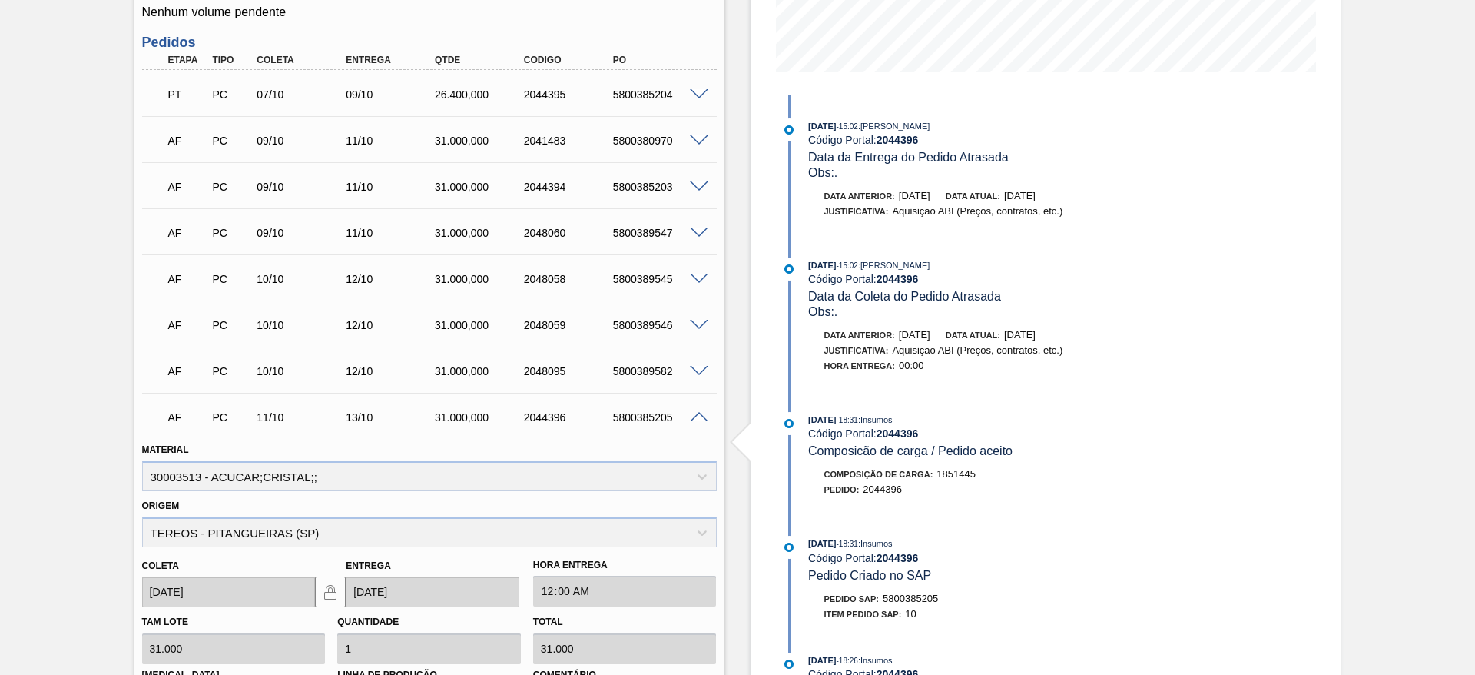
scroll to position [411, 0]
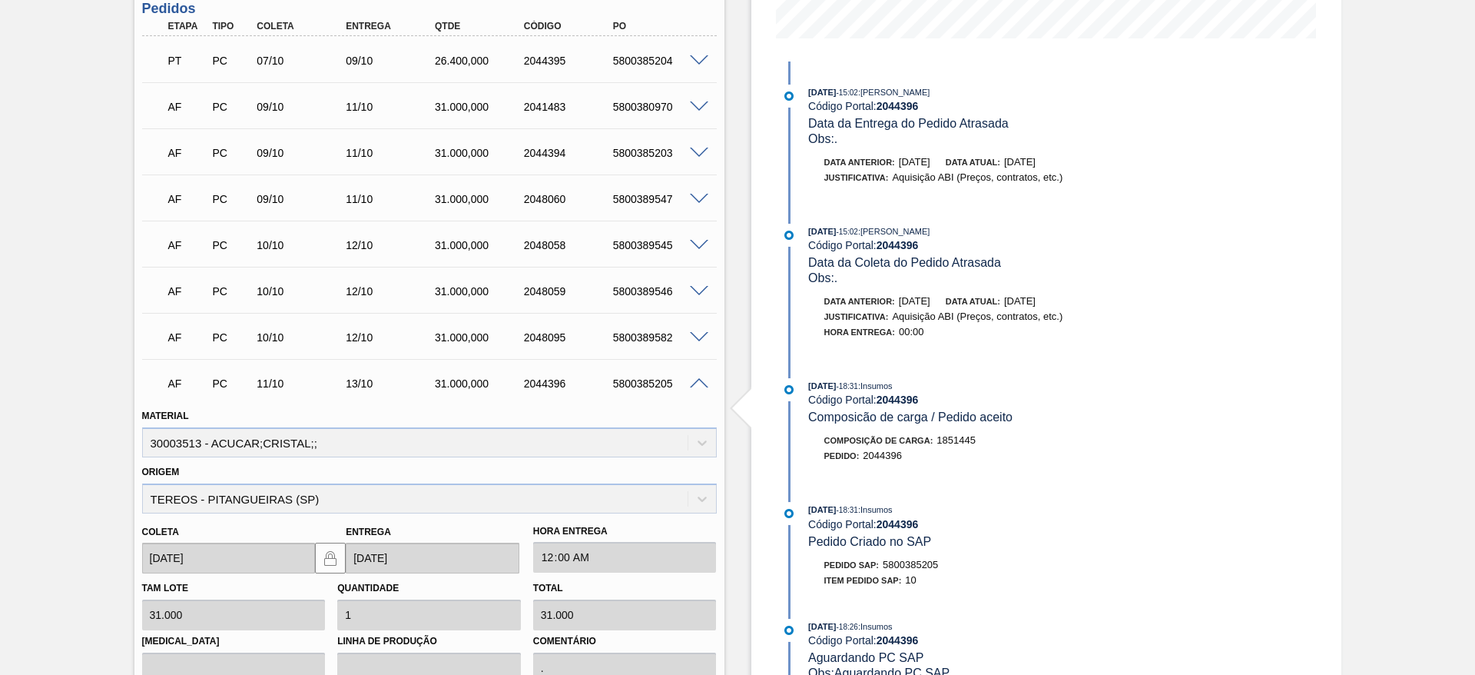
click at [643, 387] on div "5800385205" at bounding box center [659, 383] width 100 height 12
copy div "5800385205"
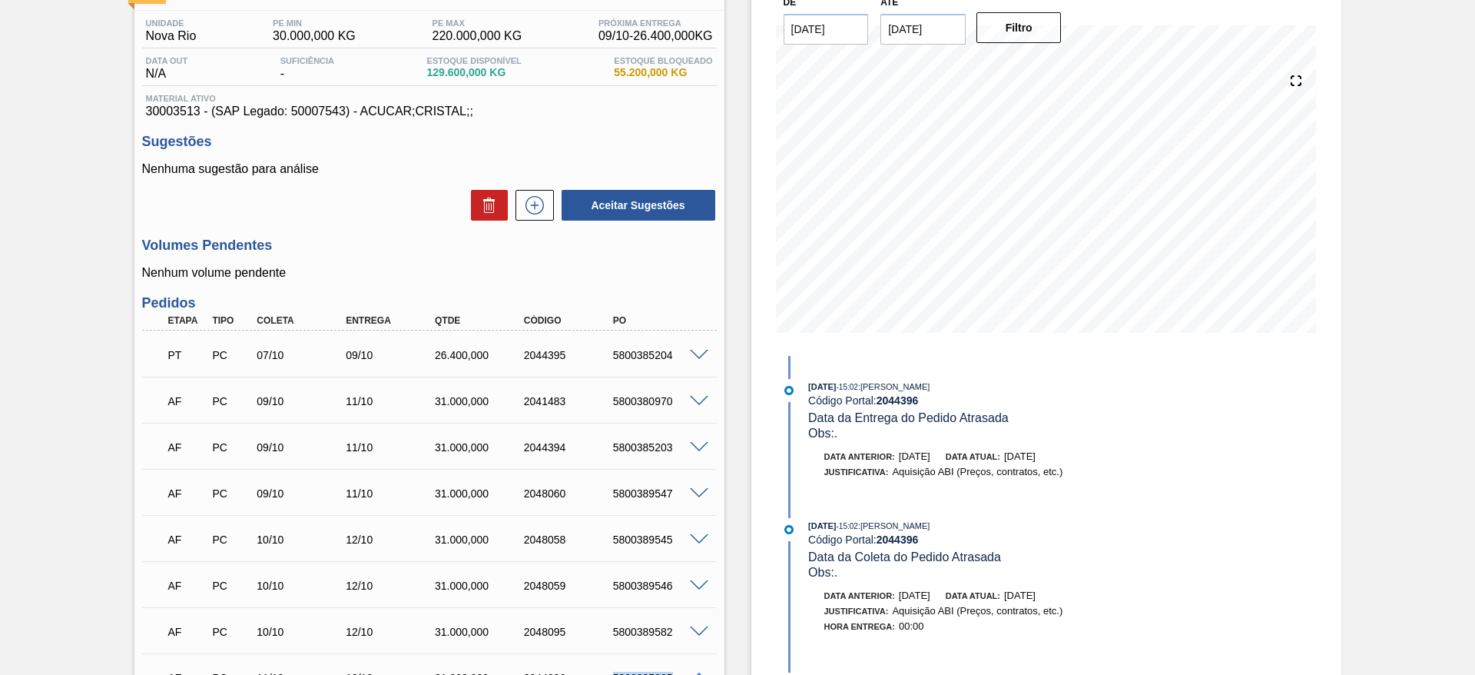
scroll to position [115, 0]
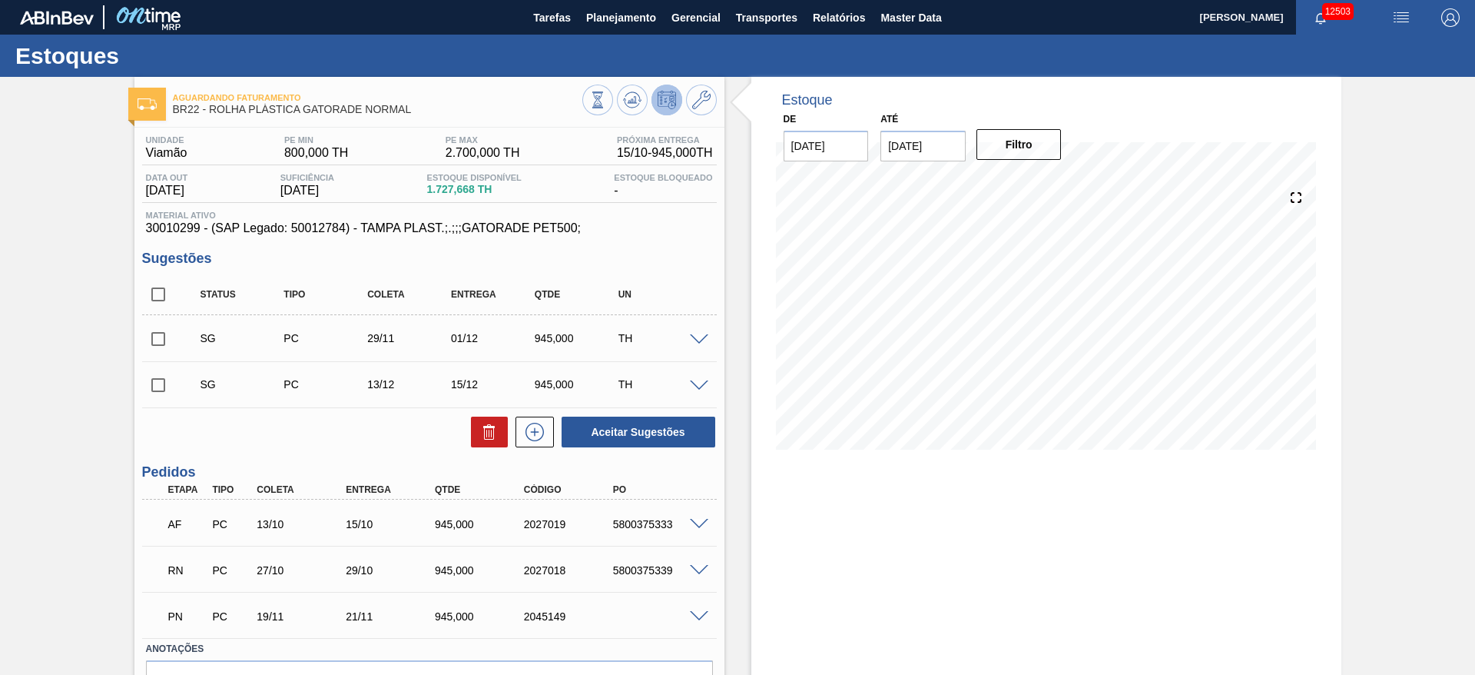
click at [699, 576] on div "5800375339" at bounding box center [659, 570] width 100 height 12
click at [699, 572] on span at bounding box center [699, 571] width 18 height 12
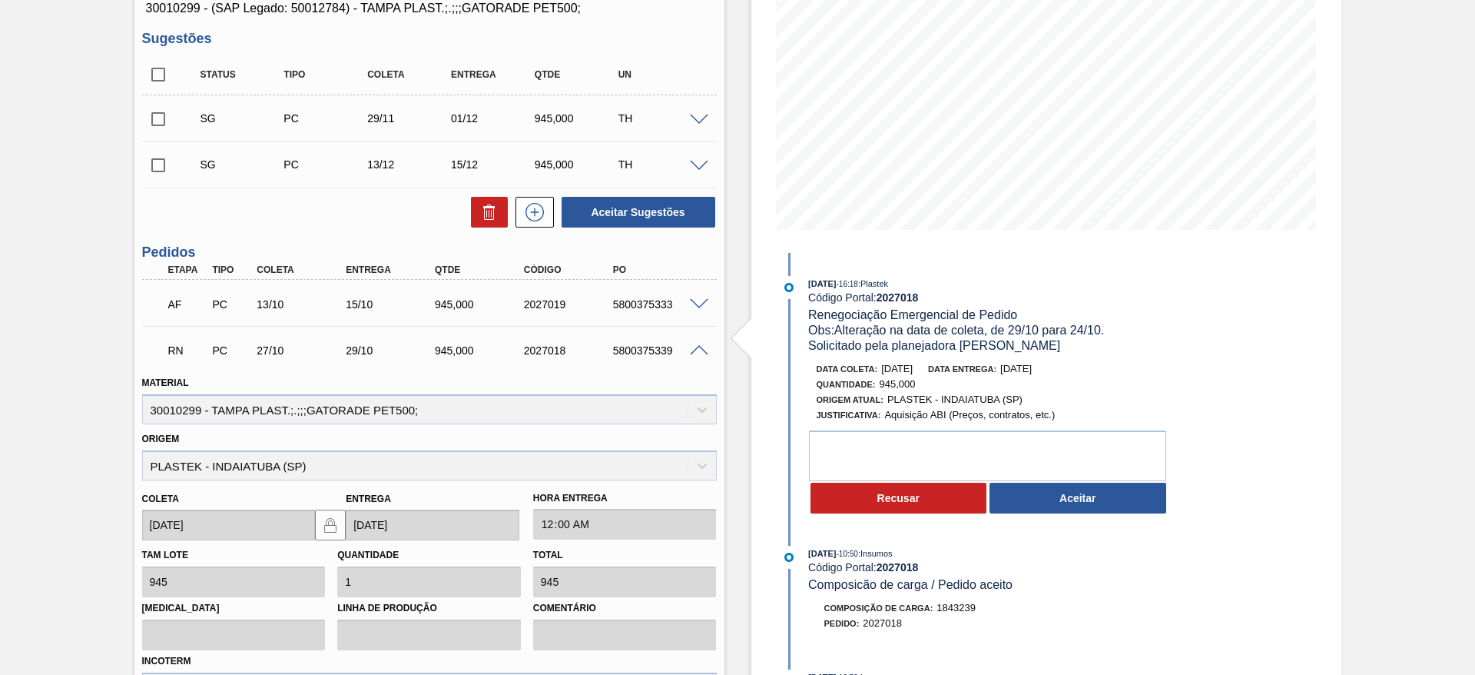
scroll to position [231, 0]
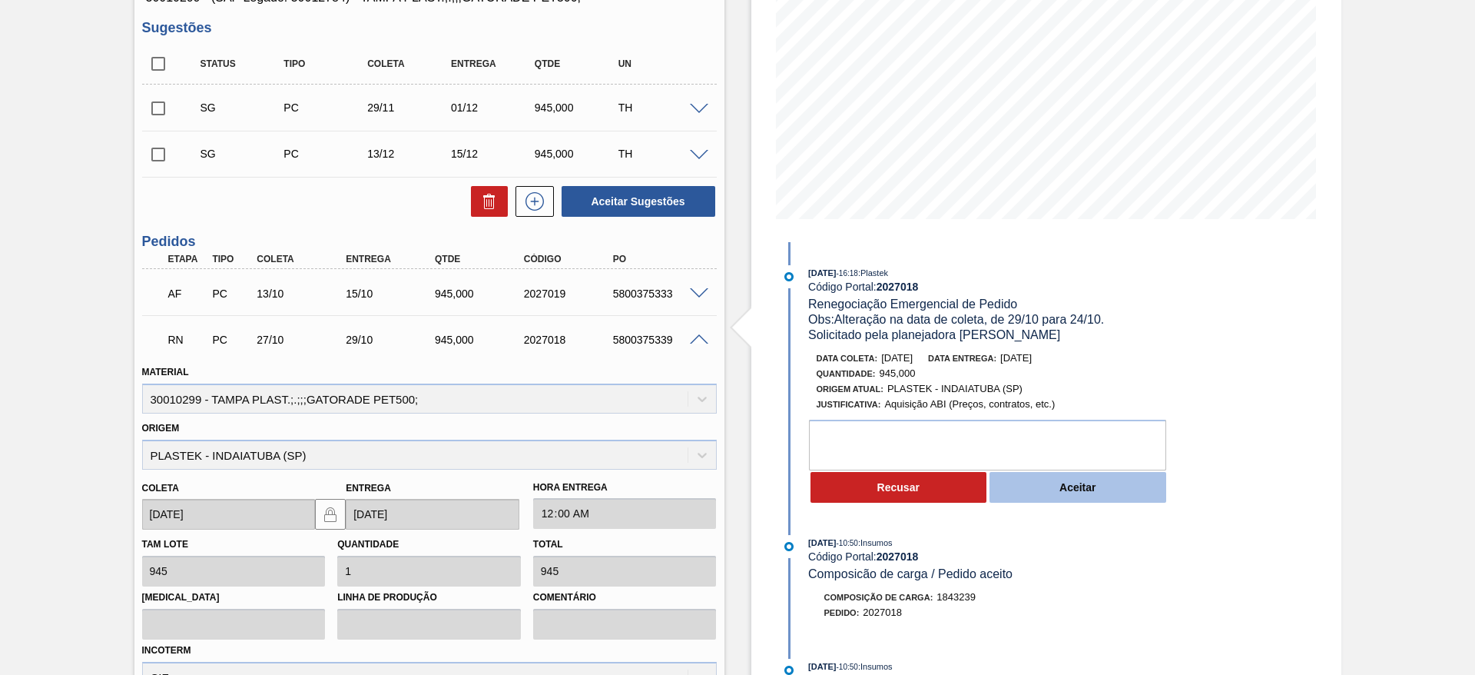
click at [1045, 493] on button "Aceitar" at bounding box center [1078, 487] width 177 height 31
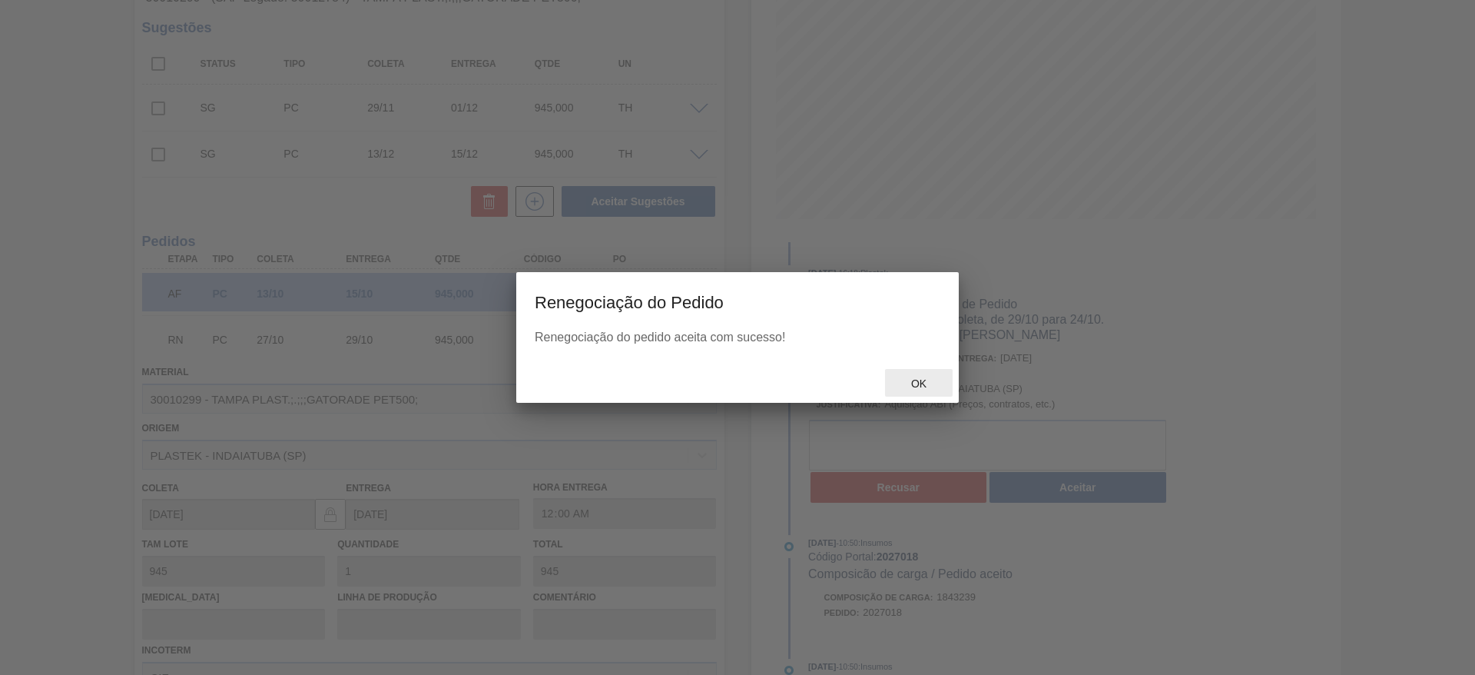
click at [904, 371] on div at bounding box center [737, 337] width 1475 height 675
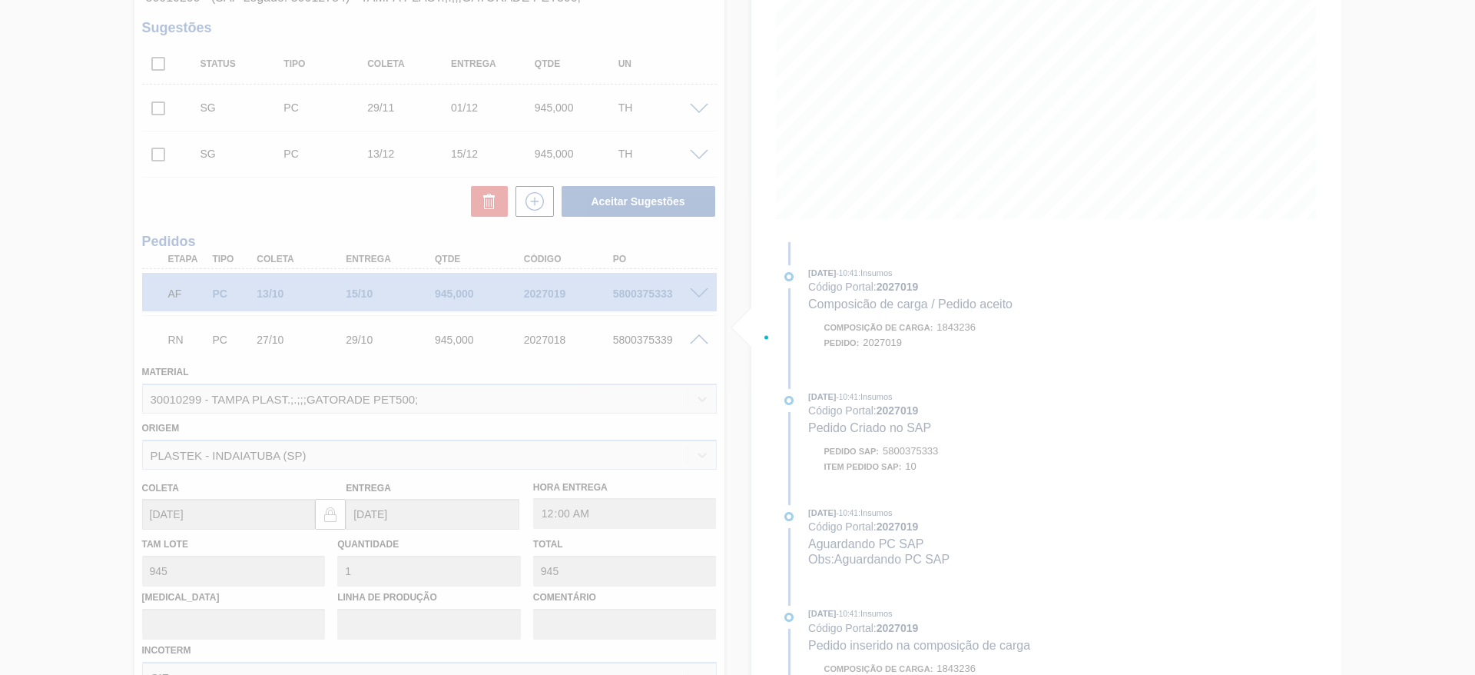
type input "Alteração na data de coleta, de 29/10 para 24/10.Solicitado pela planejadora Al…"
type input "24/10/2025"
type input "Alteração na data de coleta, de 29/10 para 24/10.Solicitado pela planejadora Al…"
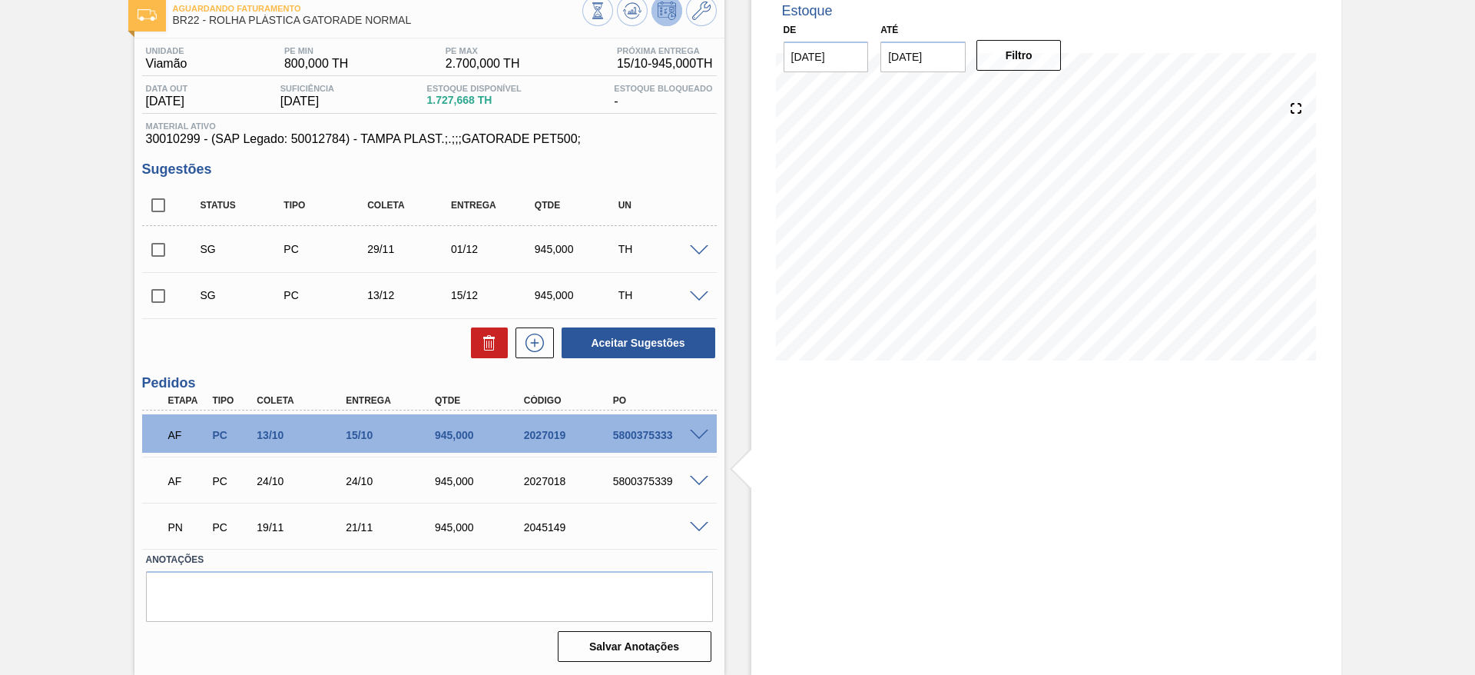
click at [695, 527] on span at bounding box center [699, 528] width 18 height 12
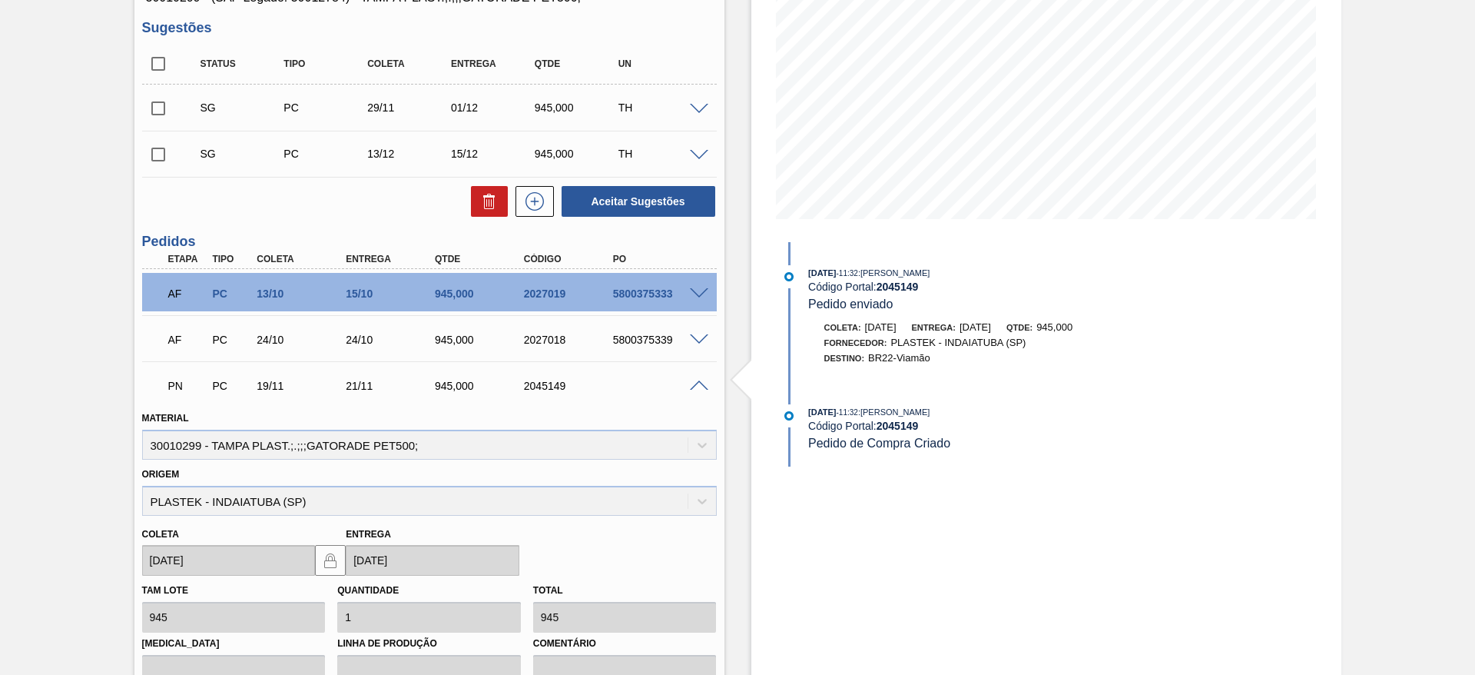
scroll to position [115, 0]
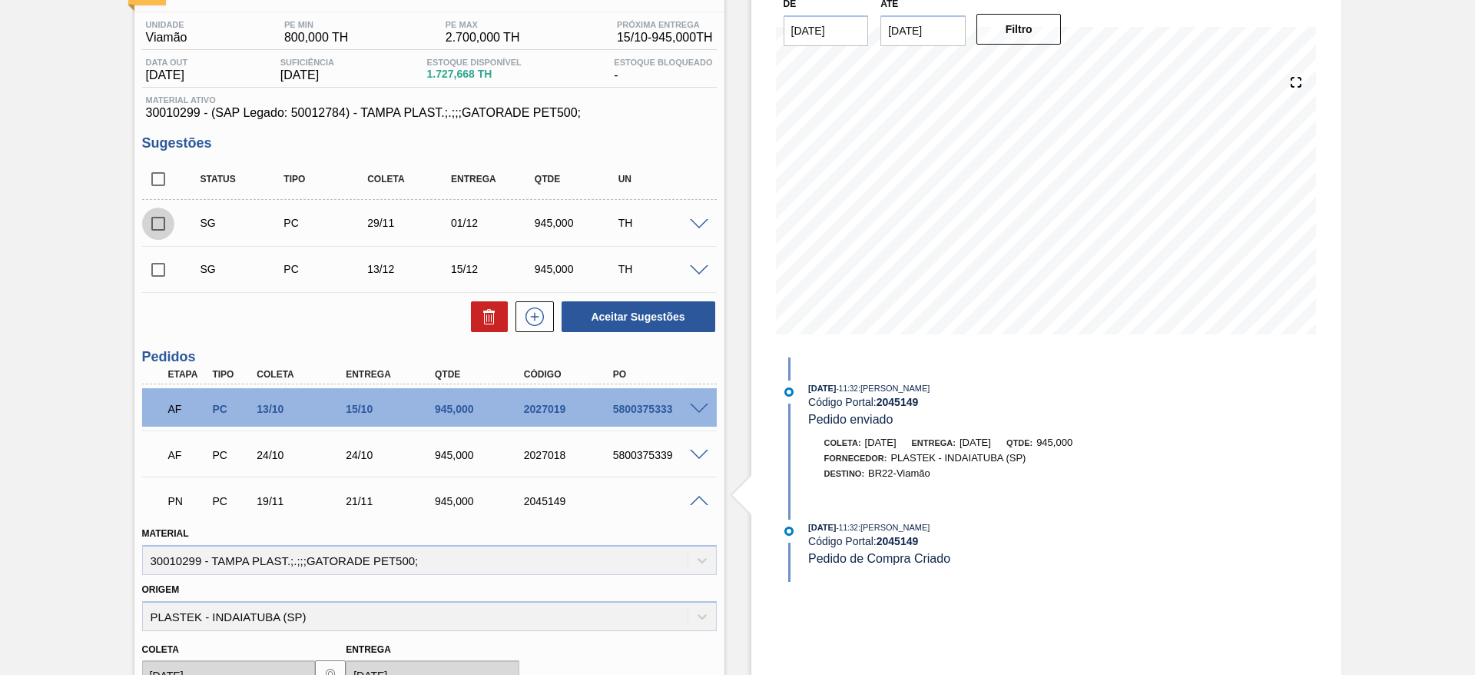
click at [156, 212] on input "checkbox" at bounding box center [158, 223] width 32 height 32
click at [642, 310] on button "Aceitar Sugestões" at bounding box center [639, 316] width 154 height 31
checkbox input "false"
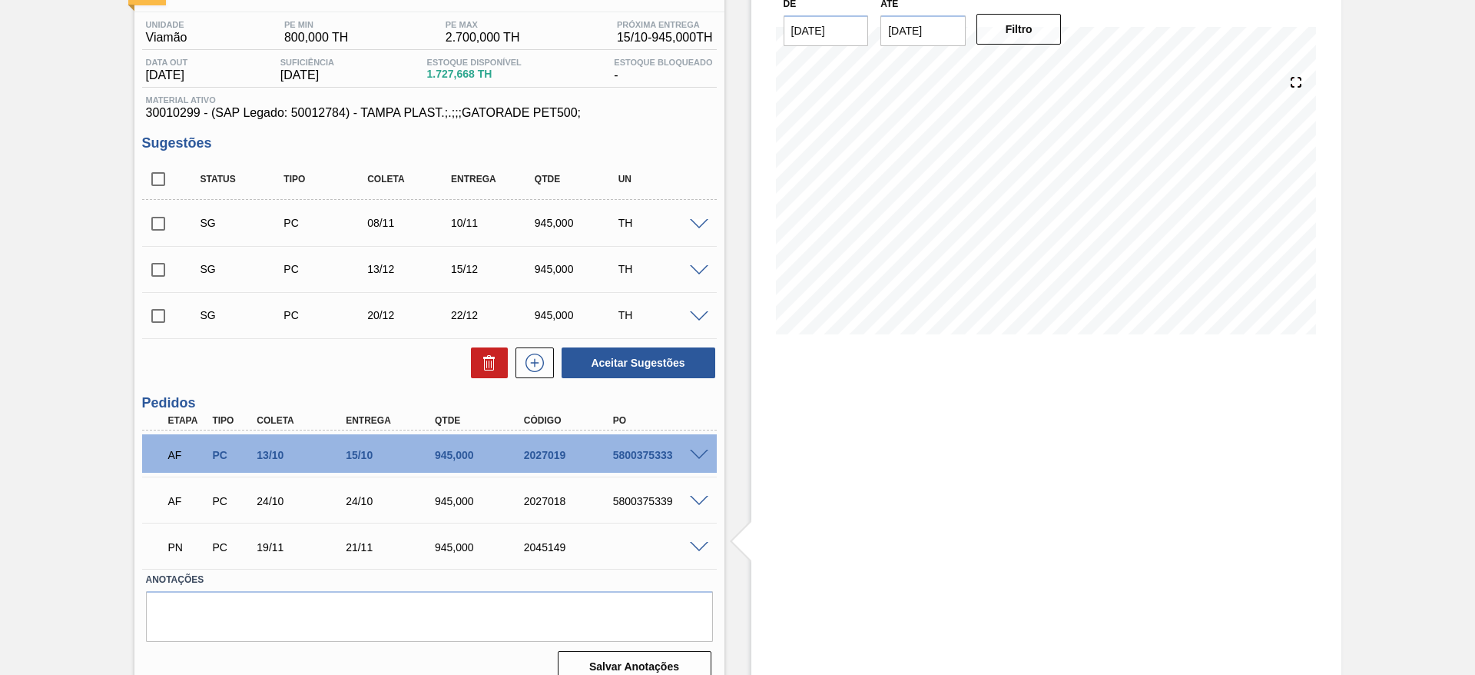
click at [153, 221] on input "checkbox" at bounding box center [158, 223] width 32 height 32
click at [638, 367] on button "Aceitar Sugestões" at bounding box center [639, 362] width 154 height 31
checkbox input "false"
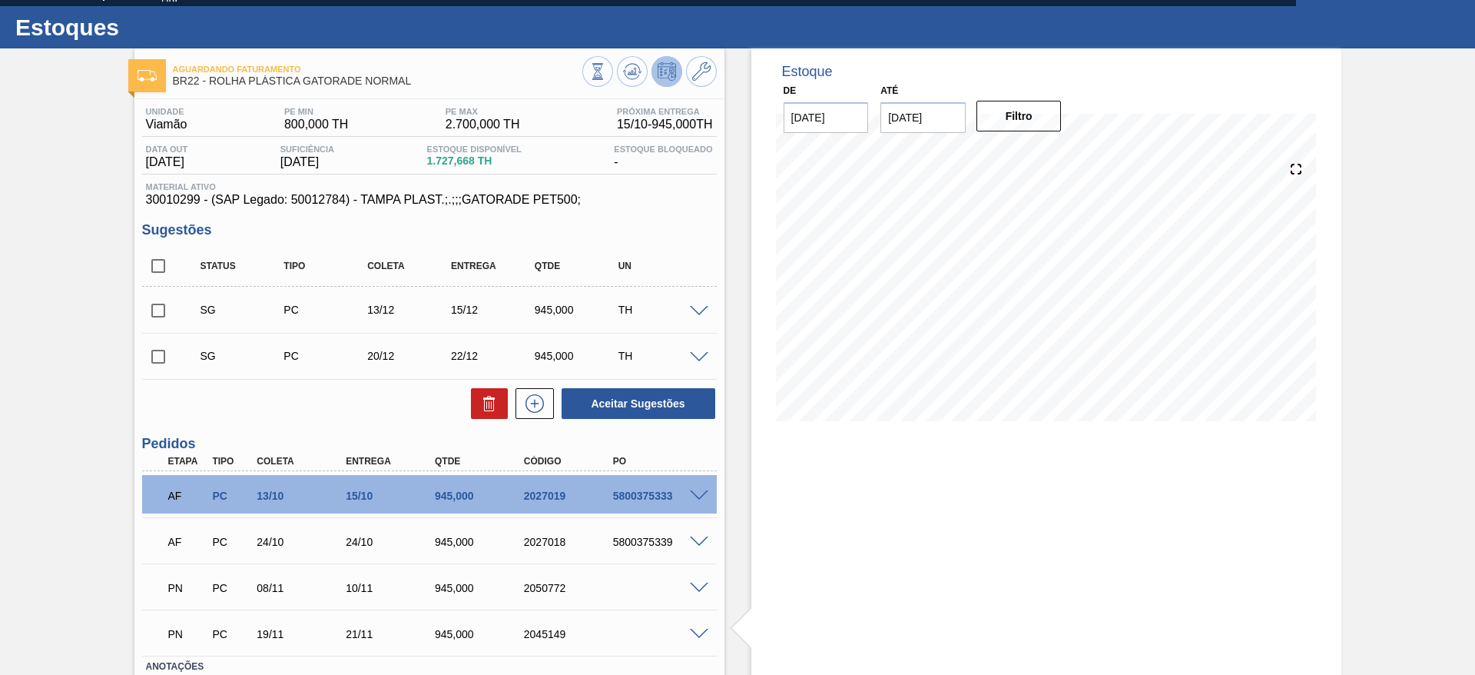
scroll to position [0, 0]
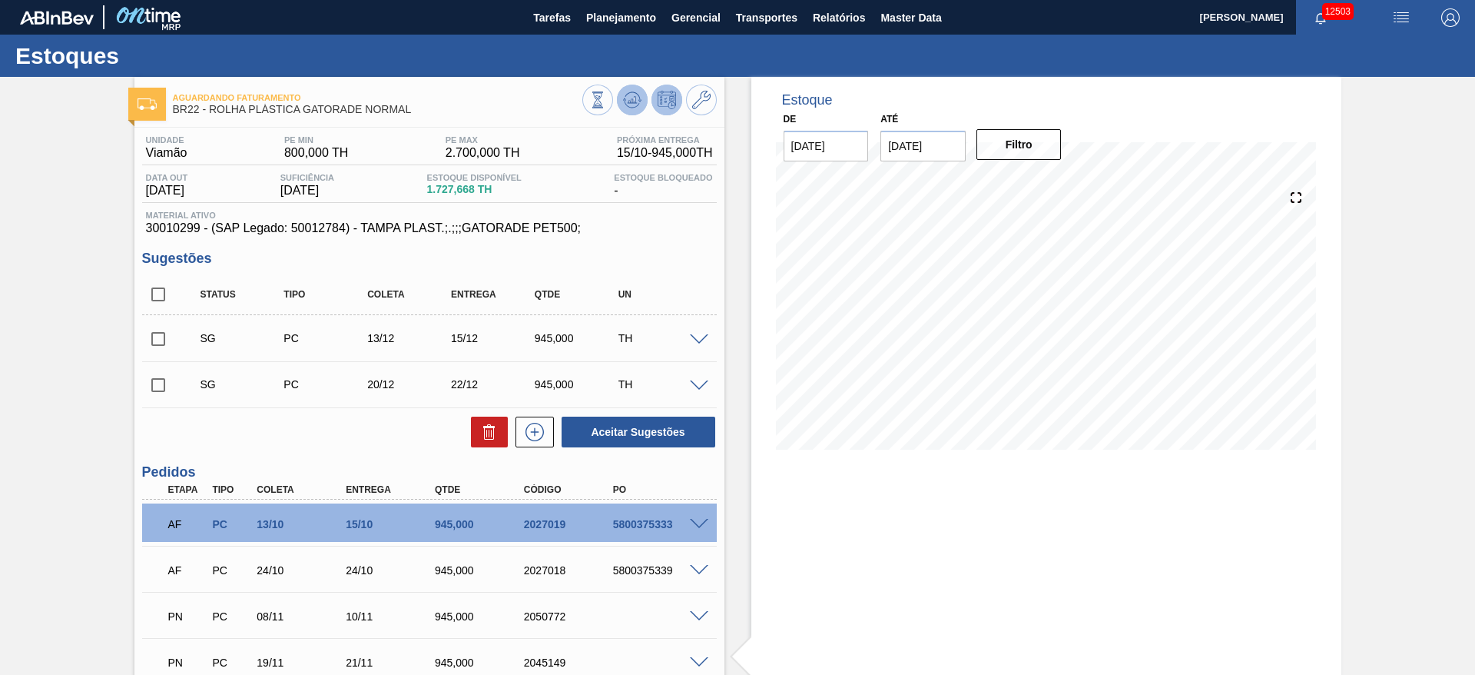
click at [632, 89] on button at bounding box center [632, 100] width 31 height 31
